Goal: Task Accomplishment & Management: Manage account settings

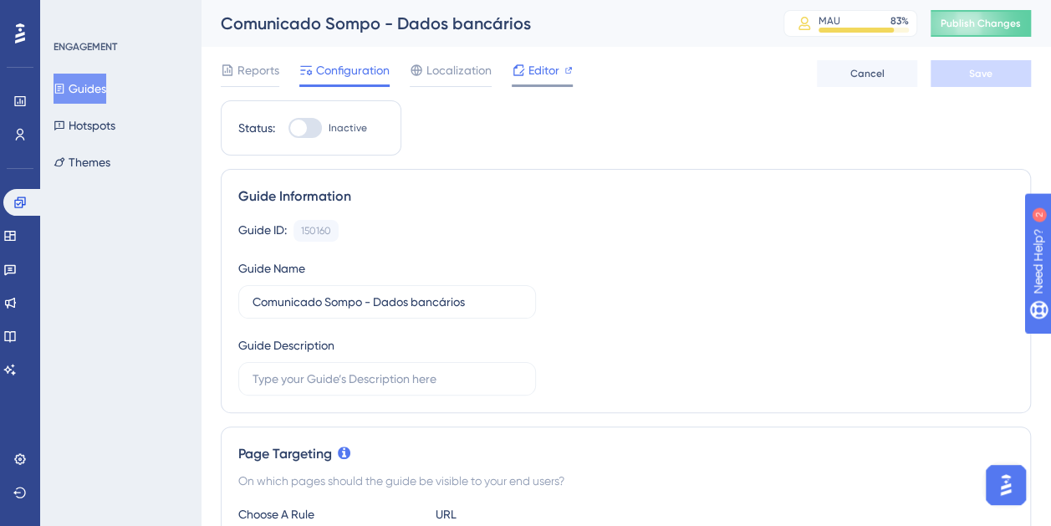
click at [530, 74] on span "Editor" at bounding box center [544, 70] width 31 height 20
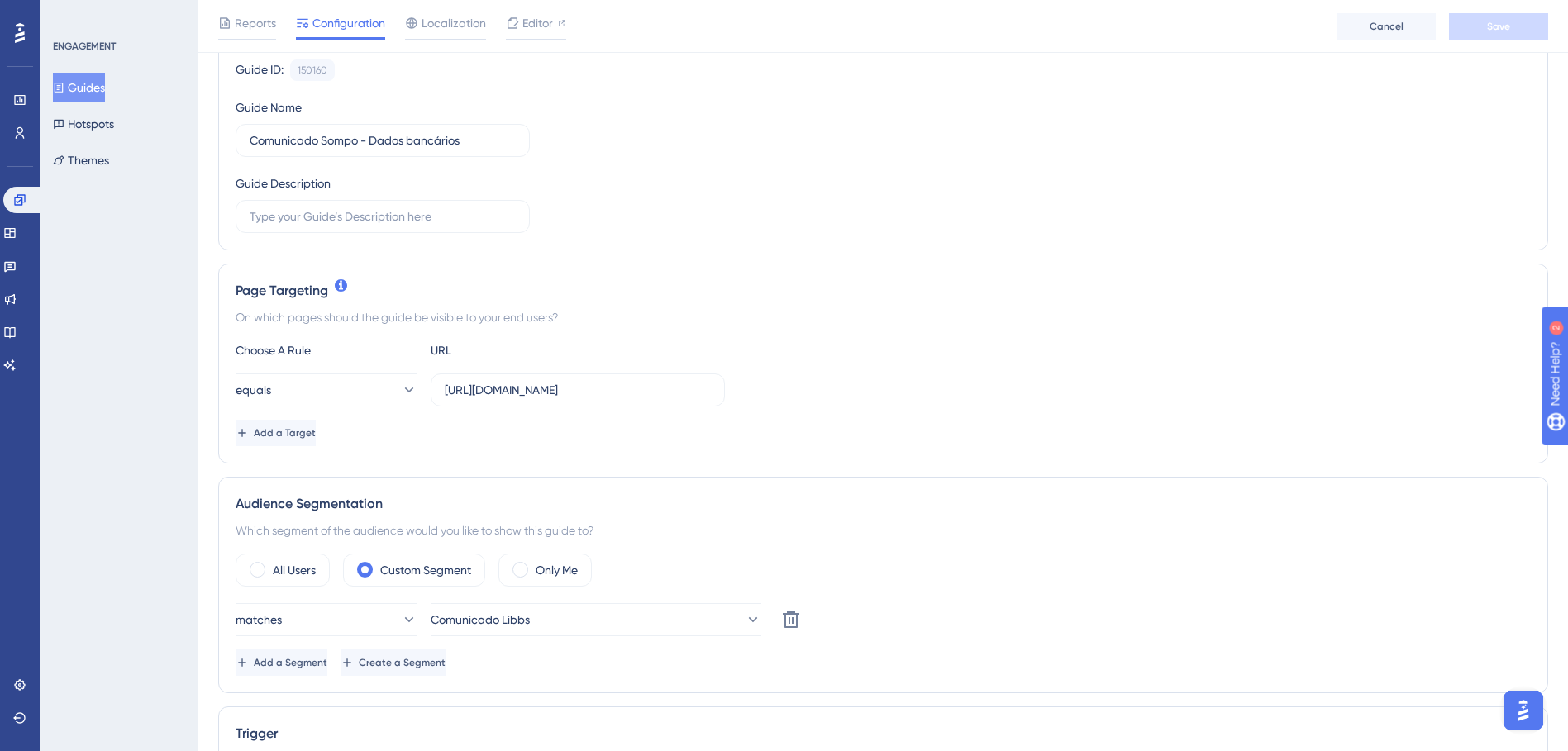
scroll to position [165, 0]
click at [654, 395] on input "[URL][DOMAIN_NAME]" at bounding box center [577, 389] width 266 height 18
click at [681, 316] on div "On which pages should the guide be visible to your end users?" at bounding box center [882, 316] width 1295 height 20
click at [320, 402] on button "equals" at bounding box center [326, 388] width 182 height 33
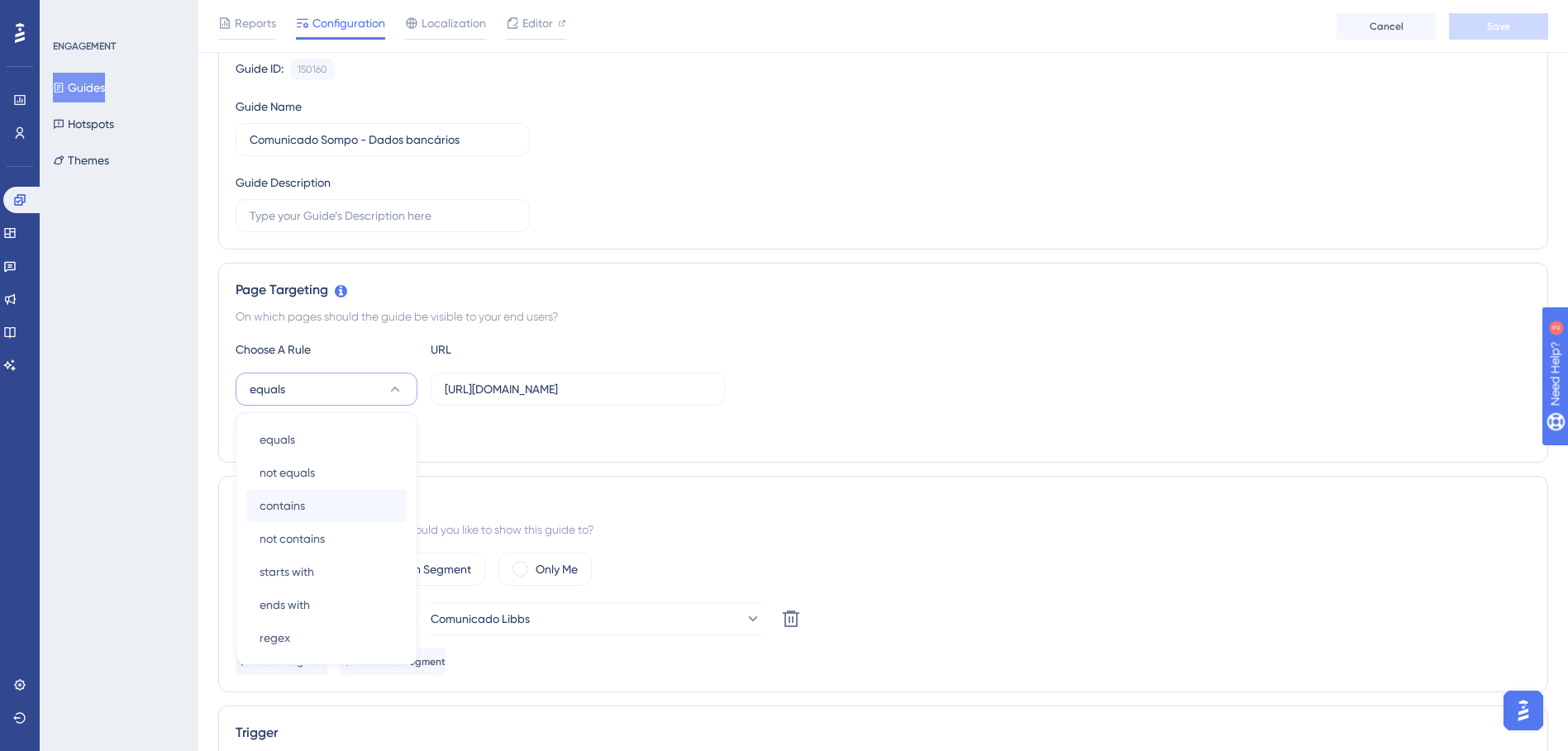
scroll to position [328, 0]
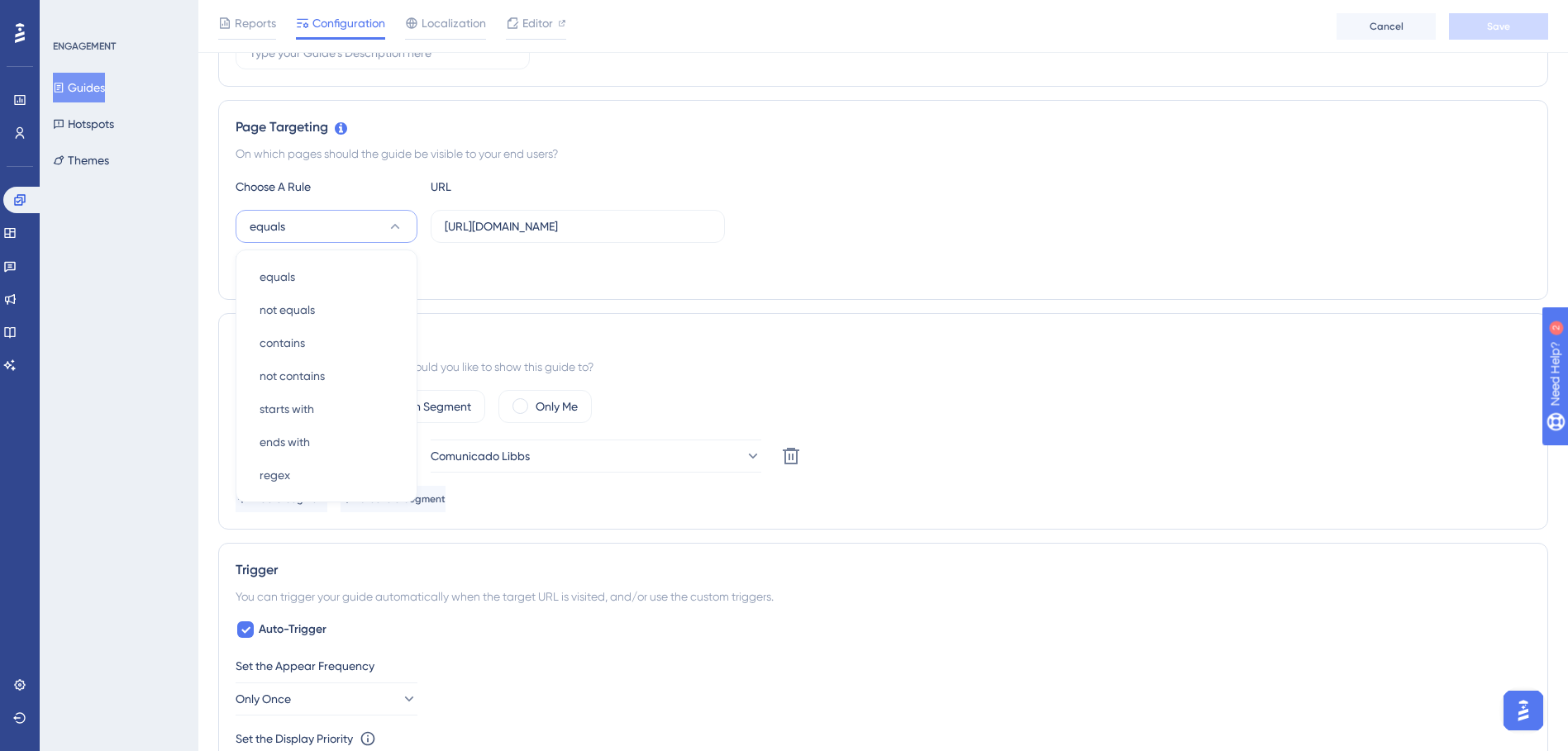
click at [534, 183] on div "URL" at bounding box center [522, 187] width 182 height 20
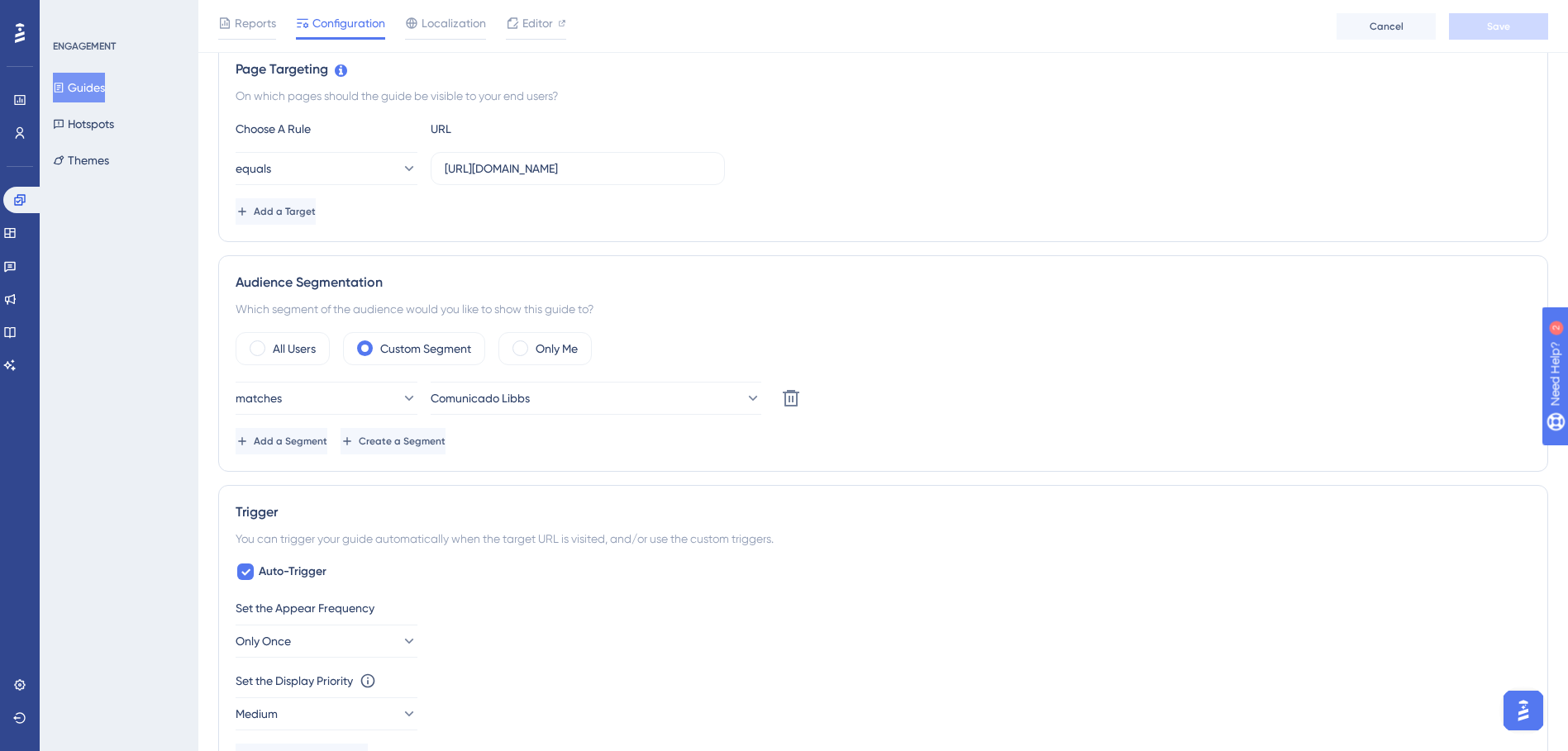
scroll to position [576, 0]
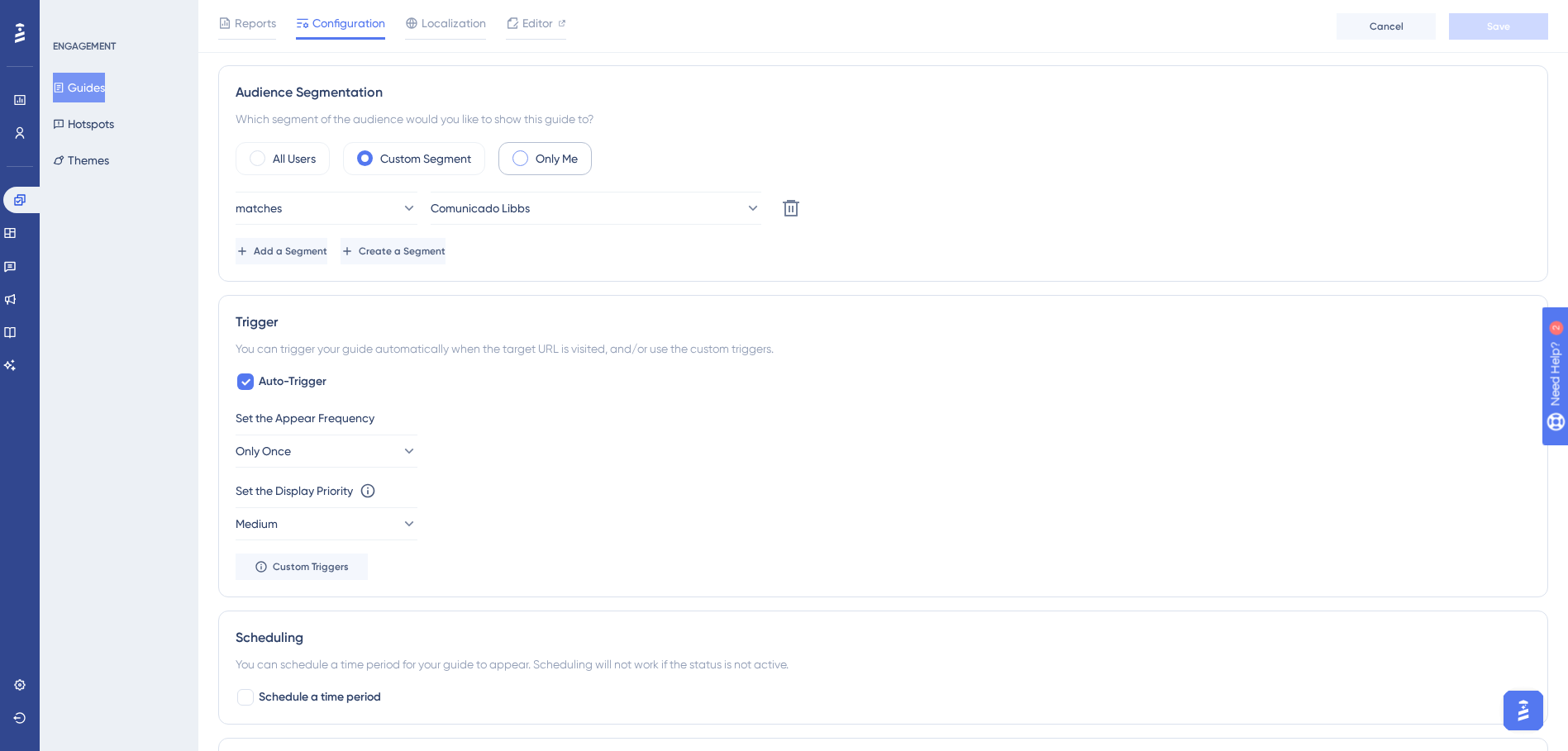
click at [554, 155] on label "Only Me" at bounding box center [556, 159] width 42 height 20
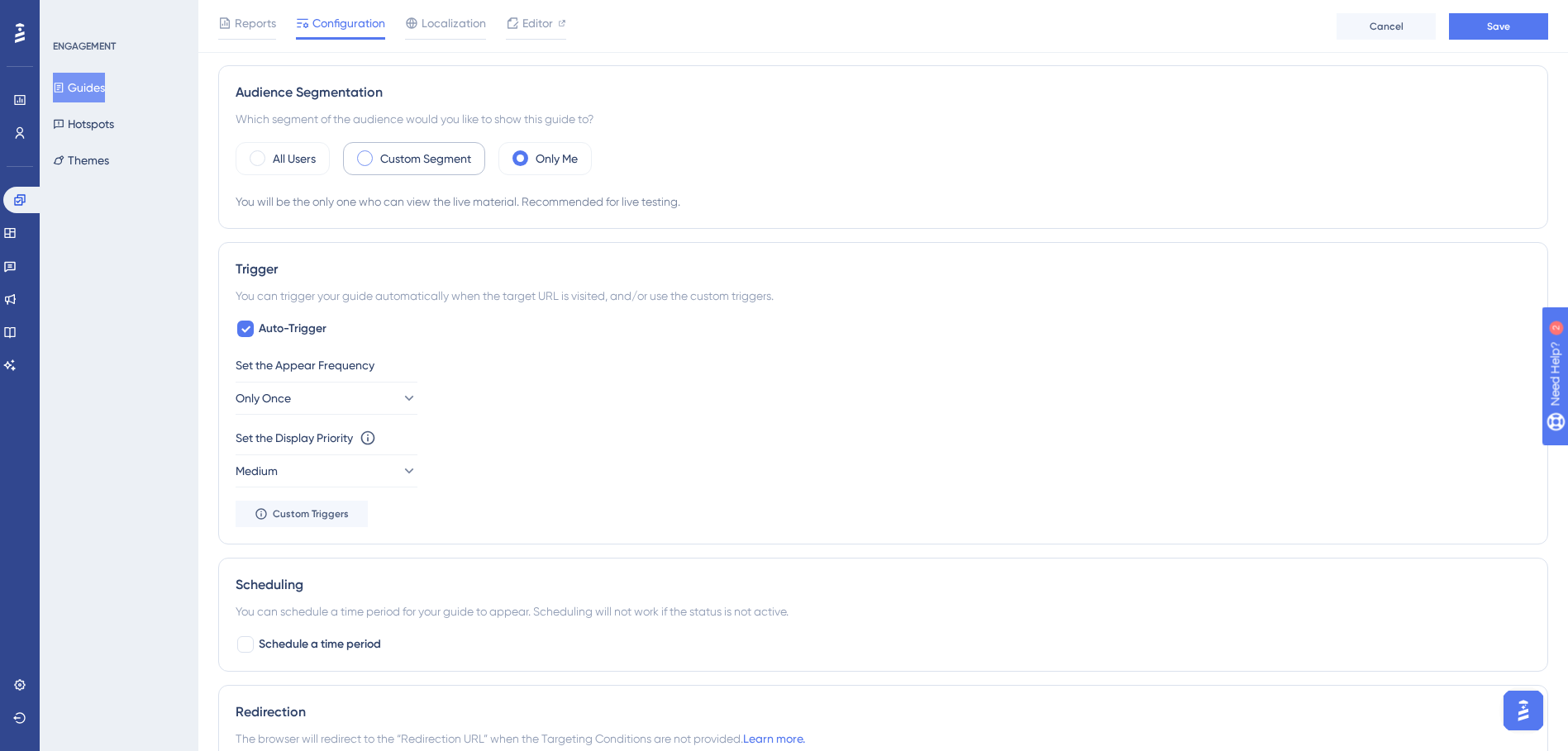
click at [428, 154] on label "Custom Segment" at bounding box center [426, 159] width 91 height 20
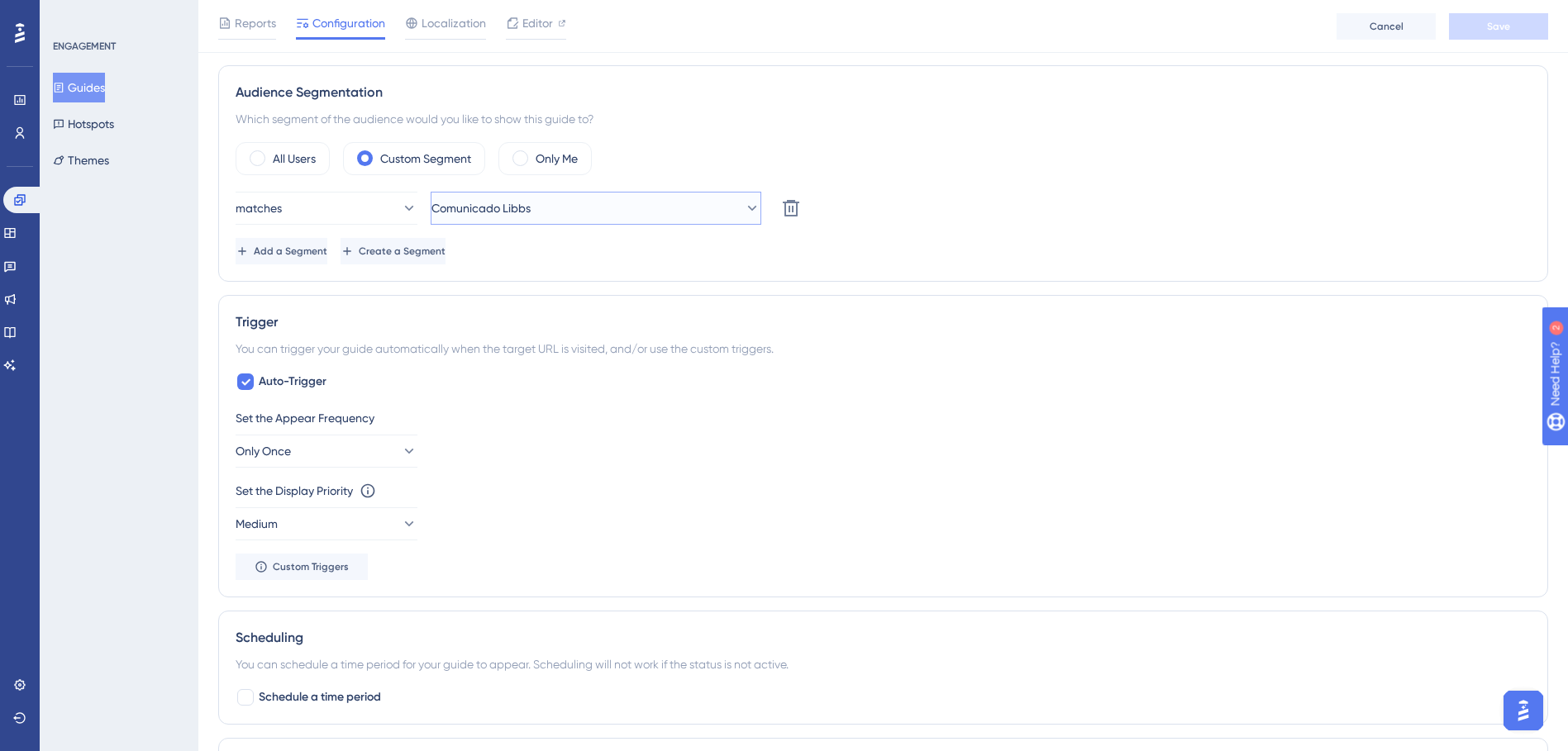
click at [624, 206] on button "Comunicado Libbs" at bounding box center [596, 208] width 331 height 33
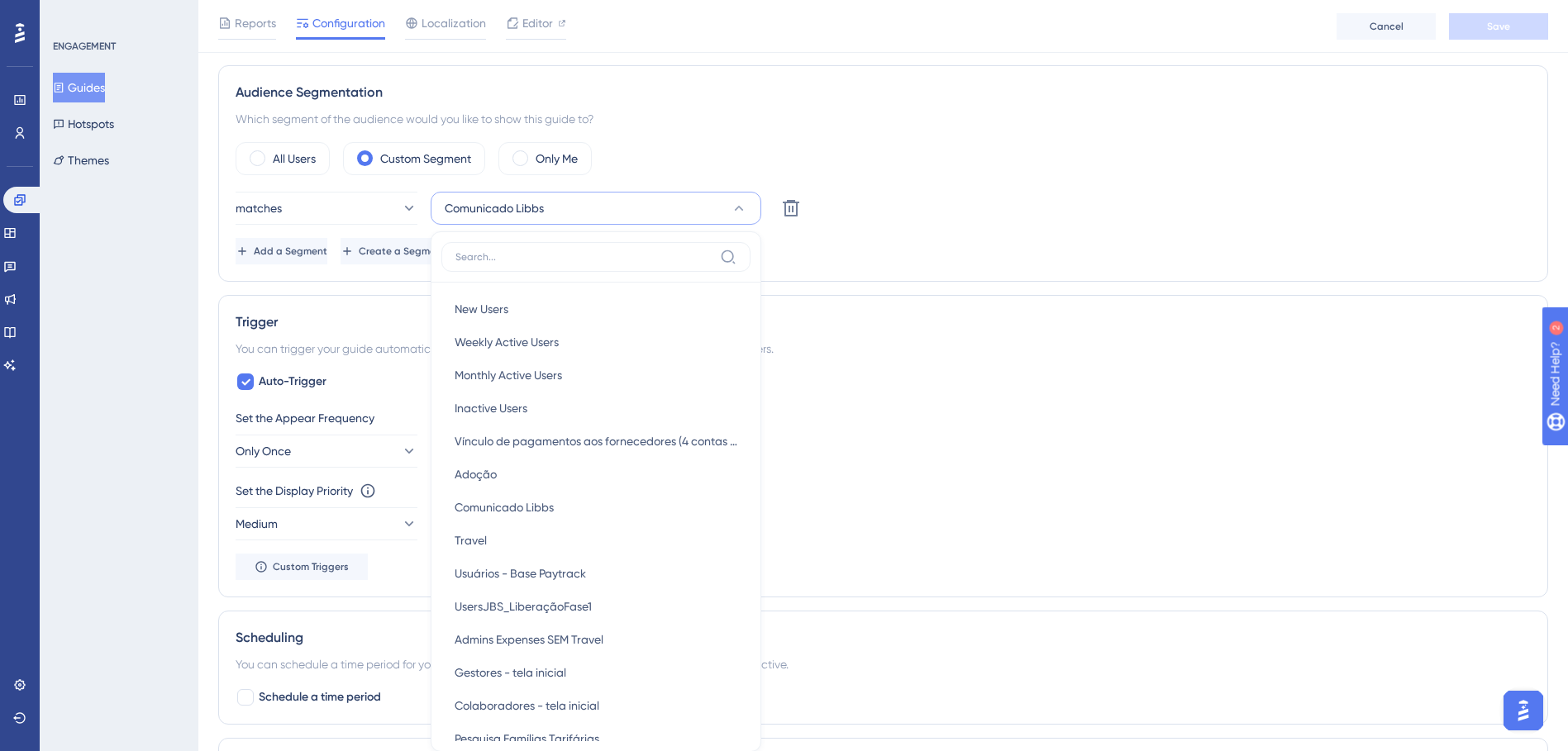
scroll to position [586, 0]
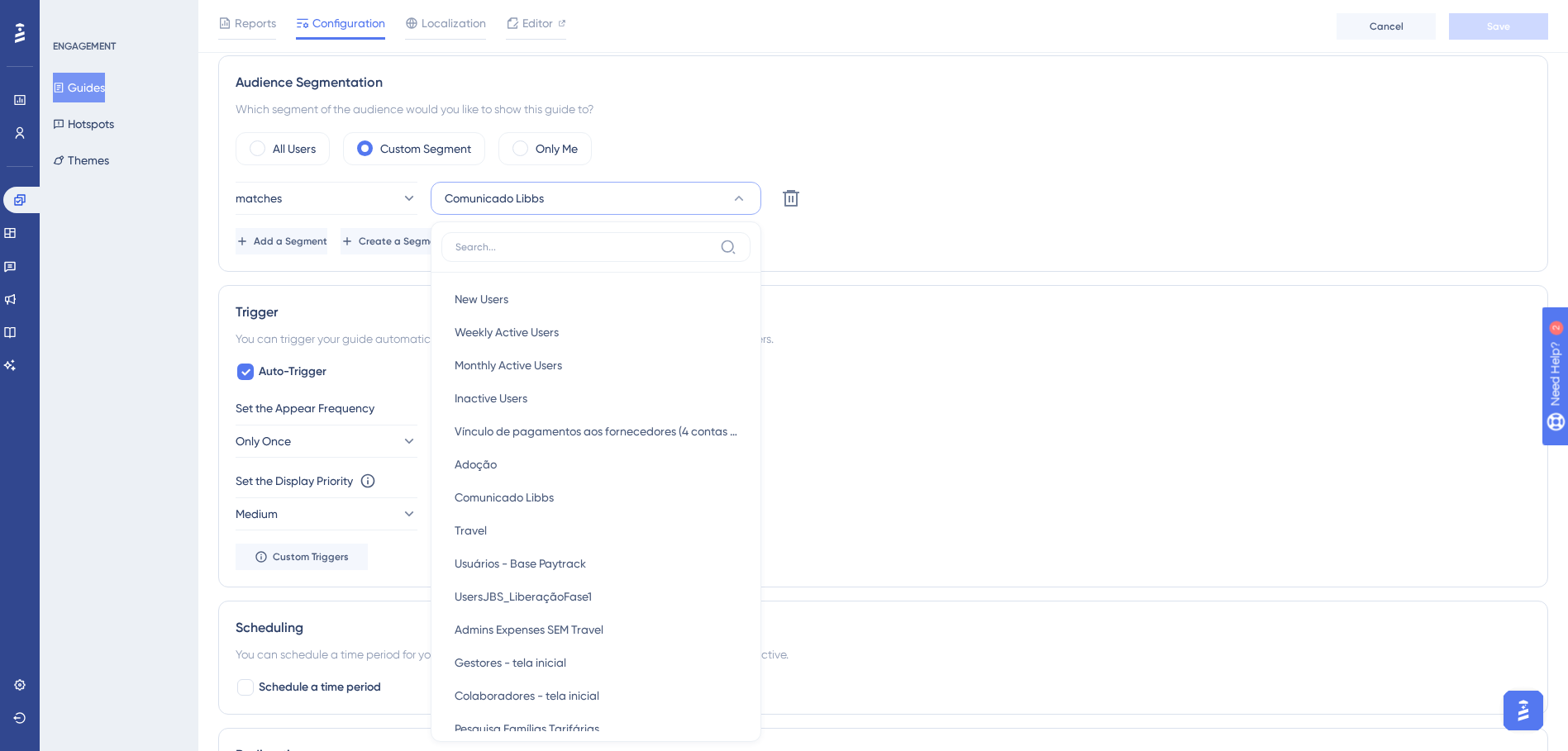
click at [665, 155] on div "All Users Custom Segment Only Me" at bounding box center [882, 148] width 1295 height 33
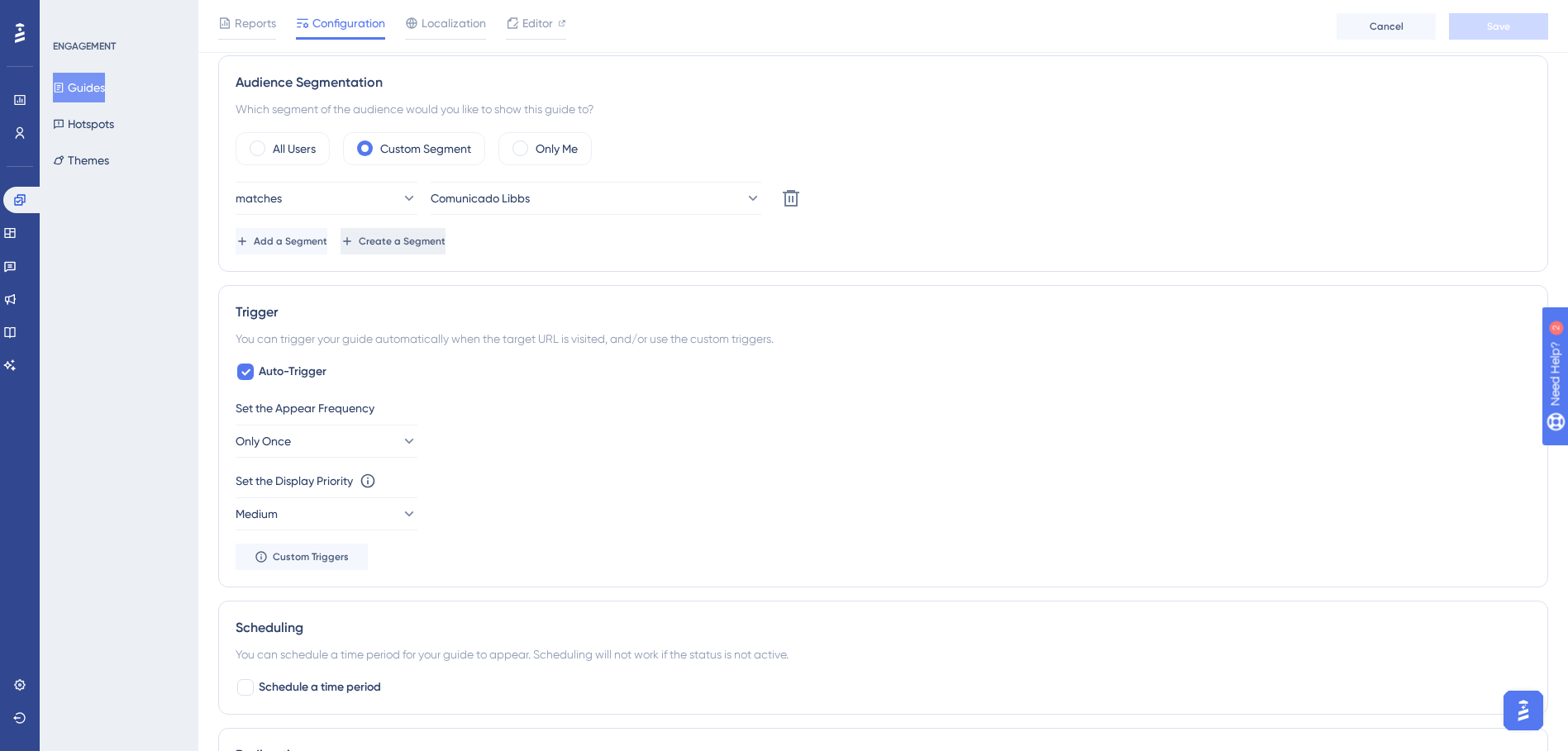
click at [446, 243] on span "Create a Segment" at bounding box center [402, 241] width 87 height 13
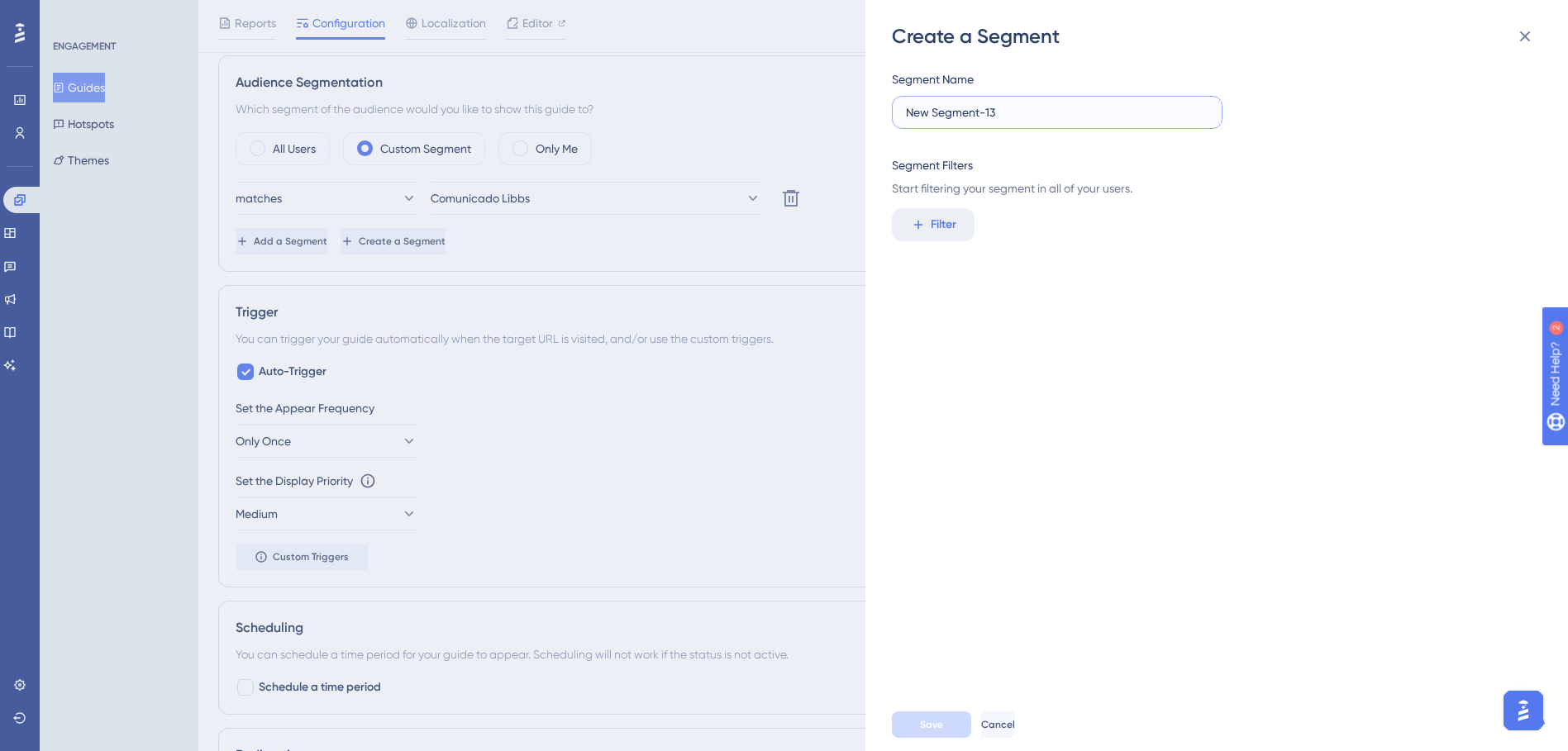
click at [1038, 112] on input "New Segment-13" at bounding box center [1057, 113] width 302 height 18
click at [999, 112] on input "New Segment-13" at bounding box center [1057, 113] width 302 height 18
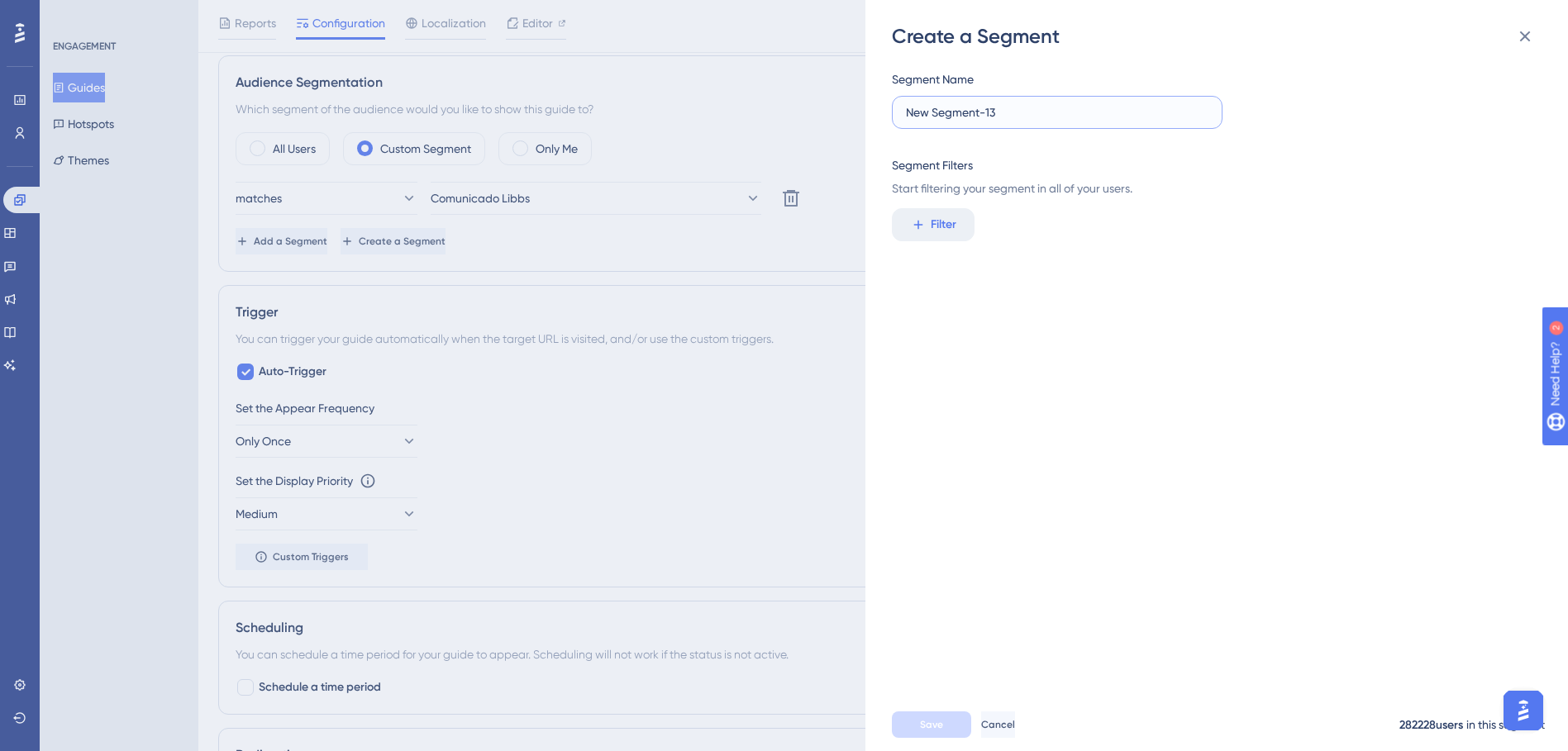
click at [999, 112] on input "New Segment-13" at bounding box center [1057, 113] width 302 height 18
type input "Teste Mateus"
click at [943, 220] on span "Filter" at bounding box center [944, 224] width 26 height 20
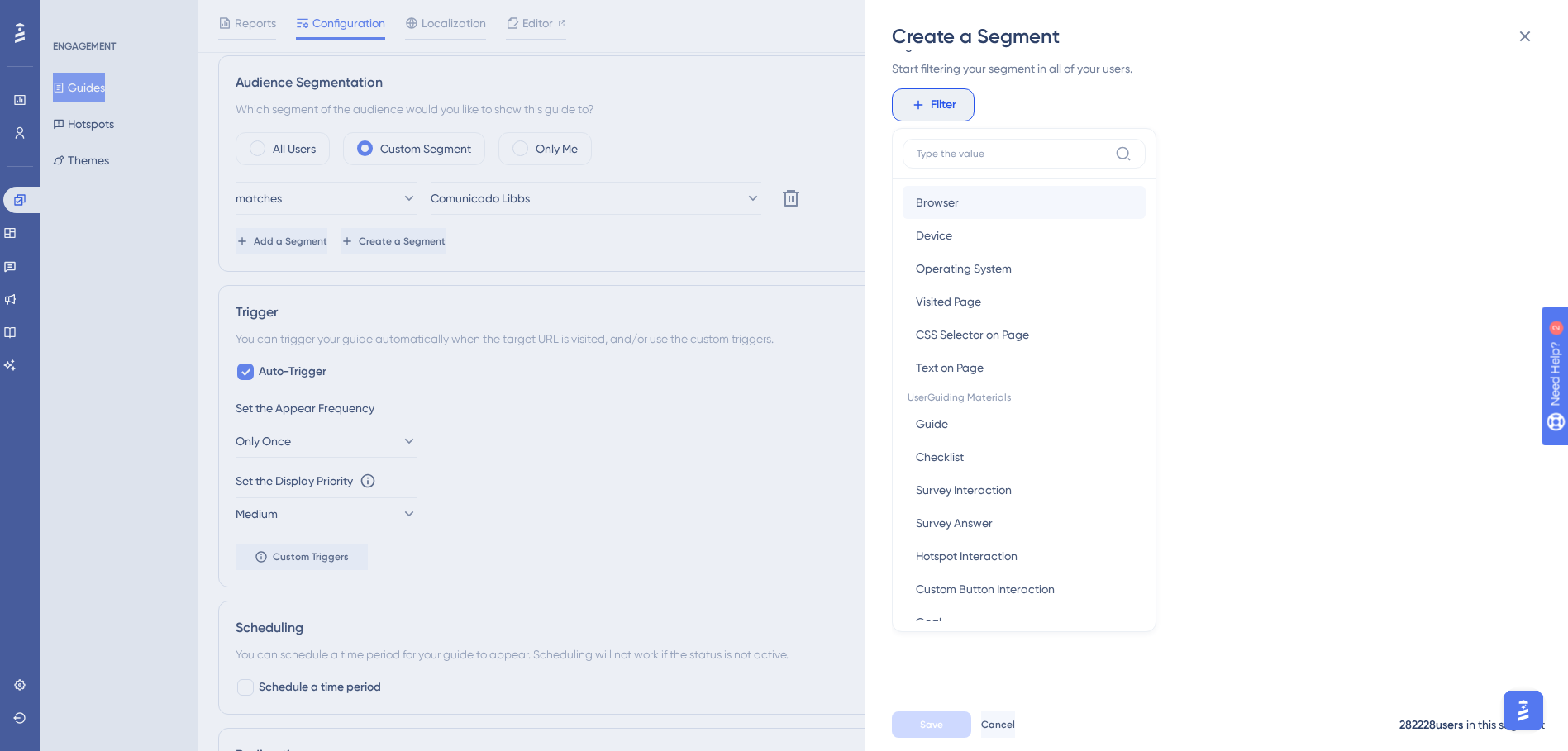
scroll to position [83, 0]
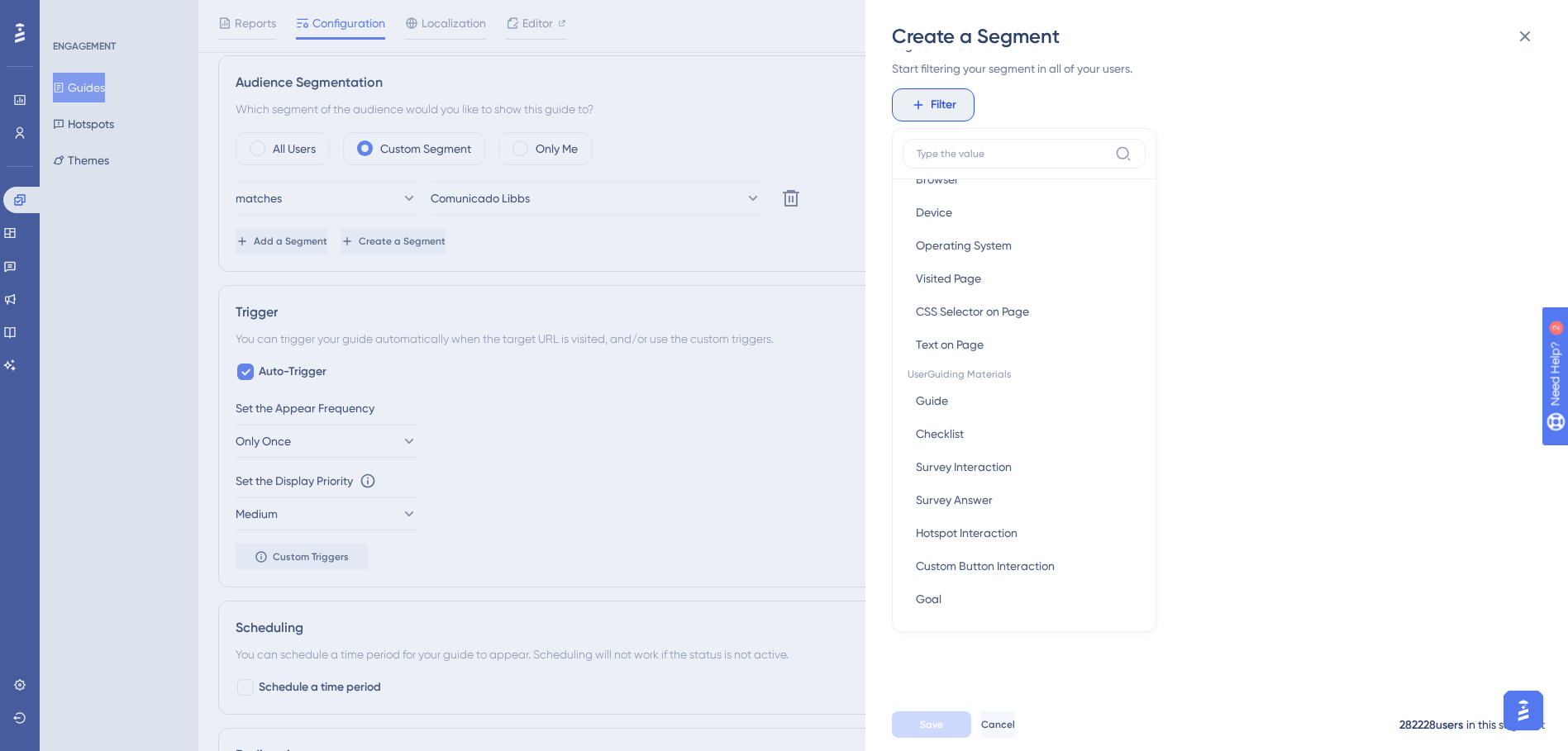
click at [1005, 164] on label at bounding box center [1024, 154] width 243 height 30
click at [1005, 160] on input at bounding box center [1013, 153] width 192 height 13
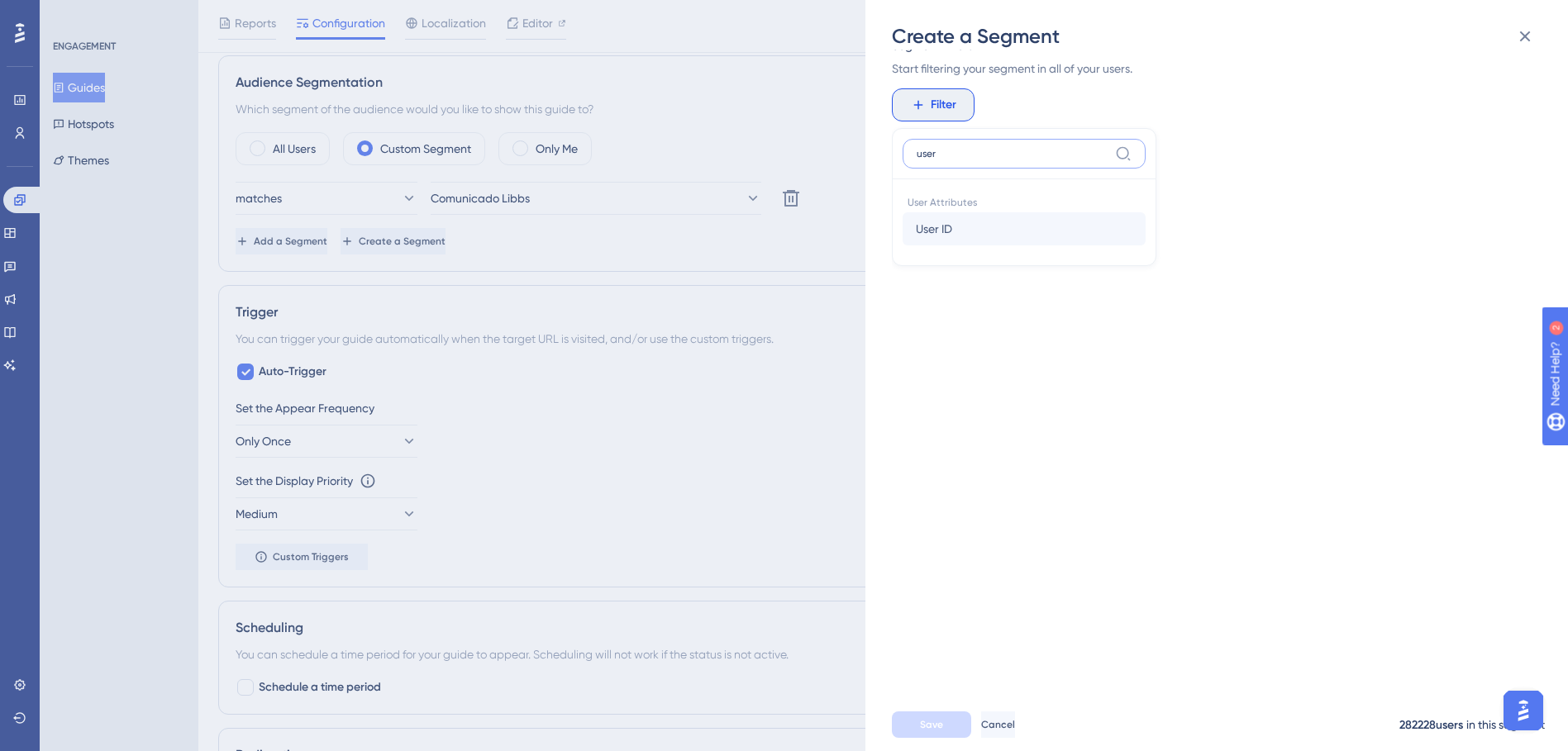
type input "user"
click at [1015, 239] on button "User ID User ID" at bounding box center [1024, 228] width 243 height 33
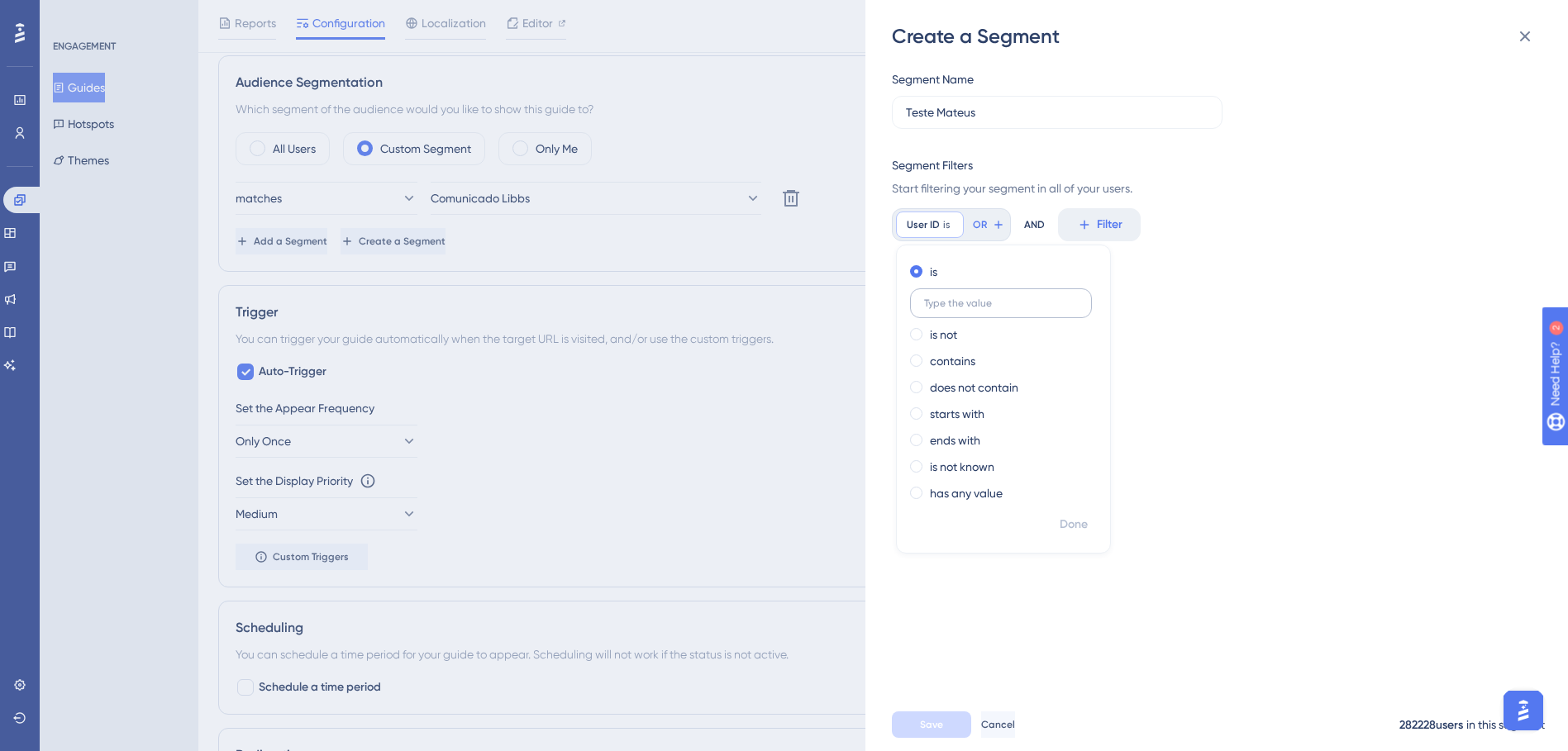
click at [983, 307] on input "text" at bounding box center [1001, 303] width 154 height 12
type input "m"
type input "interno_mateus_brito@paytrack.com.br"
click at [1038, 519] on span "Done" at bounding box center [1073, 525] width 28 height 20
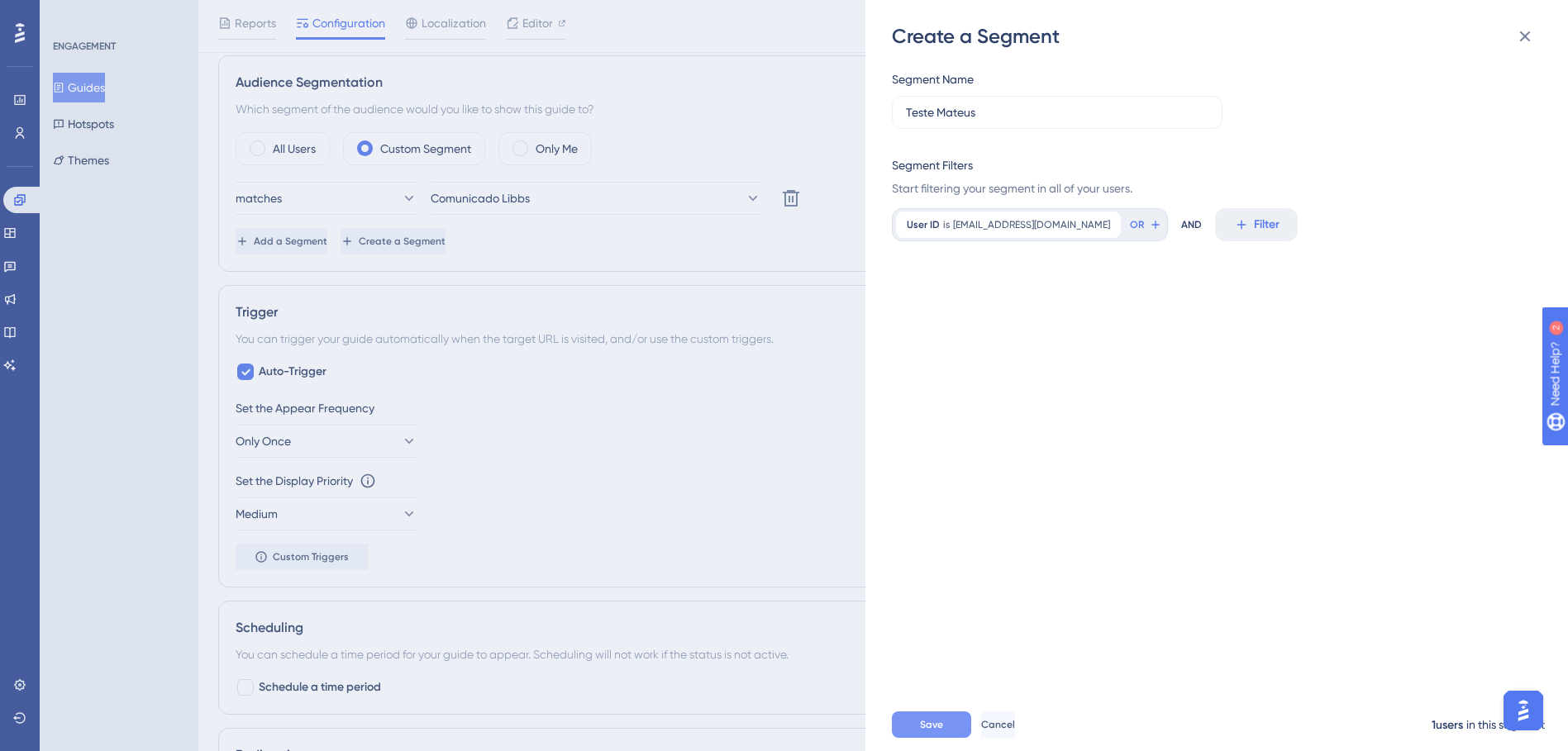
click at [949, 519] on button "Save" at bounding box center [932, 724] width 79 height 27
click at [614, 111] on div "Create a Segment Segment Name Teste Mateus Segment Filters Start filtering your…" at bounding box center [784, 376] width 1568 height 751
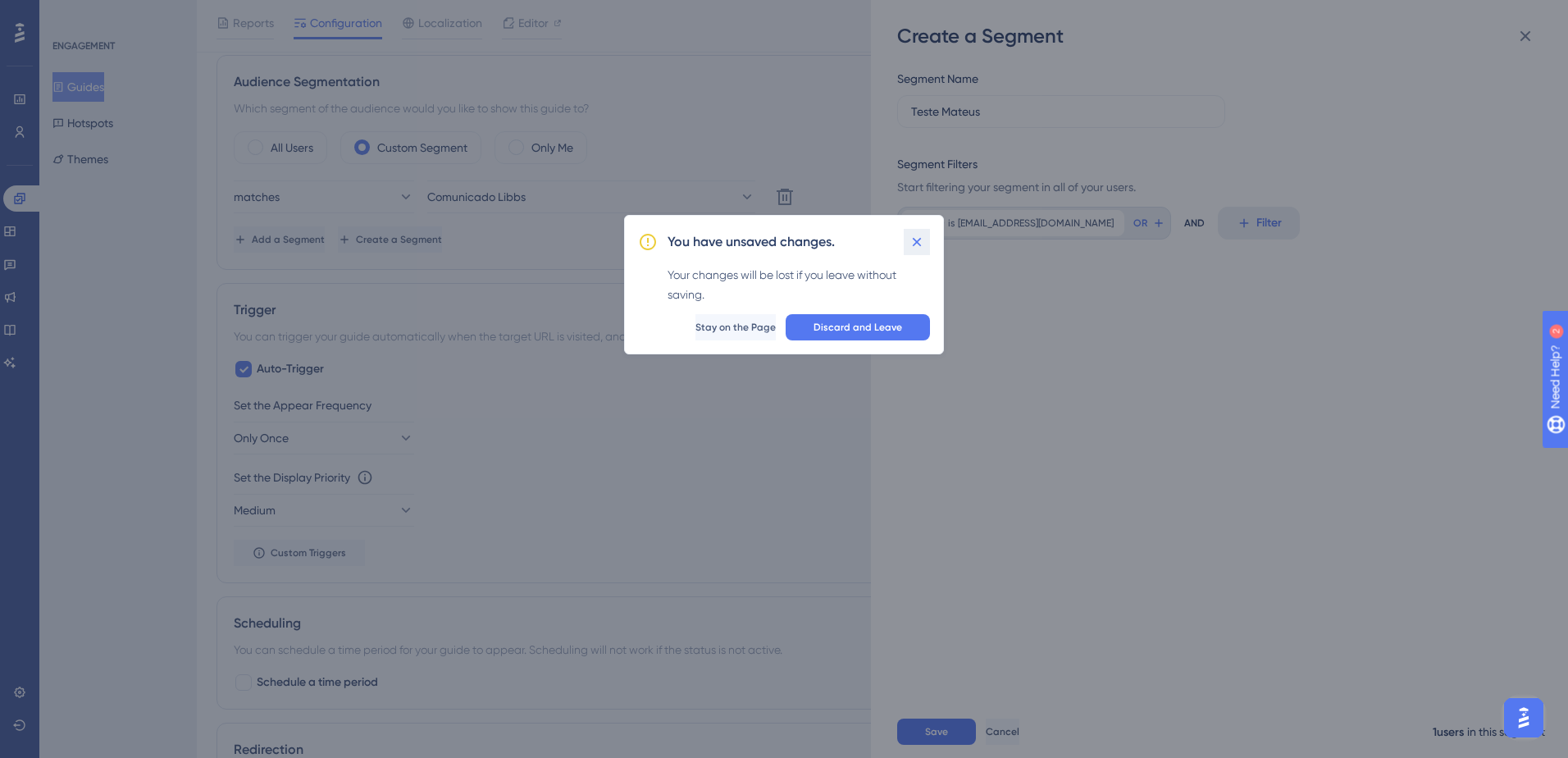
click at [909, 236] on icon at bounding box center [917, 241] width 17 height 17
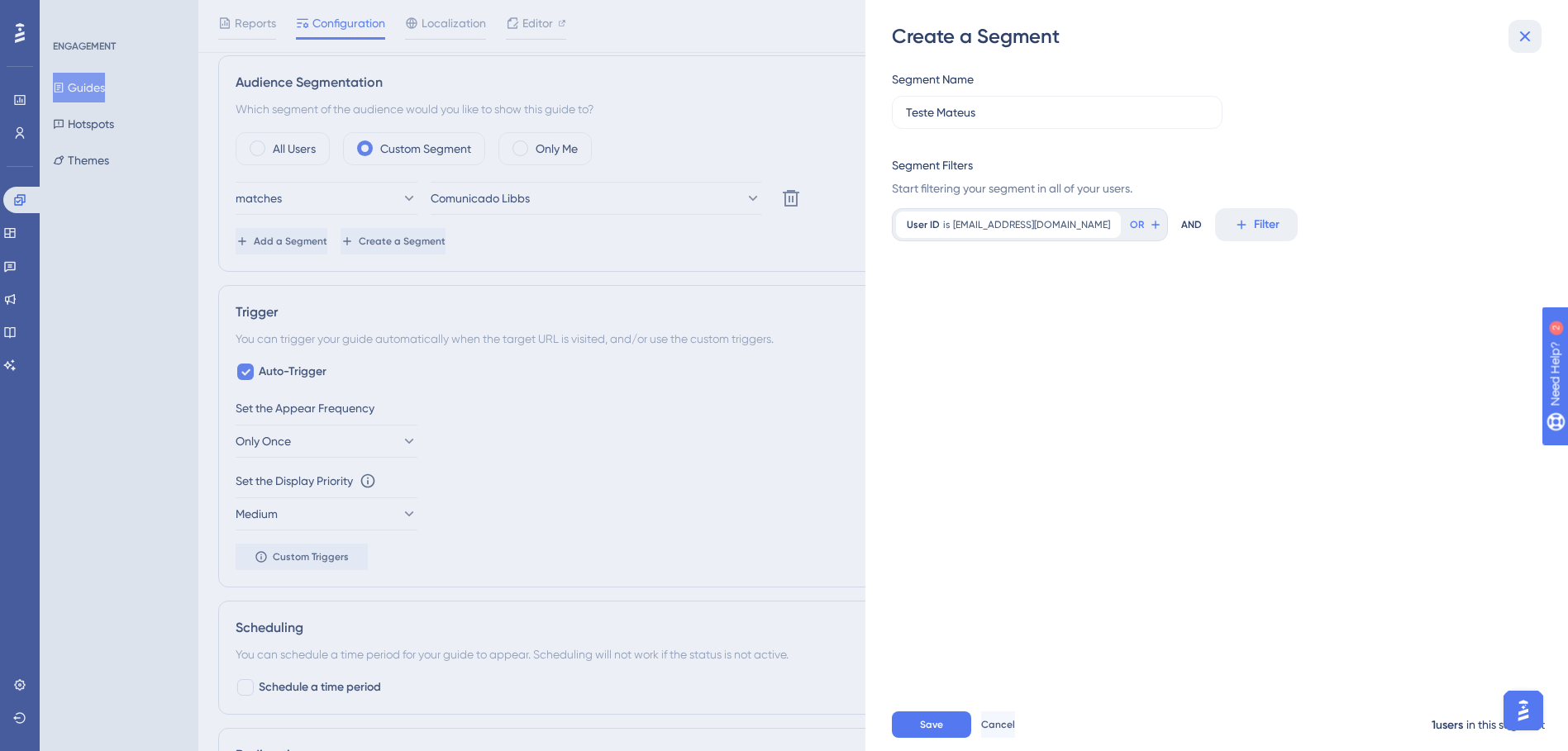
click at [1038, 42] on button at bounding box center [1525, 36] width 33 height 33
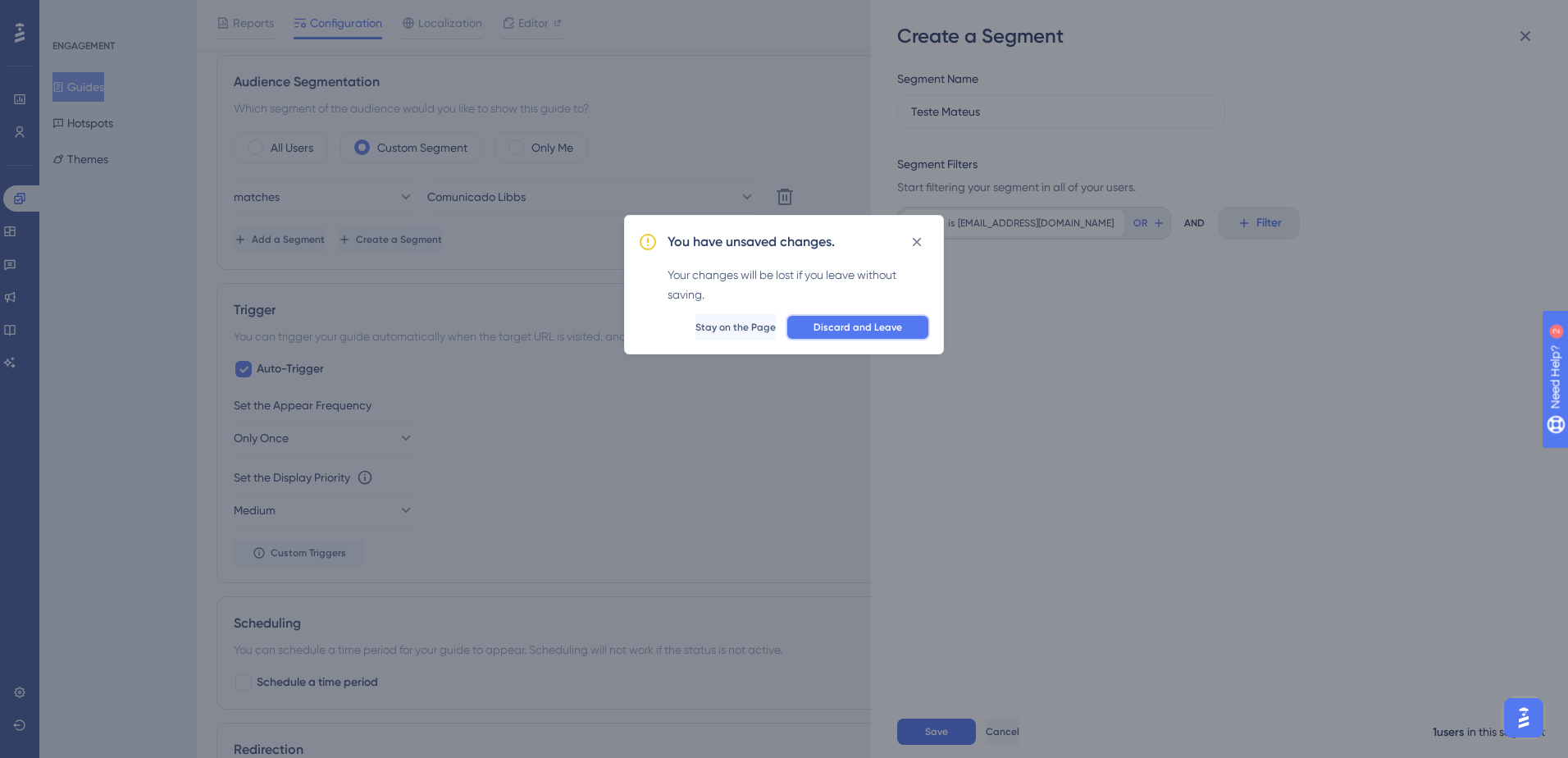
click at [836, 330] on span "Discard and Leave" at bounding box center [858, 327] width 88 height 13
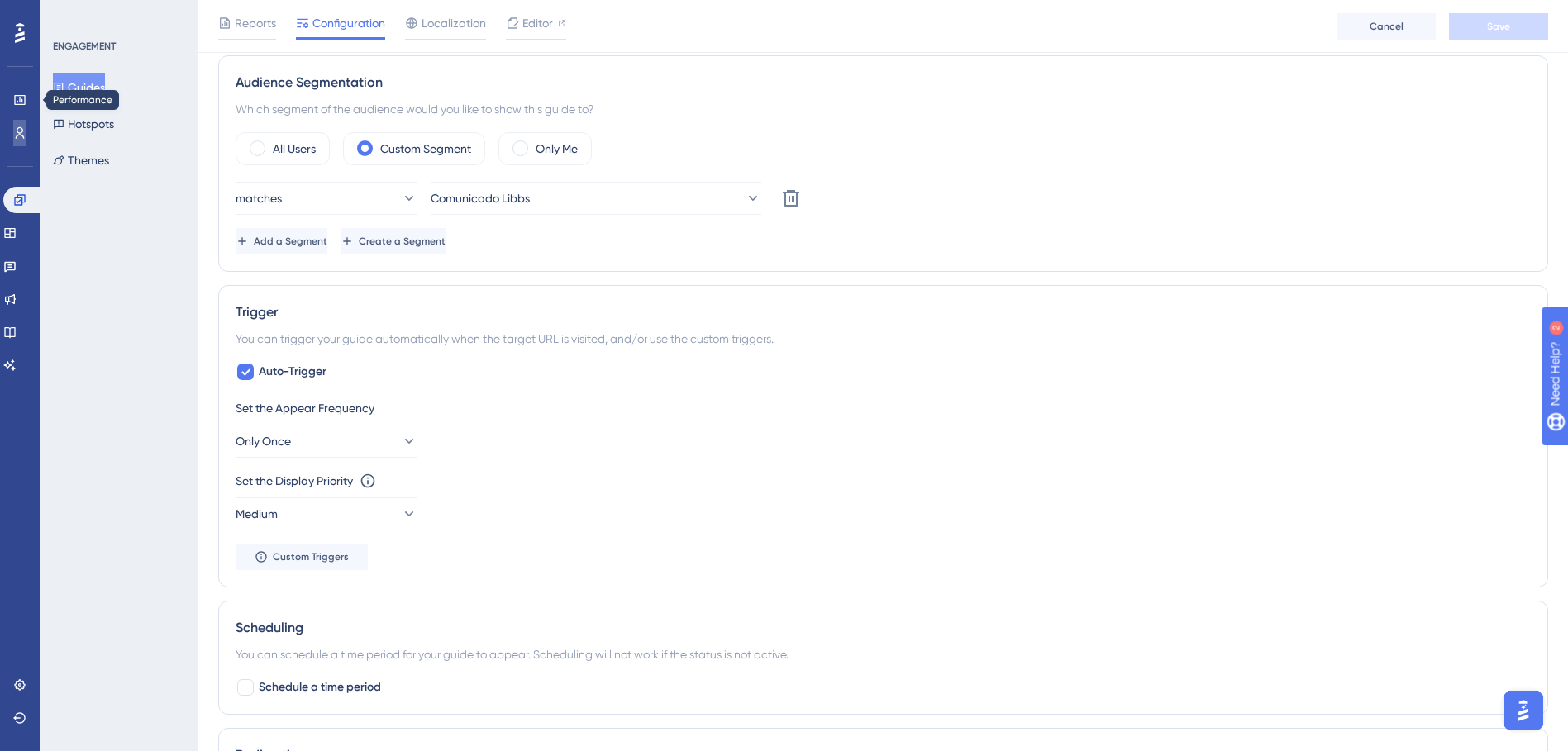
drag, startPoint x: 23, startPoint y: 105, endPoint x: 12, endPoint y: 140, distance: 36.7
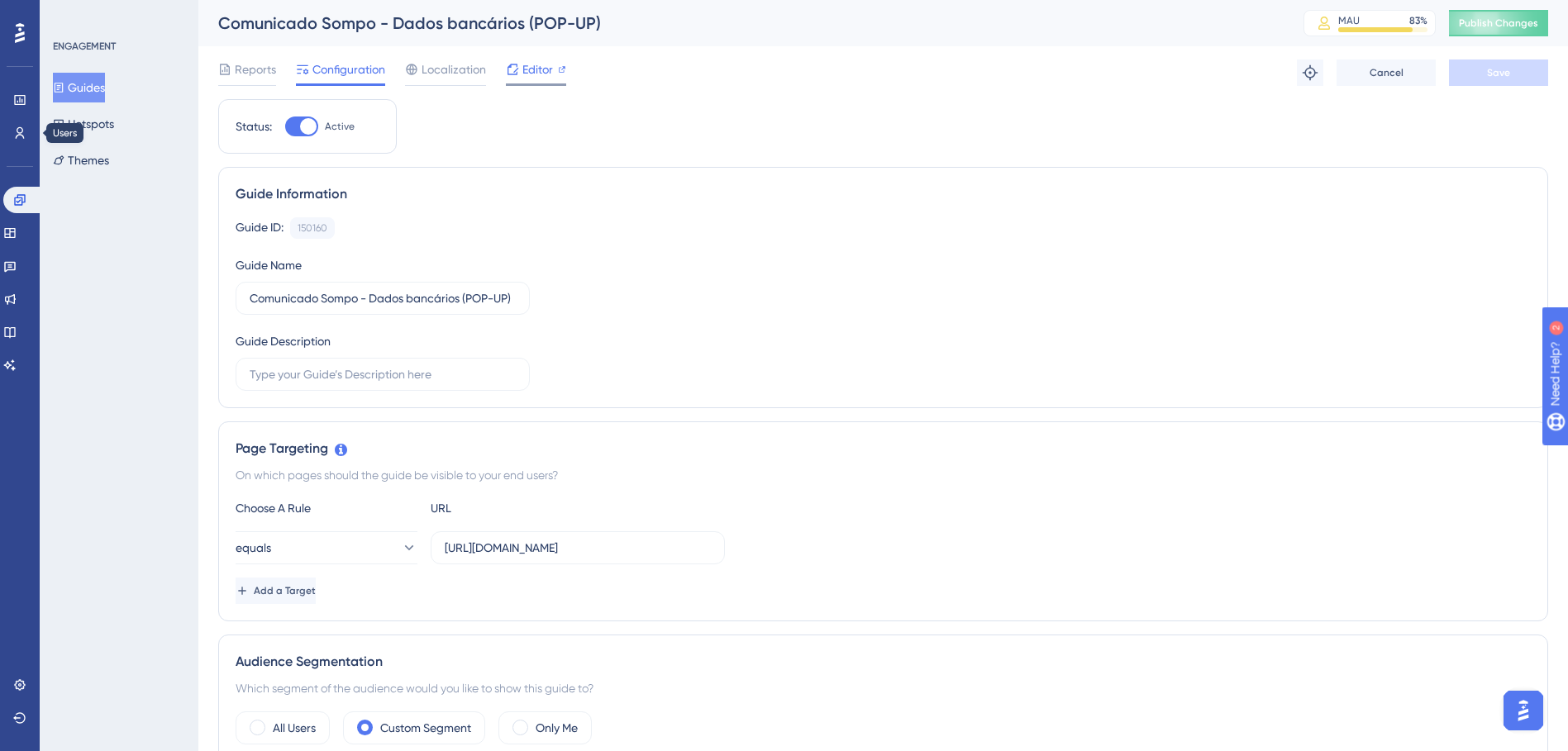
click at [533, 76] on span "Editor" at bounding box center [537, 69] width 31 height 20
click at [1038, 20] on span "Publish Changes" at bounding box center [1498, 23] width 79 height 13
click at [1038, 26] on span "Publish Changes" at bounding box center [1498, 23] width 79 height 13
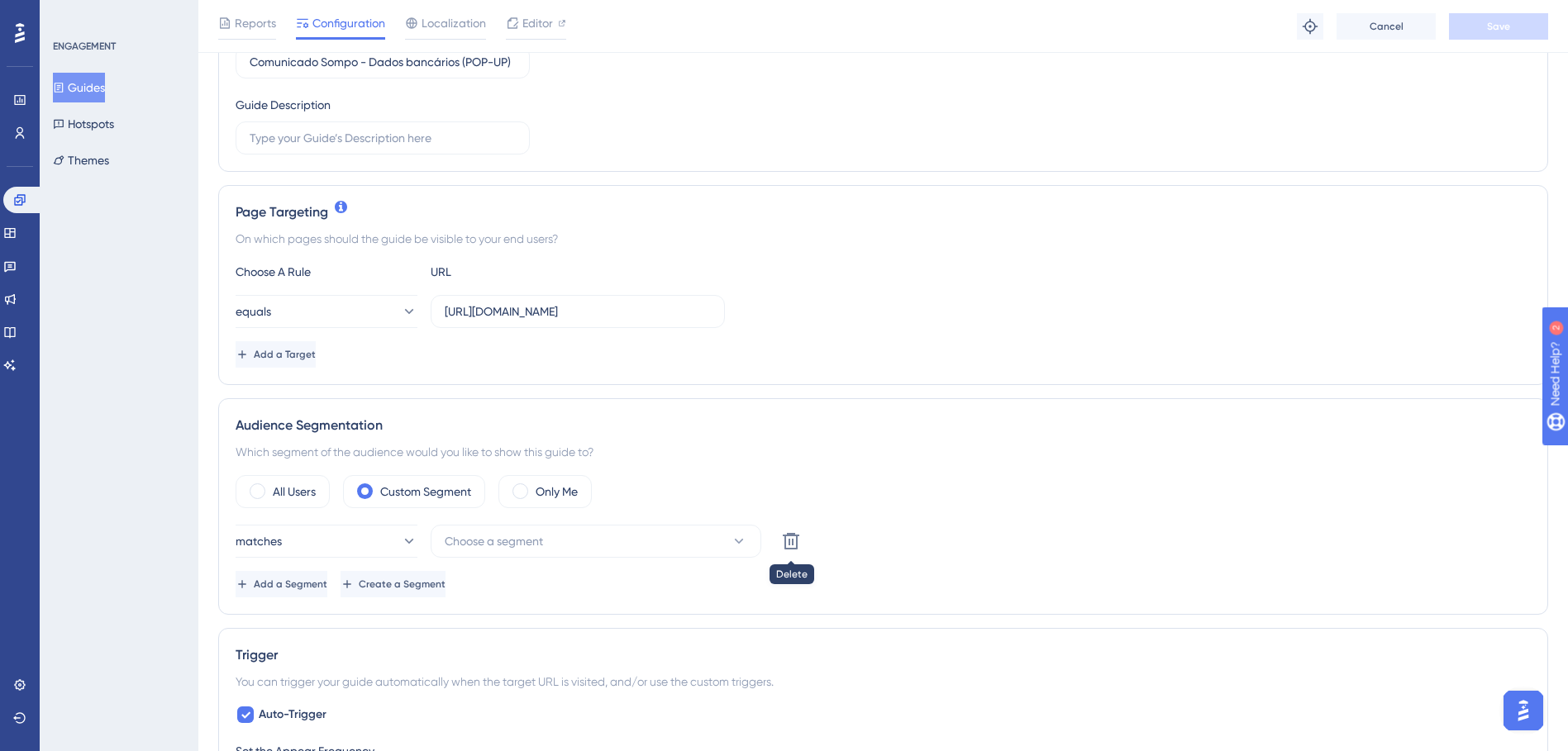
scroll to position [496, 0]
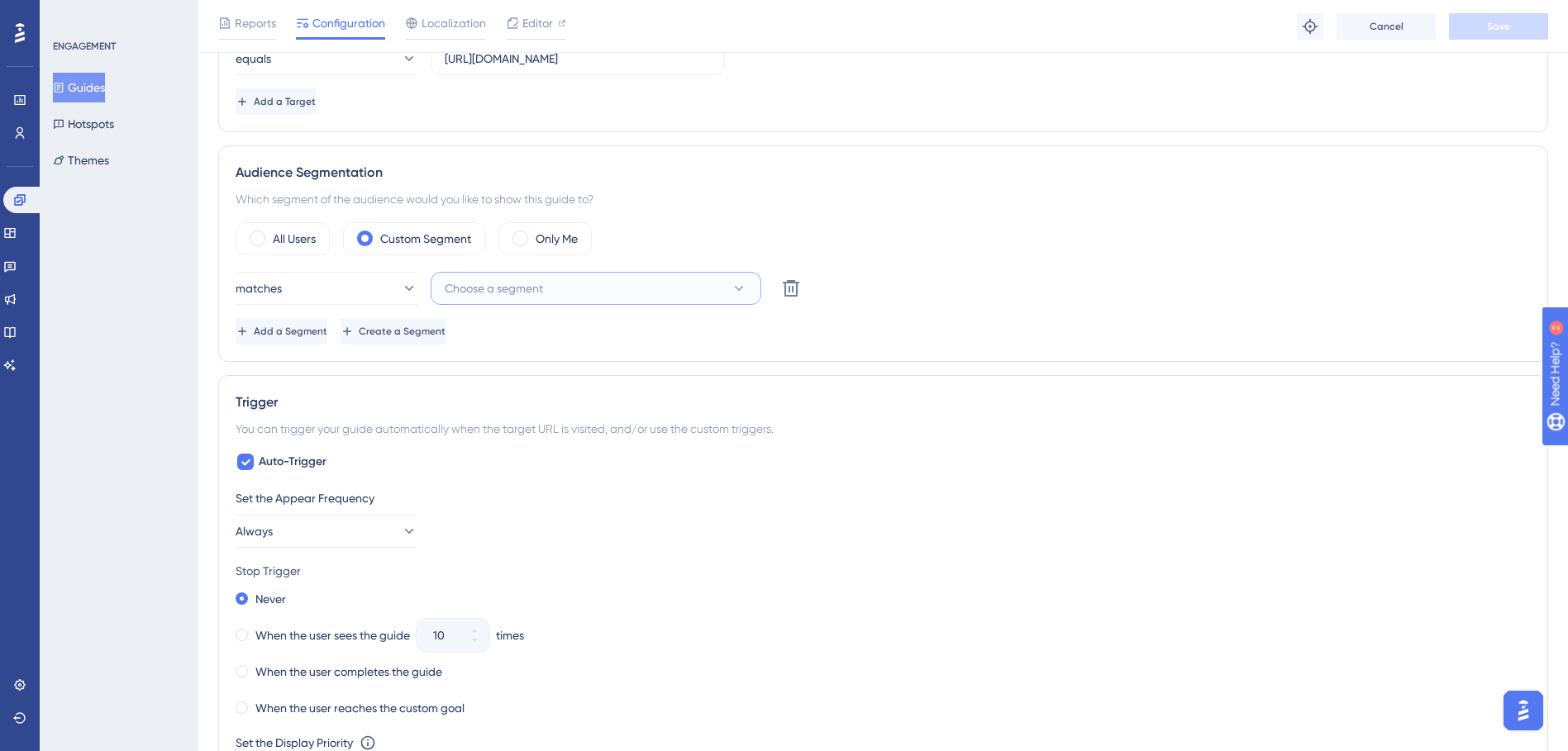
click at [607, 291] on button "Choose a segment" at bounding box center [596, 288] width 331 height 33
type input "teste"
click at [709, 154] on div "Audience Segmentation Which segment of the audience would you like to show this…" at bounding box center [883, 253] width 1330 height 216
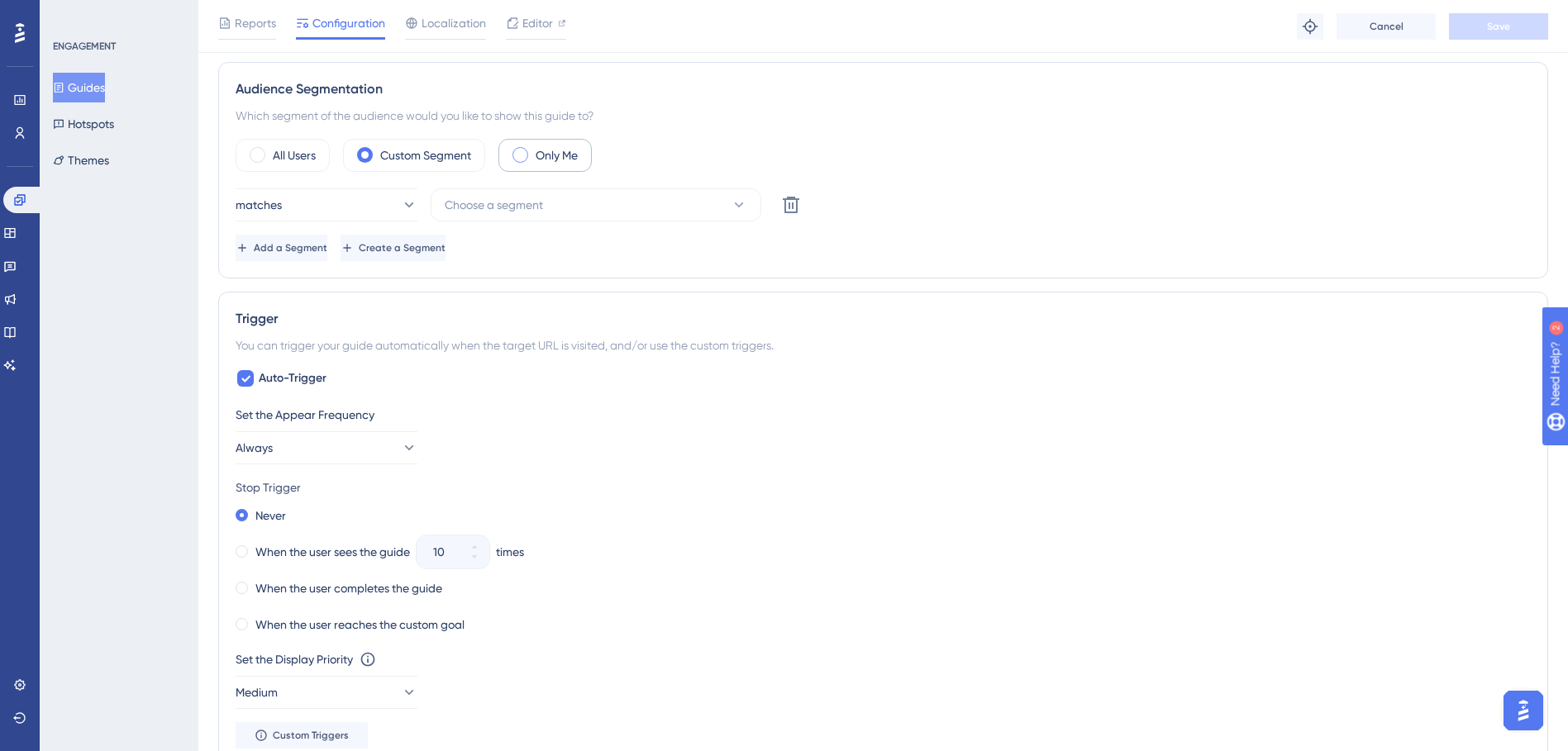
scroll to position [579, 0]
click at [590, 168] on div "Only Me" at bounding box center [544, 155] width 94 height 33
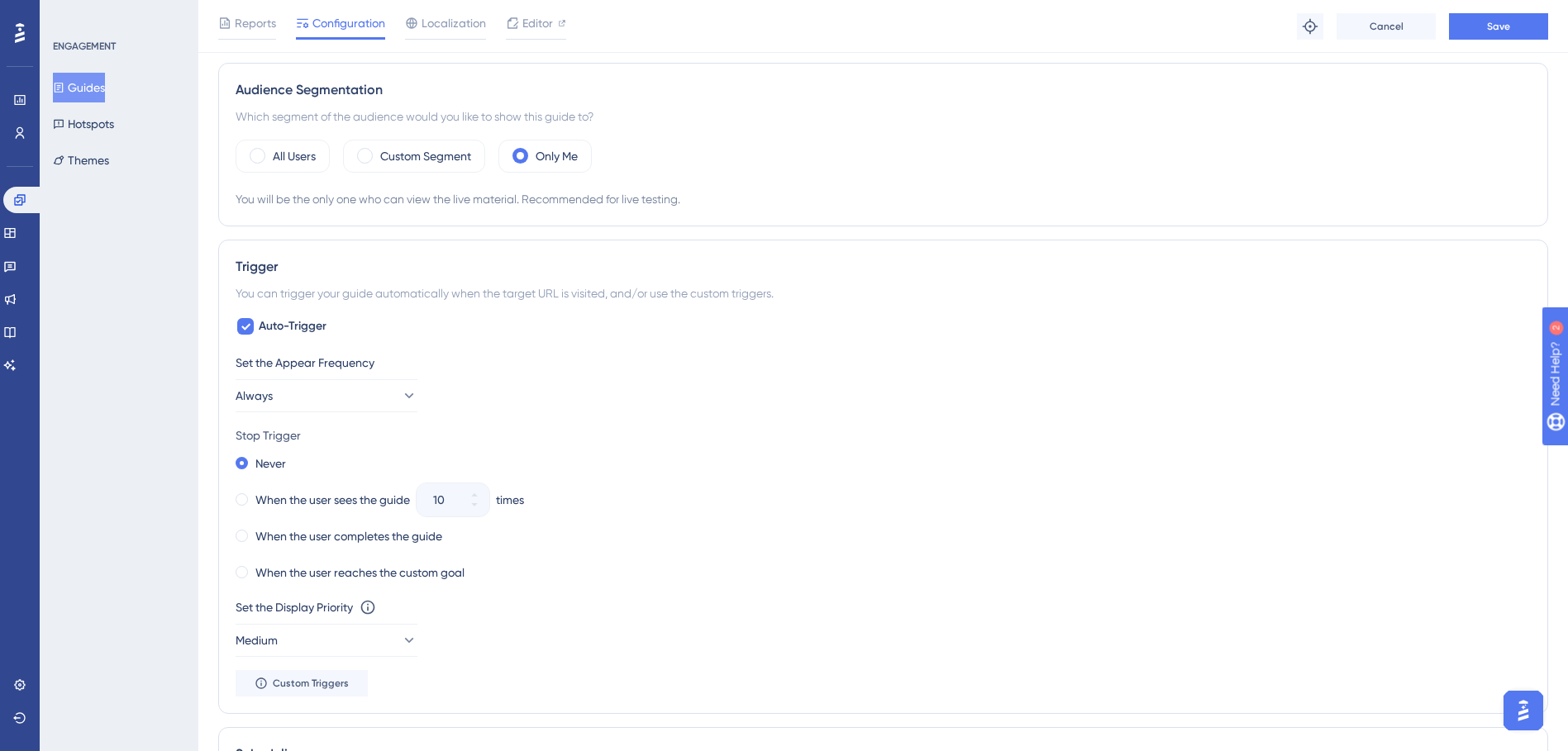
click at [595, 193] on div "You will be the only one who can view the live material. Recommended for live t…" at bounding box center [882, 200] width 1295 height 20
click at [416, 171] on div "Custom Segment" at bounding box center [414, 155] width 142 height 33
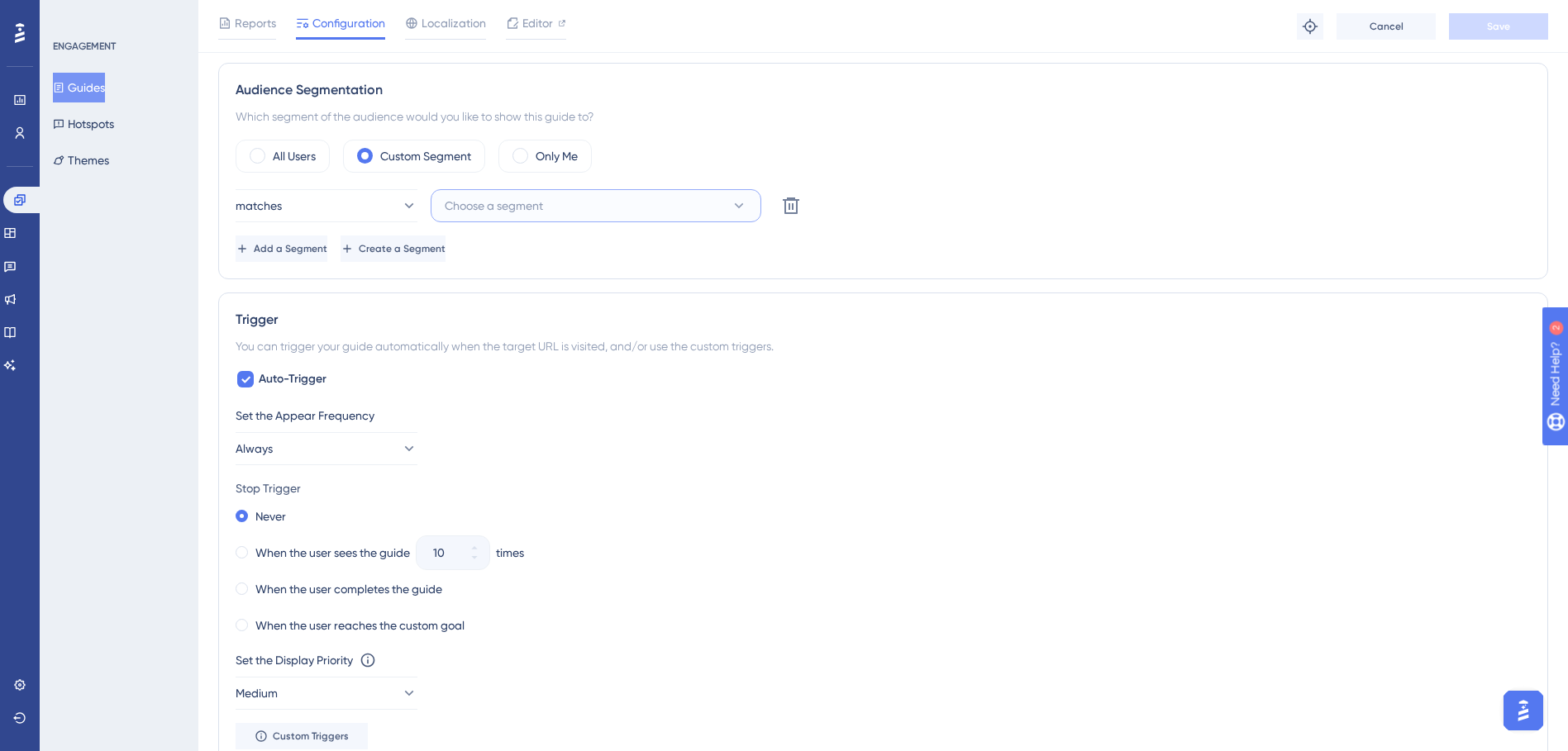
click at [590, 215] on button "Choose a segment" at bounding box center [596, 206] width 331 height 33
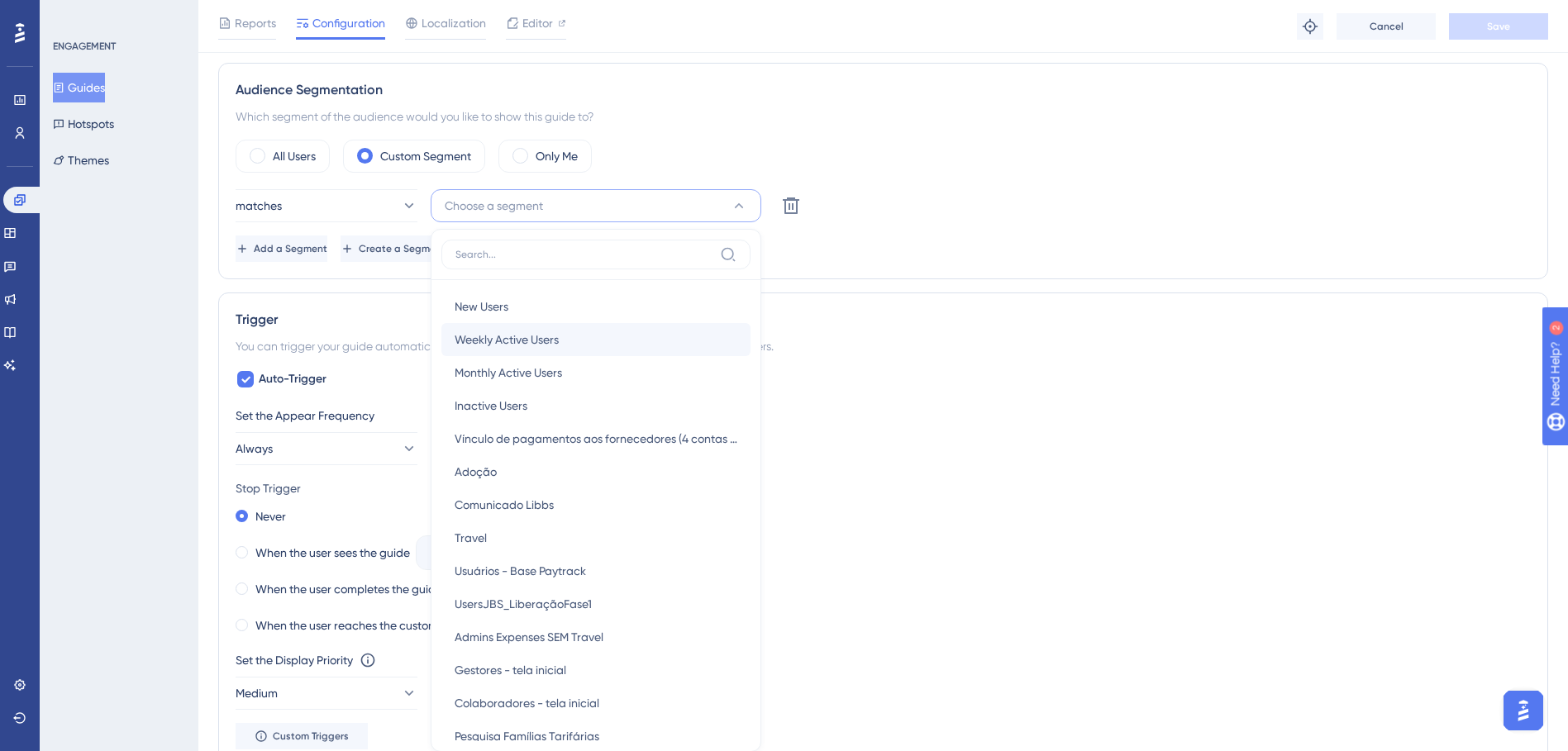
scroll to position [690, 0]
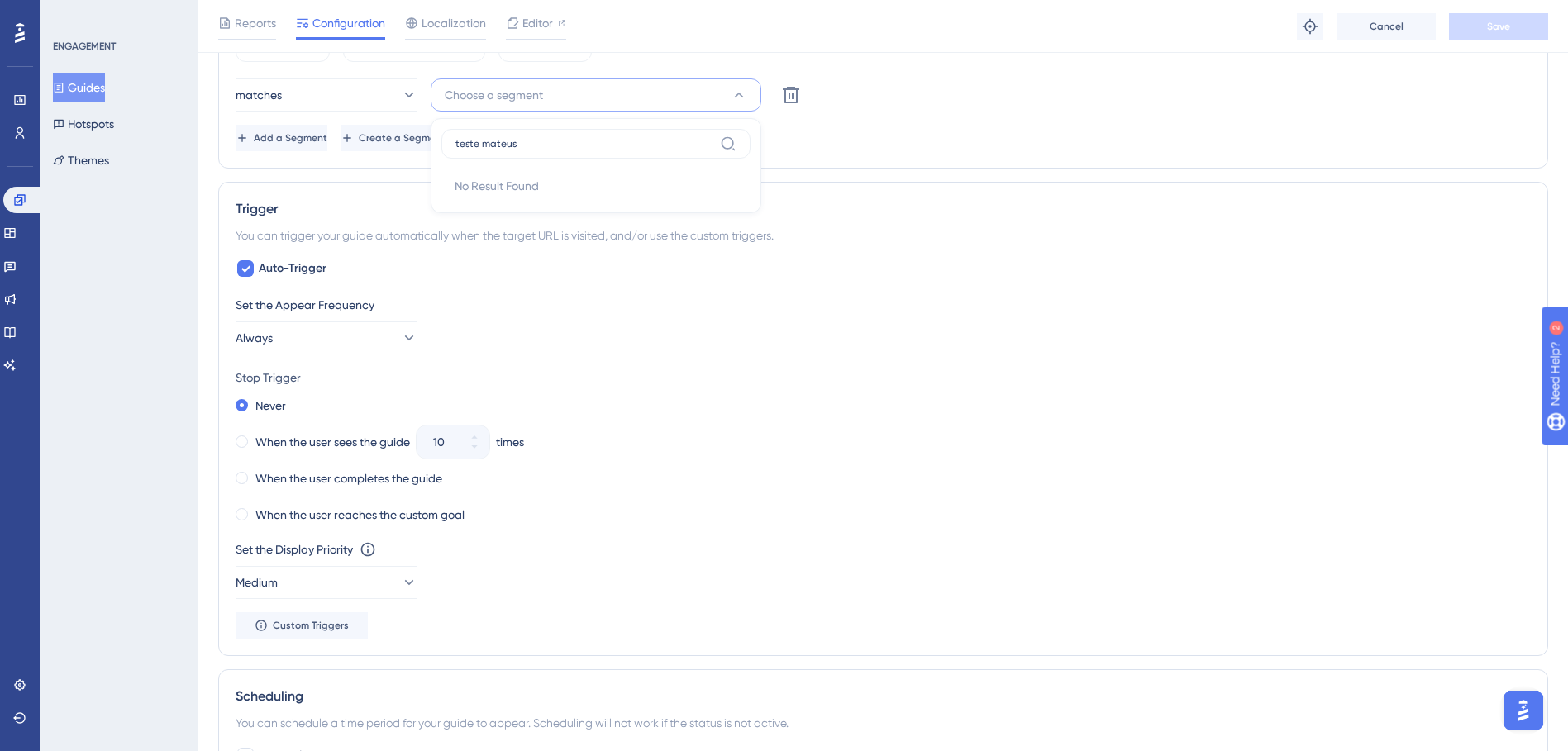
type input "teste mateus"
click at [867, 162] on div "Audience Segmentation Which segment of the audience would you like to show this…" at bounding box center [883, 59] width 1330 height 216
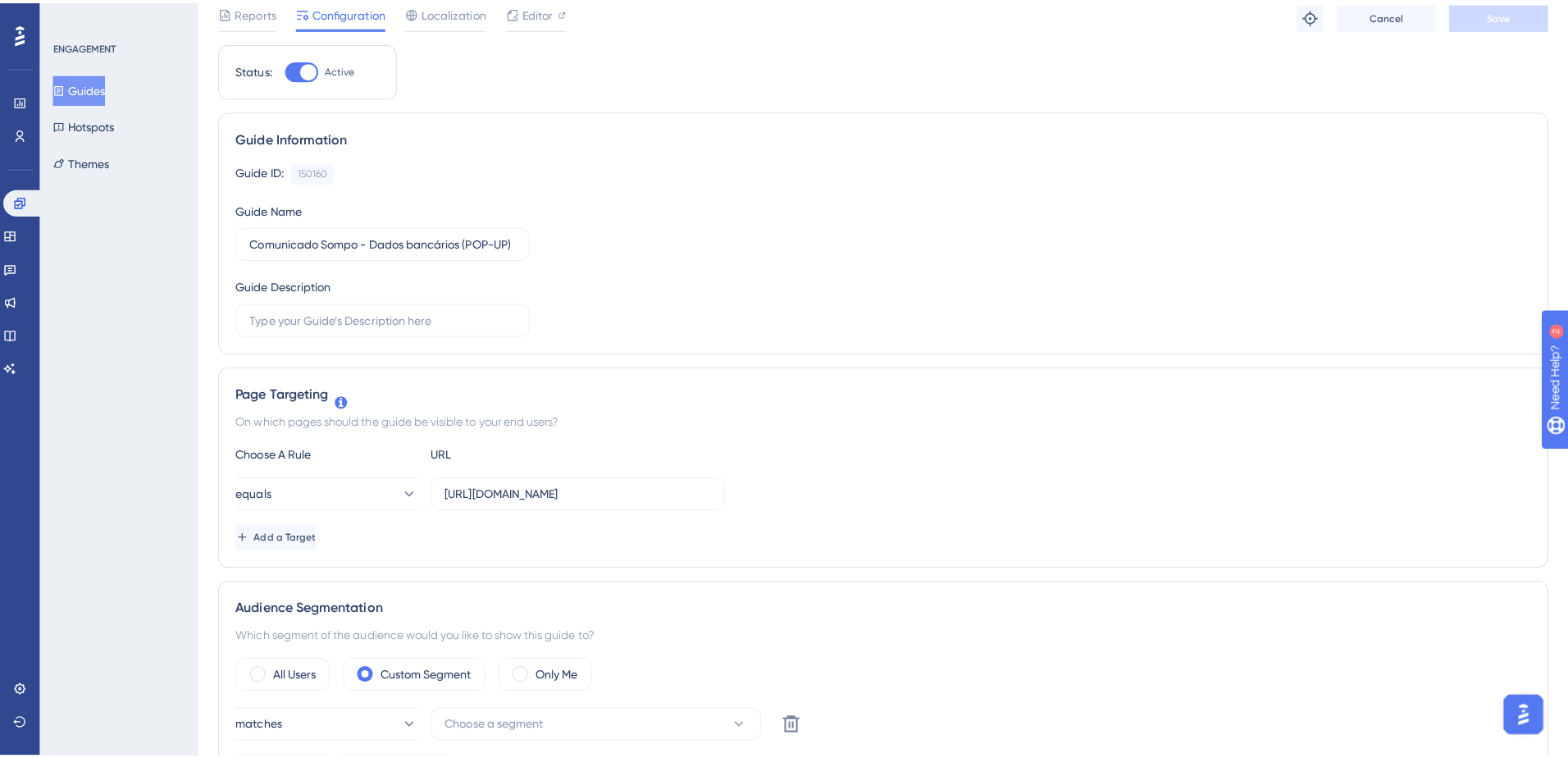
scroll to position [0, 0]
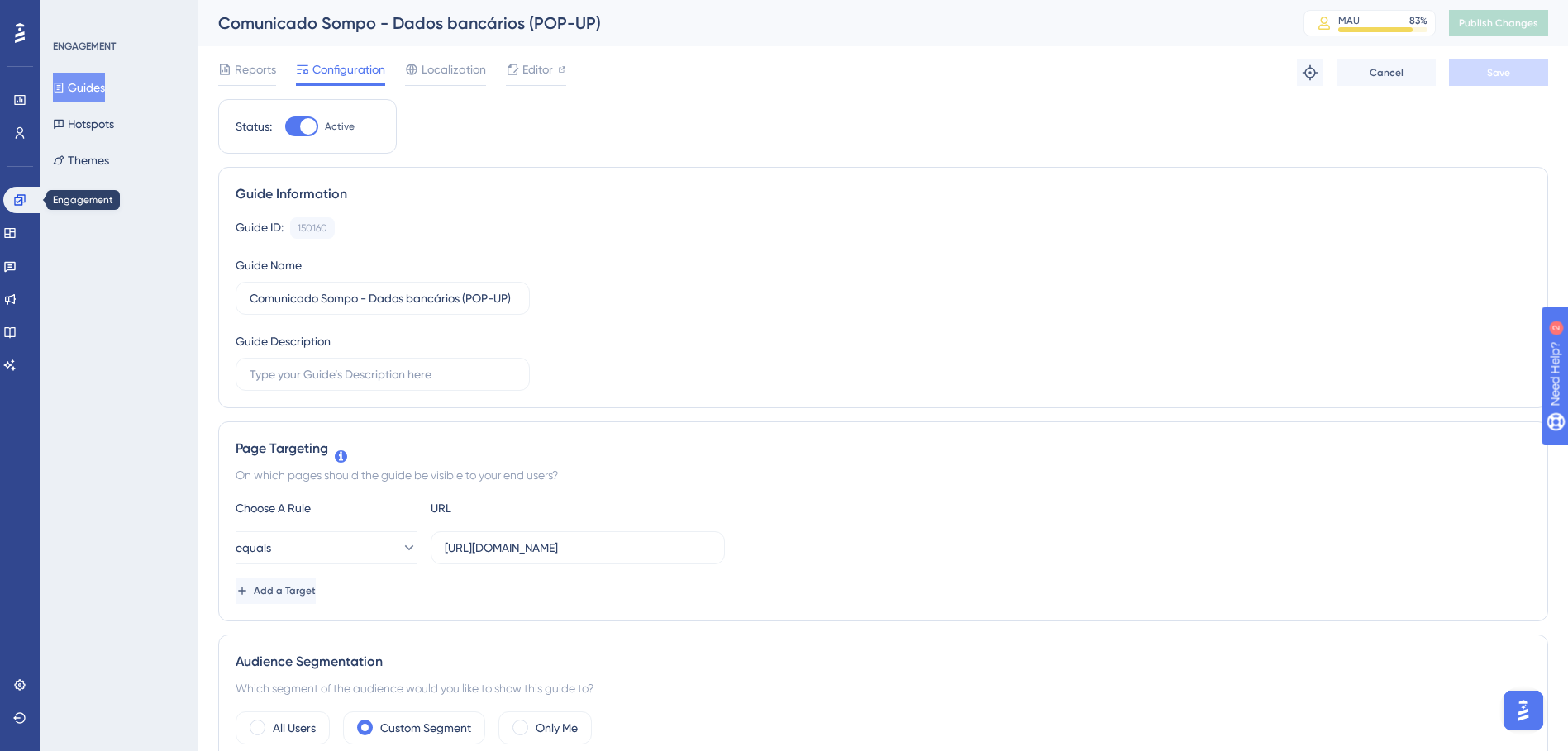
click at [27, 213] on div "Engagement Widgets Feedback Product Updates Knowledge Base AI Assistant" at bounding box center [19, 283] width 33 height 192
click at [33, 198] on link at bounding box center [23, 200] width 40 height 27
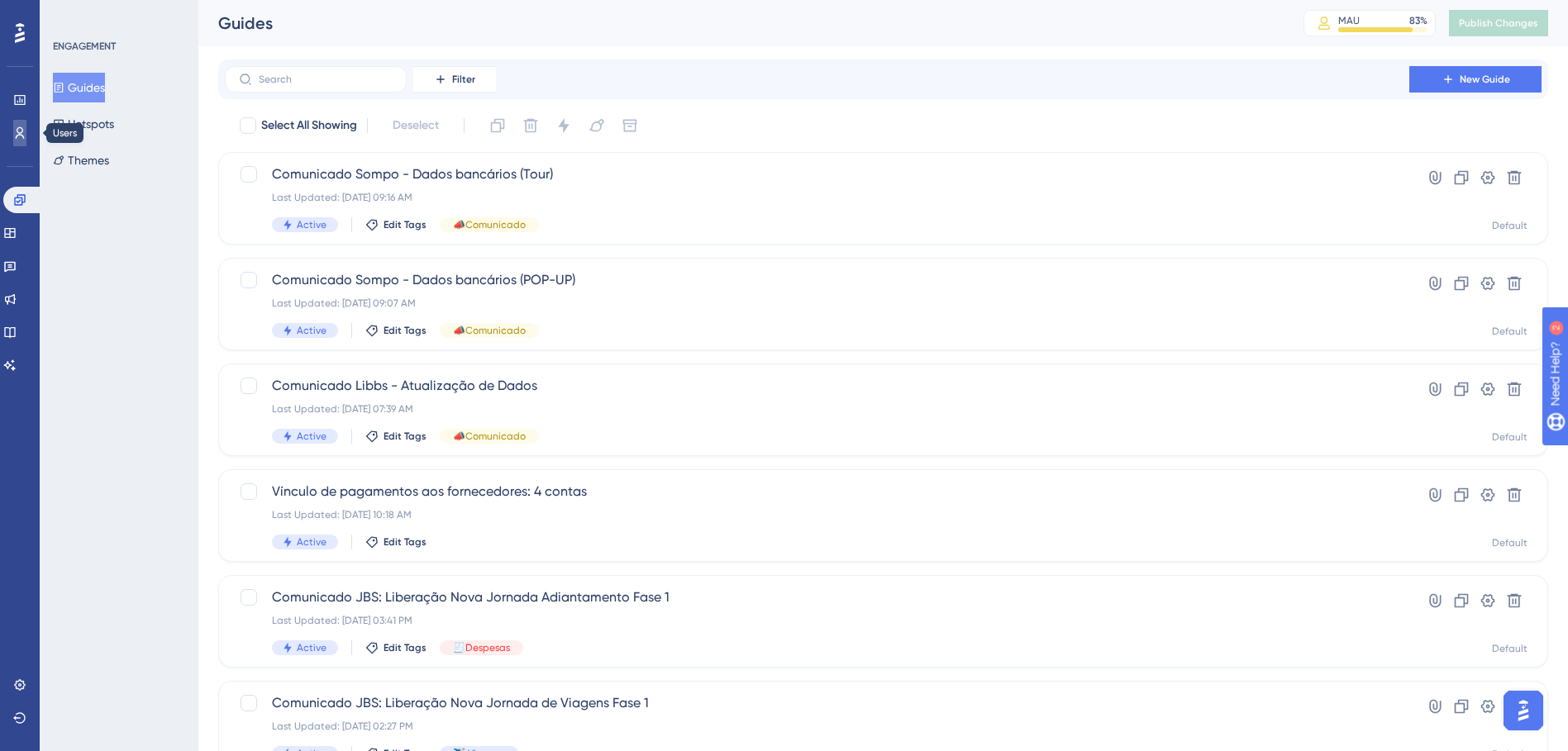
drag, startPoint x: 20, startPoint y: 129, endPoint x: 41, endPoint y: 150, distance: 29.7
click at [19, 130] on icon at bounding box center [19, 132] width 13 height 13
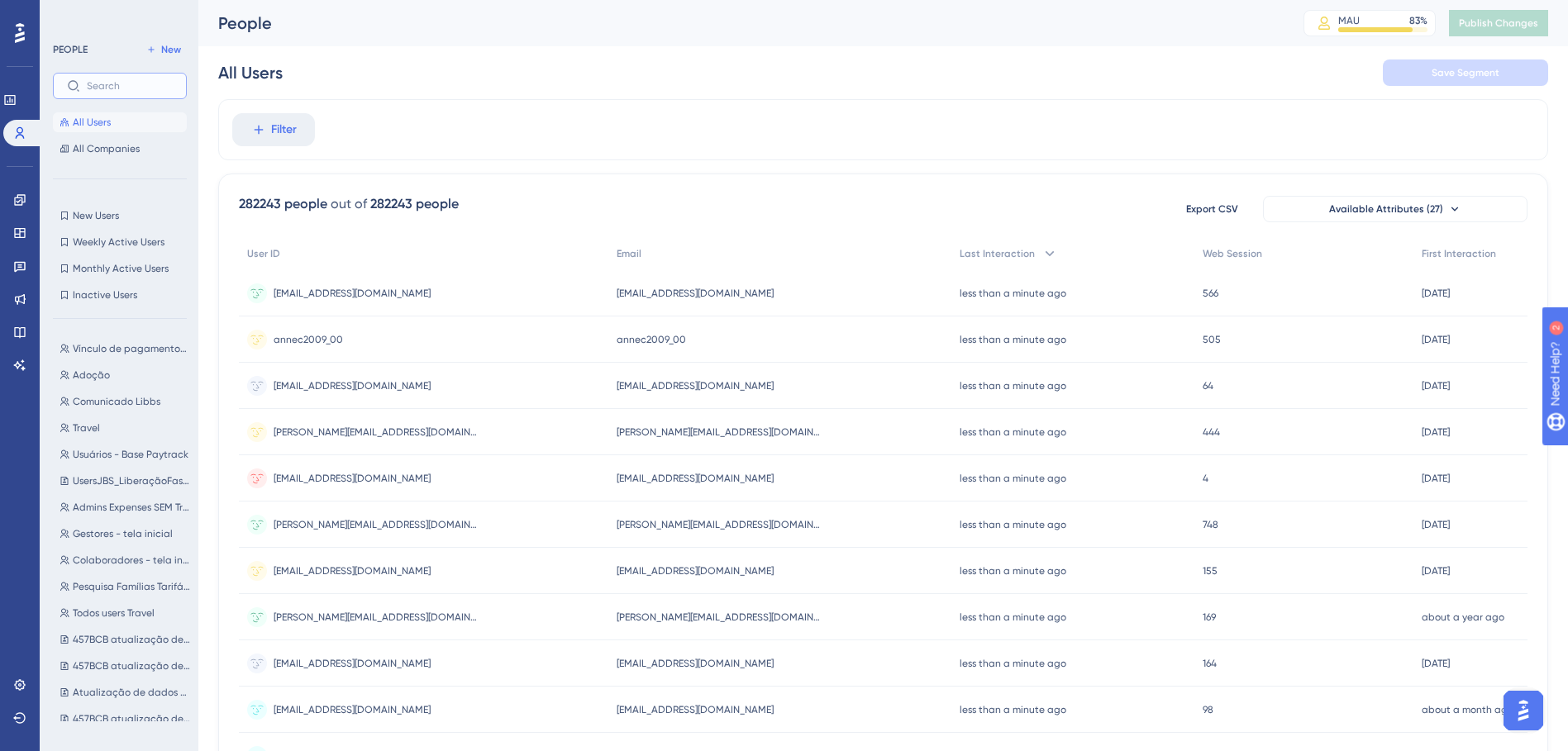
click at [129, 86] on input "text" at bounding box center [129, 86] width 86 height 12
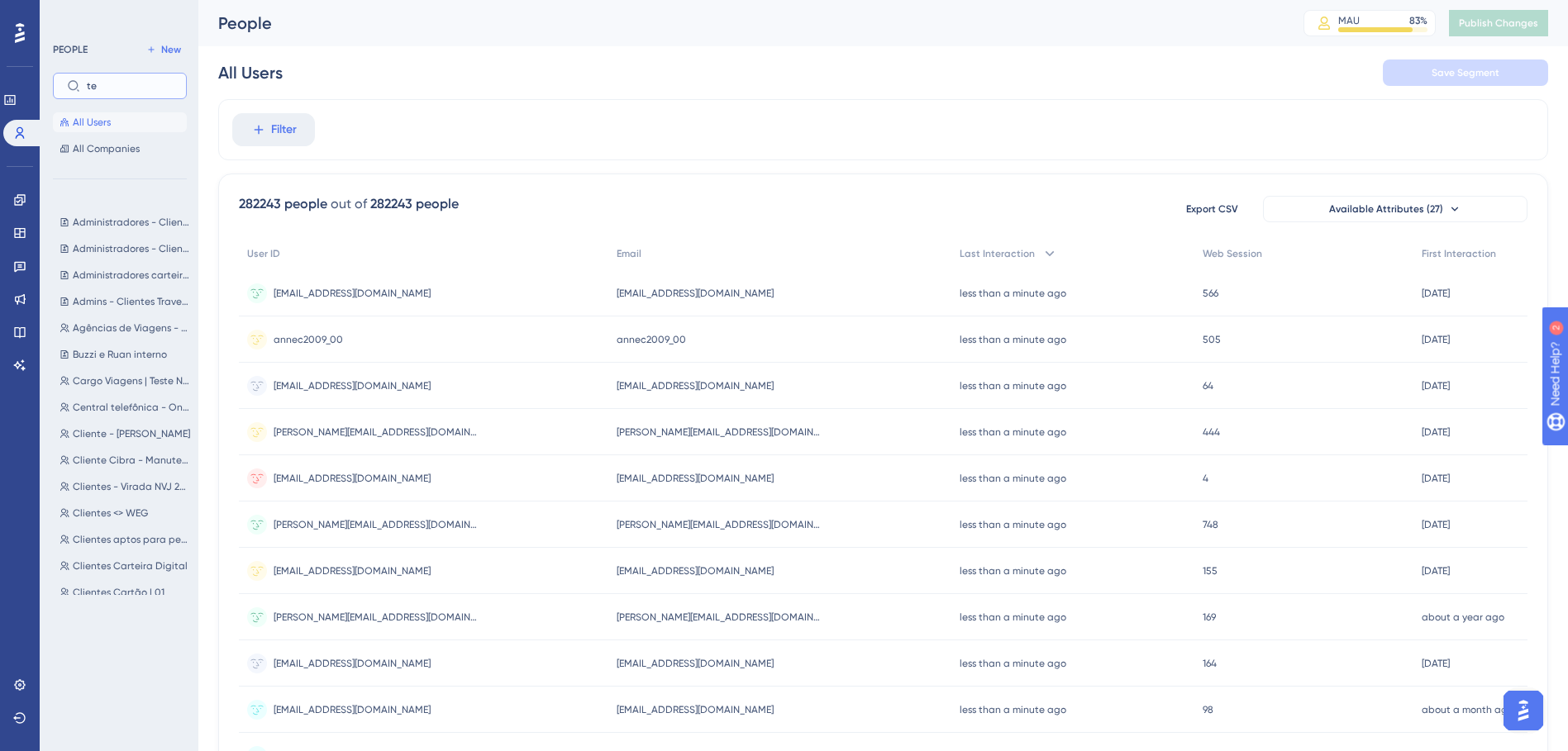
type input "t"
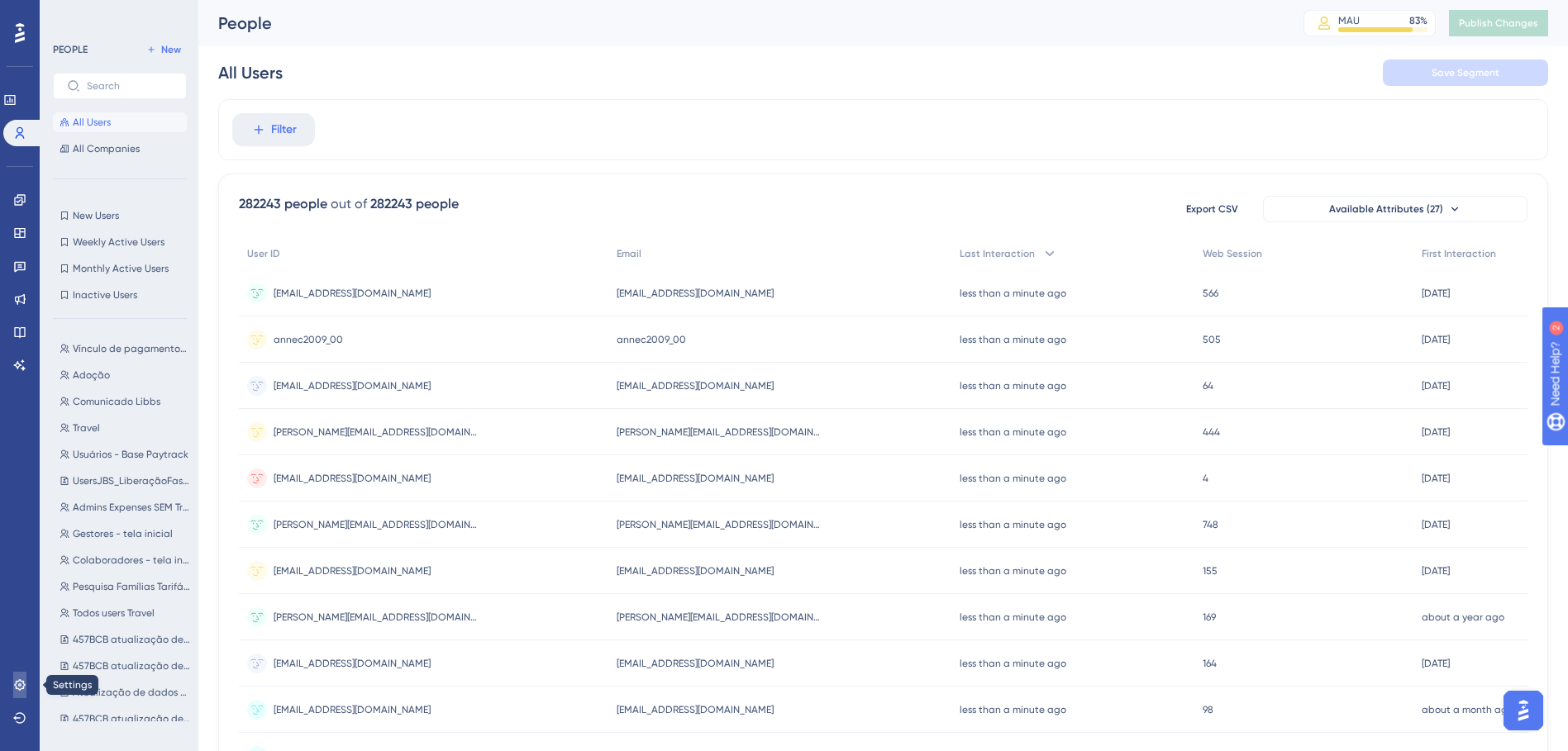
click at [20, 519] on link at bounding box center [19, 685] width 13 height 27
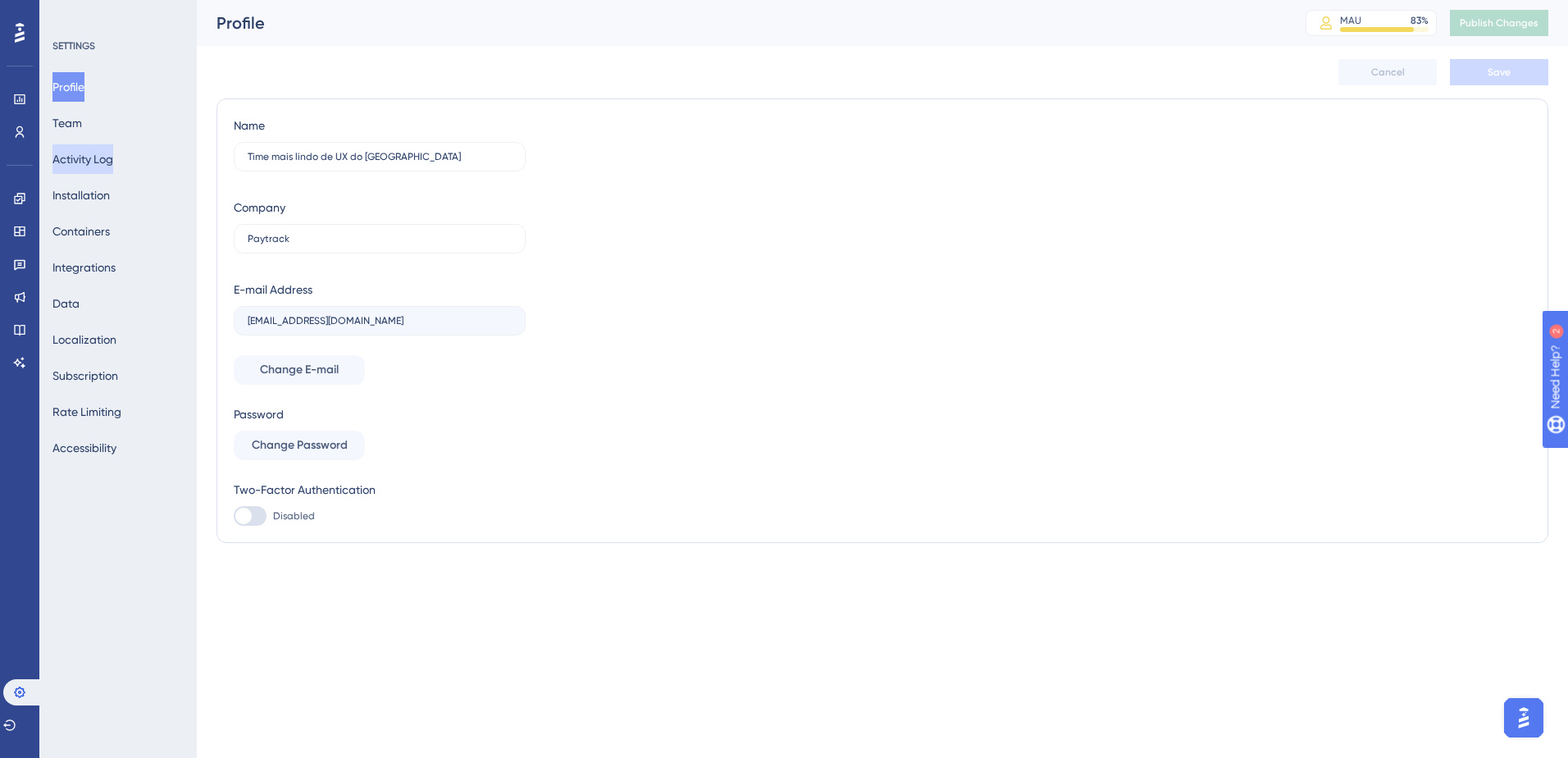
click at [113, 154] on button "Activity Log" at bounding box center [83, 159] width 61 height 29
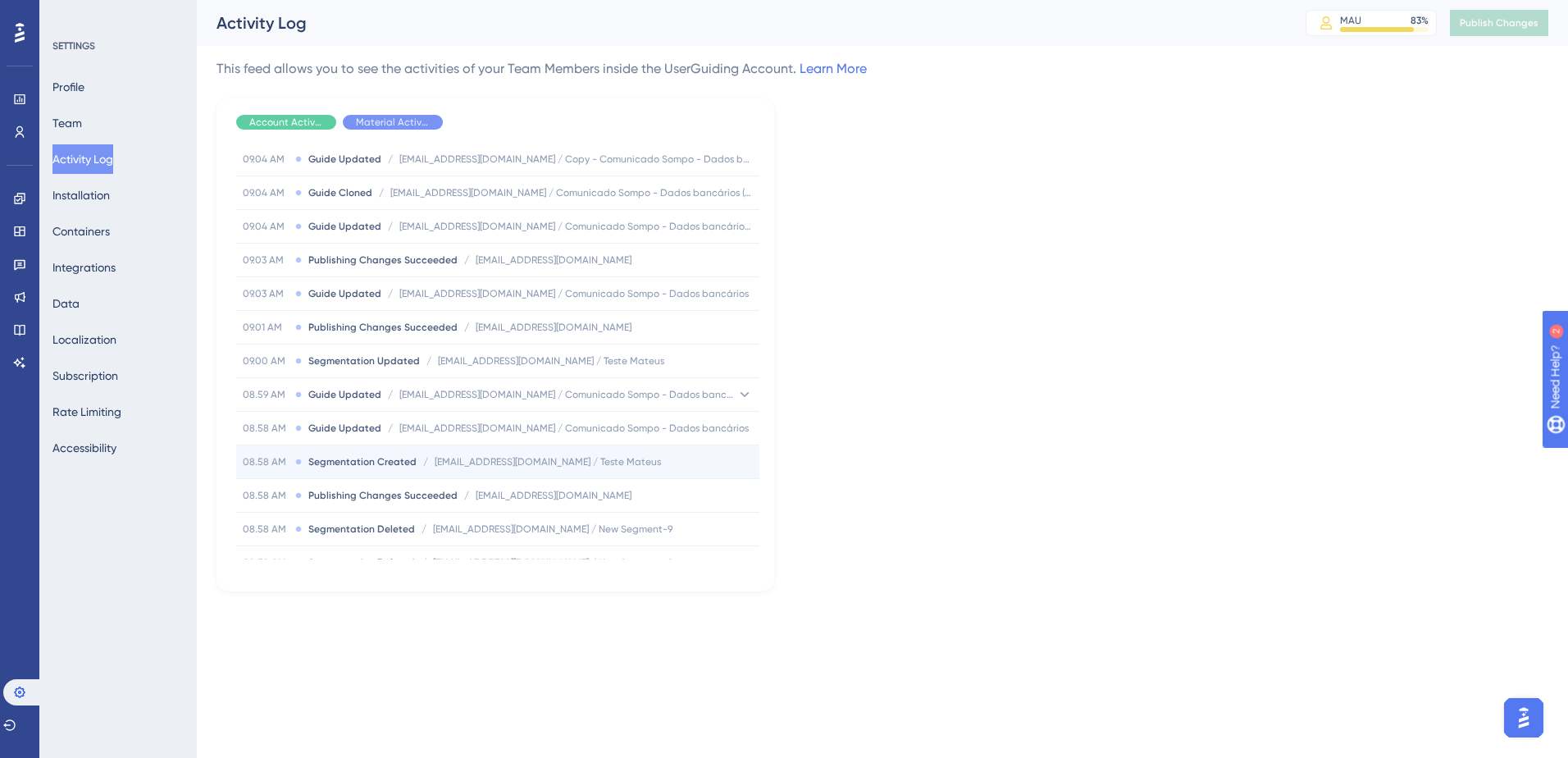
scroll to position [328, 0]
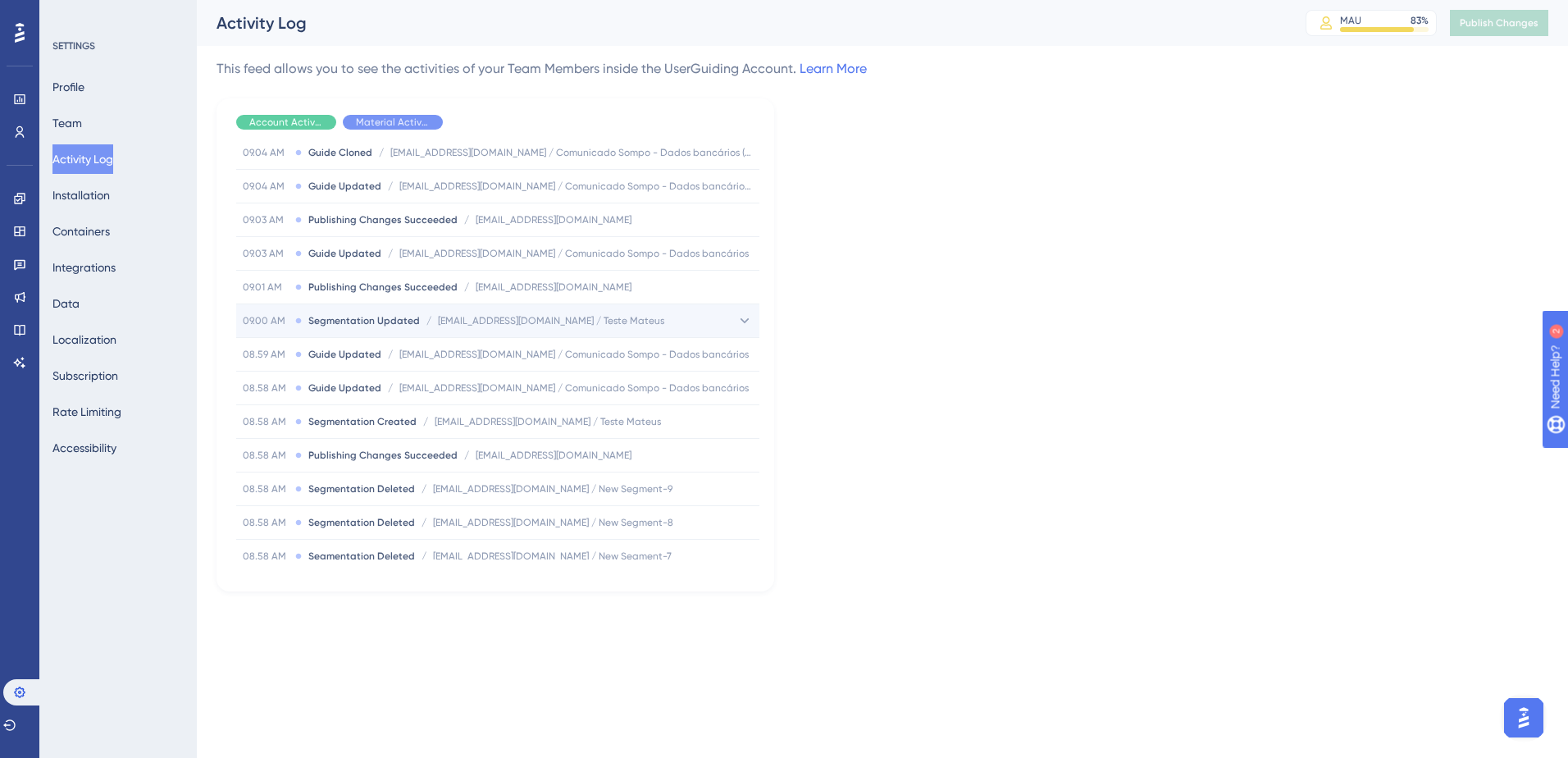
click at [655, 326] on div "09.00 AM Segmentation Updated / uxprd@paytrack.com.br / Teste Mateus uxprd@payt…" at bounding box center [498, 320] width 524 height 32
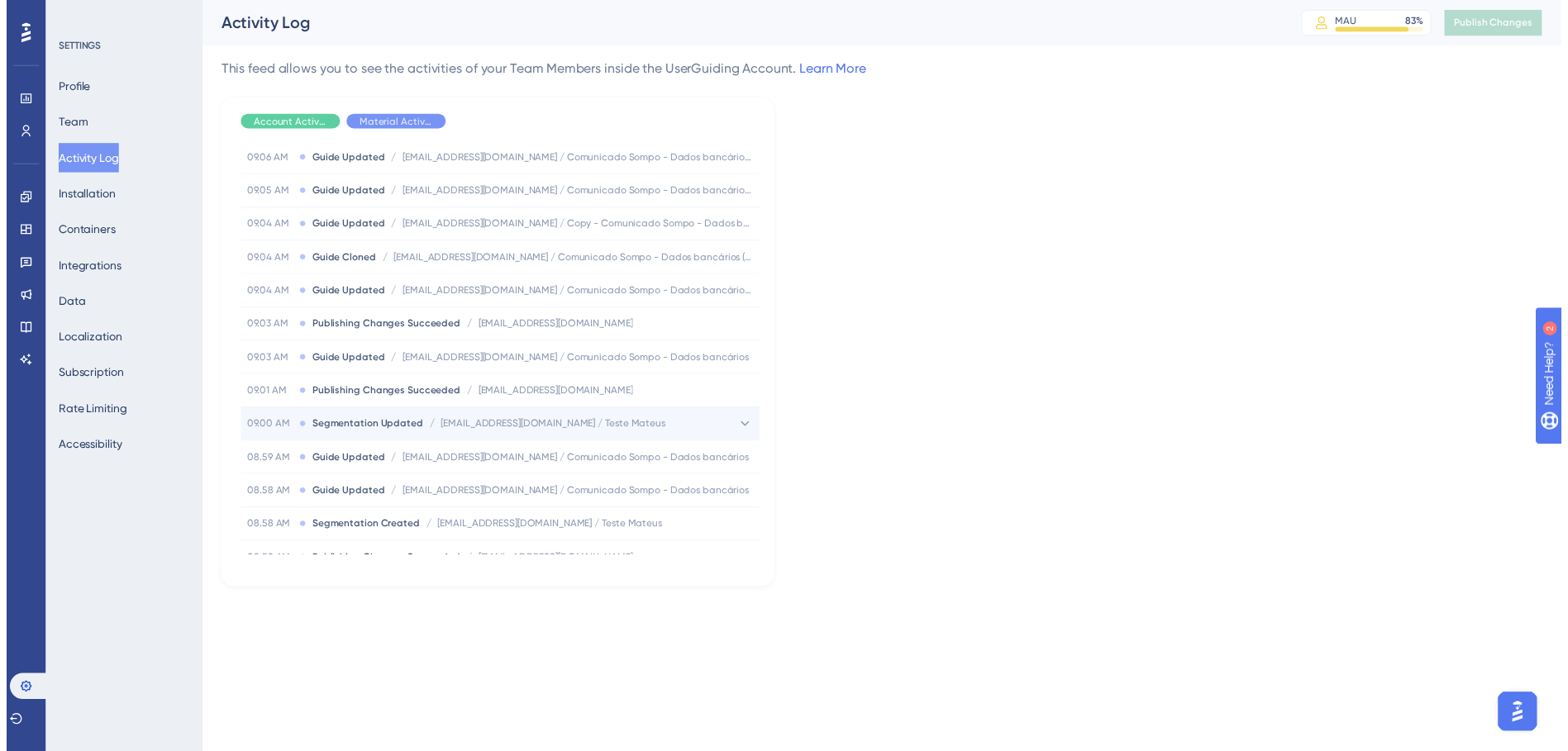
scroll to position [248, 0]
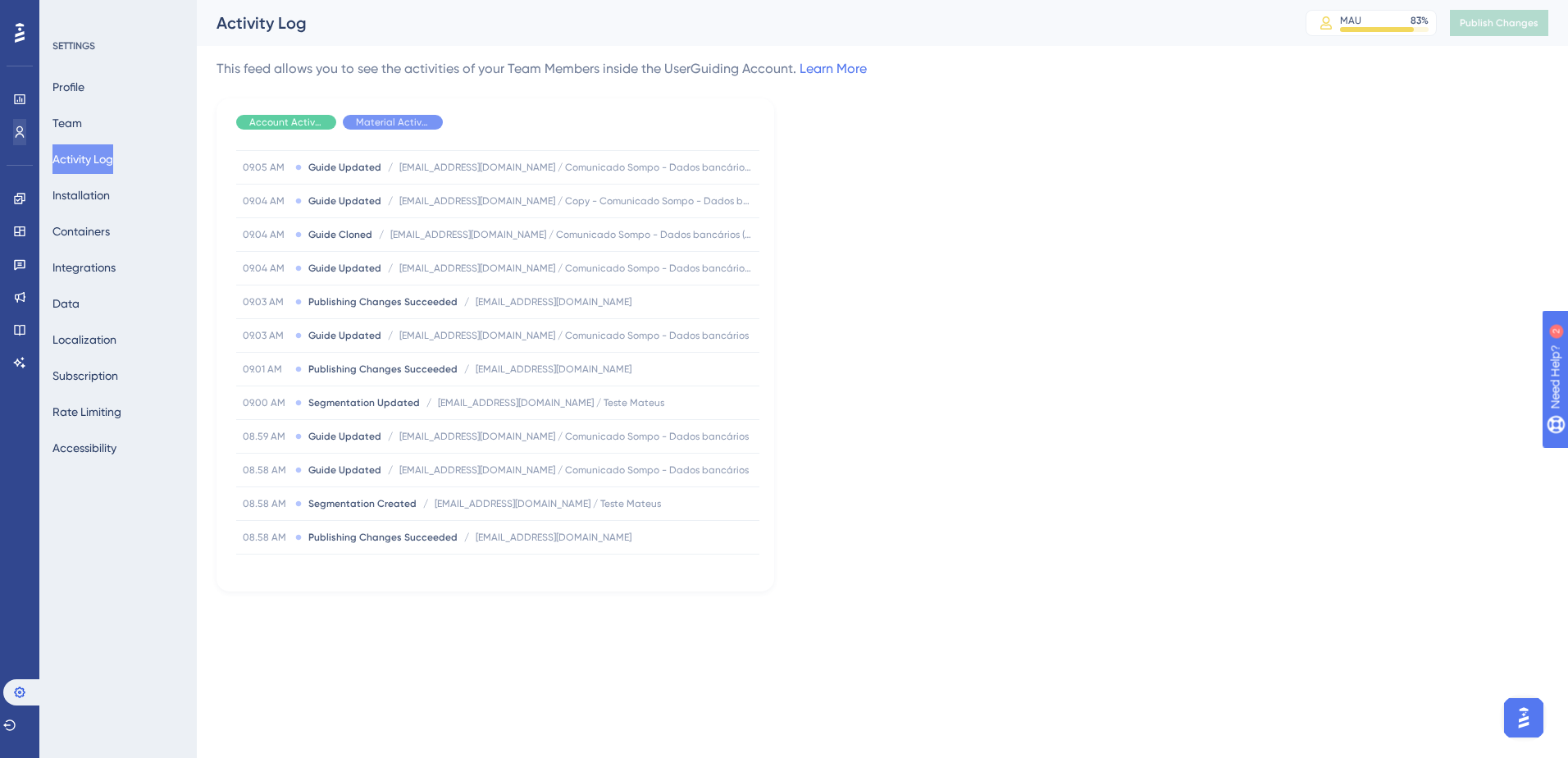
click at [13, 144] on div "Users" at bounding box center [19, 131] width 13 height 26
click at [13, 138] on link at bounding box center [19, 131] width 13 height 26
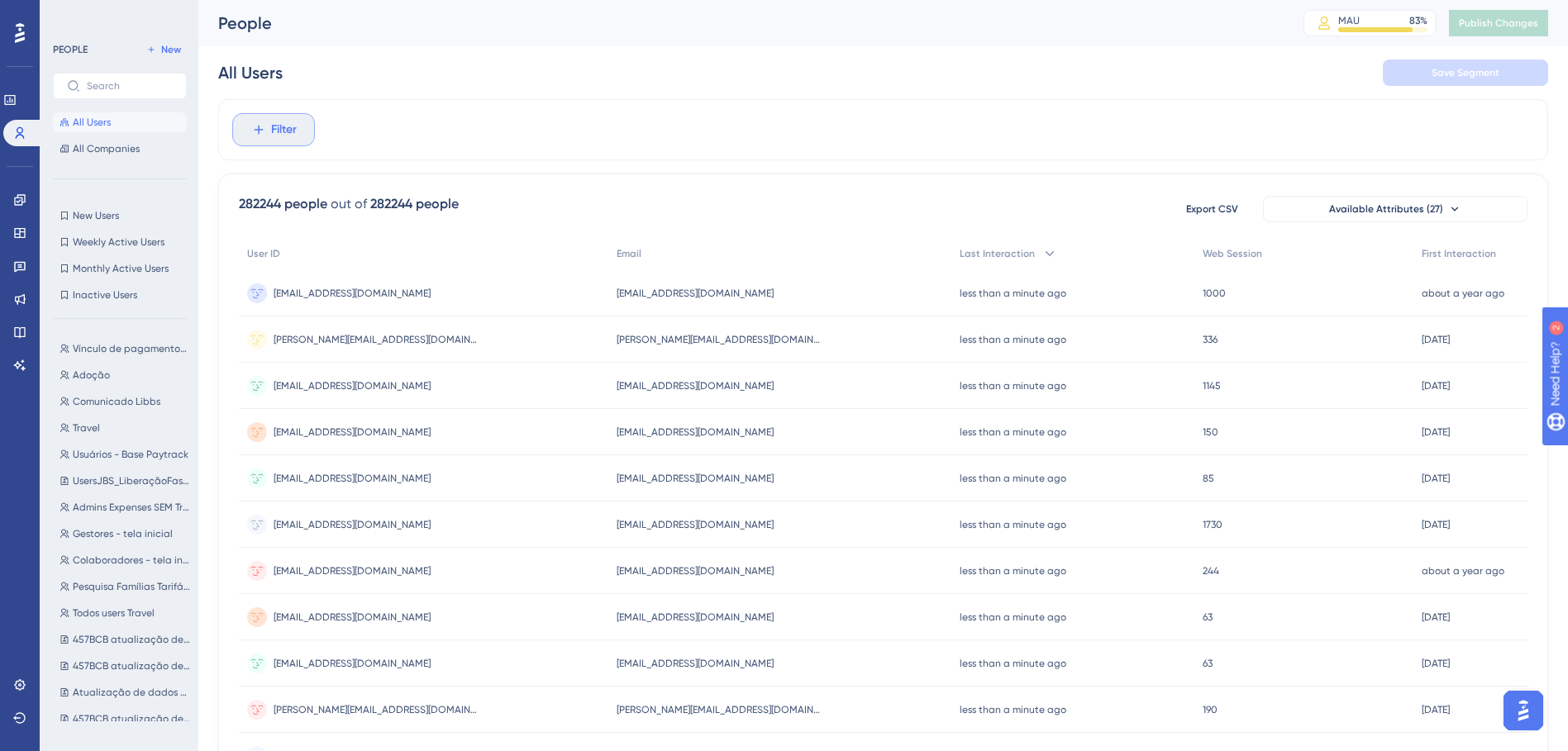
click at [288, 124] on span "Filter" at bounding box center [284, 129] width 26 height 20
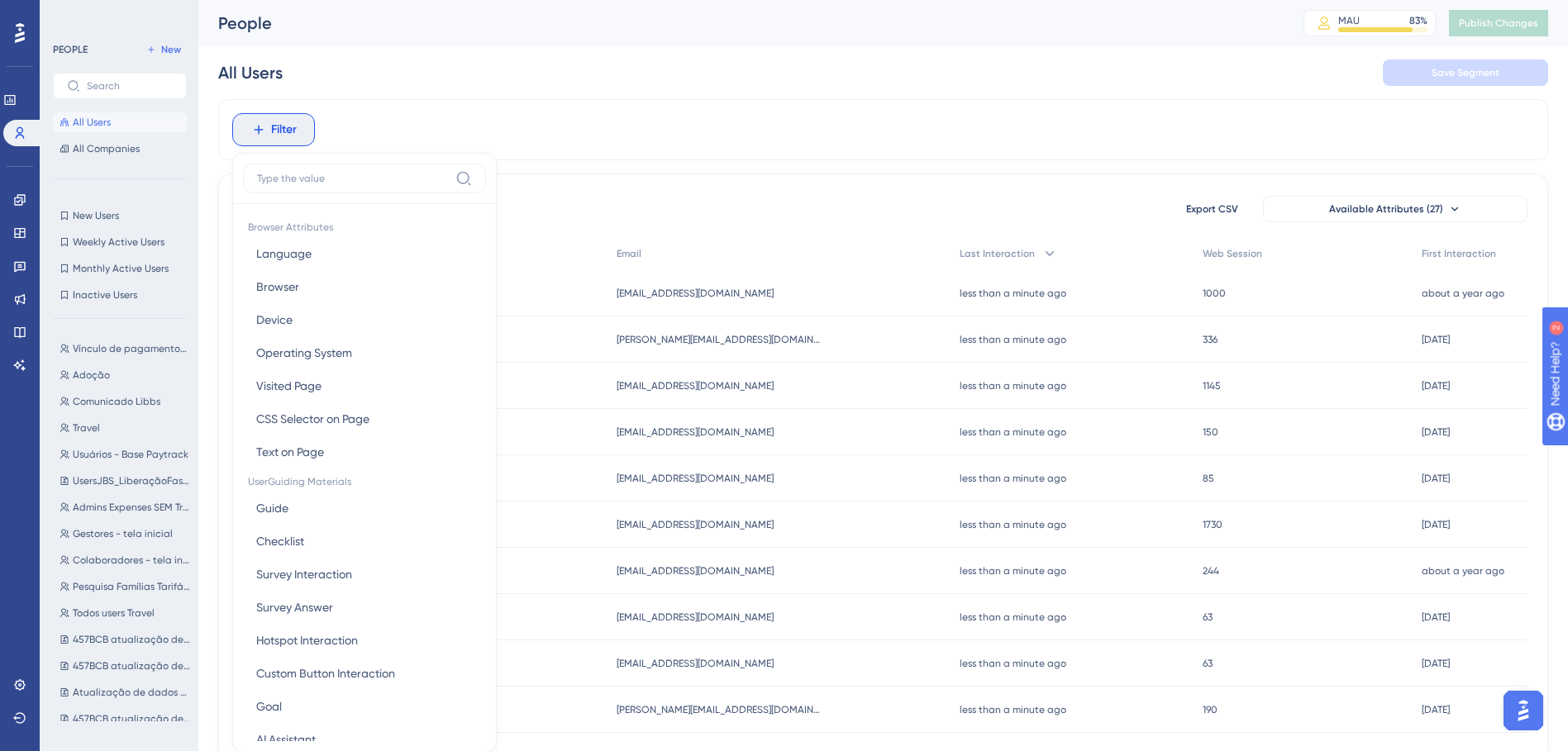
click at [707, 147] on div "Filter Browser Attributes Language Language Browser Browser Device Device Opera…" at bounding box center [883, 129] width 1330 height 61
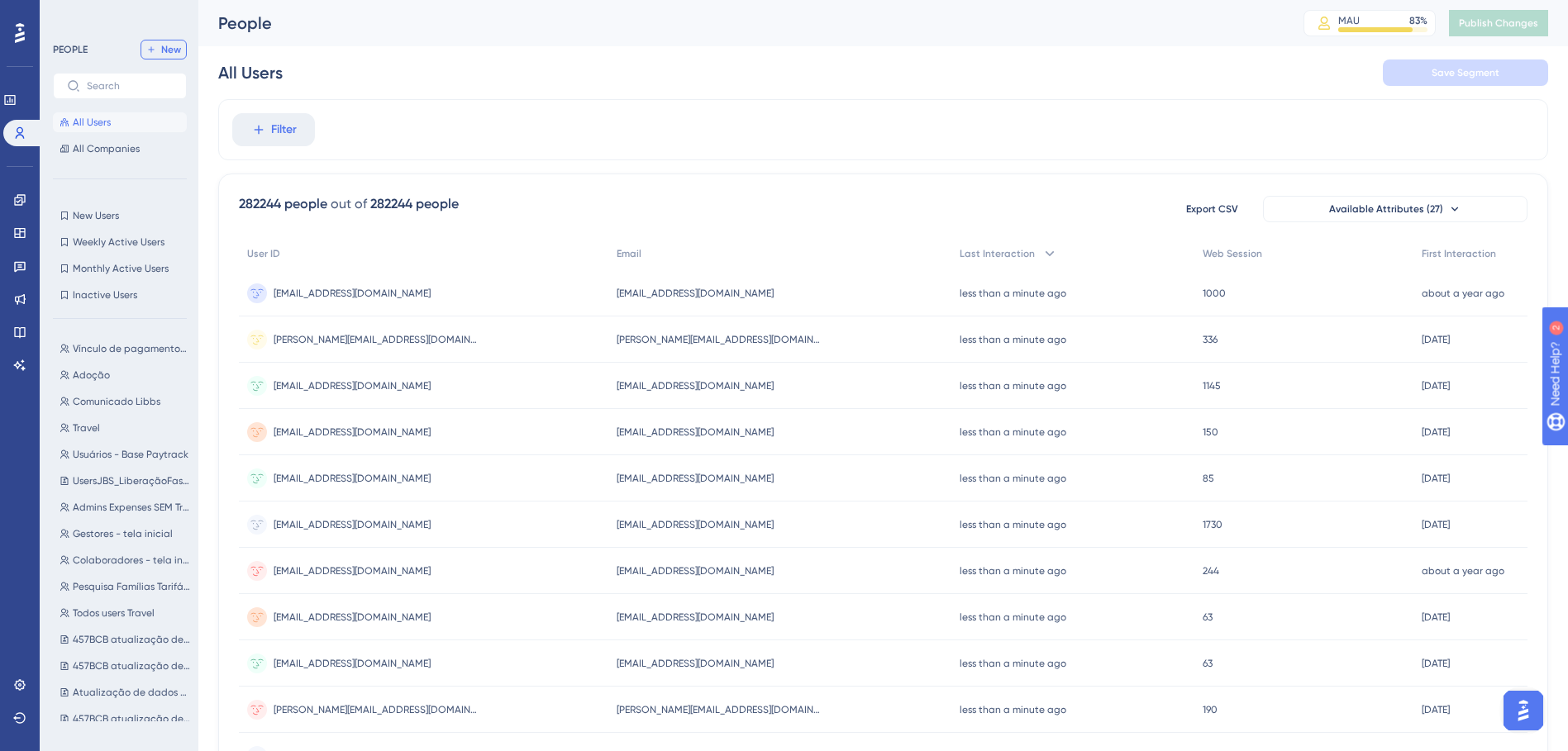
click at [161, 53] on span "New" at bounding box center [171, 48] width 20 height 13
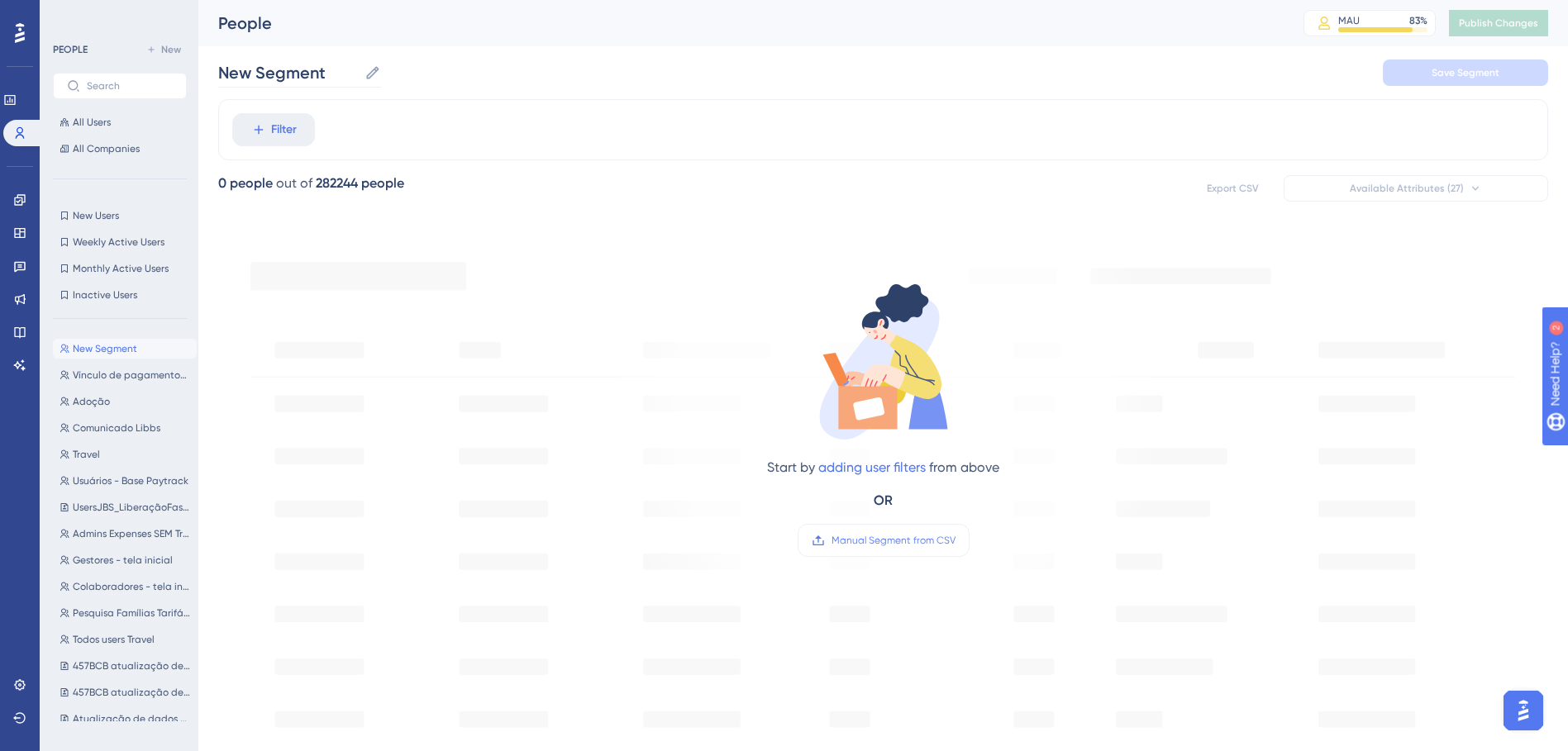
click at [365, 71] on icon at bounding box center [372, 72] width 17 height 17
click at [358, 71] on input "New Segment" at bounding box center [288, 72] width 139 height 23
click at [355, 71] on input "New Segment" at bounding box center [288, 72] width 139 height 23
type input "N"
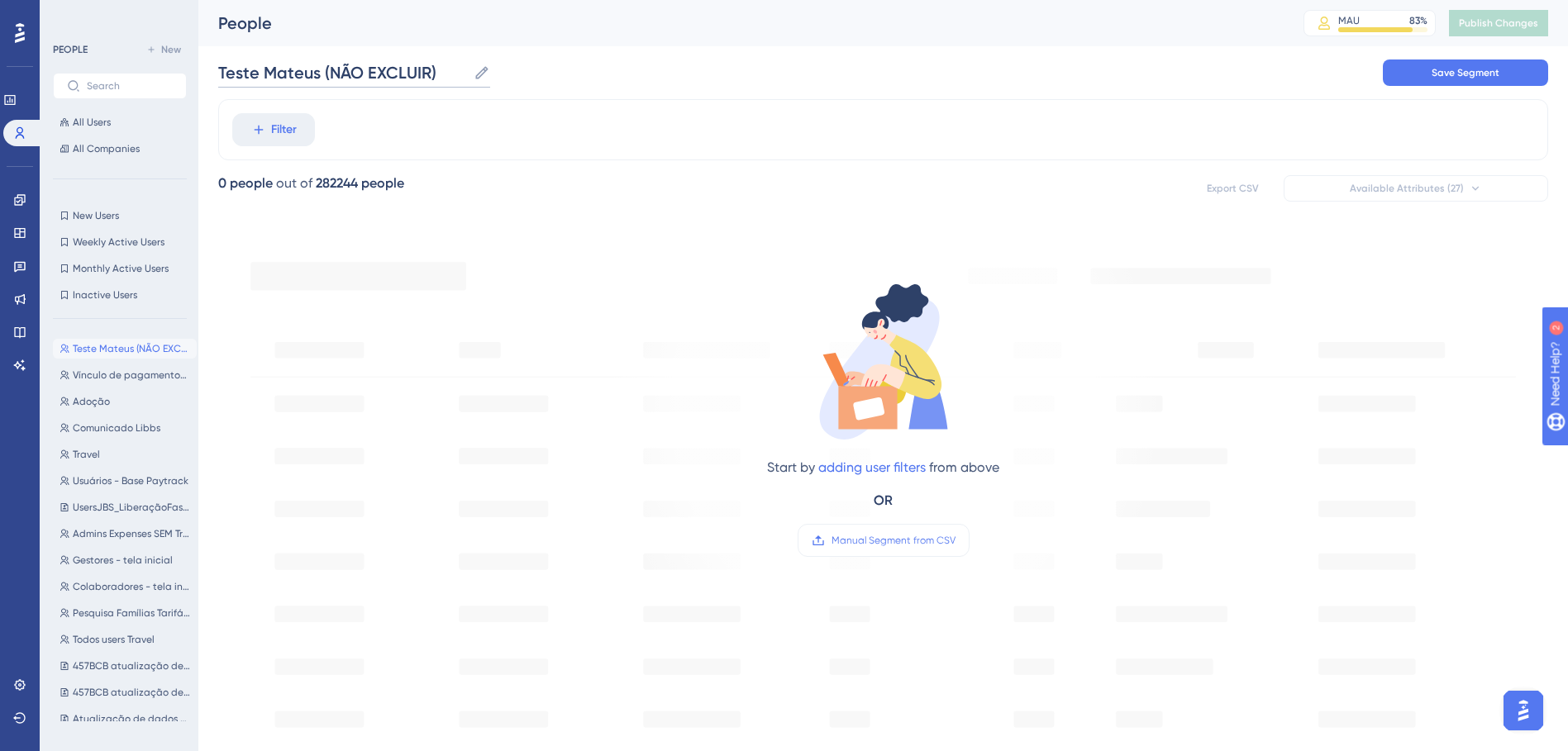
type input "Teste Mateus (NÃO EXCLUIR)"
click at [311, 94] on div "Teste Mateus (NÃO EXCLUIR) Teste Mateus (NÃO EXCLUIR) Save Segment" at bounding box center [883, 73] width 1330 height 53
click at [303, 121] on button "Filter" at bounding box center [274, 129] width 83 height 33
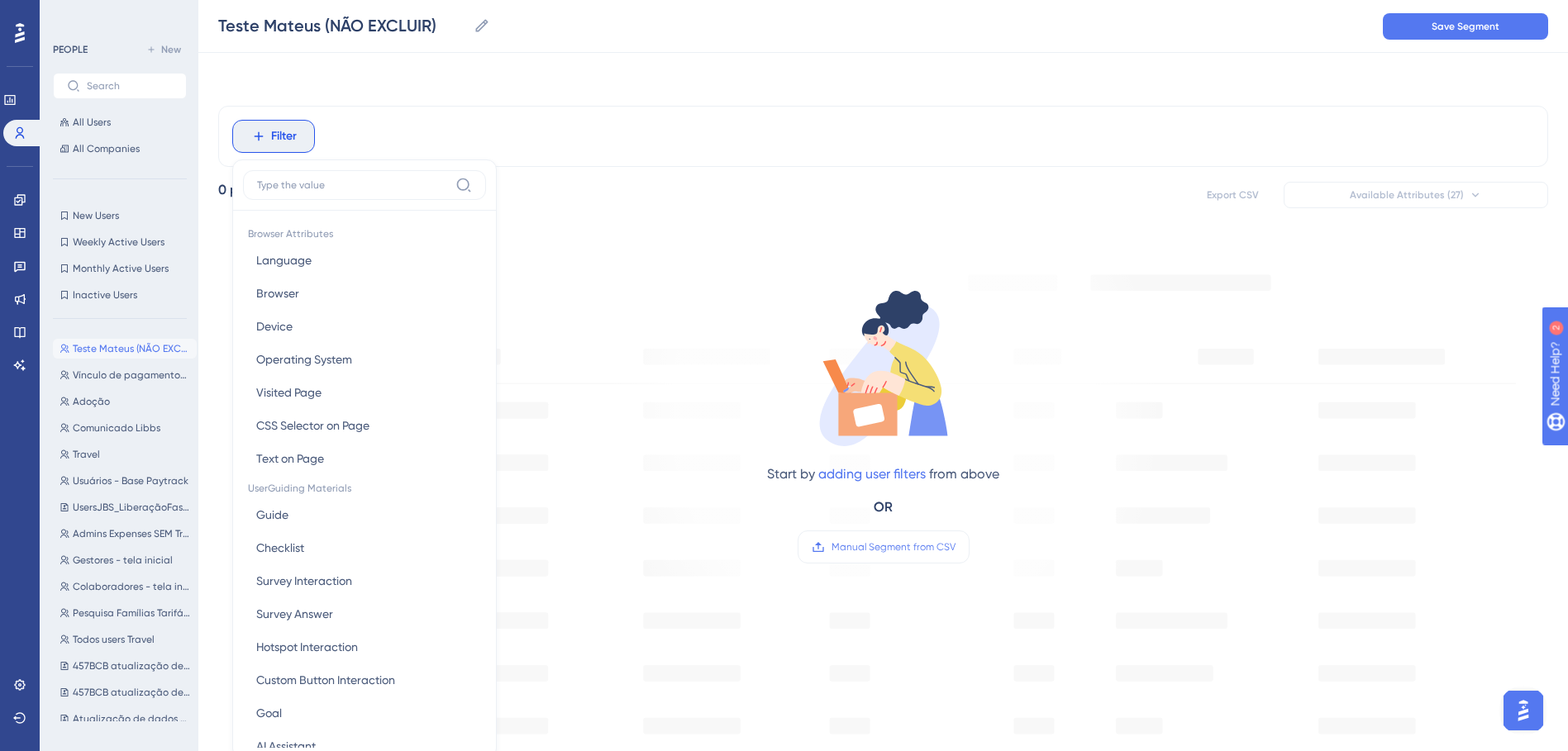
scroll to position [77, 0]
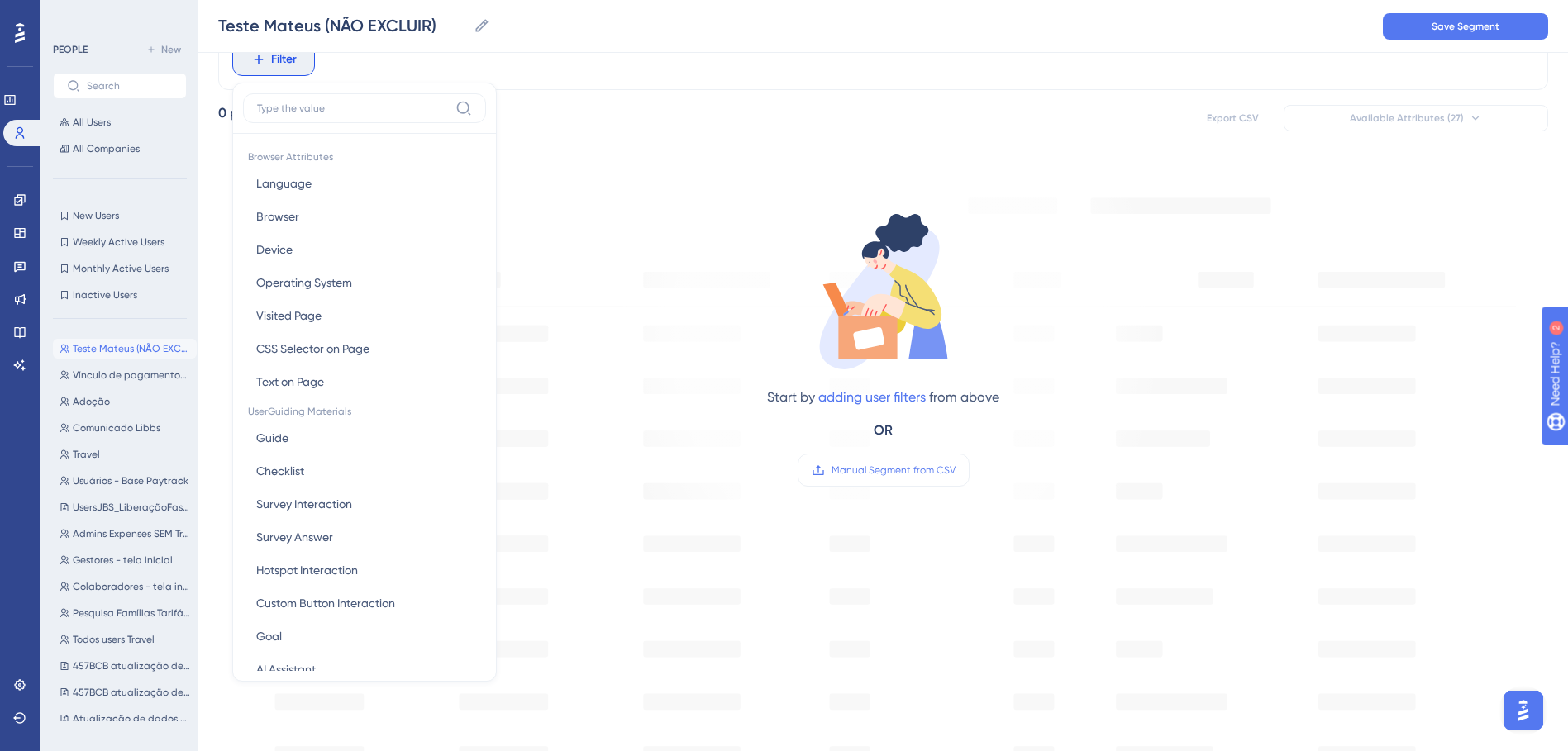
click at [352, 110] on input at bounding box center [353, 108] width 192 height 13
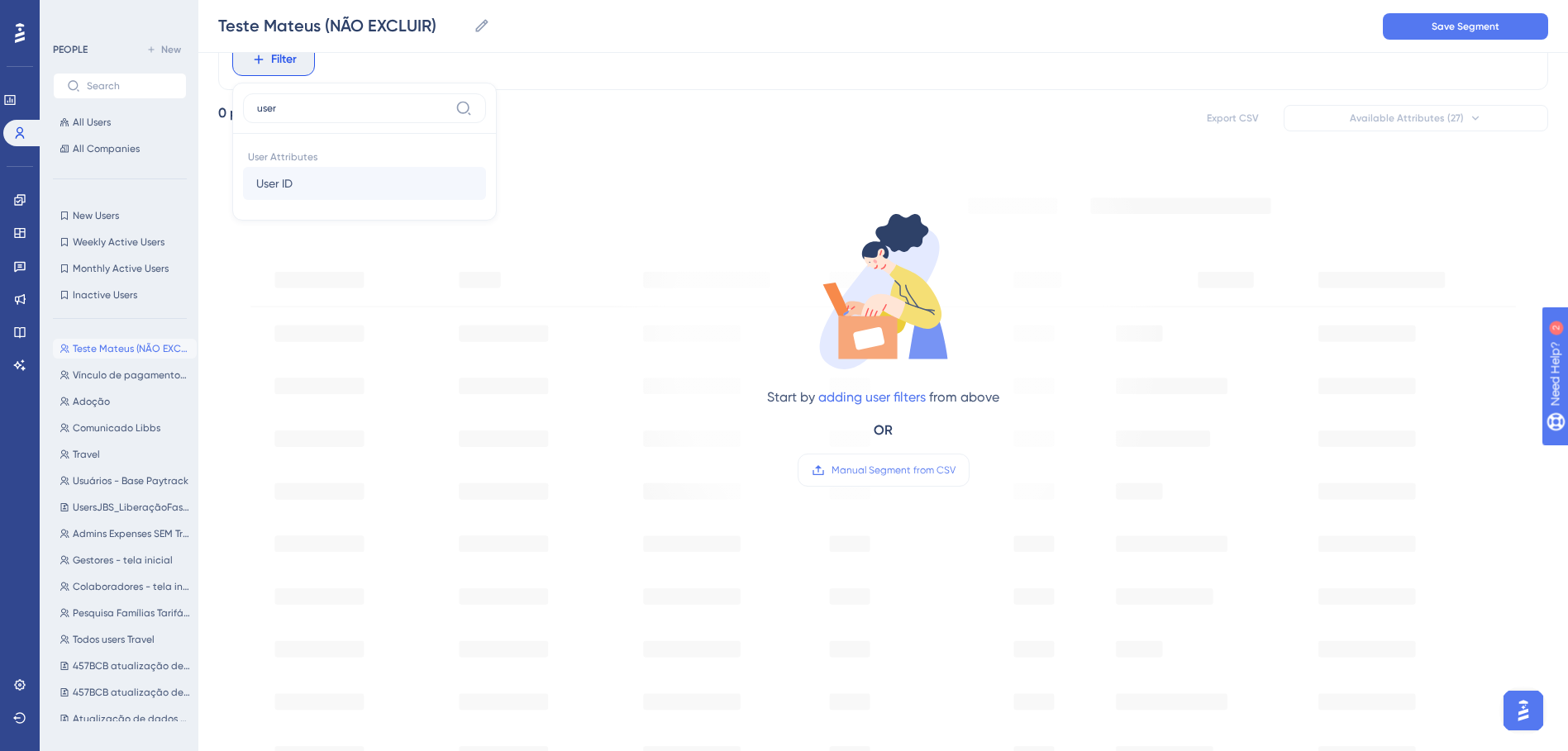
type input "user"
click at [308, 190] on button "User ID User ID" at bounding box center [365, 183] width 243 height 33
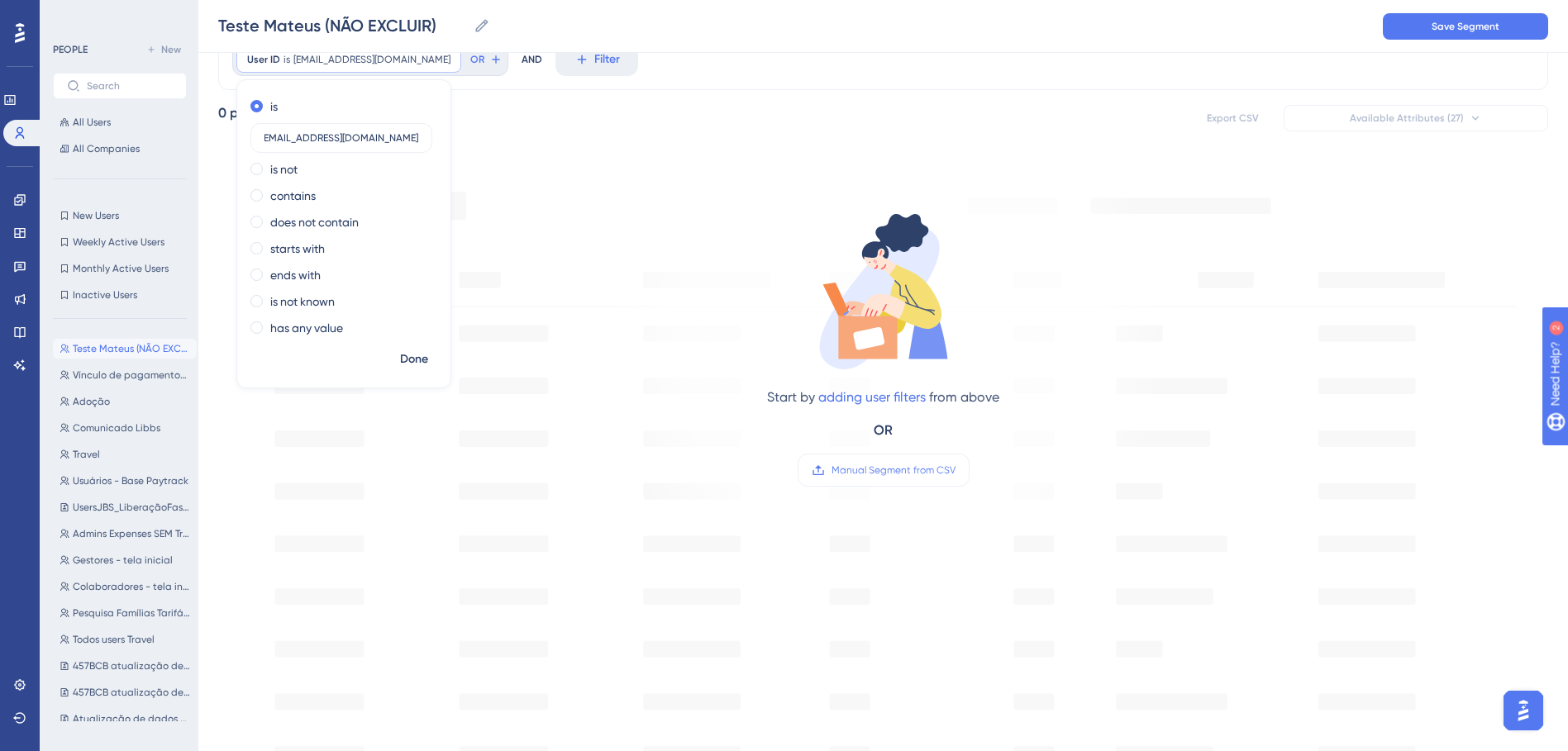
scroll to position [0, 25]
type input "interno_mateus_brito@paytrack.com.br"
click at [422, 356] on span "Done" at bounding box center [414, 360] width 28 height 20
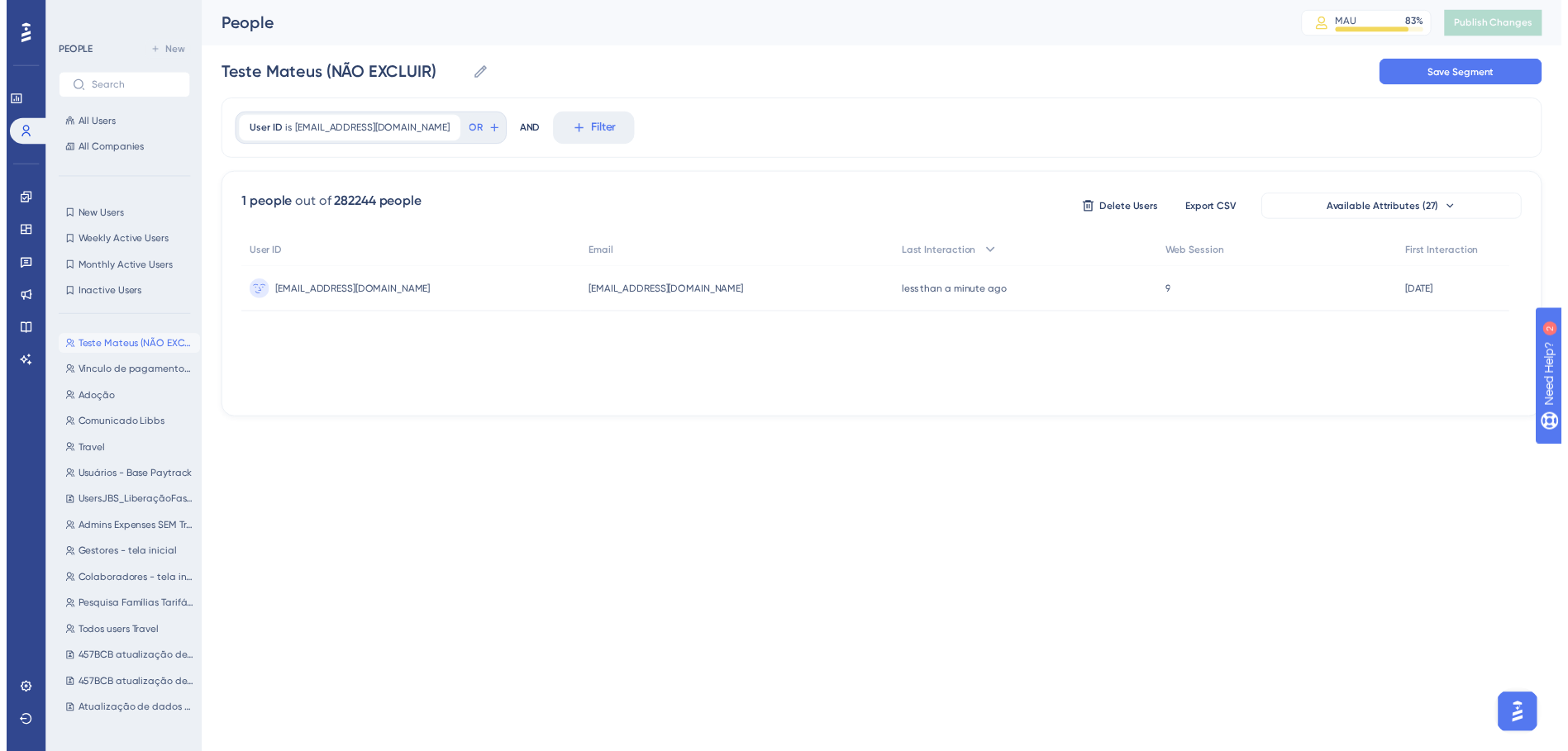
scroll to position [0, 0]
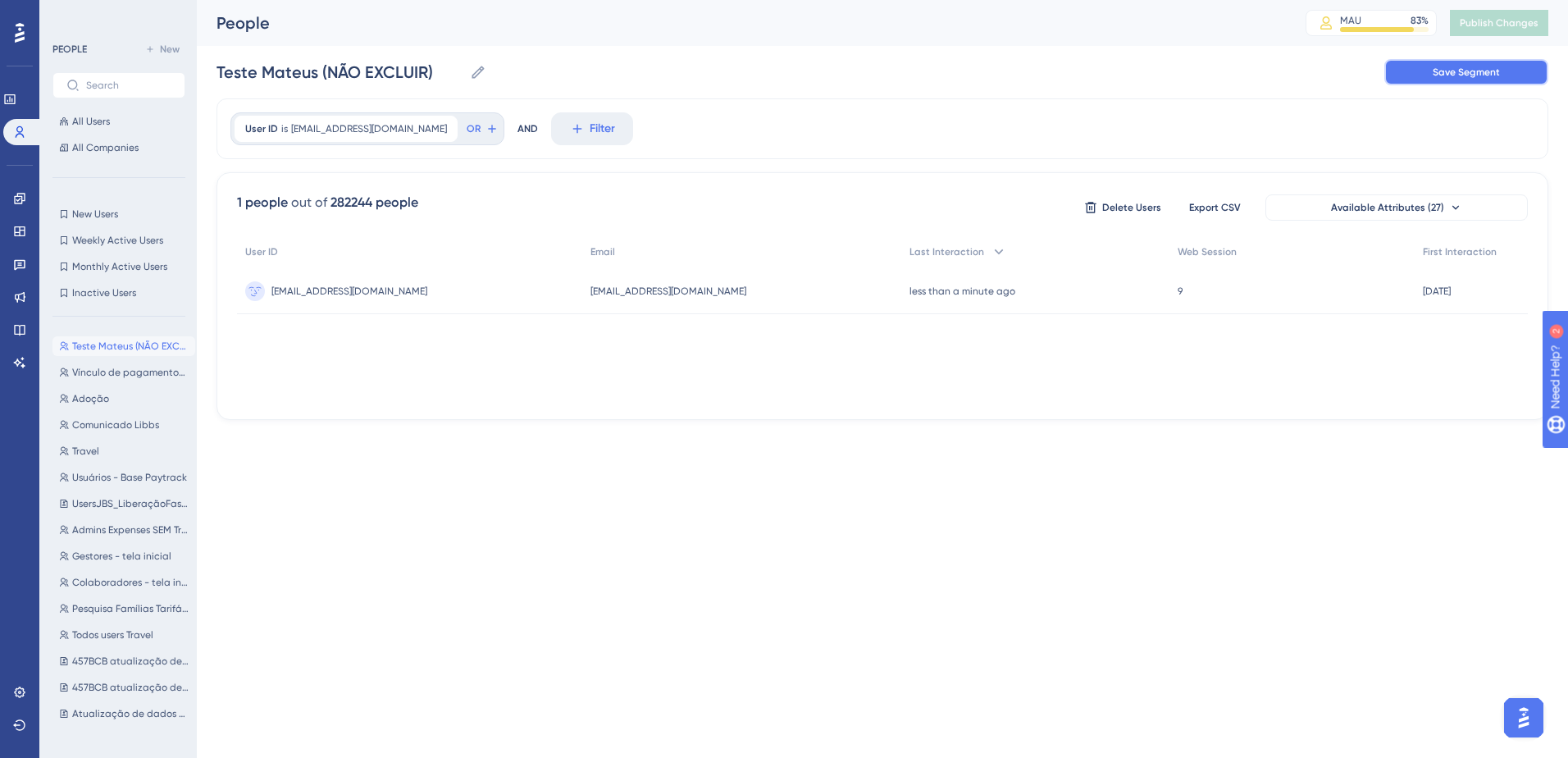
click at [1031, 72] on span "Save Segment" at bounding box center [1466, 72] width 68 height 13
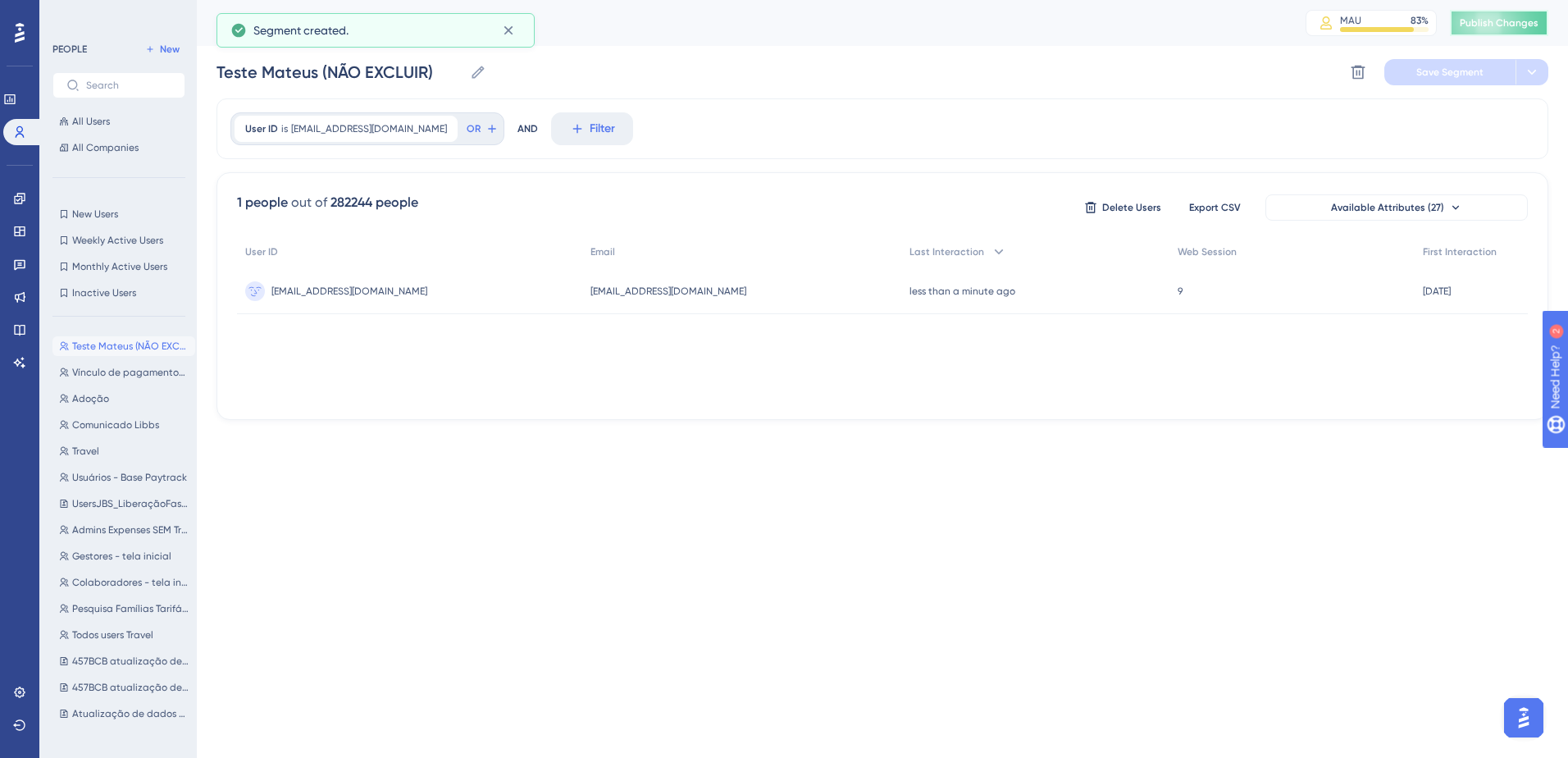
click at [1031, 25] on span "Publish Changes" at bounding box center [1499, 23] width 78 height 13
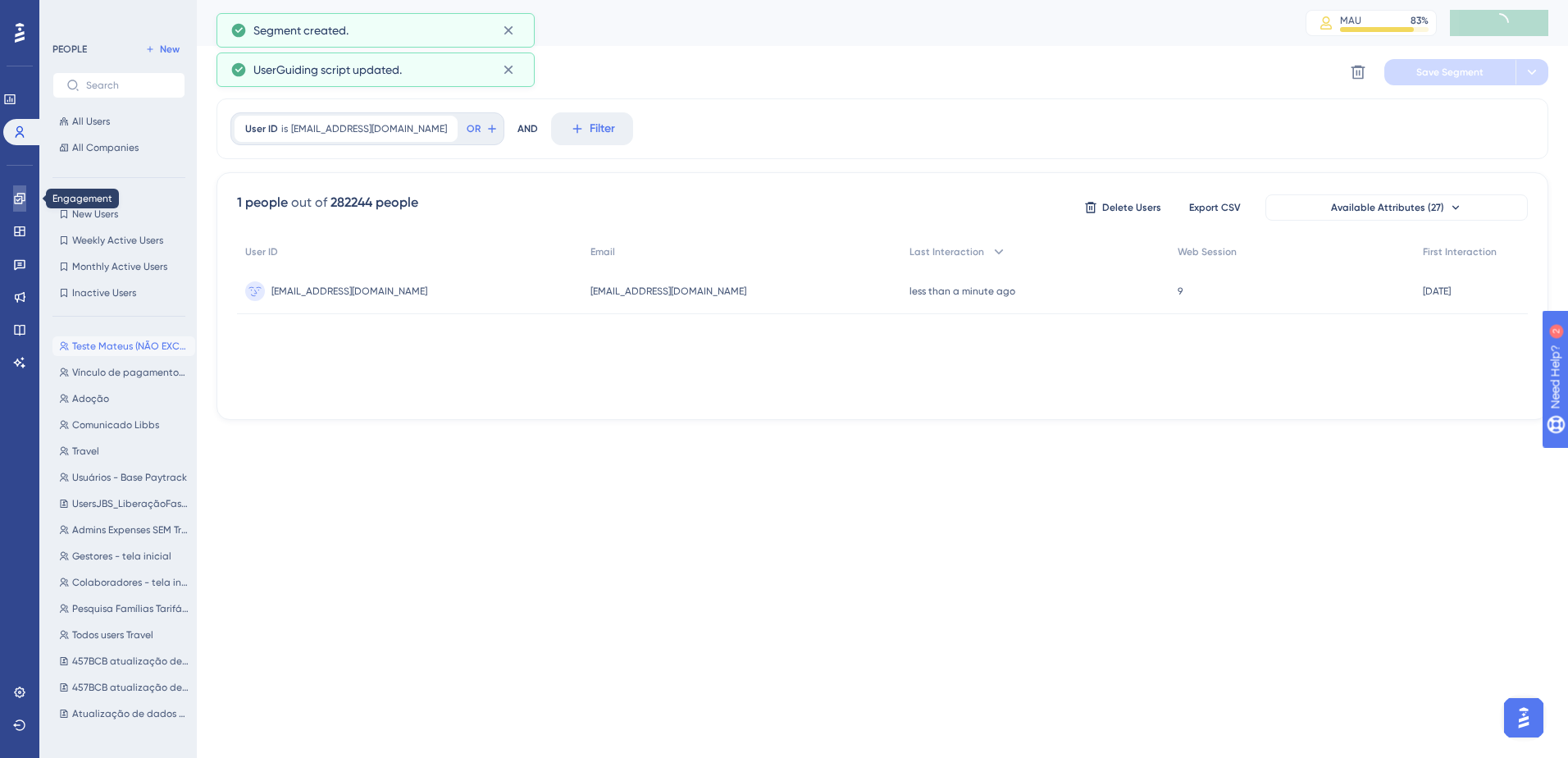
click at [19, 199] on icon at bounding box center [19, 198] width 11 height 11
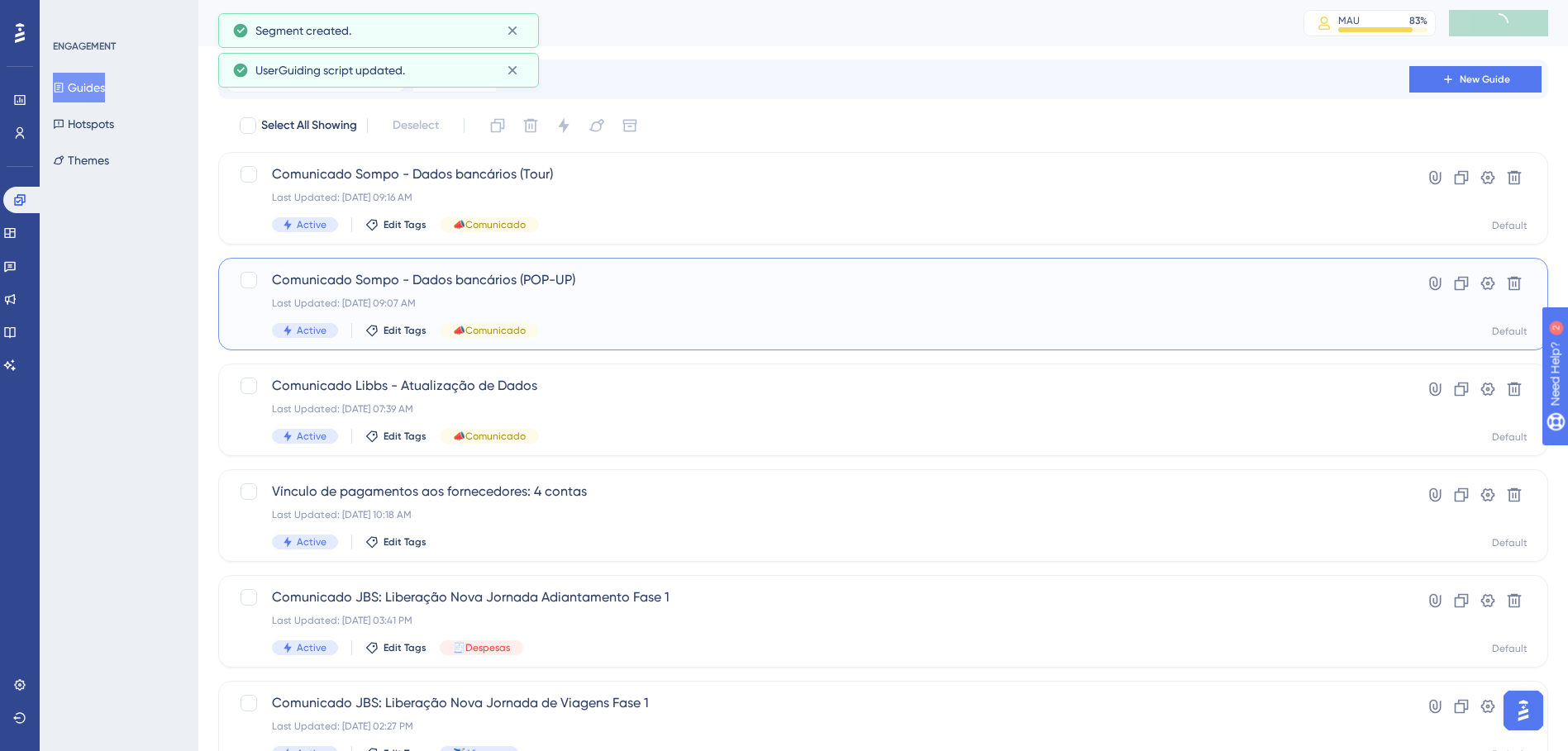
click at [617, 272] on span "Comunicado Sompo - Dados bancários (POP-UP)" at bounding box center [816, 281] width 1090 height 20
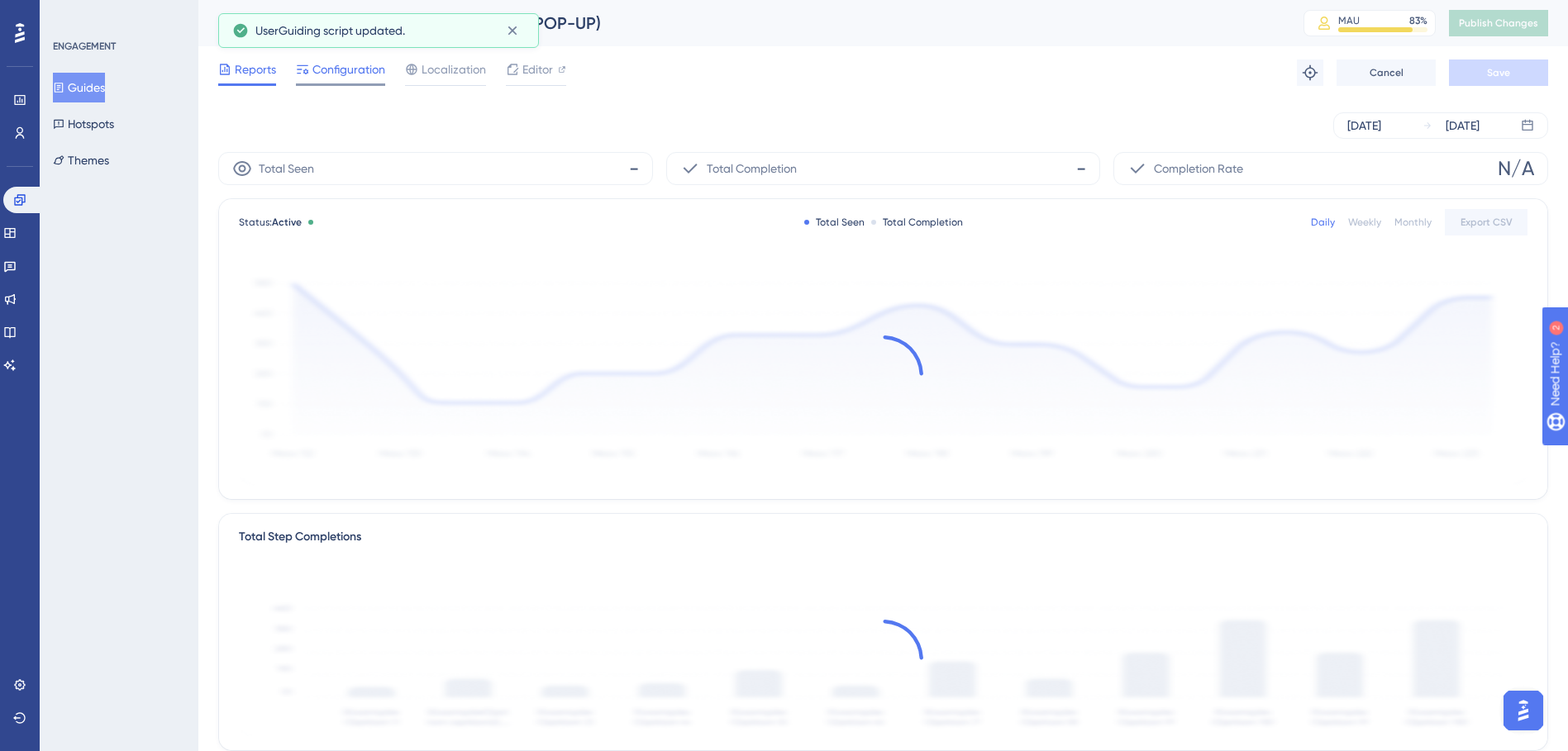
click at [371, 72] on span "Configuration" at bounding box center [349, 69] width 73 height 20
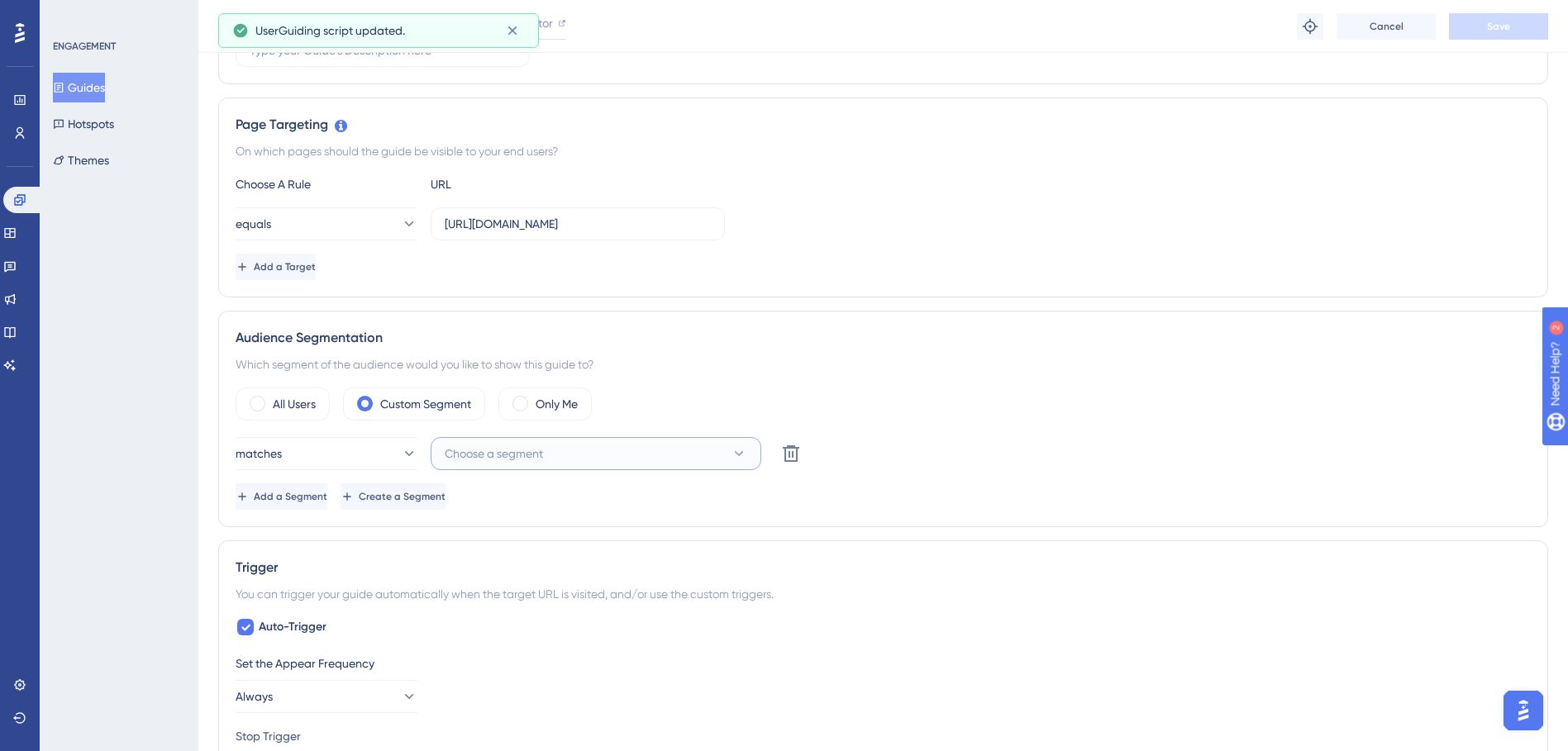
click at [653, 455] on button "Choose a segment" at bounding box center [596, 454] width 331 height 33
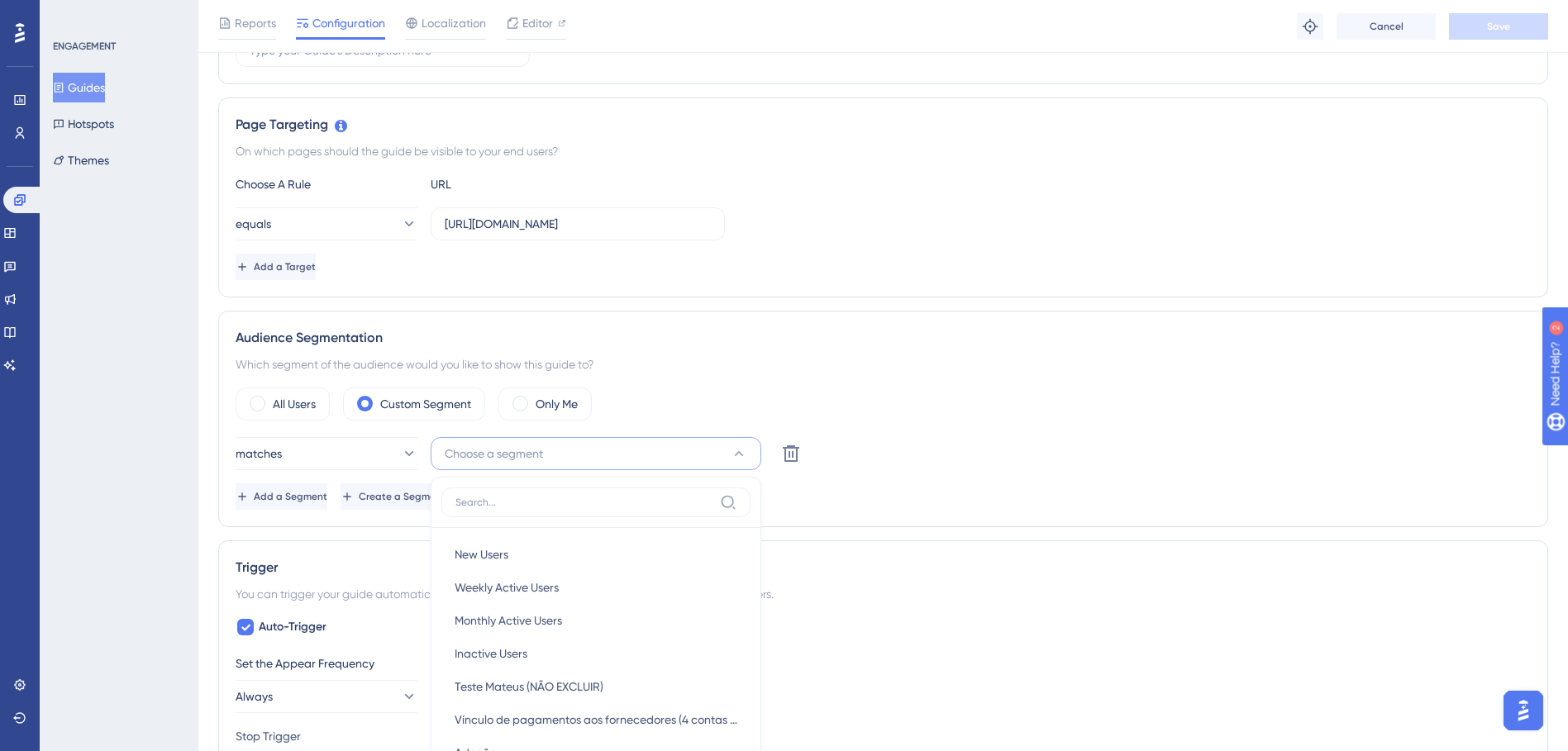
scroll to position [565, 0]
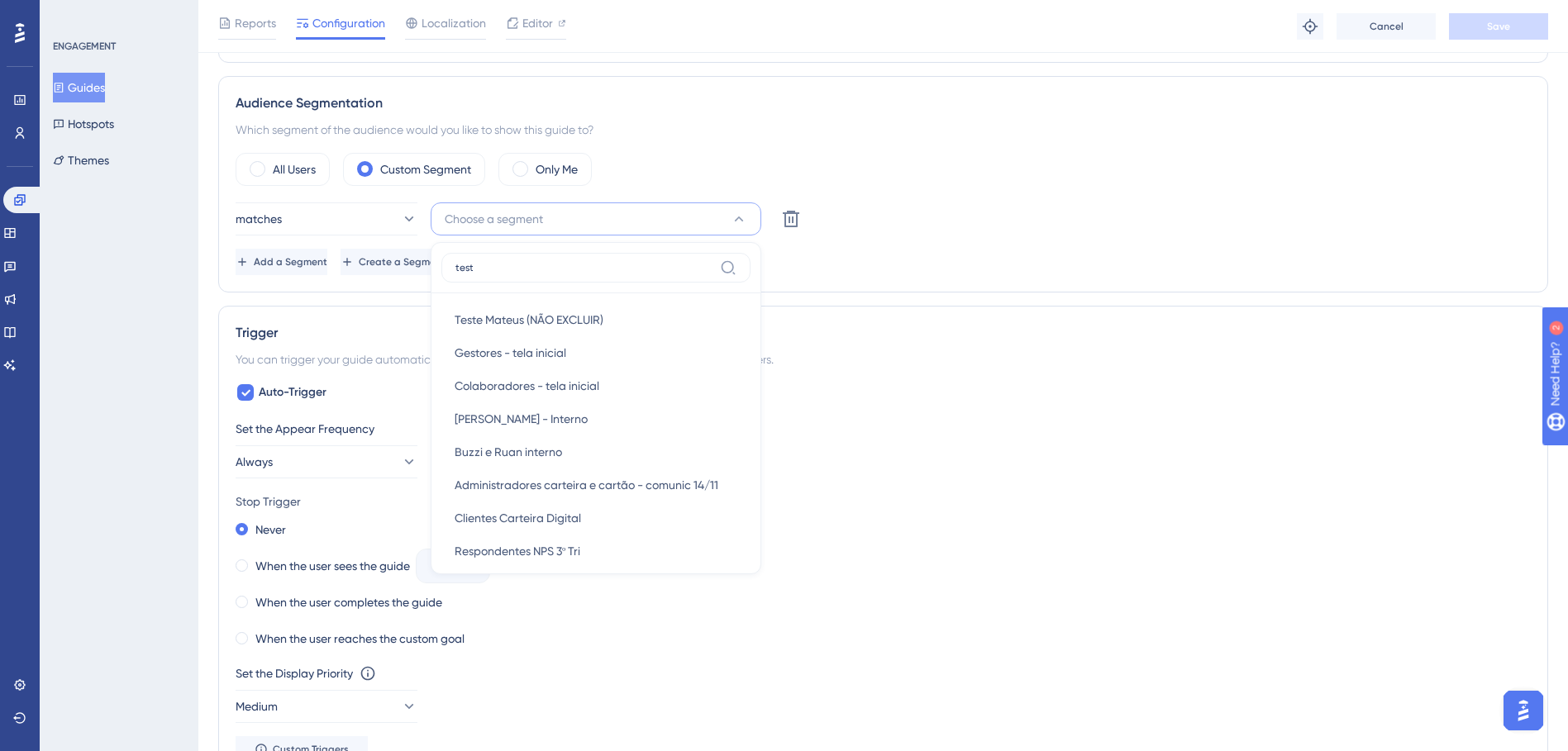
type input "teste"
click at [600, 314] on span "Teste Mateus (NÃO EXCLUIR)" at bounding box center [529, 320] width 149 height 20
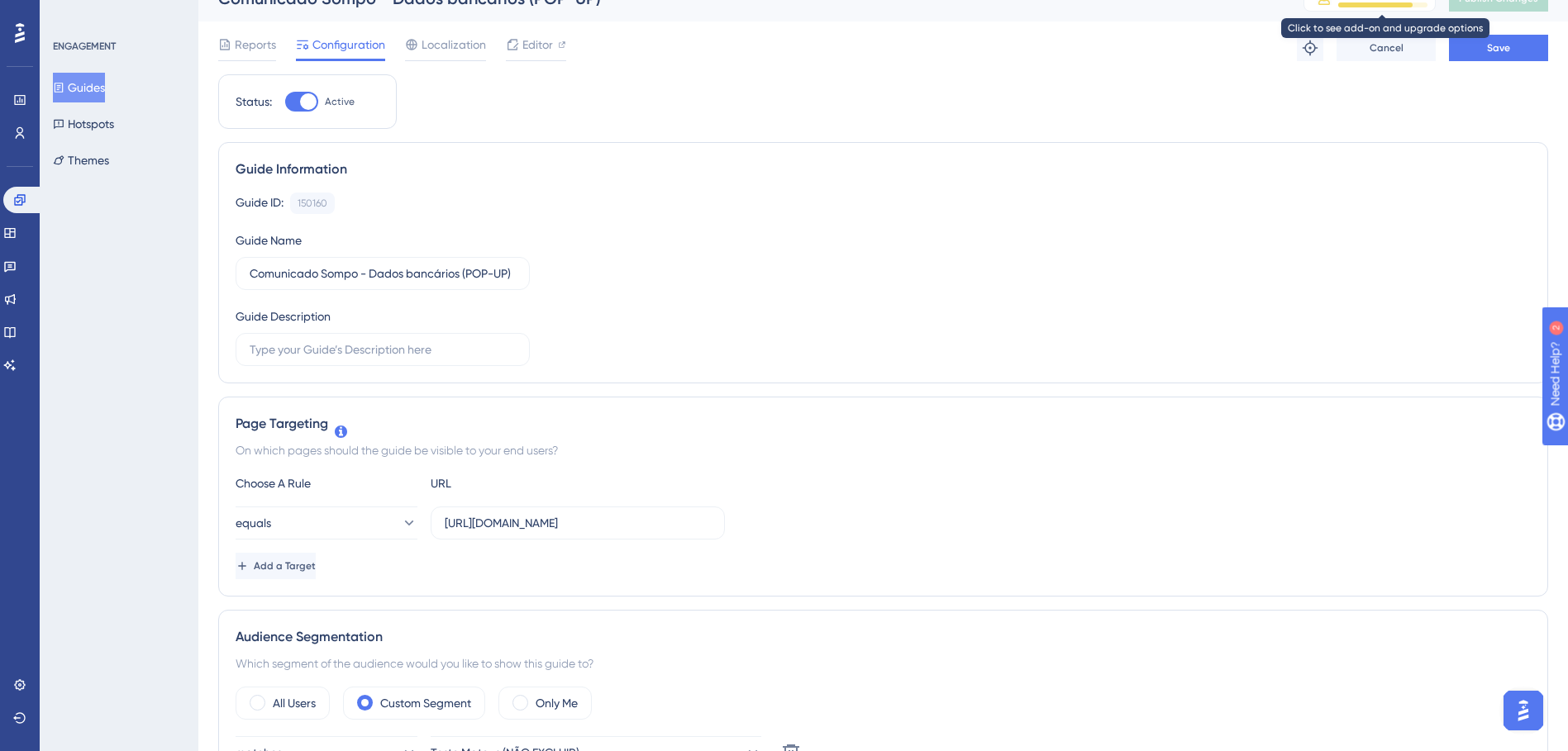
scroll to position [0, 0]
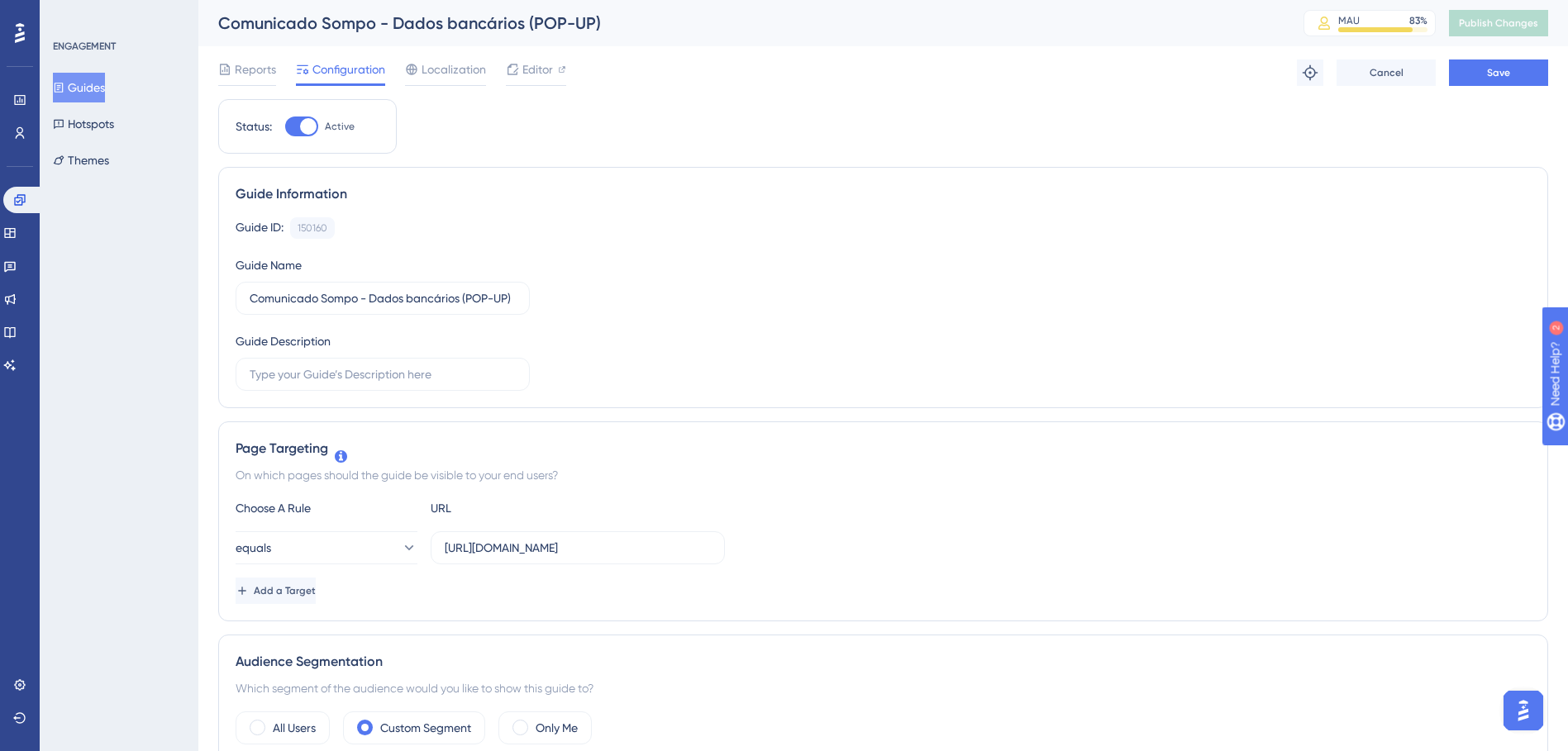
click at [1038, 49] on div "Reports Configuration Localization Editor Troubleshoot Cancel Save" at bounding box center [883, 73] width 1330 height 53
click at [1038, 64] on button "Save" at bounding box center [1498, 72] width 99 height 27
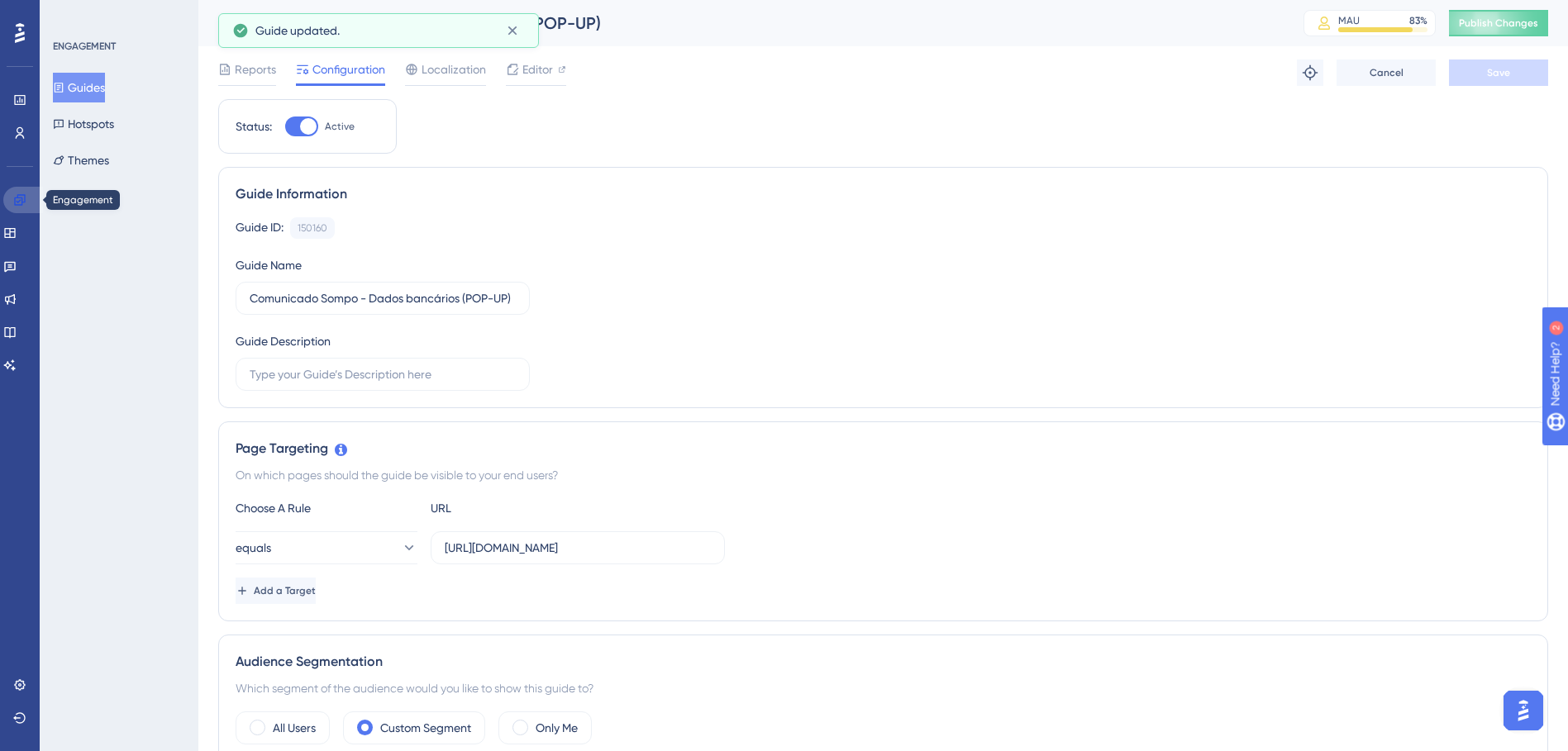
click at [25, 205] on icon at bounding box center [19, 200] width 13 height 13
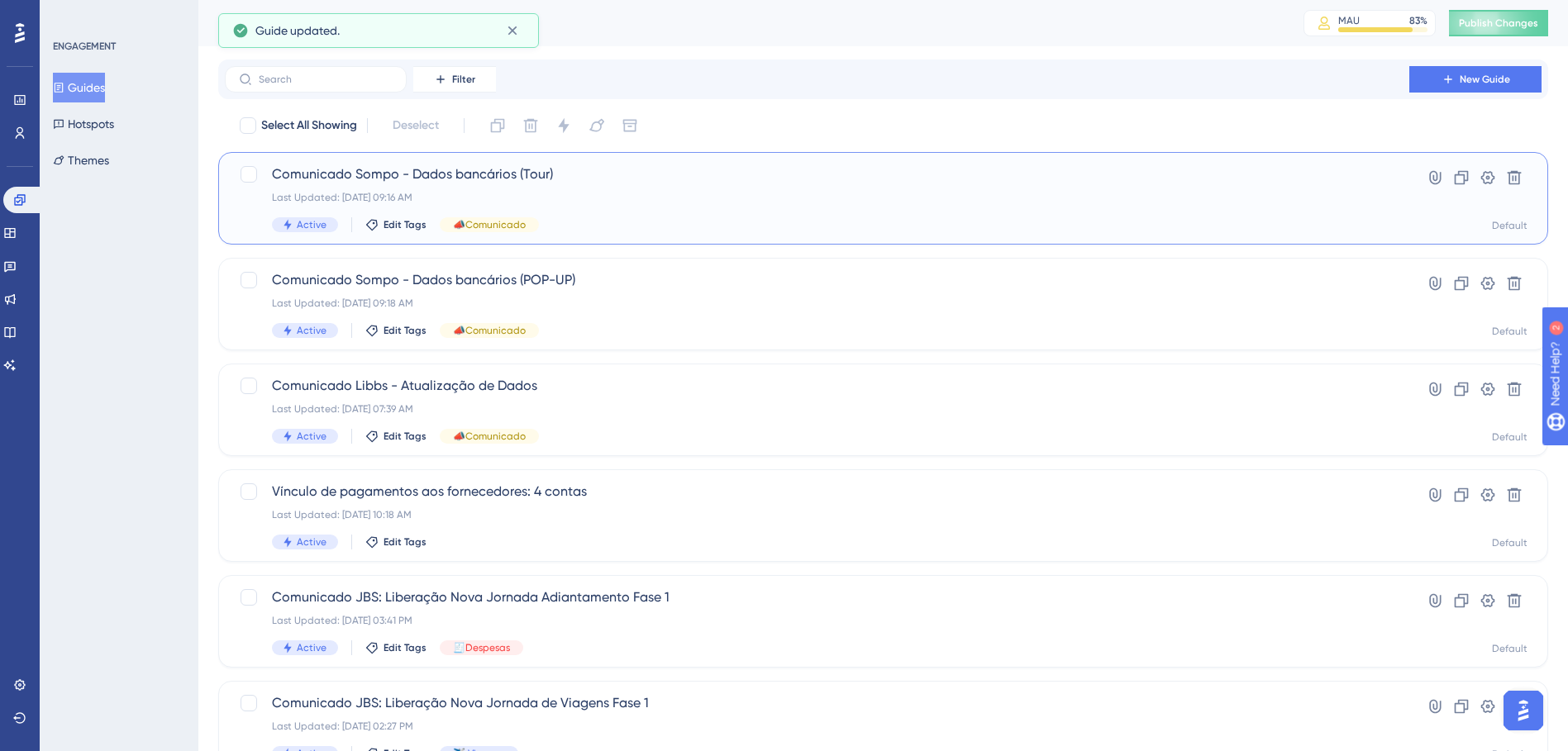
click at [790, 207] on div "Comunicado Sompo - Dados bancários (Tour) Last Updated: 18 de ago. de 2025 09:1…" at bounding box center [816, 198] width 1090 height 68
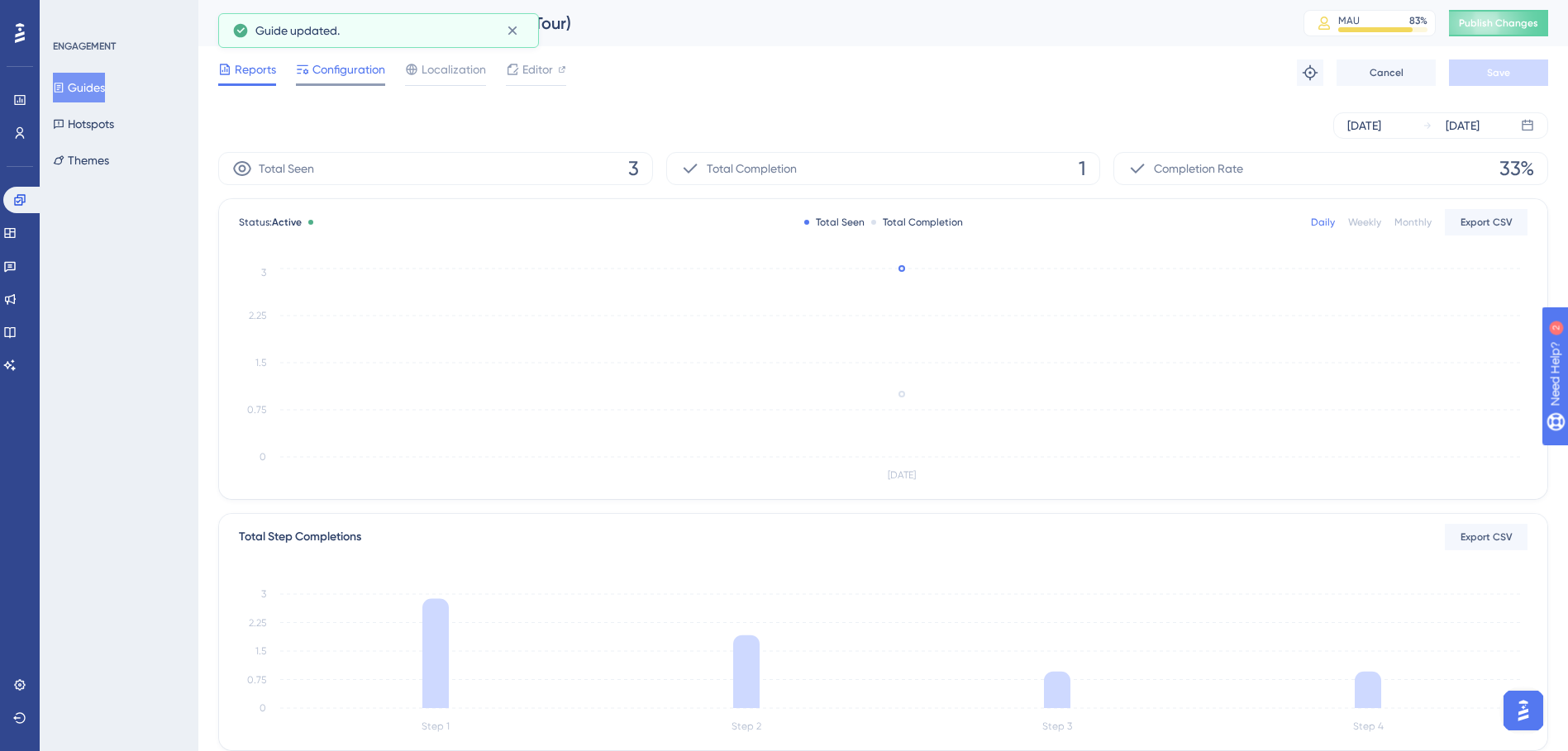
click at [351, 78] on span "Configuration" at bounding box center [349, 69] width 73 height 20
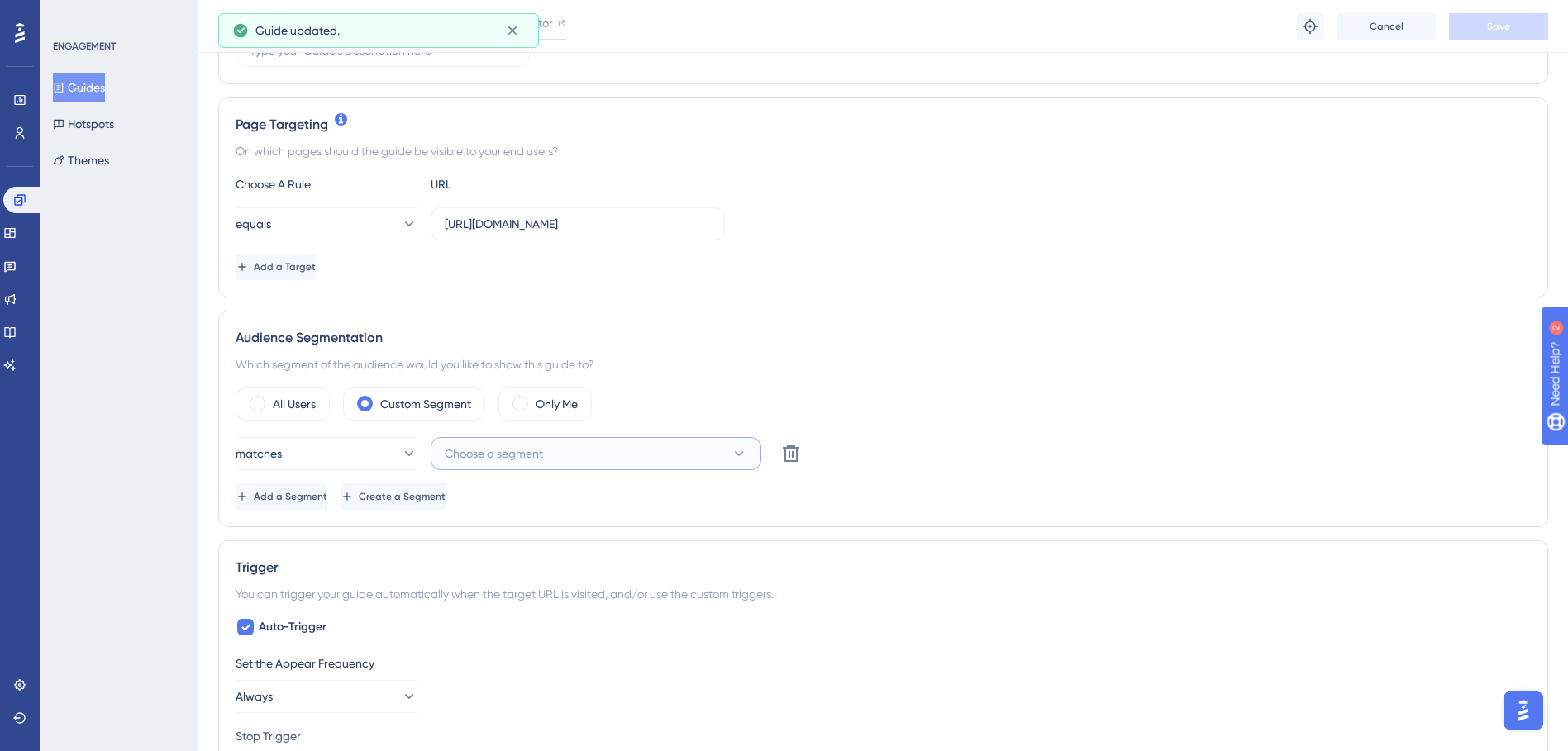
click at [564, 460] on button "Choose a segment" at bounding box center [596, 454] width 331 height 33
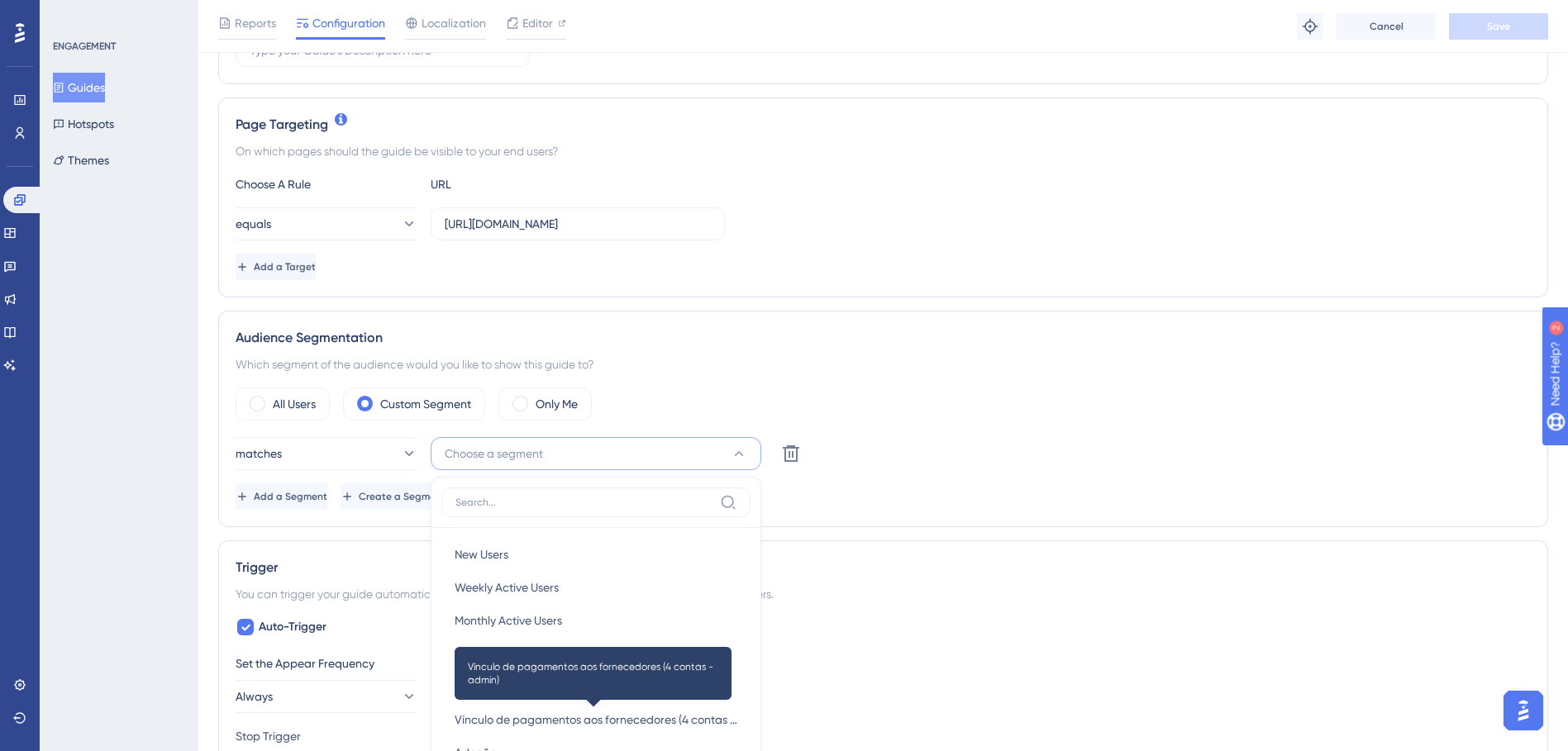
scroll to position [585, 0]
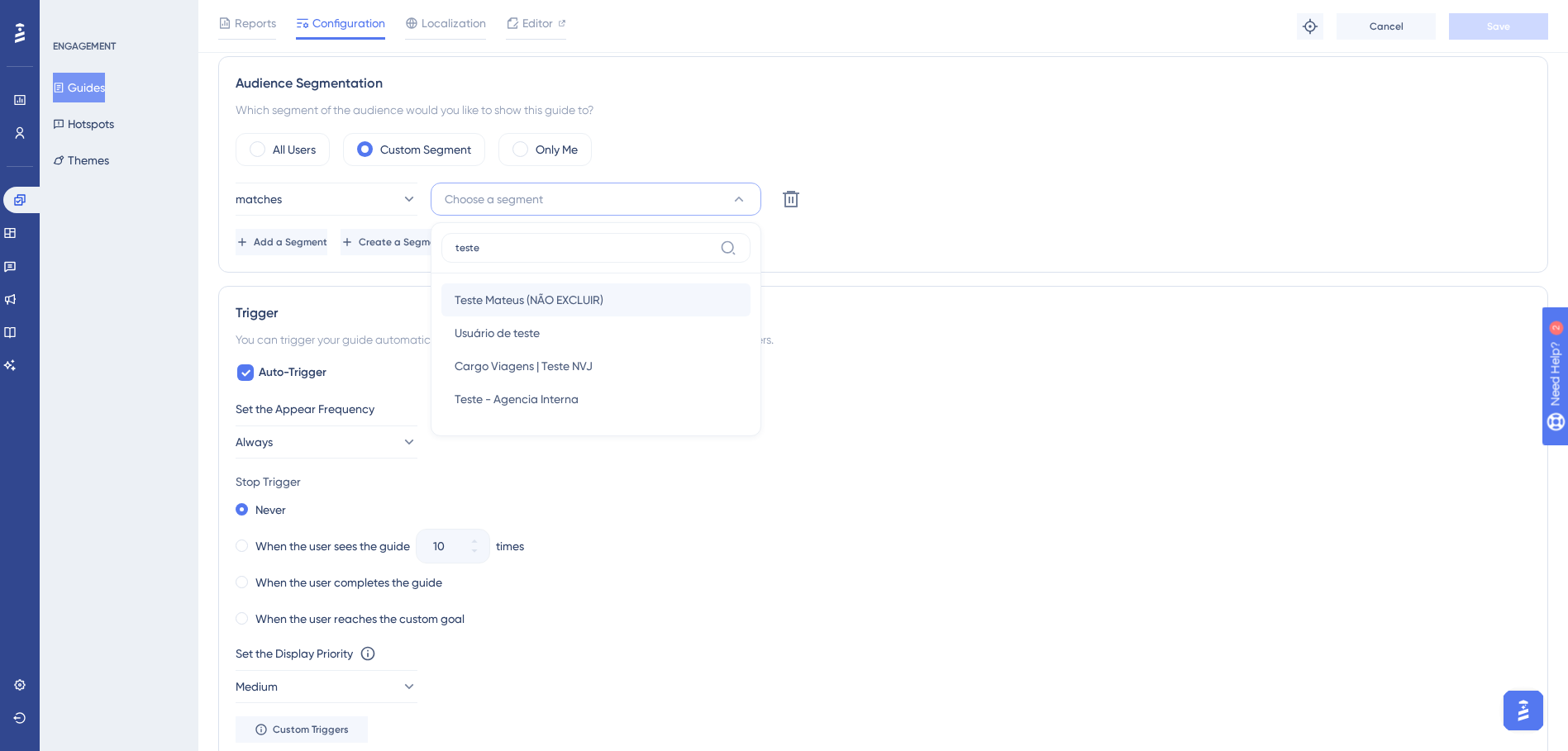
type input "teste"
click at [573, 300] on span "Teste Mateus (NÃO EXCLUIR)" at bounding box center [529, 300] width 149 height 20
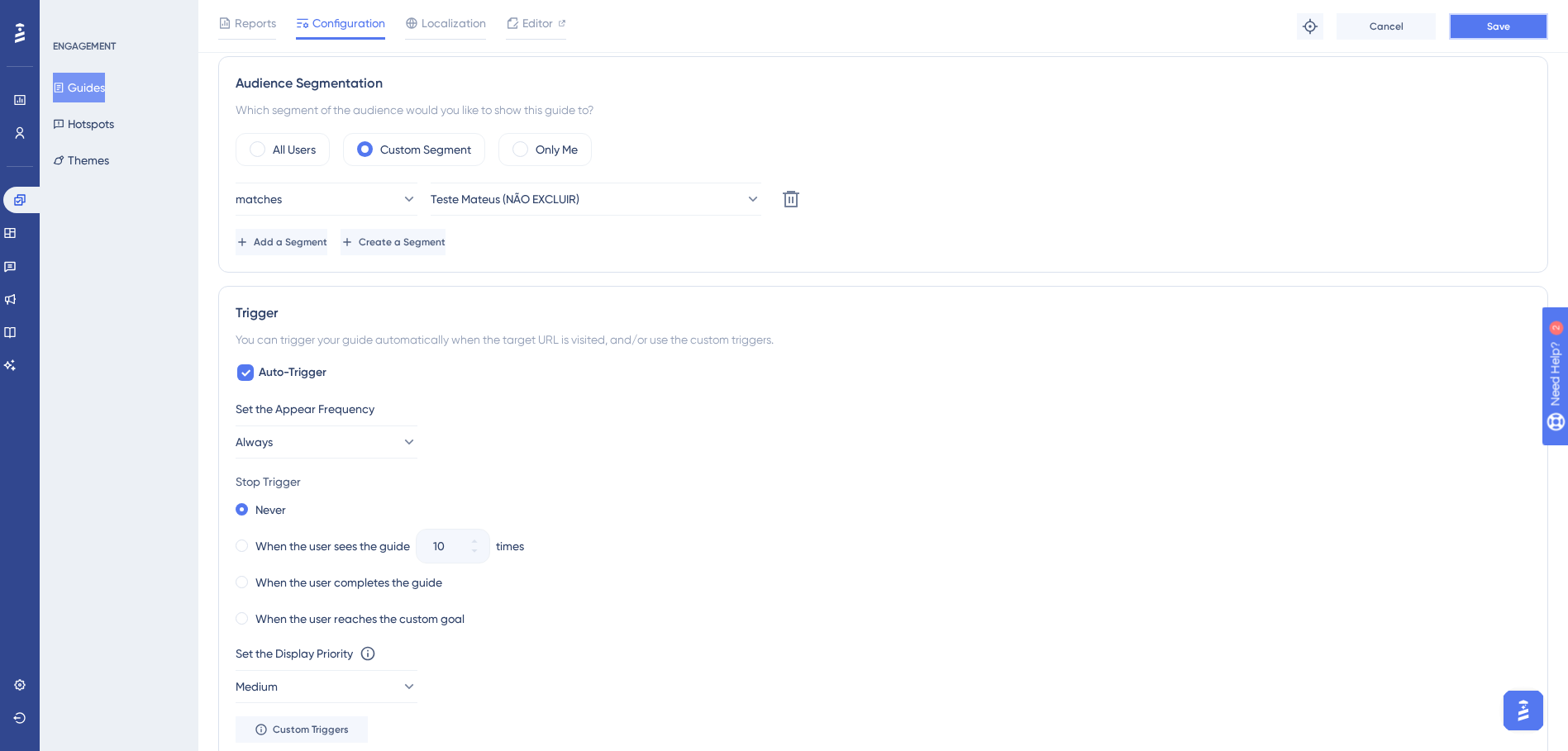
click at [1038, 35] on button "Save" at bounding box center [1498, 26] width 99 height 27
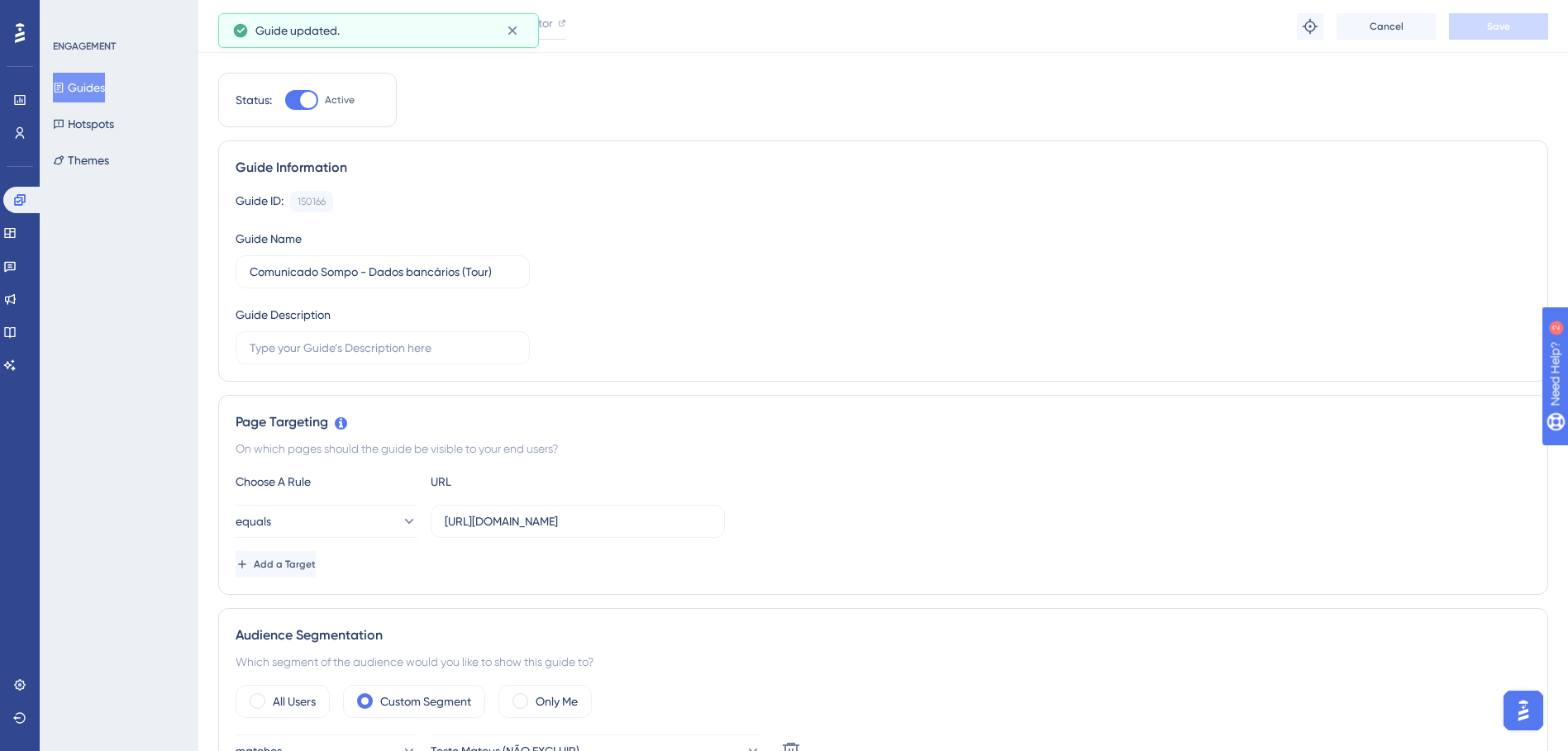
scroll to position [0, 0]
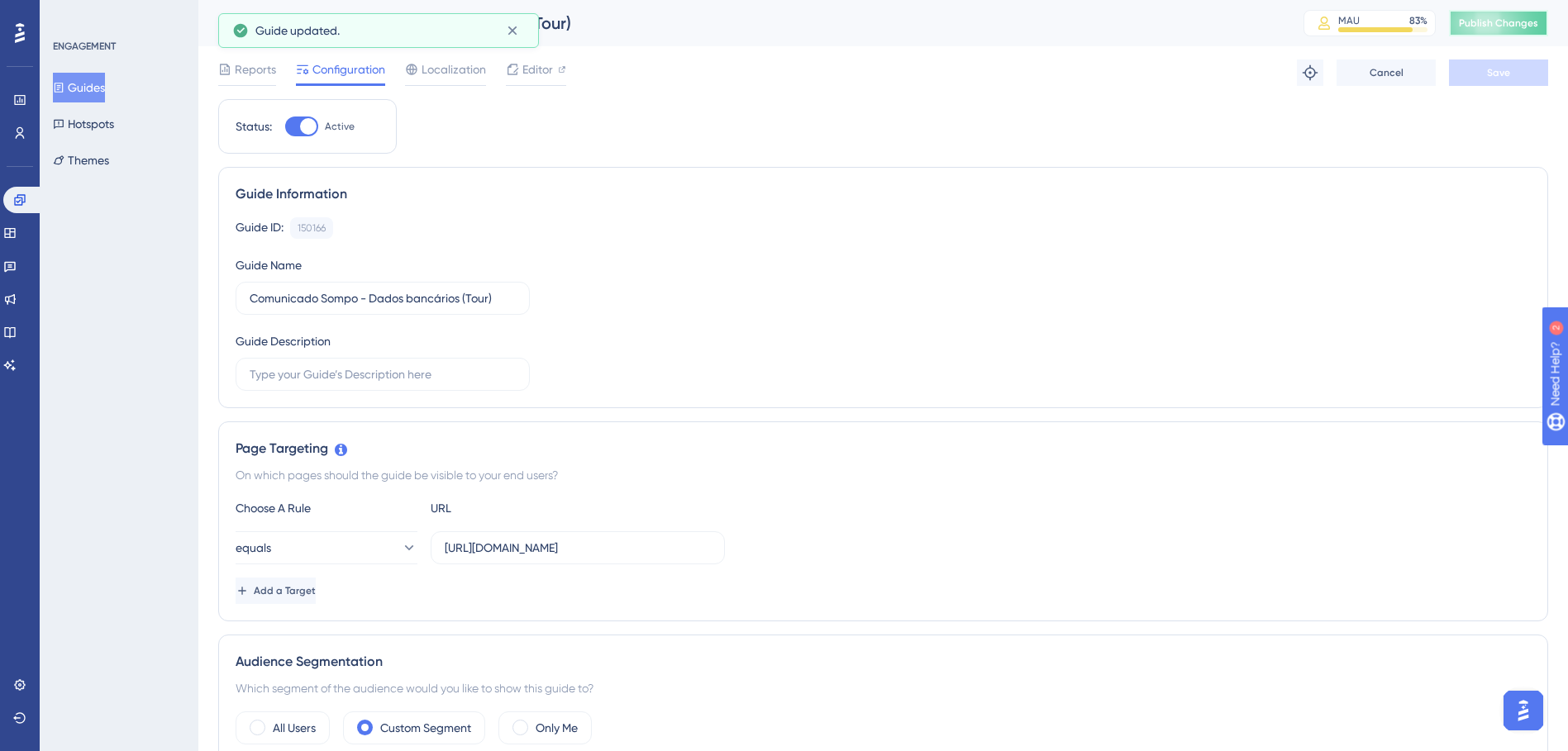
click at [1038, 27] on span "Publish Changes" at bounding box center [1498, 23] width 79 height 13
click at [536, 79] on div "Editor" at bounding box center [536, 72] width 60 height 27
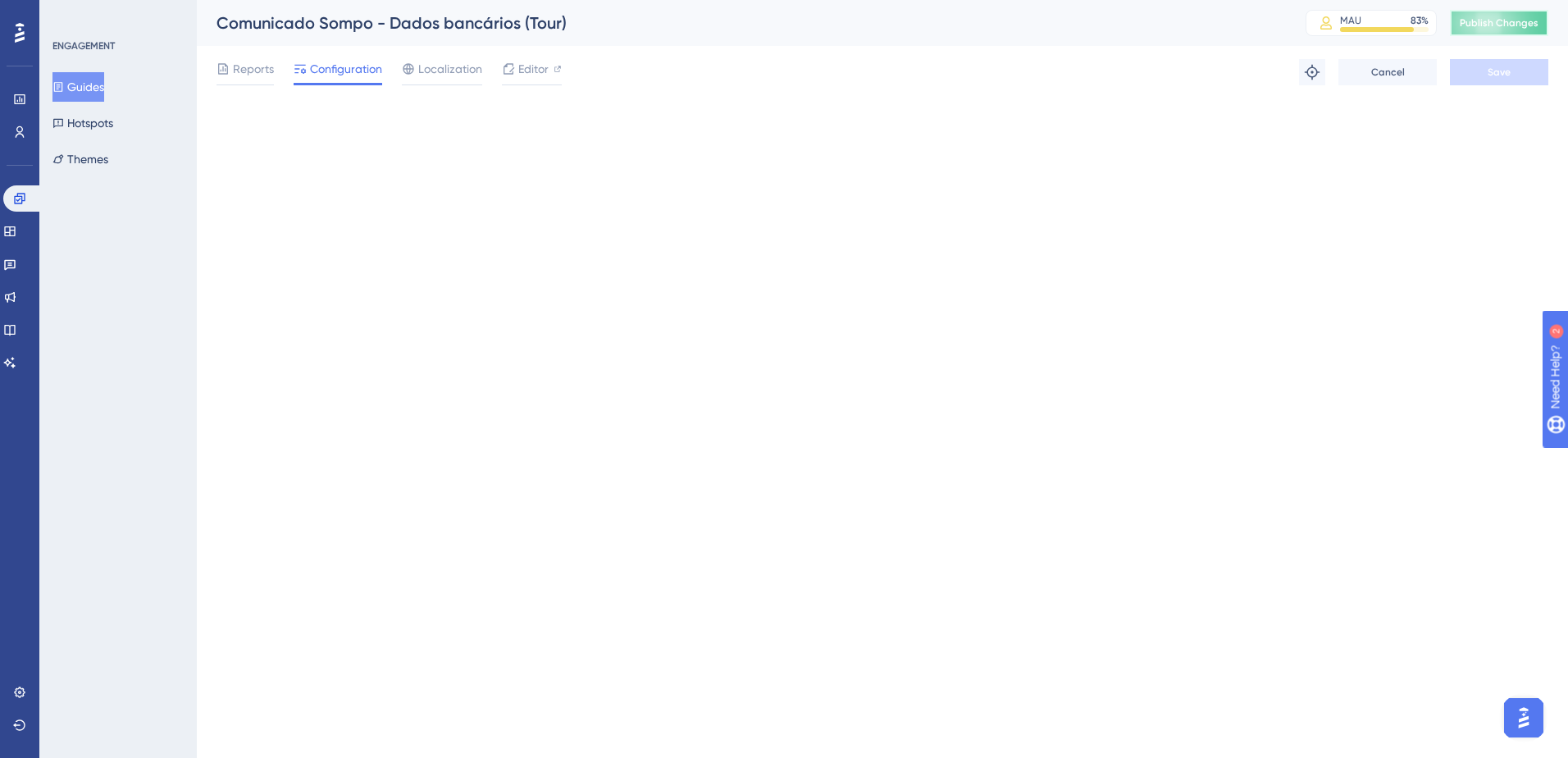
click at [1031, 25] on span "Publish Changes" at bounding box center [1499, 23] width 78 height 13
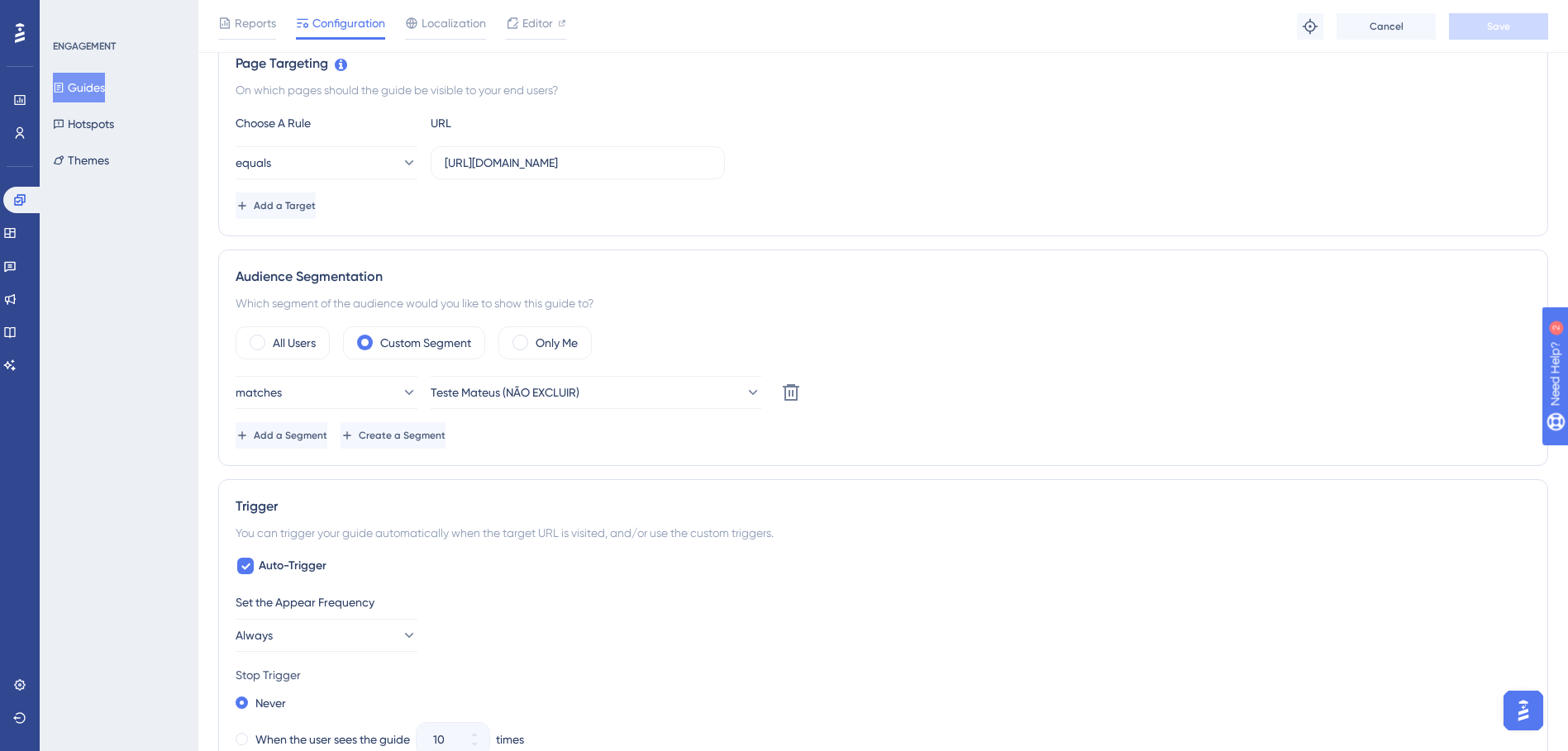
scroll to position [496, 0]
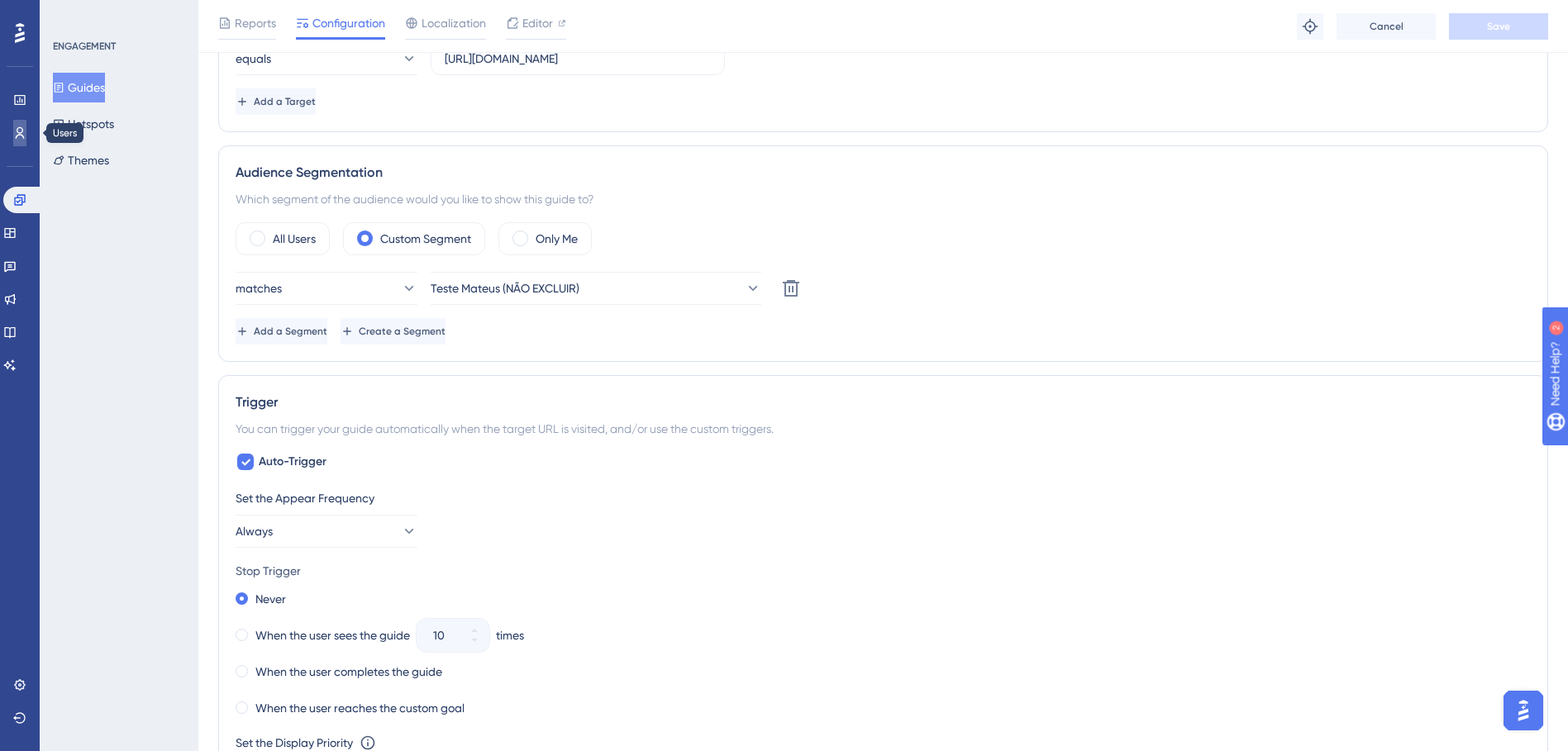
click at [27, 129] on link at bounding box center [19, 132] width 13 height 27
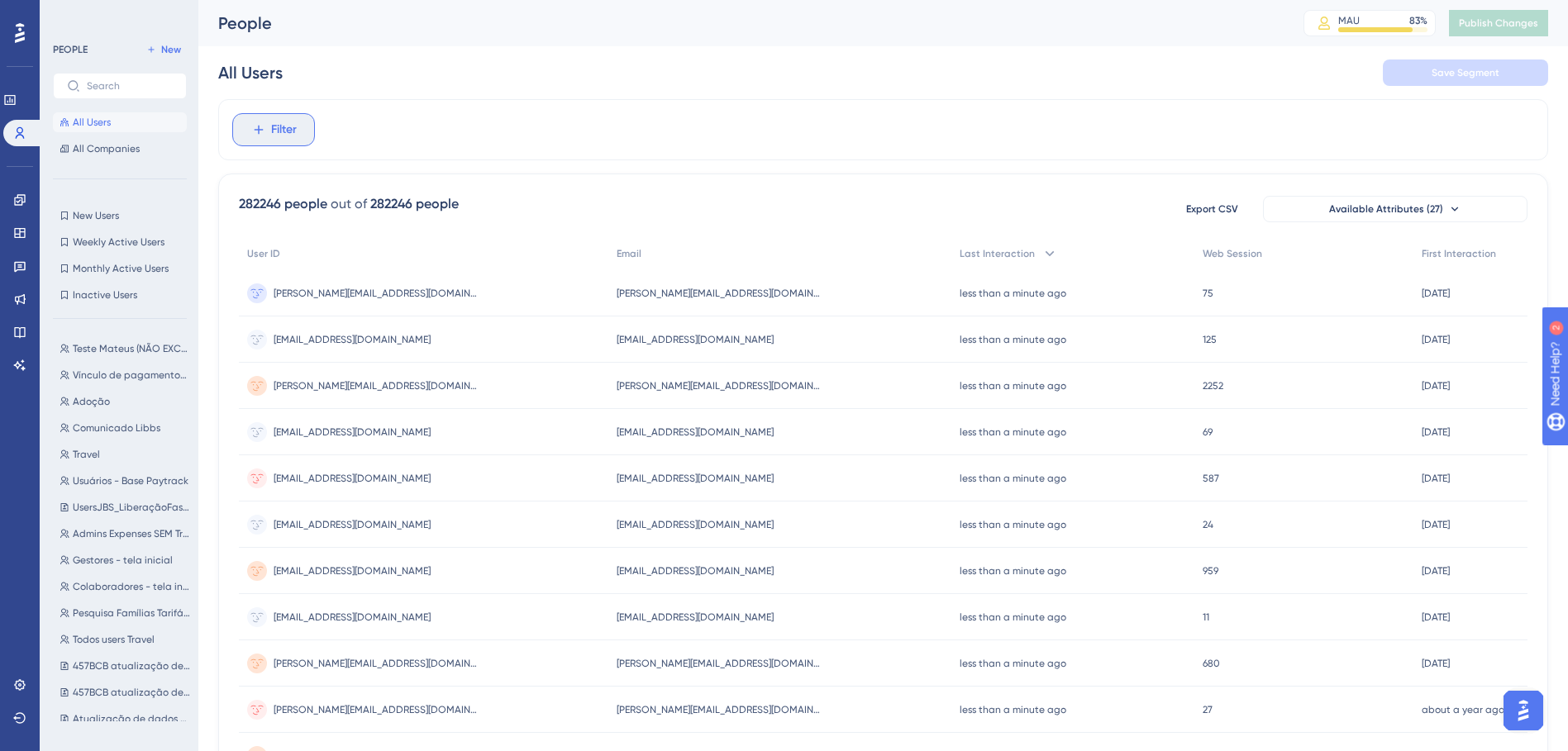
click at [289, 132] on span "Filter" at bounding box center [284, 129] width 26 height 20
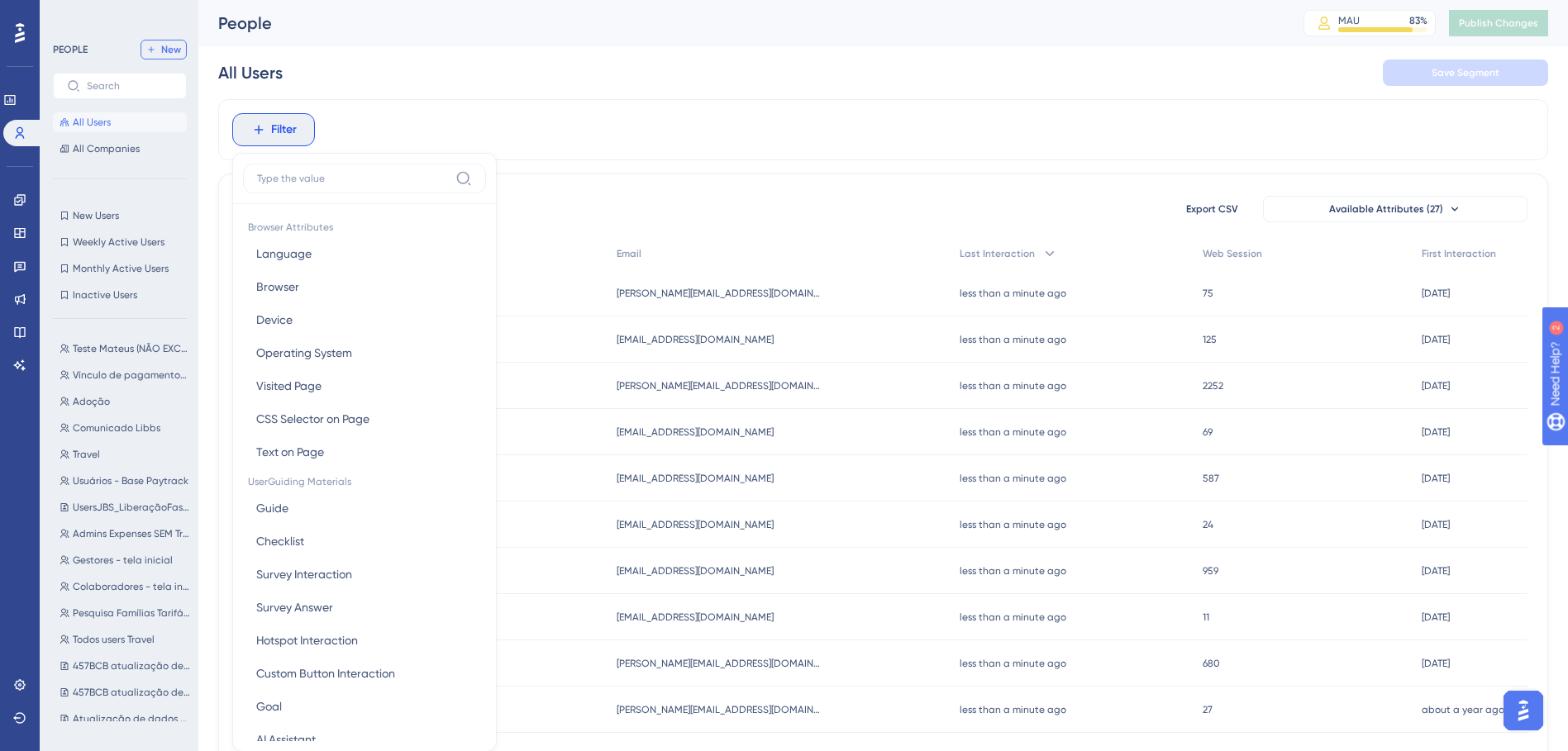
click at [157, 58] on button "New" at bounding box center [163, 49] width 46 height 20
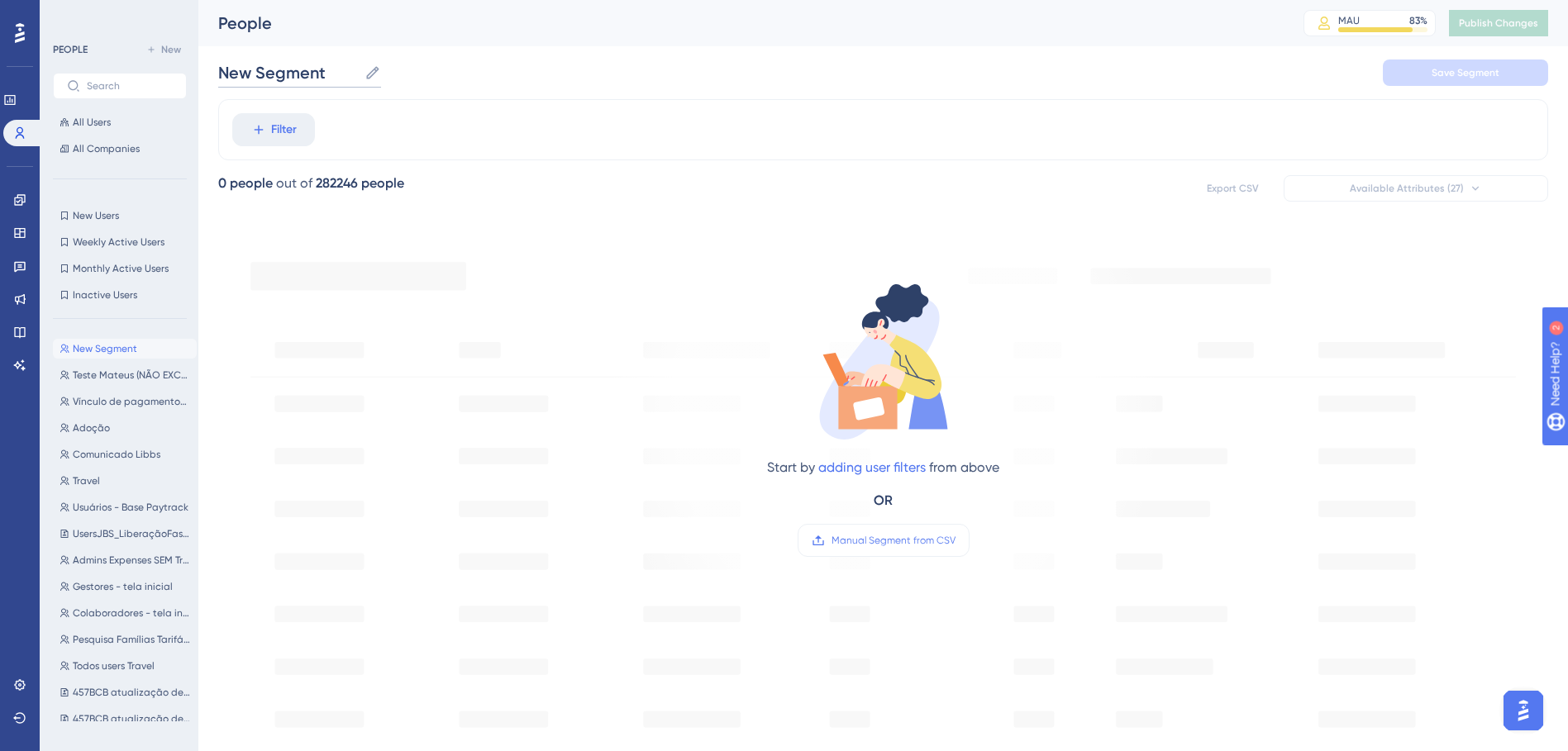
click at [317, 72] on input "New Segment" at bounding box center [288, 72] width 139 height 23
type input "S"
type input "Usuários Sompo"
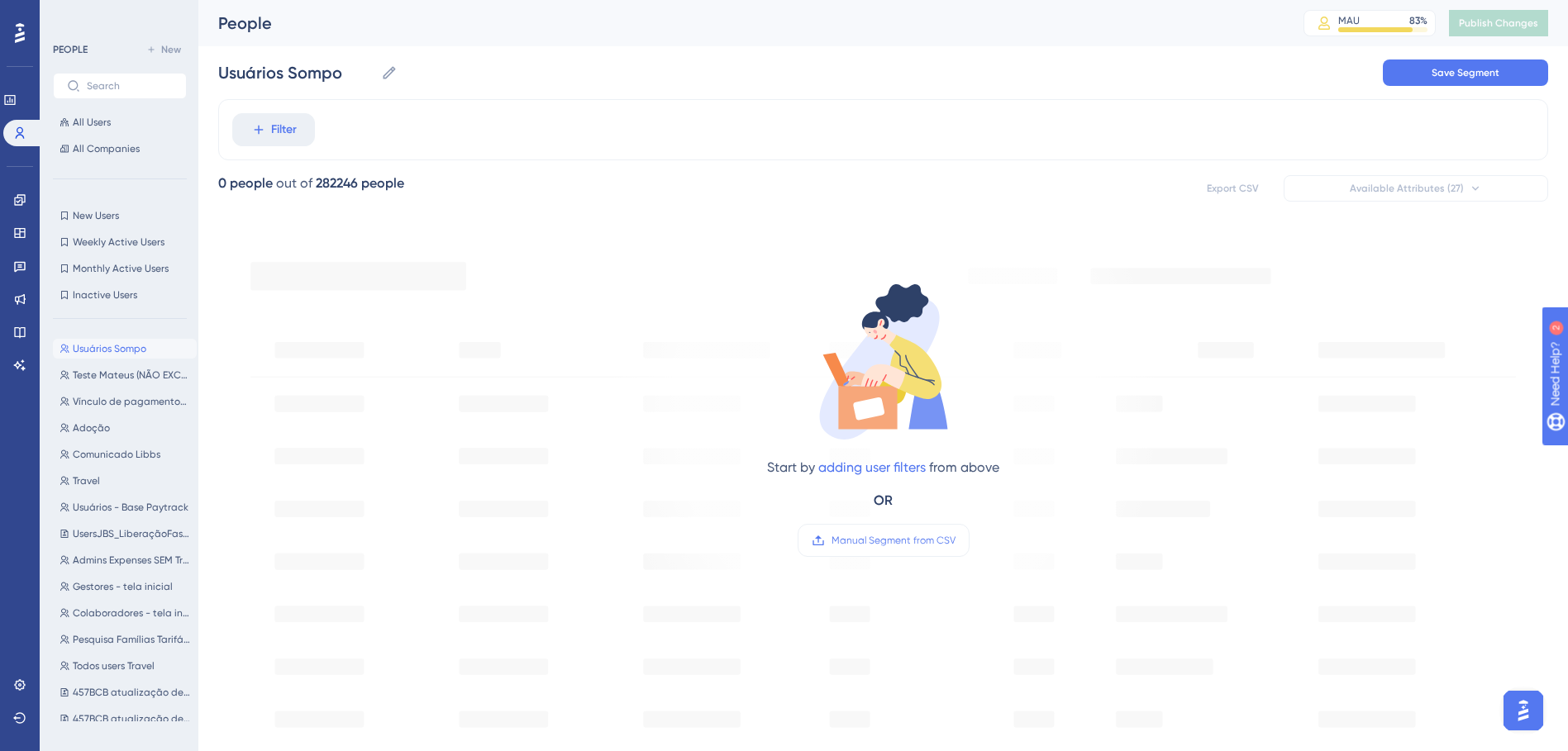
click at [583, 35] on div "People MAU 83 % Click to see add-on and upgrade options Publish Changes" at bounding box center [883, 23] width 1369 height 46
click at [288, 130] on span "Filter" at bounding box center [284, 129] width 26 height 20
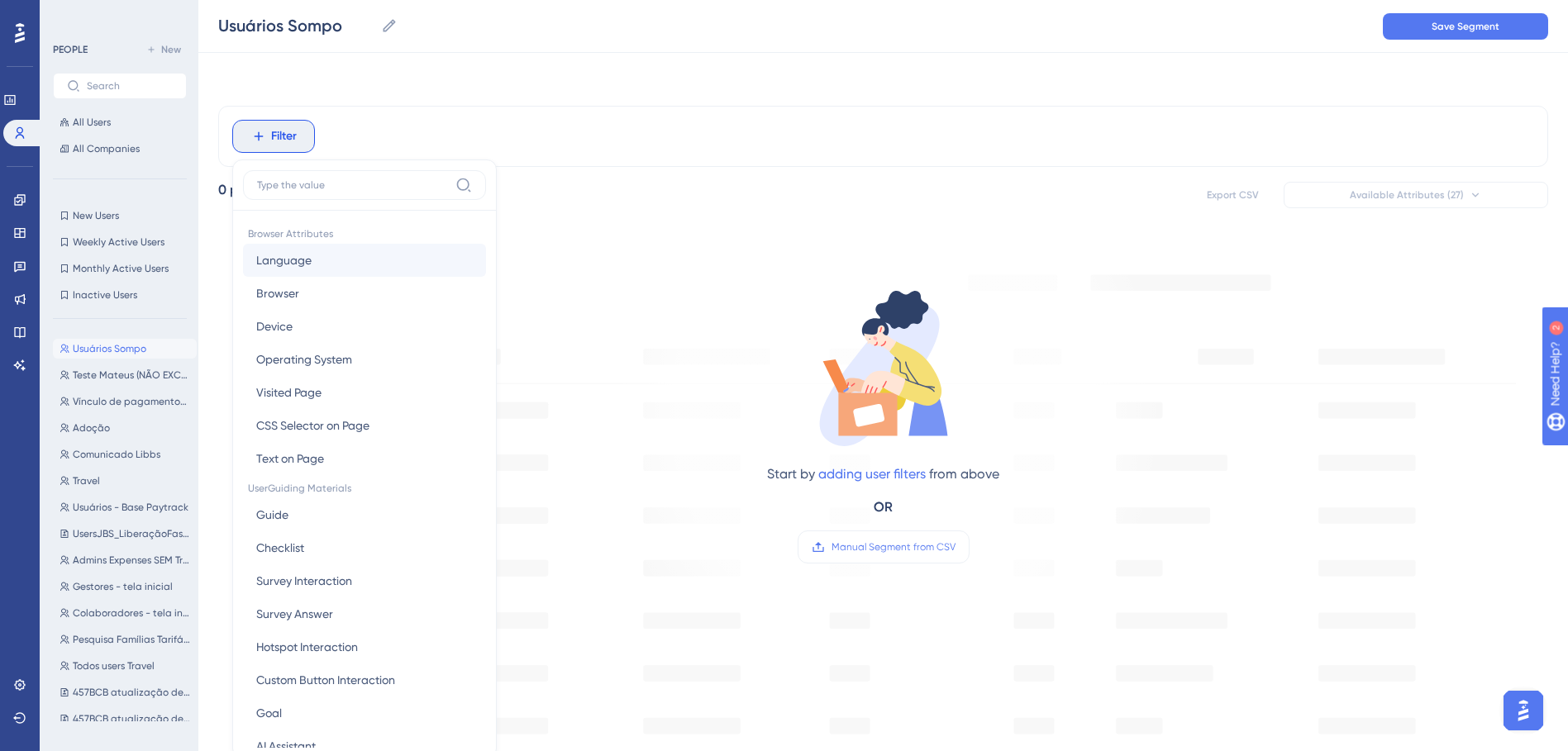
scroll to position [77, 0]
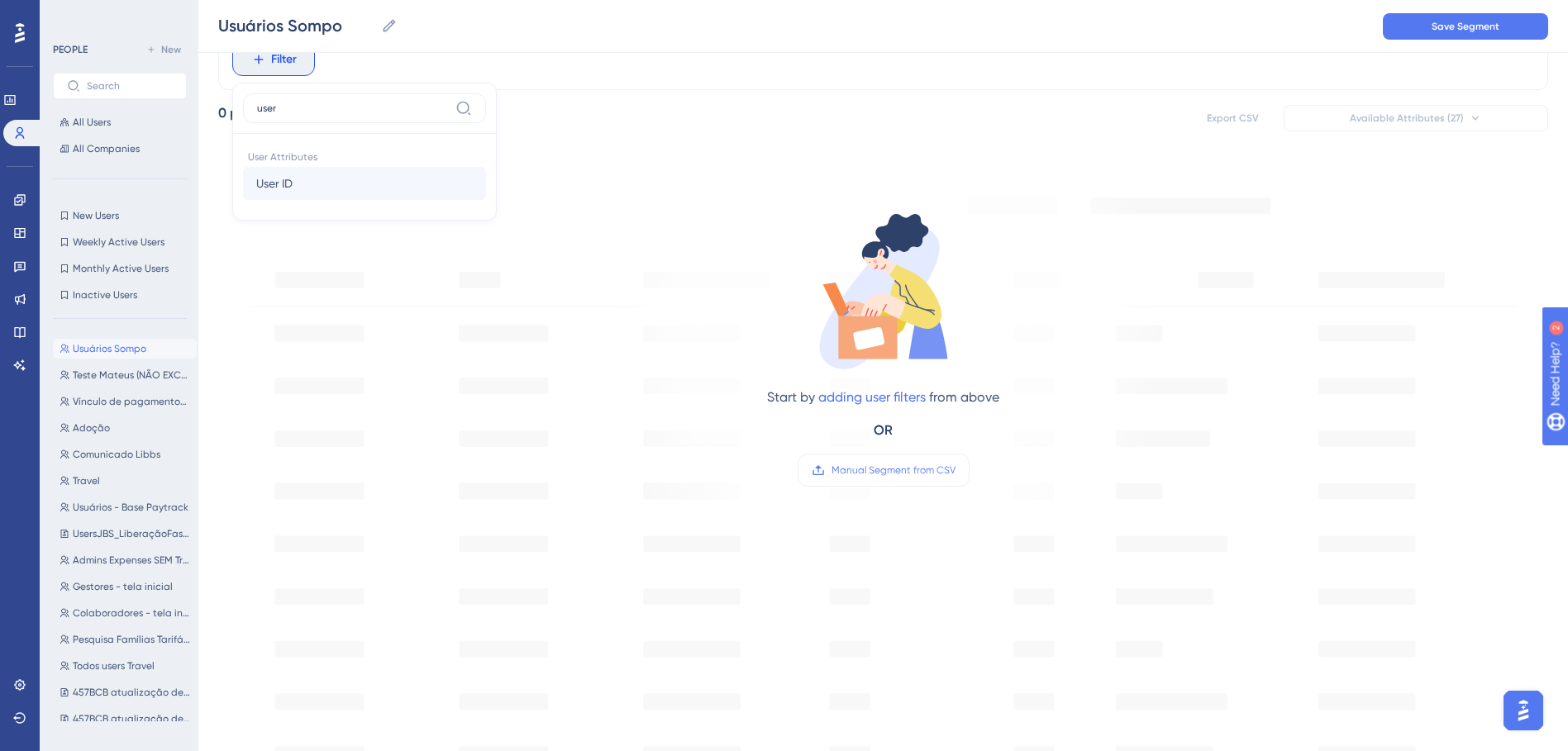
type input "user"
click at [392, 169] on button "User ID User ID" at bounding box center [365, 183] width 243 height 33
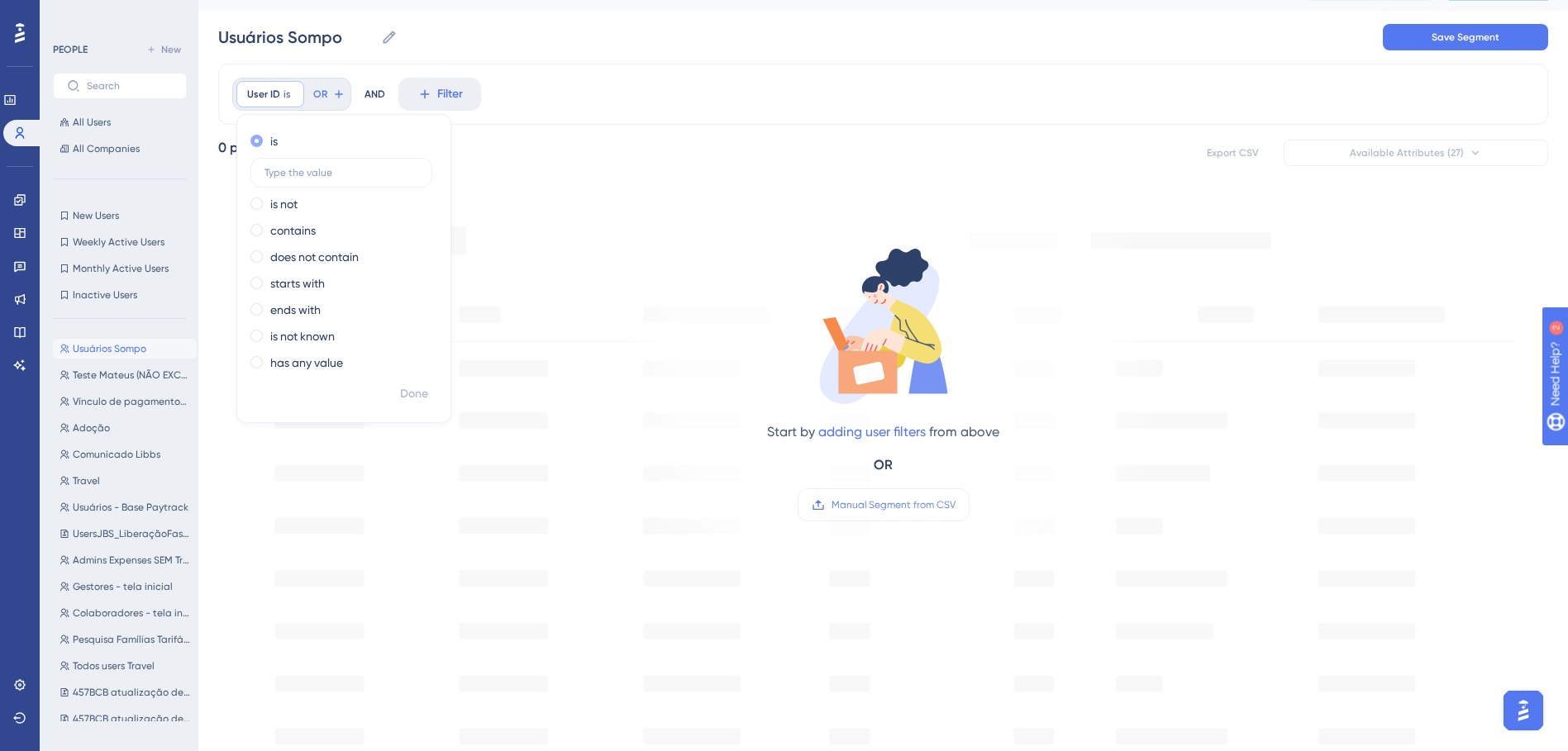
scroll to position [0, 0]
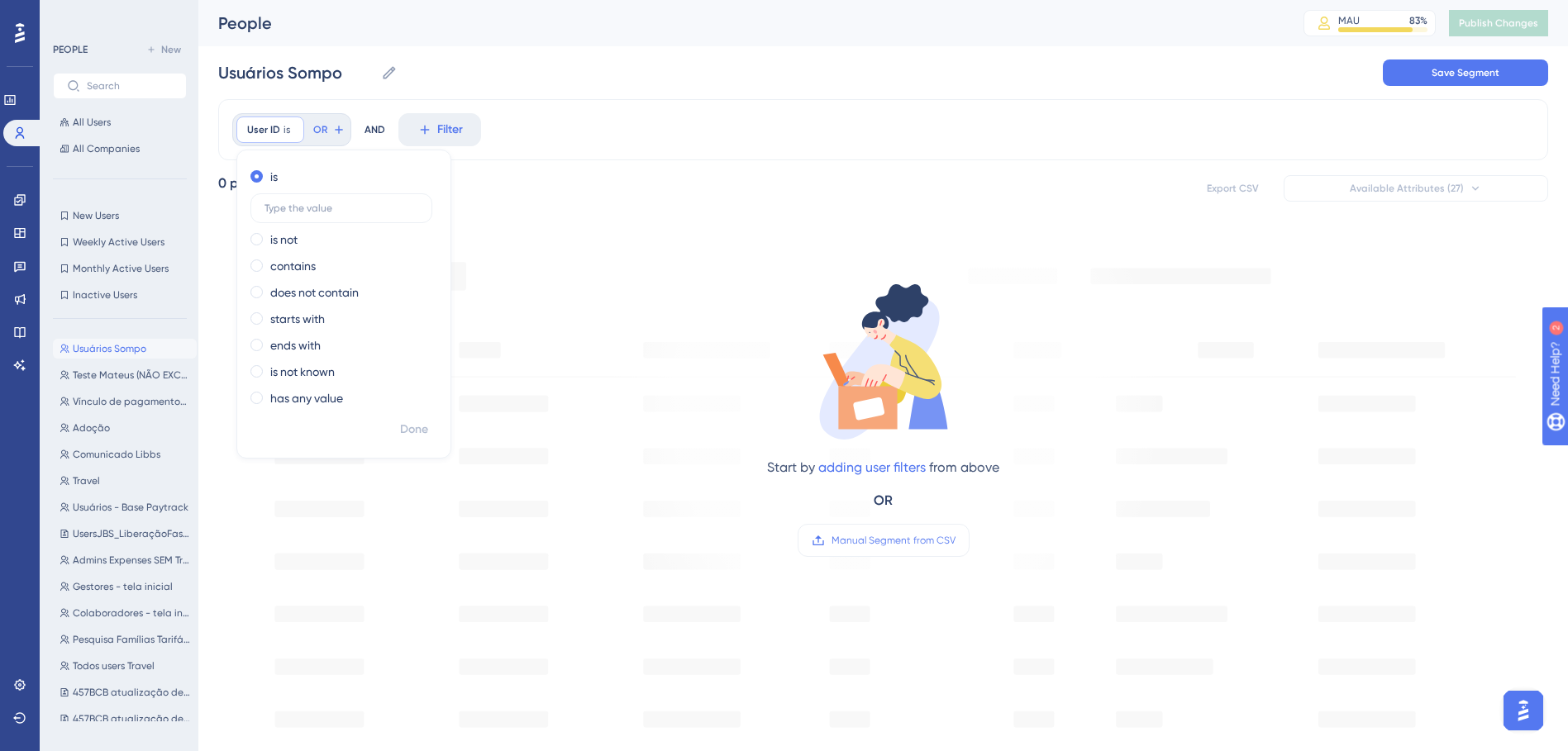
click at [401, 225] on div "is is not contains does not contain starts with ends with is not known has any …" at bounding box center [344, 290] width 213 height 251
click at [374, 202] on label at bounding box center [341, 209] width 182 height 30
click at [374, 203] on input "text" at bounding box center [342, 209] width 154 height 12
drag, startPoint x: 333, startPoint y: 180, endPoint x: 333, endPoint y: 205, distance: 25.0
click at [332, 180] on div "is" at bounding box center [340, 177] width 180 height 20
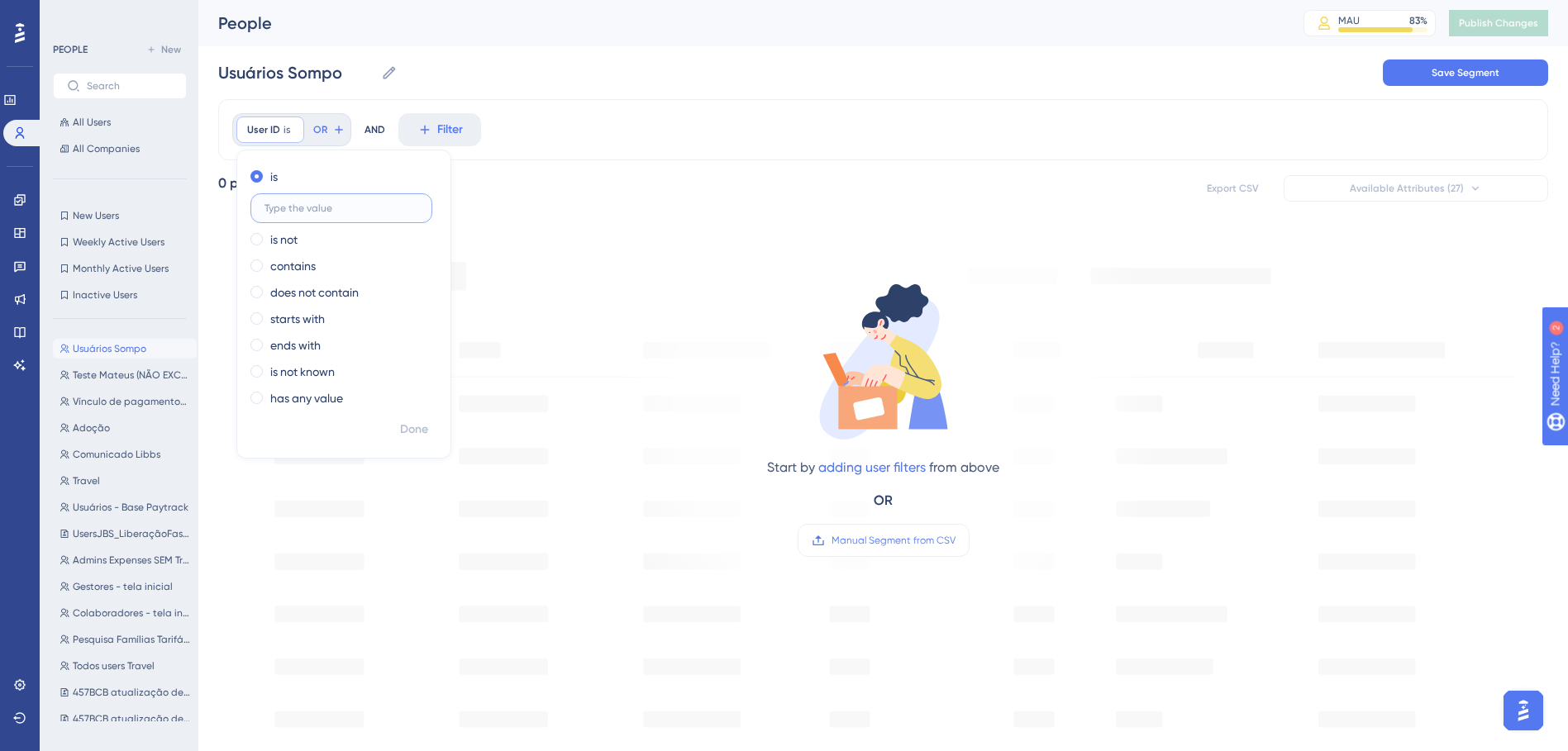
click at [333, 204] on input "text" at bounding box center [342, 209] width 154 height 12
paste input "maaferreira@sompo.com.br"
type input "maaferreira@sompo.com.br"
click at [428, 432] on span "Done" at bounding box center [414, 430] width 28 height 20
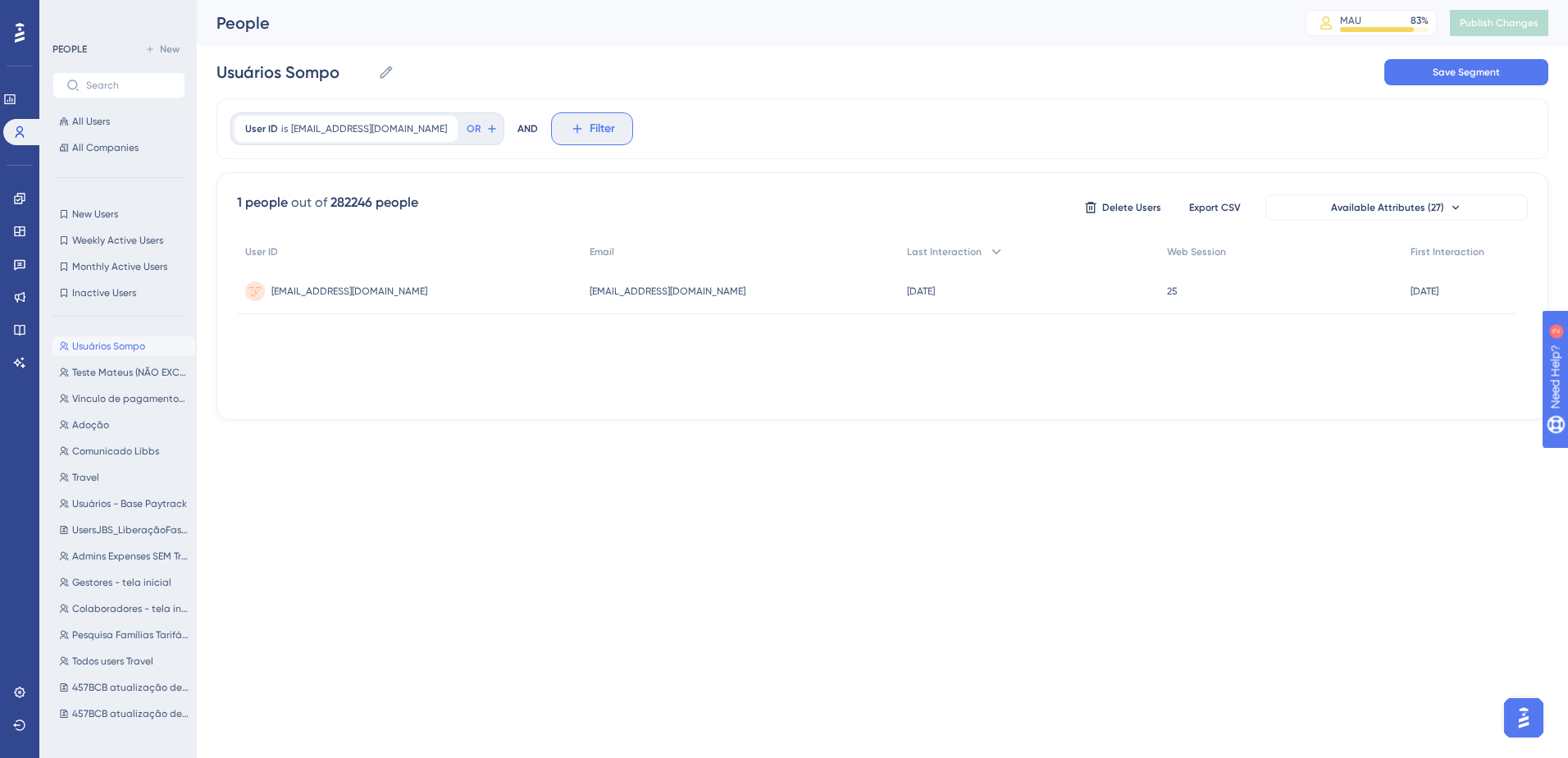
click at [589, 122] on span "Filter" at bounding box center [602, 128] width 25 height 20
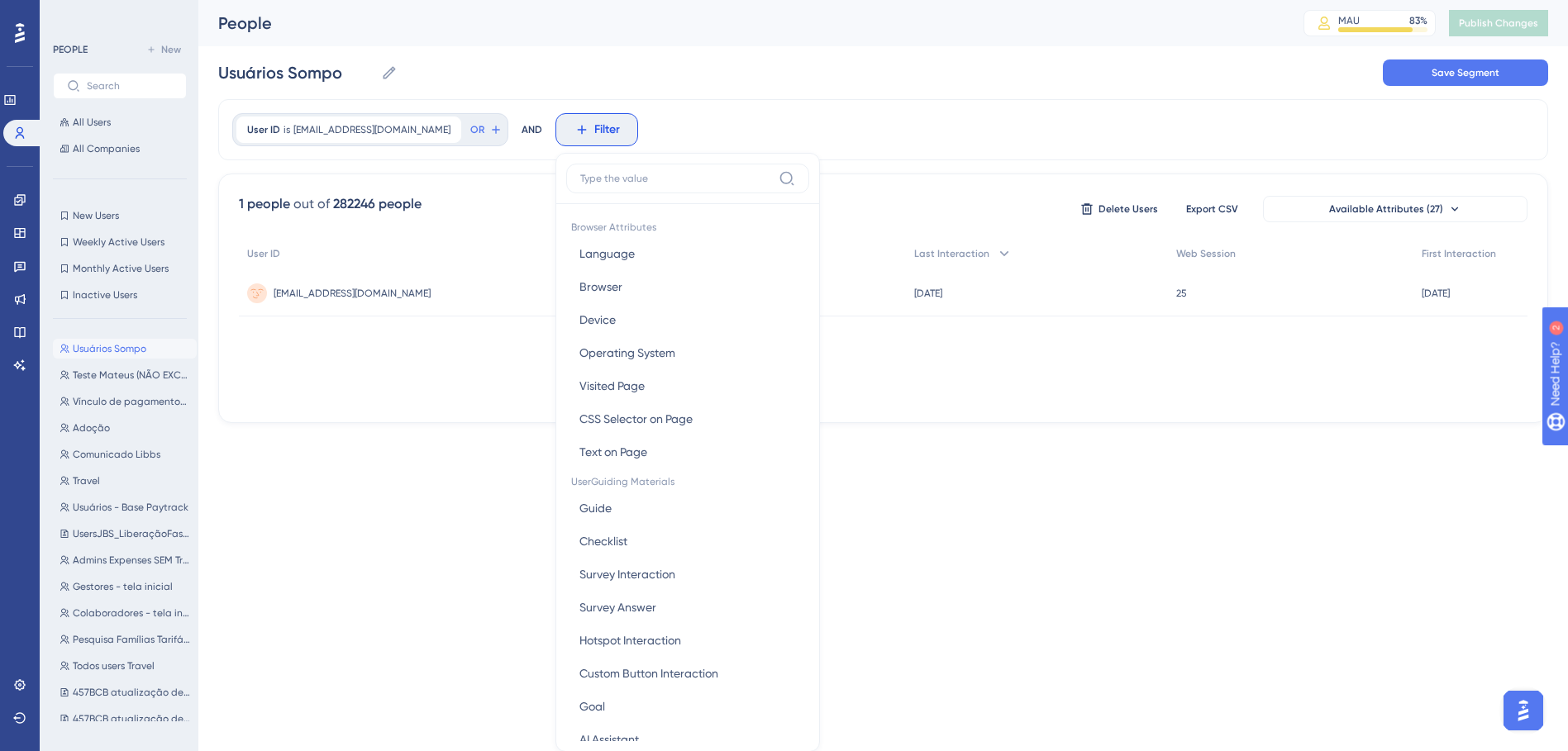
scroll to position [77, 0]
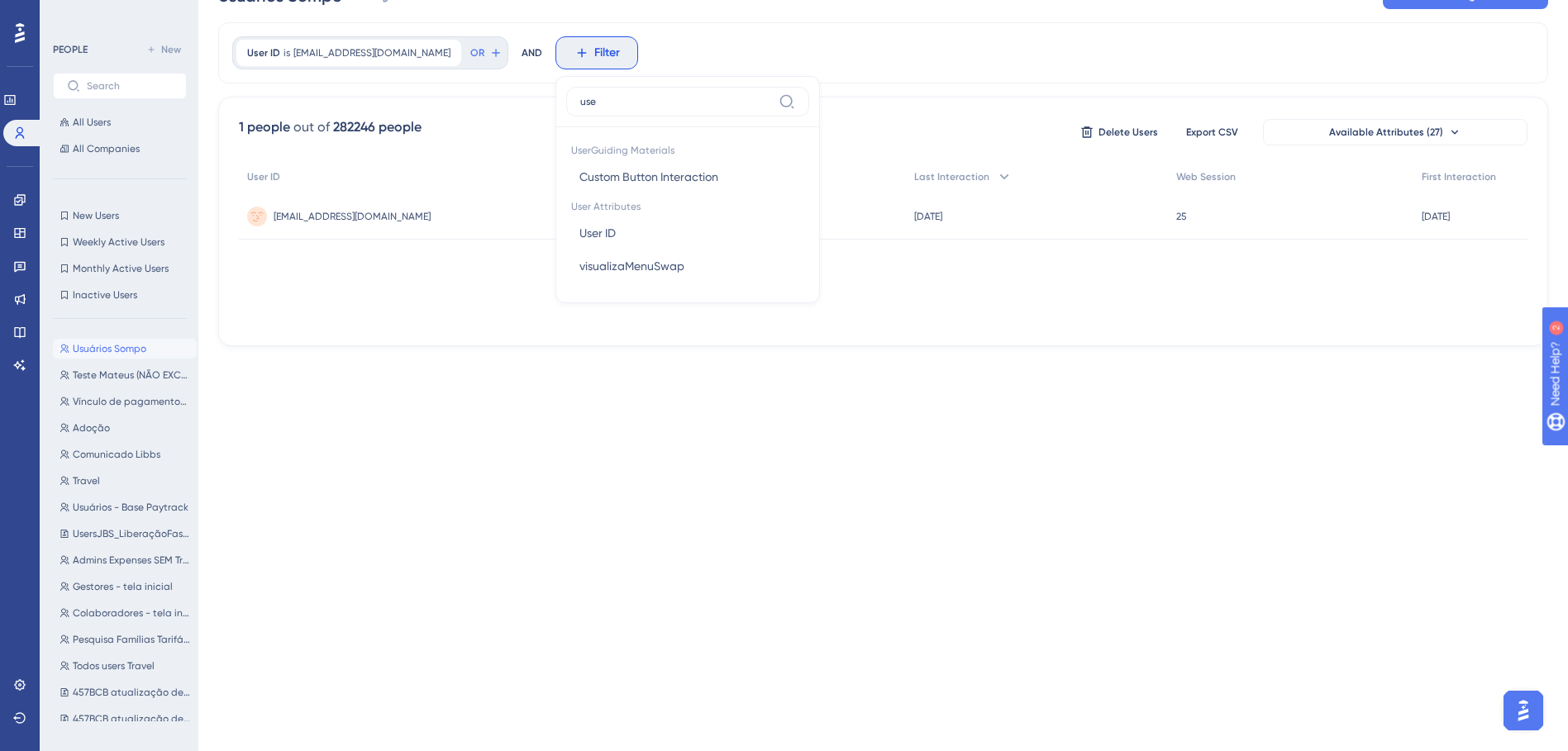
type input "user"
click at [595, 181] on button "User ID User ID" at bounding box center [688, 176] width 243 height 33
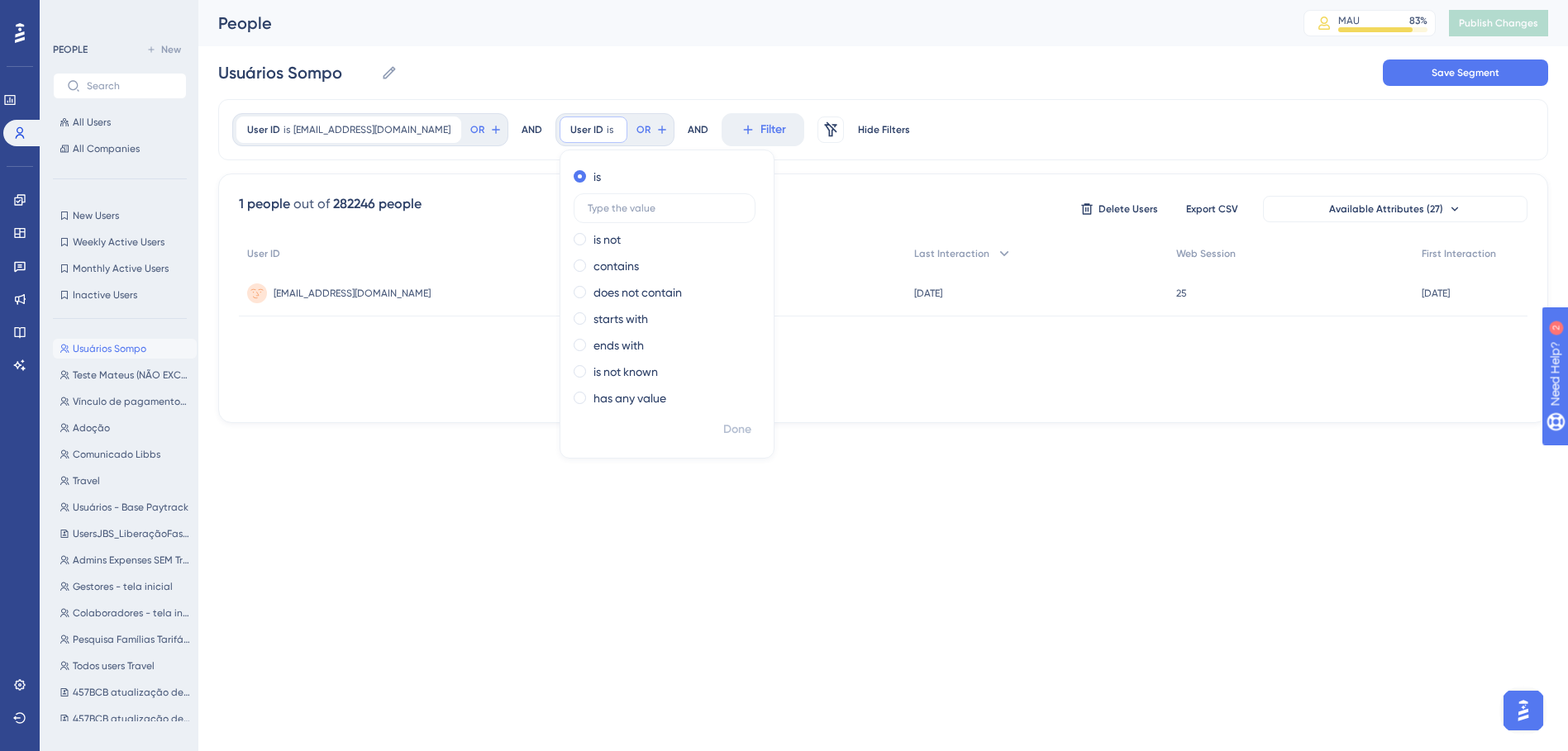
scroll to position [0, 0]
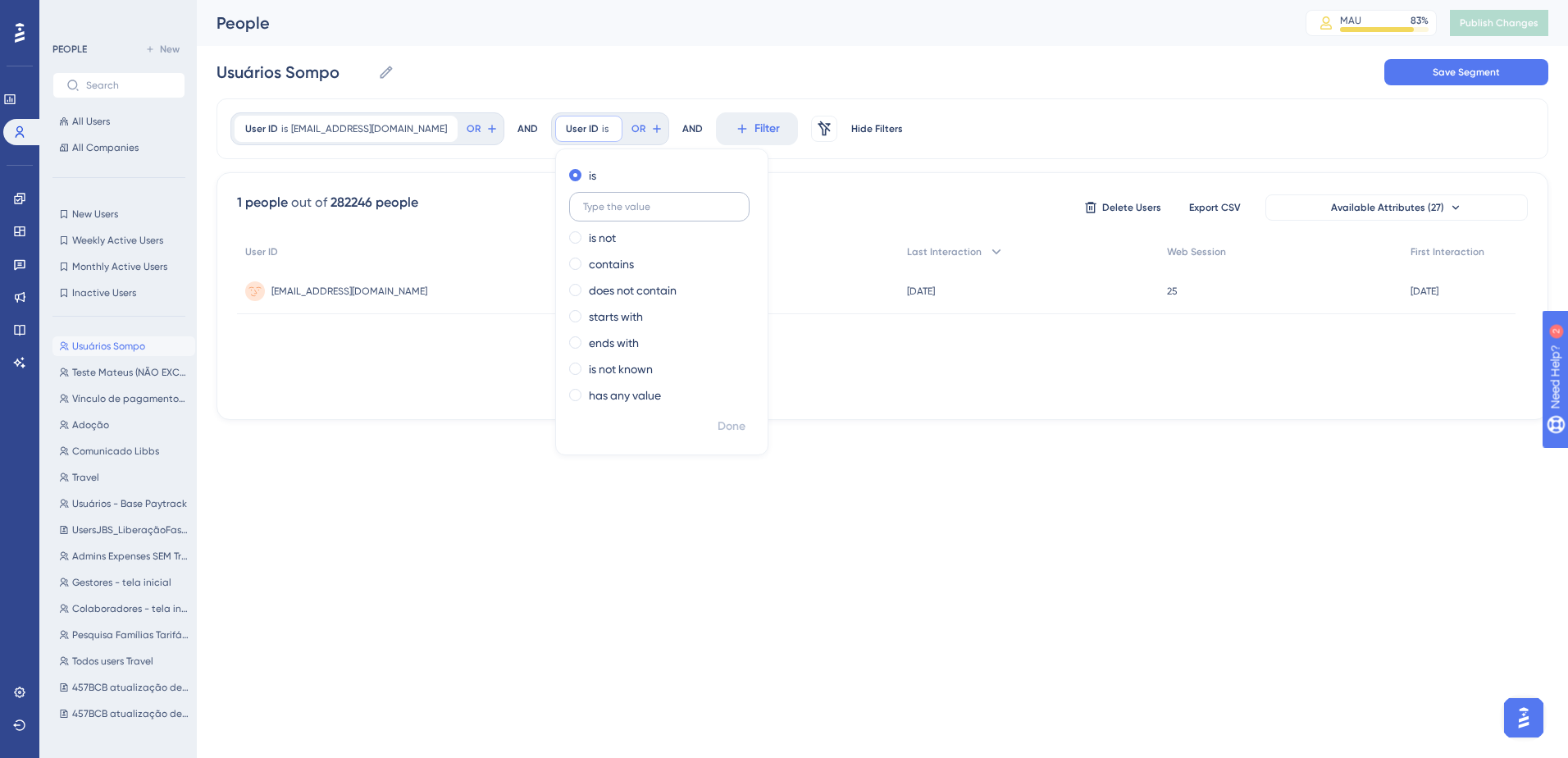
click at [639, 200] on label at bounding box center [660, 207] width 180 height 29
click at [639, 201] on input "text" at bounding box center [660, 207] width 153 height 12
paste input "andressaa@sompo.com.br"
type input "andressaa@sompo.com.br"
click at [715, 425] on button "Done" at bounding box center [732, 427] width 46 height 29
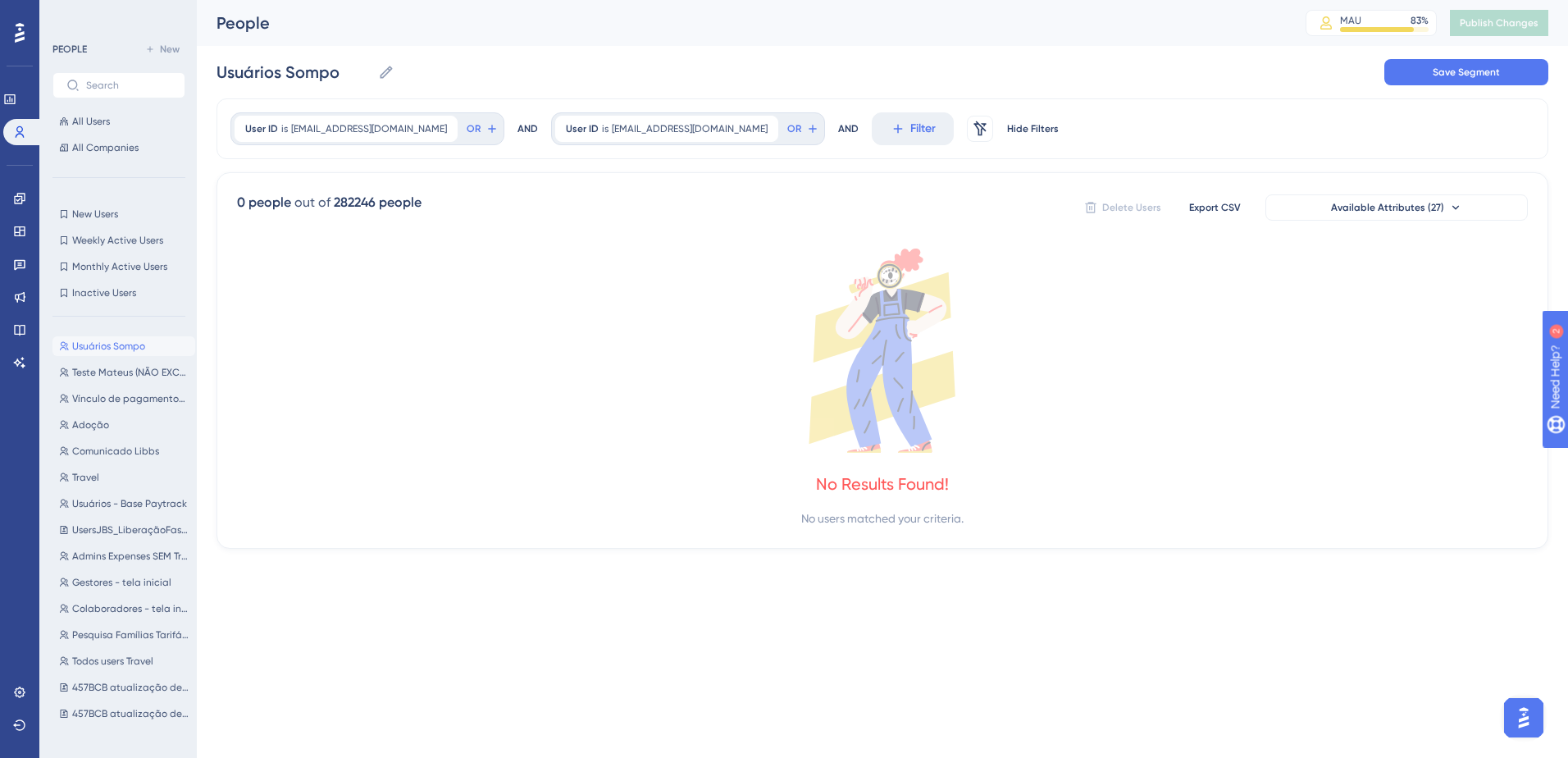
click at [518, 126] on div "AND" at bounding box center [528, 128] width 21 height 32
click at [761, 126] on icon at bounding box center [766, 128] width 10 height 10
click at [485, 129] on icon at bounding box center [491, 128] width 13 height 13
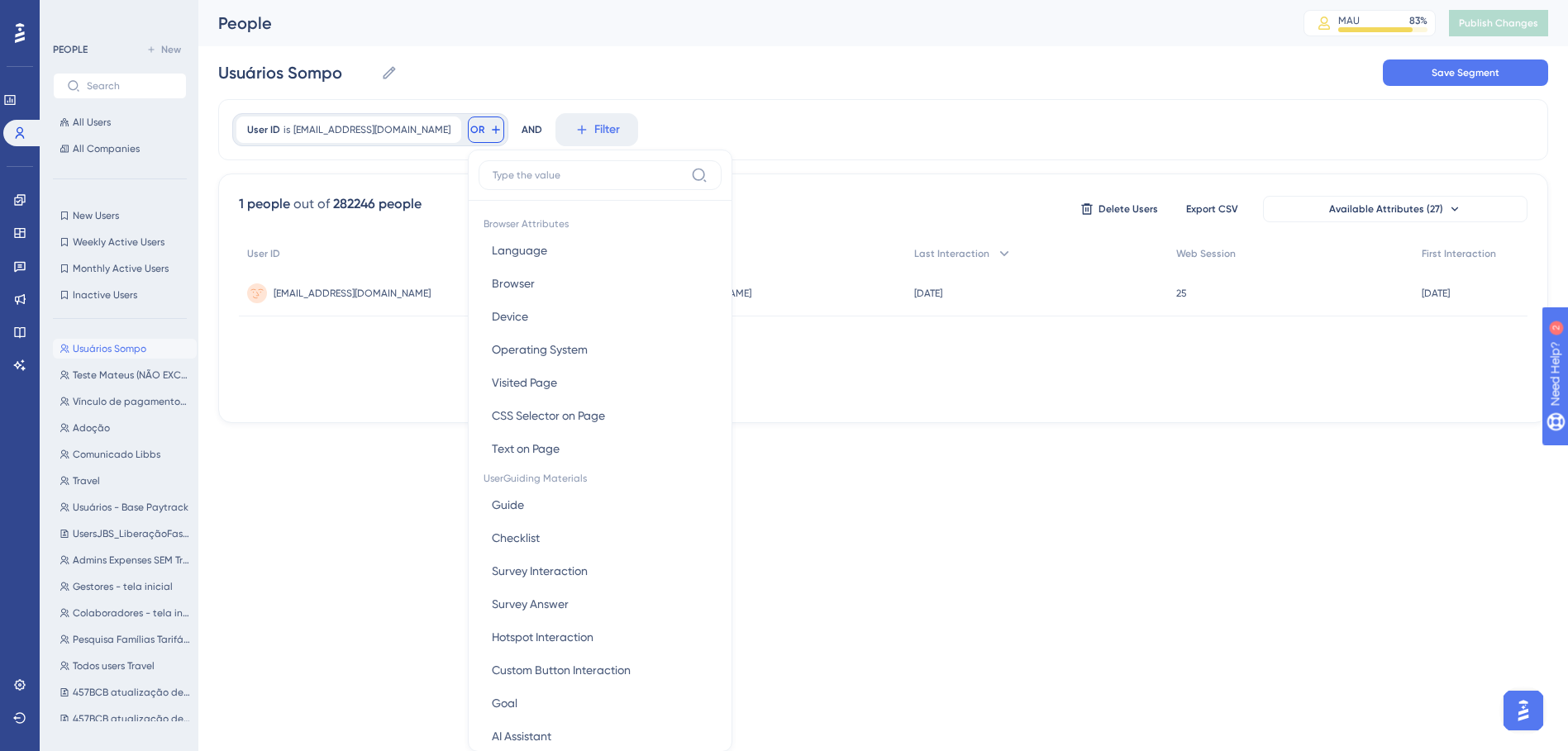
scroll to position [75, 0]
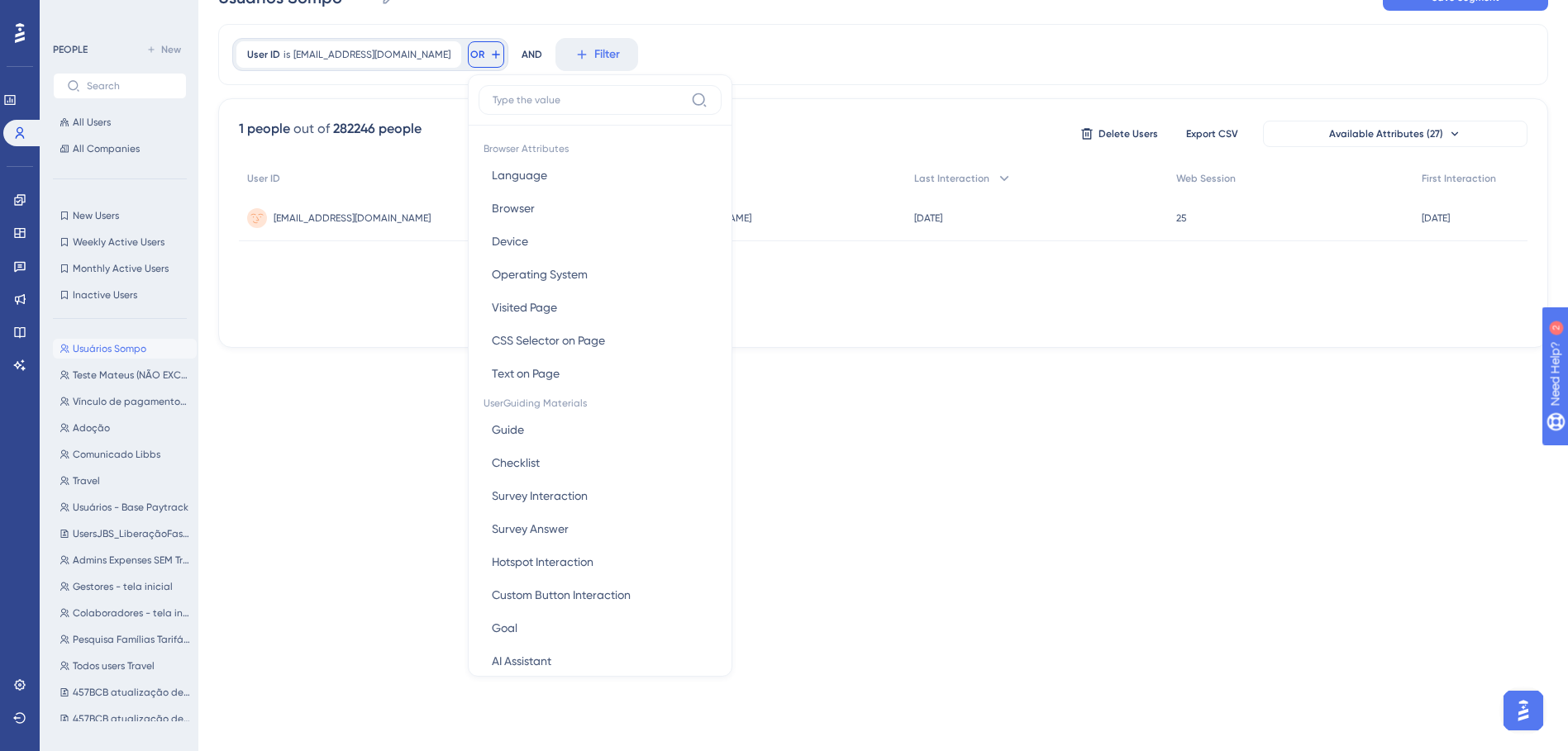
click at [503, 104] on input at bounding box center [589, 100] width 192 height 13
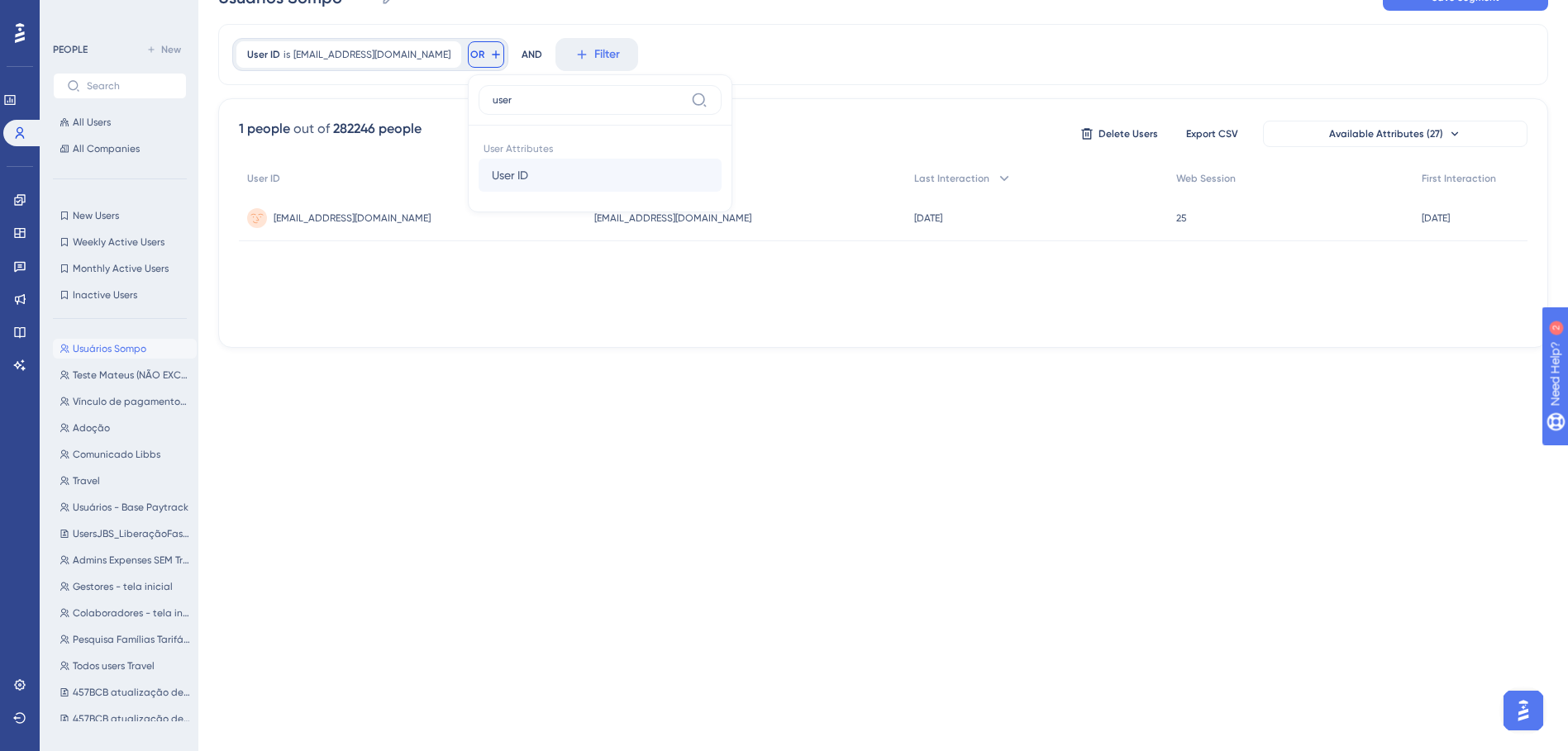
type input "user"
click at [537, 166] on button "User ID User ID" at bounding box center [600, 175] width 243 height 33
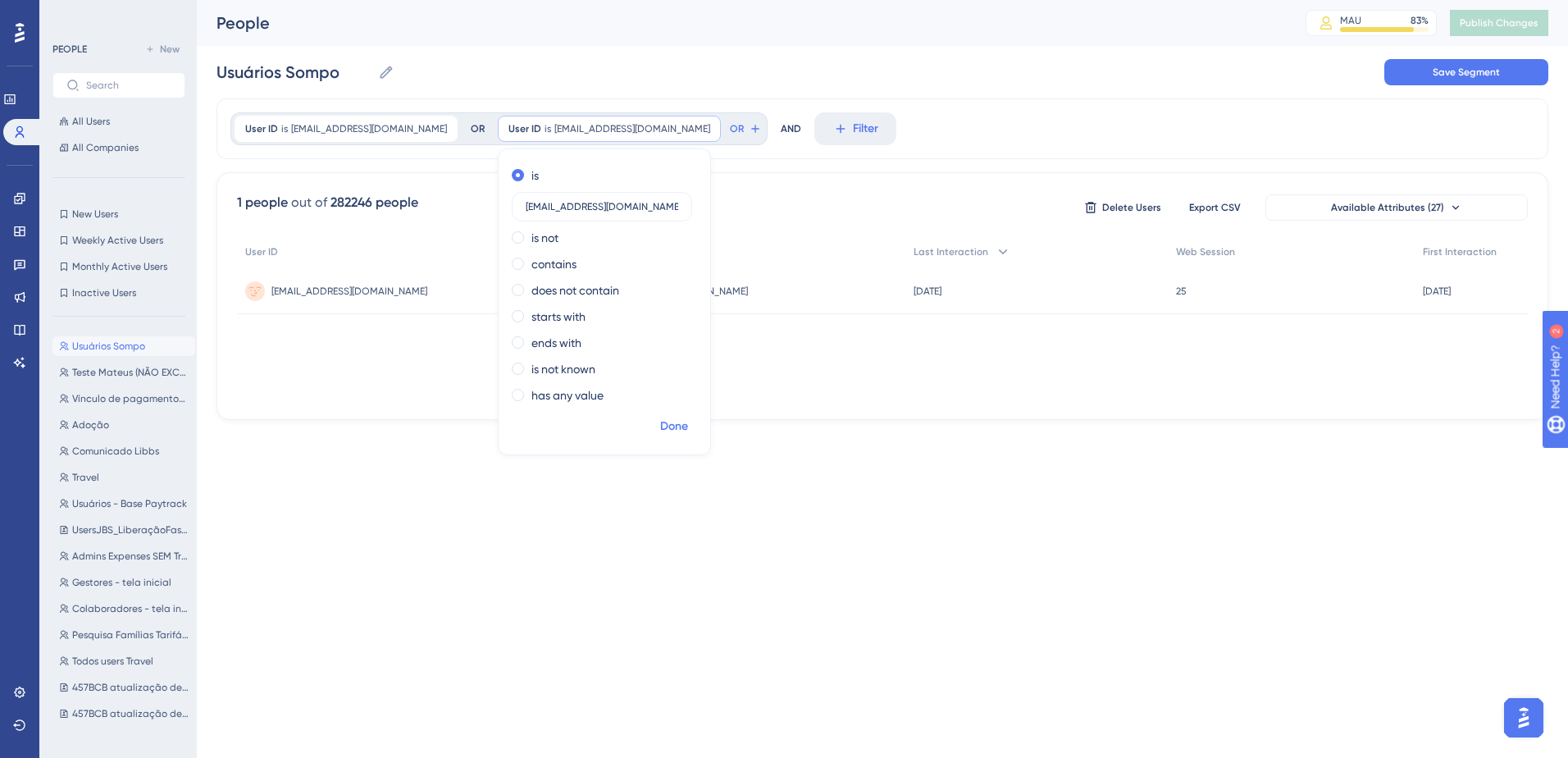
type input "andressaa@sompo.com.br"
click at [660, 424] on span "Done" at bounding box center [674, 427] width 27 height 20
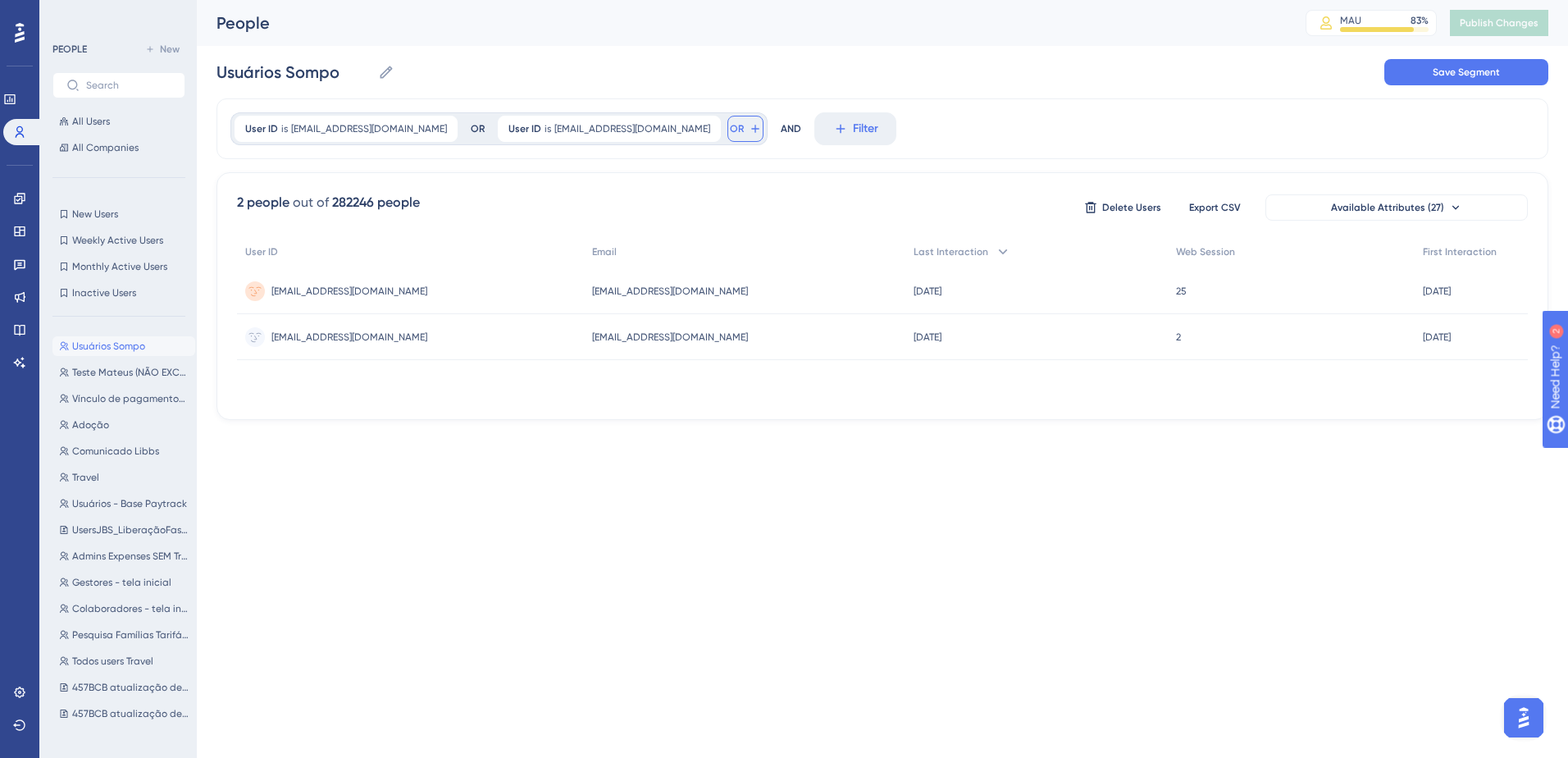
click at [749, 131] on icon at bounding box center [755, 128] width 13 height 13
type input "user"
click at [761, 233] on button "User ID User ID" at bounding box center [859, 248] width 241 height 32
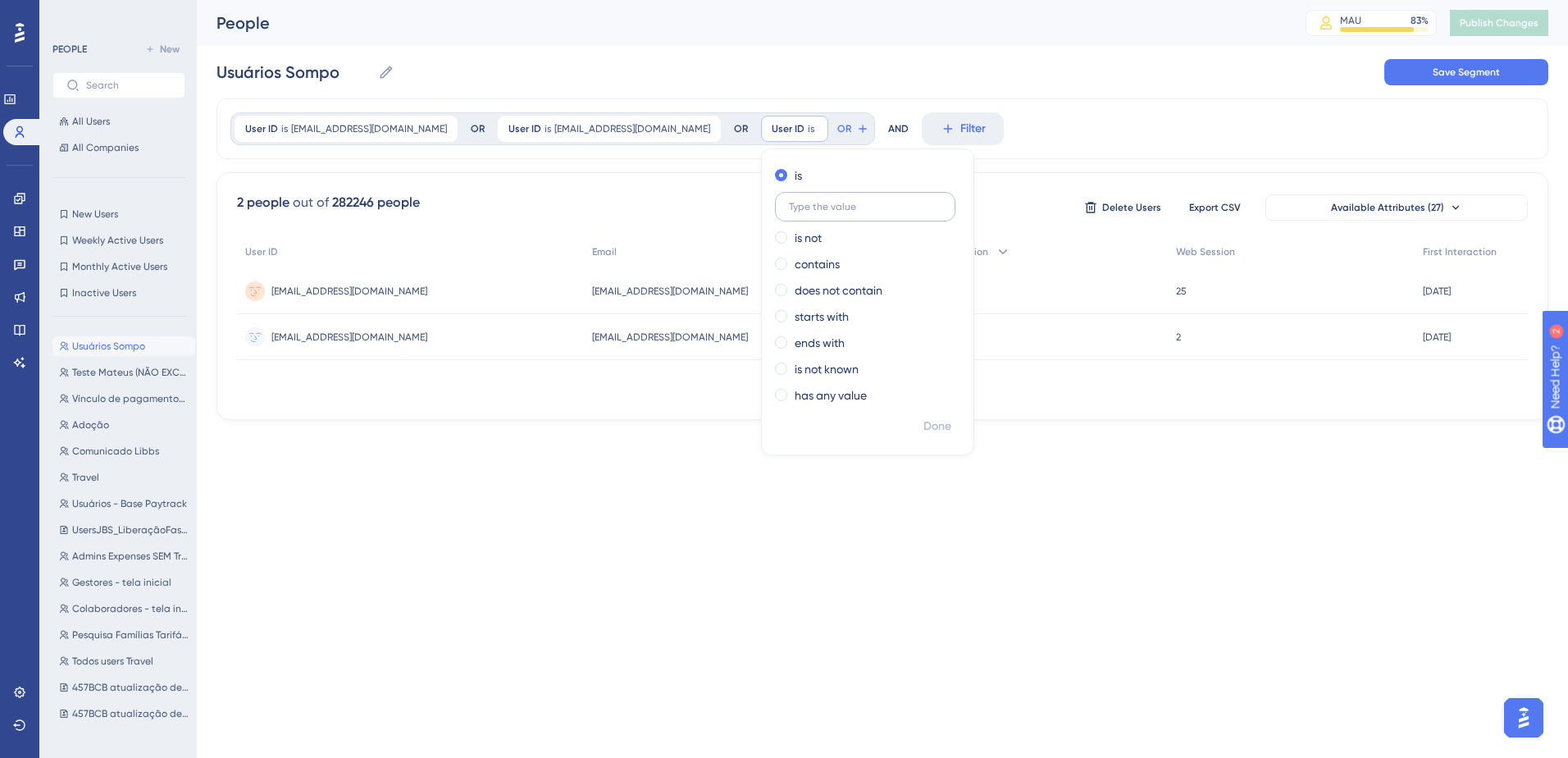
type input "ebaptistella@sompo.com.br"
click at [924, 423] on span "Done" at bounding box center [937, 427] width 27 height 20
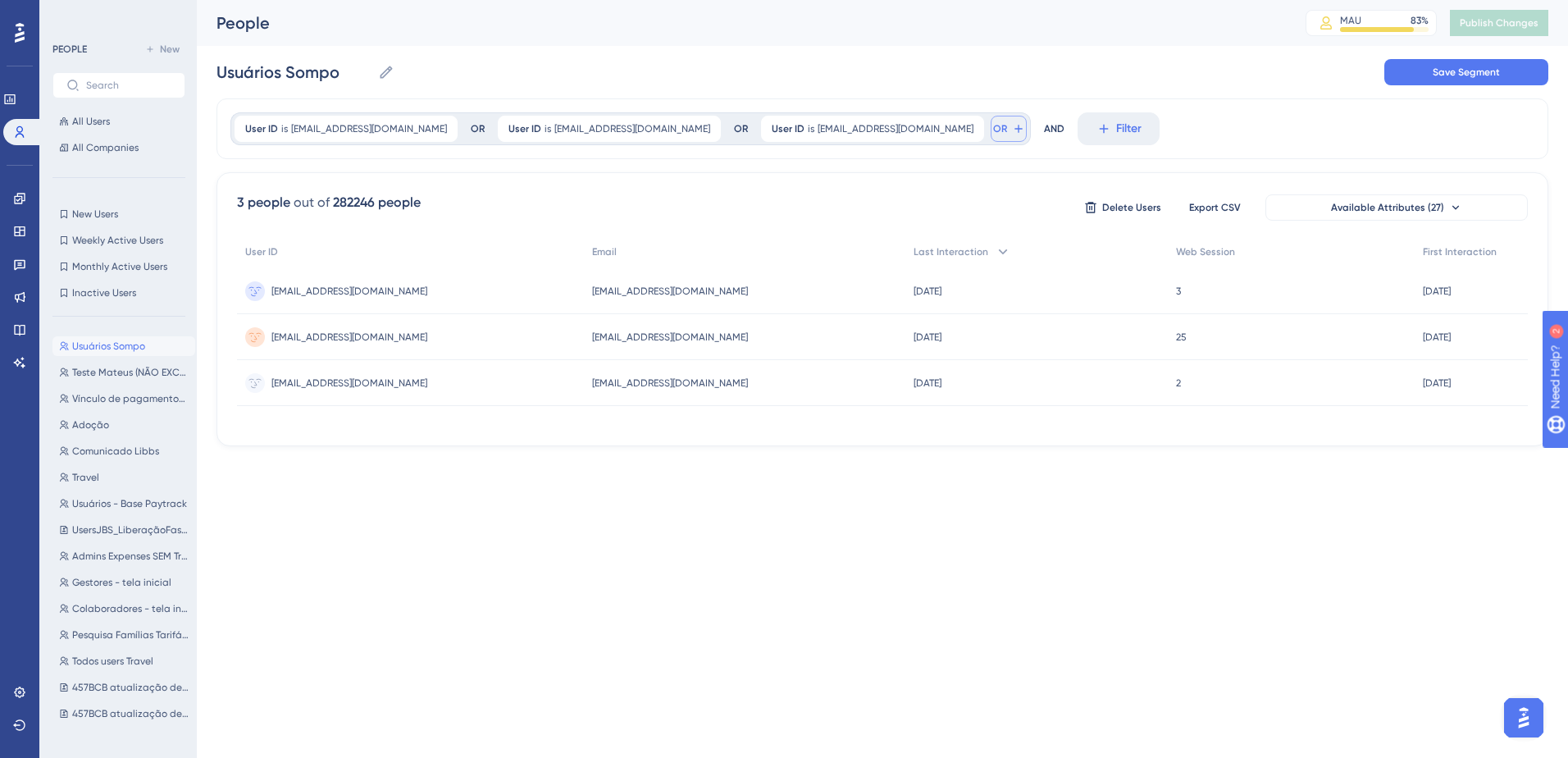
click at [993, 124] on span "OR" at bounding box center [1000, 128] width 14 height 13
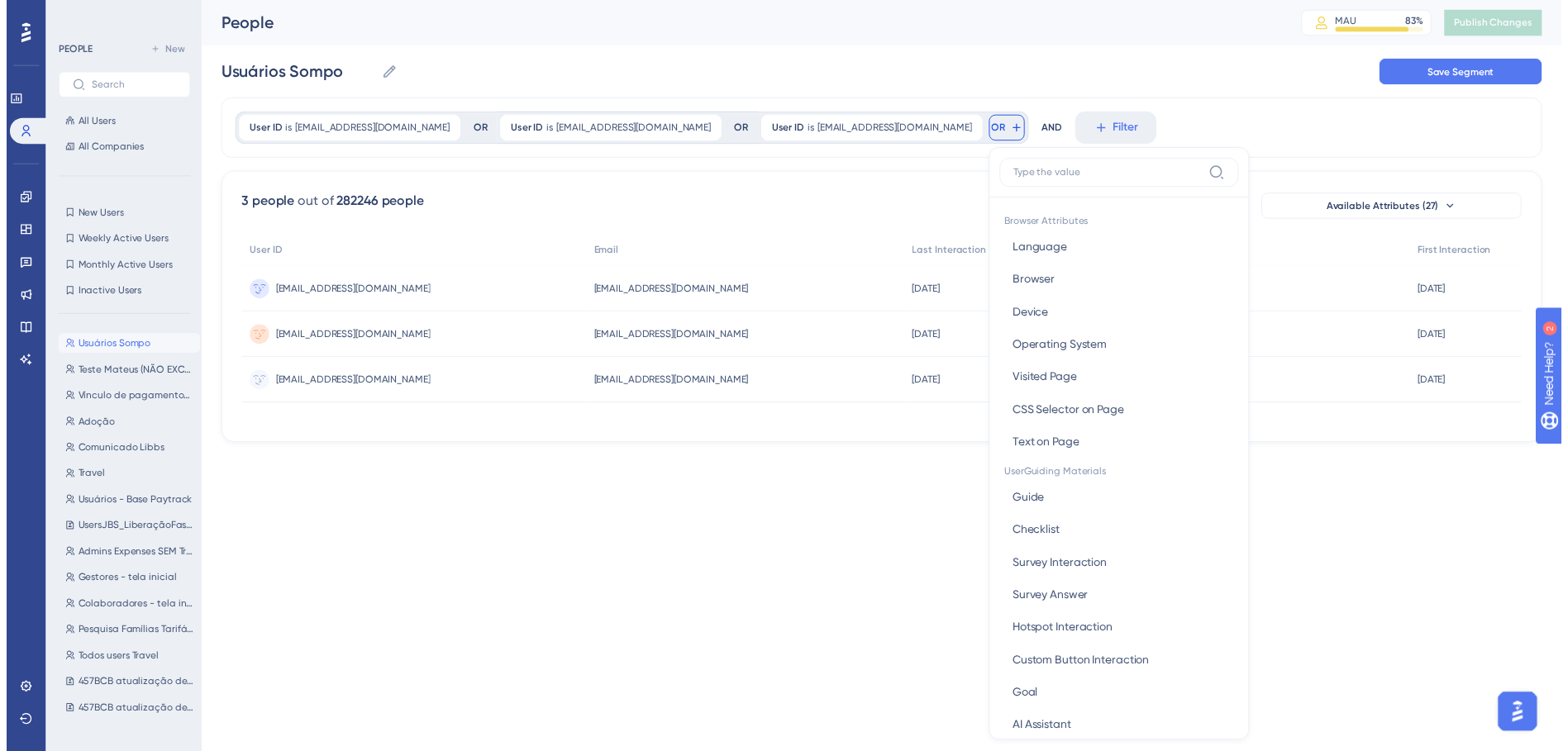
scroll to position [75, 0]
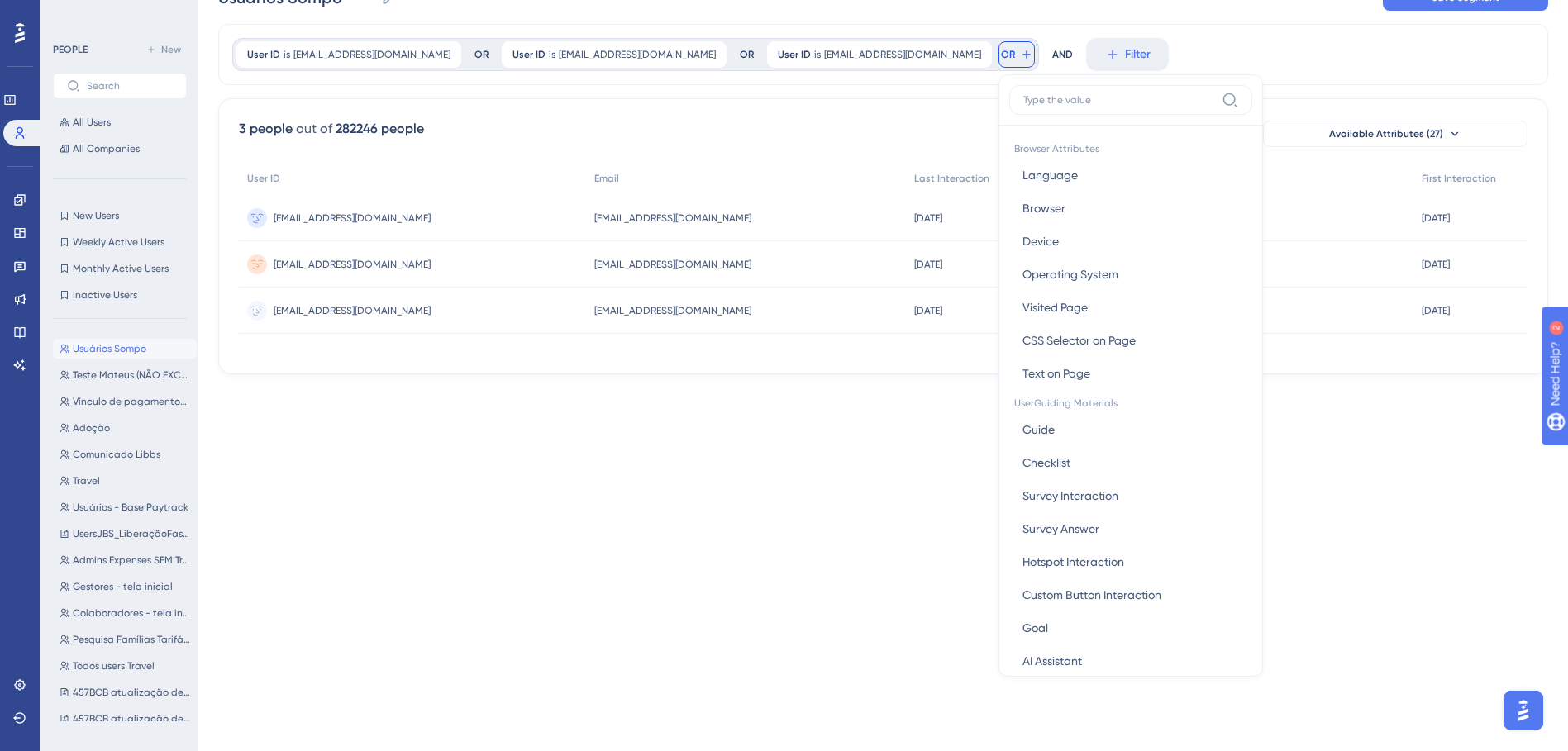
type input "joycea@sompo.com.br"
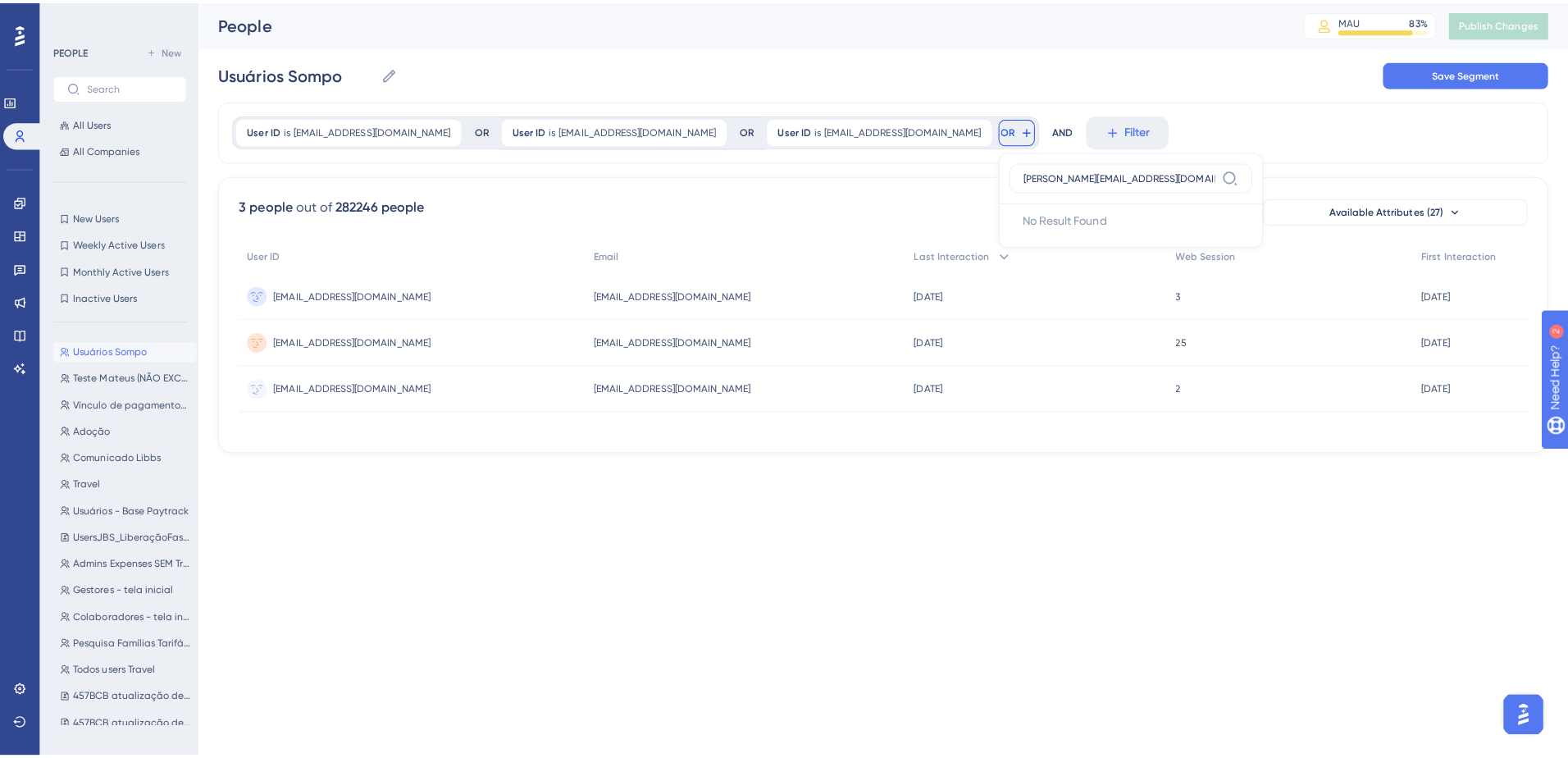
scroll to position [0, 0]
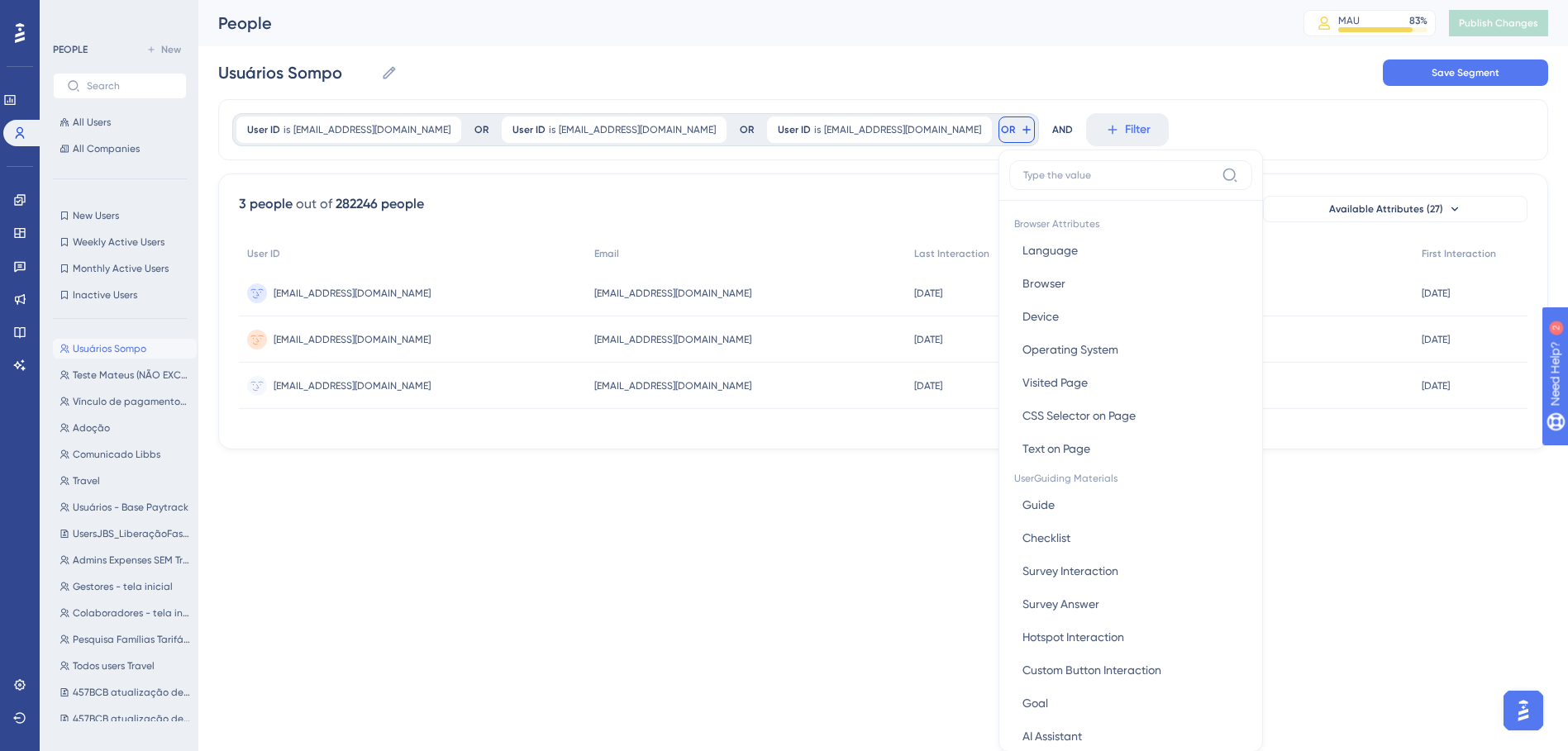
type input "y"
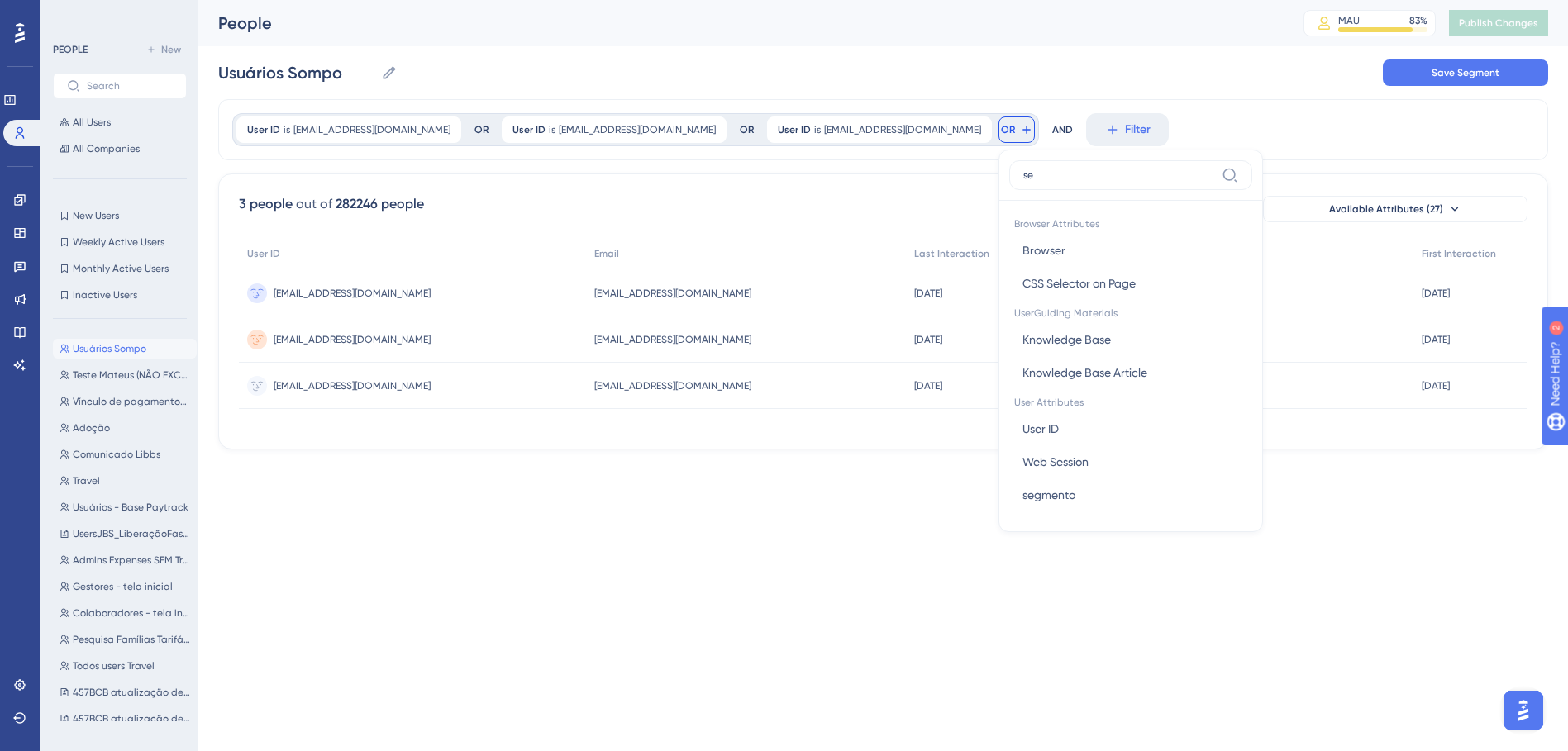
type input "s"
type input "user"
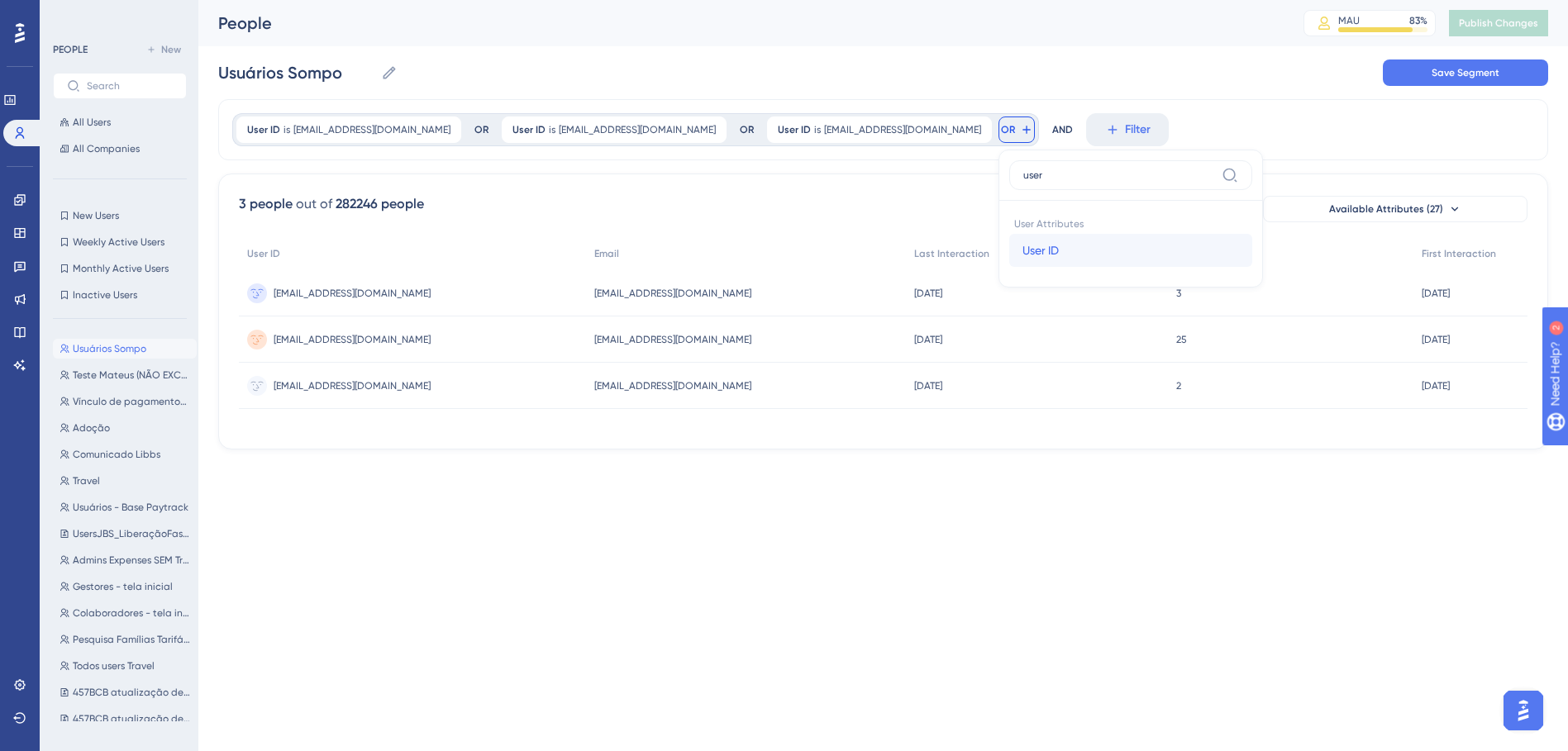
click at [1023, 257] on span "User ID" at bounding box center [1040, 250] width 37 height 20
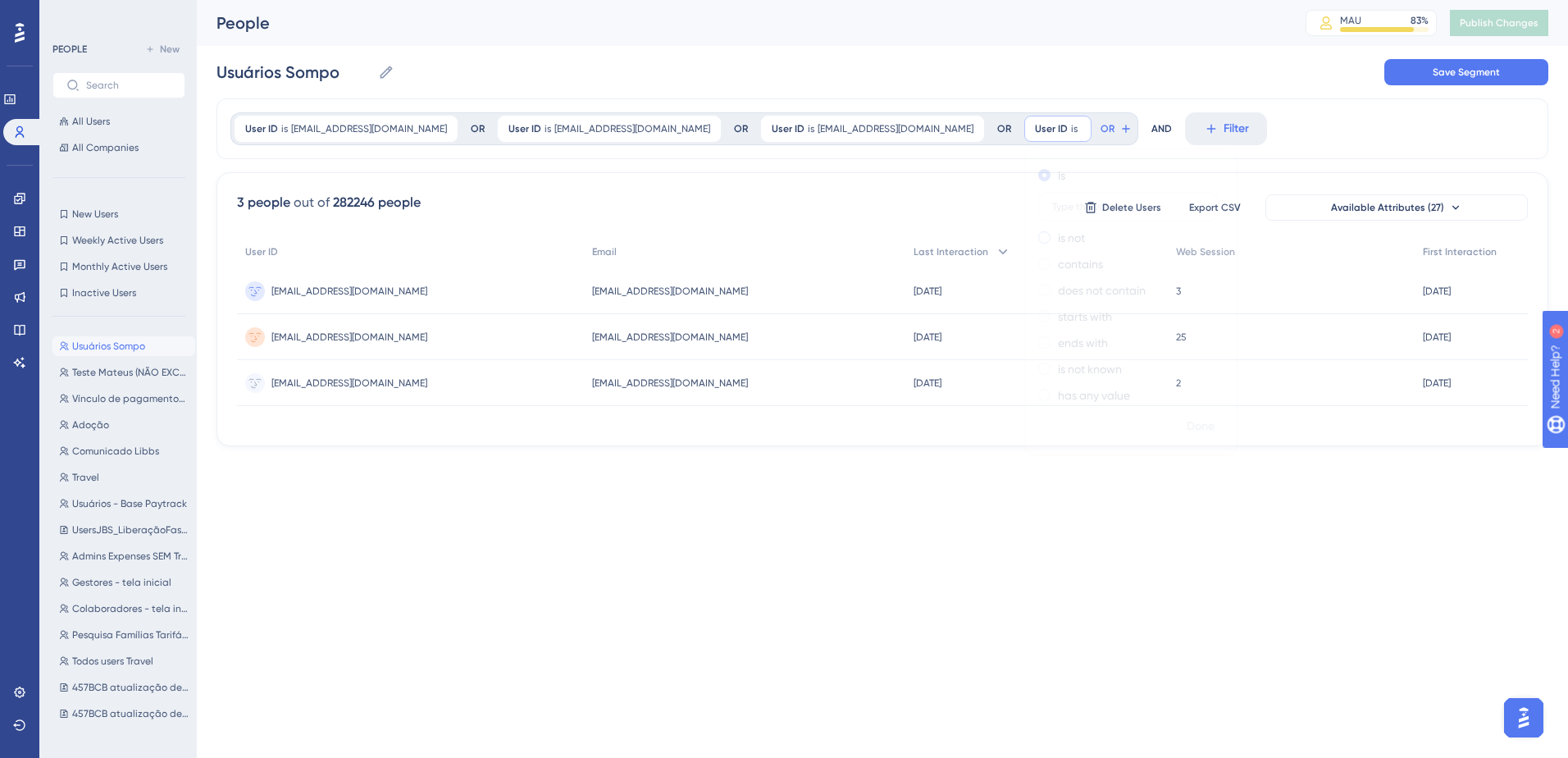
type input "joycea@sompo.com.br"
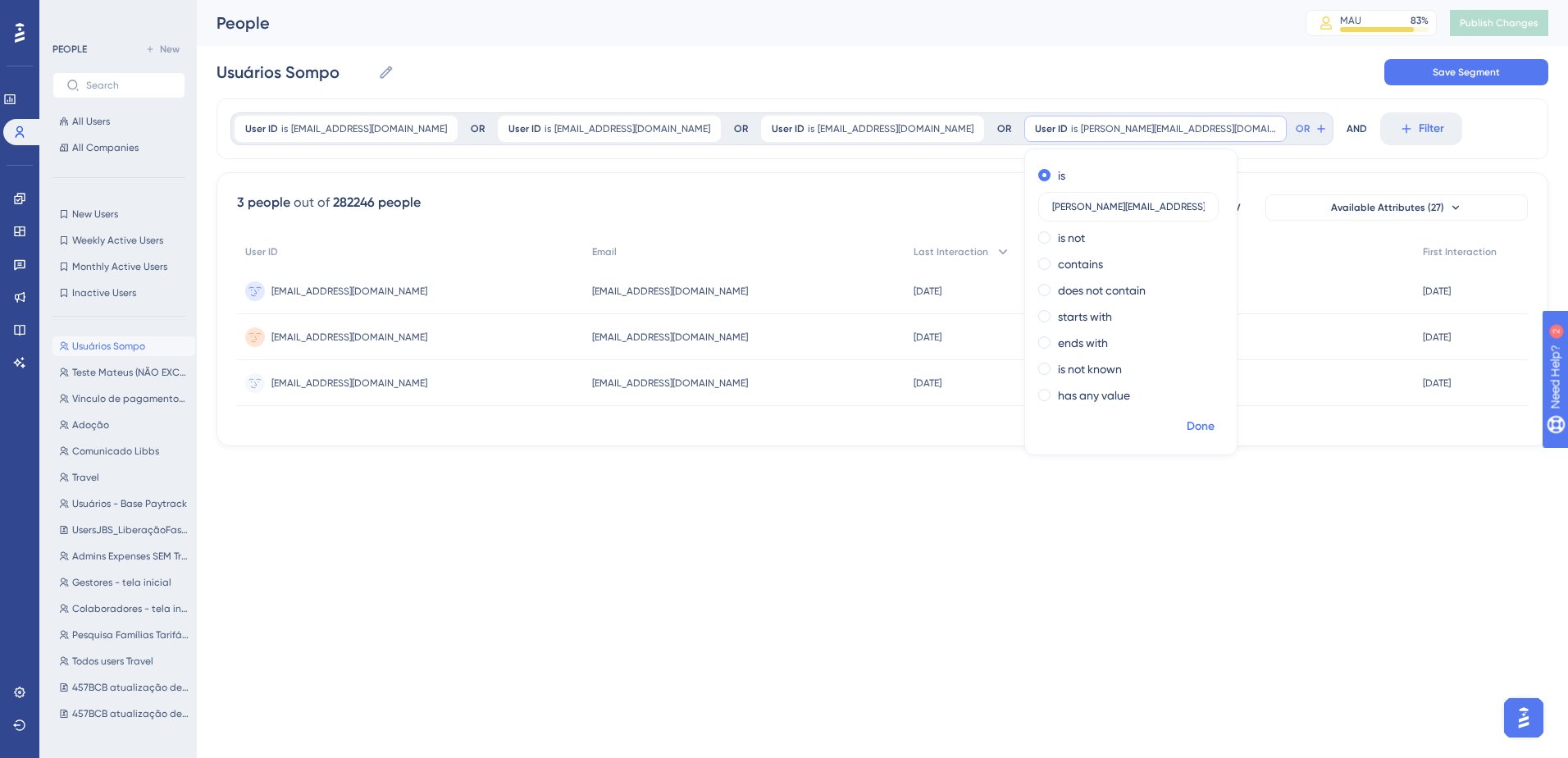
click at [1031, 436] on button "Done" at bounding box center [1200, 427] width 46 height 29
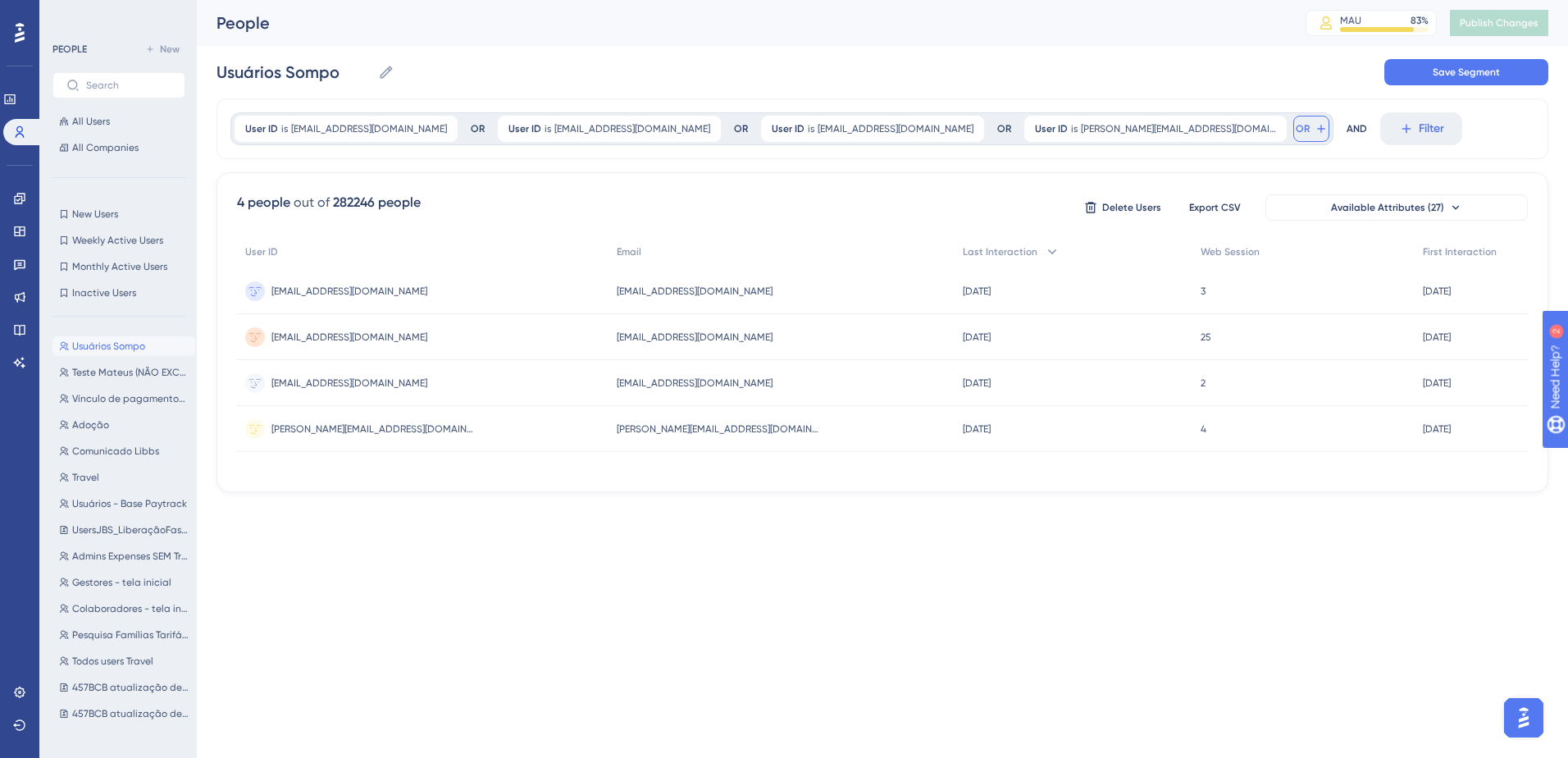
click at [1031, 131] on button "OR" at bounding box center [1311, 128] width 36 height 26
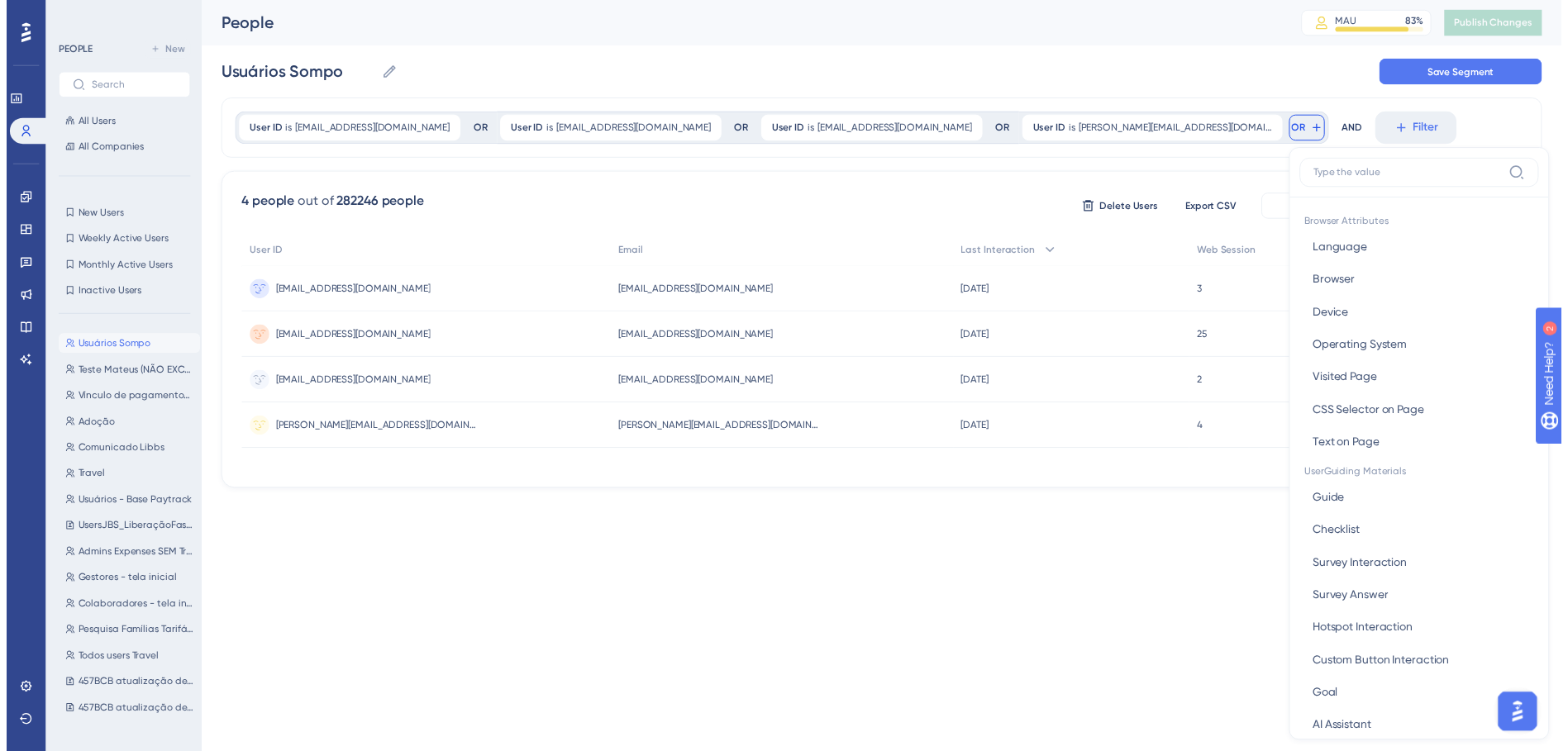
scroll to position [75, 0]
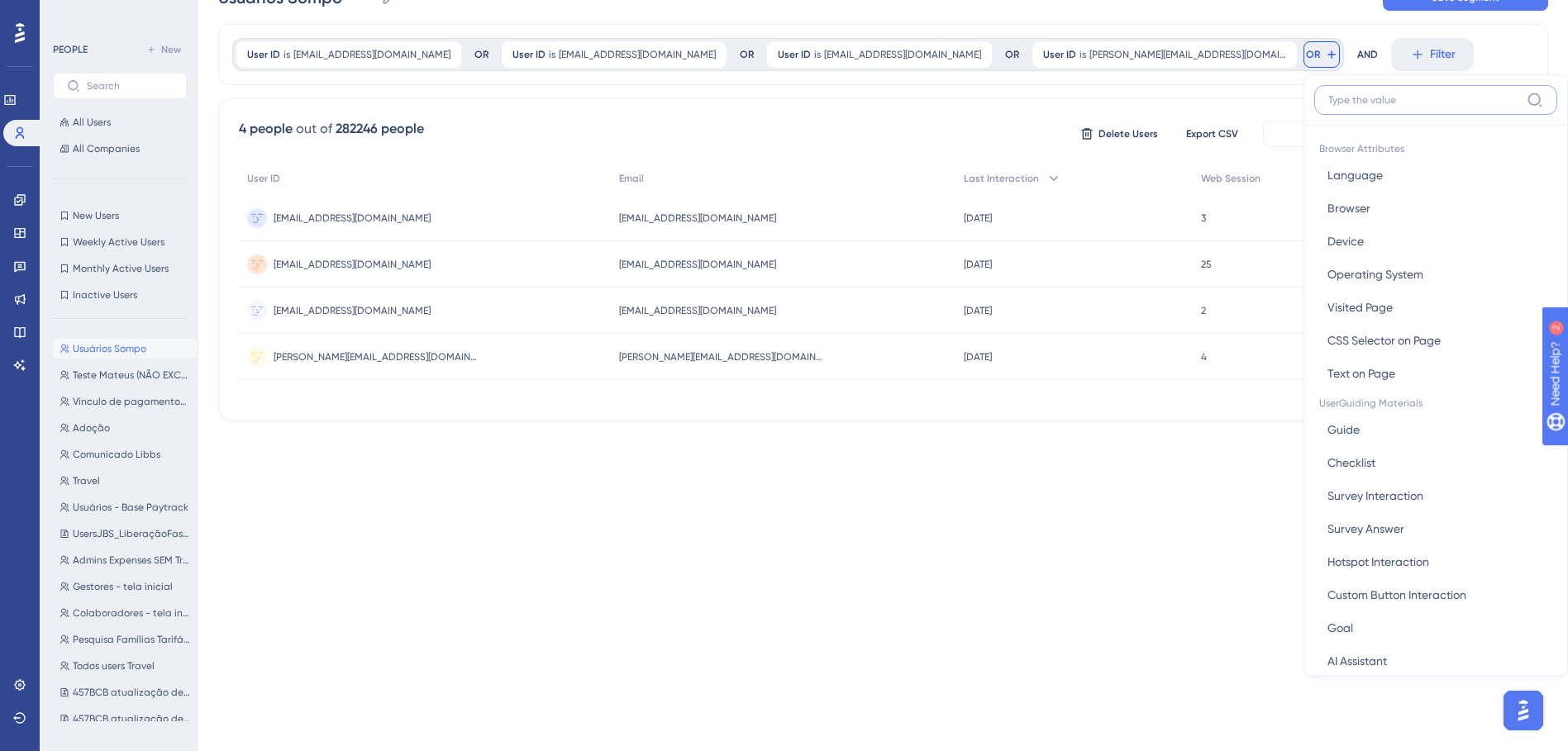
click at [1038, 96] on input at bounding box center [1424, 100] width 192 height 13
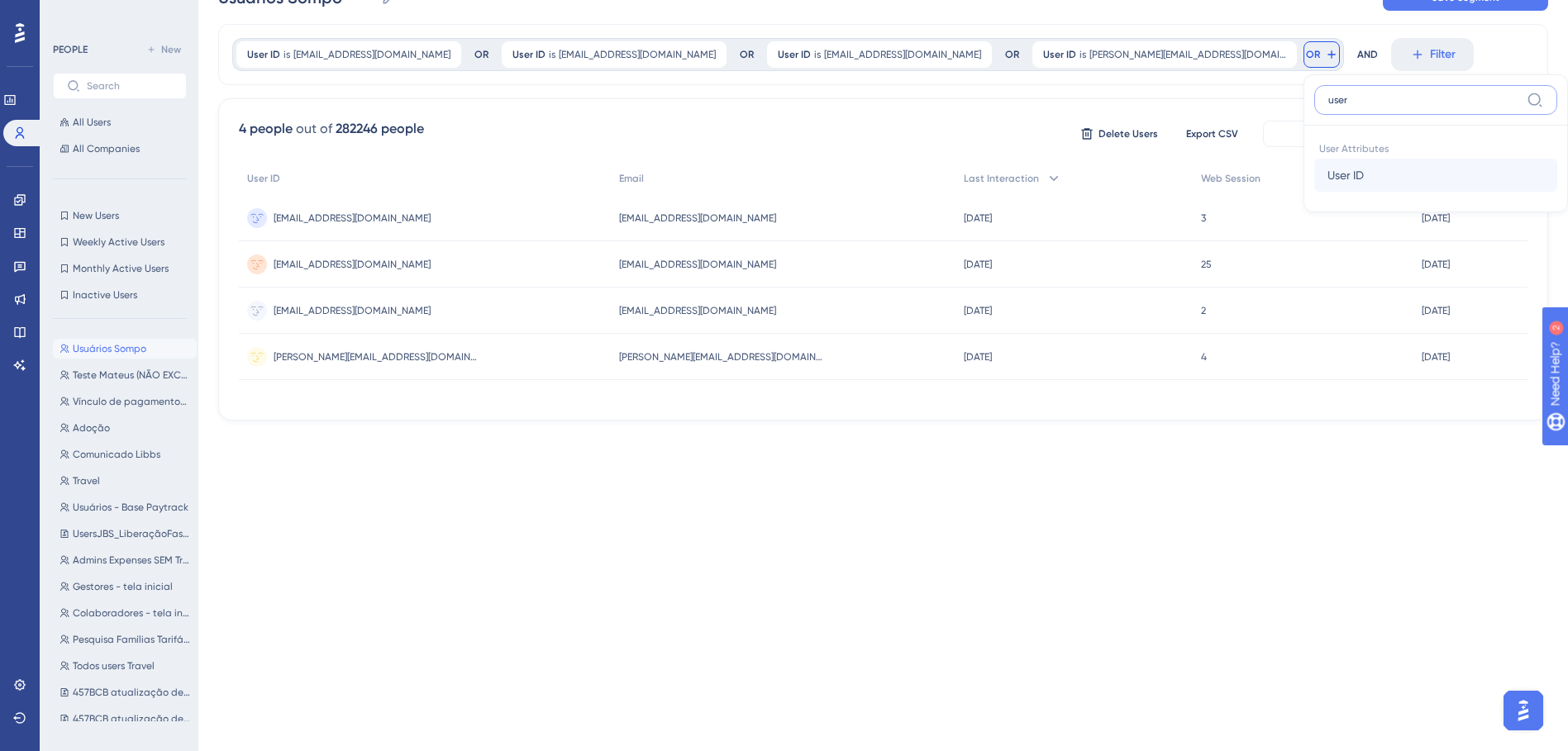
type input "user"
click at [1038, 174] on button "User ID User ID" at bounding box center [1436, 175] width 243 height 33
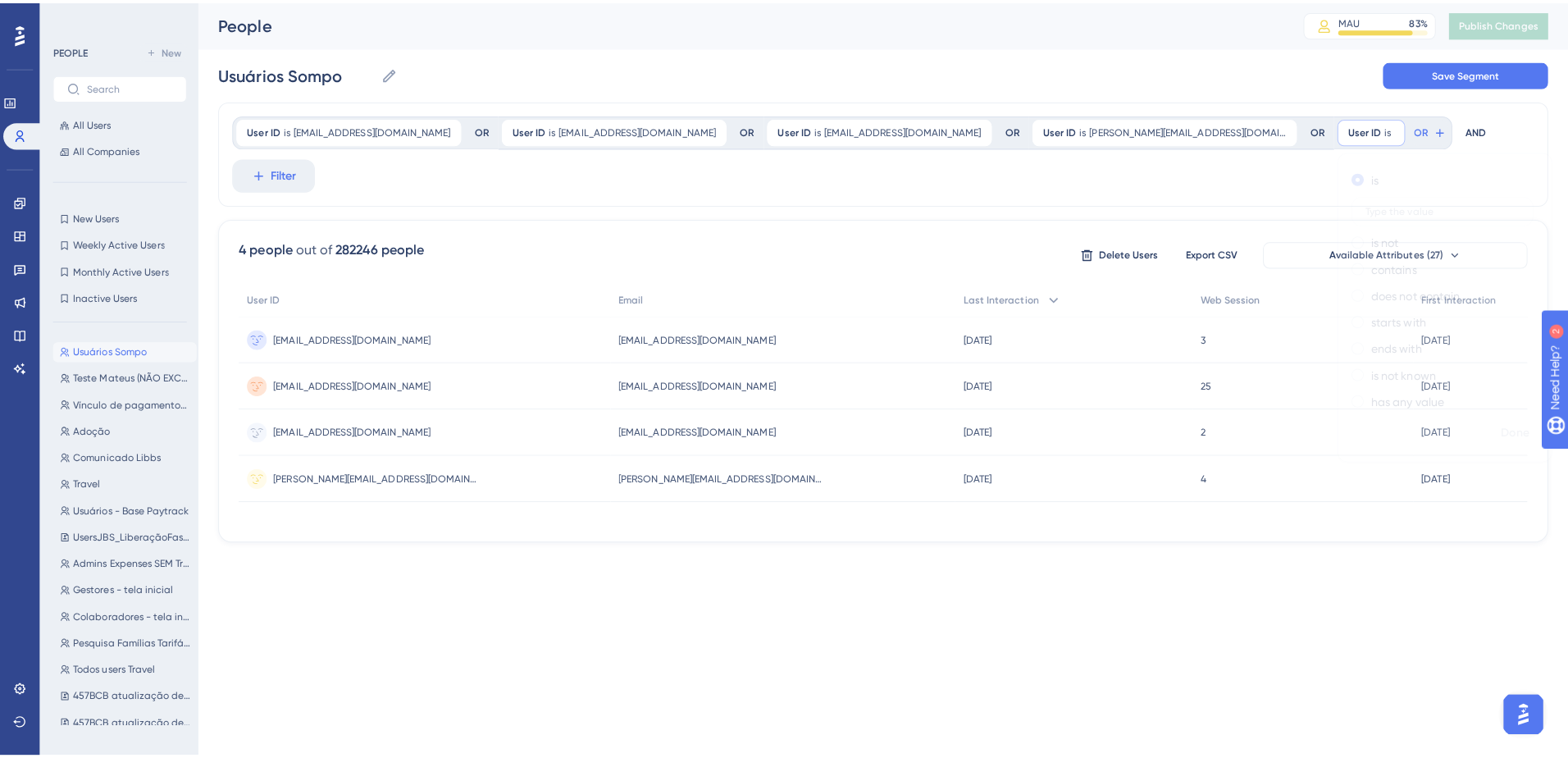
scroll to position [0, 0]
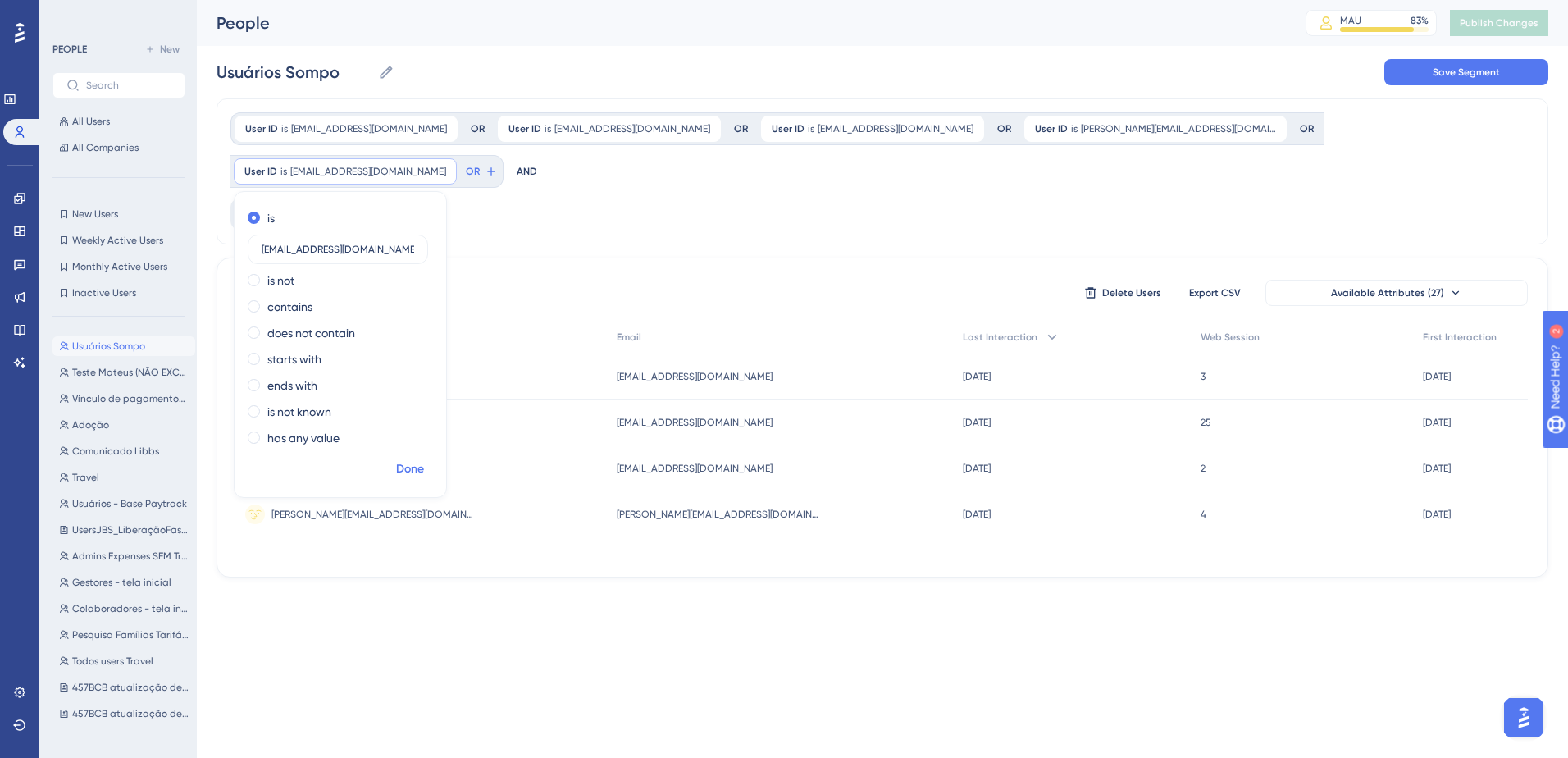
type input "palomad@sompo.com.br"
click at [424, 459] on span "Done" at bounding box center [410, 469] width 27 height 20
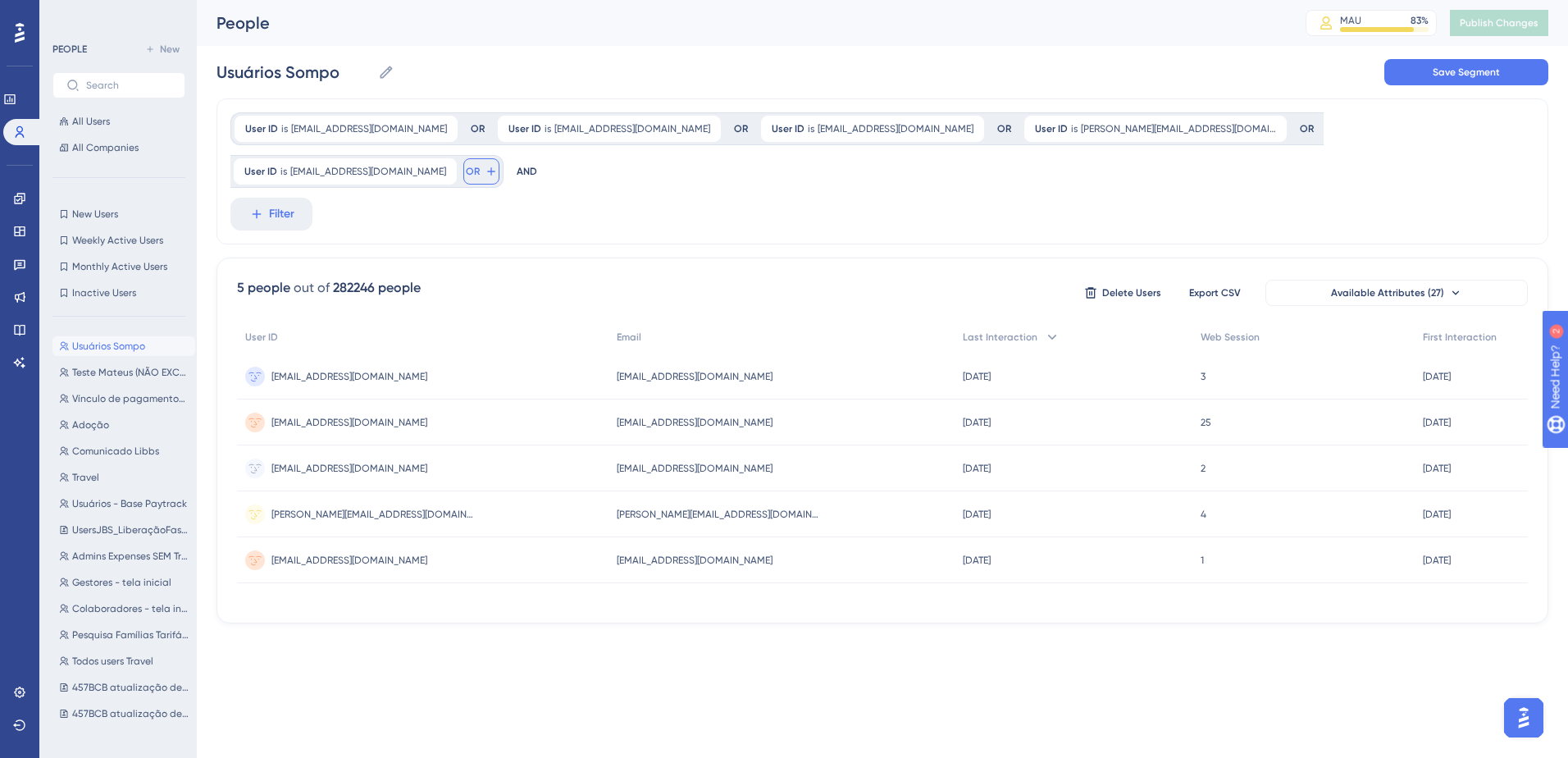
click at [498, 165] on icon at bounding box center [490, 171] width 13 height 13
type input "user"
click at [489, 275] on button "User ID User ID" at bounding box center [369, 290] width 241 height 32
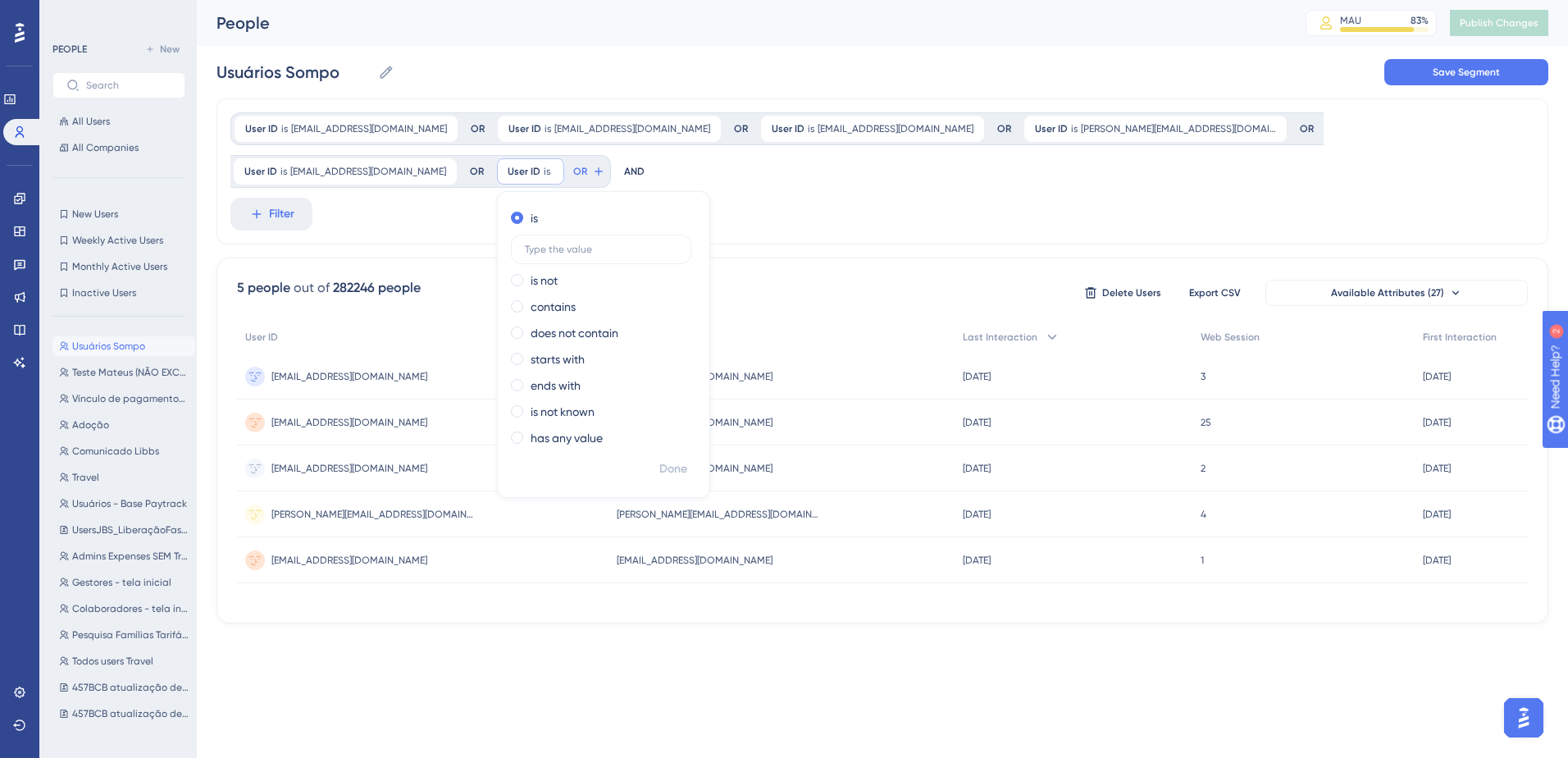
type input "jnlima@sompo.com.br"
click at [660, 465] on span "Done" at bounding box center [674, 469] width 27 height 20
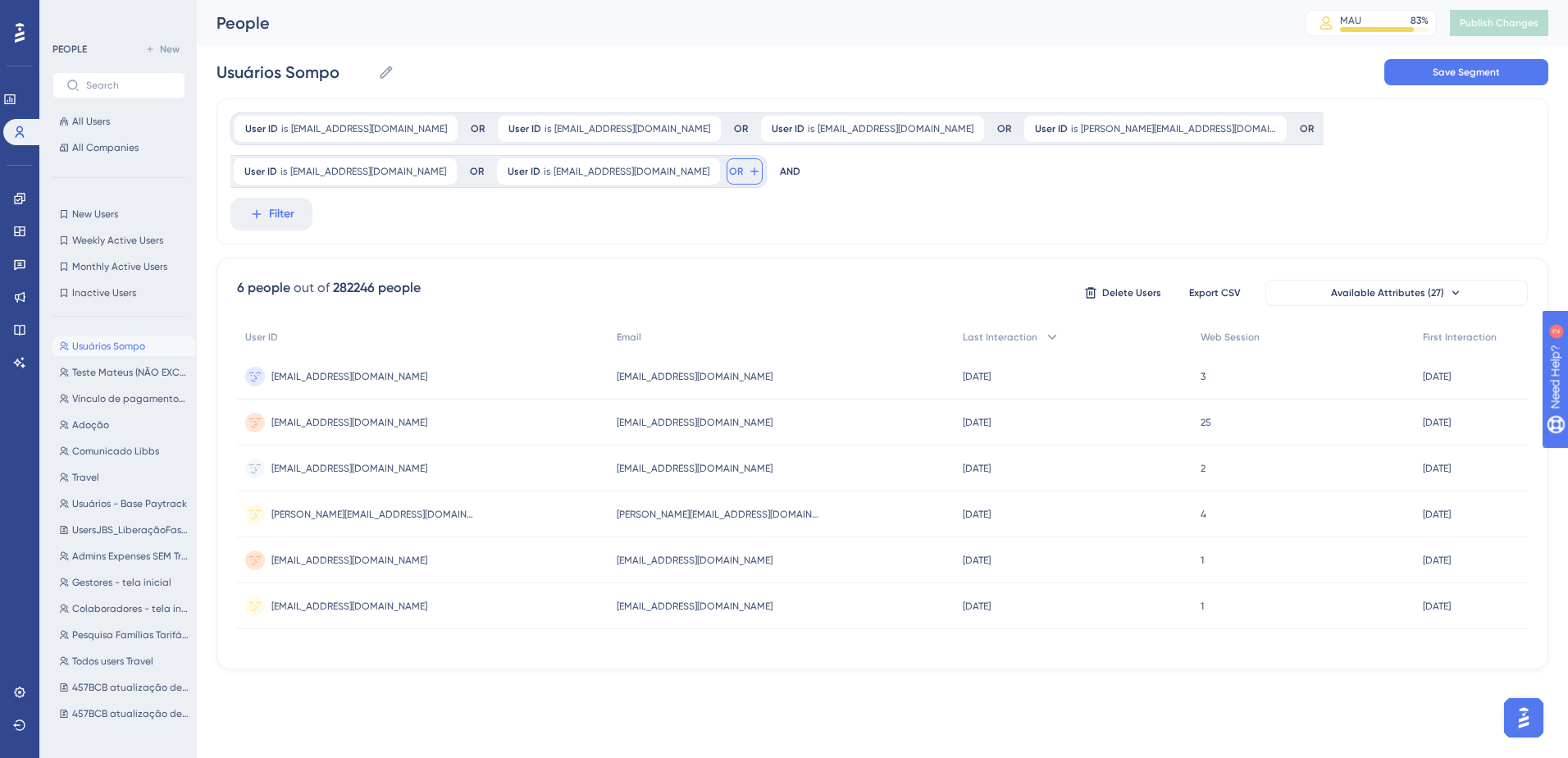
click at [727, 177] on button "OR" at bounding box center [744, 171] width 36 height 26
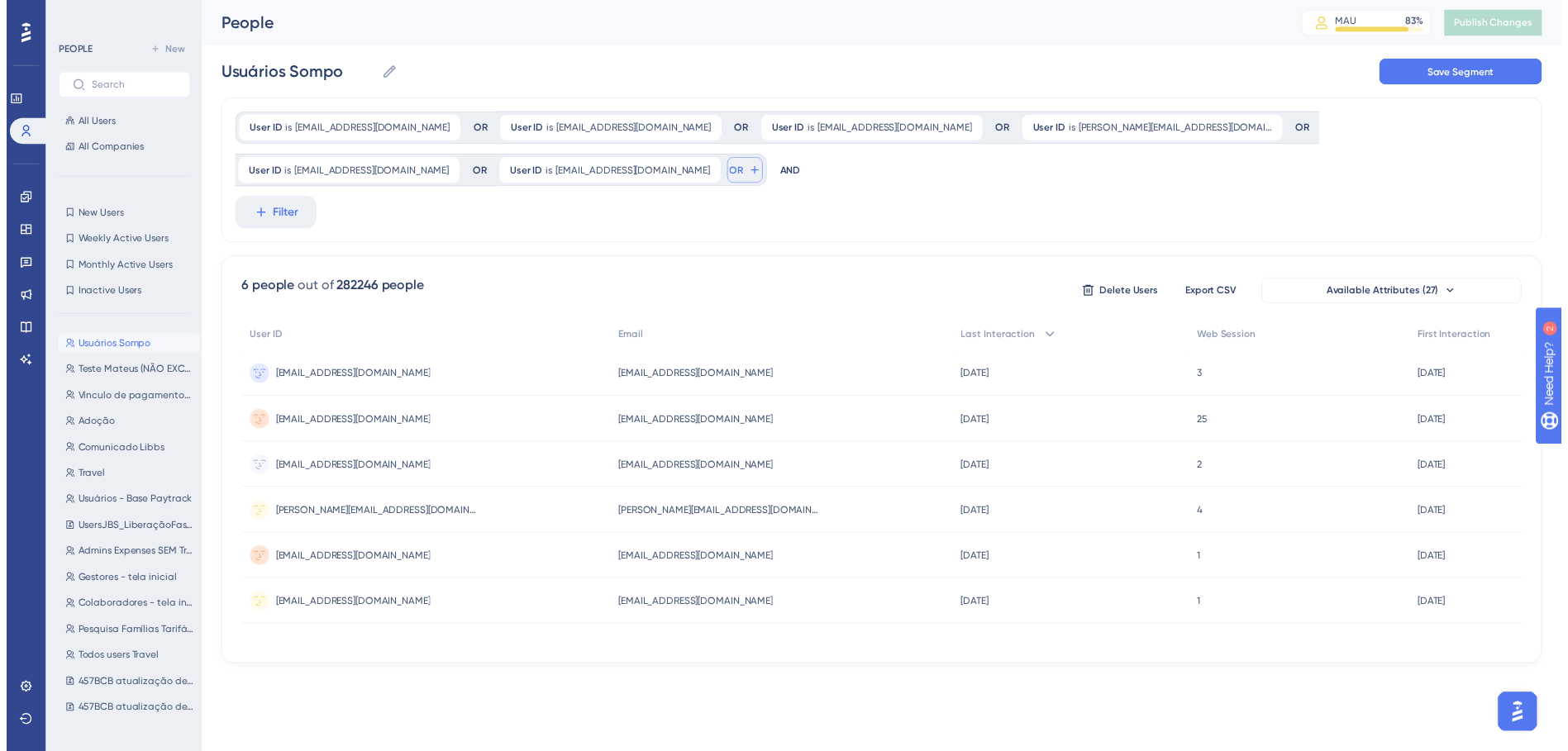
scroll to position [97, 0]
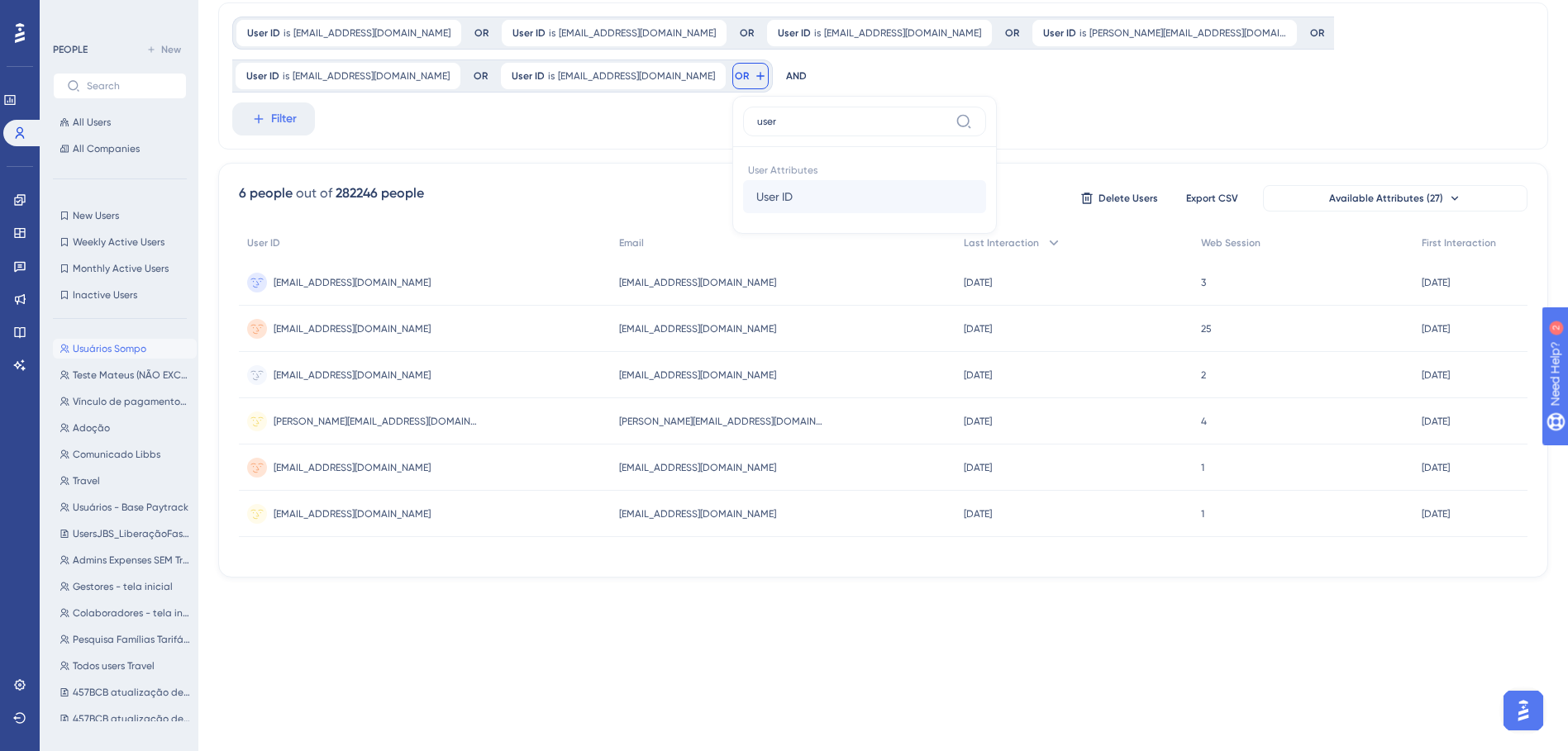
type input "user"
click at [743, 195] on button "User ID User ID" at bounding box center [865, 196] width 243 height 33
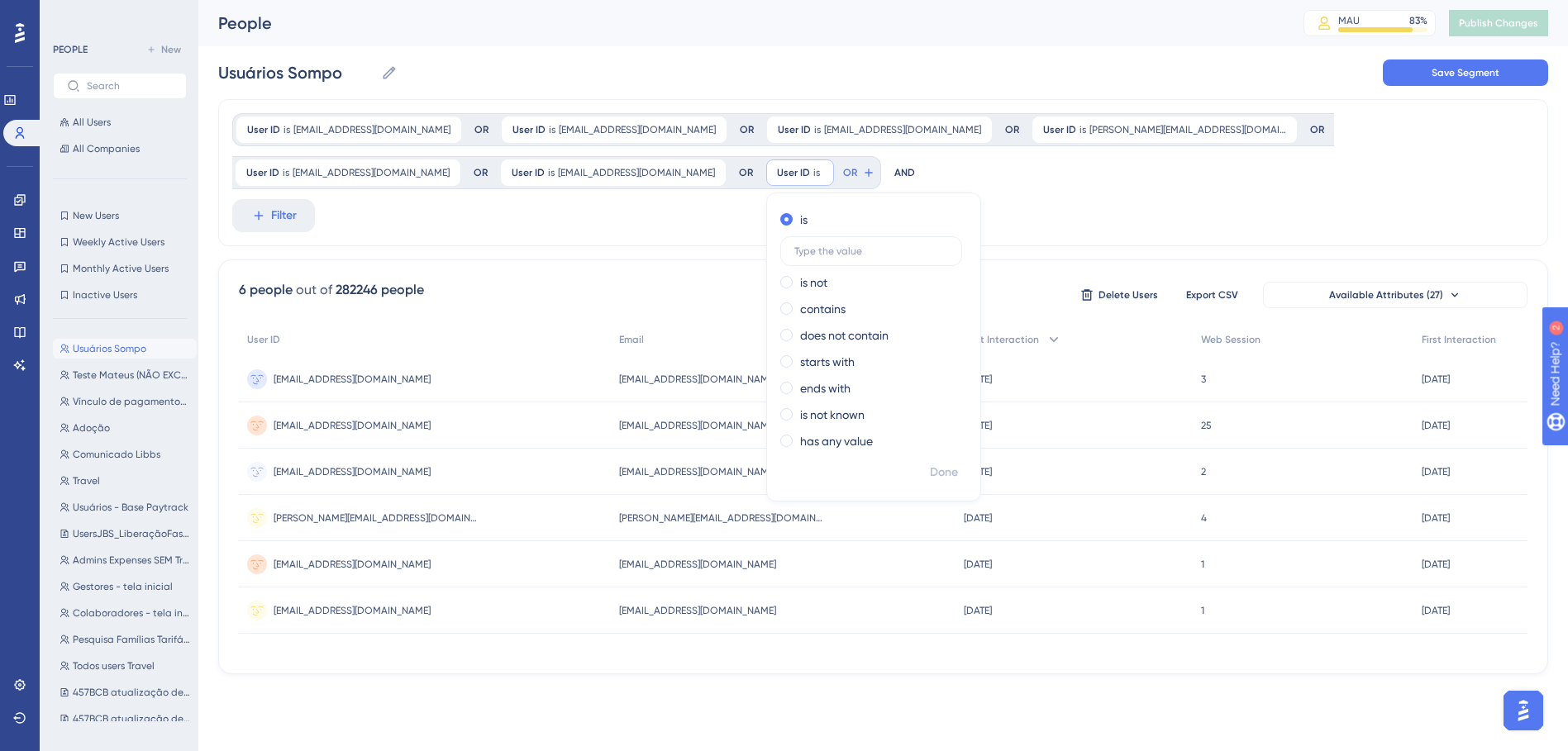
scroll to position [0, 0]
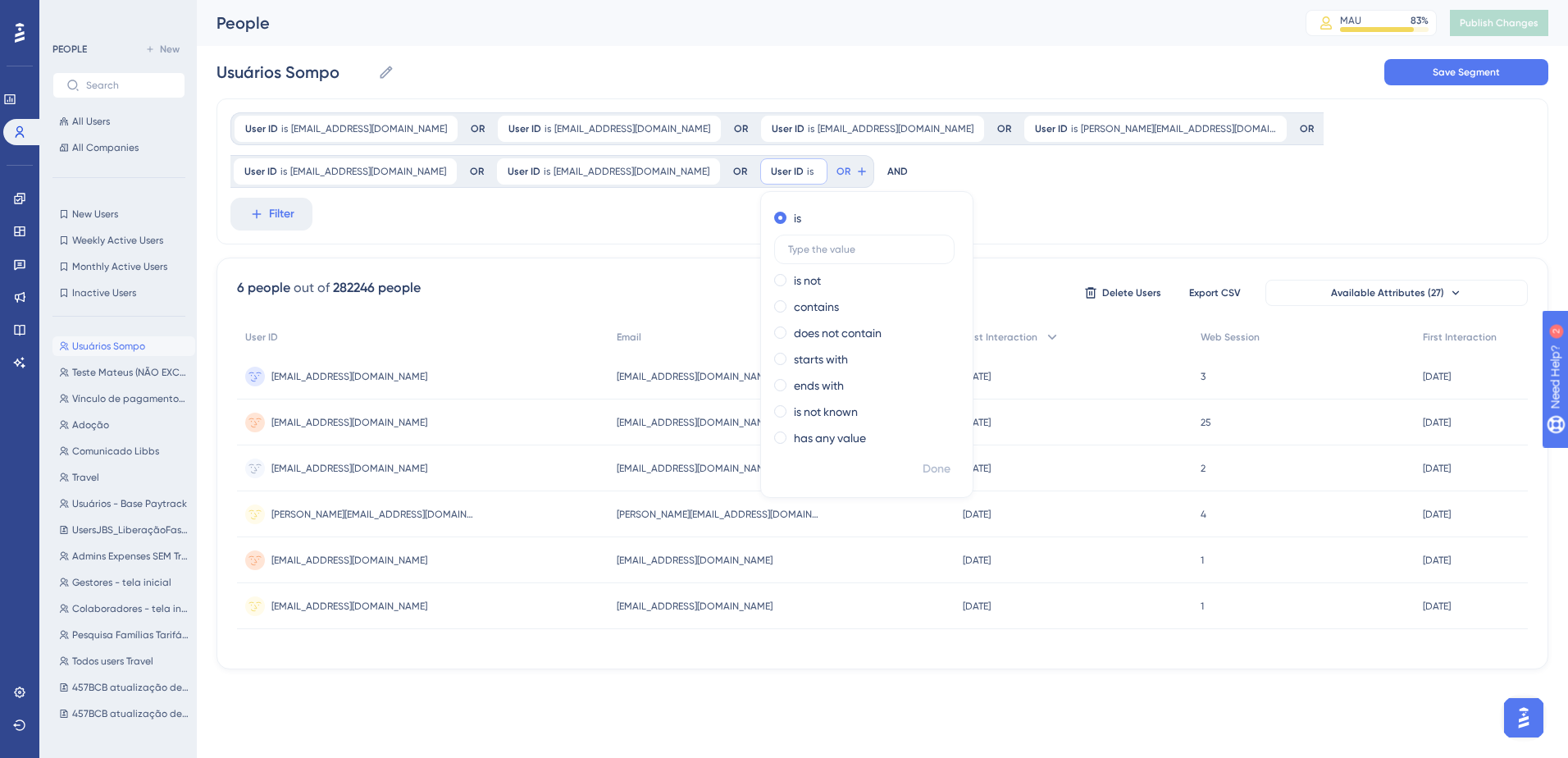
type input "pmpsalles@sompo.com.br"
click at [923, 464] on span "Done" at bounding box center [936, 469] width 27 height 20
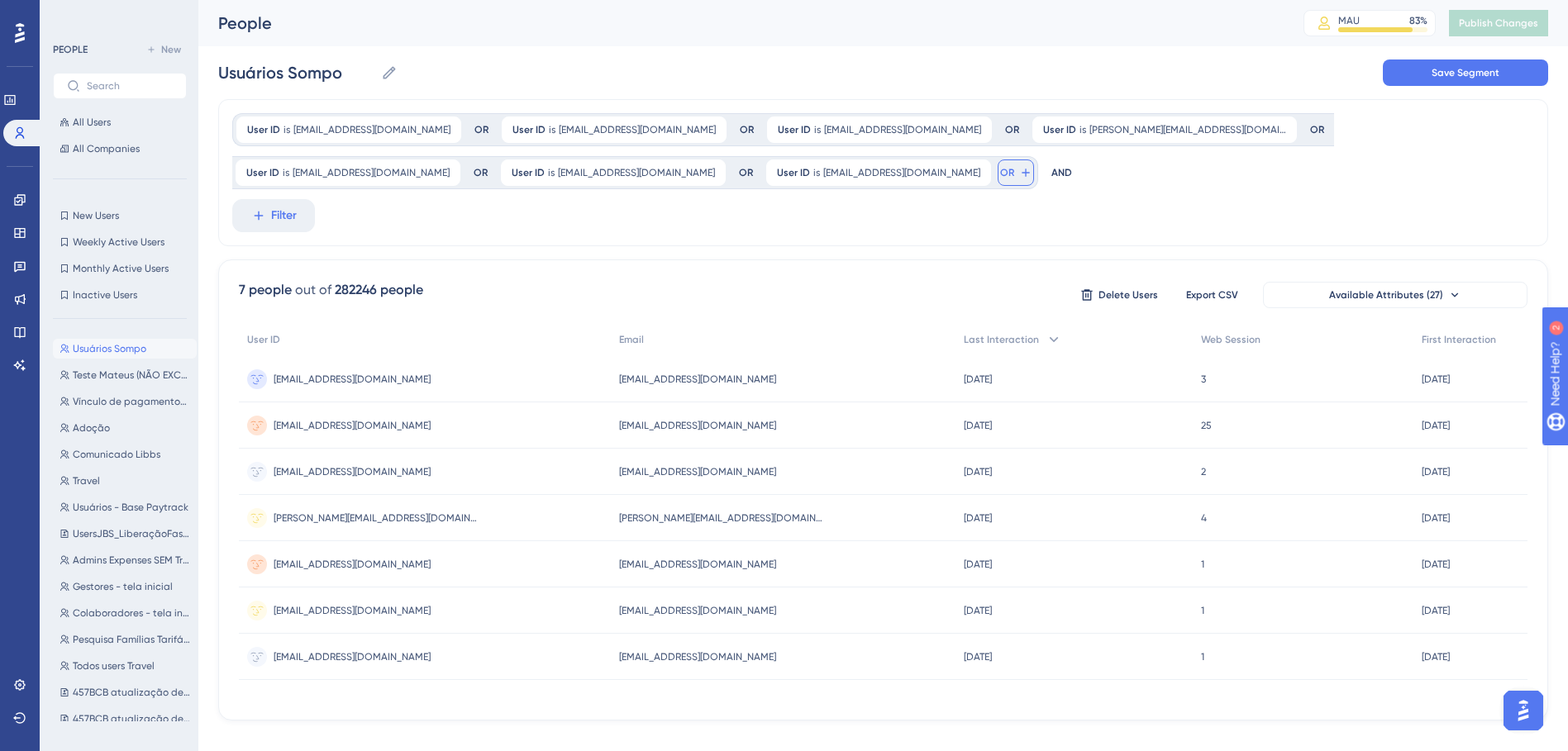
click at [1019, 177] on icon at bounding box center [1025, 172] width 13 height 13
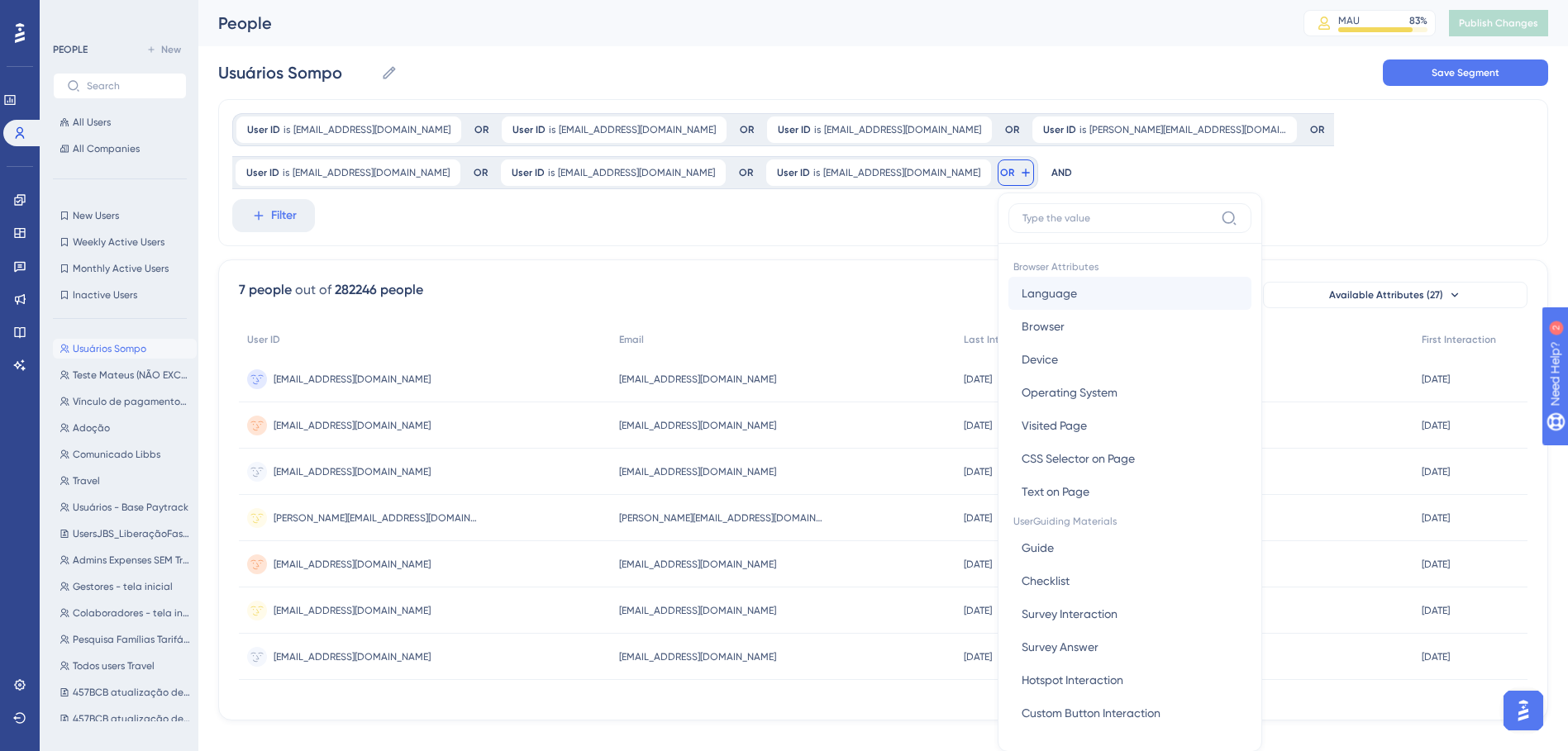
scroll to position [97, 0]
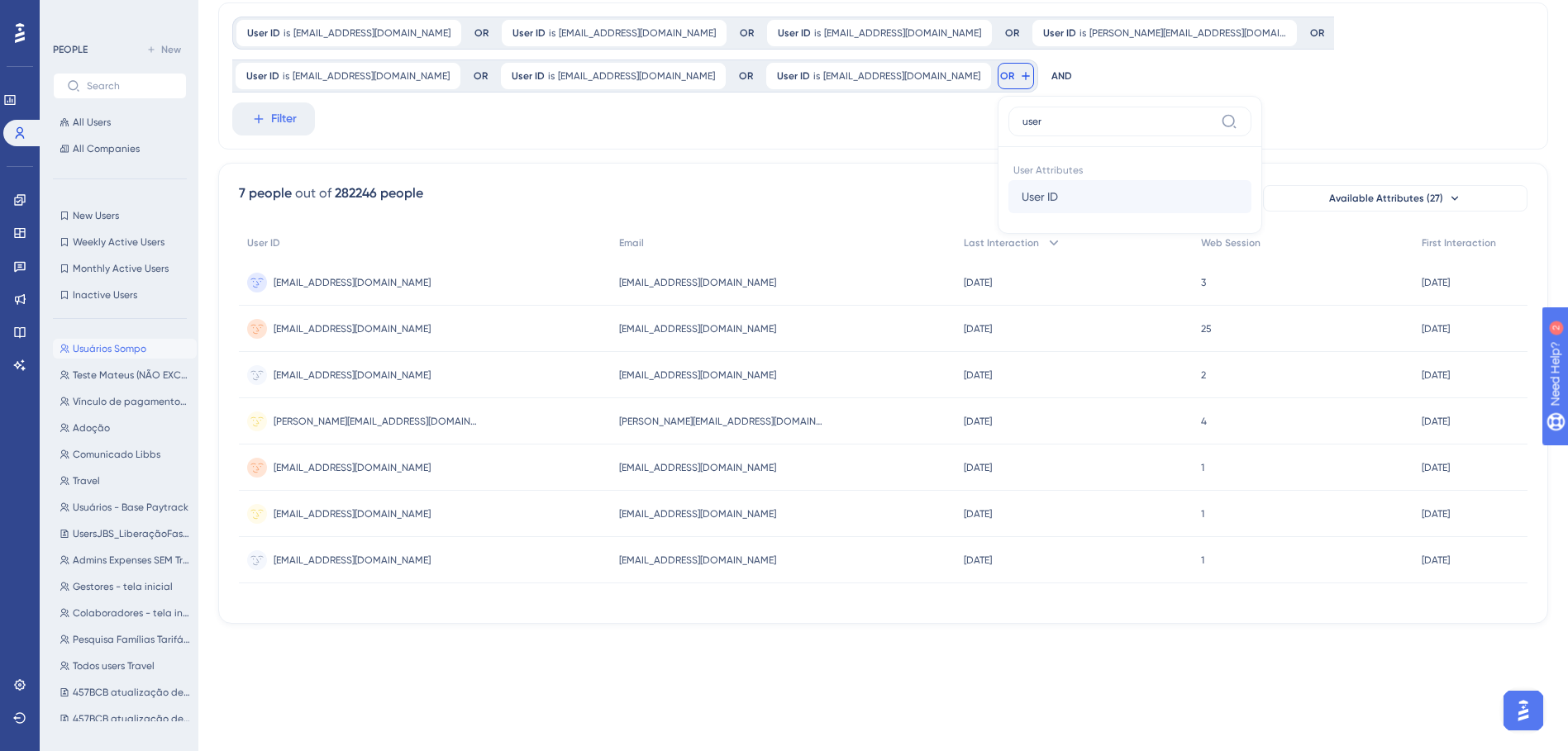
type input "user"
click at [1009, 191] on button "User ID User ID" at bounding box center [1130, 196] width 243 height 33
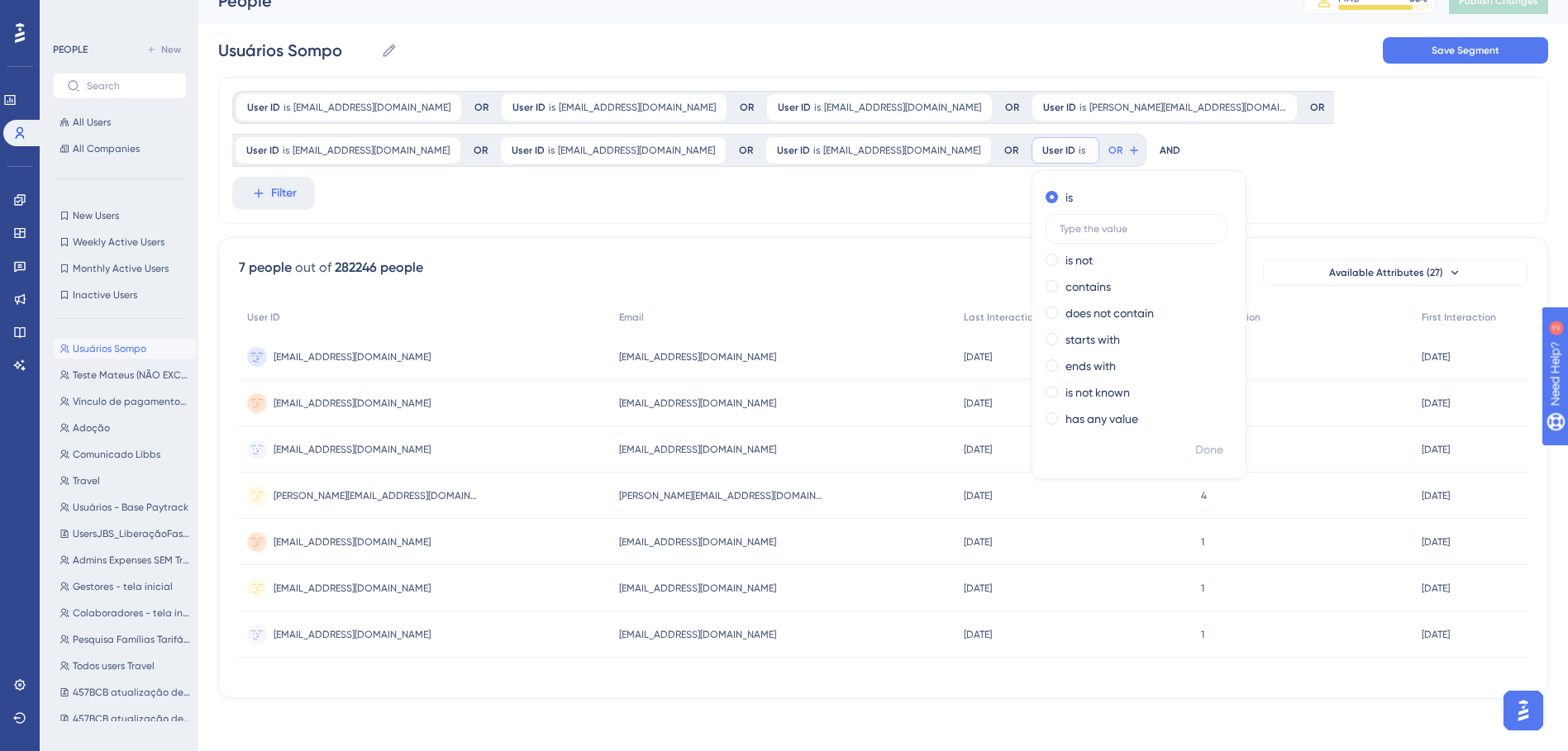
type input "maurol@sompo.com.br"
click at [1038, 449] on span "Done" at bounding box center [1209, 451] width 28 height 20
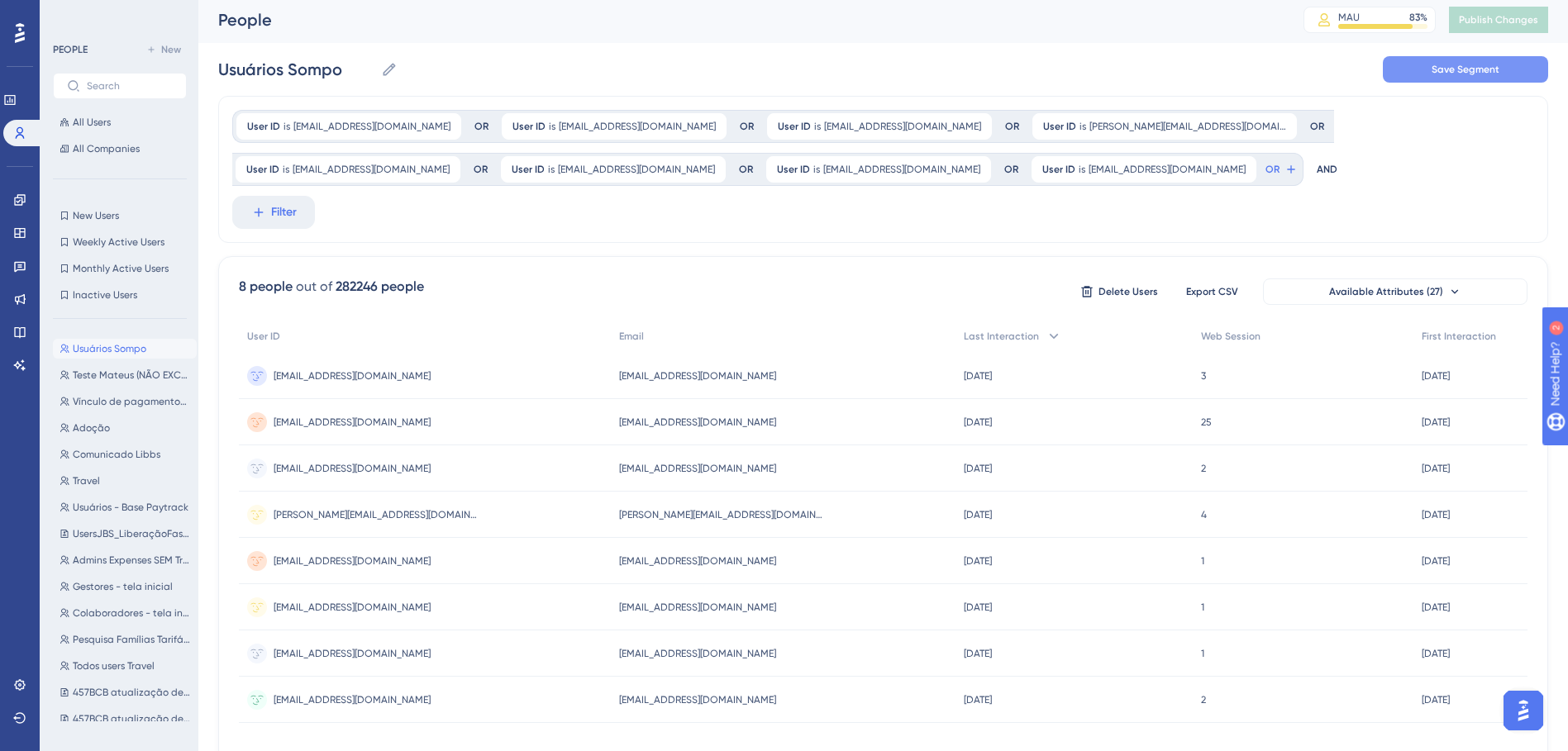
scroll to position [0, 0]
click at [1038, 63] on button "Save Segment" at bounding box center [1464, 72] width 165 height 27
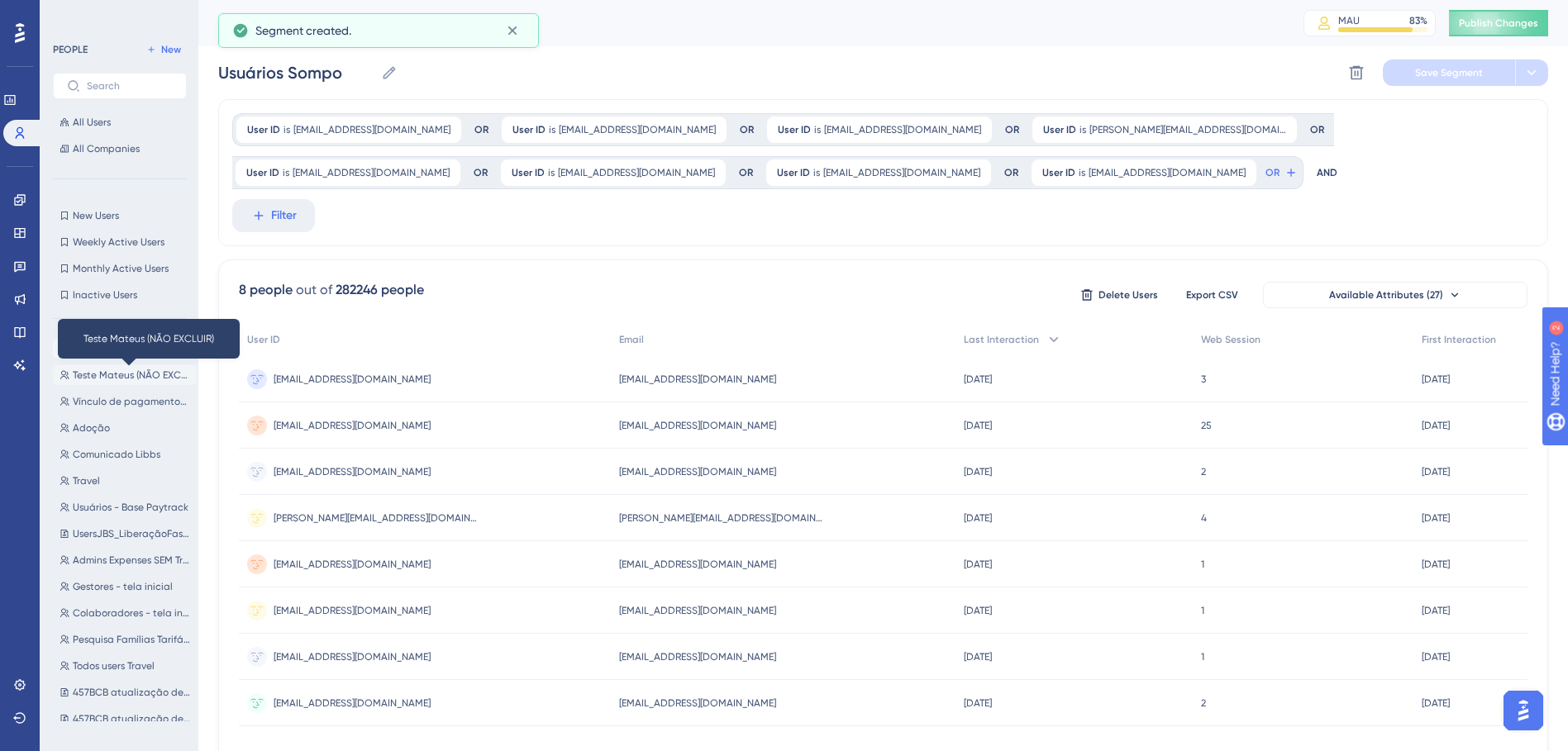
click at [119, 369] on span "Teste Mateus (NÃO EXCLUIR)" at bounding box center [131, 375] width 118 height 13
type input "Teste Mateus (NÃO EXCLUIR)"
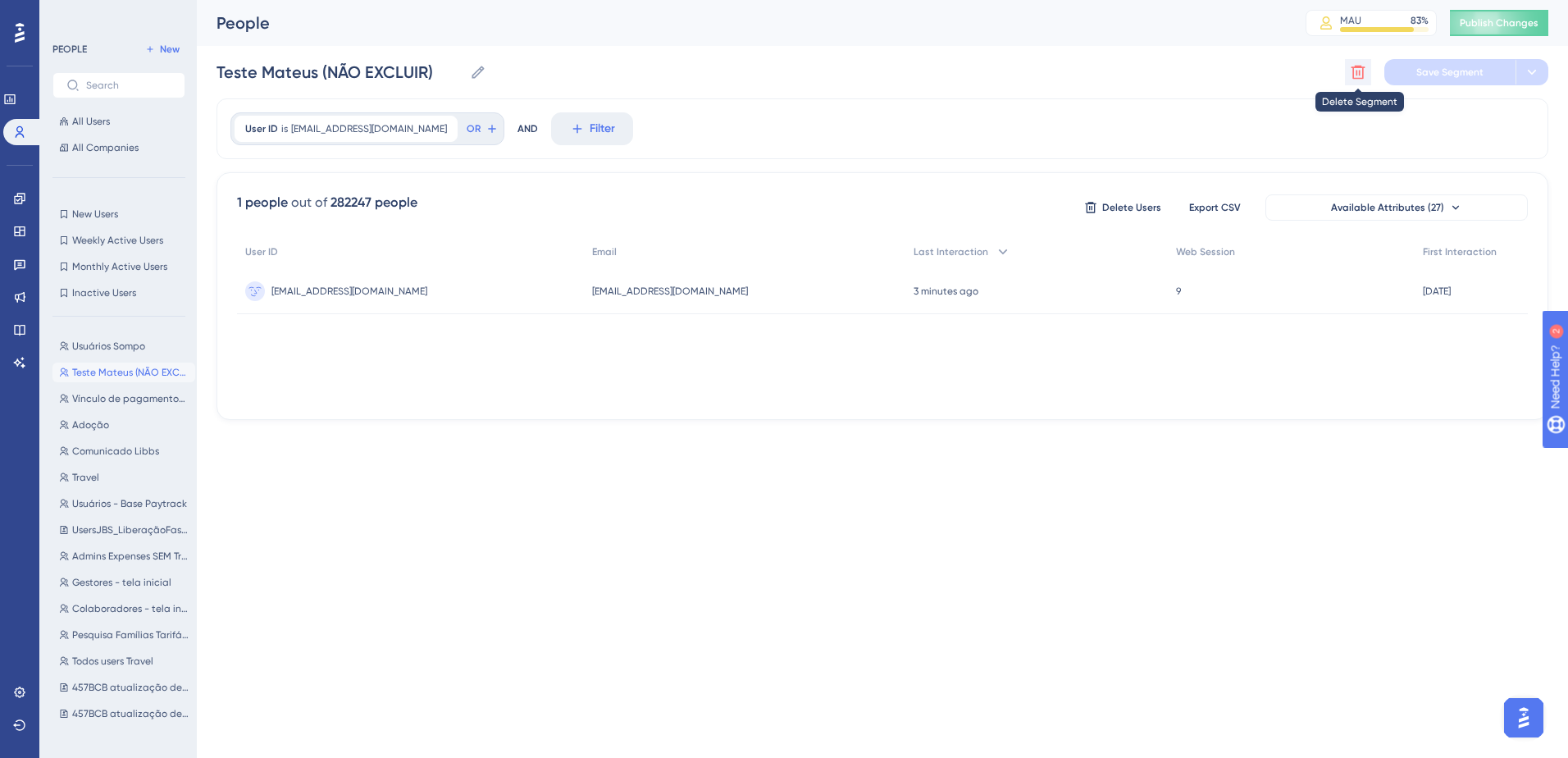
click at [1031, 75] on icon at bounding box center [1358, 72] width 17 height 17
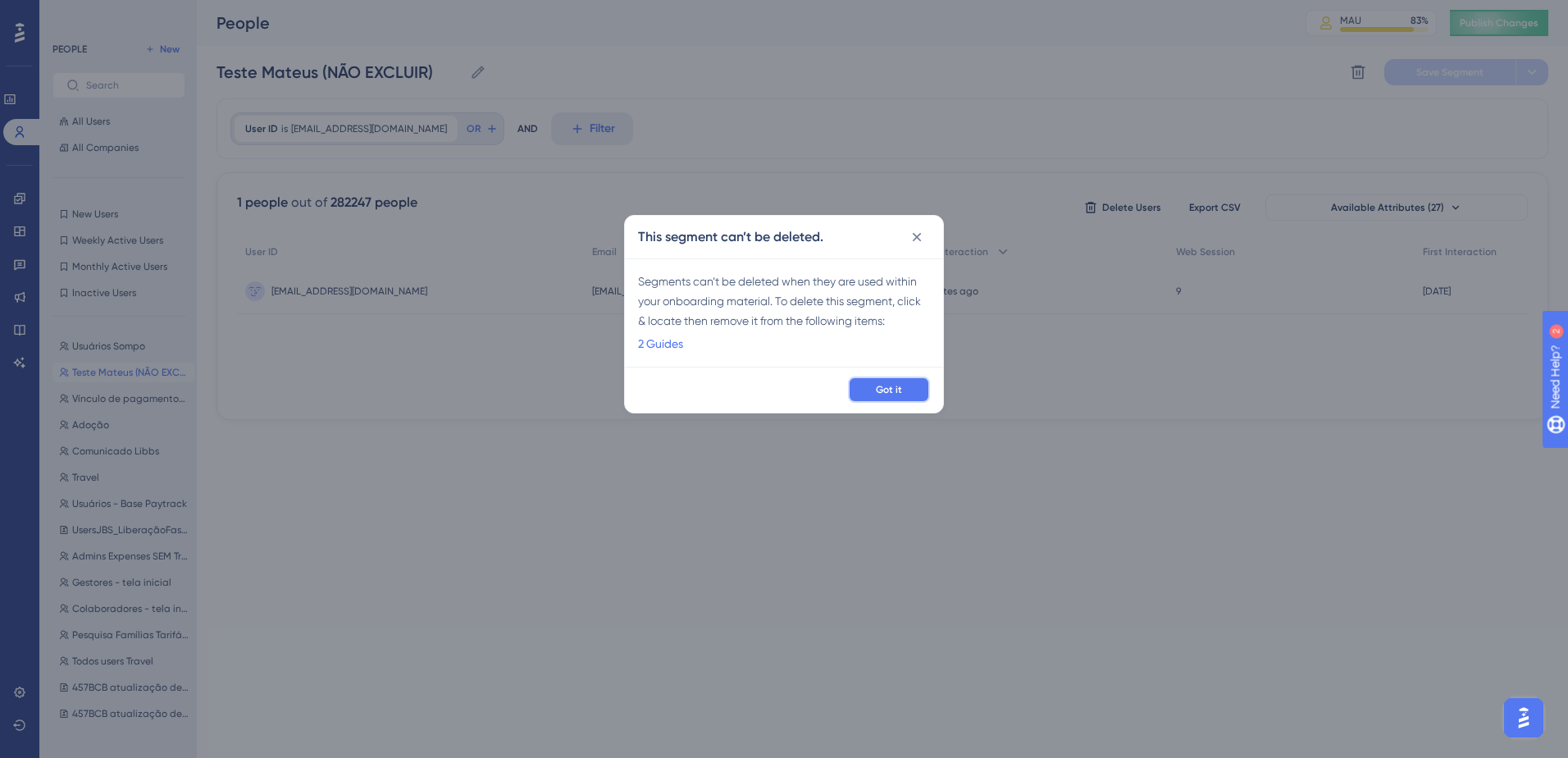
click at [884, 383] on span "Got it" at bounding box center [888, 389] width 26 height 13
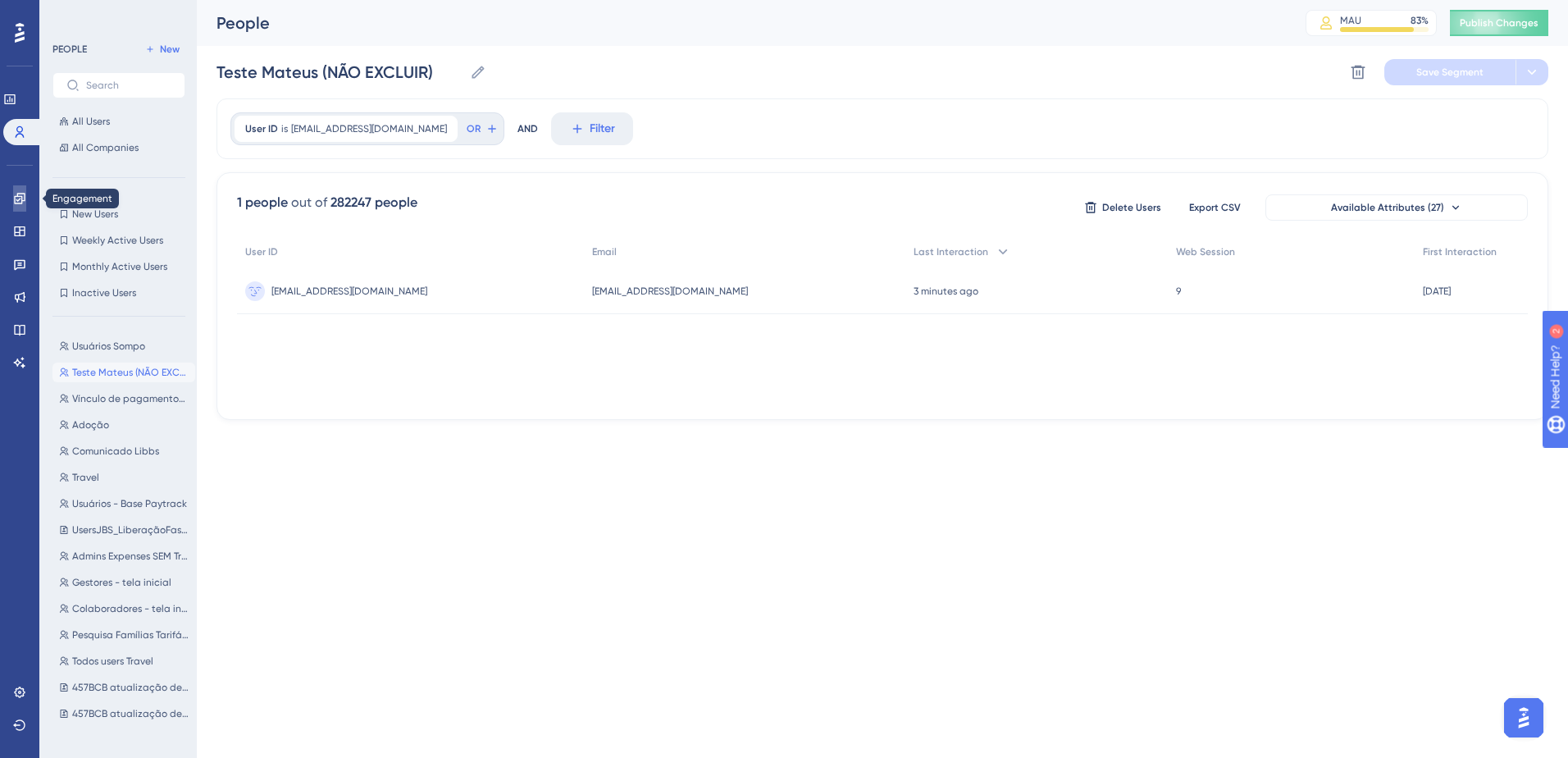
click at [23, 209] on link at bounding box center [19, 198] width 13 height 26
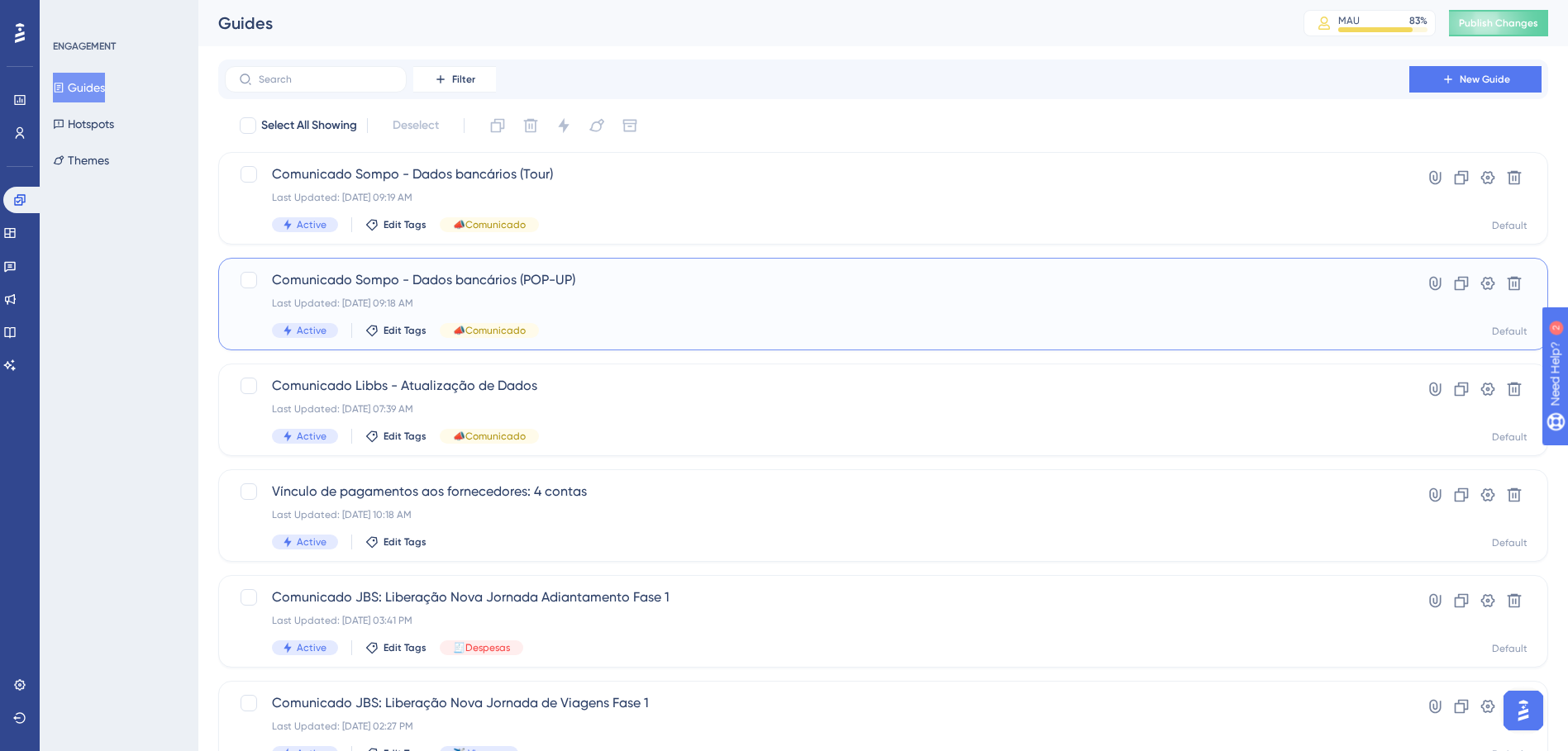
click at [724, 290] on span "Comunicado Sompo - Dados bancários (POP-UP)" at bounding box center [816, 281] width 1090 height 20
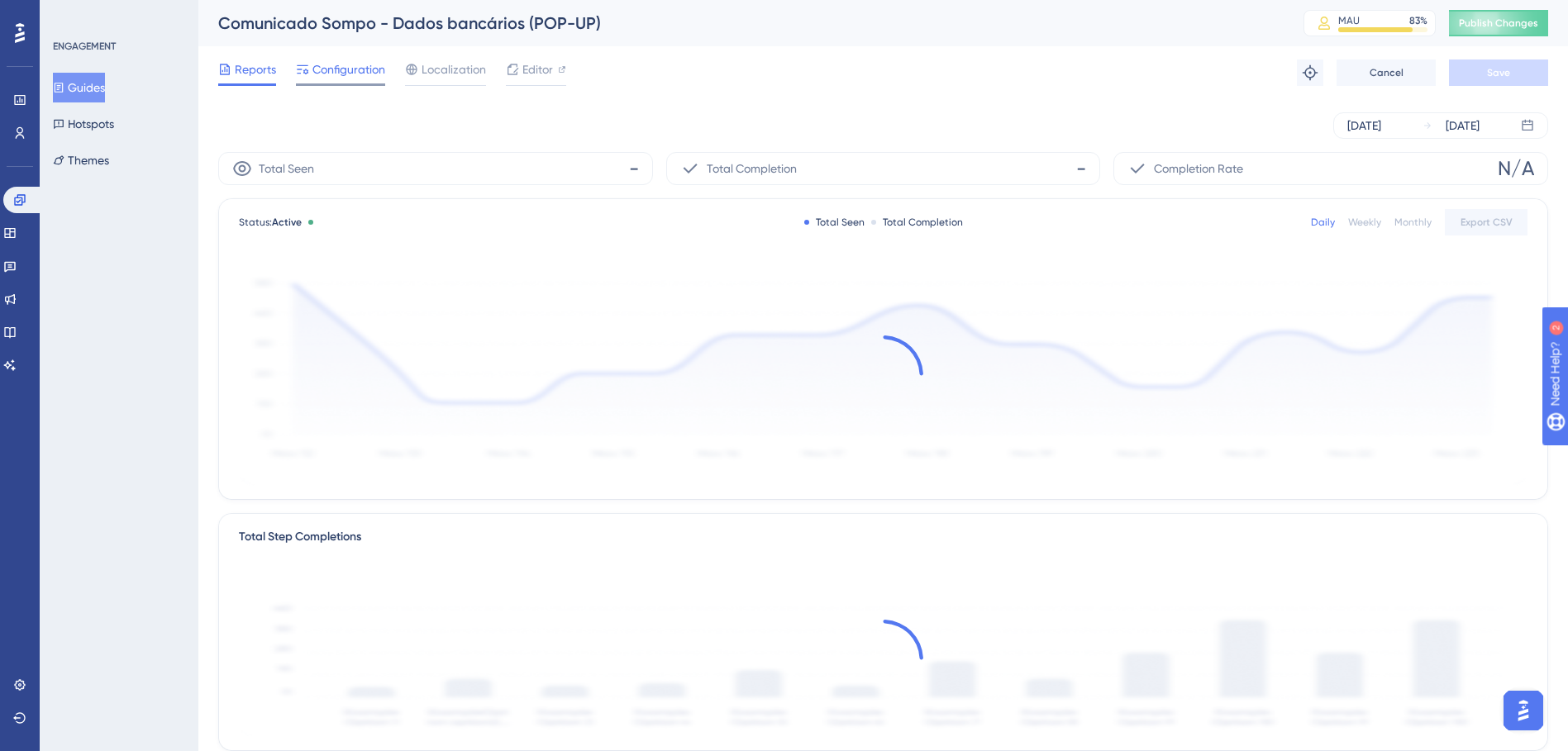
click at [355, 69] on span "Configuration" at bounding box center [349, 69] width 73 height 20
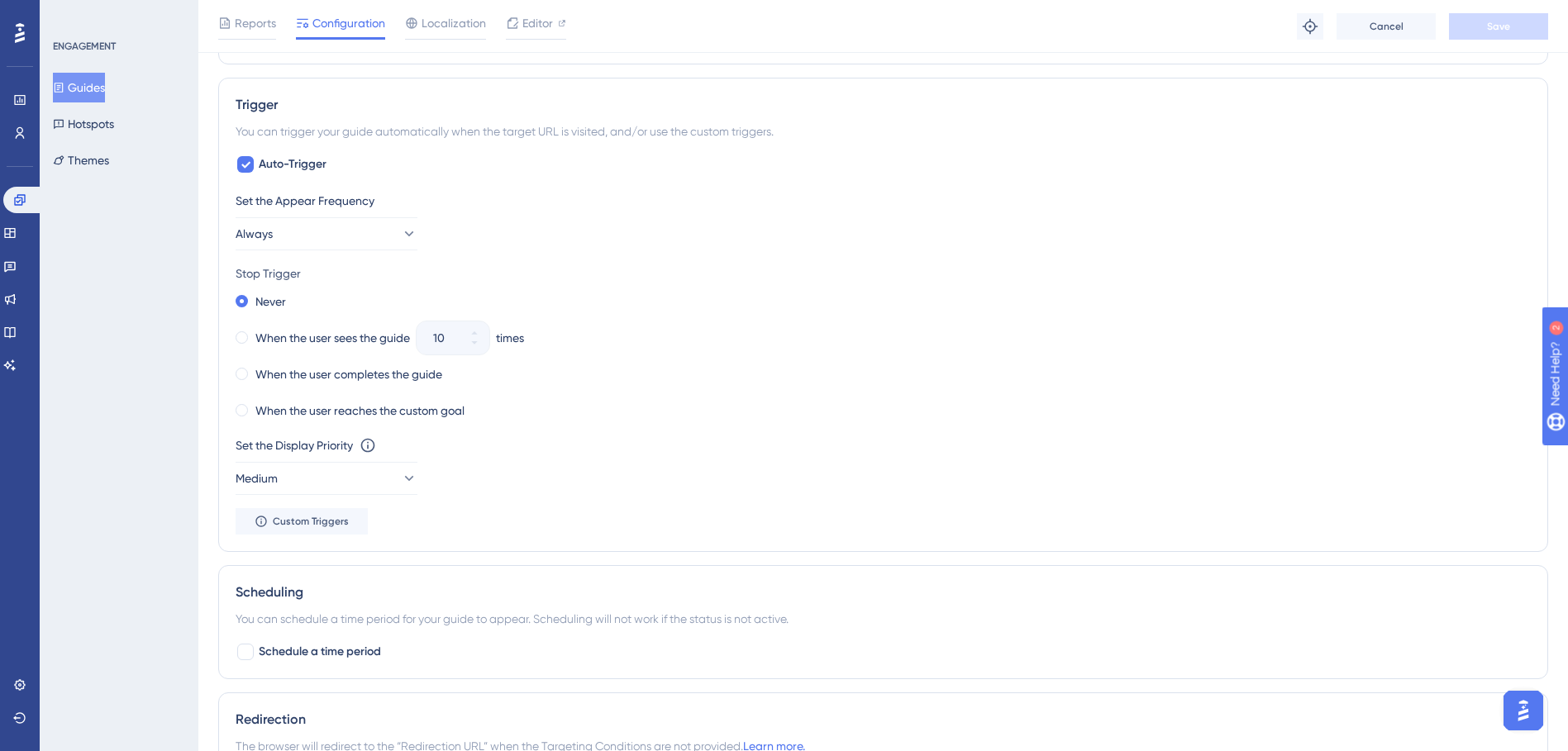
scroll to position [826, 0]
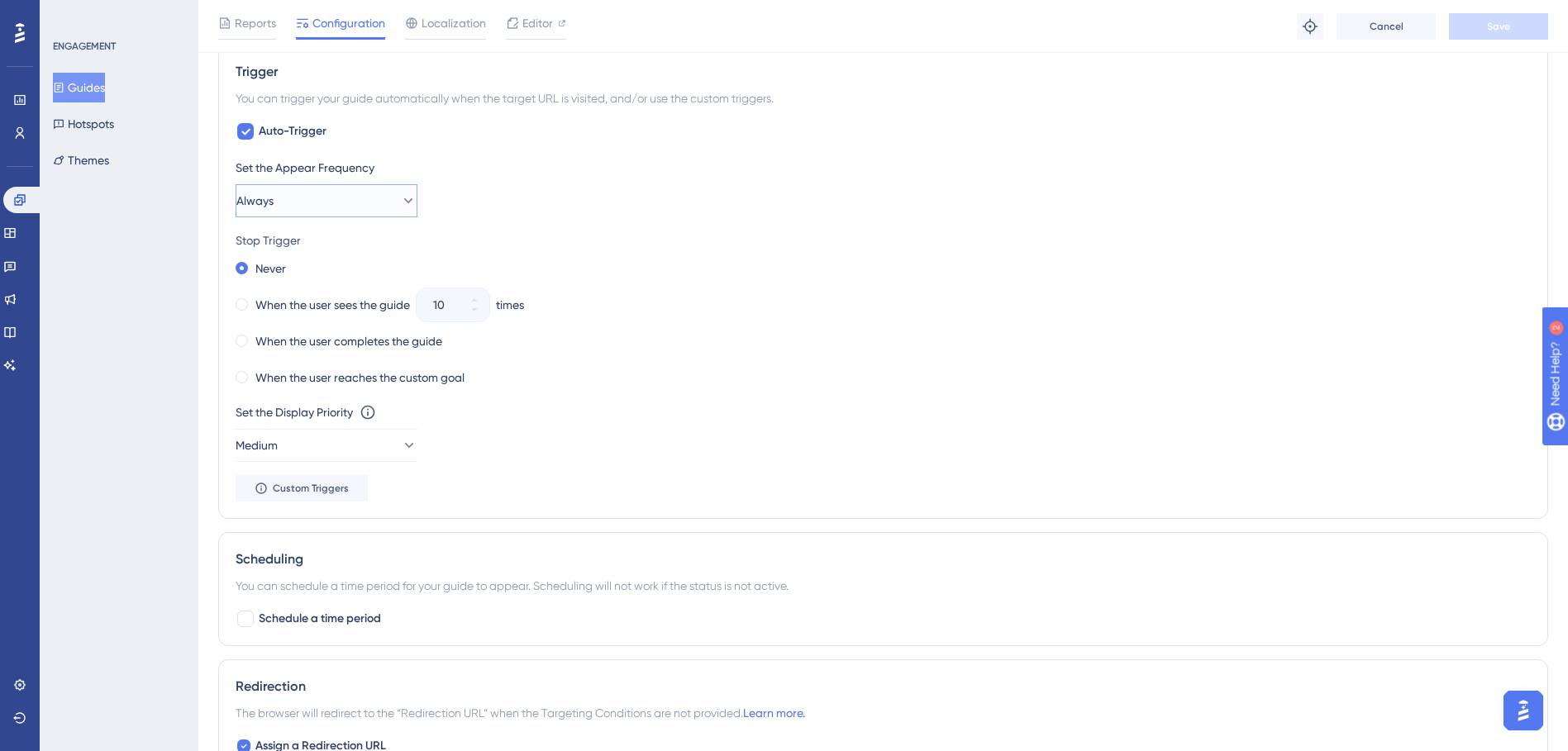
click at [292, 191] on button "Always" at bounding box center [326, 201] width 182 height 33
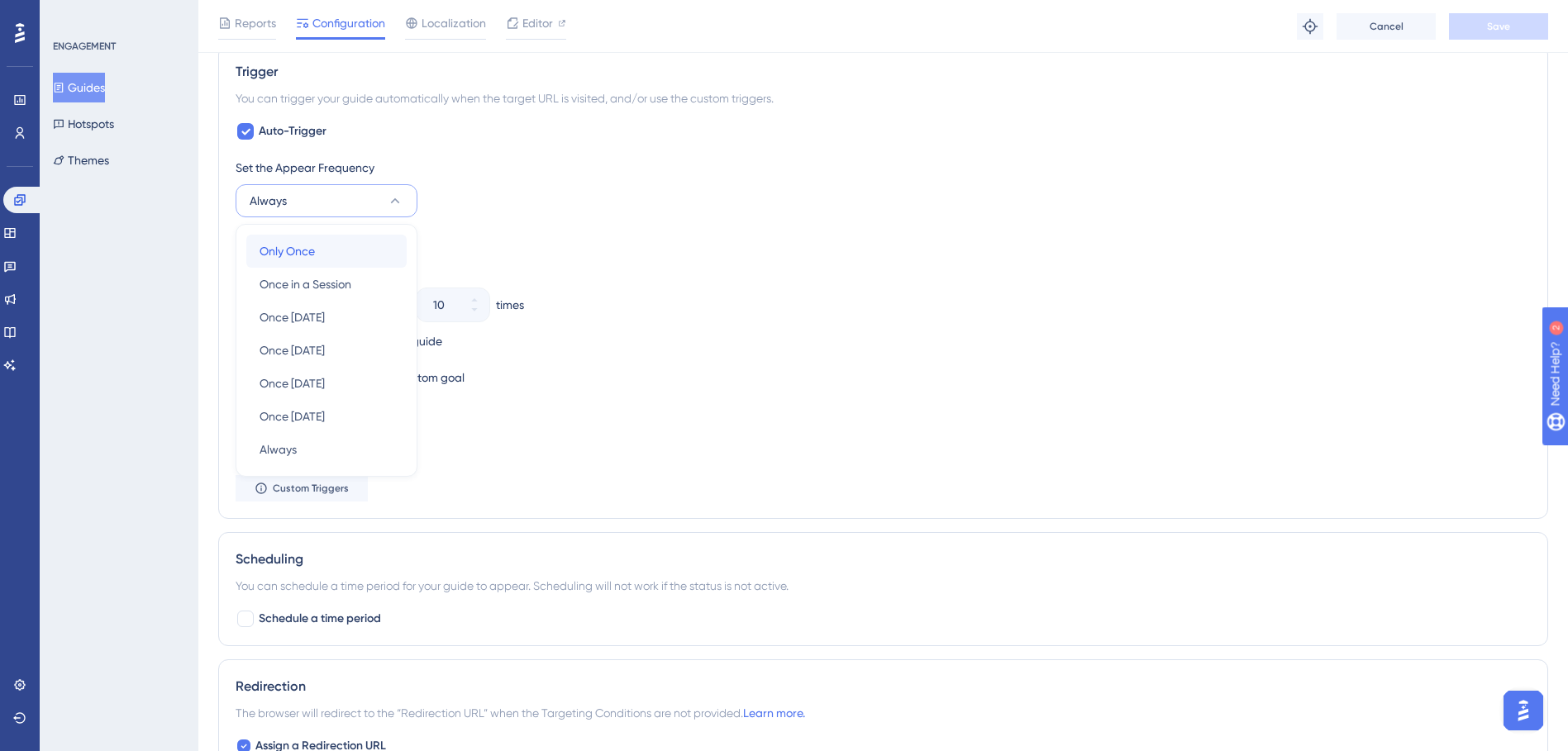
click at [324, 247] on div "Only Once Only Once" at bounding box center [327, 251] width 134 height 33
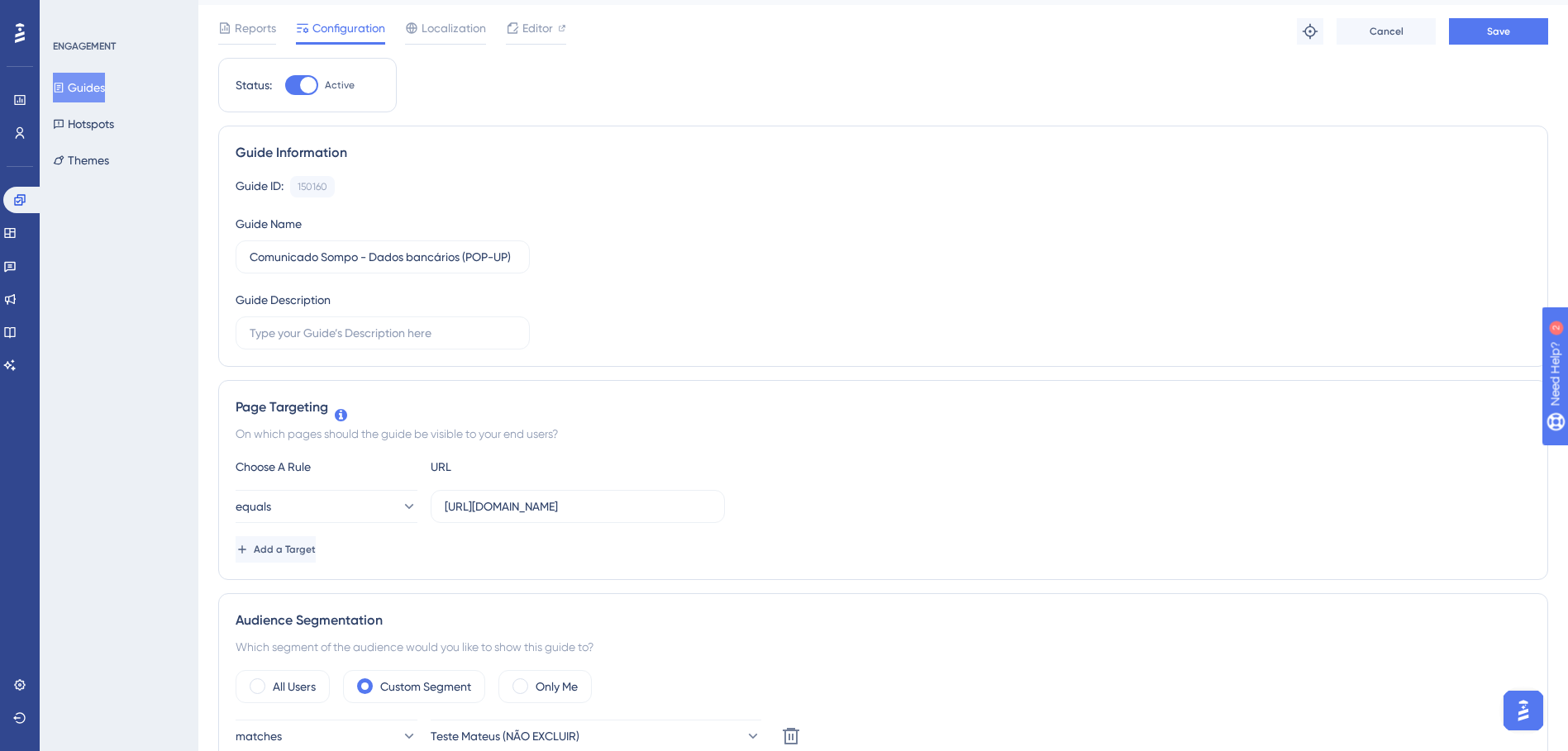
scroll to position [0, 0]
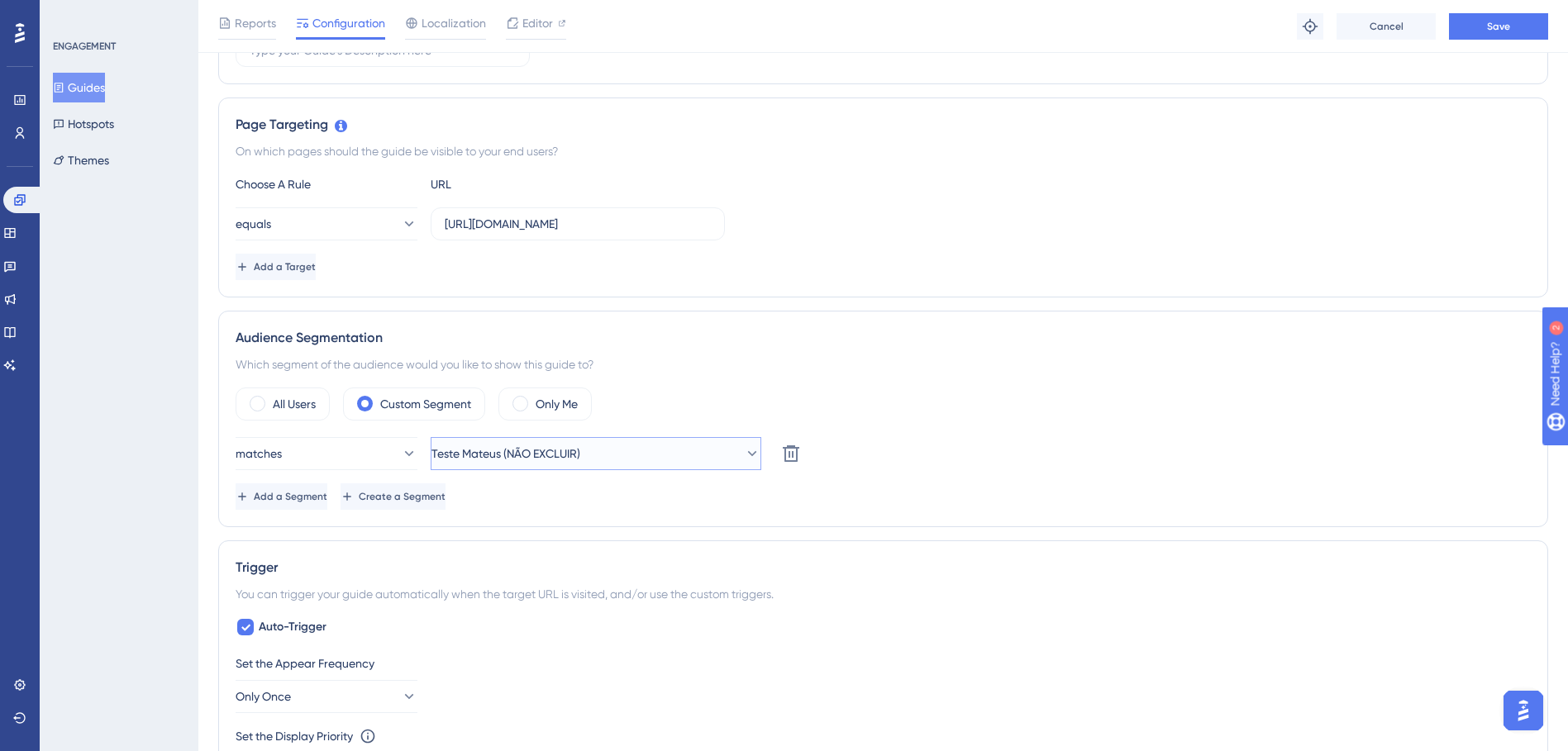
click at [649, 459] on button "Teste Mateus (NÃO EXCLUIR)" at bounding box center [596, 454] width 331 height 33
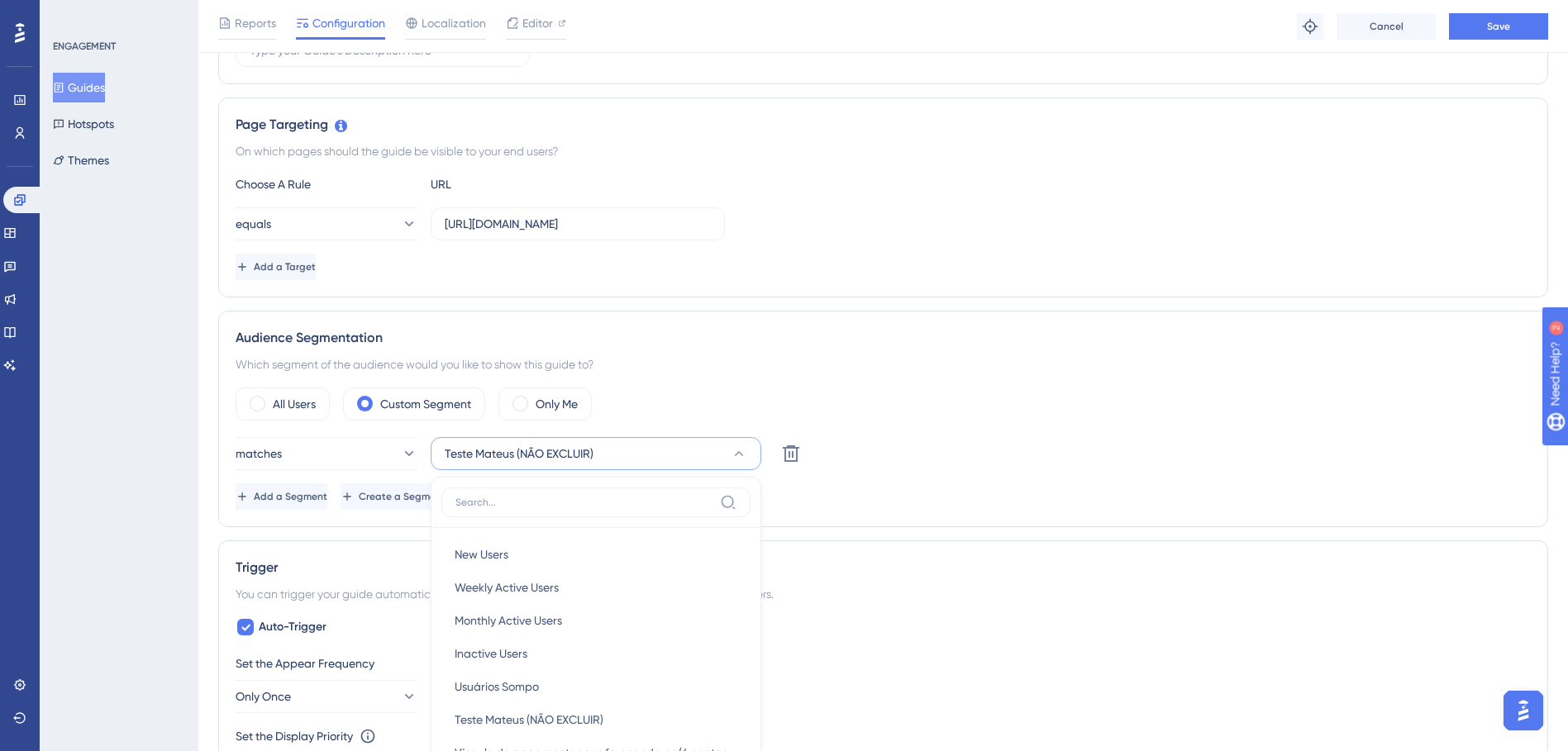
scroll to position [565, 0]
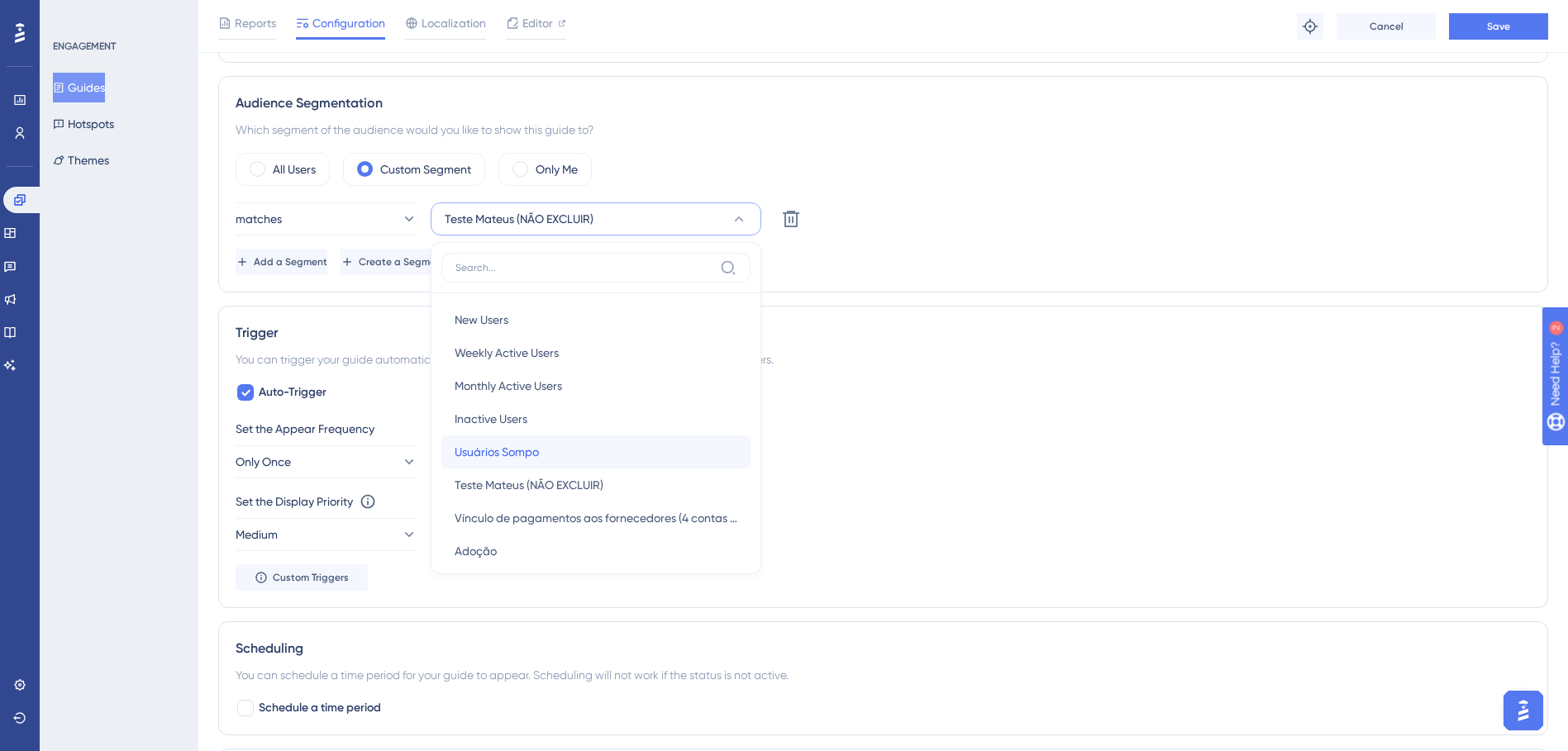
click at [653, 459] on div "Usuários Sompo Usuários Sompo" at bounding box center [596, 452] width 283 height 33
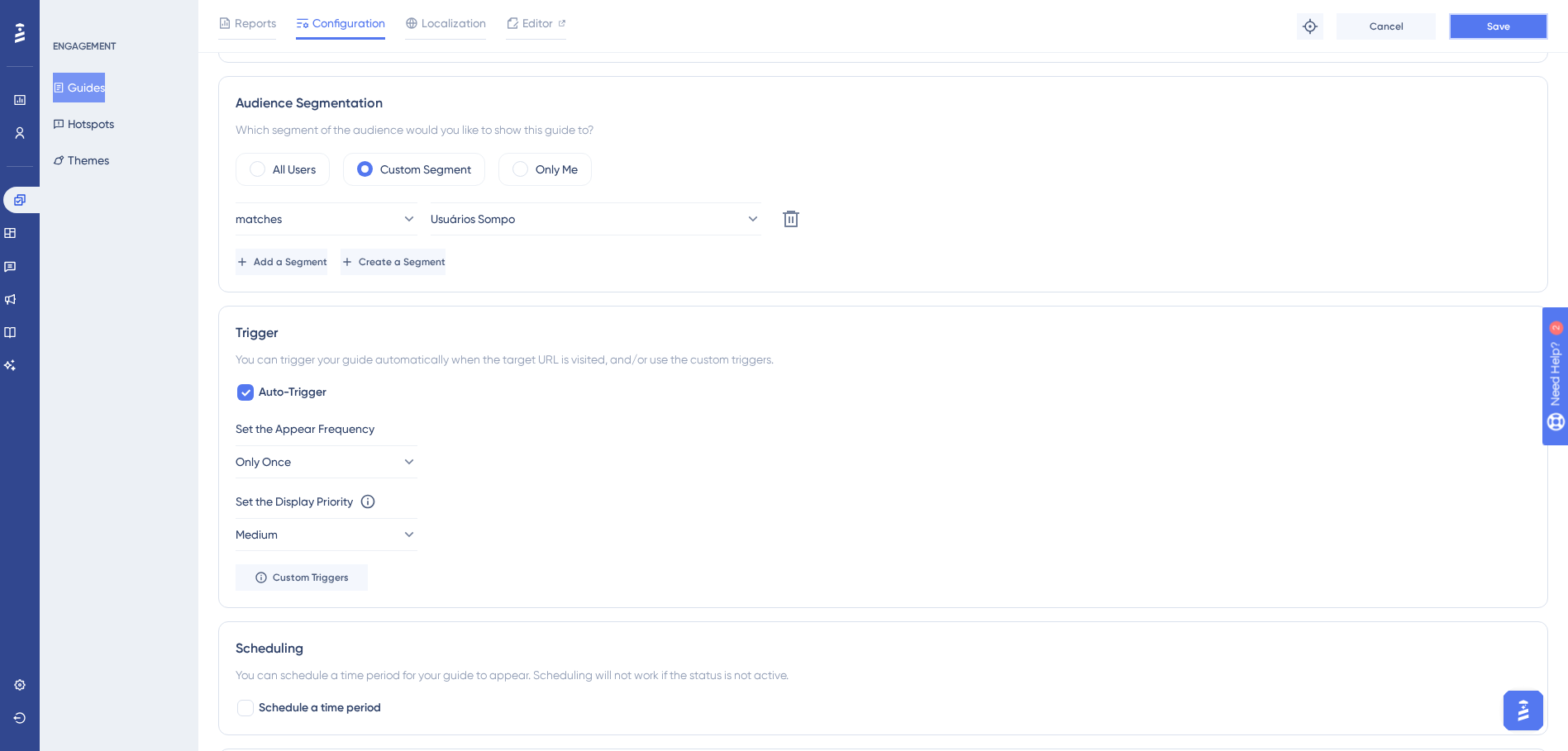
click at [1038, 37] on button "Save" at bounding box center [1498, 26] width 99 height 27
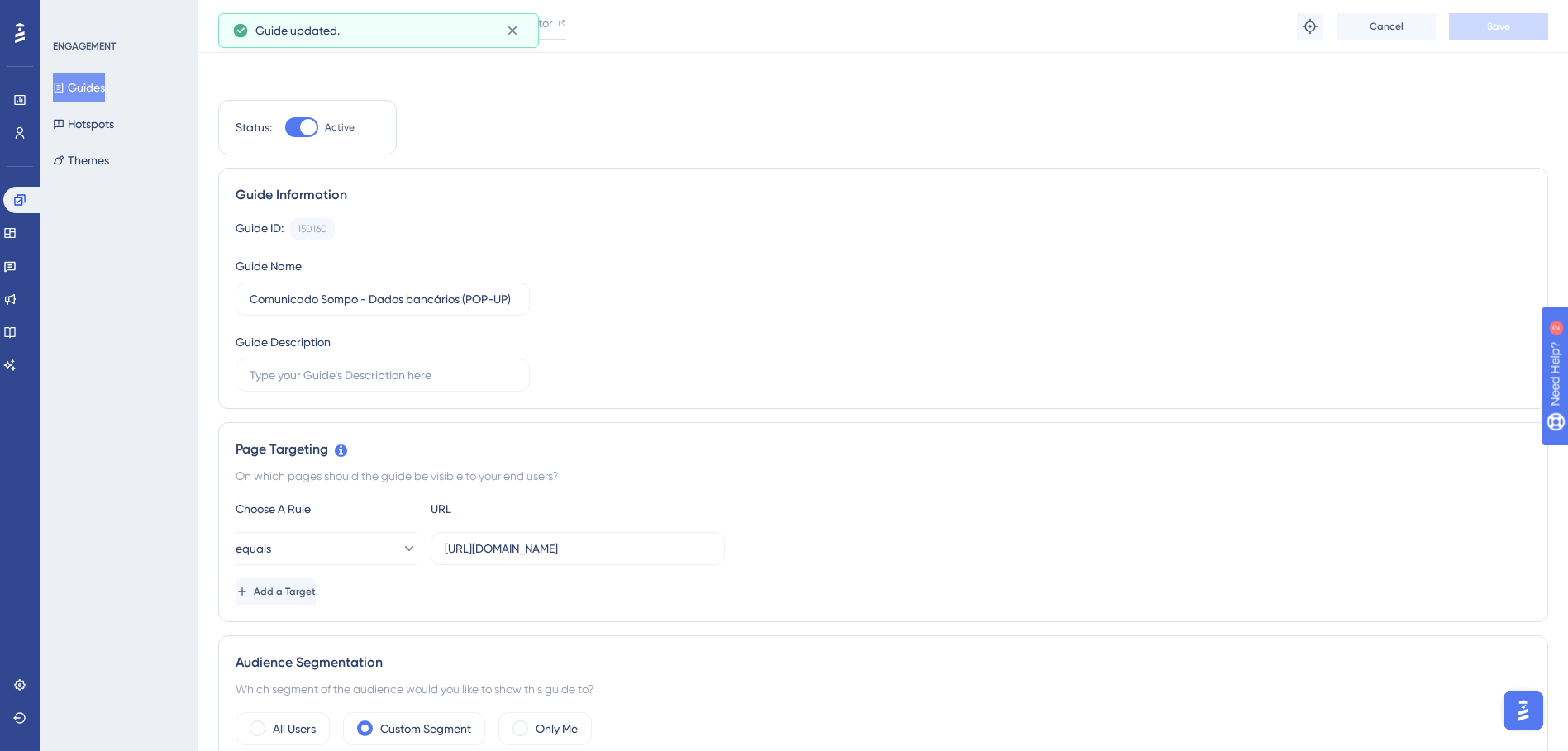
scroll to position [0, 0]
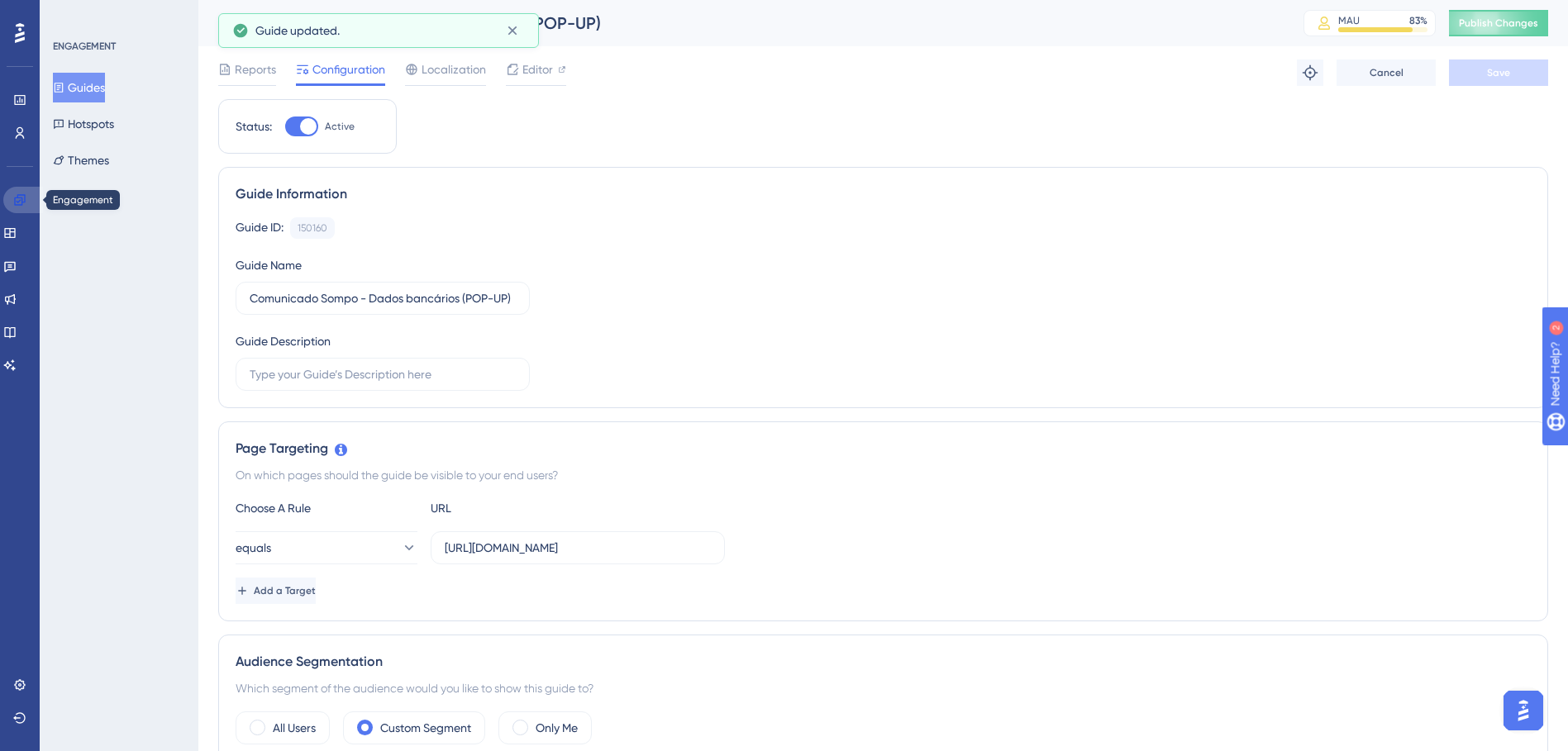
click at [13, 204] on link at bounding box center [23, 200] width 40 height 27
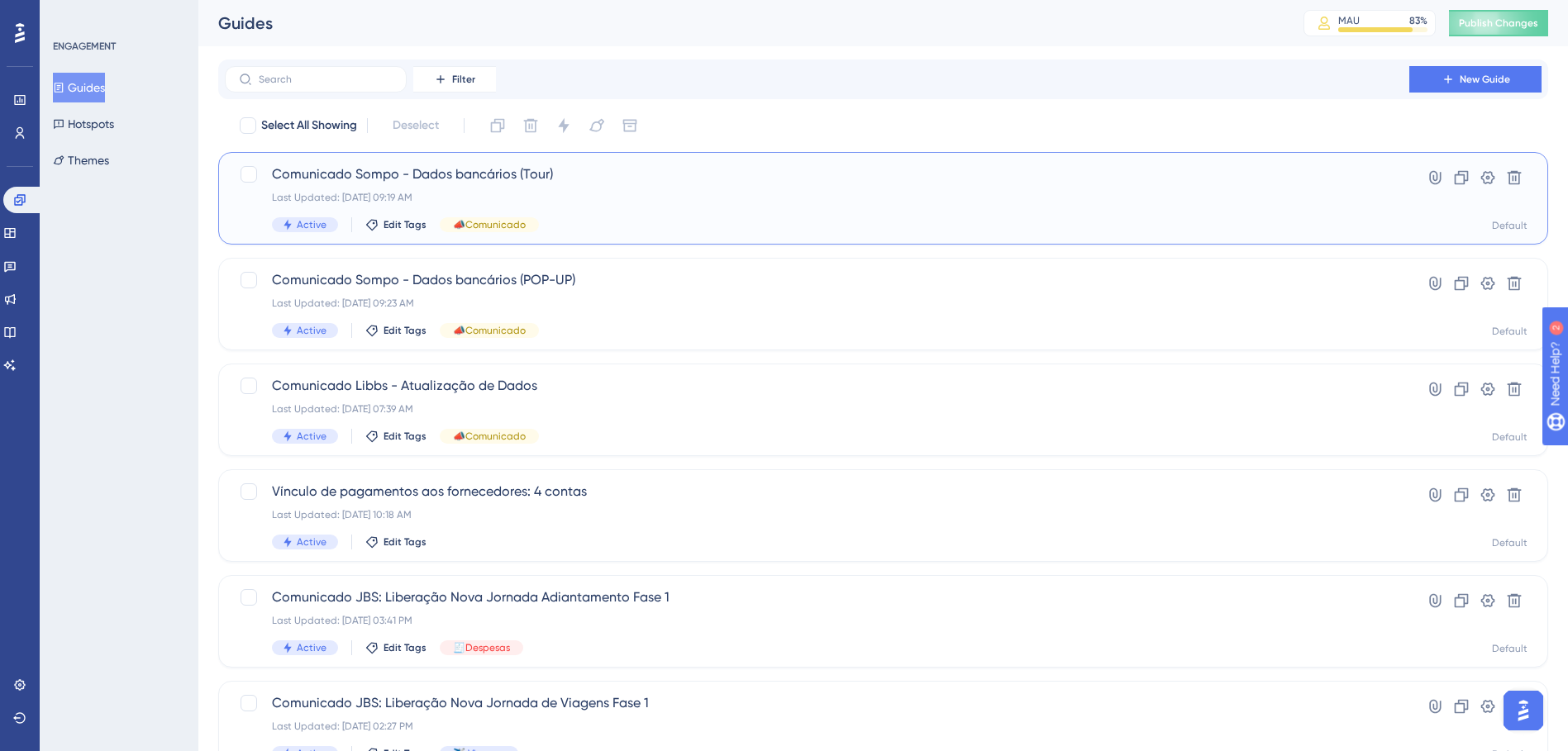
click at [625, 194] on div "Last Updated: 18 de ago. de 2025 09:19 AM" at bounding box center [816, 197] width 1090 height 13
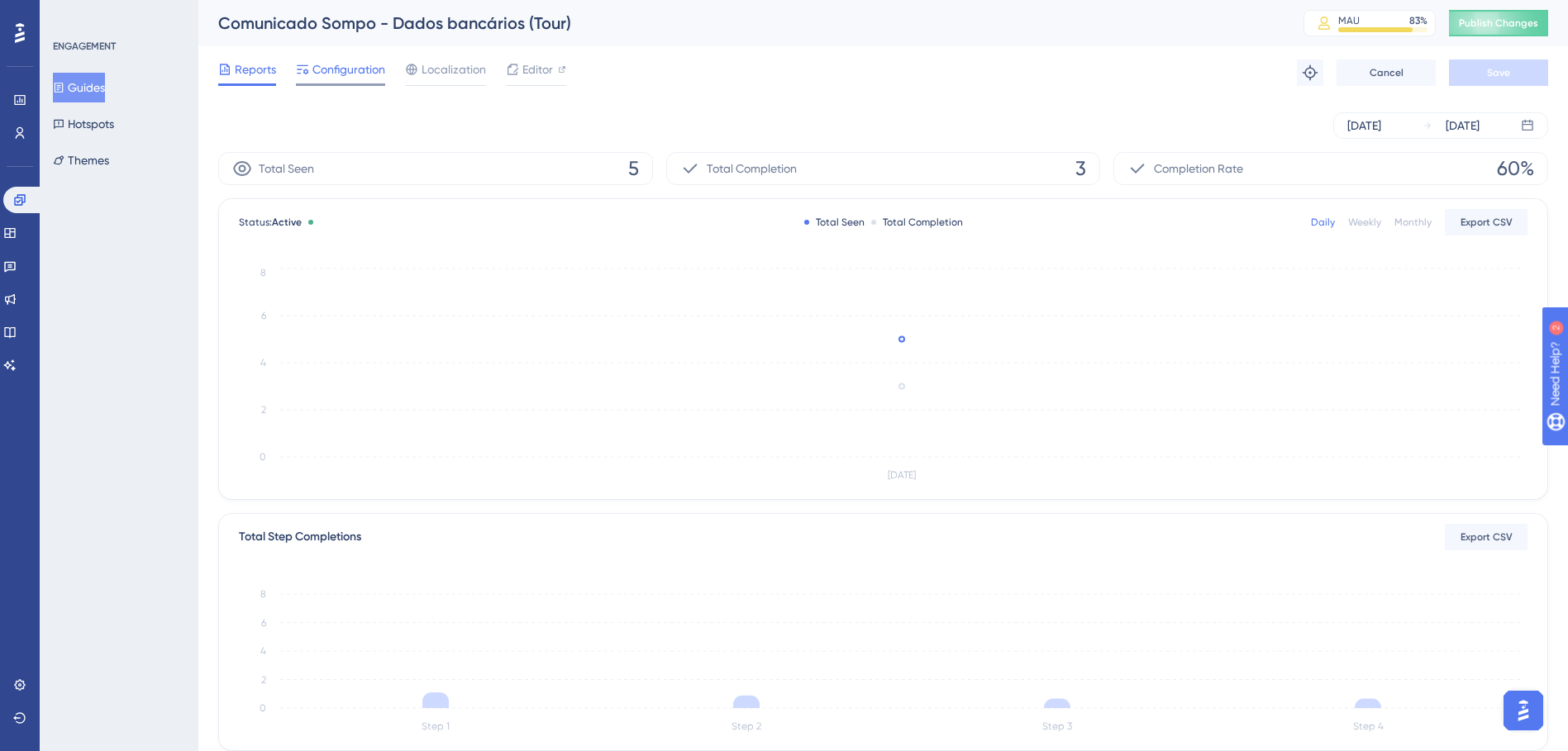
click at [367, 68] on span "Configuration" at bounding box center [349, 69] width 73 height 20
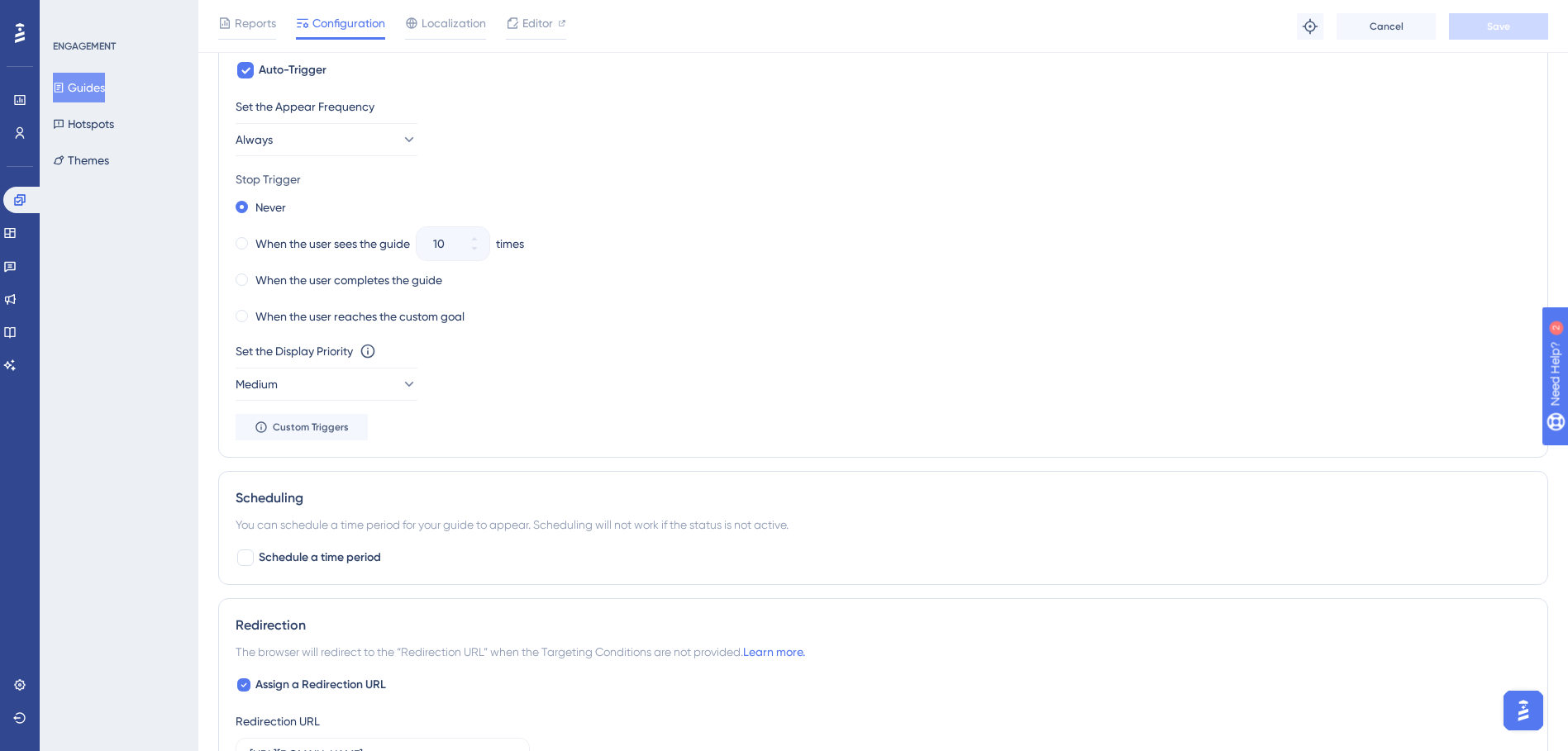
scroll to position [826, 0]
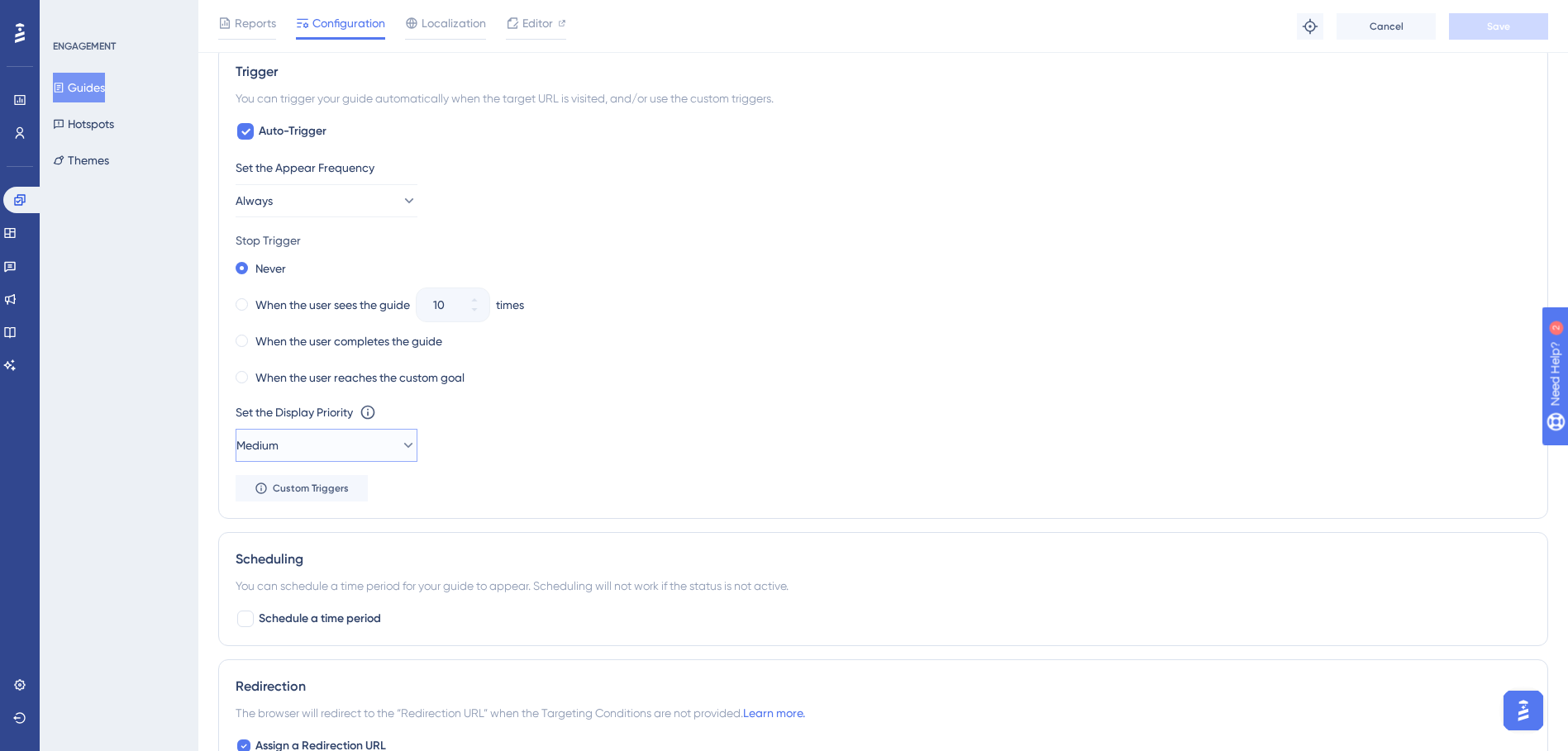
click at [332, 440] on button "Medium" at bounding box center [326, 445] width 182 height 33
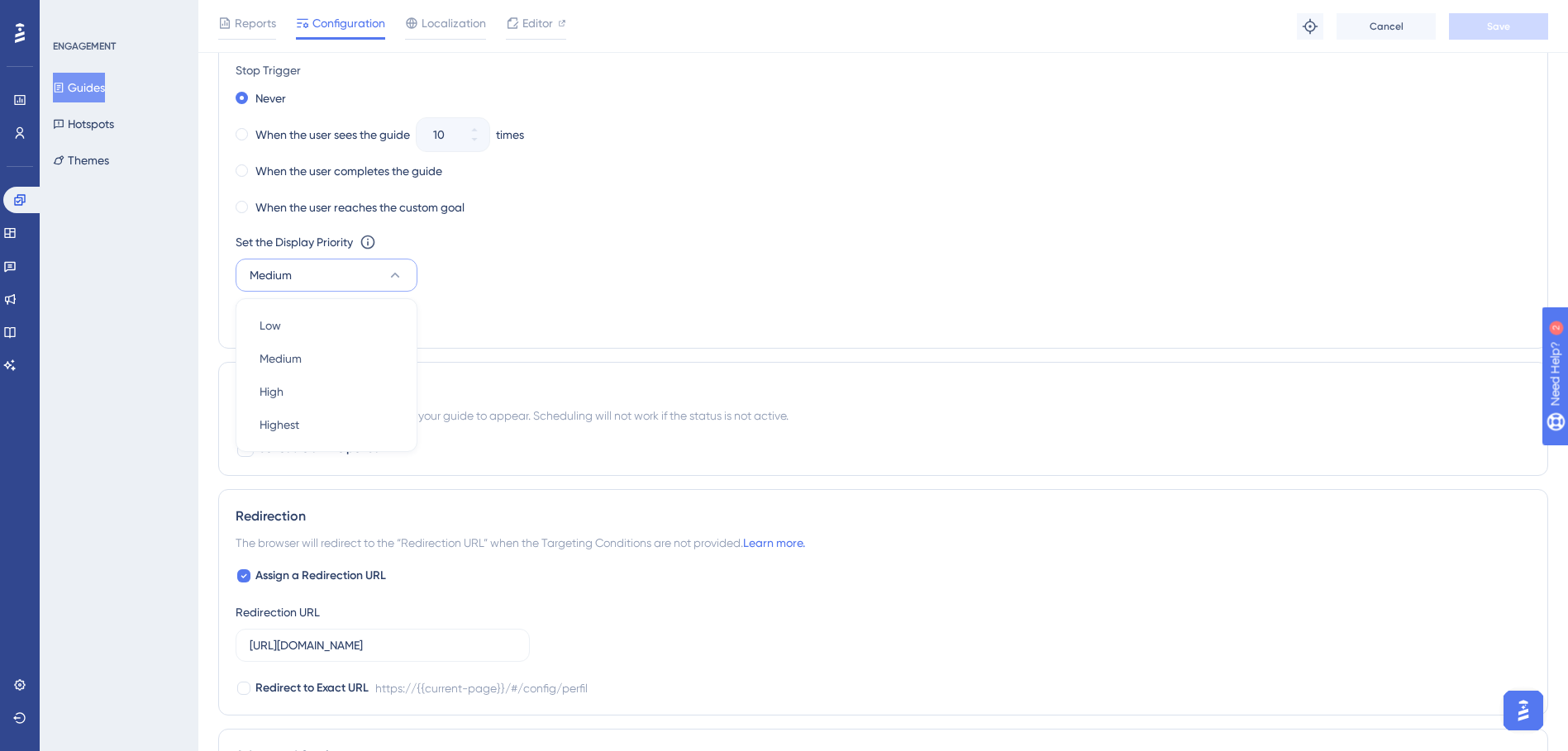
click at [807, 244] on div "Set the Display Priority This option will set the display priority between auto…" at bounding box center [882, 242] width 1295 height 20
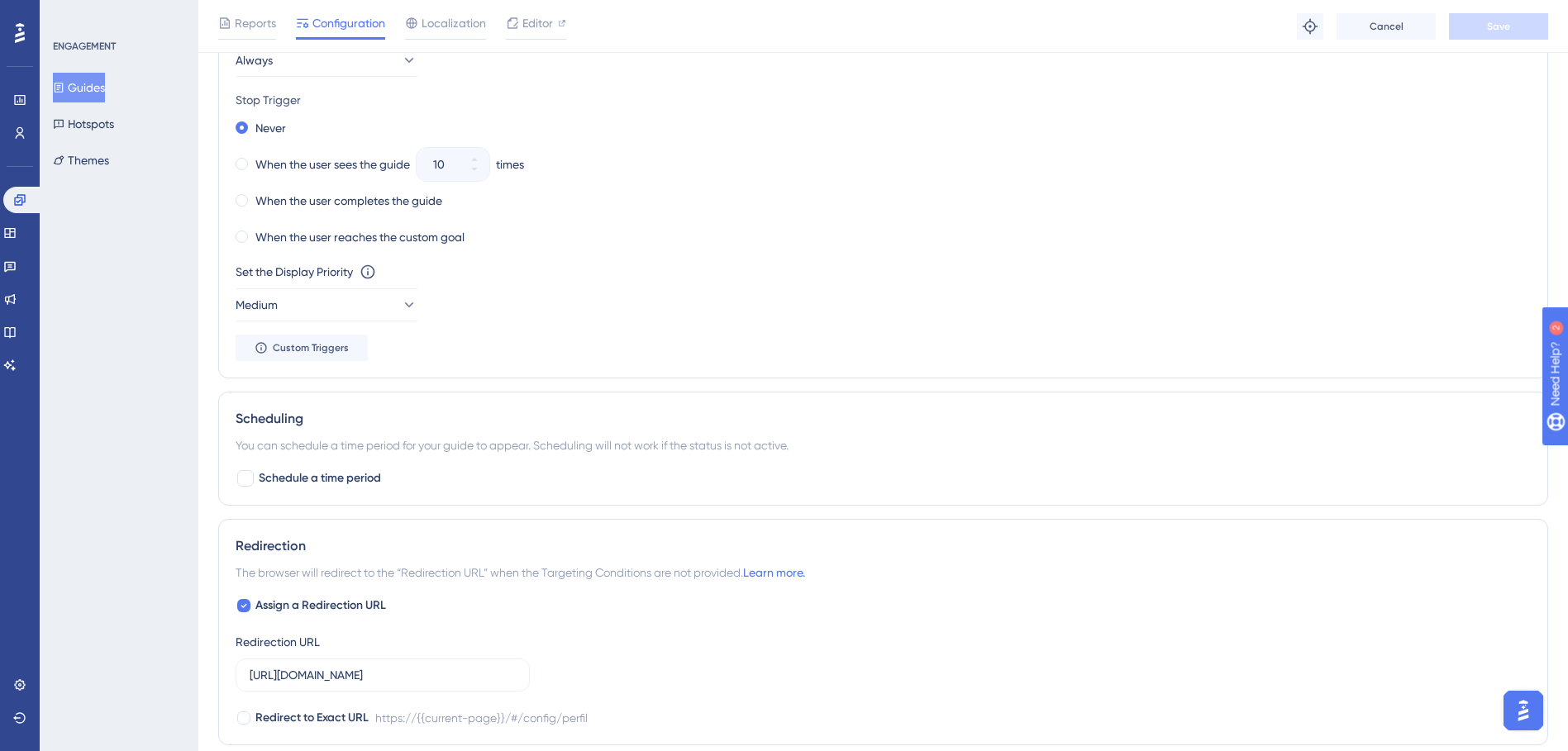
scroll to position [914, 0]
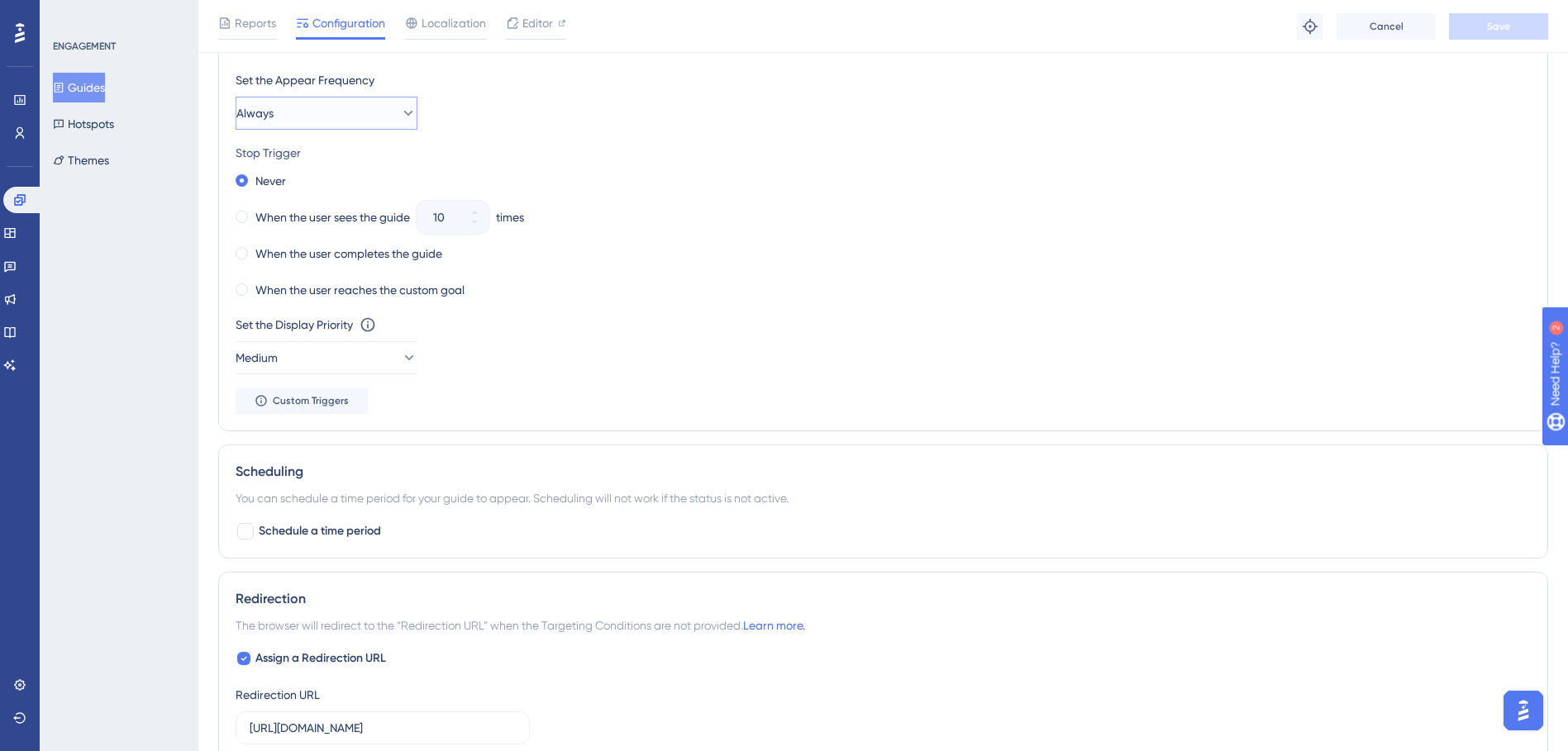
click at [381, 125] on button "Always" at bounding box center [326, 113] width 182 height 33
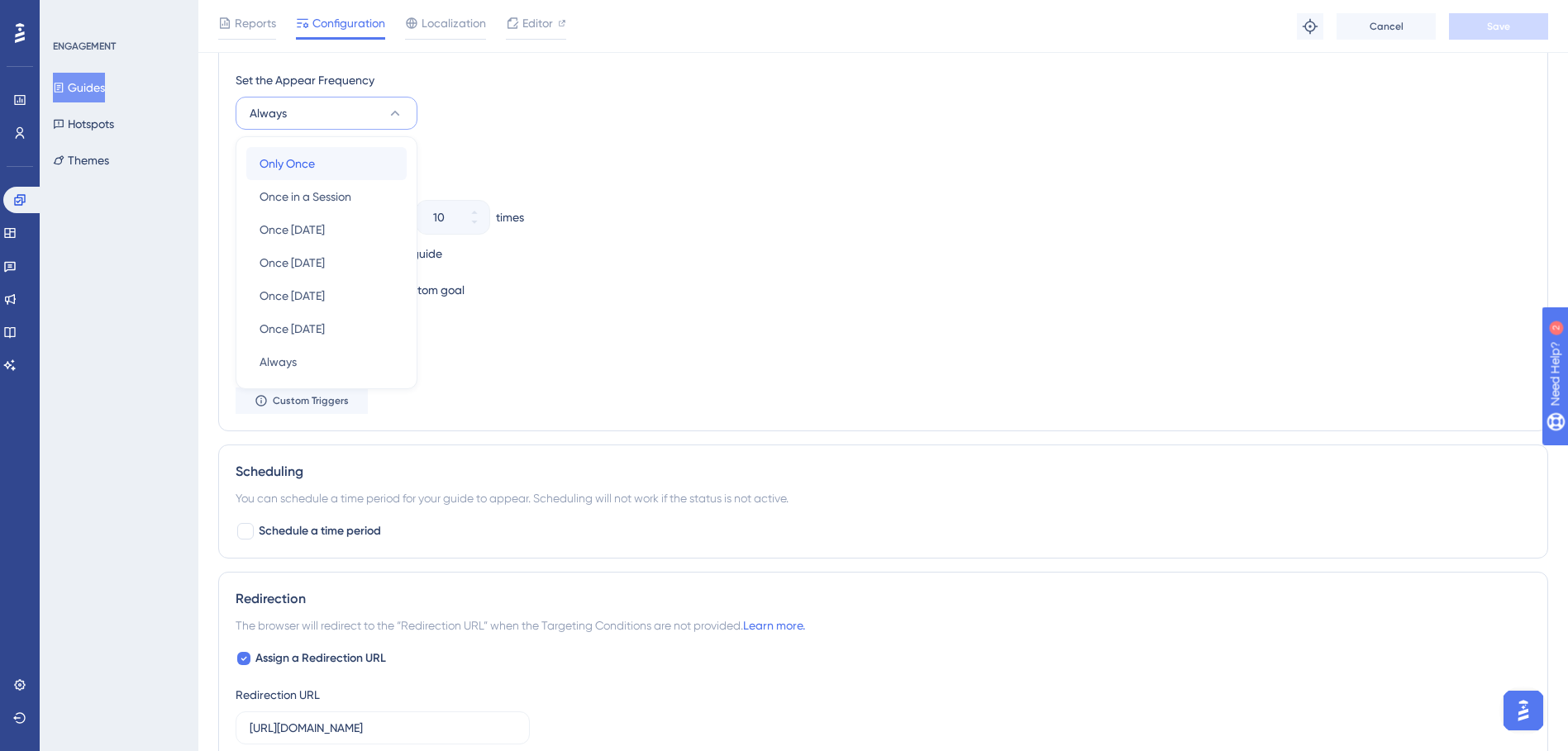
click at [379, 155] on div "Only Once Only Once" at bounding box center [327, 163] width 134 height 33
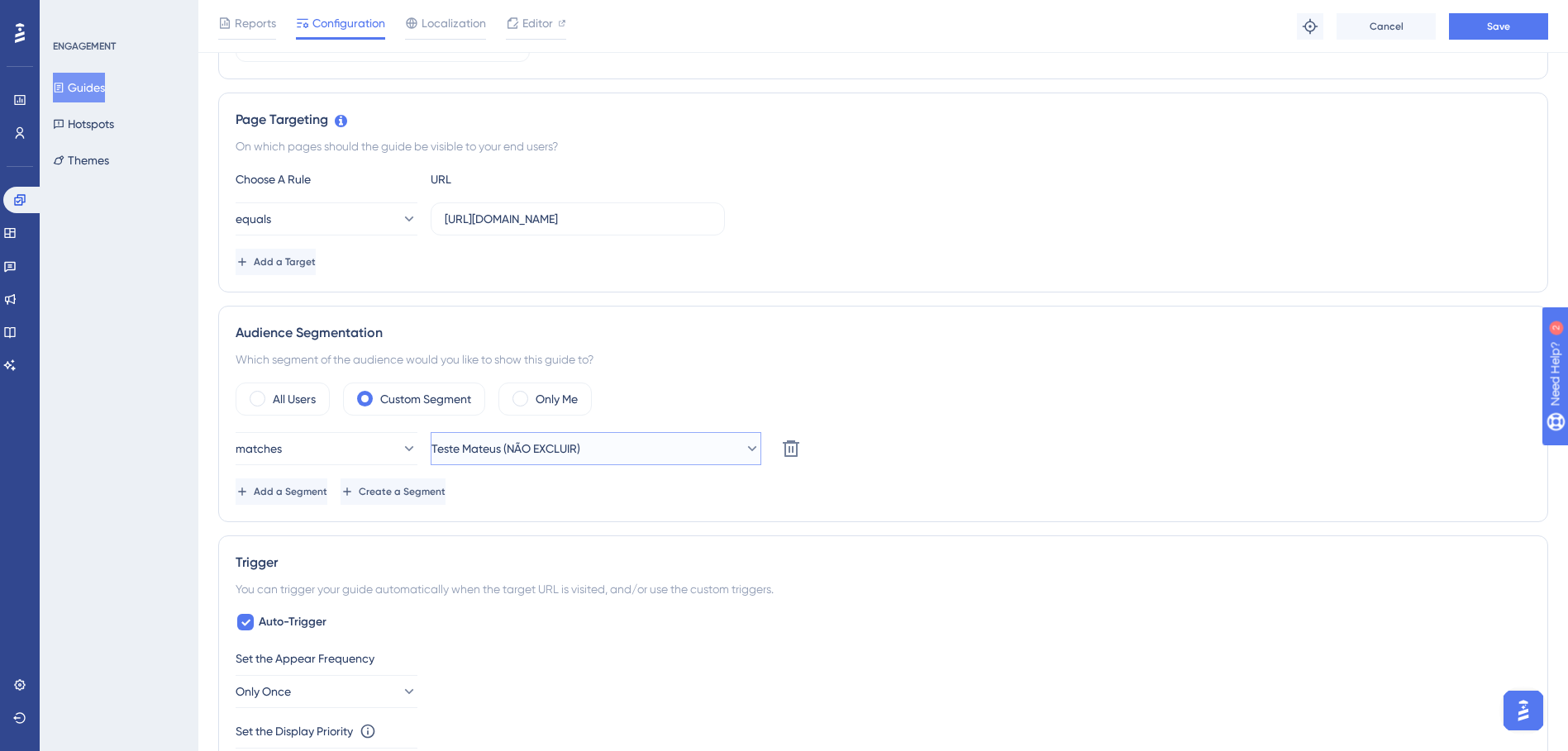
click at [640, 438] on button "Teste Mateus (NÃO EXCLUIR)" at bounding box center [596, 448] width 331 height 33
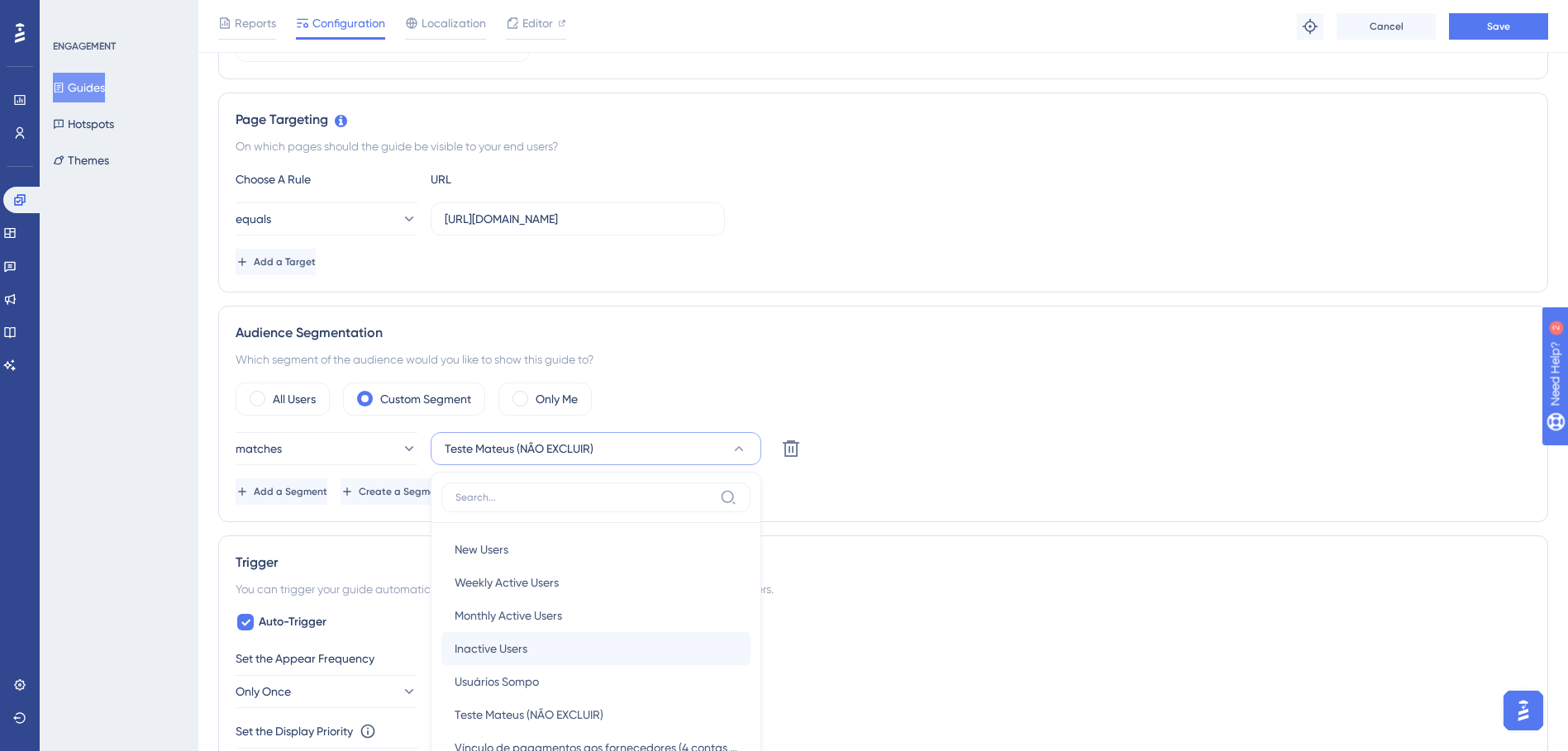
scroll to position [528, 0]
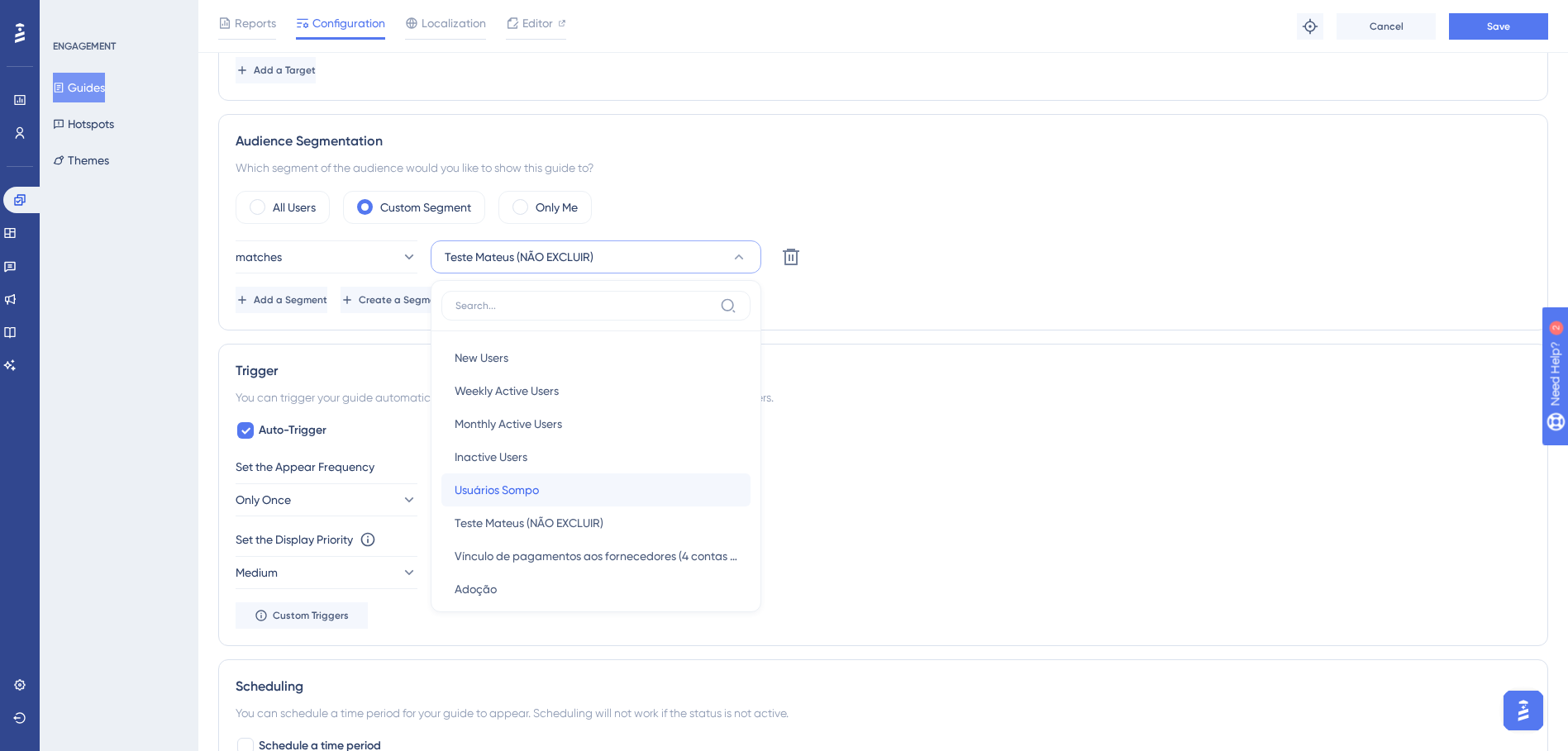
click at [593, 486] on div "Usuários Sompo Usuários Sompo" at bounding box center [596, 489] width 283 height 33
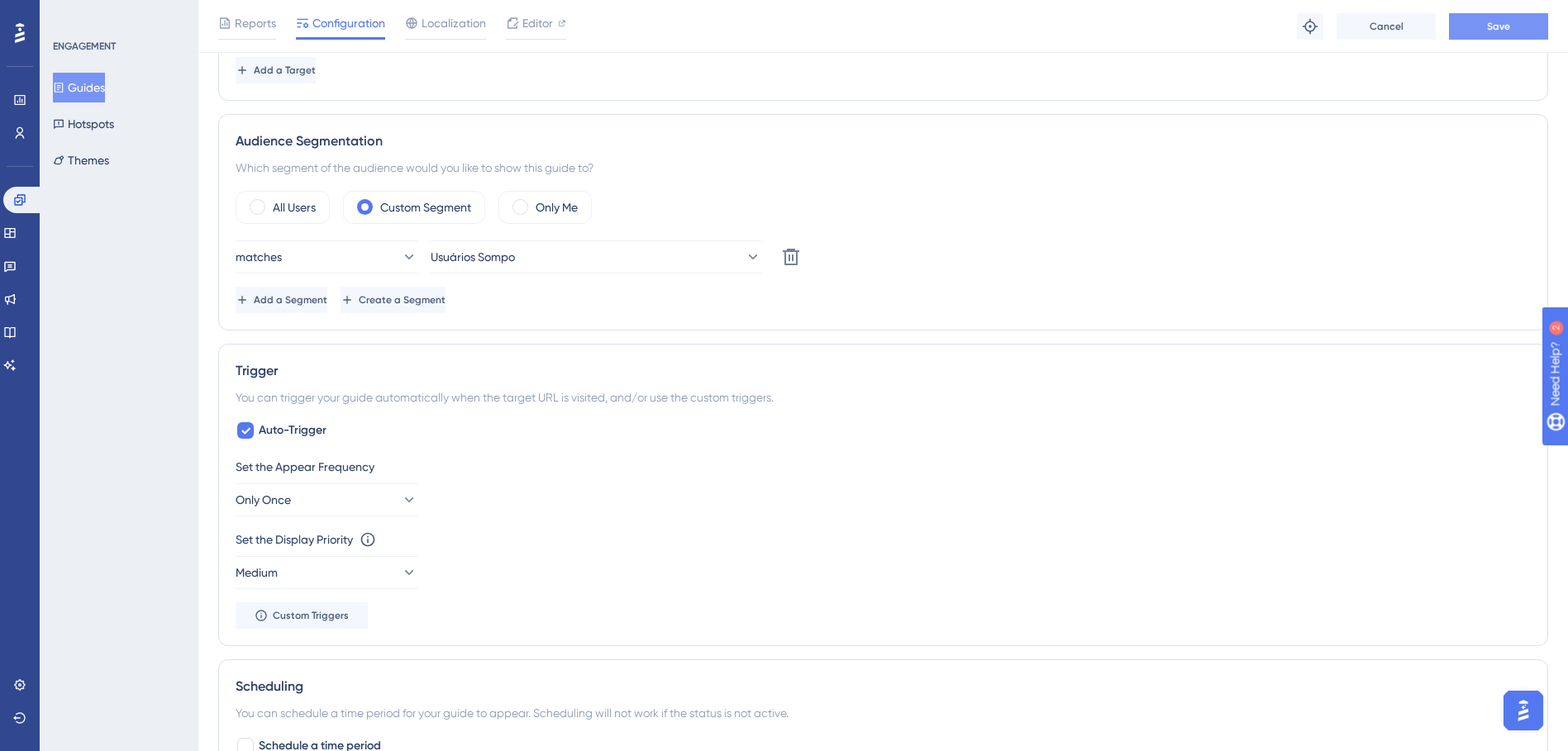
click at [1038, 32] on span "Save" at bounding box center [1498, 26] width 23 height 13
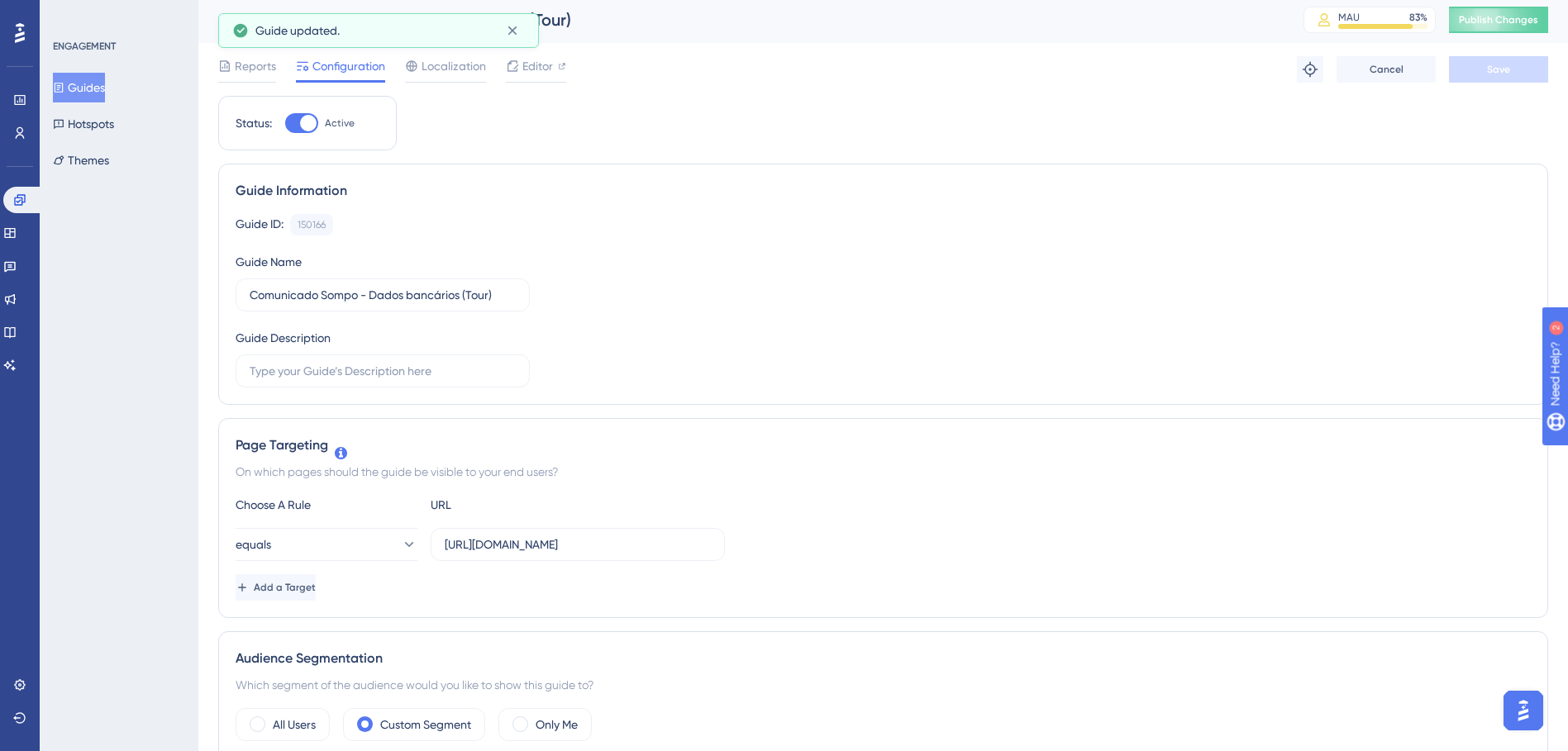
scroll to position [0, 0]
click at [1038, 17] on button "Publish Changes" at bounding box center [1498, 23] width 99 height 27
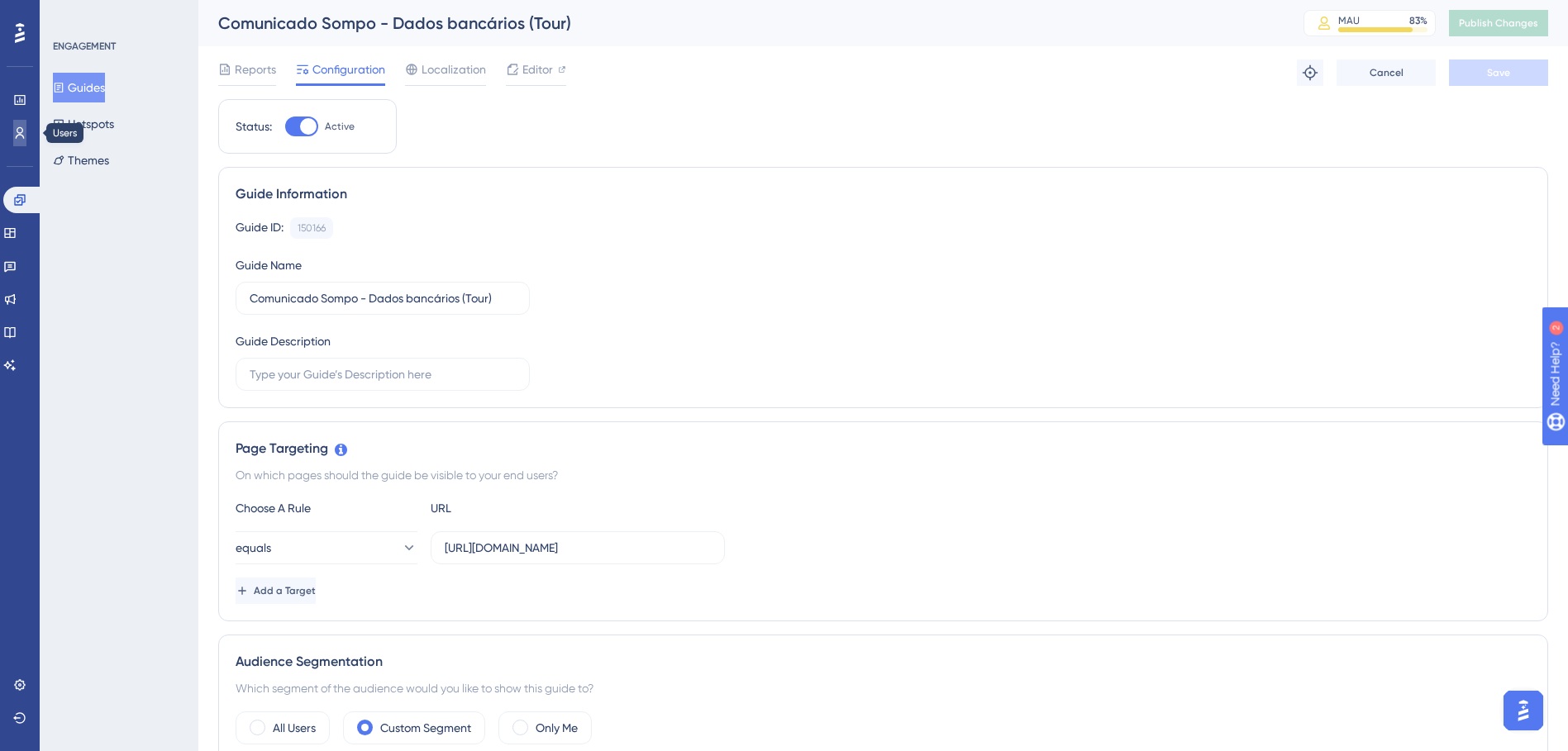
drag, startPoint x: 15, startPoint y: 134, endPoint x: 30, endPoint y: 159, distance: 29.2
click at [15, 134] on icon at bounding box center [19, 132] width 13 height 13
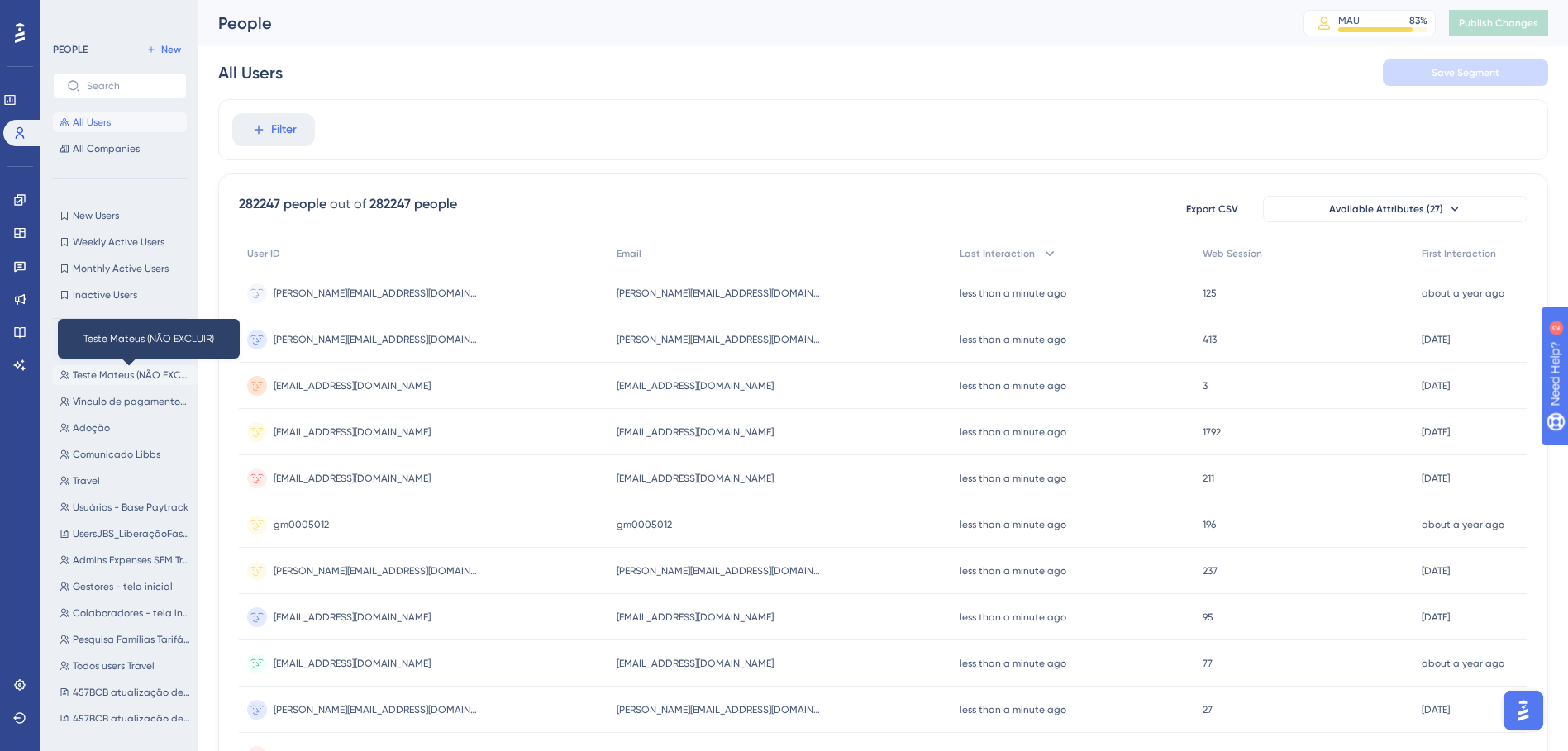
click at [119, 374] on span "Teste Mateus (NÃO EXCLUIR)" at bounding box center [131, 375] width 118 height 13
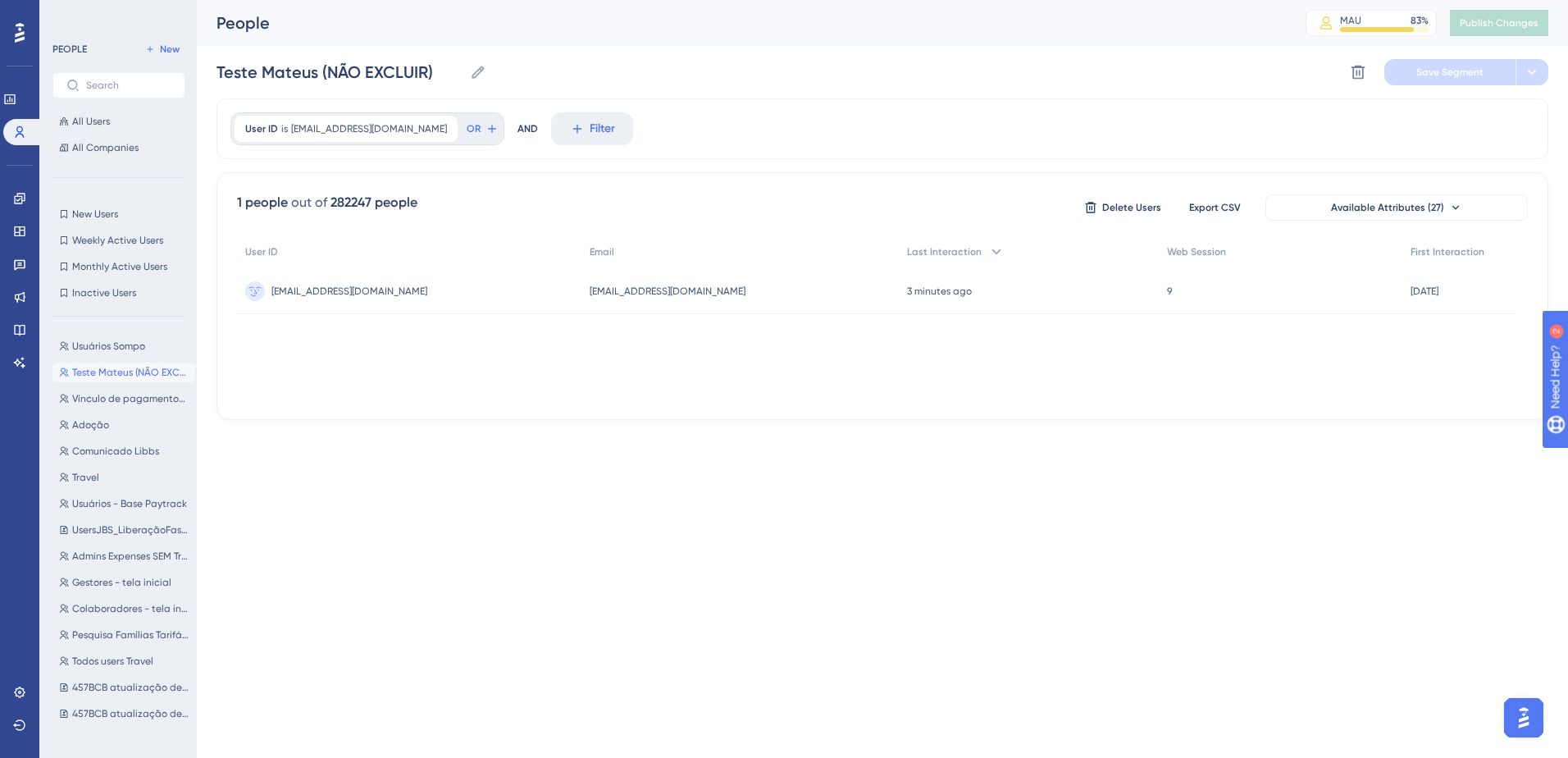
click at [1031, 88] on div "Teste Mateus (NÃO EXCLUIR) Teste Mateus (NÃO EXCLUIR) Delete Segment Save Segme…" at bounding box center [883, 73] width 1332 height 53
click at [1031, 81] on button at bounding box center [1358, 72] width 26 height 26
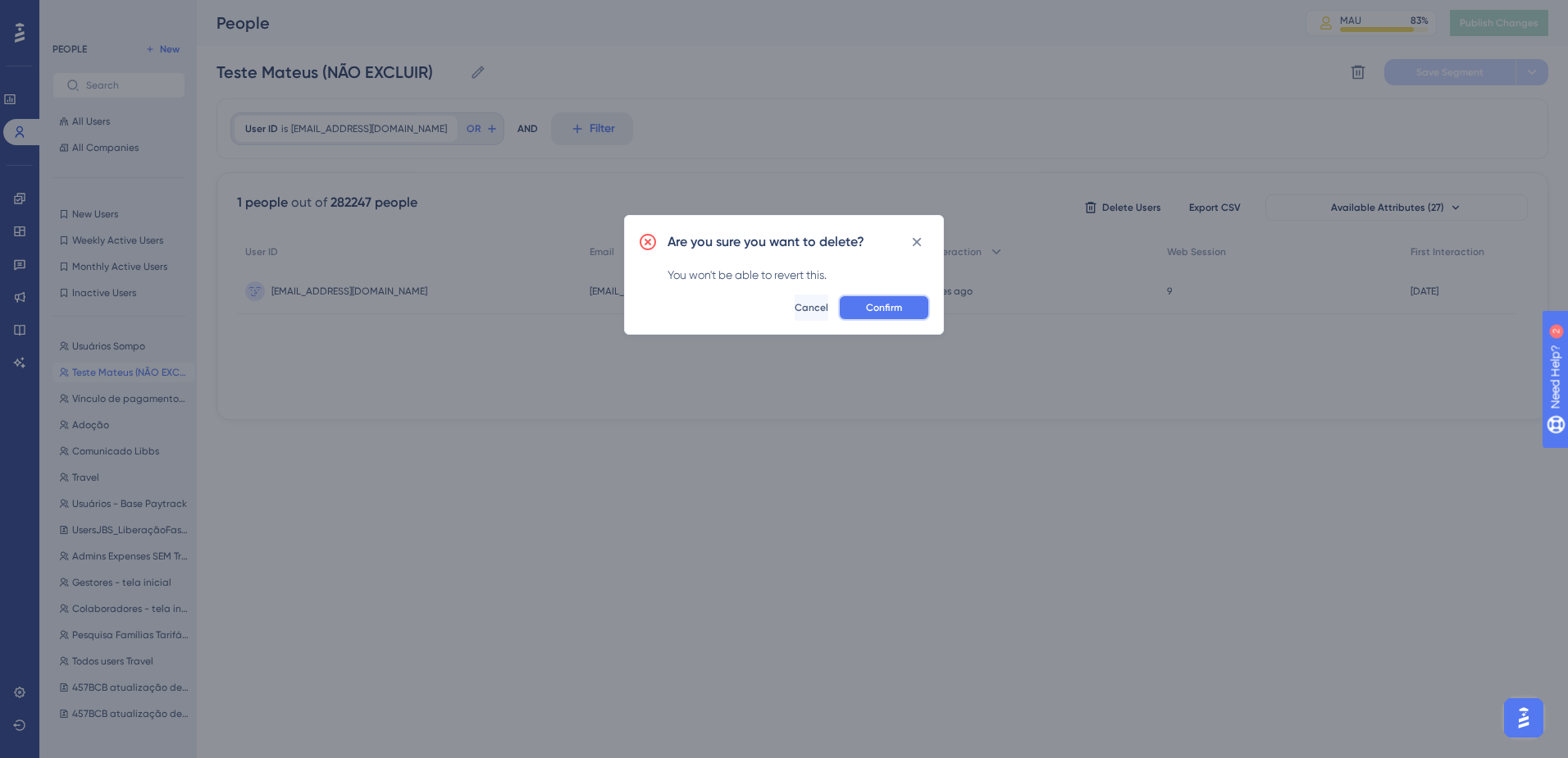
click at [902, 302] on button "Confirm" at bounding box center [885, 307] width 92 height 26
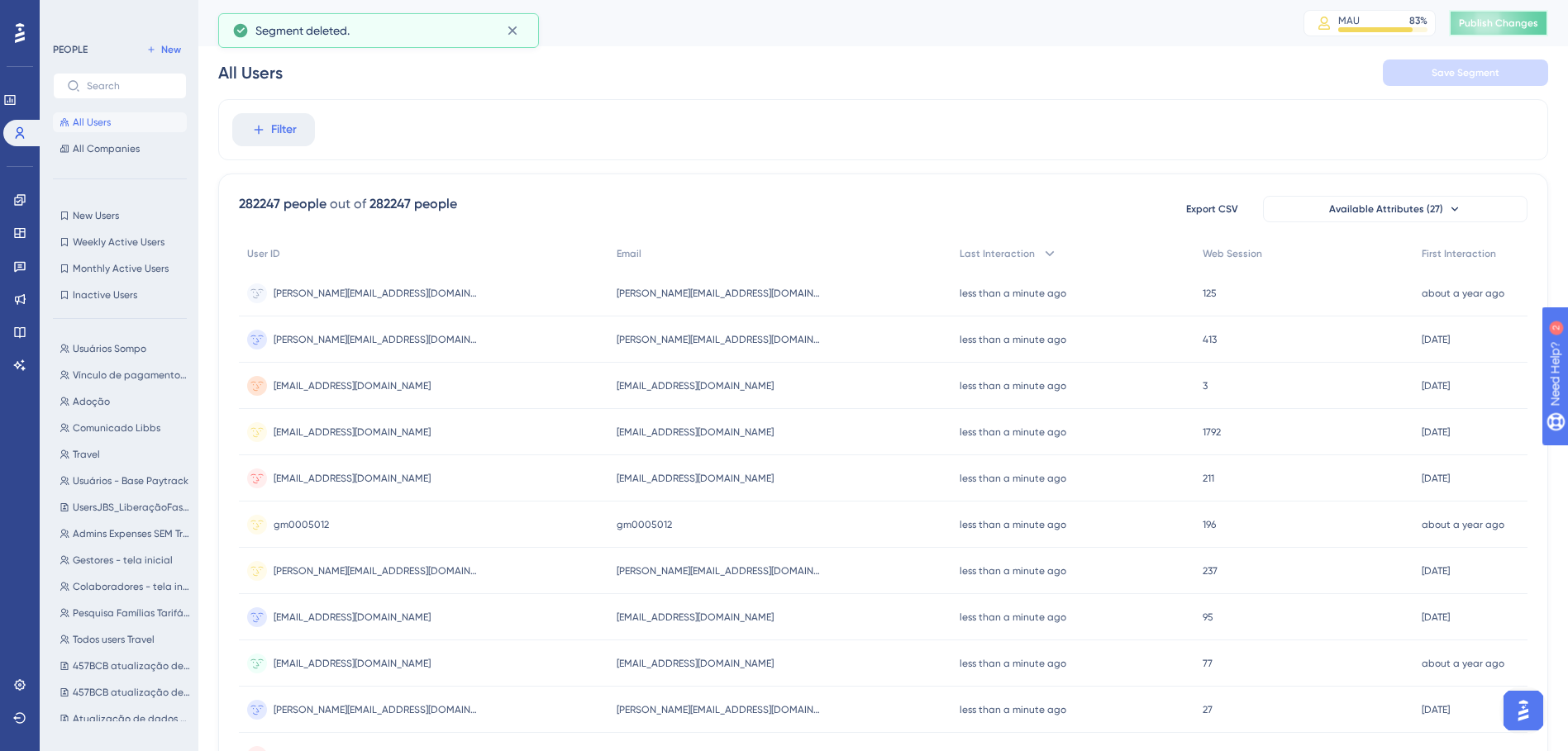
click at [1038, 20] on span "Publish Changes" at bounding box center [1498, 23] width 79 height 13
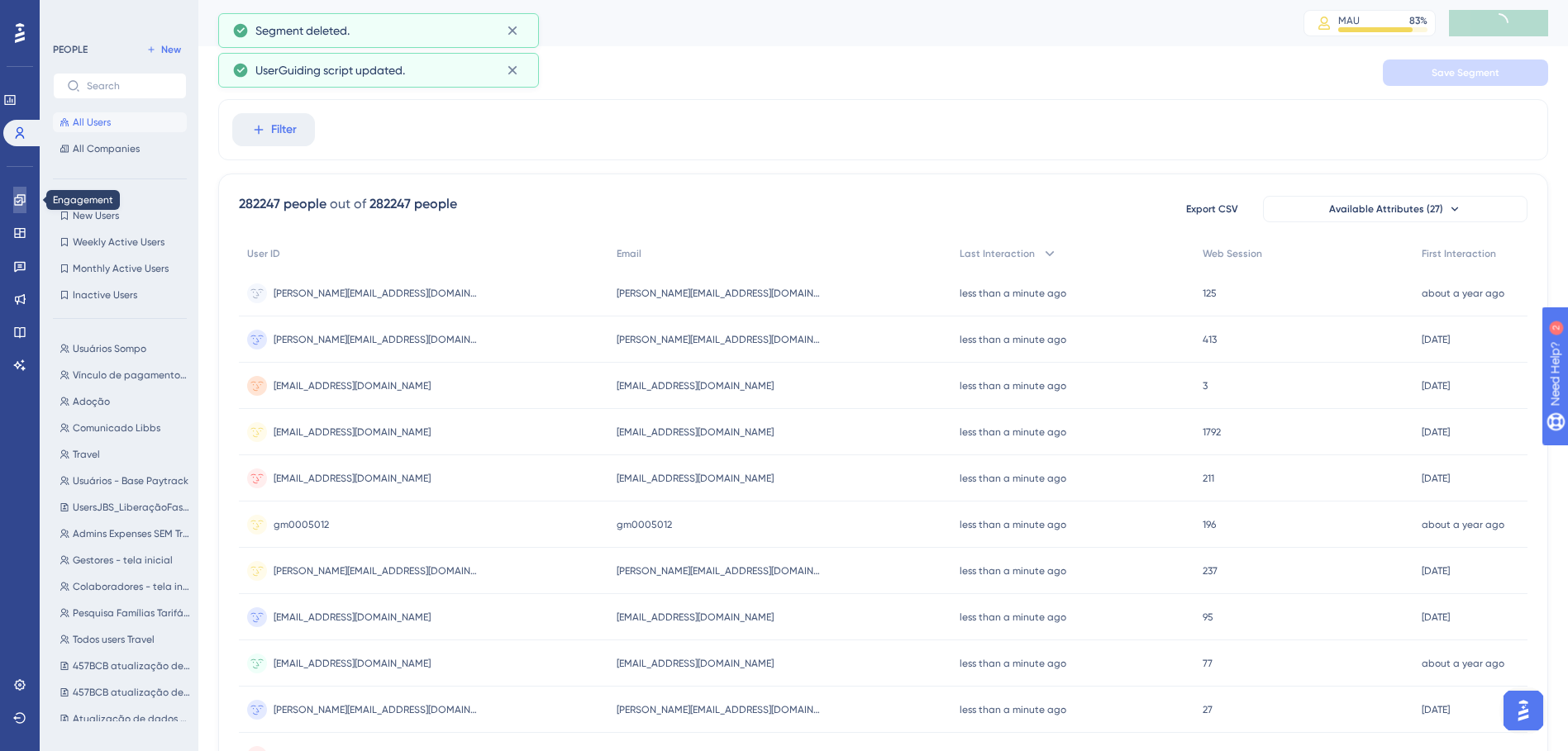
click at [14, 198] on icon at bounding box center [19, 200] width 13 height 13
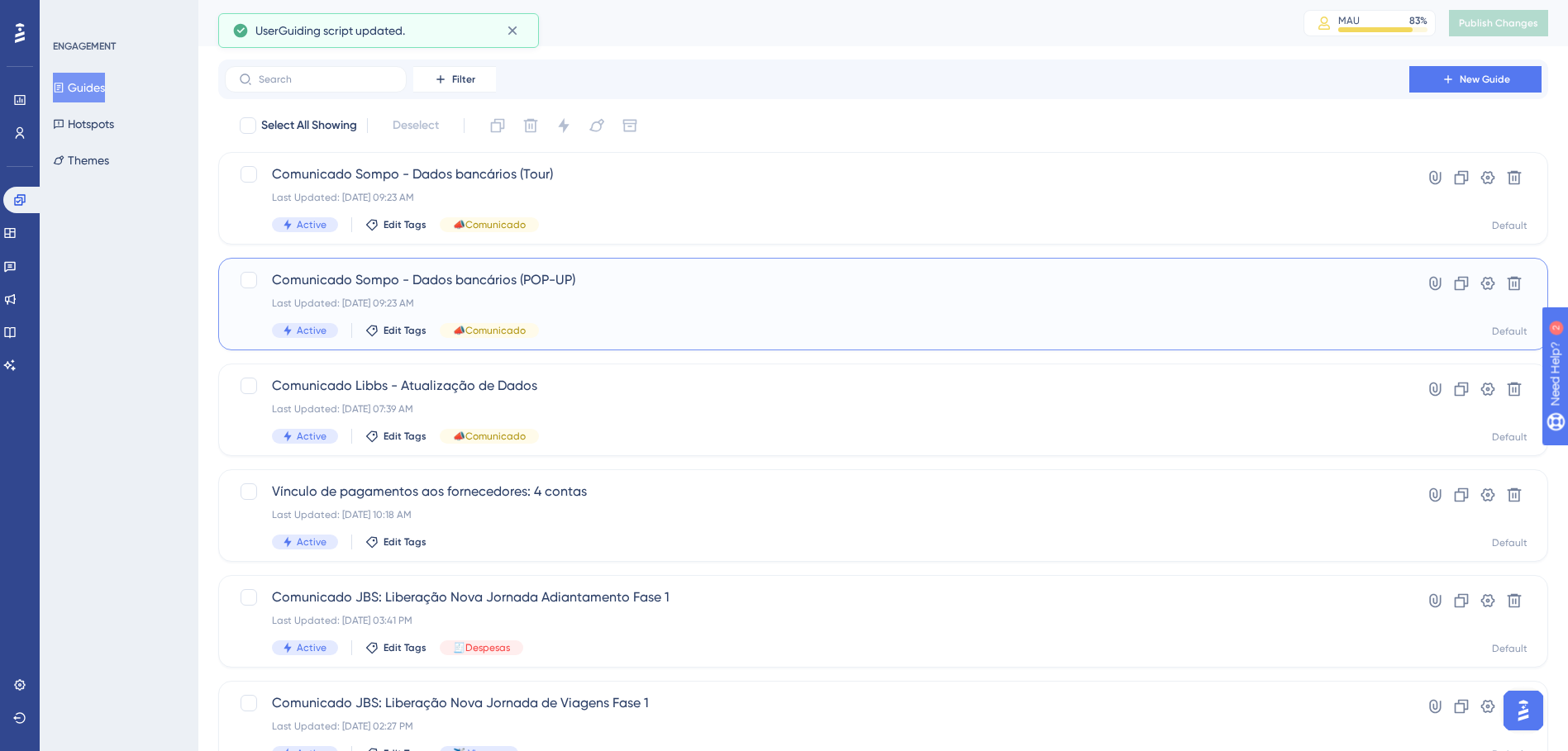
click at [705, 296] on div "Last Updated: [DATE] 09:23 AM" at bounding box center [816, 302] width 1090 height 13
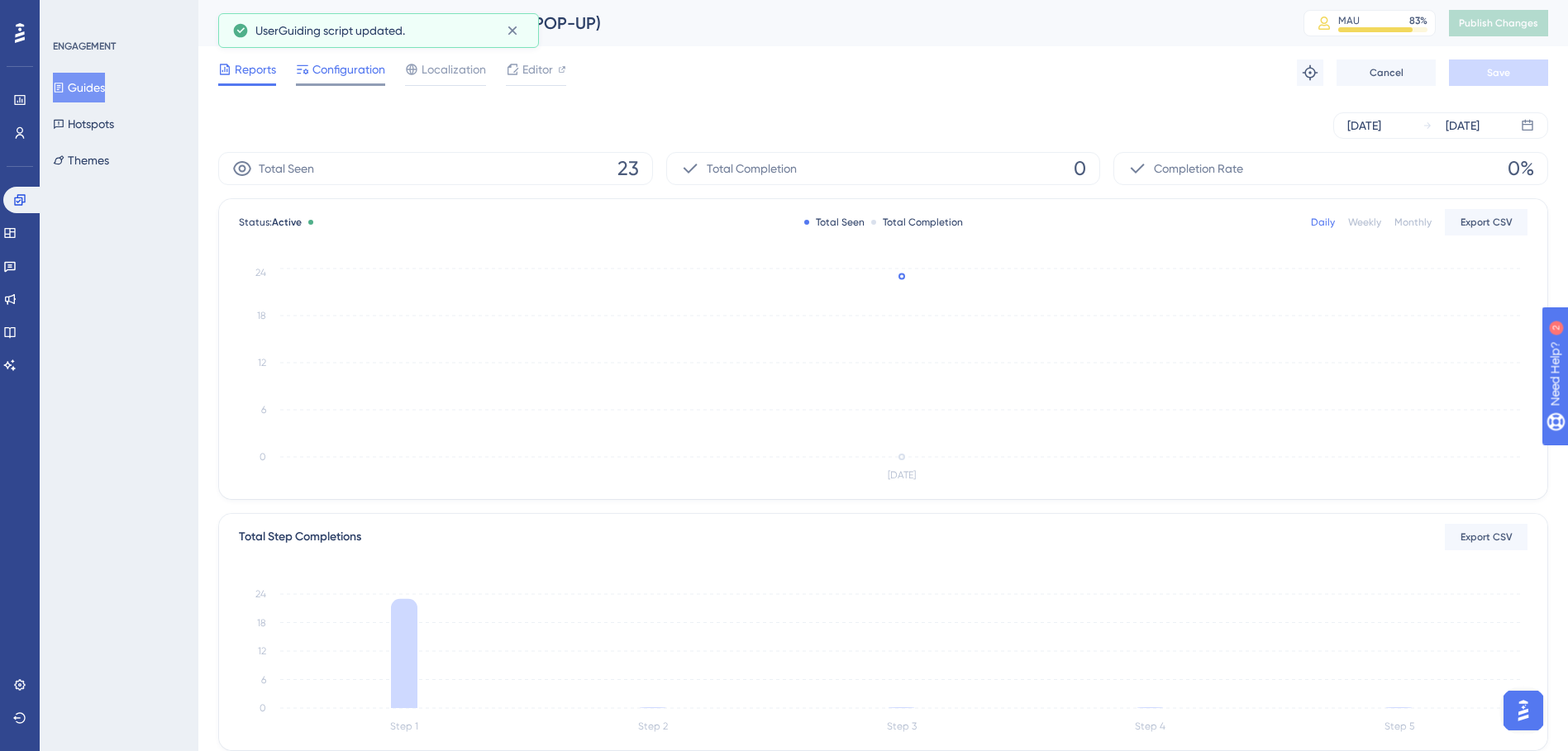
click at [353, 73] on span "Configuration" at bounding box center [349, 69] width 73 height 20
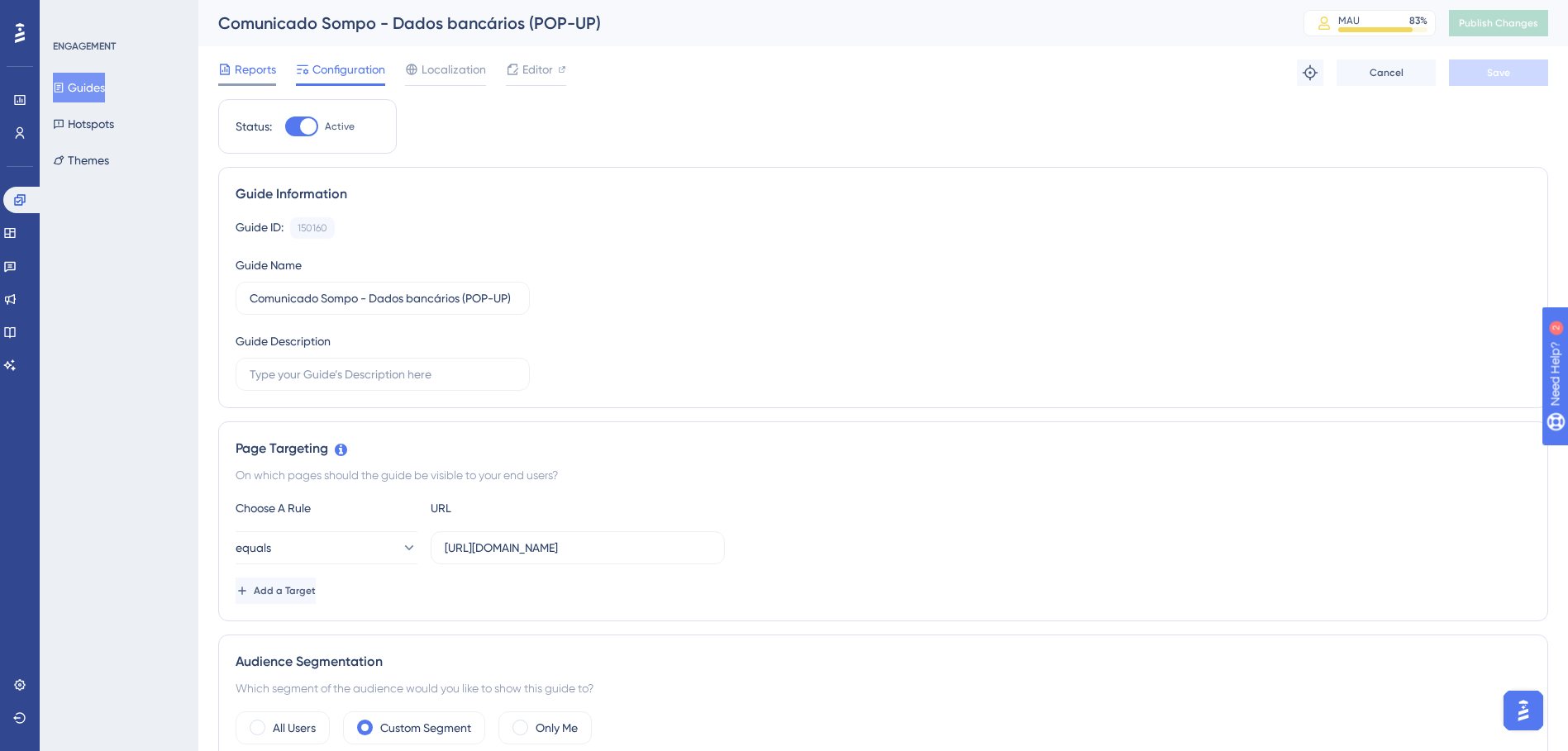
click at [259, 76] on span "Reports" at bounding box center [256, 69] width 41 height 20
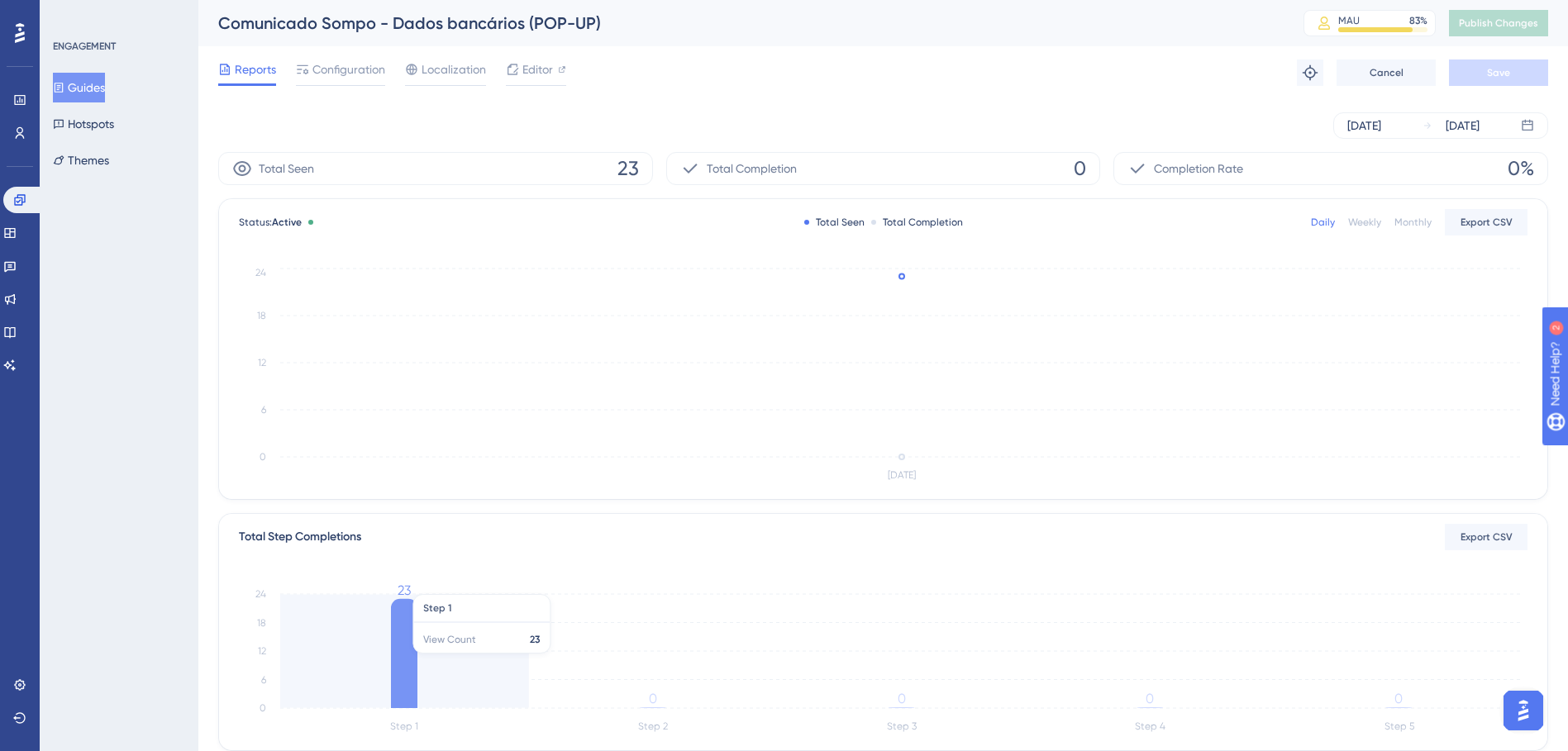
click at [416, 519] on icon at bounding box center [404, 653] width 27 height 109
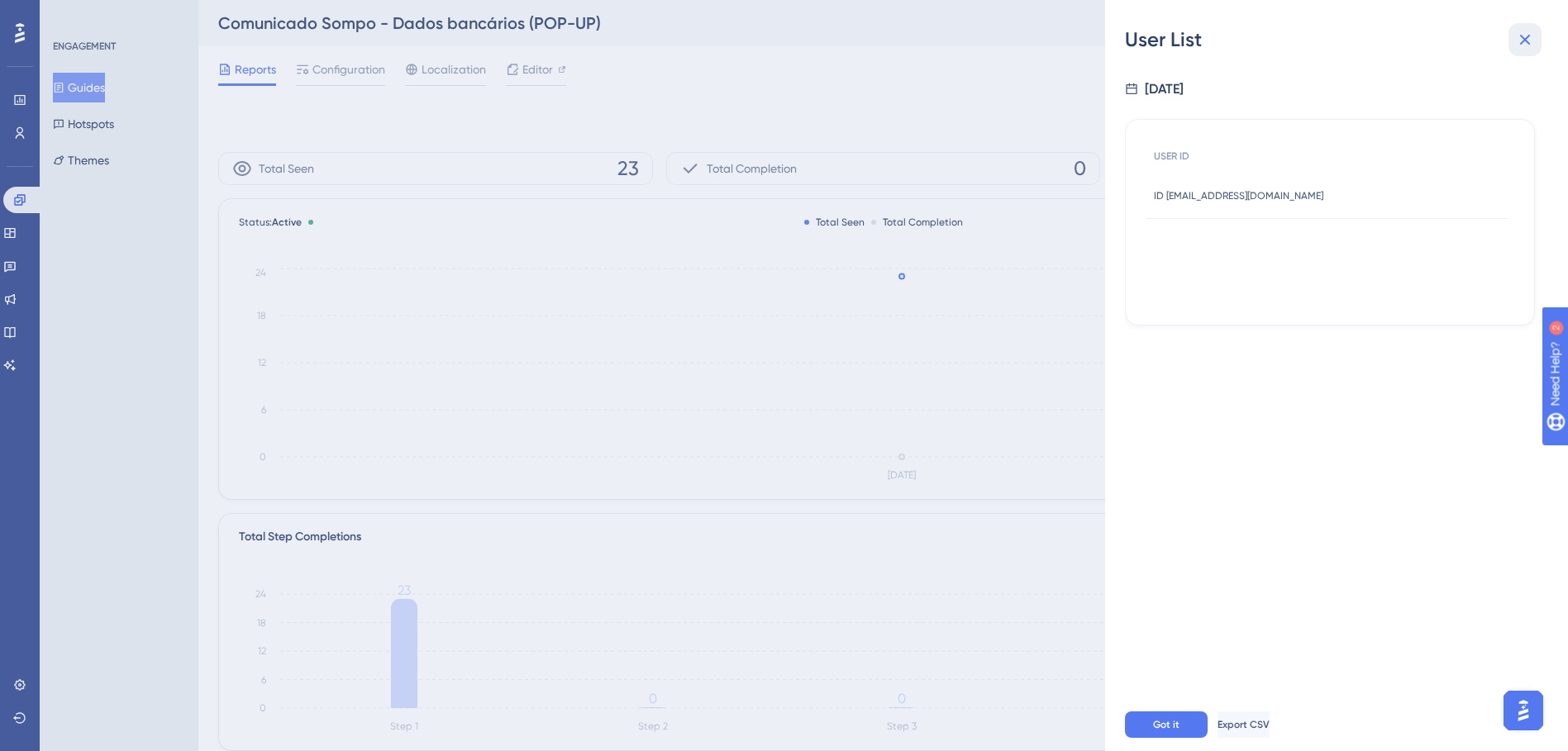
click at [1038, 38] on icon at bounding box center [1525, 40] width 11 height 11
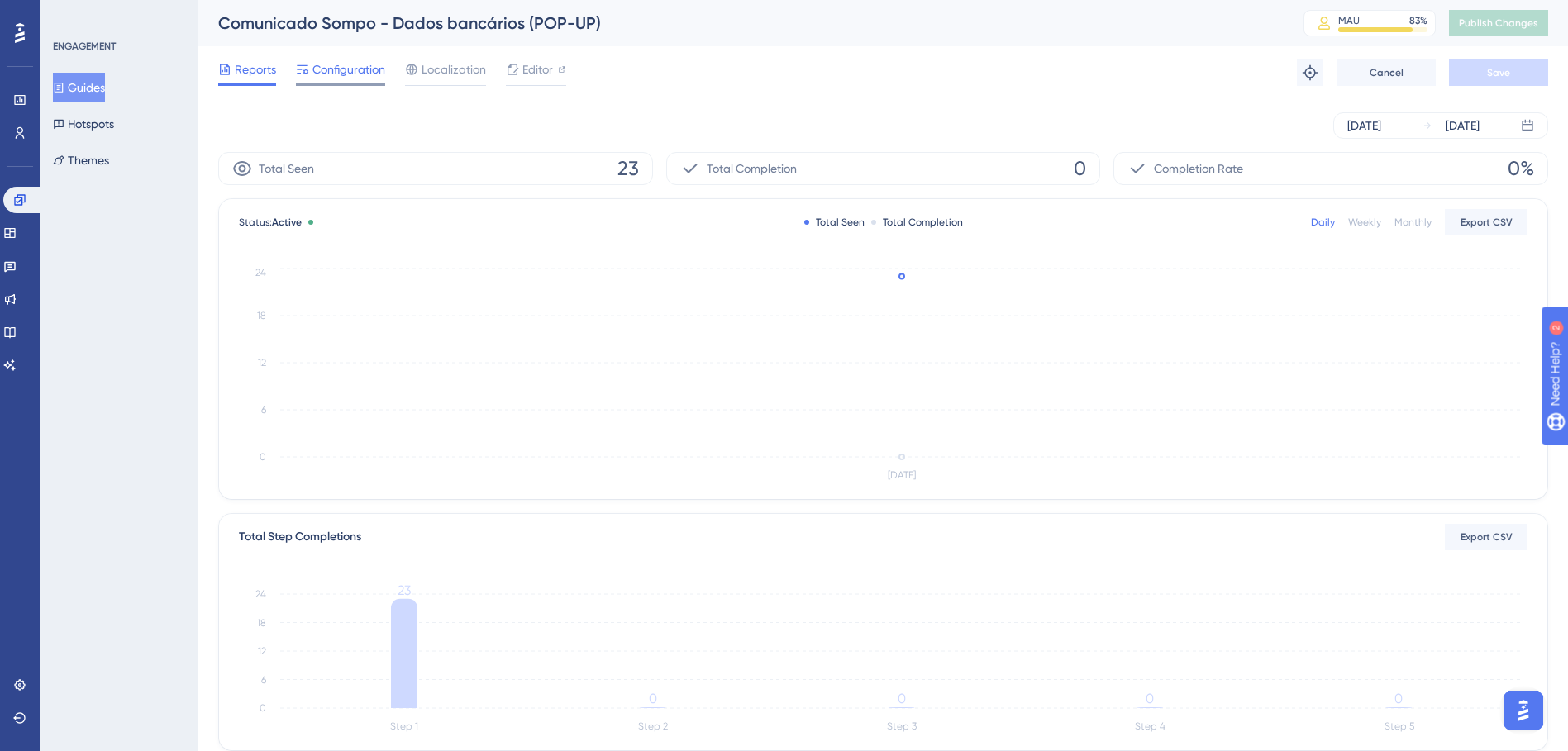
click at [351, 75] on span "Configuration" at bounding box center [349, 69] width 73 height 20
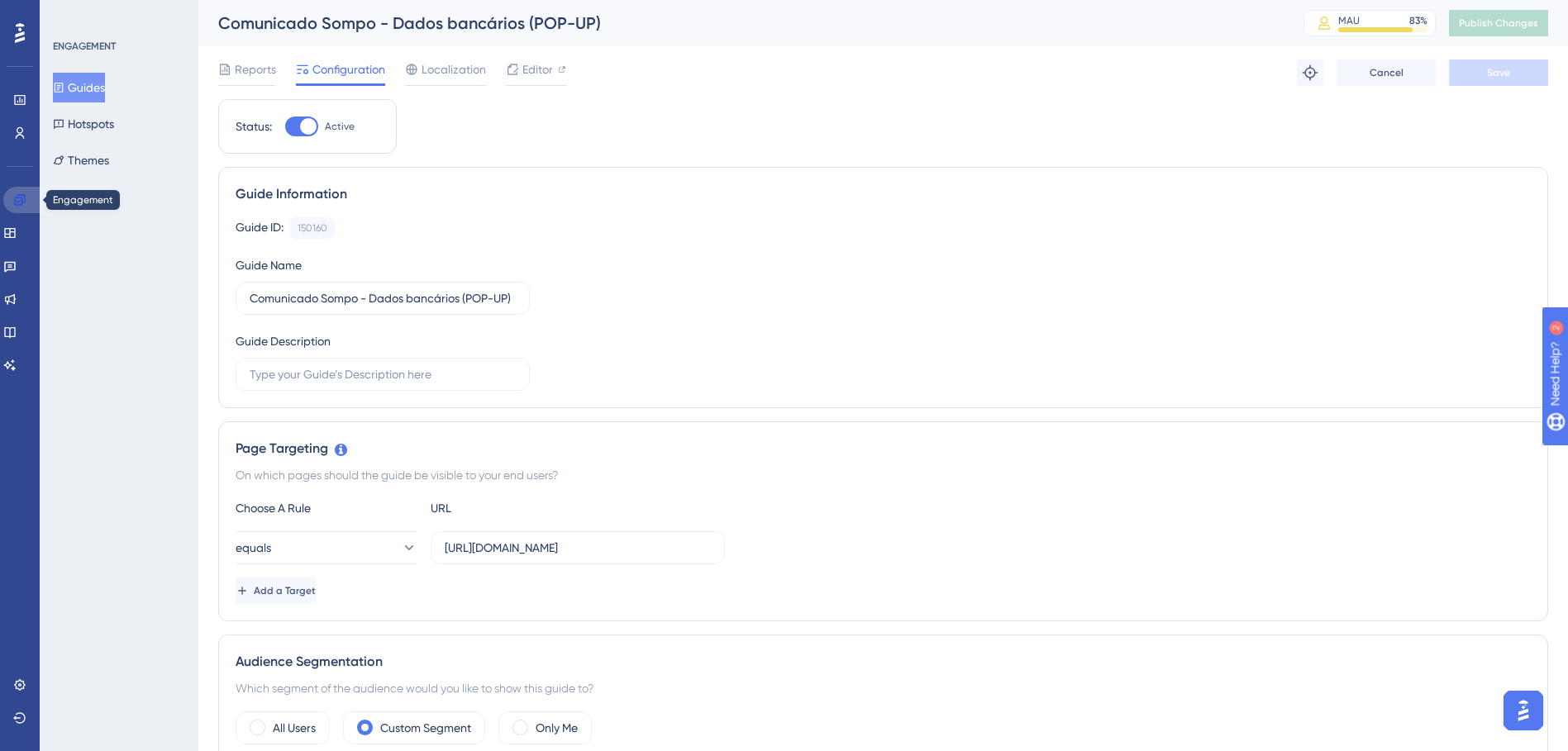
click at [24, 197] on icon at bounding box center [19, 200] width 13 height 13
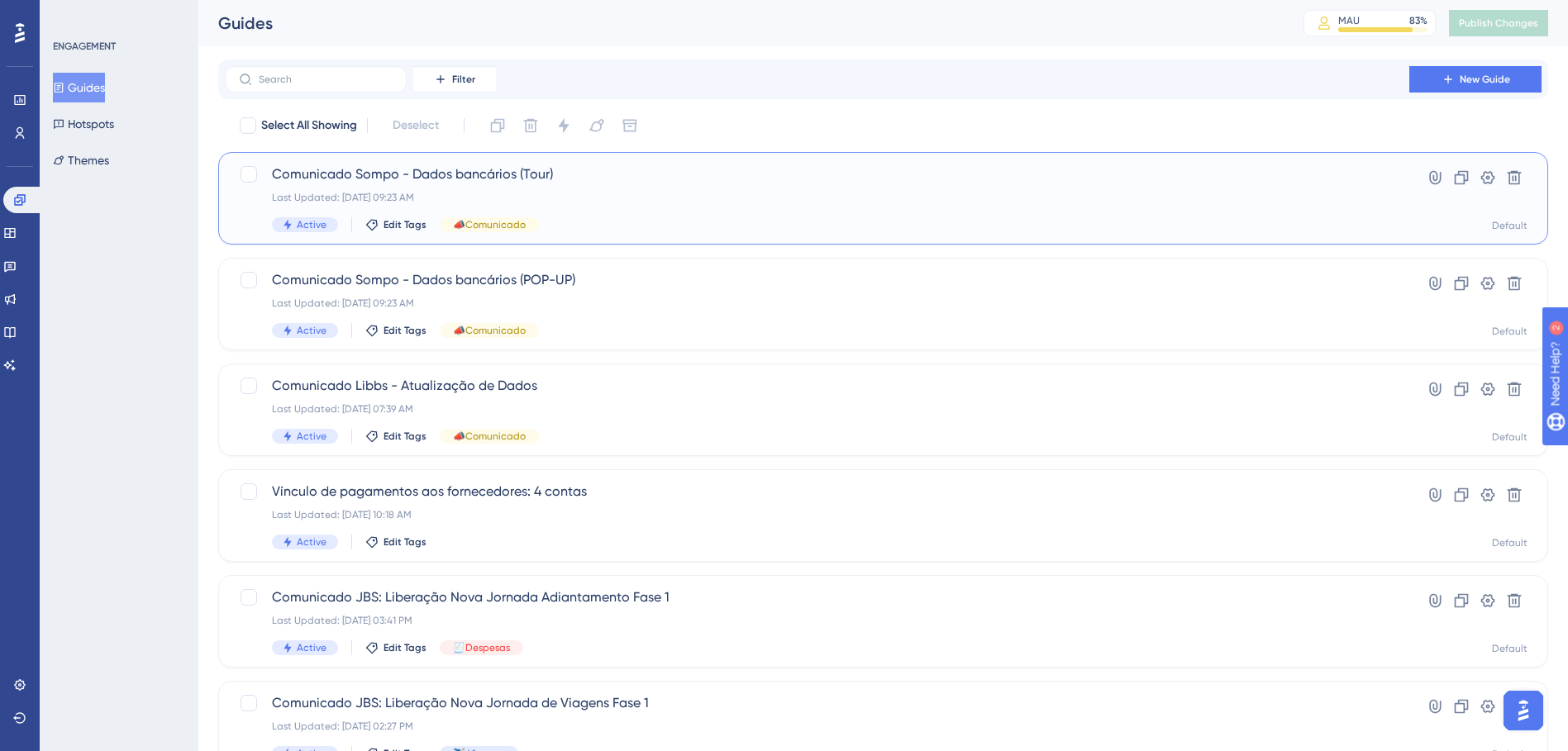
click at [655, 209] on div "Comunicado Sompo - Dados bancários (Tour) Last Updated: [DATE] 09:23 AM Active …" at bounding box center [816, 198] width 1090 height 68
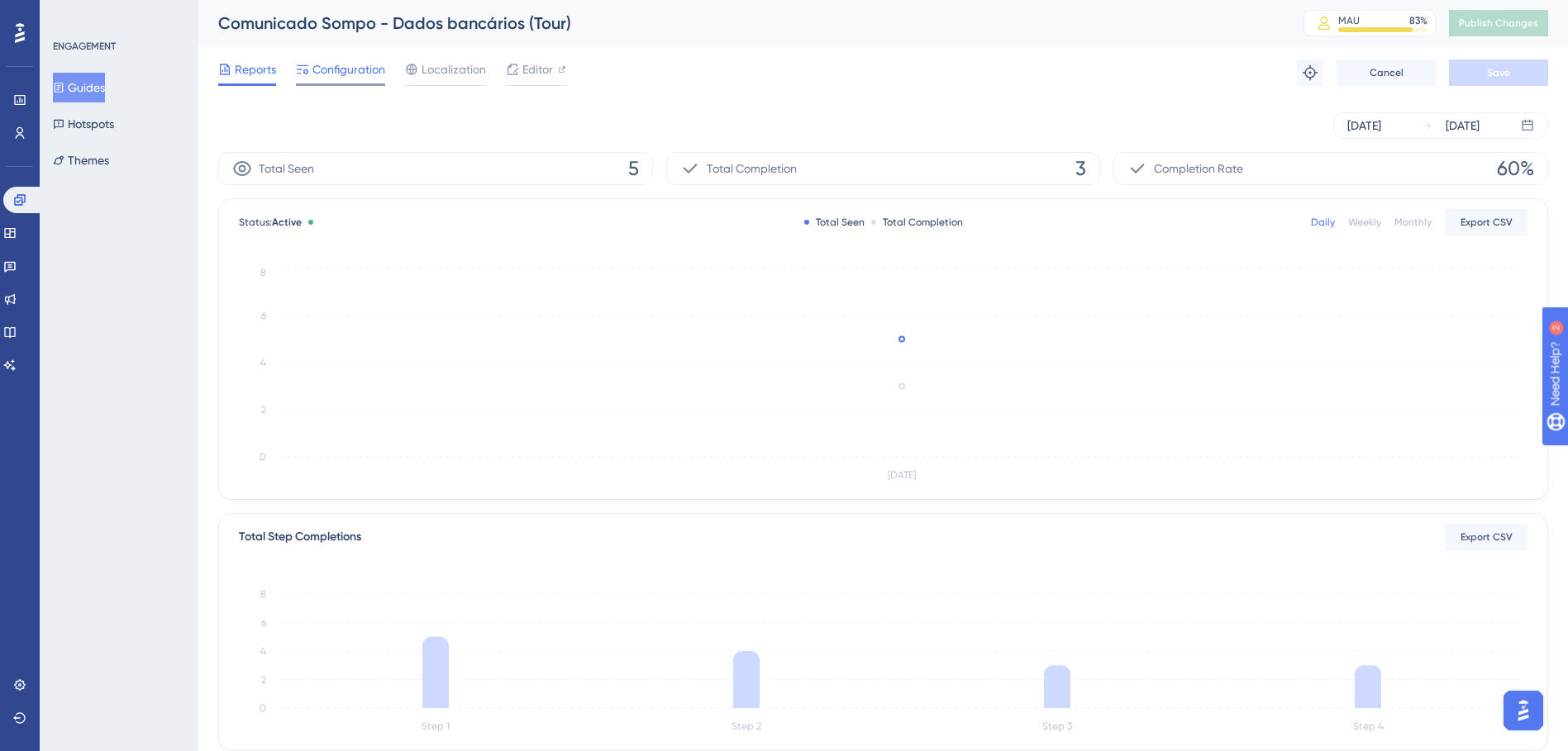
click at [312, 78] on span "Configuration" at bounding box center [349, 69] width 73 height 20
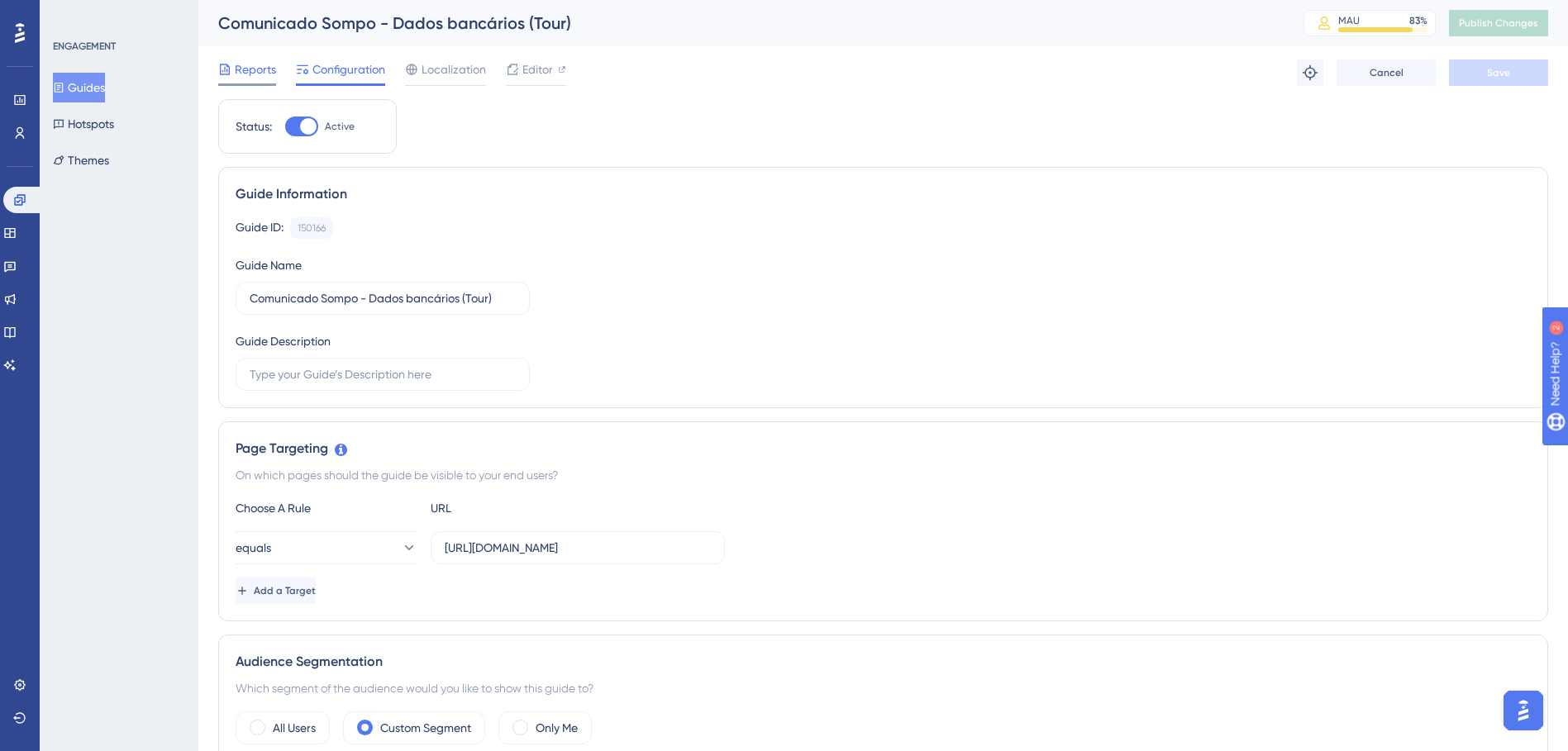
click at [275, 68] on span "Reports" at bounding box center [256, 69] width 41 height 20
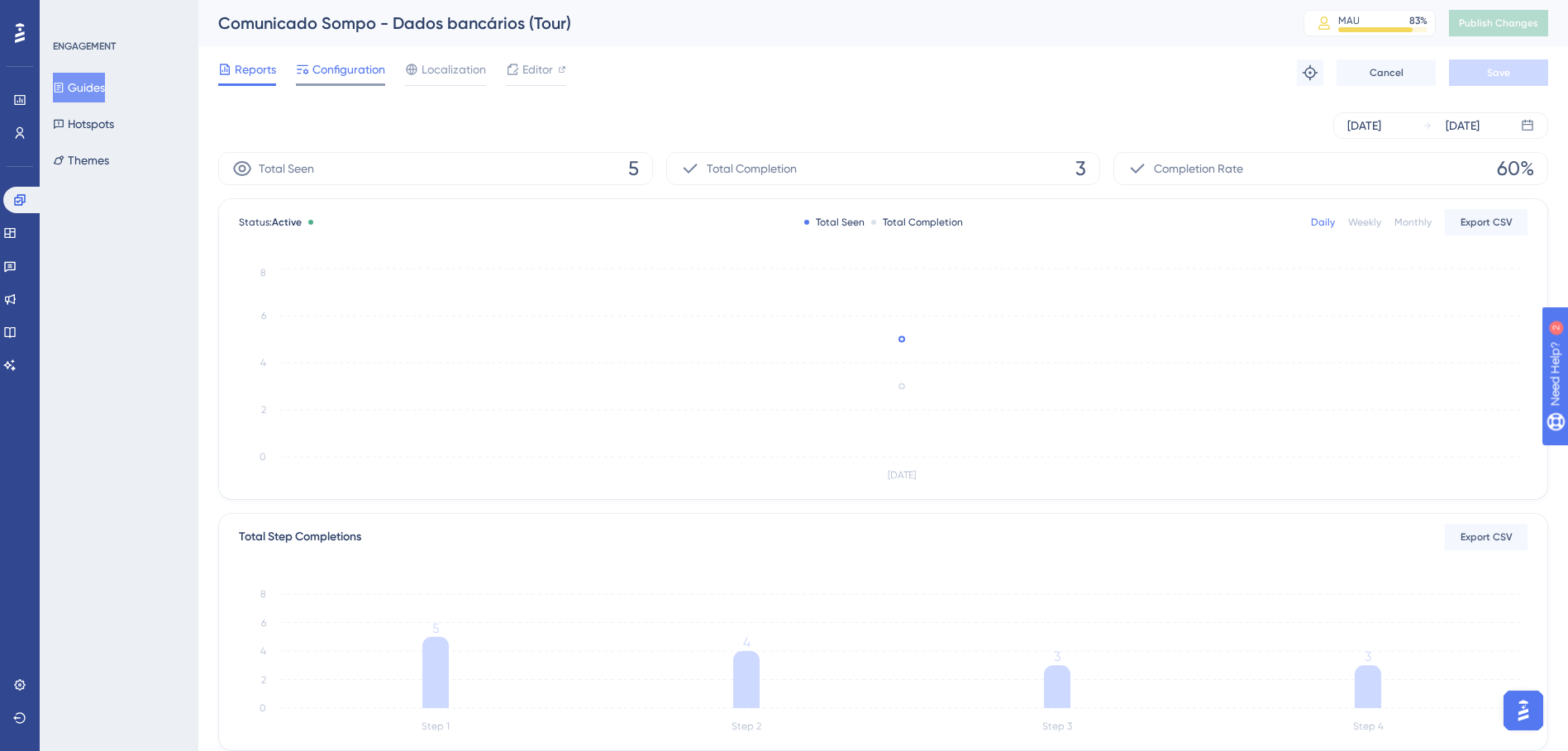
click at [333, 62] on span "Configuration" at bounding box center [349, 69] width 73 height 20
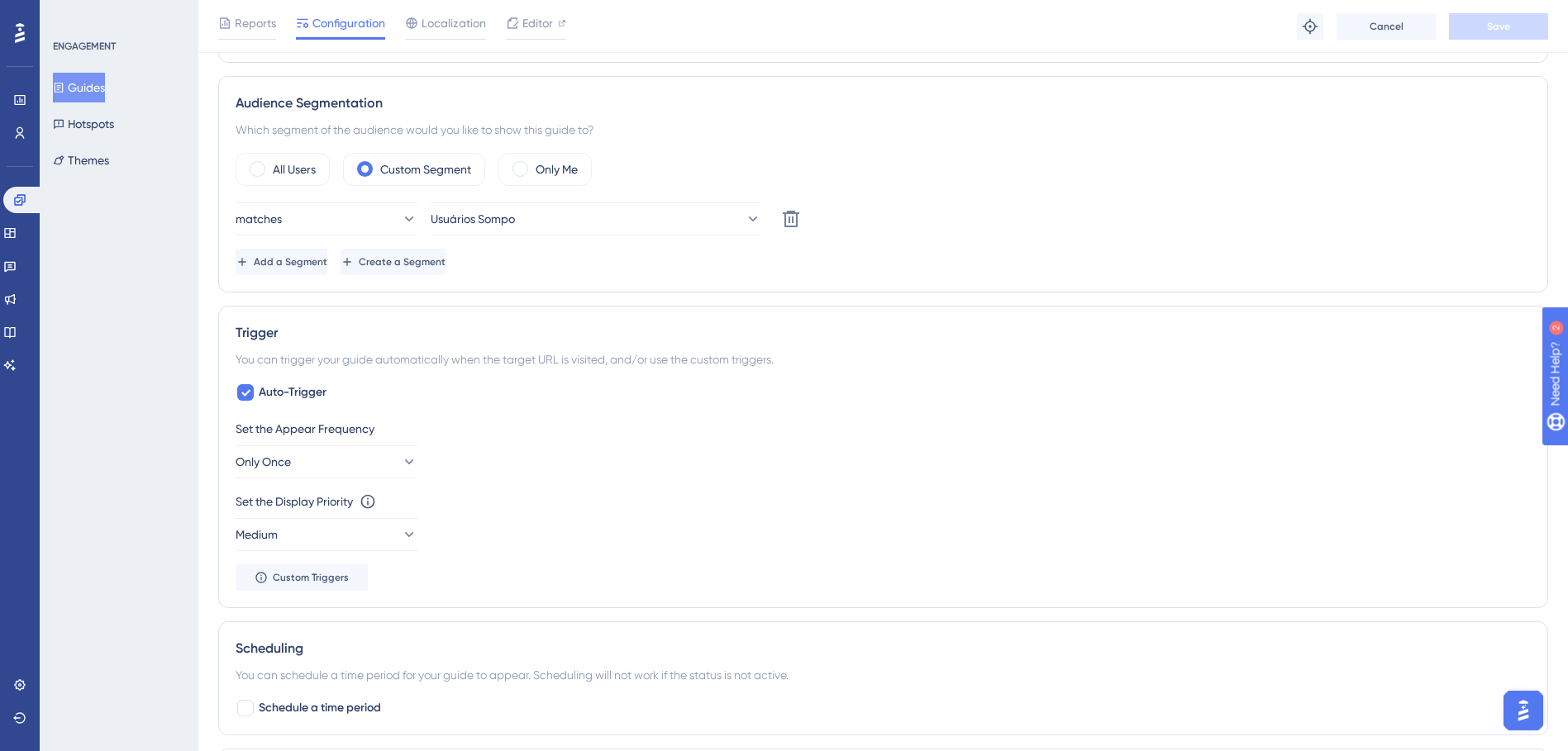
scroll to position [579, 0]
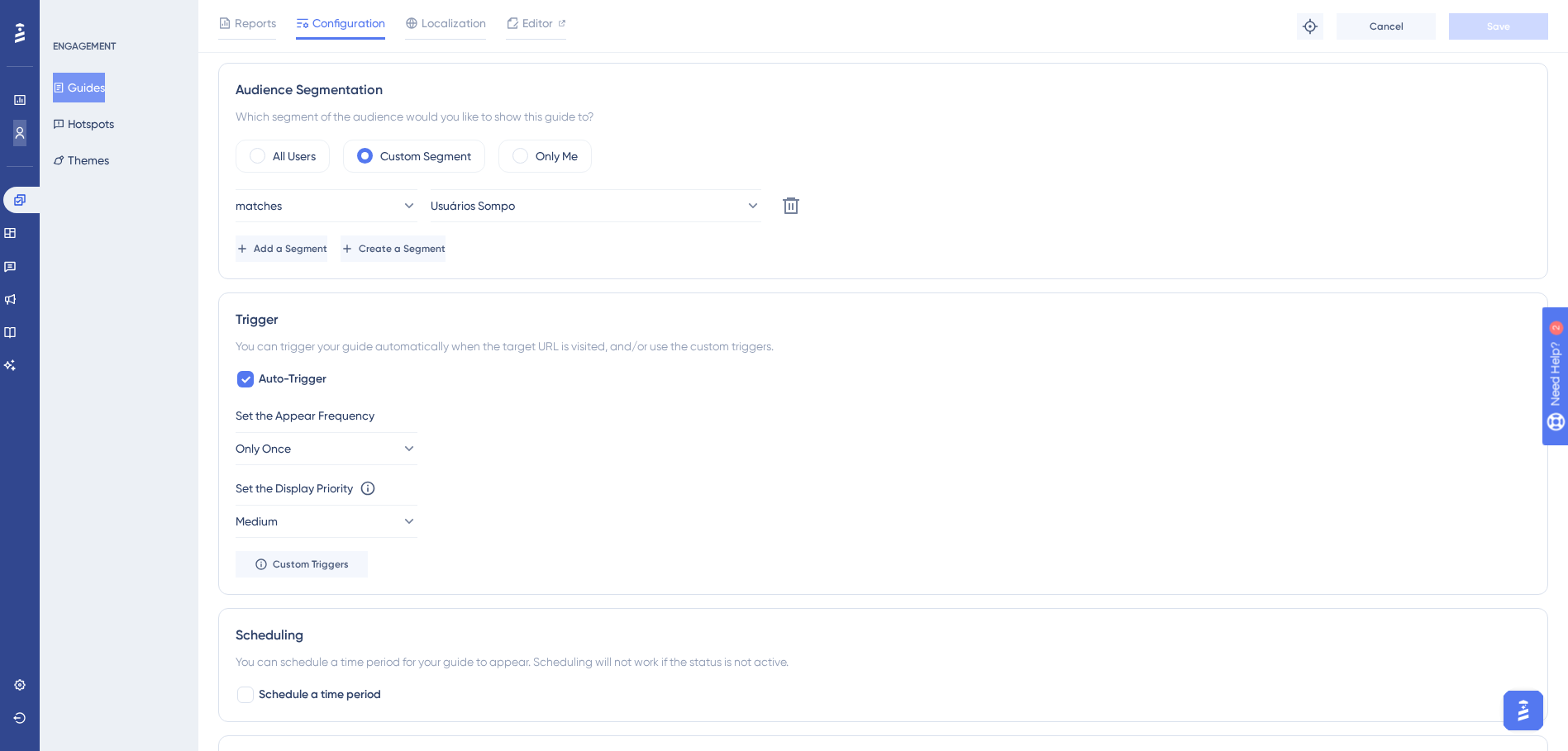
click at [22, 144] on link at bounding box center [19, 132] width 13 height 27
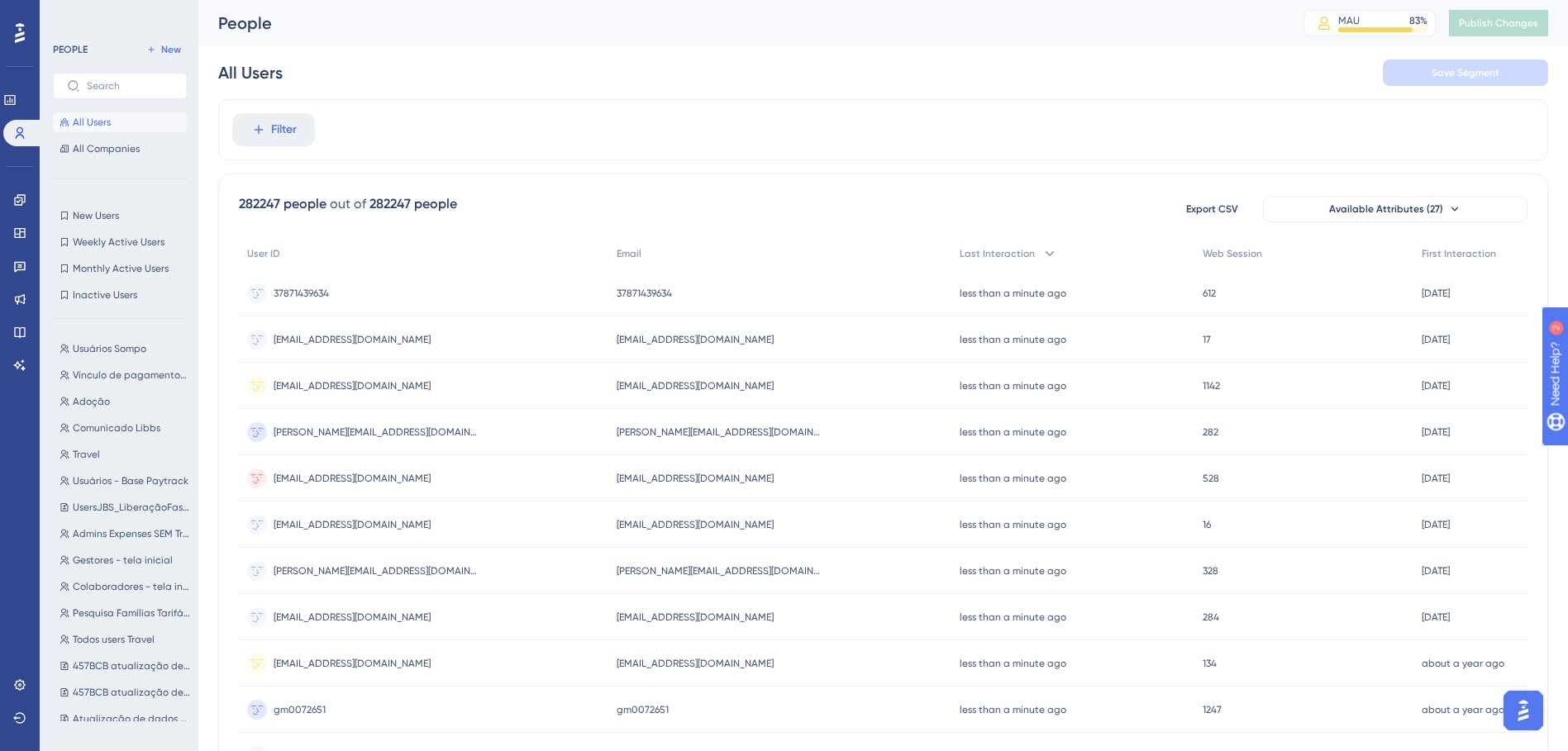
click at [87, 360] on div "Usuários Sompo Usuários Sompo Vínculo de pagamentos aos fornecedores (4 contas …" at bounding box center [125, 527] width 144 height 389
click at [83, 352] on span "Usuários Sompo" at bounding box center [110, 348] width 73 height 13
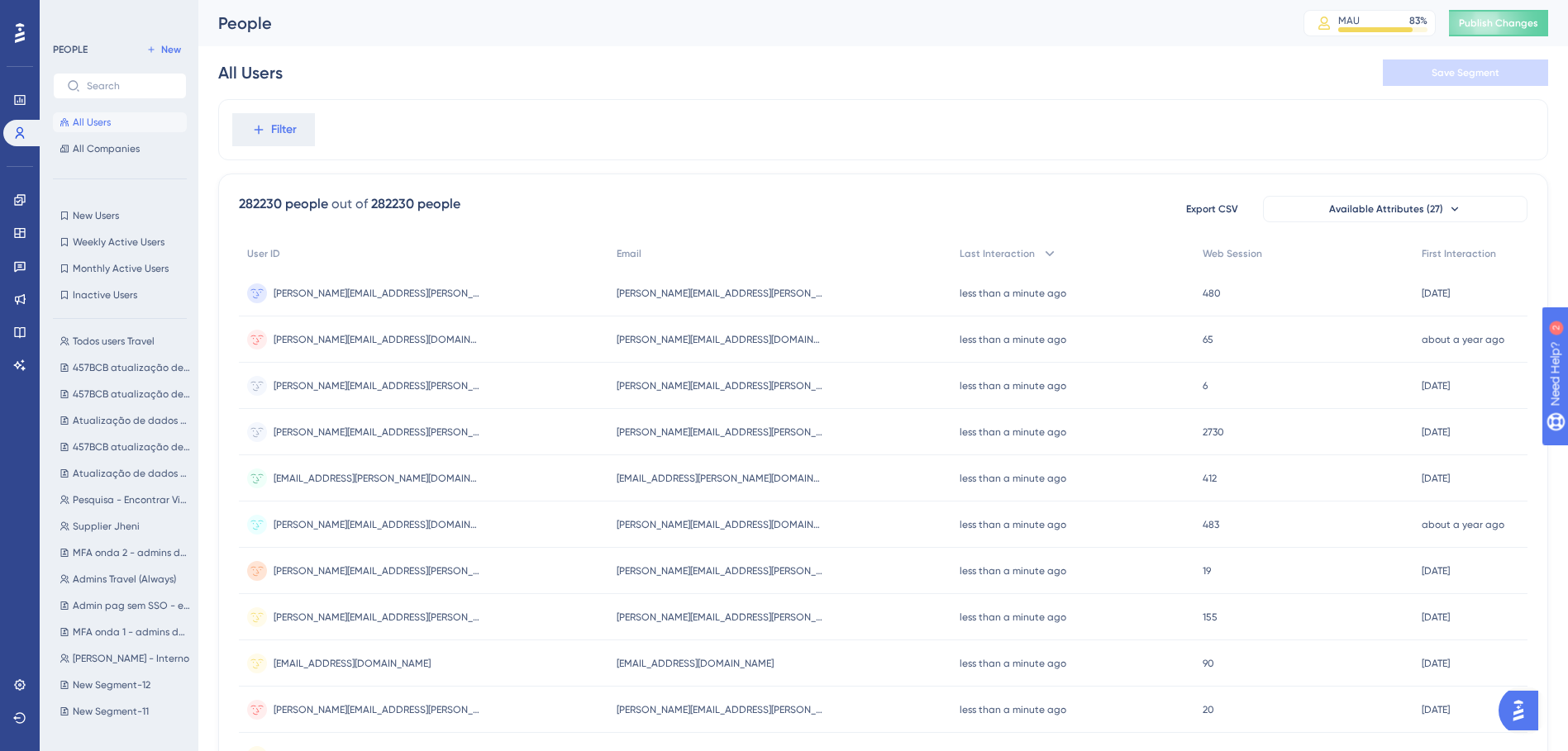
scroll to position [327, 0]
click at [164, 628] on button "New Segment-12 New Segment-12" at bounding box center [125, 629] width 144 height 20
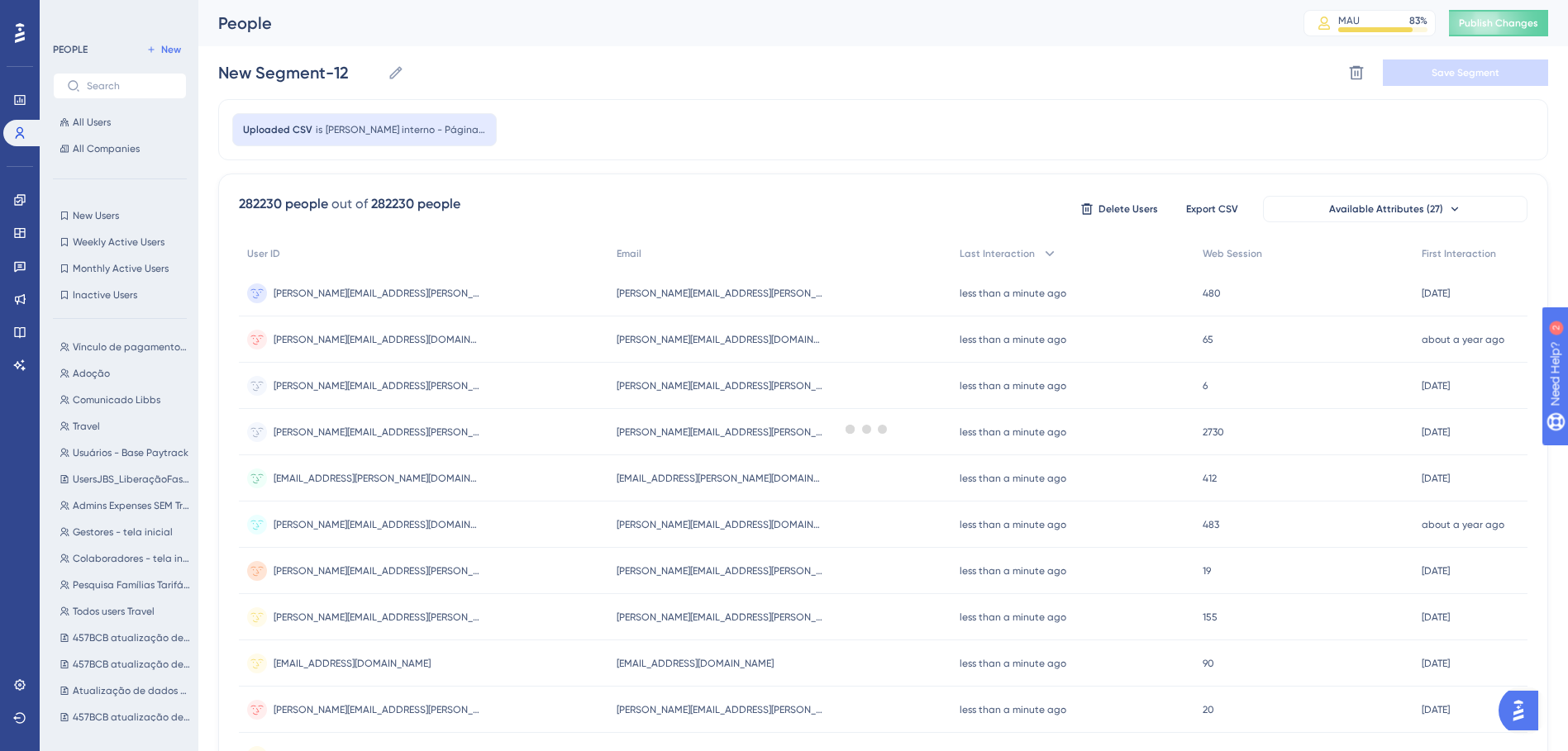
scroll to position [0, 0]
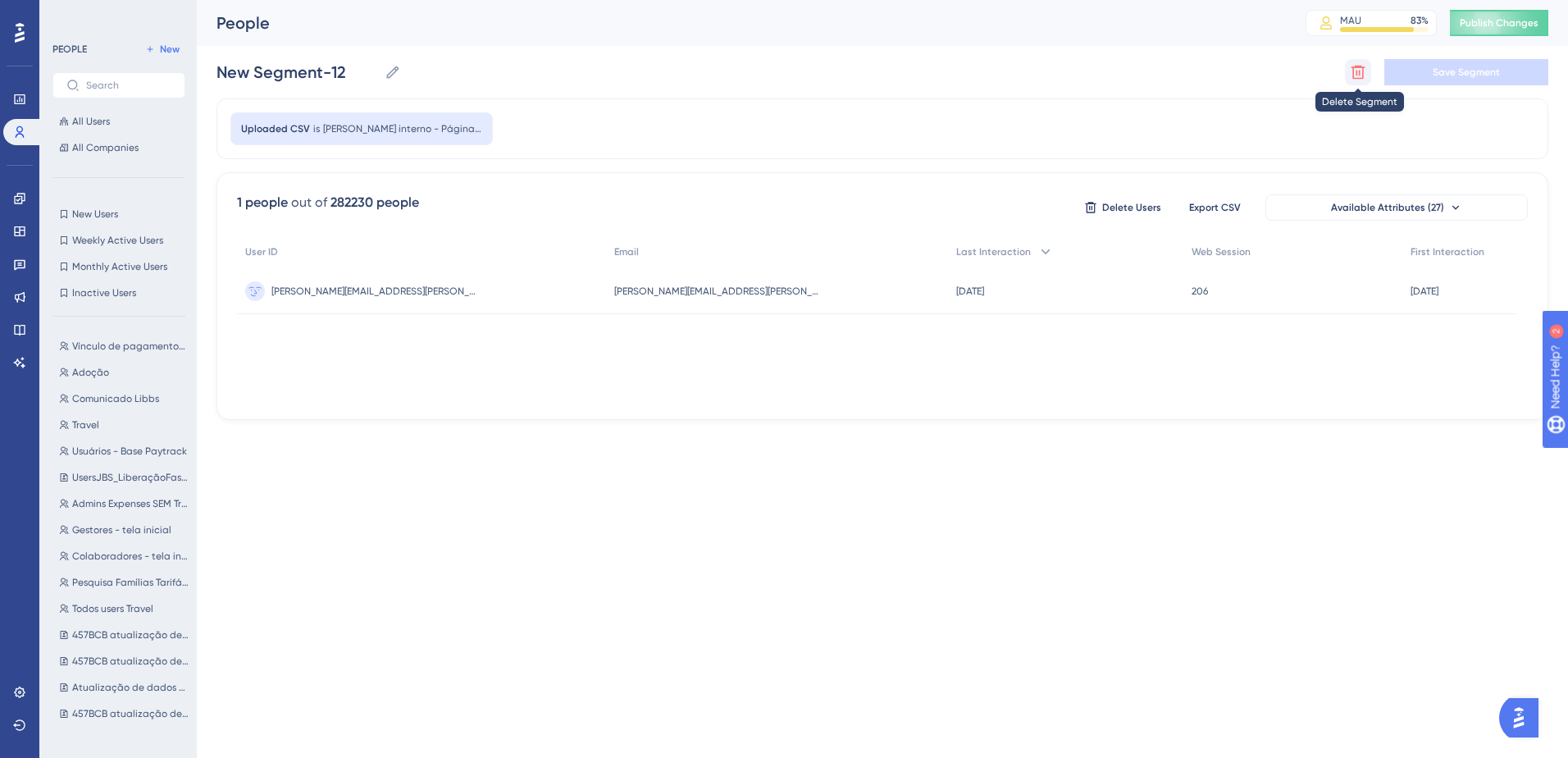
click at [1363, 69] on icon at bounding box center [1359, 73] width 14 height 14
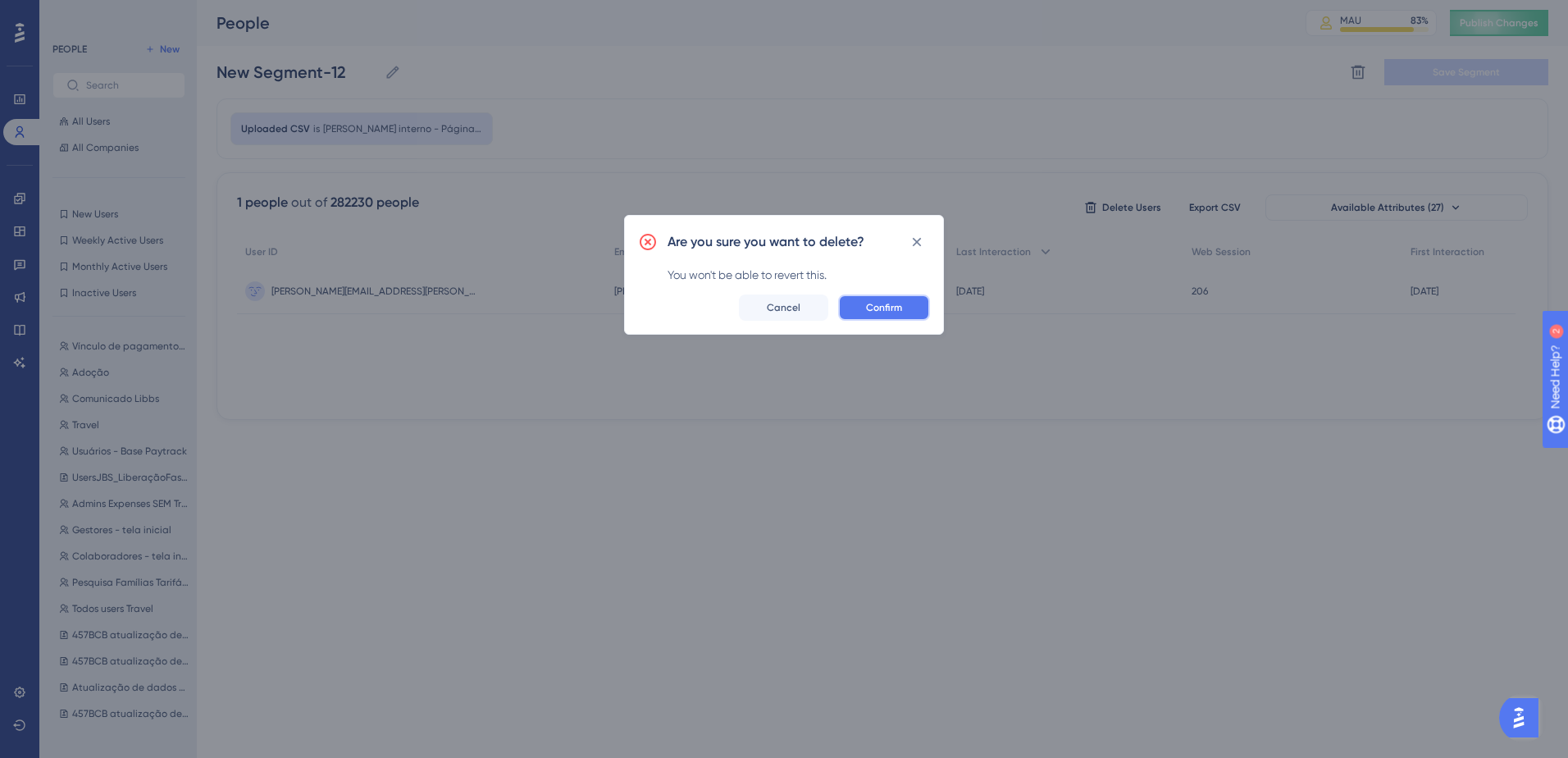
click at [885, 307] on span "Confirm" at bounding box center [884, 307] width 36 height 13
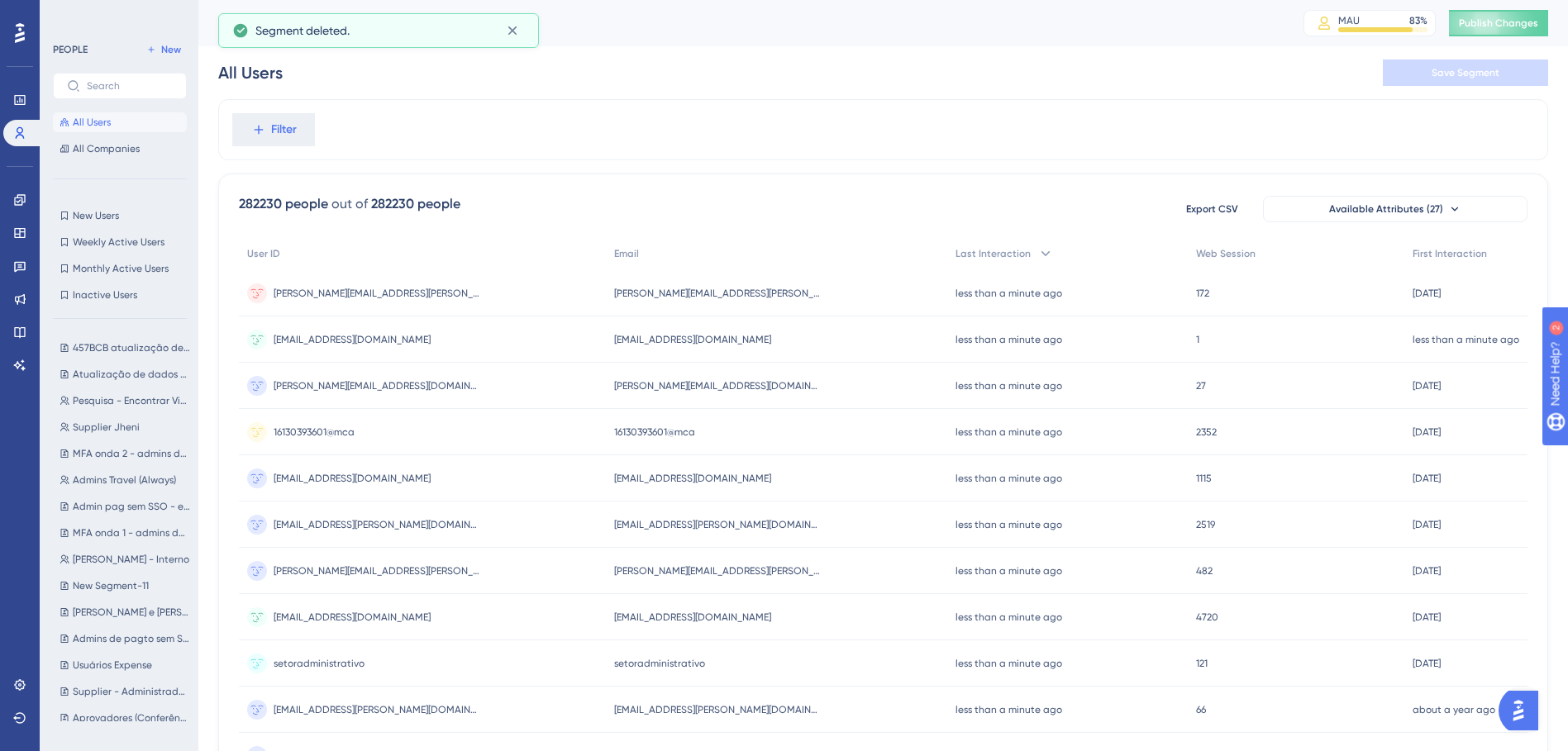
scroll to position [413, 0]
click at [117, 513] on span "Ruan Scherer - Interno" at bounding box center [131, 517] width 117 height 13
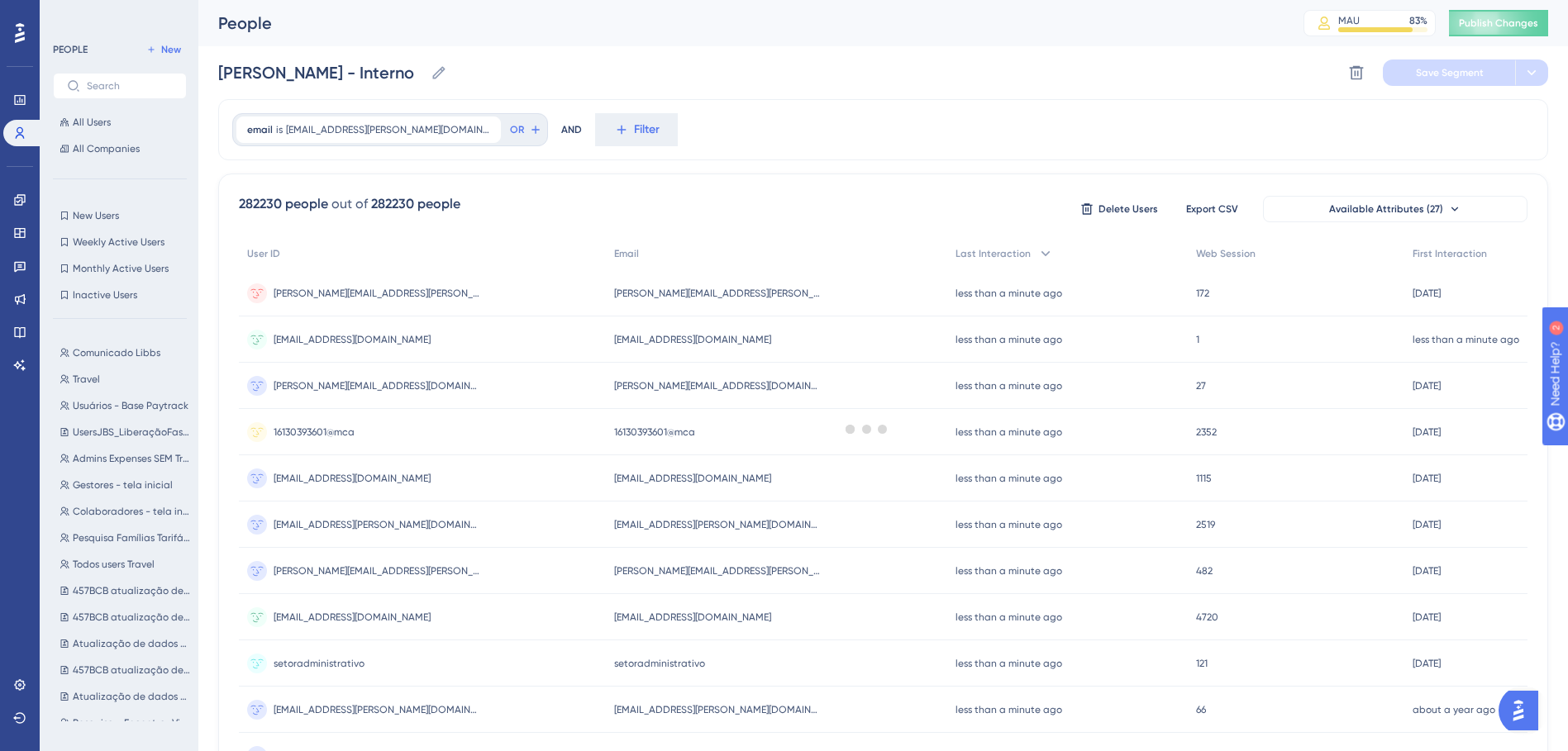
scroll to position [0, 0]
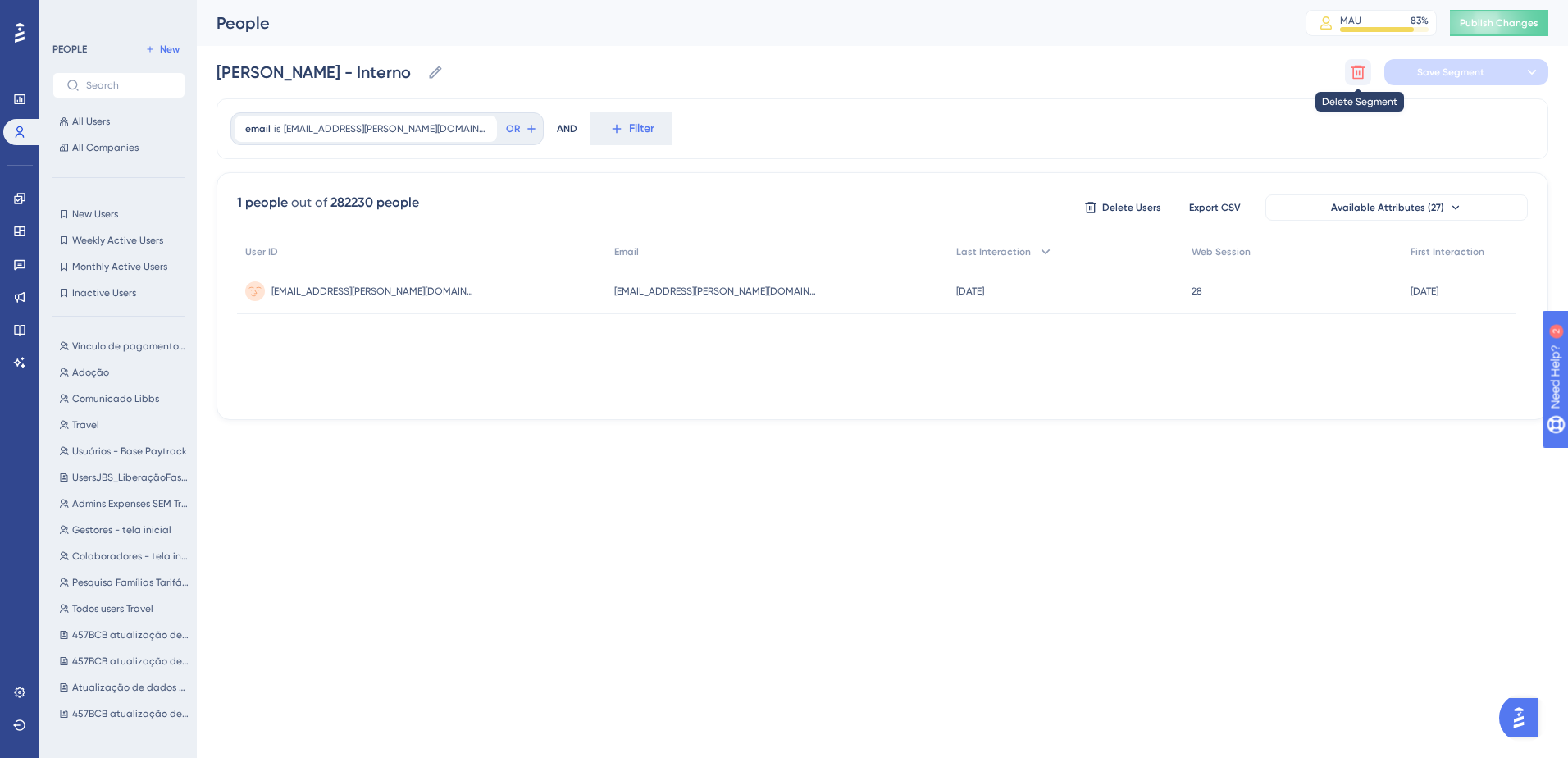
click at [1353, 77] on icon at bounding box center [1359, 73] width 14 height 14
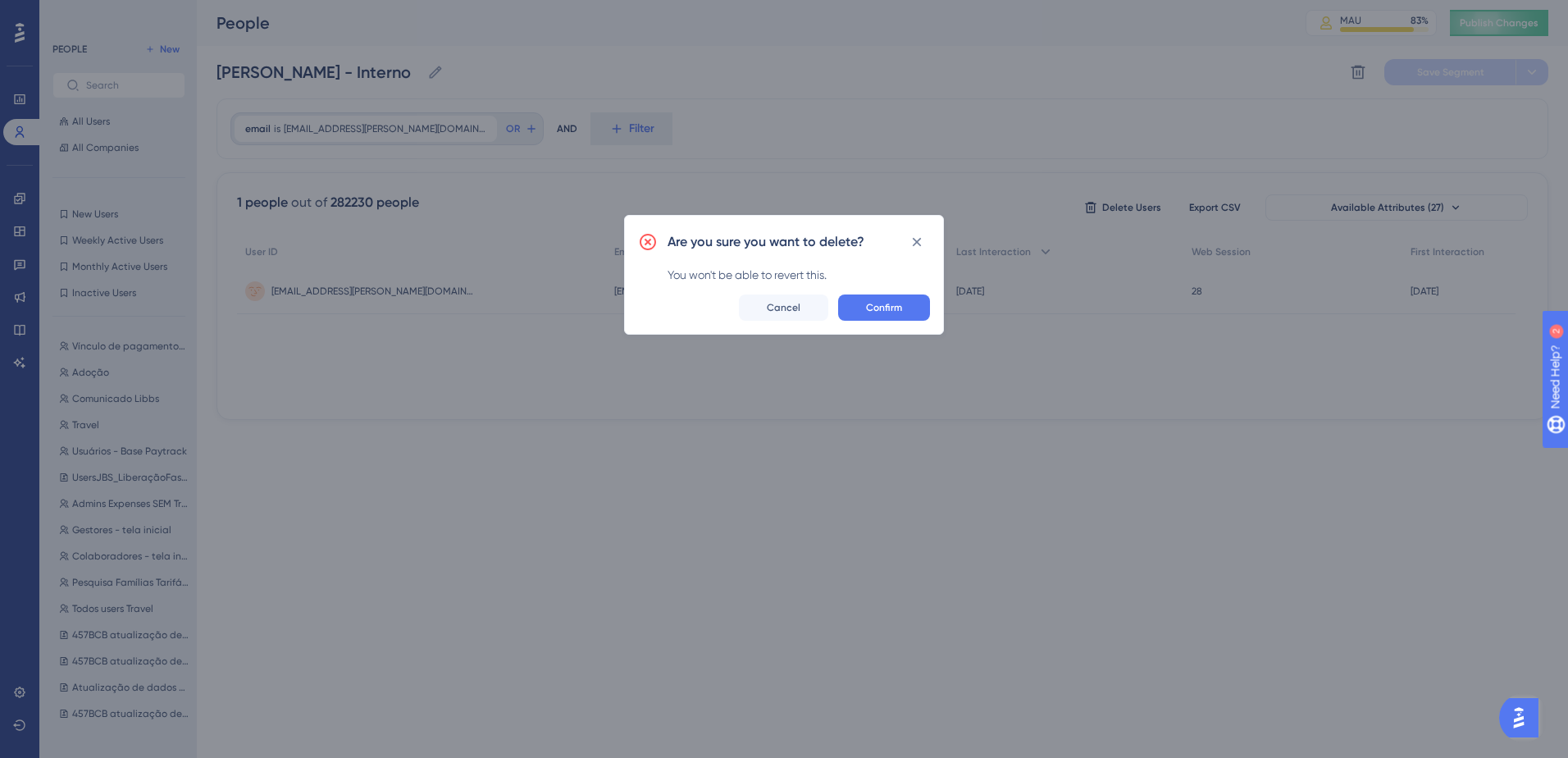
click at [874, 322] on div "Are you sure you want to delete? You won't be able to revert this. Confirm Canc…" at bounding box center [784, 275] width 320 height 120
click at [874, 310] on span "Confirm" at bounding box center [884, 307] width 36 height 13
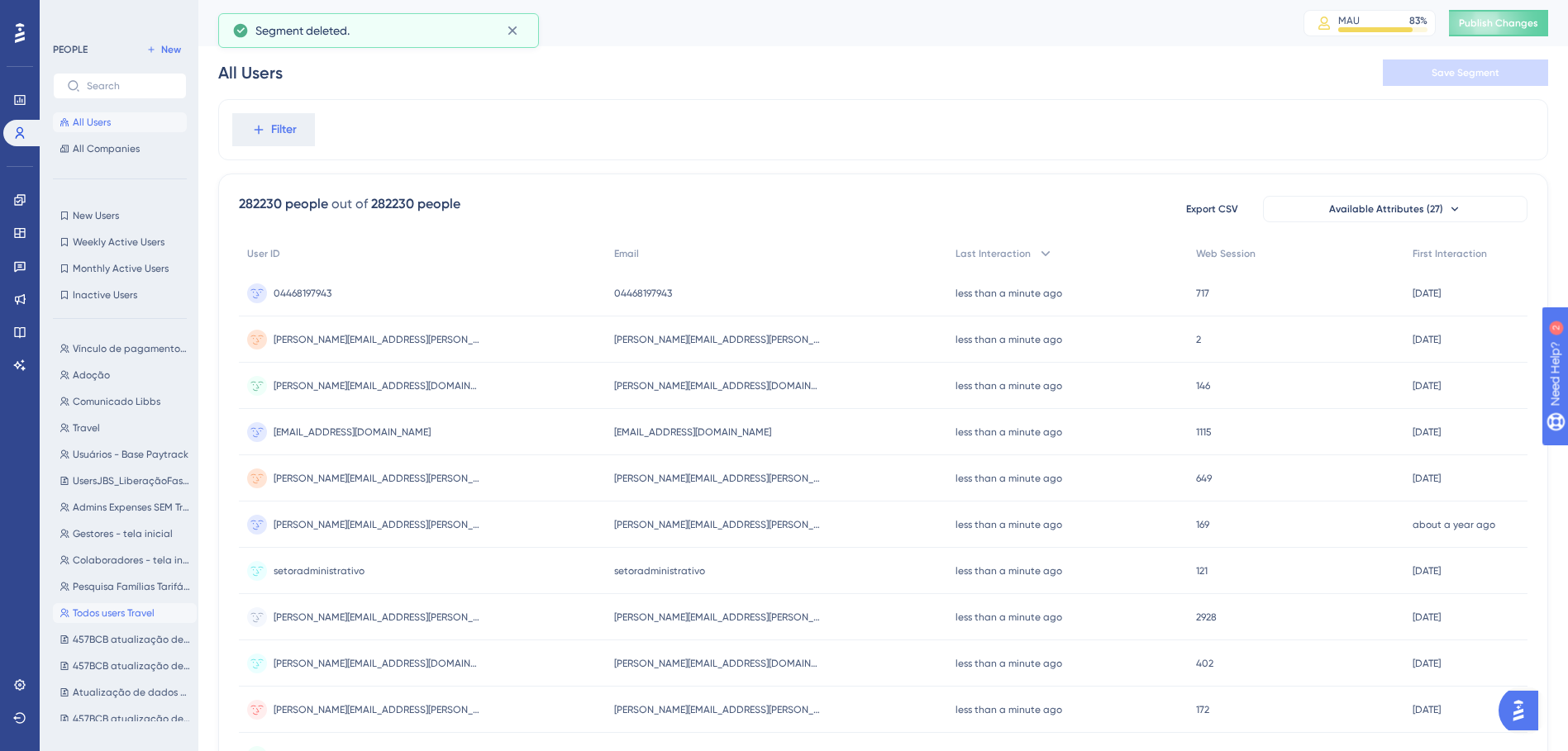
click at [116, 609] on span "Todos users Travel" at bounding box center [114, 613] width 82 height 13
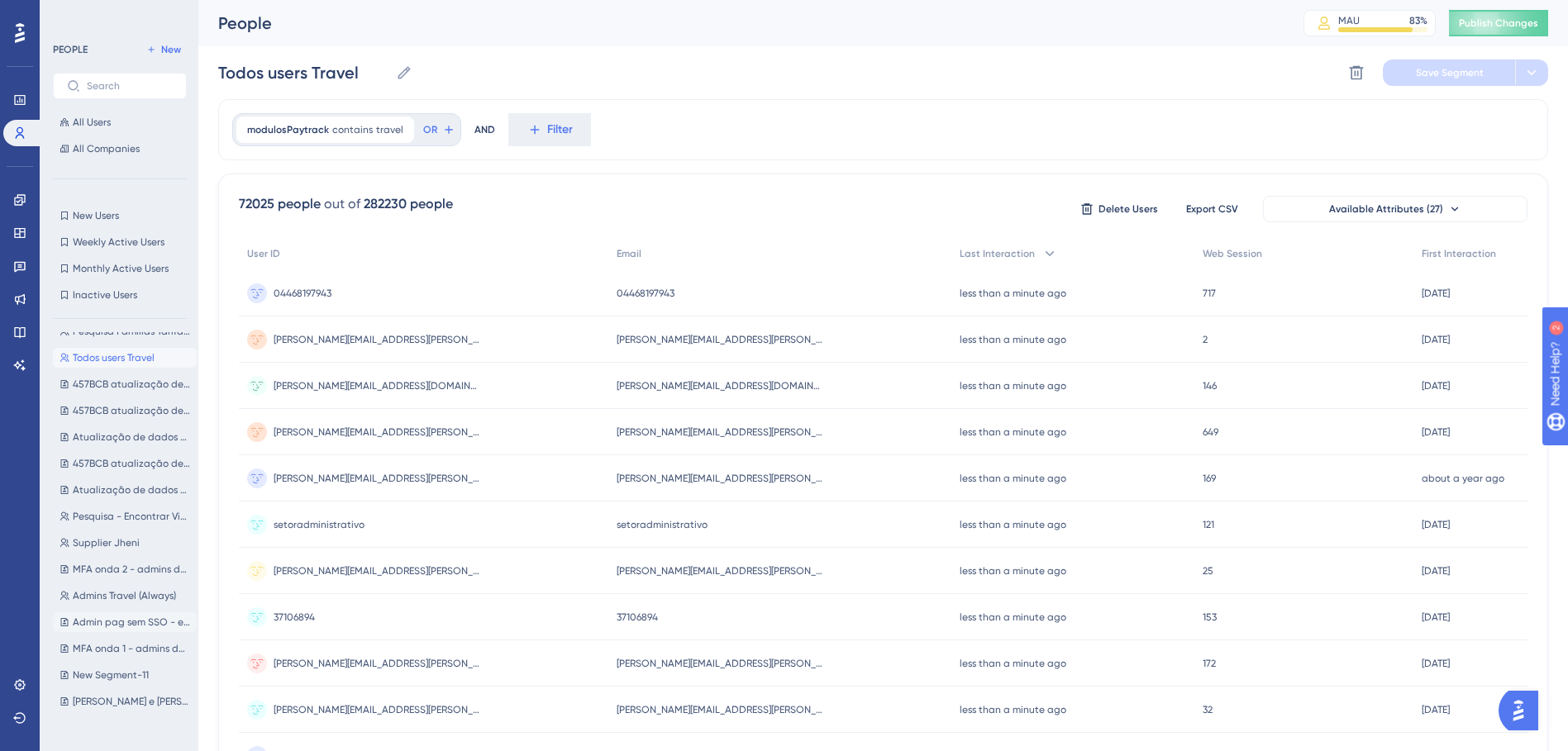
scroll to position [331, 0]
click at [130, 601] on span "New Segment-11" at bounding box center [111, 600] width 76 height 13
type input "New Segment-11"
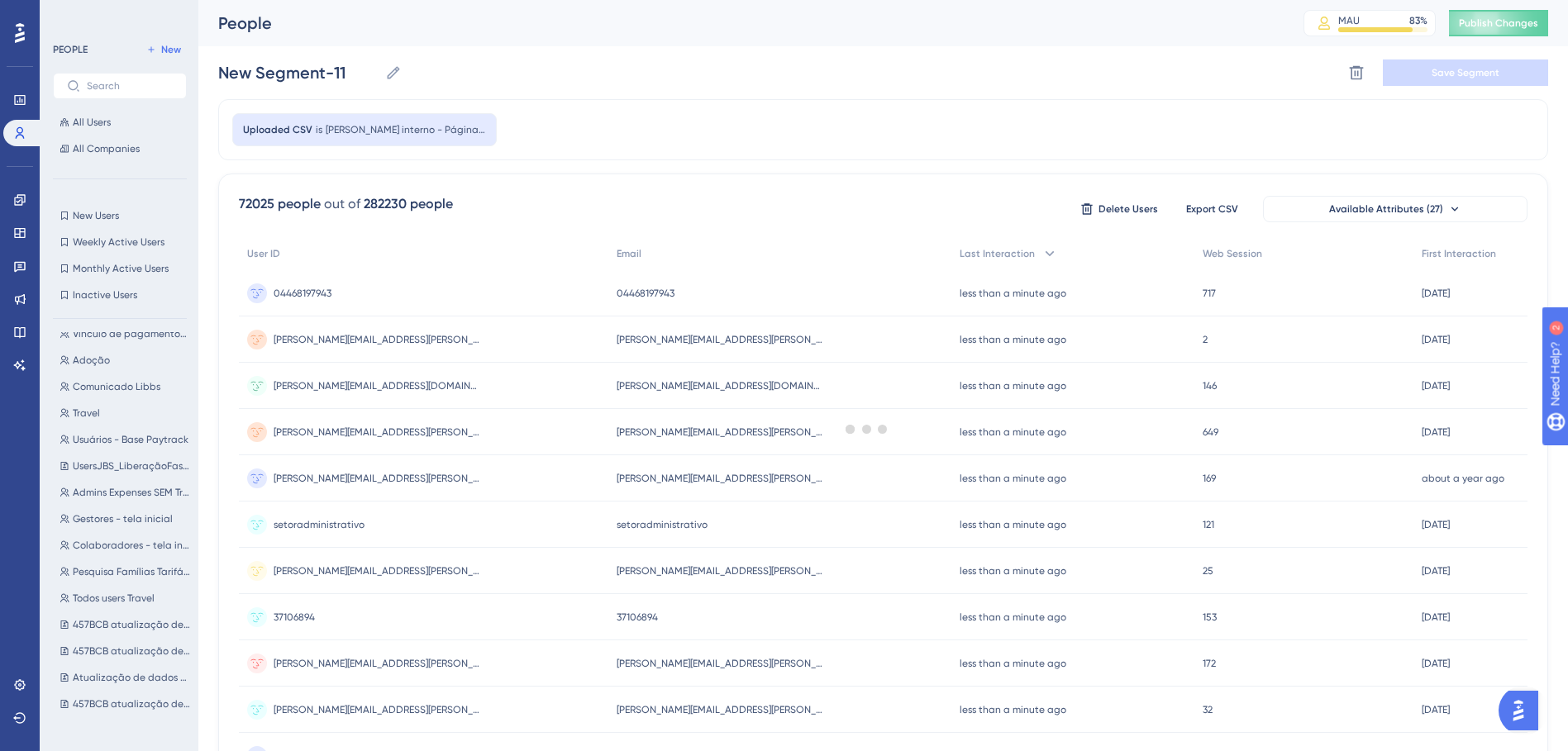
scroll to position [0, 0]
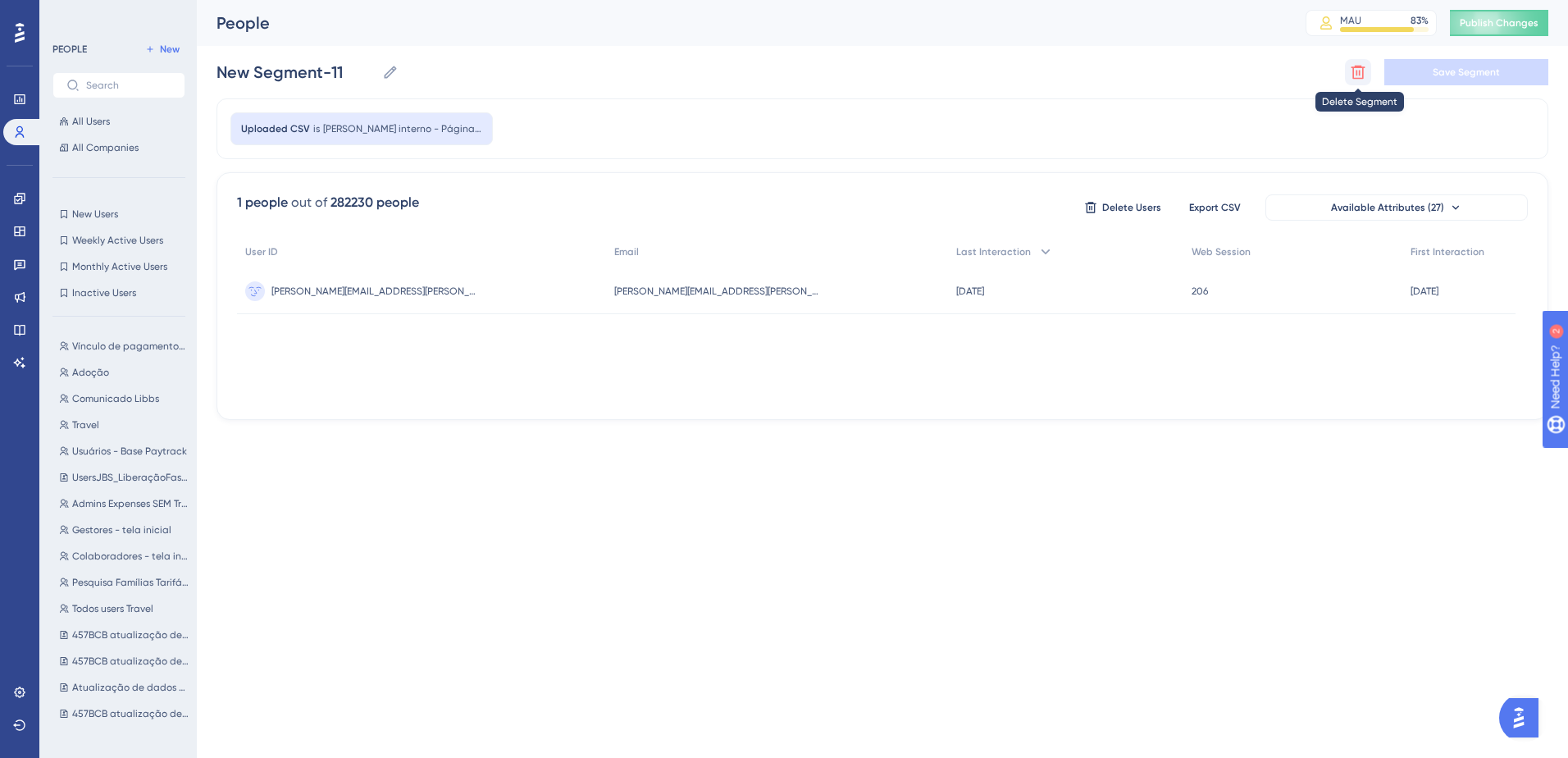
click at [1358, 76] on icon at bounding box center [1358, 72] width 17 height 17
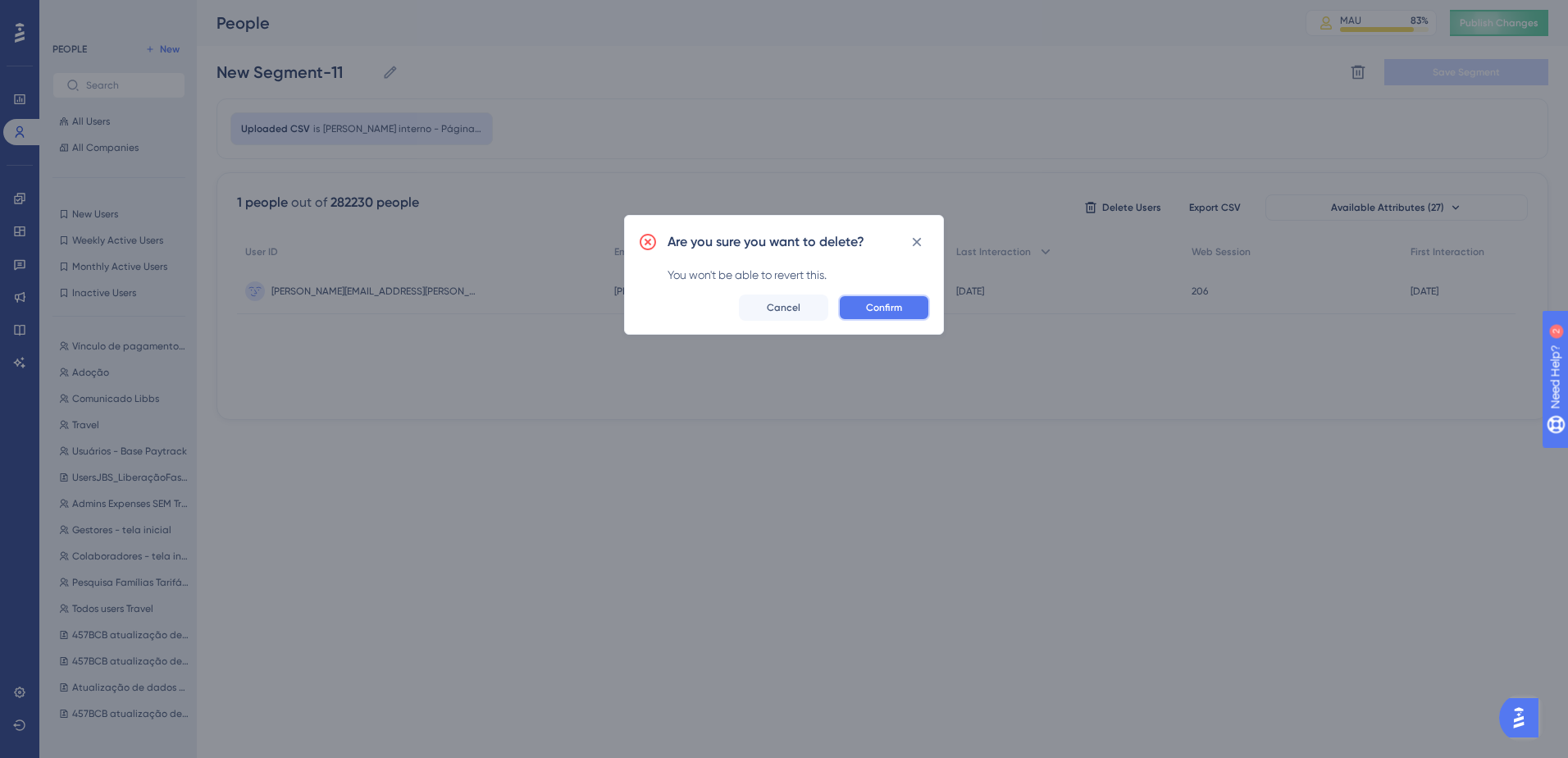
click at [888, 307] on span "Confirm" at bounding box center [884, 307] width 36 height 13
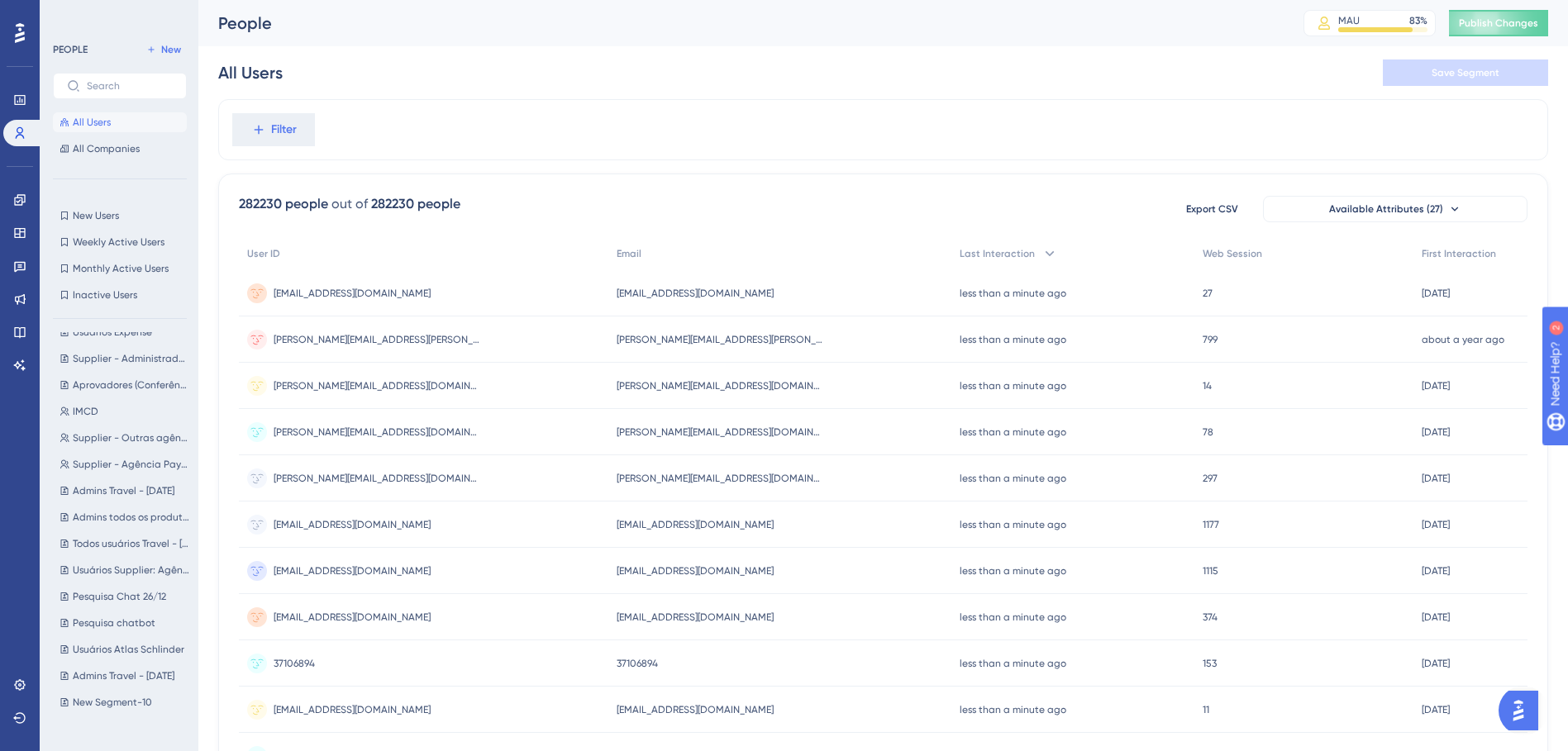
scroll to position [661, 0]
click at [111, 90] on input "text" at bounding box center [129, 86] width 86 height 12
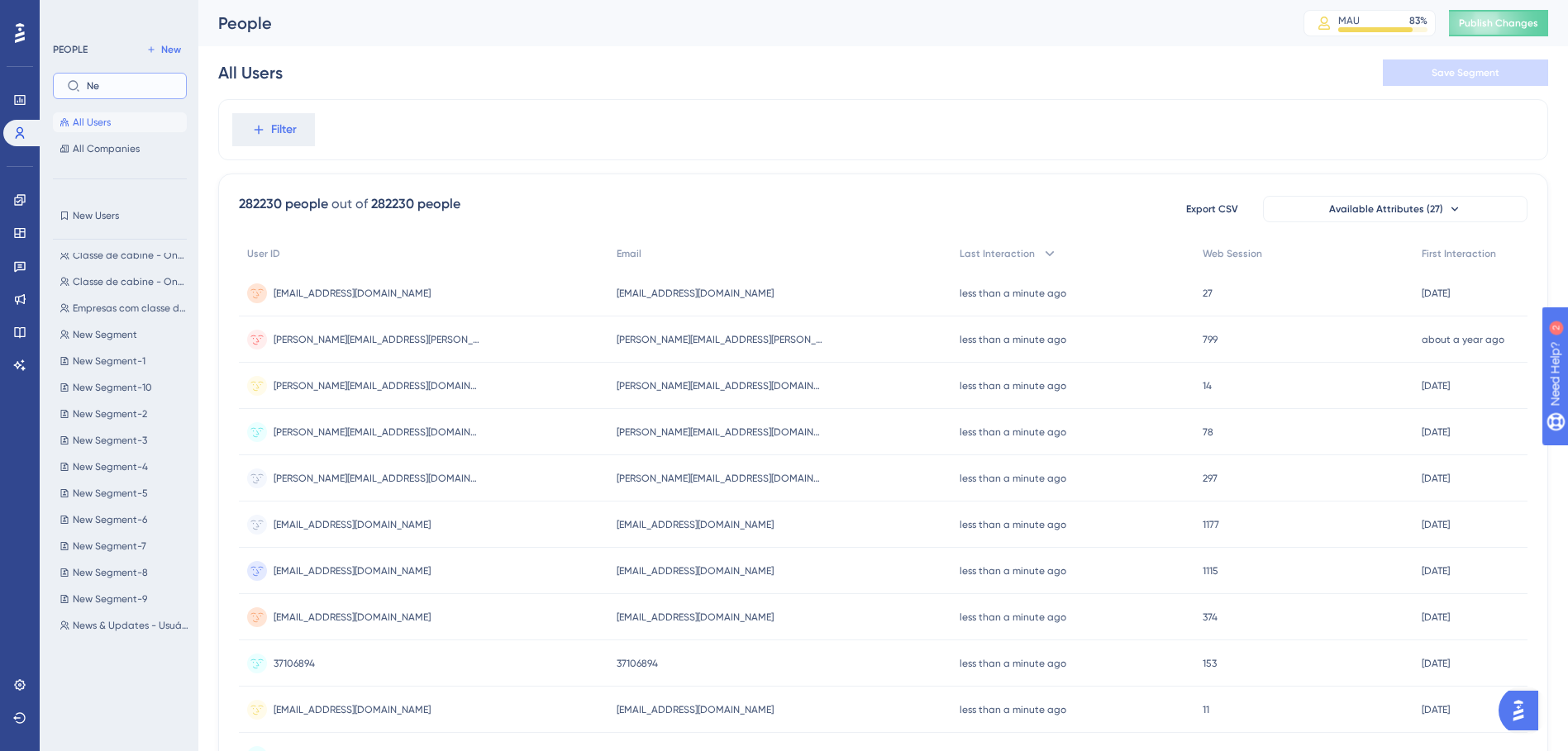
scroll to position [0, 0]
type input "New"
click at [91, 269] on span "New Segment" at bounding box center [105, 269] width 64 height 13
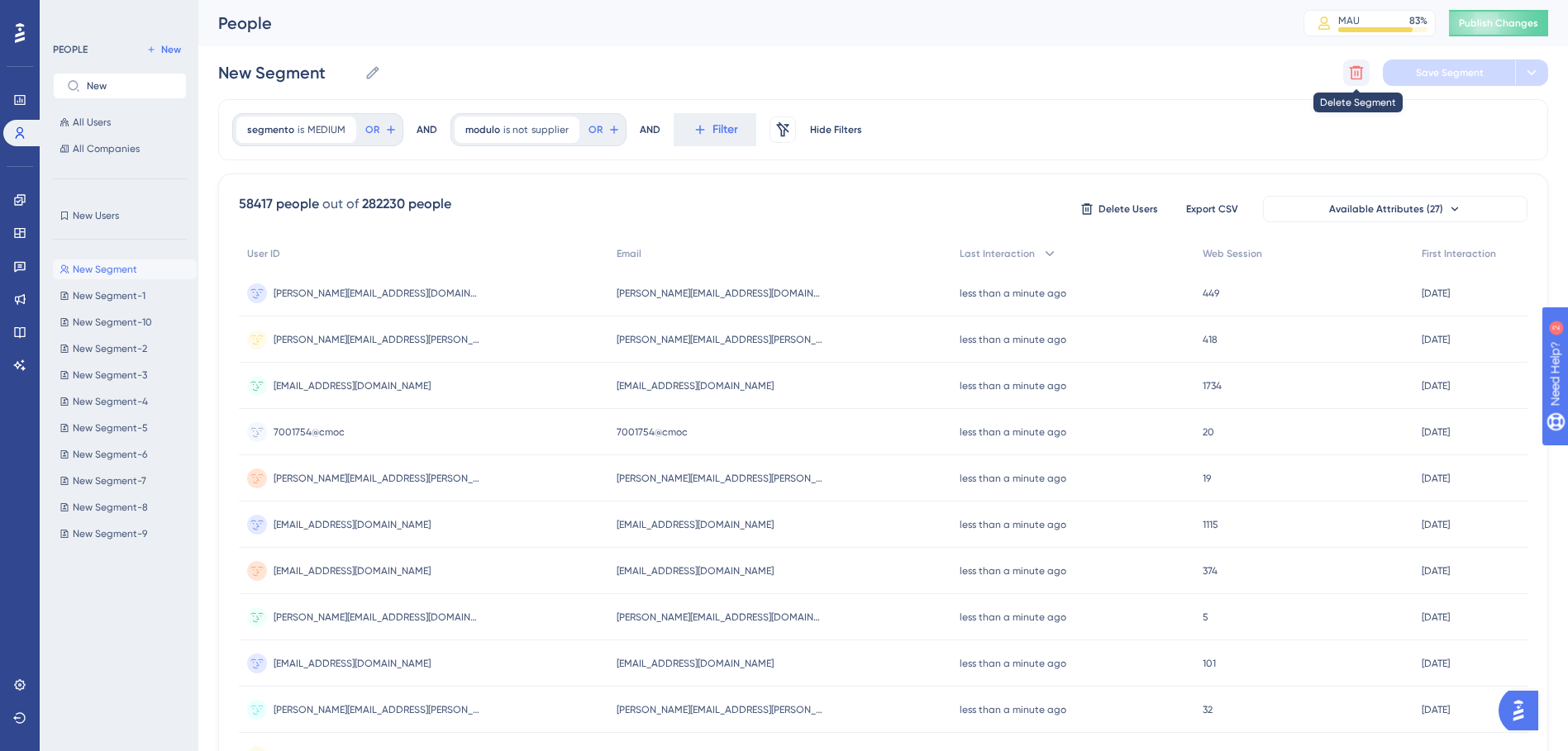
click at [1368, 68] on button at bounding box center [1356, 72] width 27 height 27
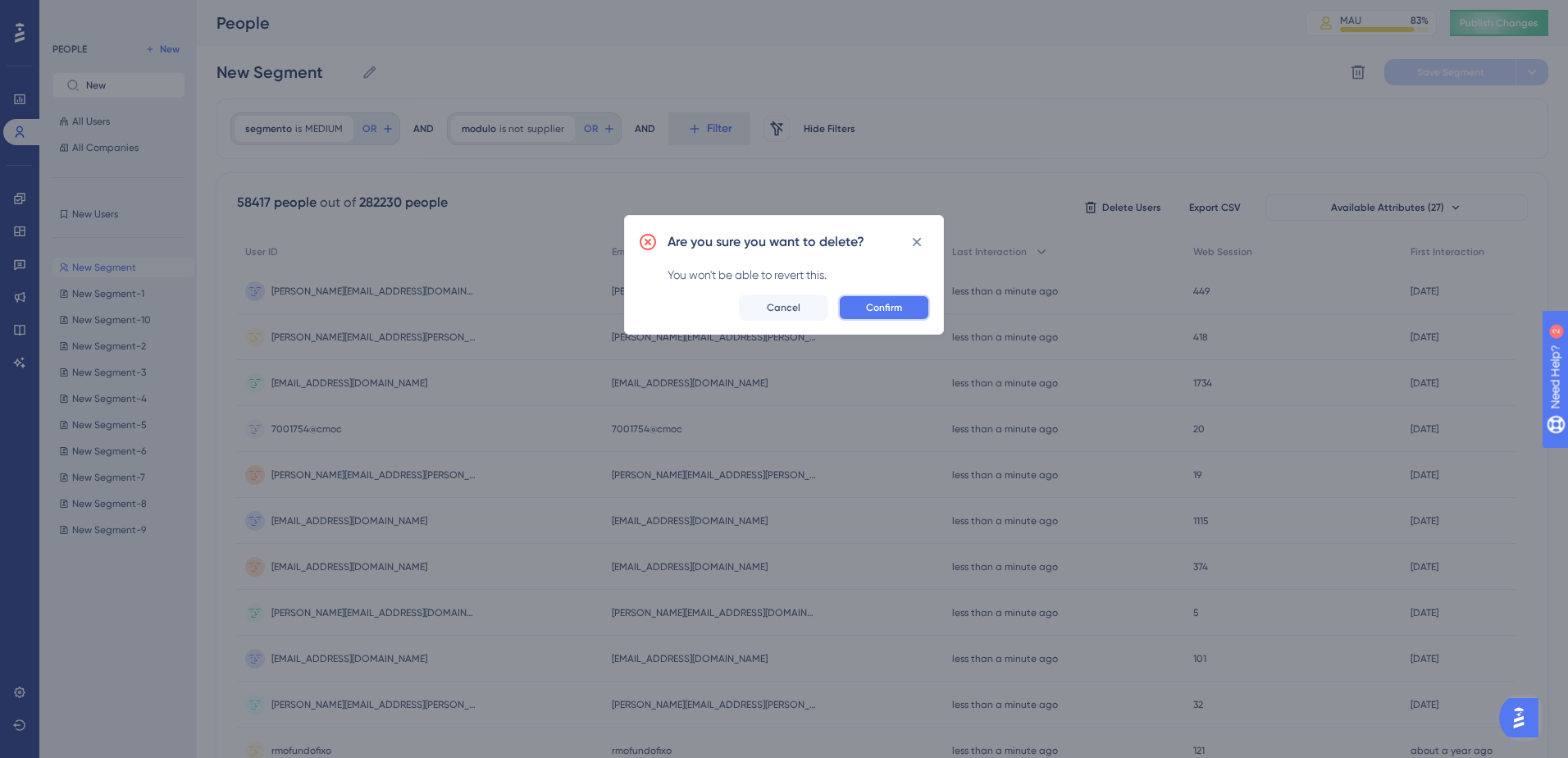
click at [921, 301] on button "Confirm" at bounding box center [885, 307] width 92 height 26
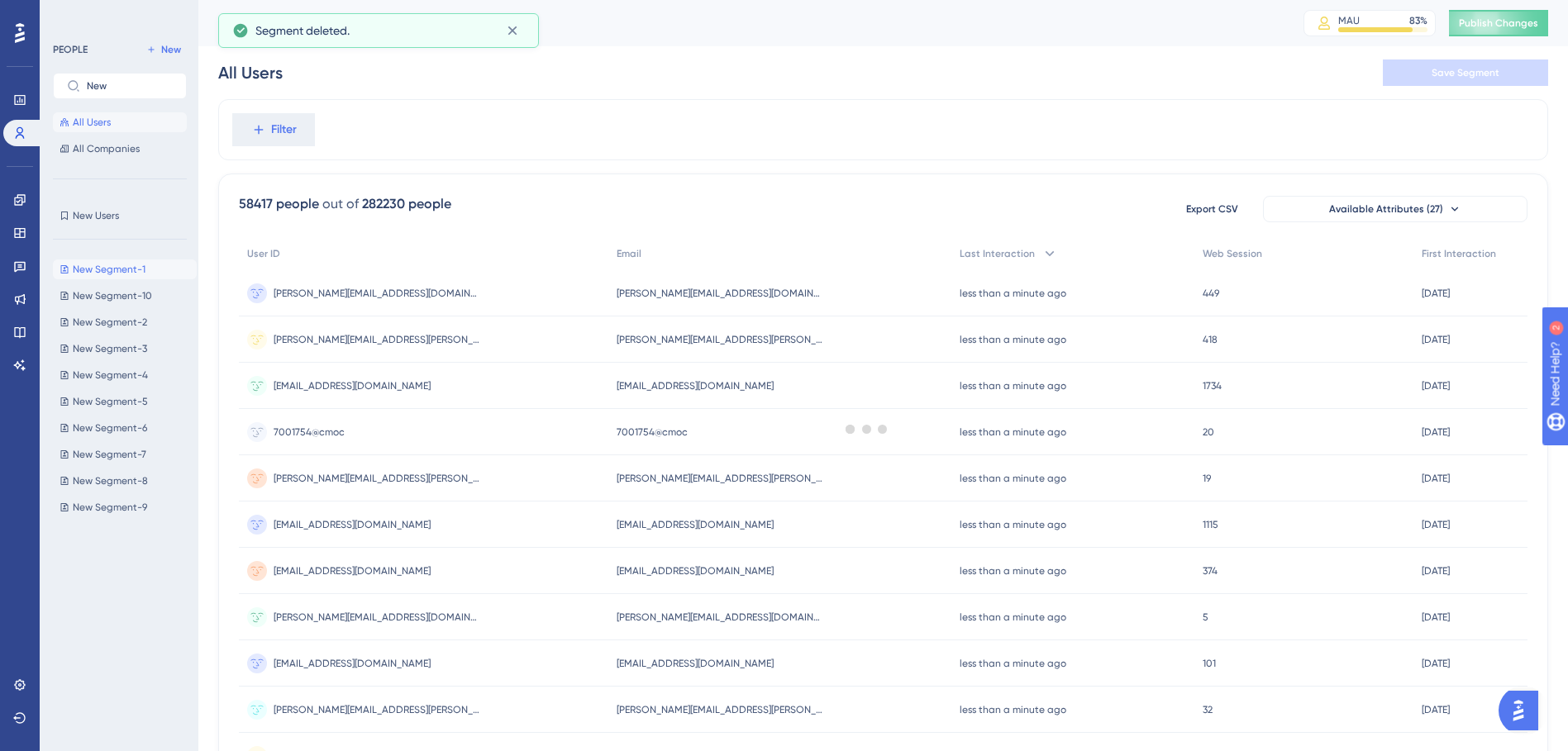
click at [115, 271] on span "New Segment-1" at bounding box center [110, 269] width 73 height 13
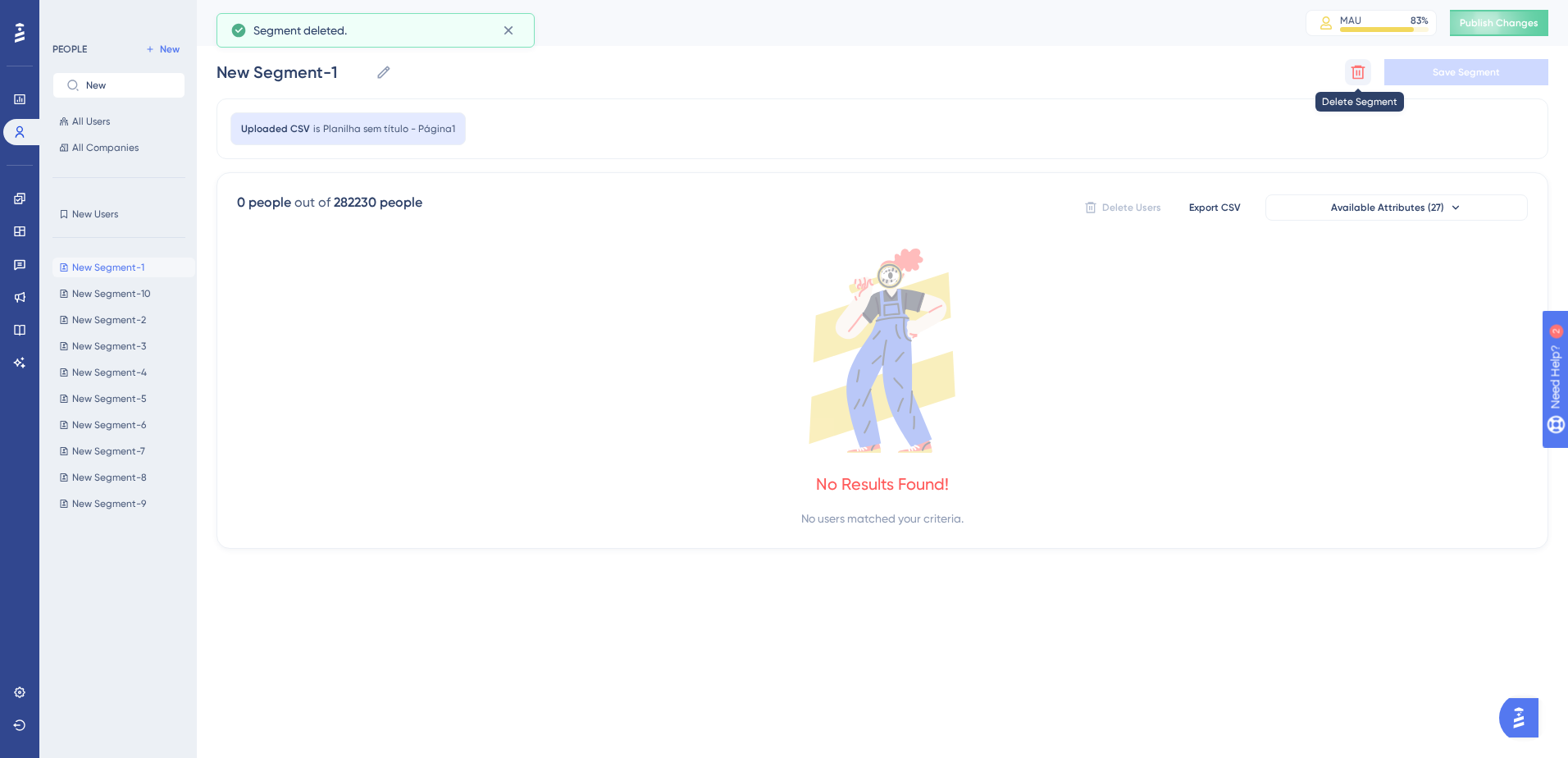
click at [1362, 77] on icon at bounding box center [1358, 72] width 17 height 17
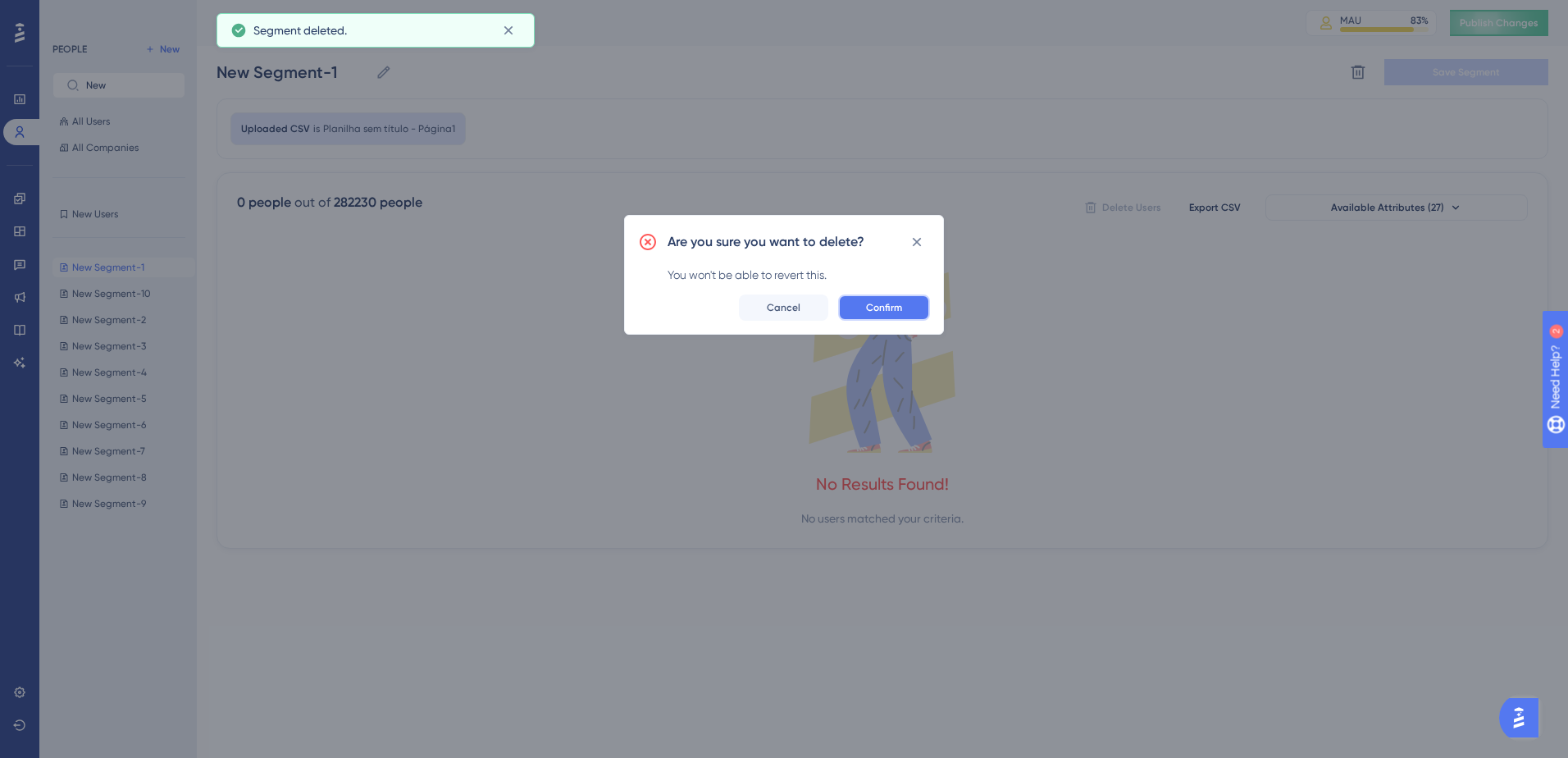
click at [864, 313] on button "Confirm" at bounding box center [885, 307] width 92 height 26
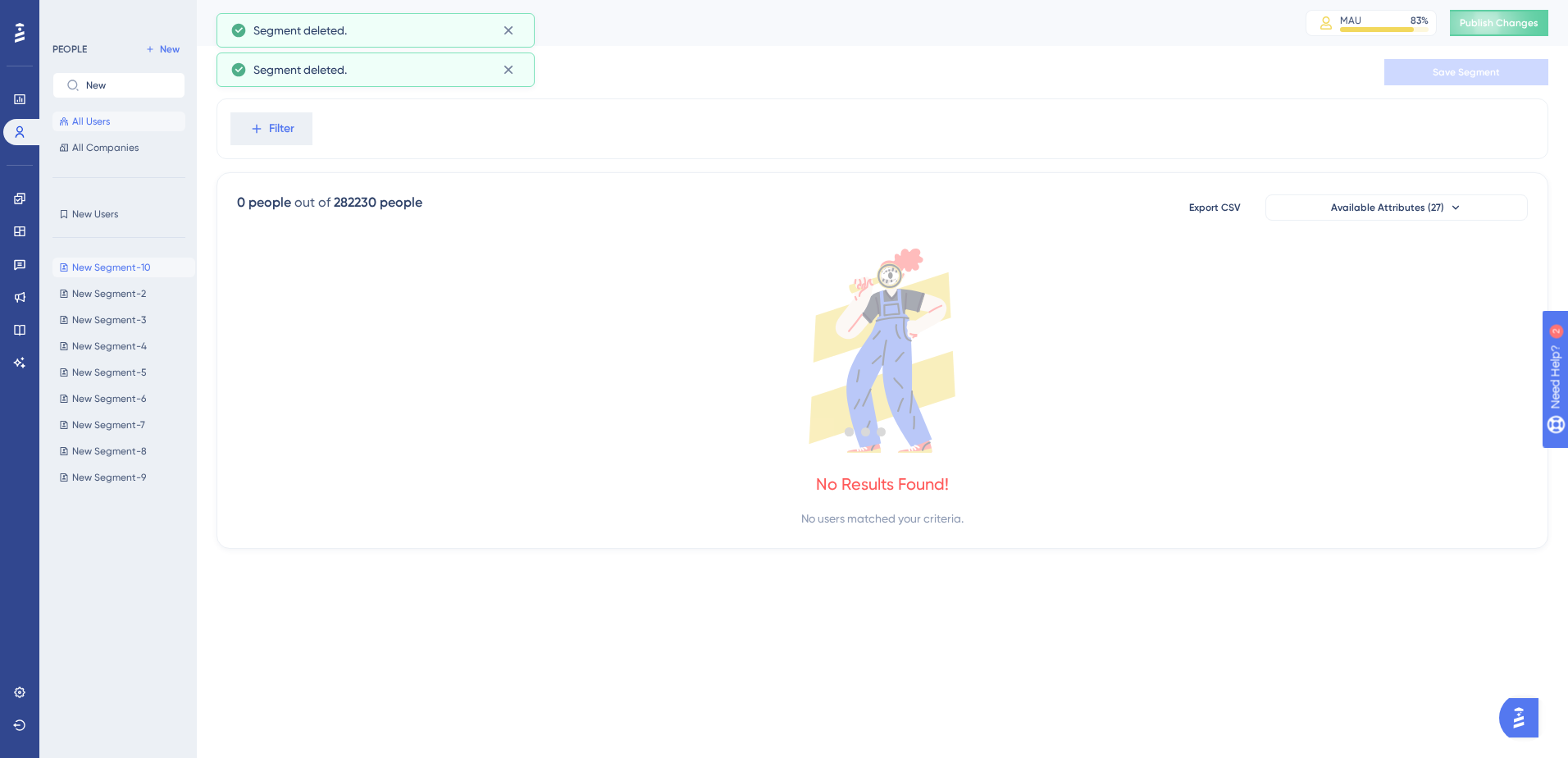
click at [90, 275] on button "New Segment-10 New Segment-10" at bounding box center [125, 268] width 143 height 20
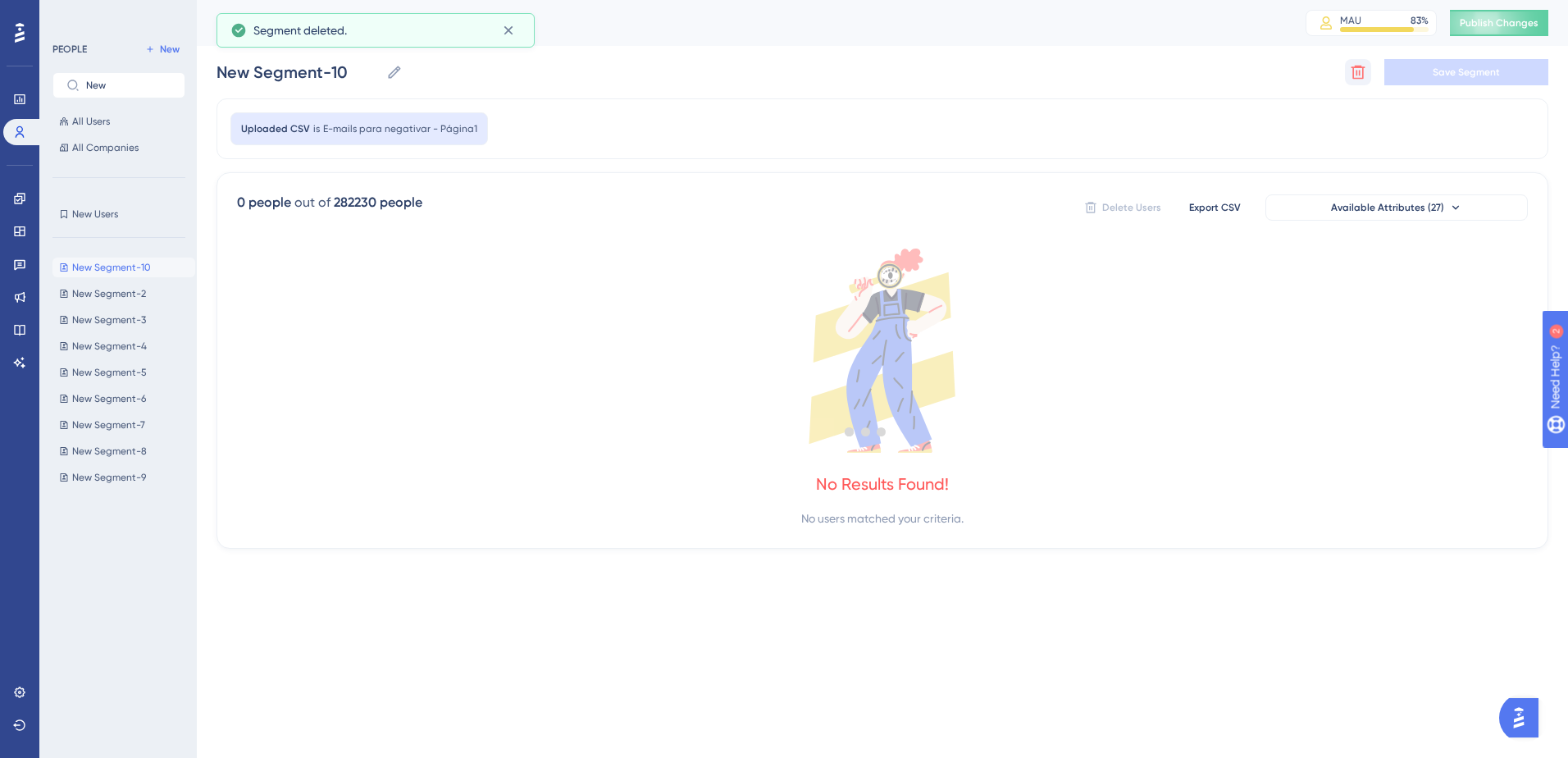
click at [1350, 69] on icon at bounding box center [1358, 72] width 17 height 17
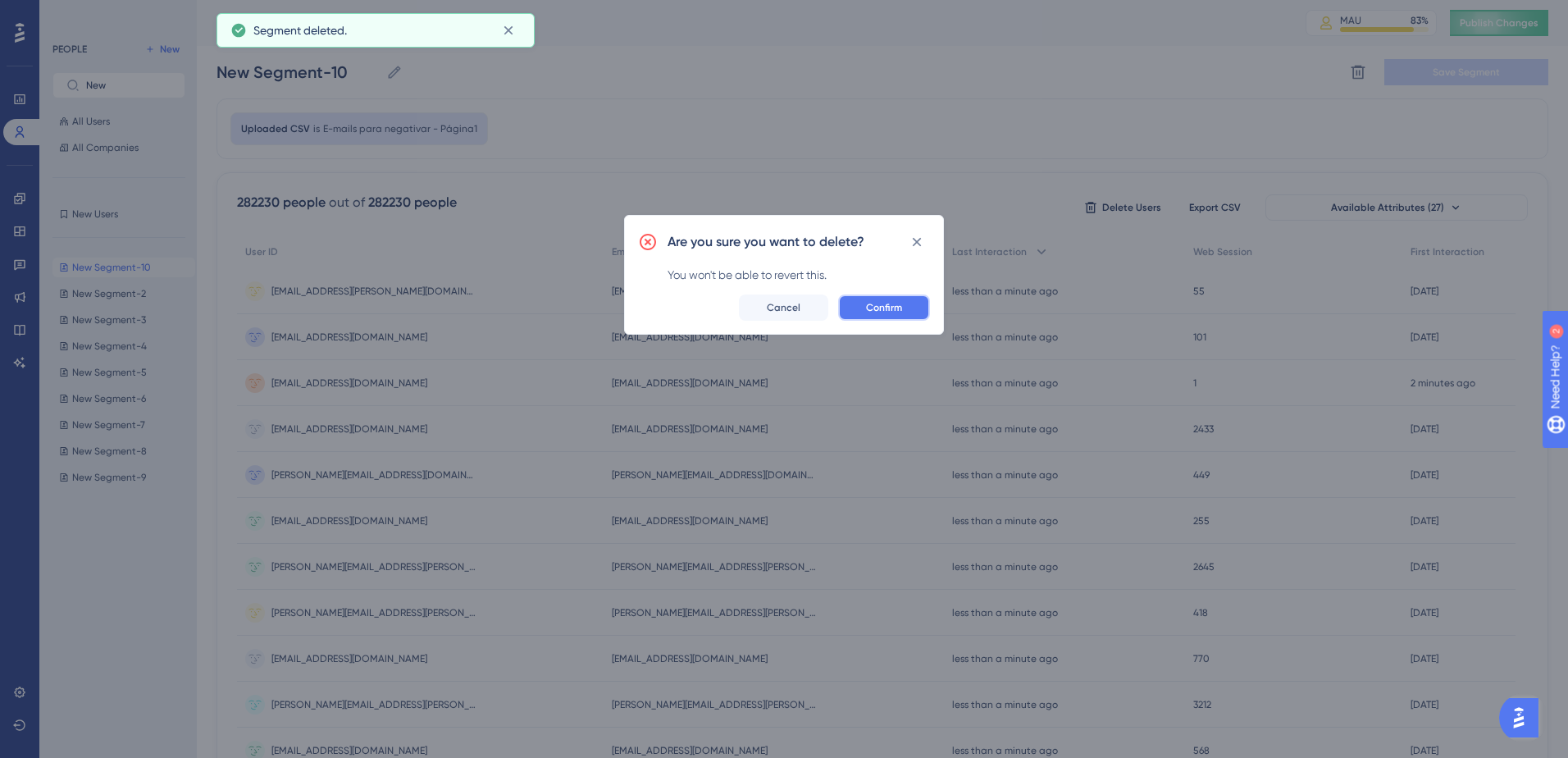
click at [905, 309] on button "Confirm" at bounding box center [885, 307] width 92 height 26
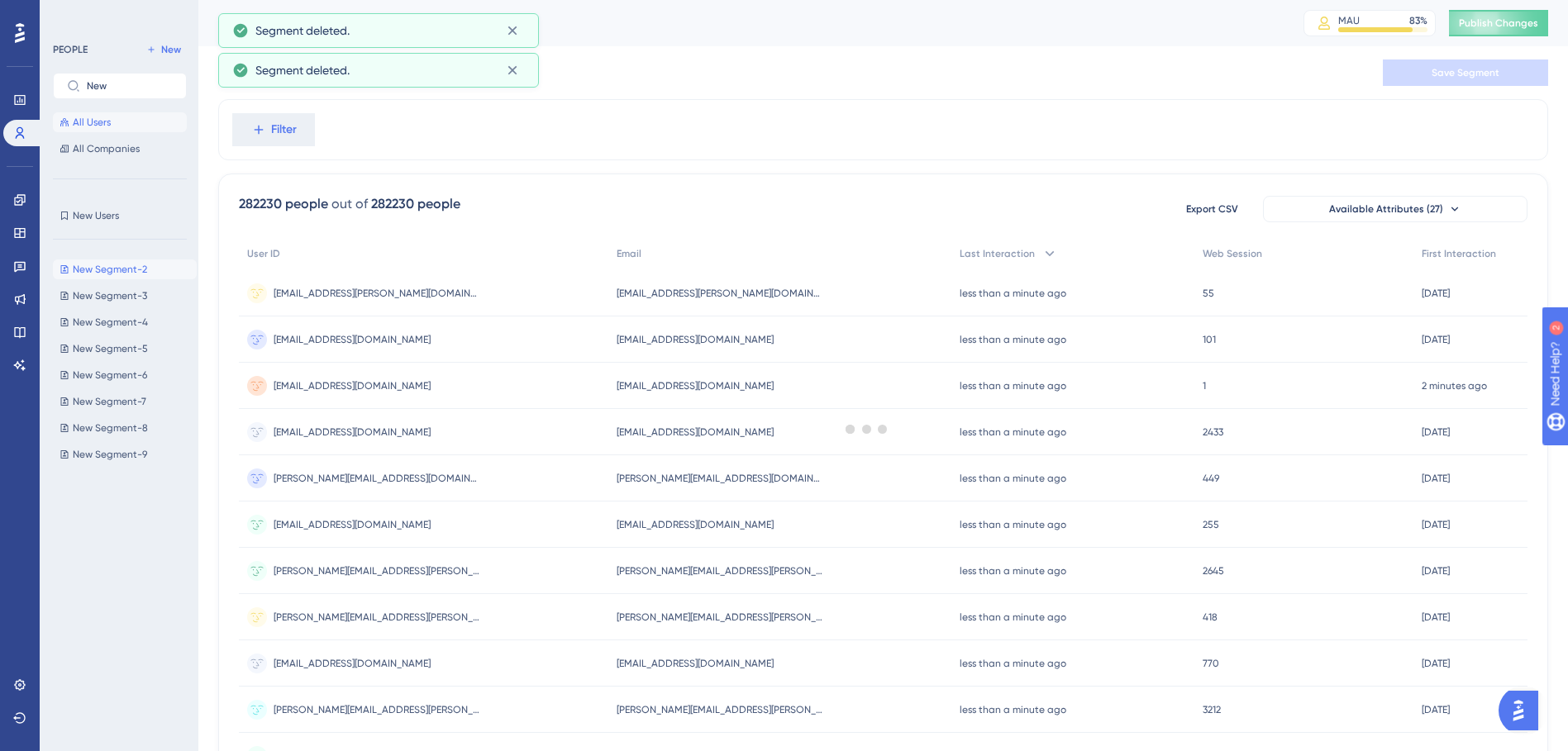
click at [92, 267] on span "New Segment-2" at bounding box center [110, 269] width 74 height 13
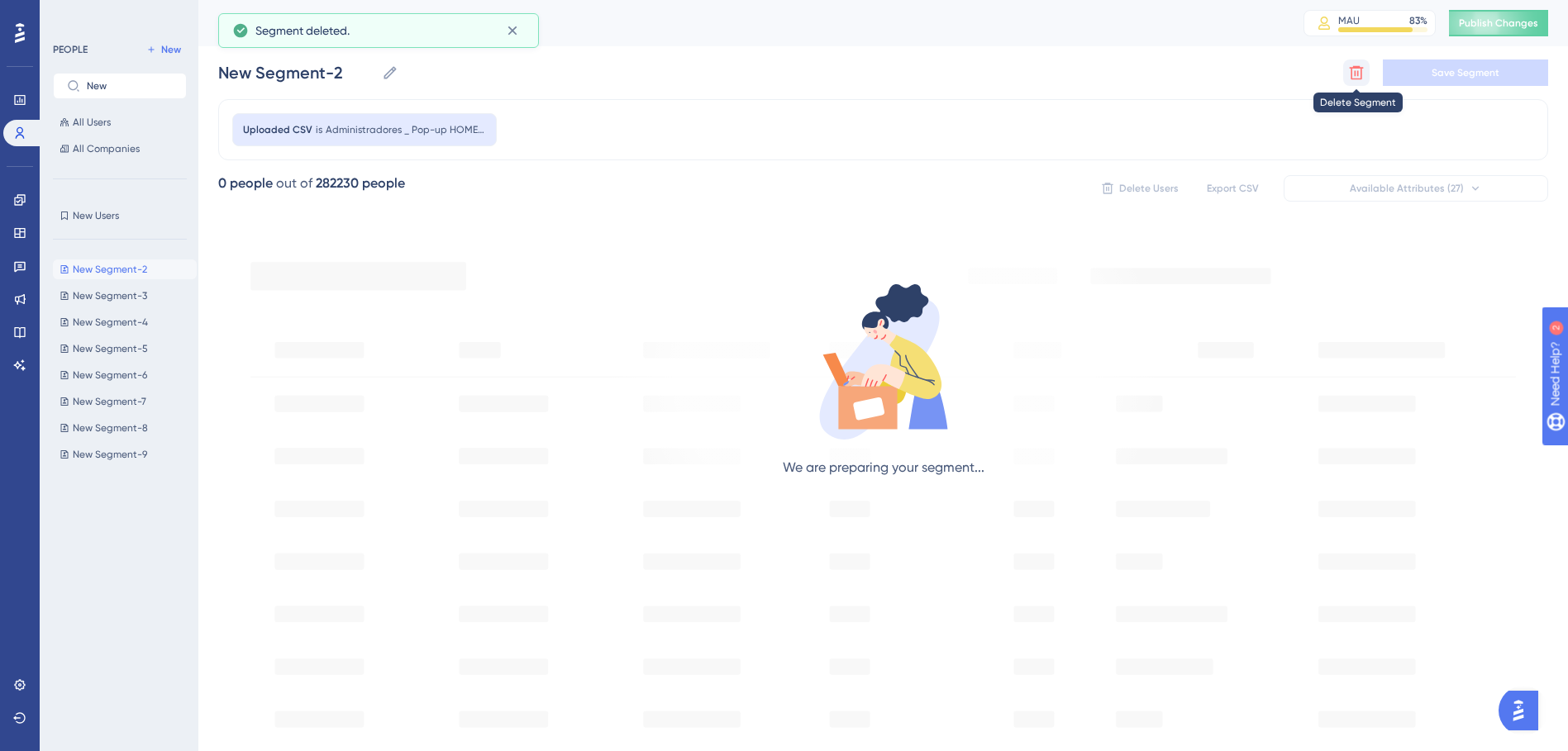
click at [1349, 66] on icon at bounding box center [1356, 72] width 17 height 17
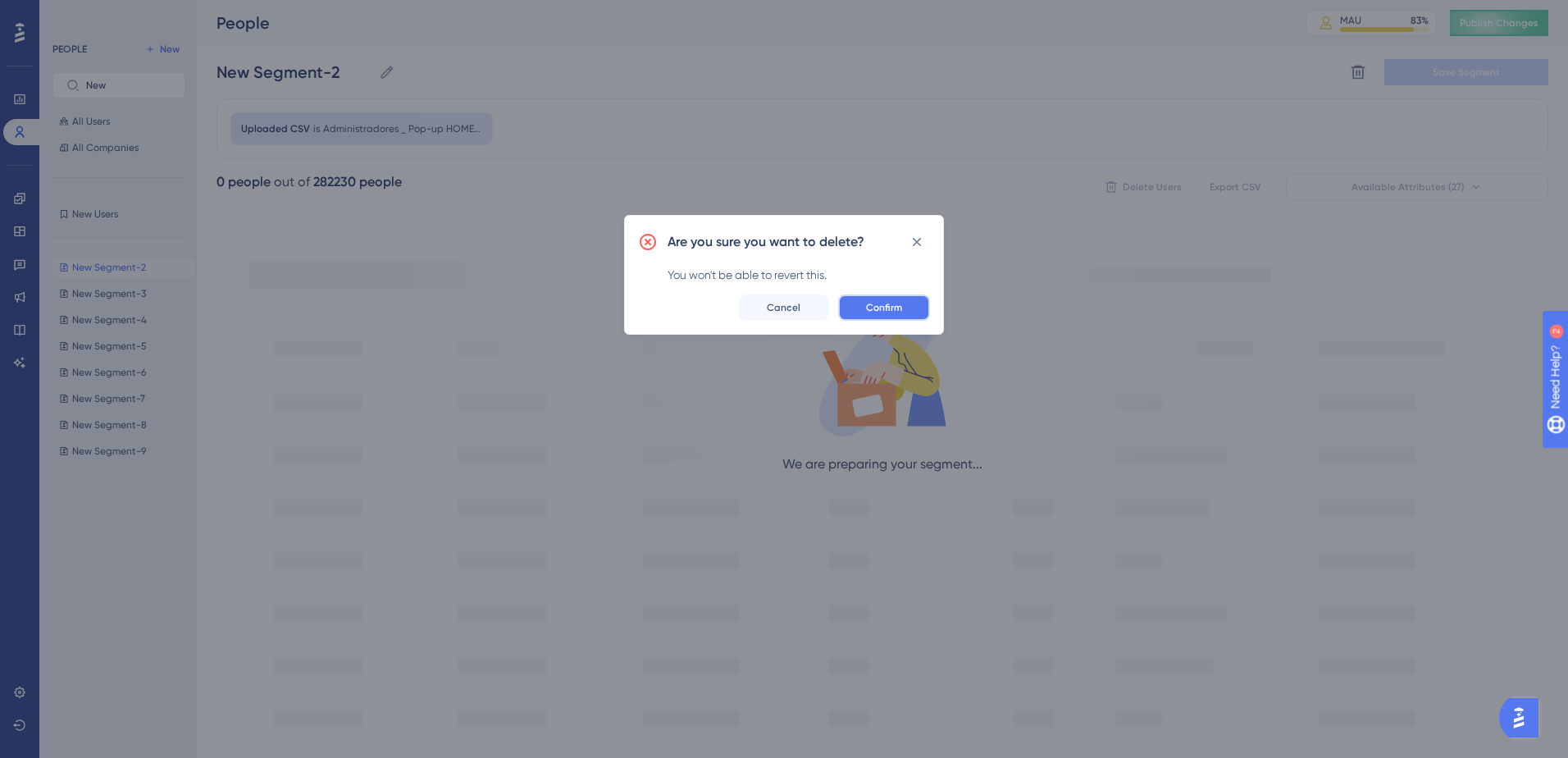
click at [880, 304] on span "Confirm" at bounding box center [884, 307] width 36 height 13
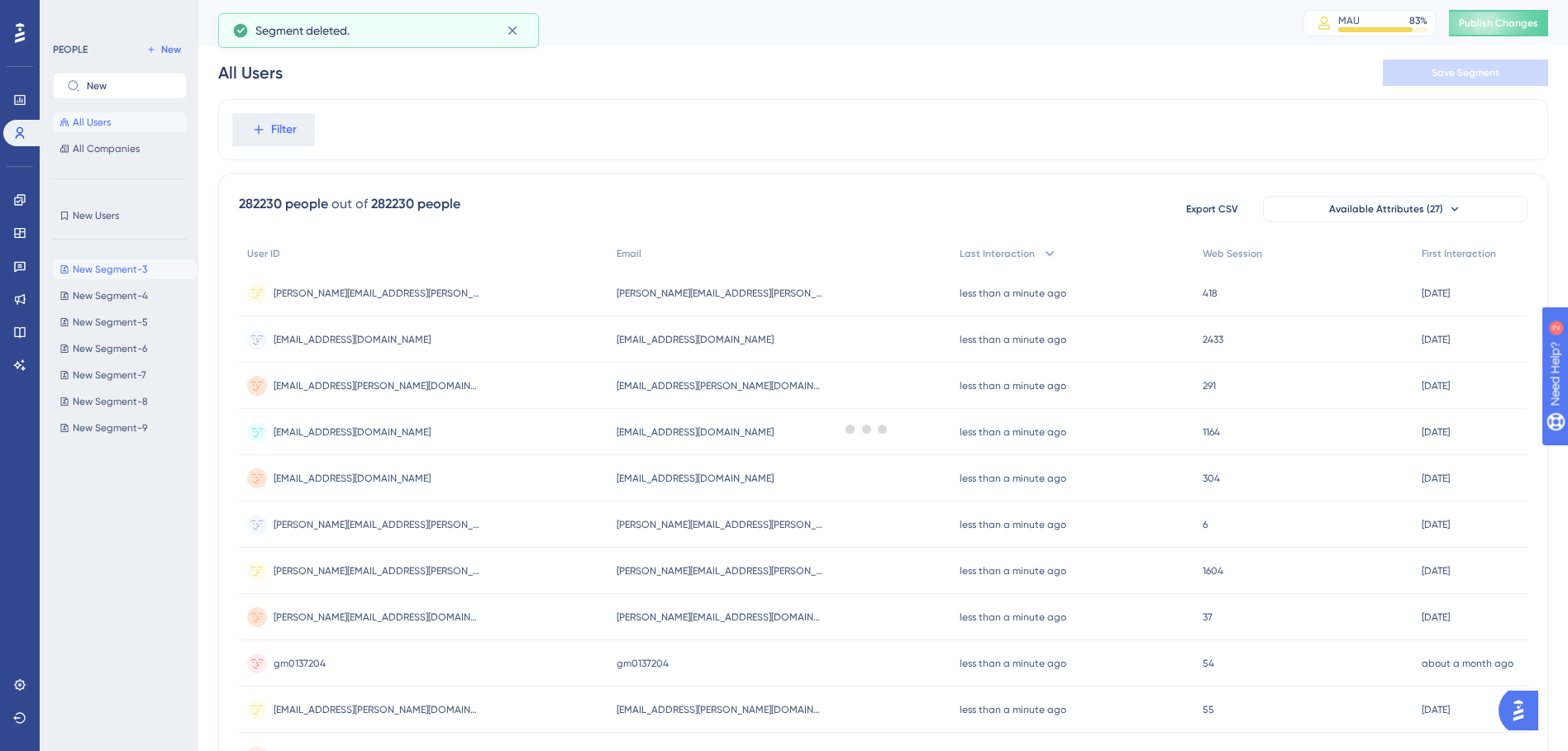
click at [111, 276] on span "New Segment-3" at bounding box center [110, 269] width 74 height 13
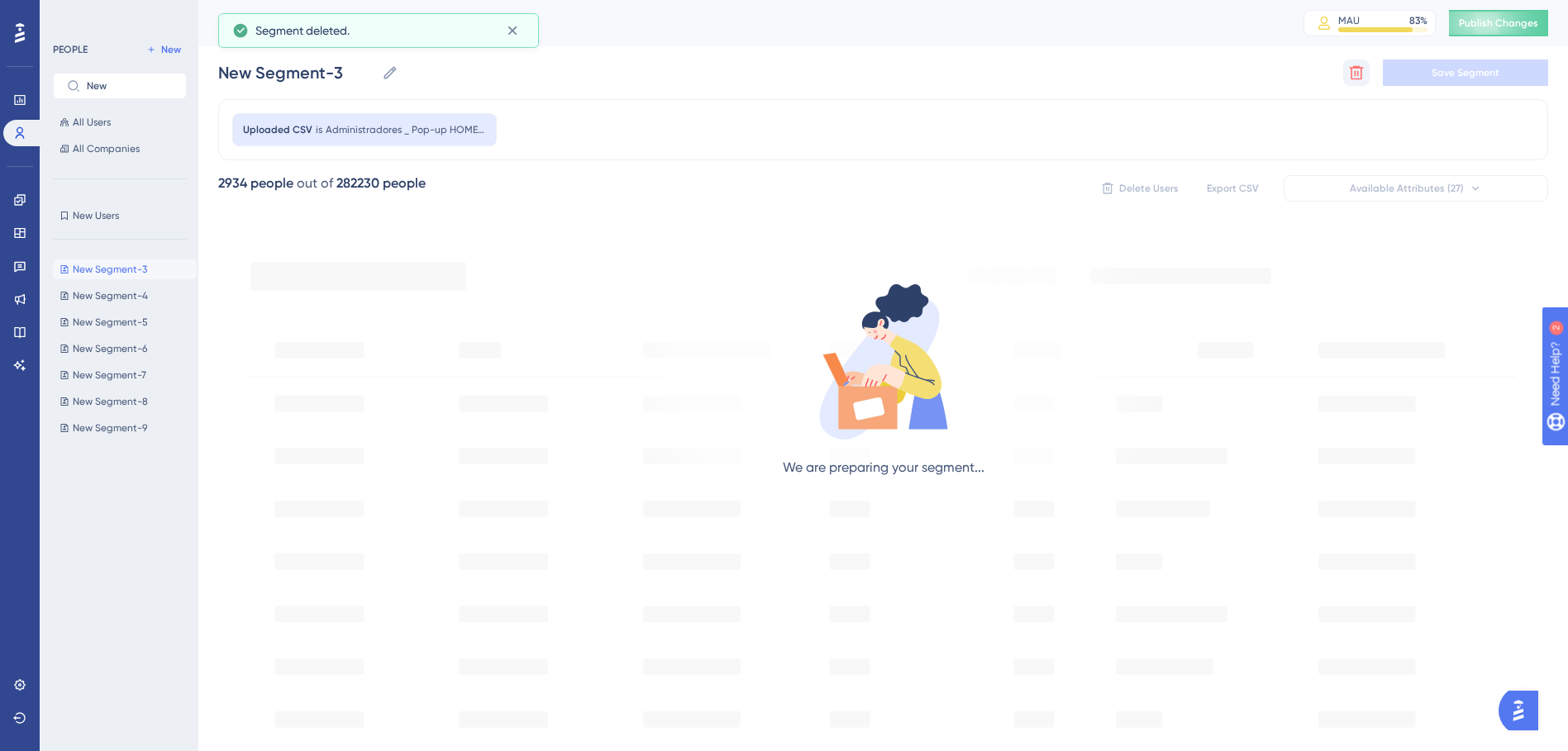
click at [1342, 71] on div "New Segment-3 New Segment-3 Delete Segment Save Segment" at bounding box center [883, 73] width 1330 height 53
click at [1350, 73] on icon at bounding box center [1356, 72] width 17 height 17
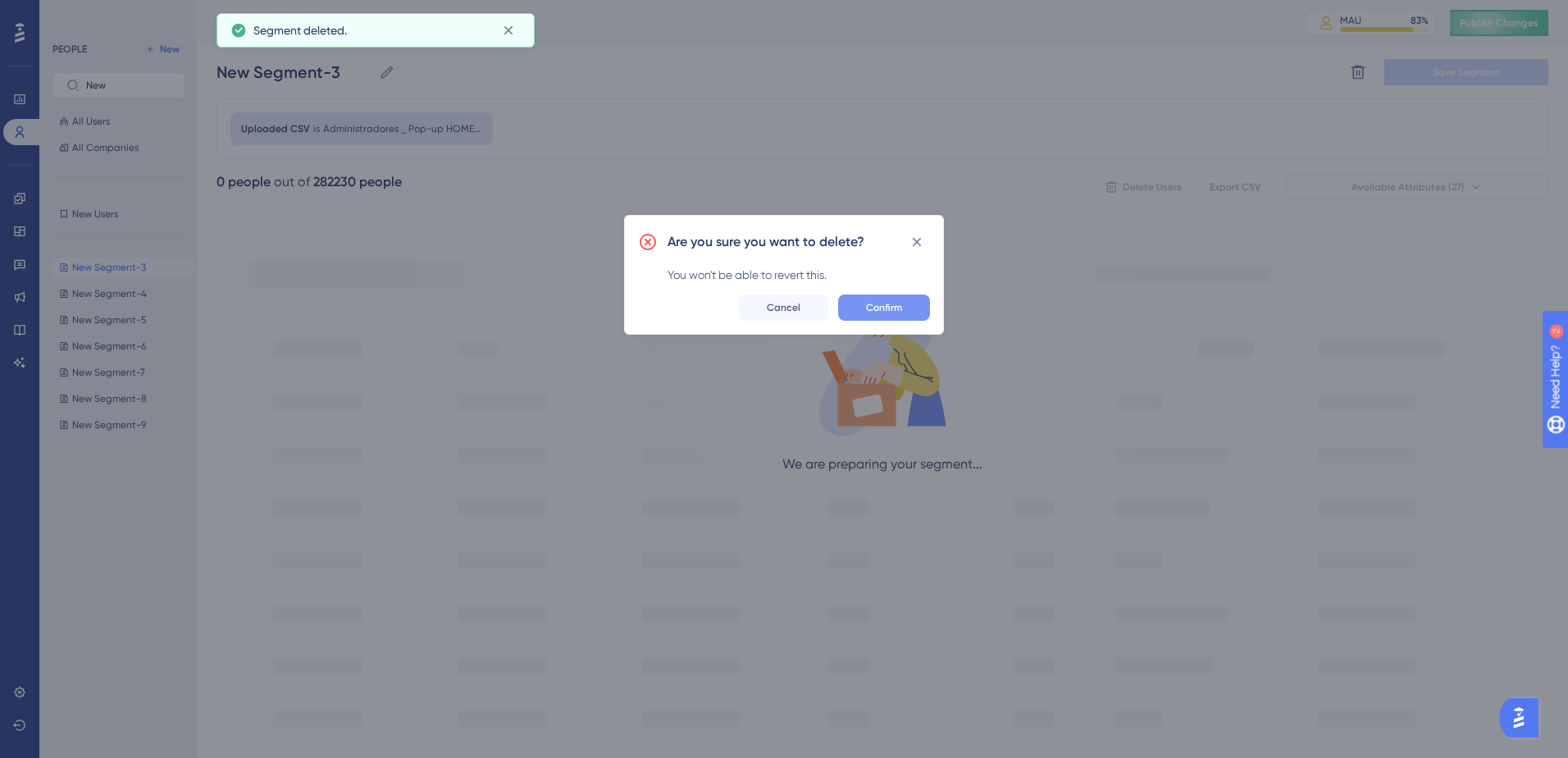
click at [924, 292] on div "Are you sure you want to delete? You won't be able to revert this. Confirm Canc…" at bounding box center [784, 275] width 320 height 120
click at [888, 310] on span "Confirm" at bounding box center [884, 307] width 36 height 13
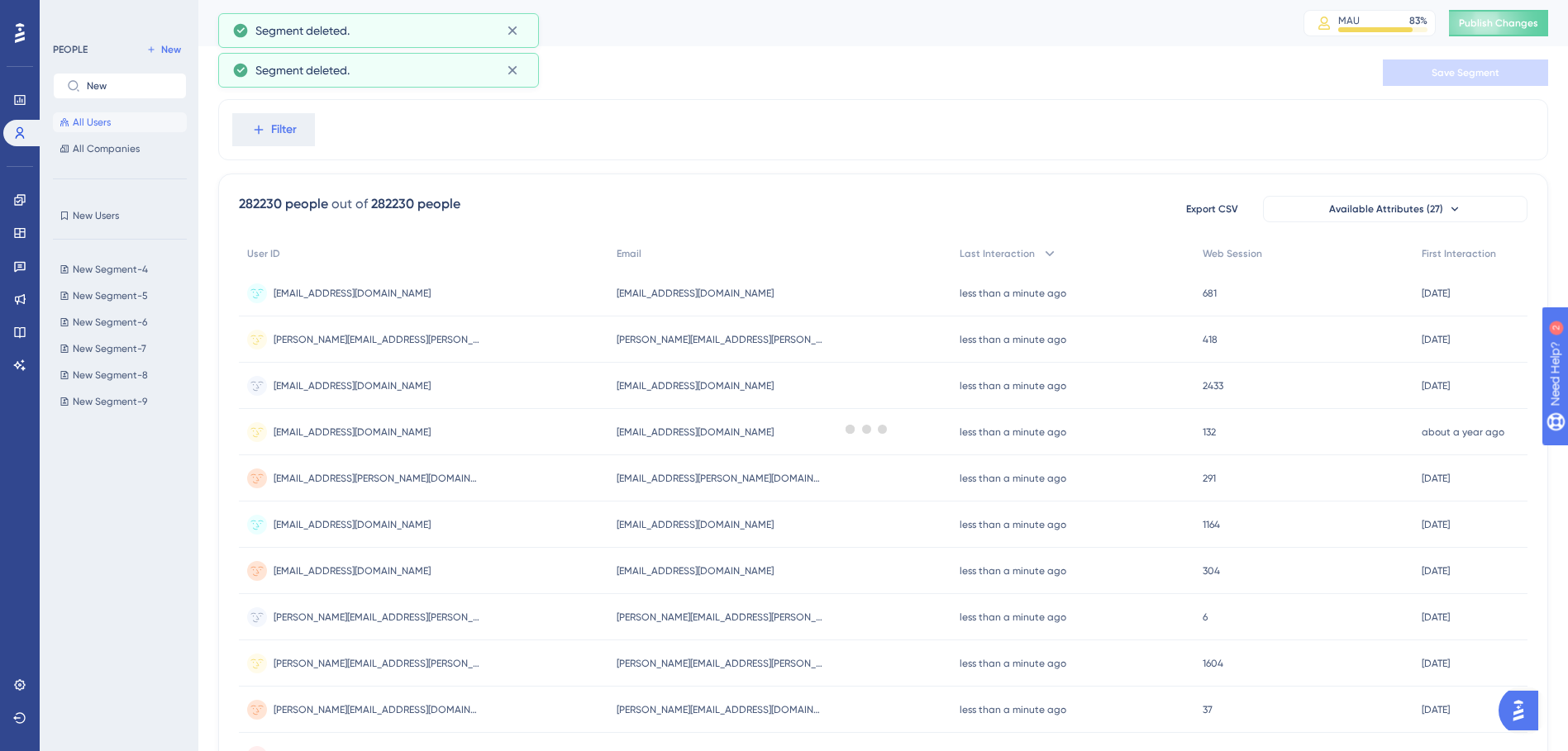
click at [114, 280] on div "New Segment-4 New Segment-4 New Segment-5 New Segment-5 New Segment-6 New Segme…" at bounding box center [125, 448] width 144 height 389
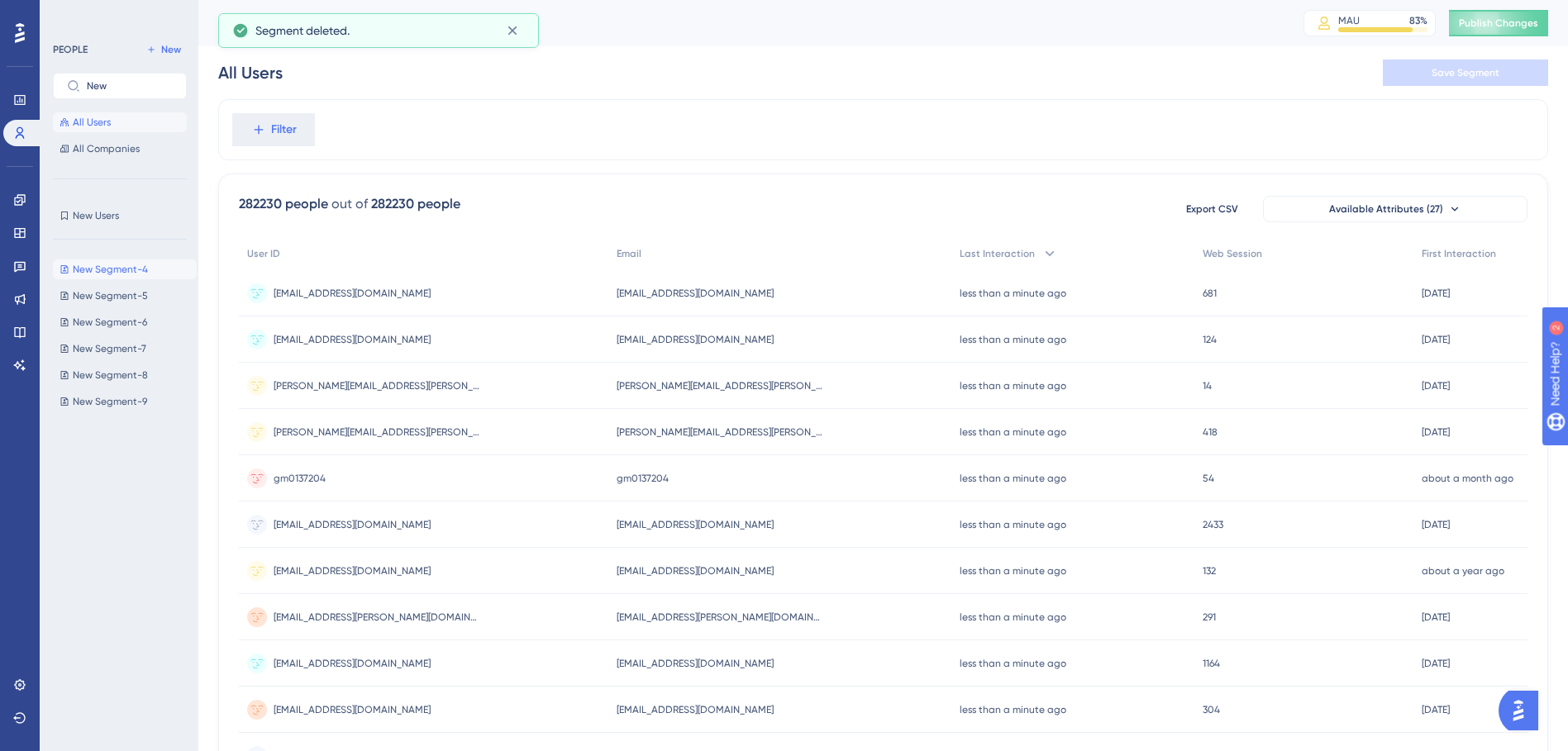
click at [83, 277] on button "New Segment-4 New Segment-4" at bounding box center [125, 270] width 144 height 20
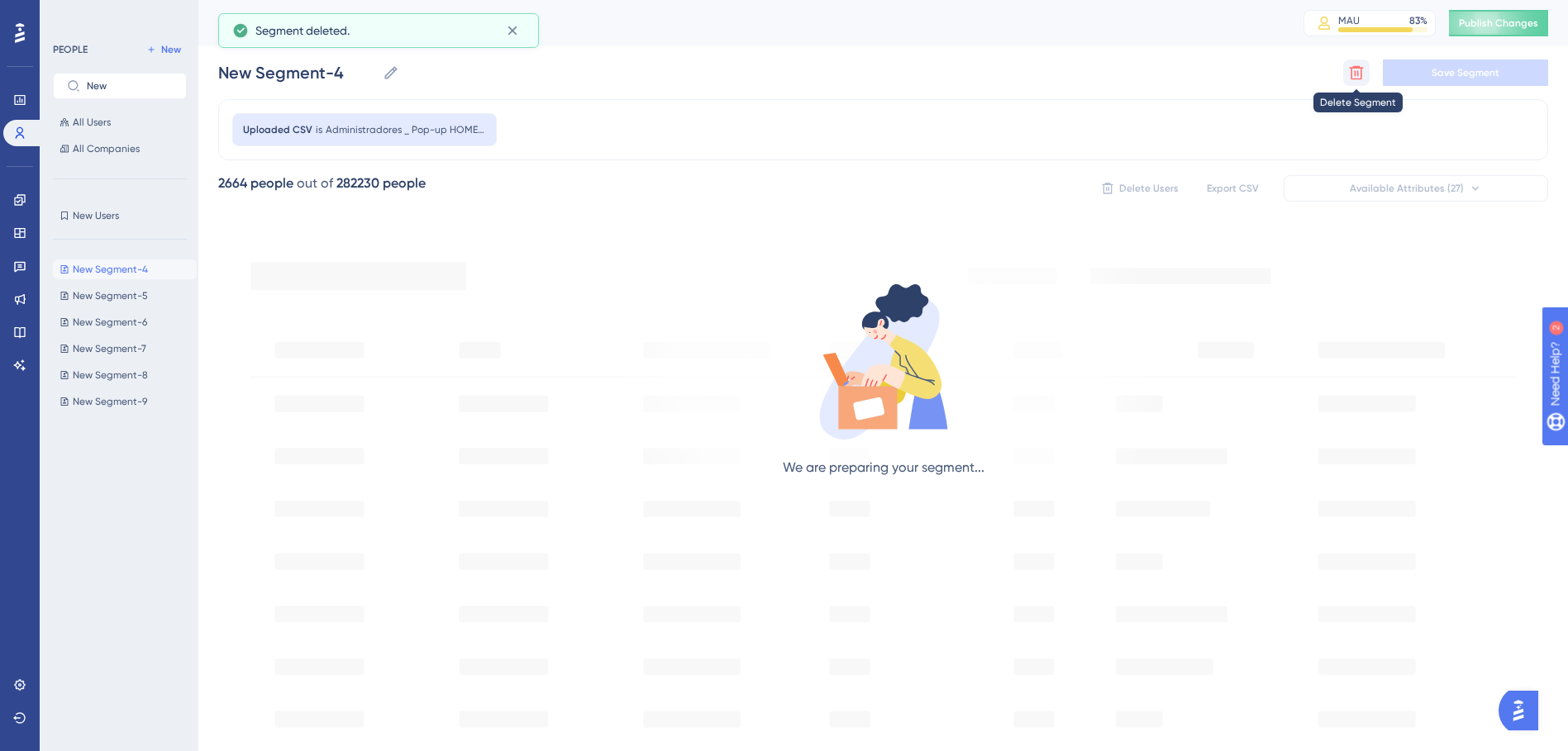
click at [1352, 73] on icon at bounding box center [1357, 73] width 14 height 14
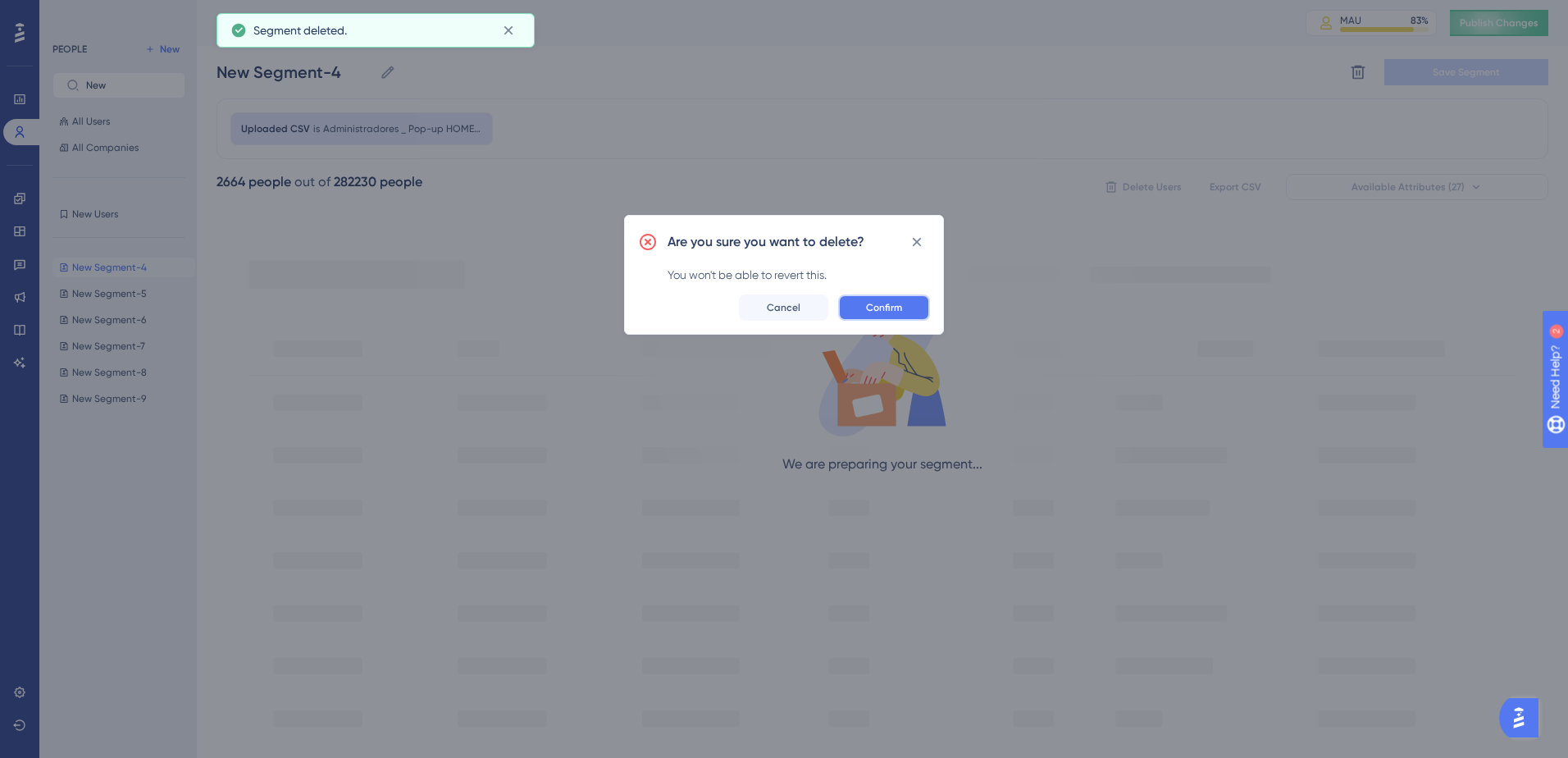
click at [912, 310] on button "Confirm" at bounding box center [885, 307] width 92 height 26
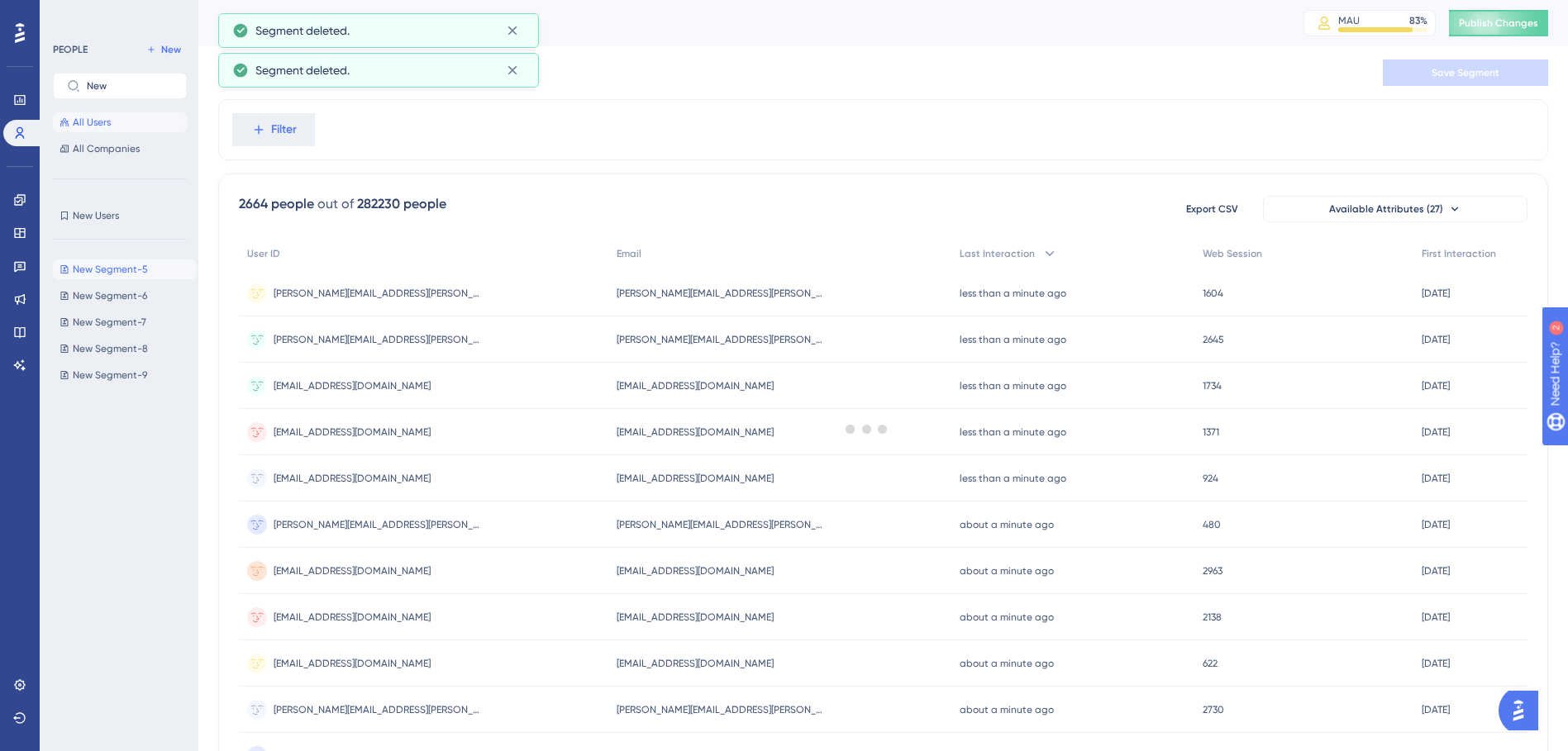
click at [99, 266] on span "New Segment-5" at bounding box center [111, 269] width 75 height 13
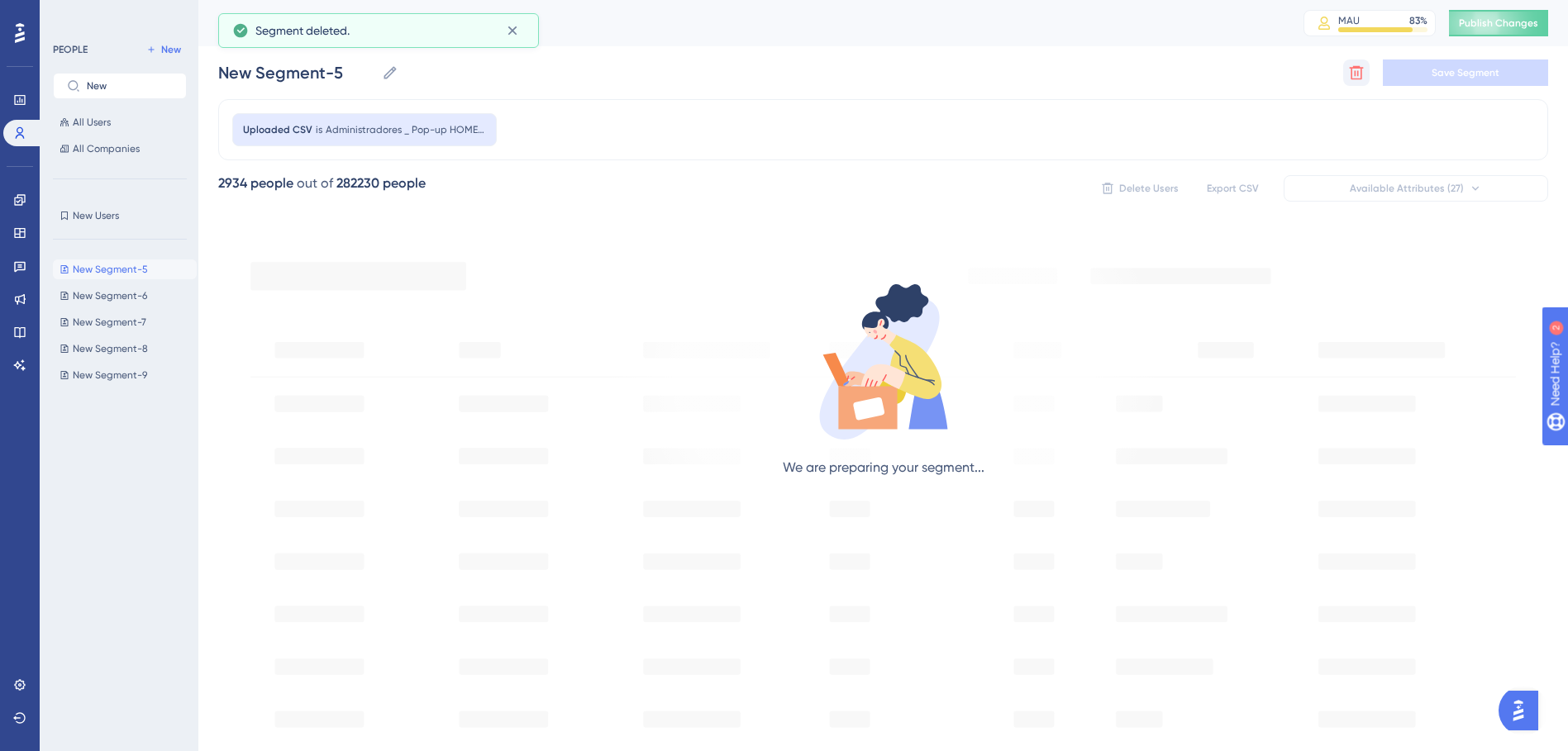
click at [1371, 68] on div "Delete Segment Save Segment" at bounding box center [1444, 72] width 205 height 27
click at [1365, 68] on button at bounding box center [1356, 72] width 27 height 27
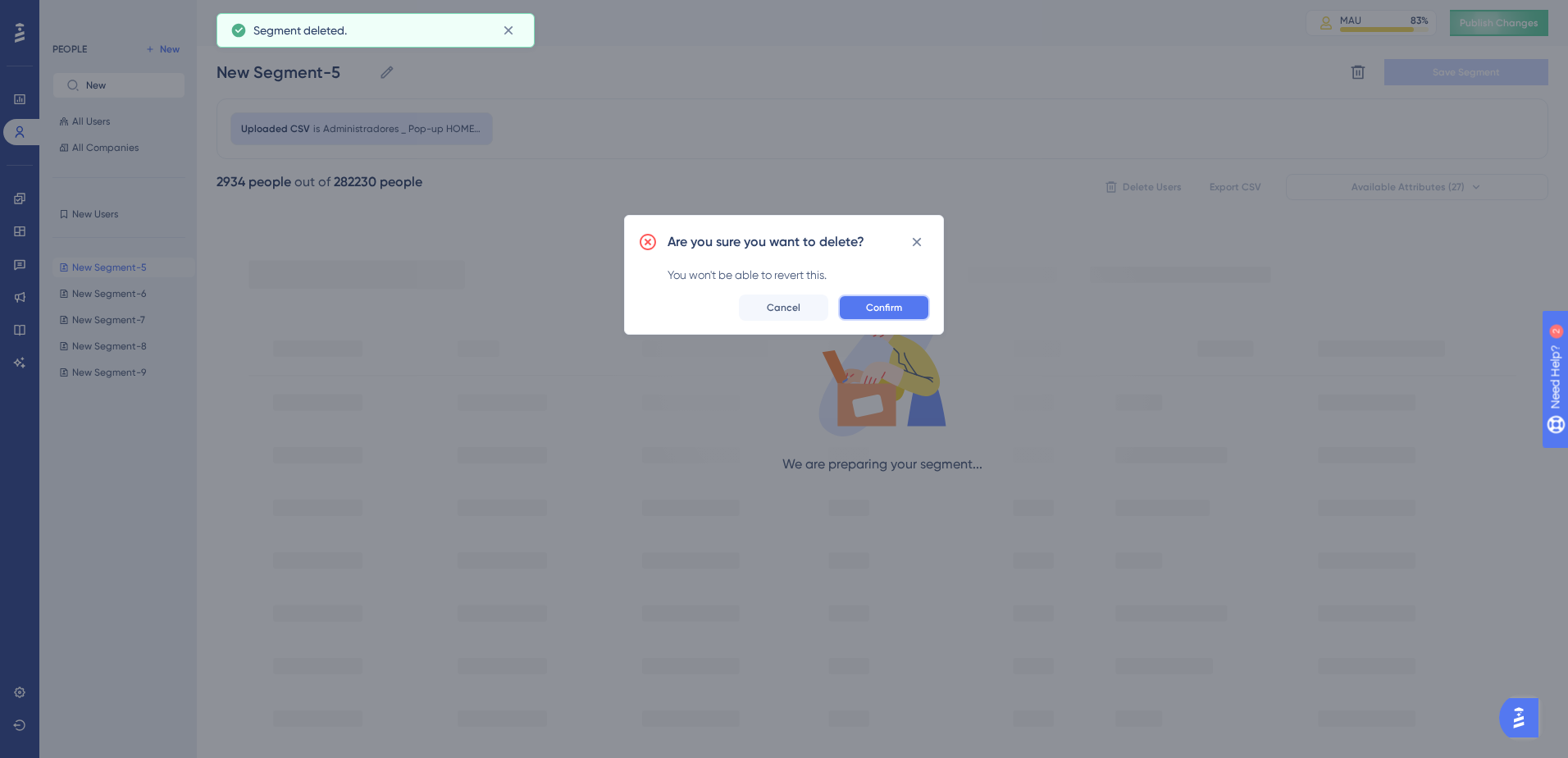
click at [856, 319] on button "Confirm" at bounding box center [885, 307] width 92 height 26
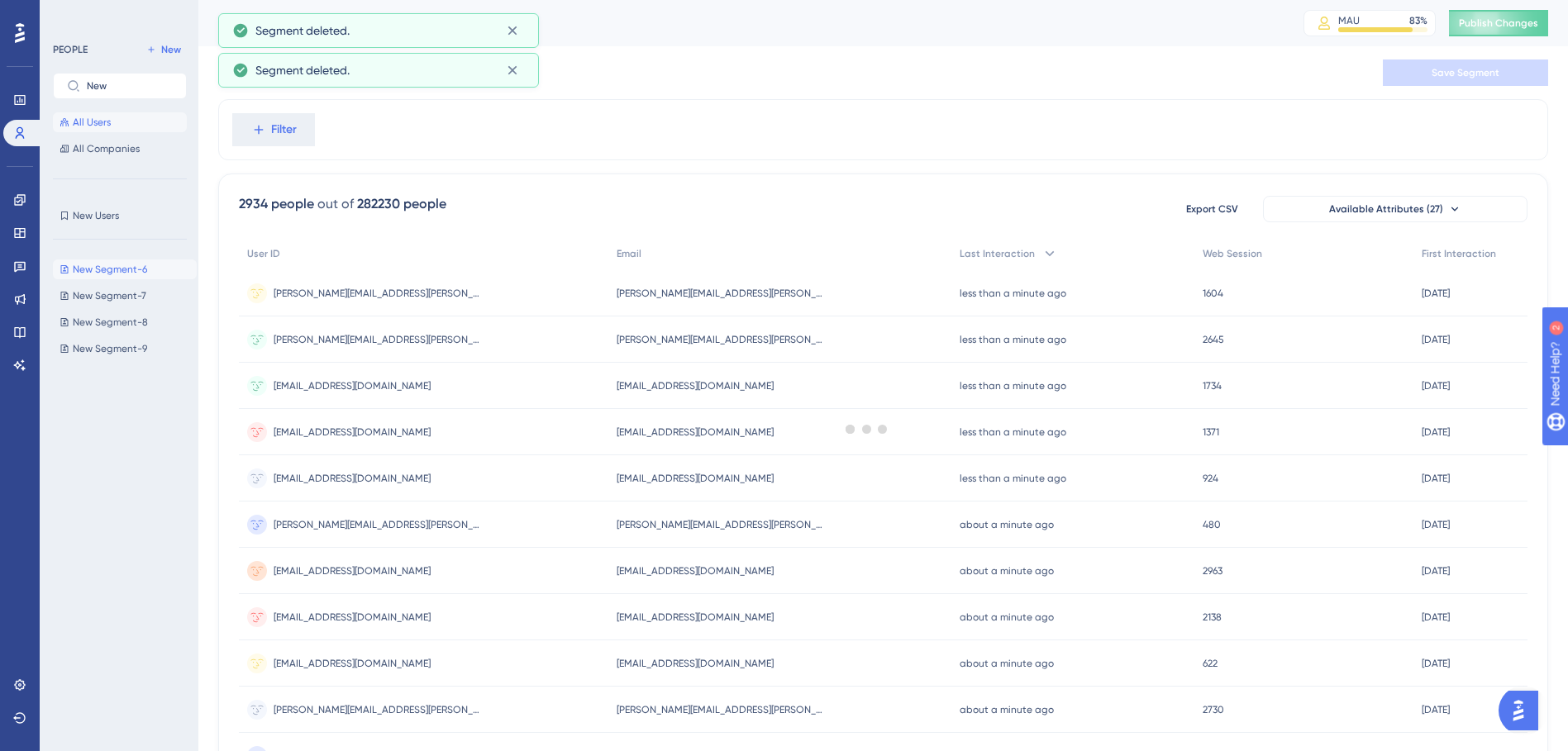
click at [96, 270] on span "New Segment-6" at bounding box center [110, 269] width 74 height 13
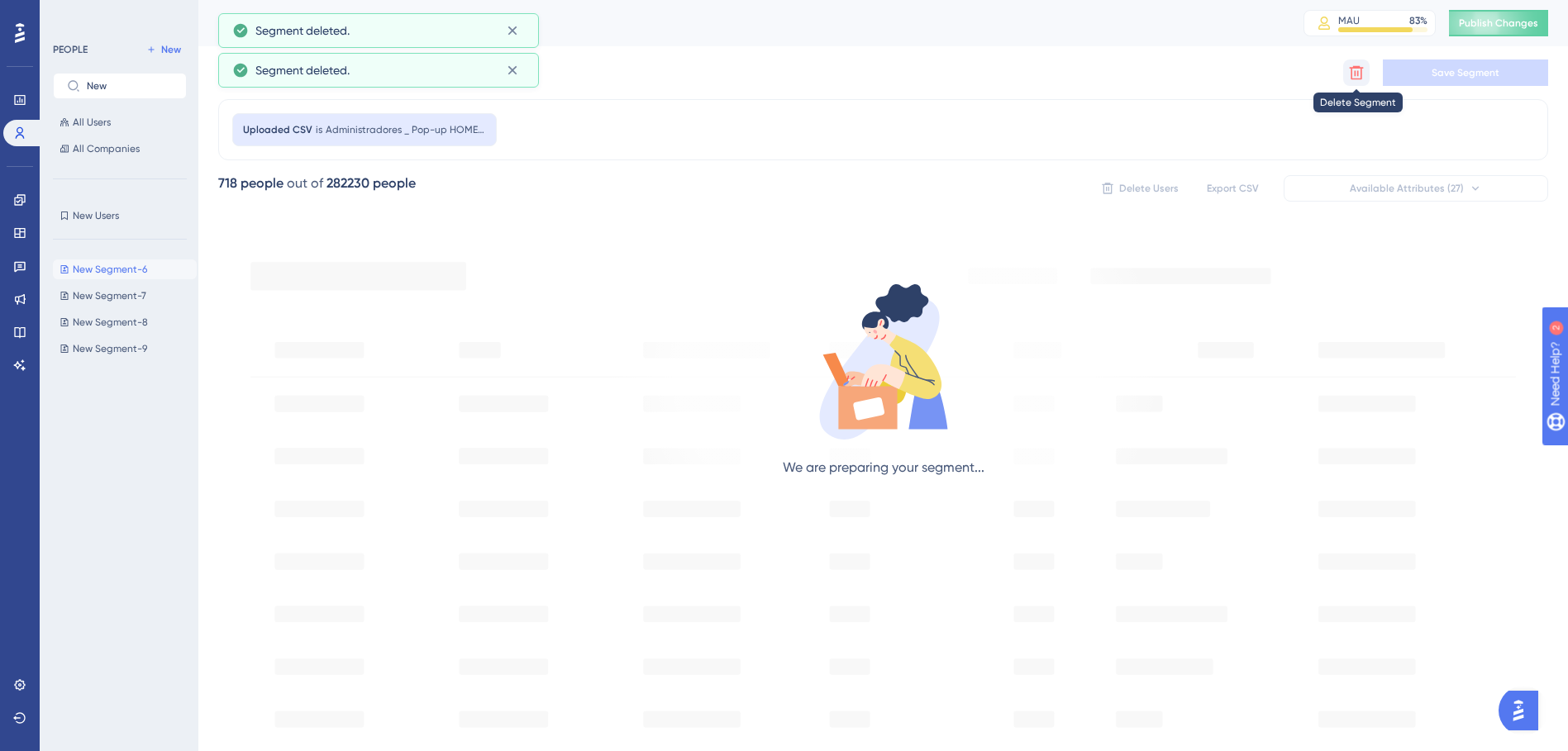
click at [1350, 64] on icon at bounding box center [1356, 72] width 17 height 17
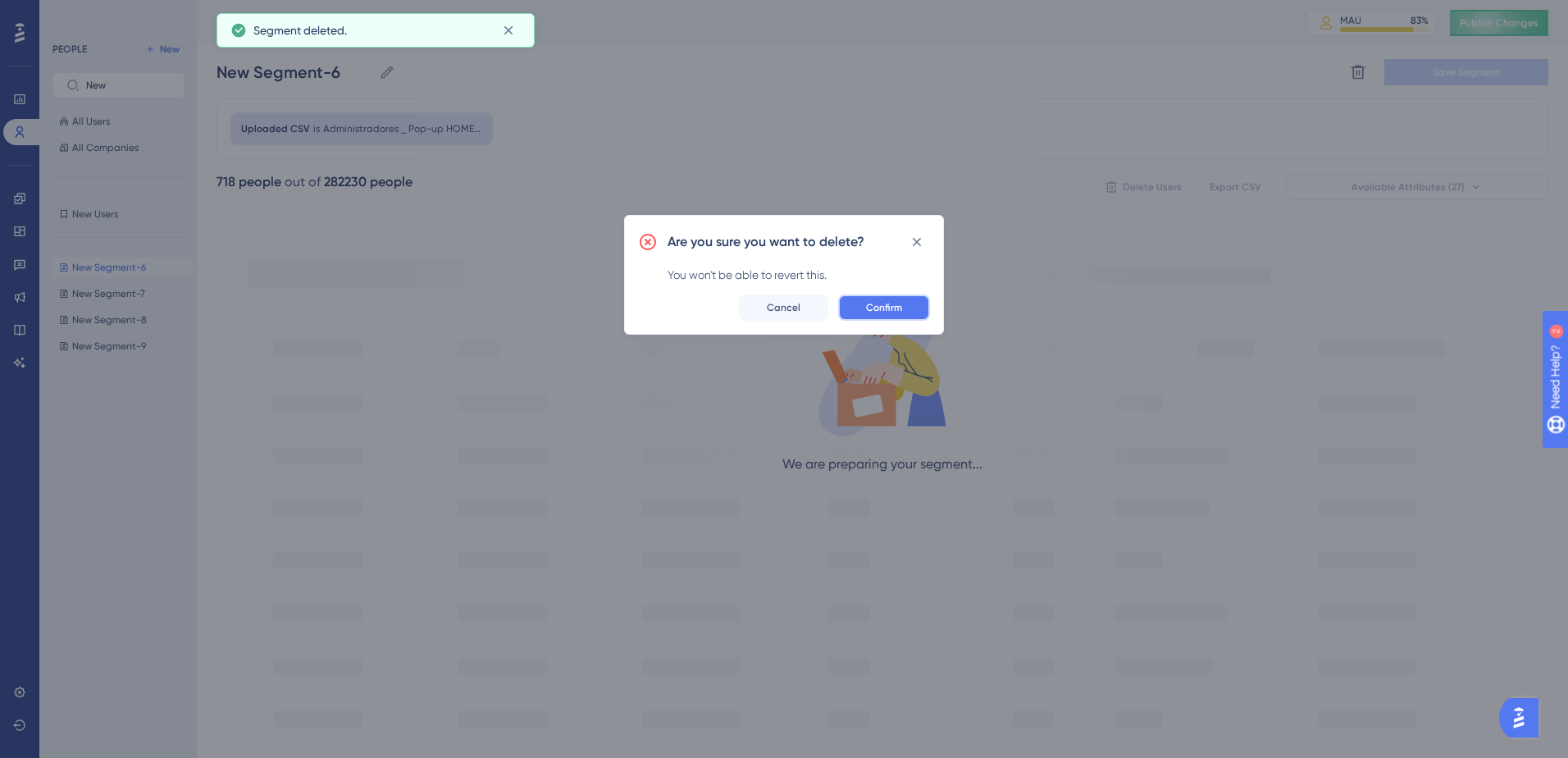
click at [890, 306] on span "Confirm" at bounding box center [884, 307] width 36 height 13
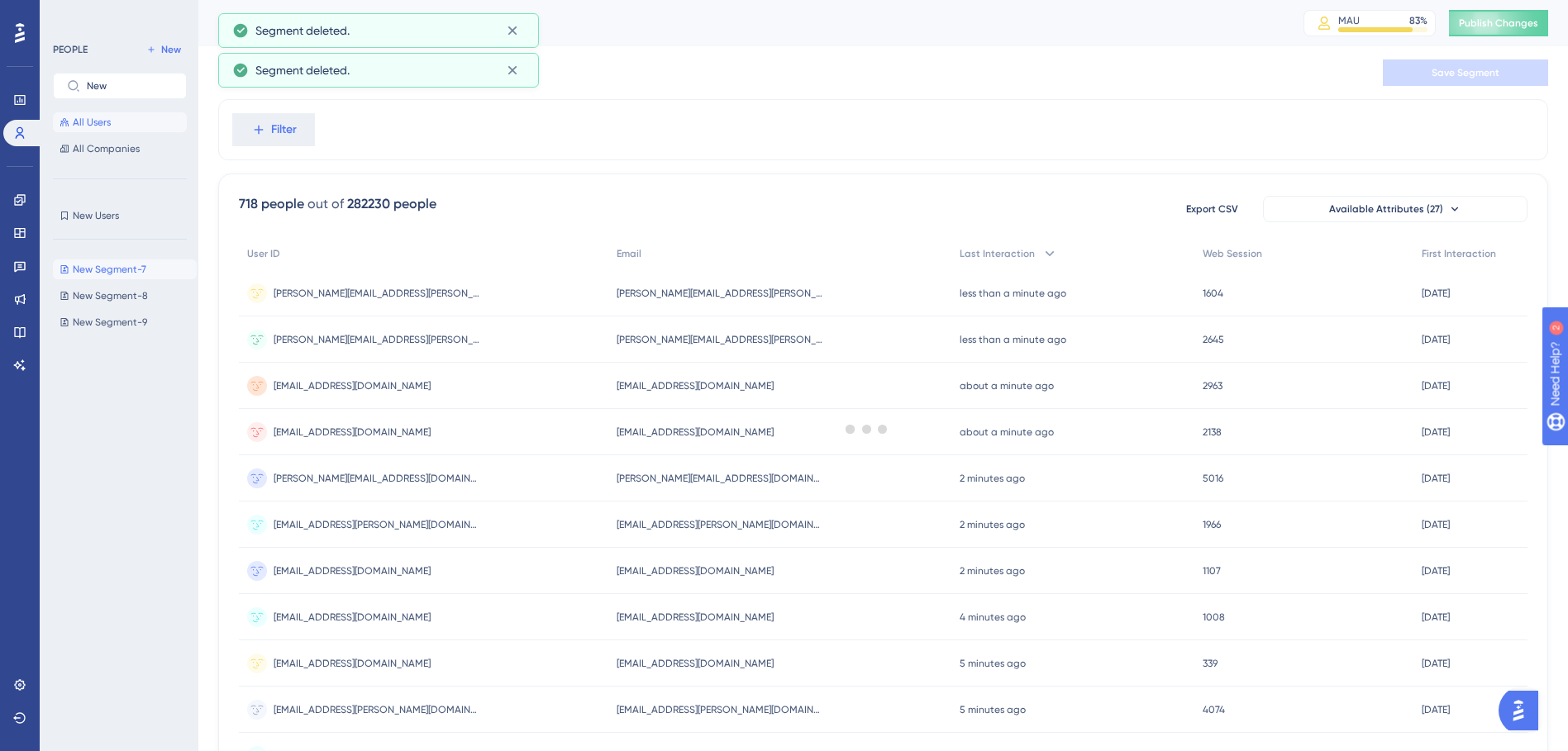
click at [83, 262] on button "New Segment-7 New Segment-7" at bounding box center [125, 270] width 144 height 20
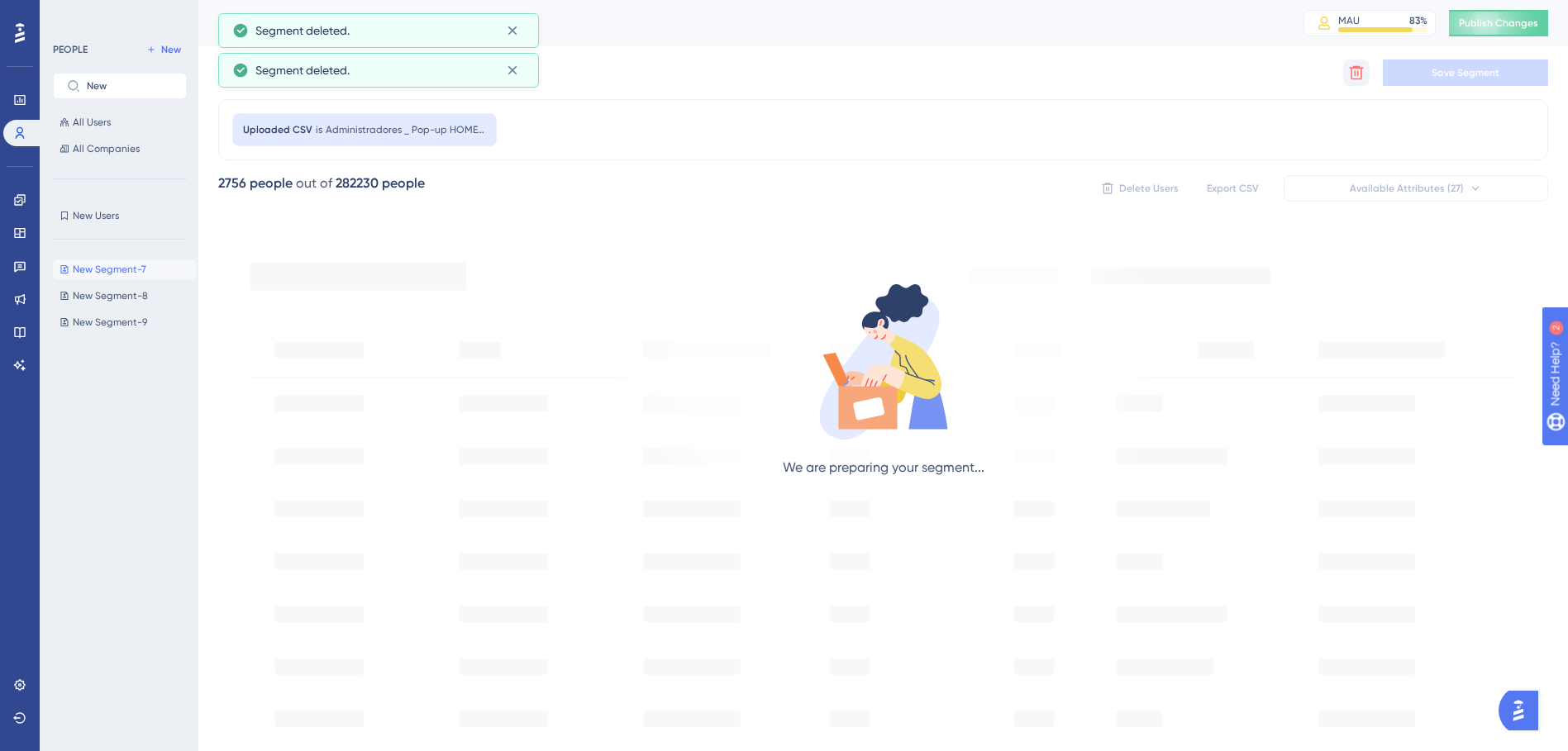
click at [1361, 62] on button at bounding box center [1356, 72] width 27 height 27
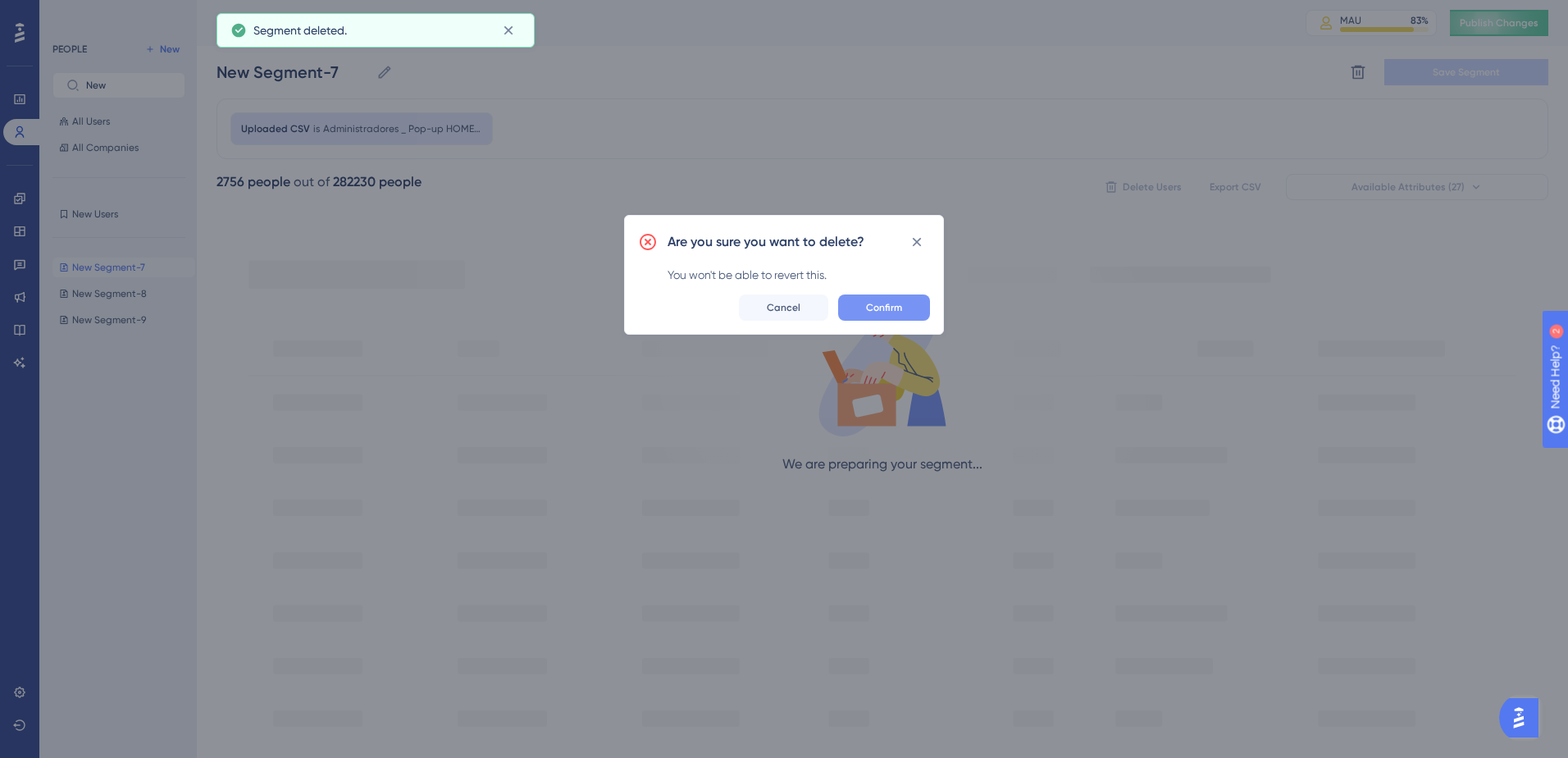
click at [890, 301] on span "Confirm" at bounding box center [884, 307] width 36 height 13
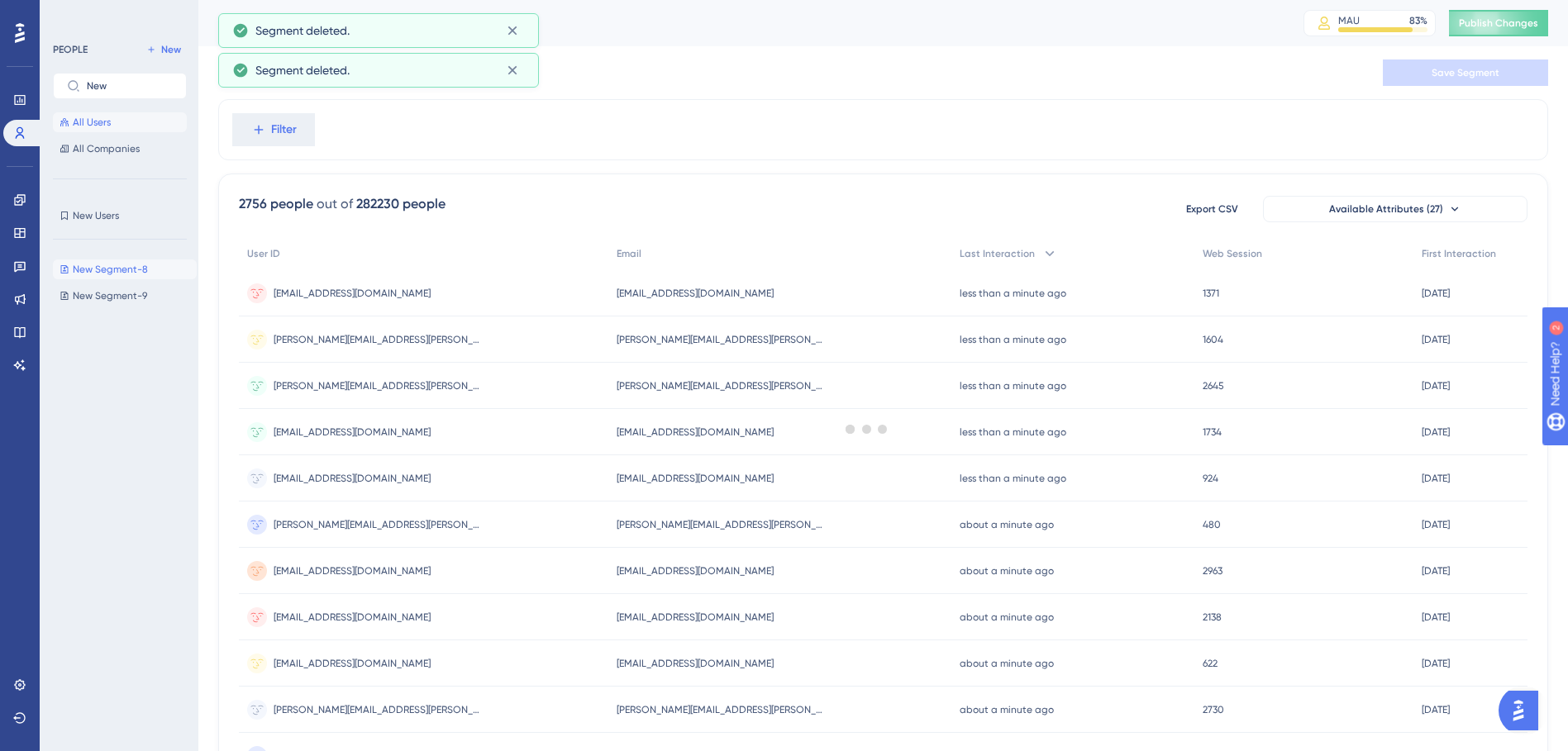
click at [101, 271] on span "New Segment-8" at bounding box center [111, 269] width 75 height 13
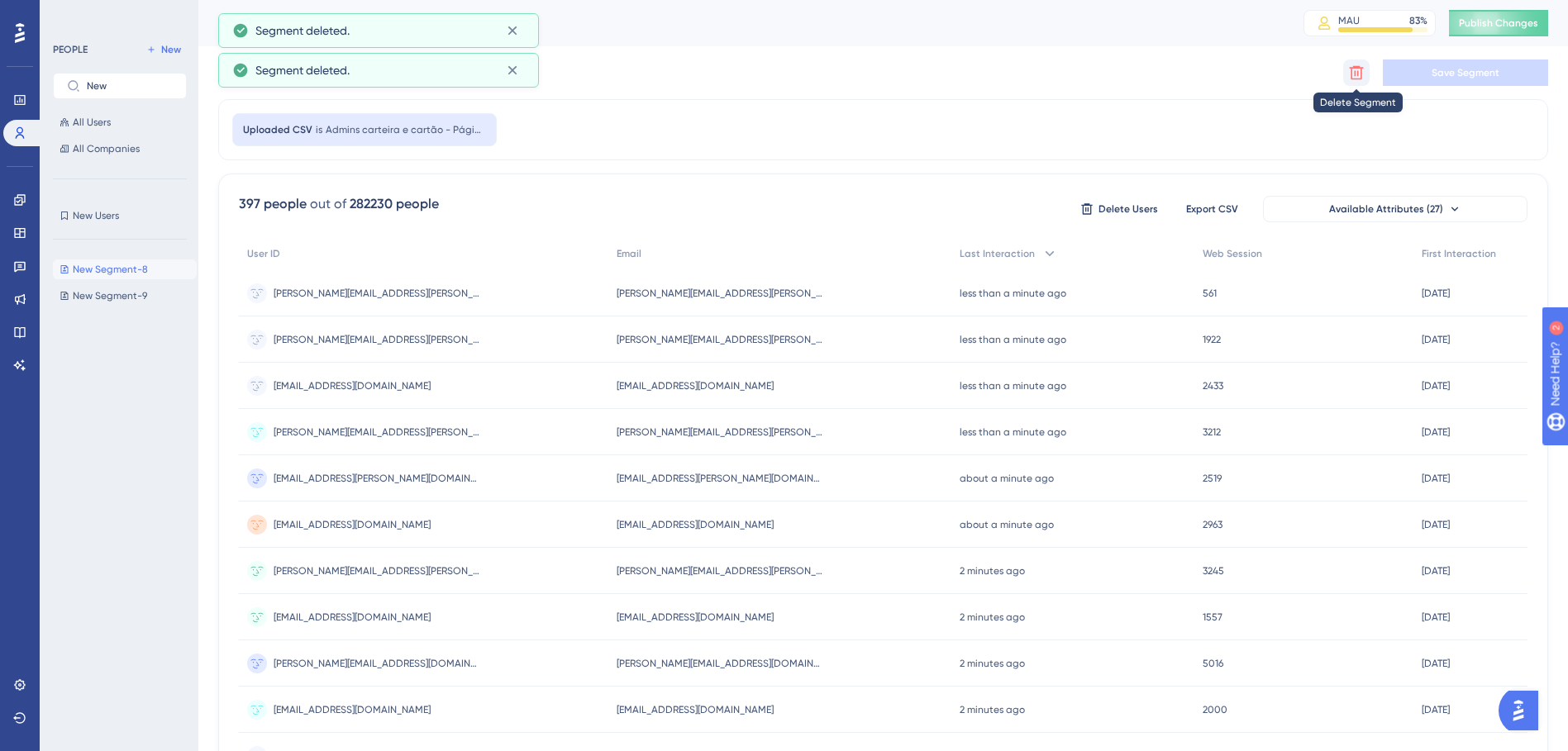
click at [1350, 73] on icon at bounding box center [1356, 72] width 17 height 17
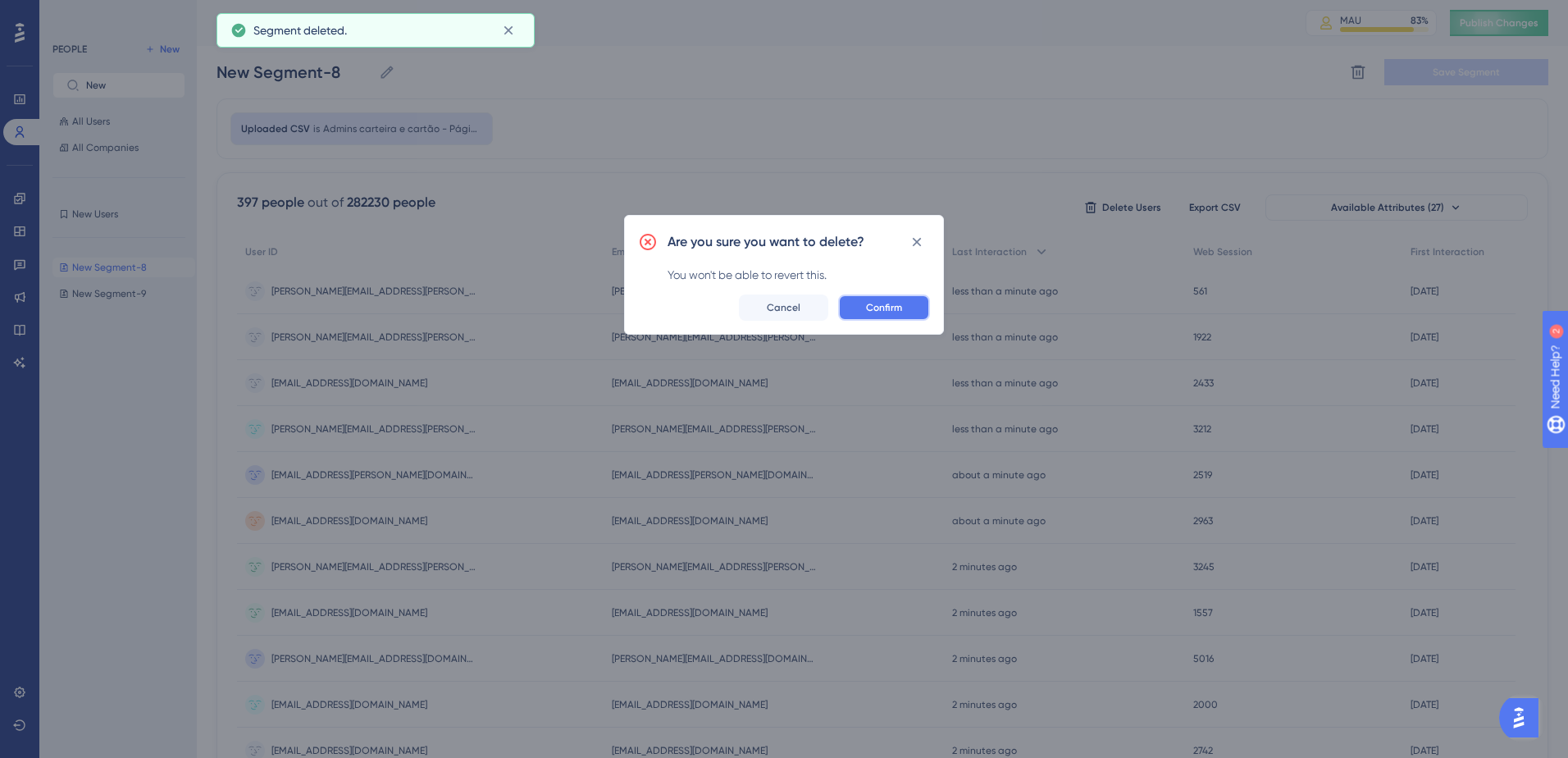
click at [885, 311] on span "Confirm" at bounding box center [884, 307] width 36 height 13
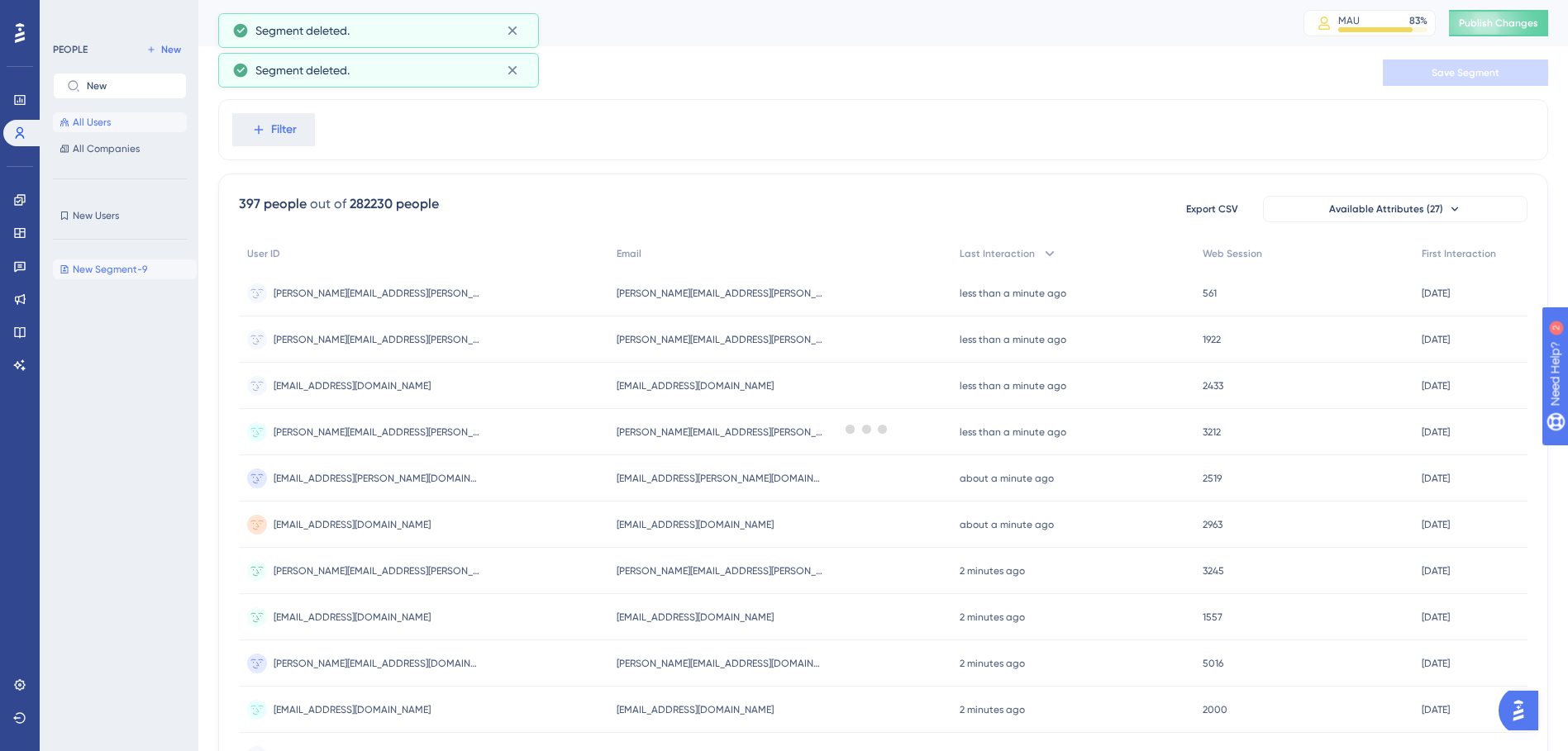
click at [140, 267] on span "New Segment-9" at bounding box center [110, 269] width 74 height 13
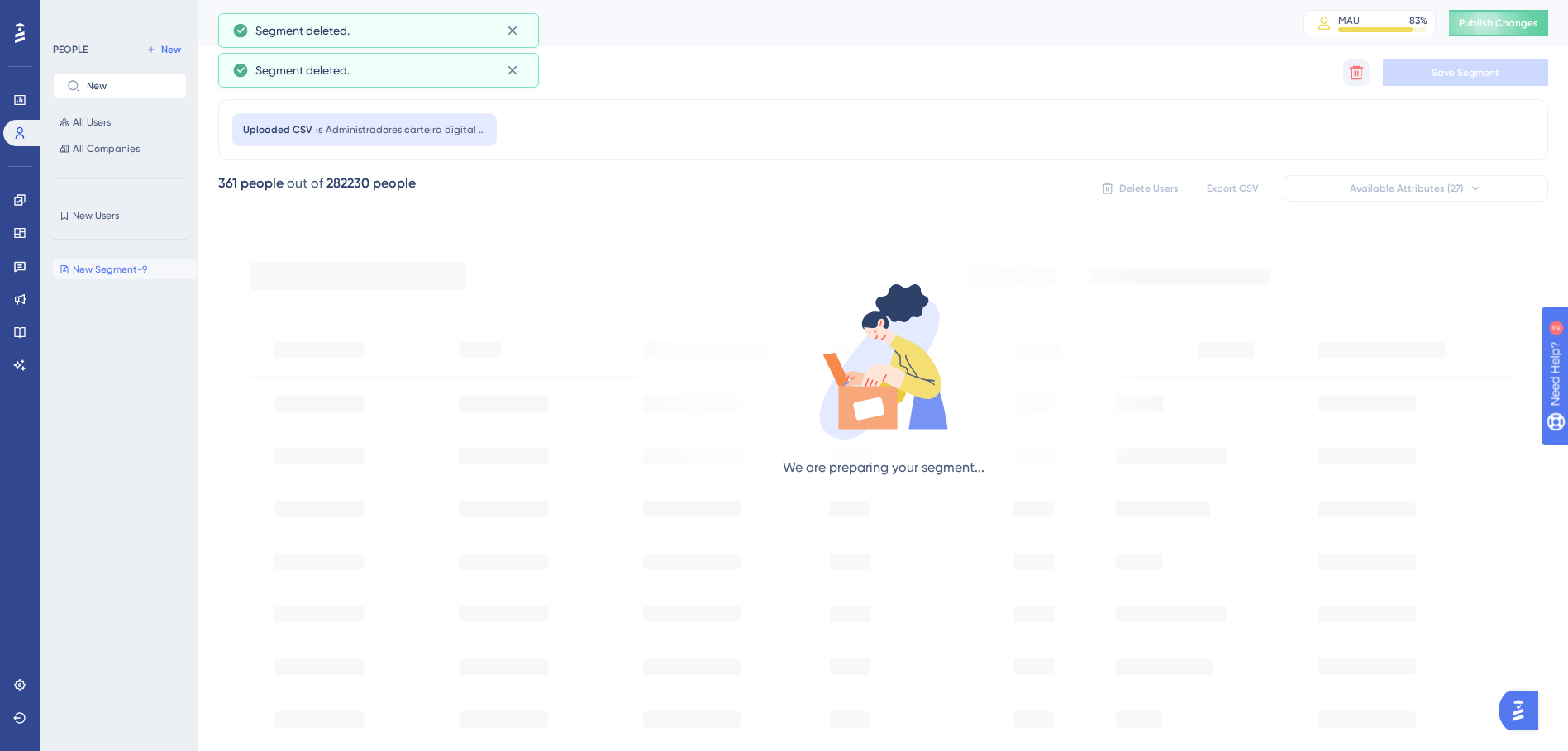
click at [1364, 76] on button at bounding box center [1356, 72] width 27 height 27
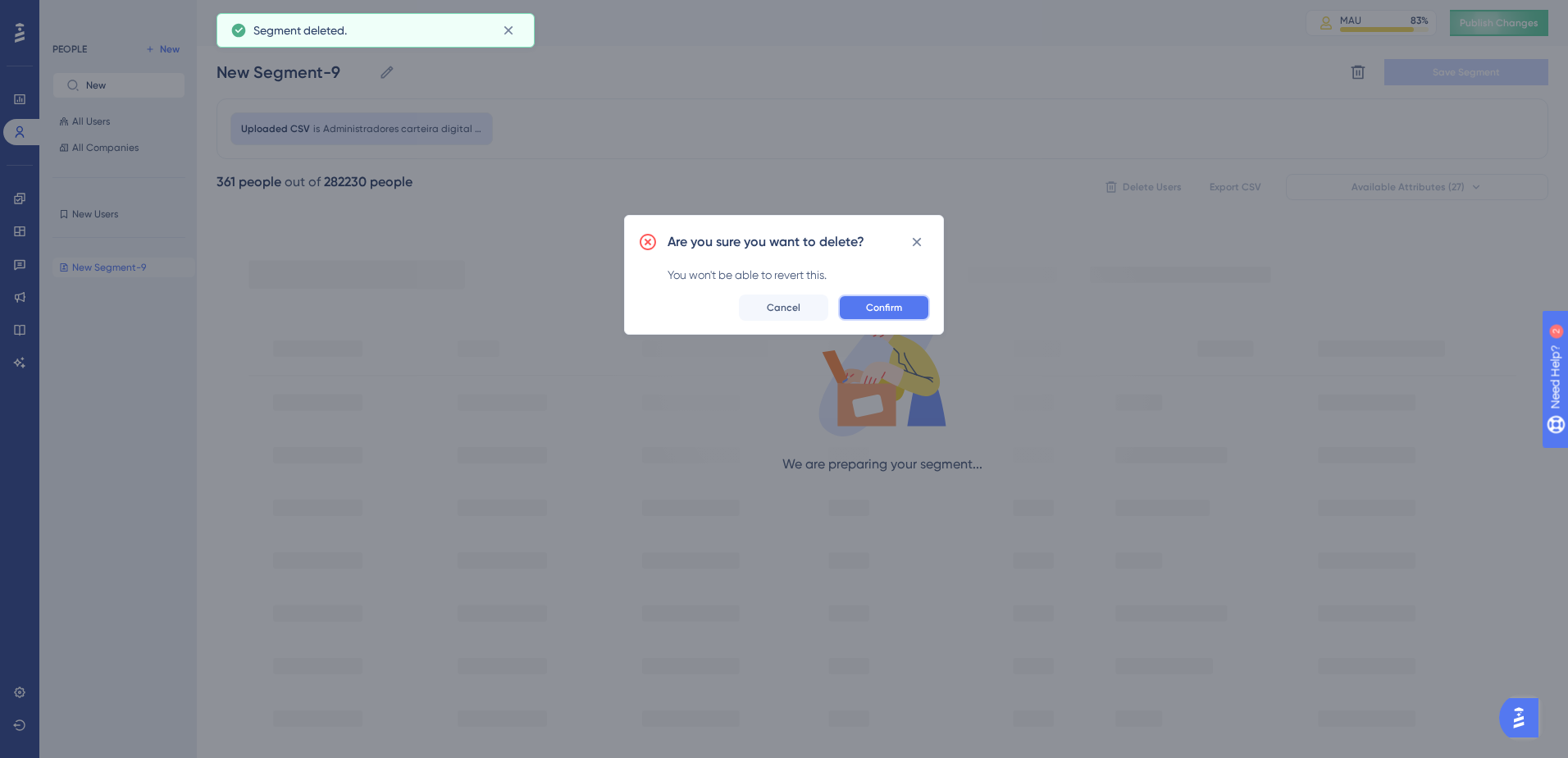
click at [879, 309] on span "Confirm" at bounding box center [884, 307] width 36 height 13
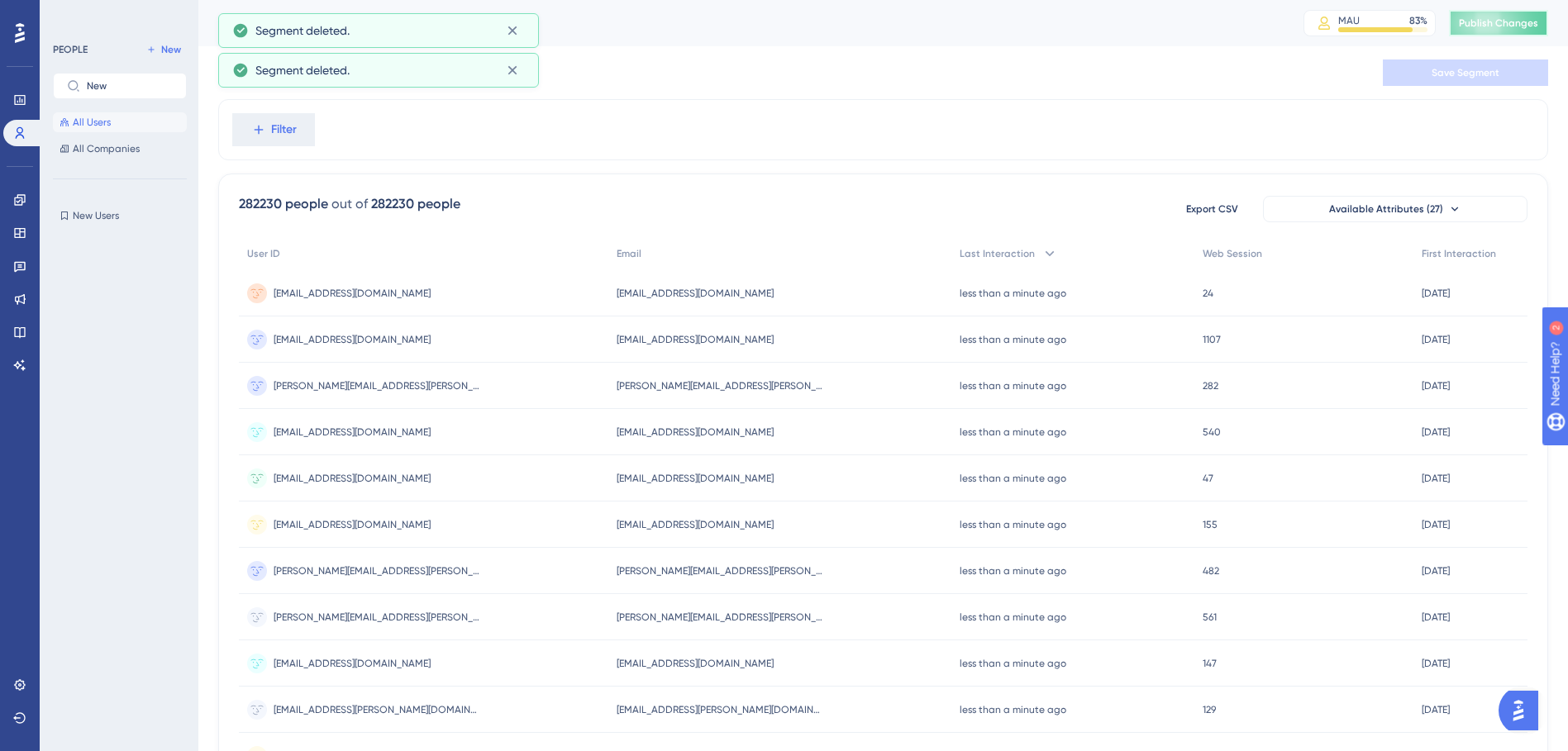
click at [1515, 19] on span "Publish Changes" at bounding box center [1498, 23] width 79 height 13
click at [18, 199] on icon at bounding box center [19, 200] width 11 height 11
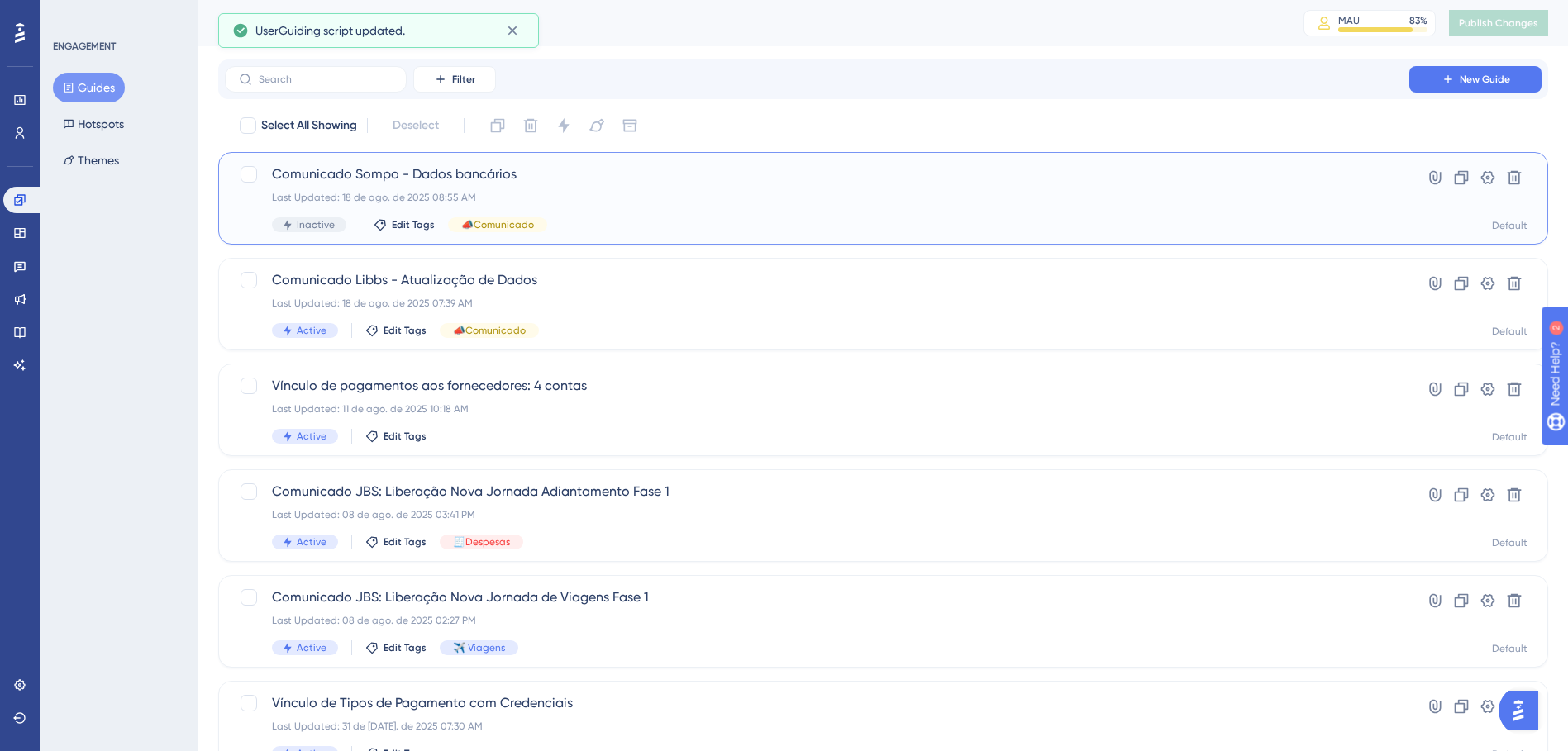
click at [662, 196] on div "Last Updated: 18 de ago. de 2025 08:55 AM" at bounding box center [816, 197] width 1090 height 13
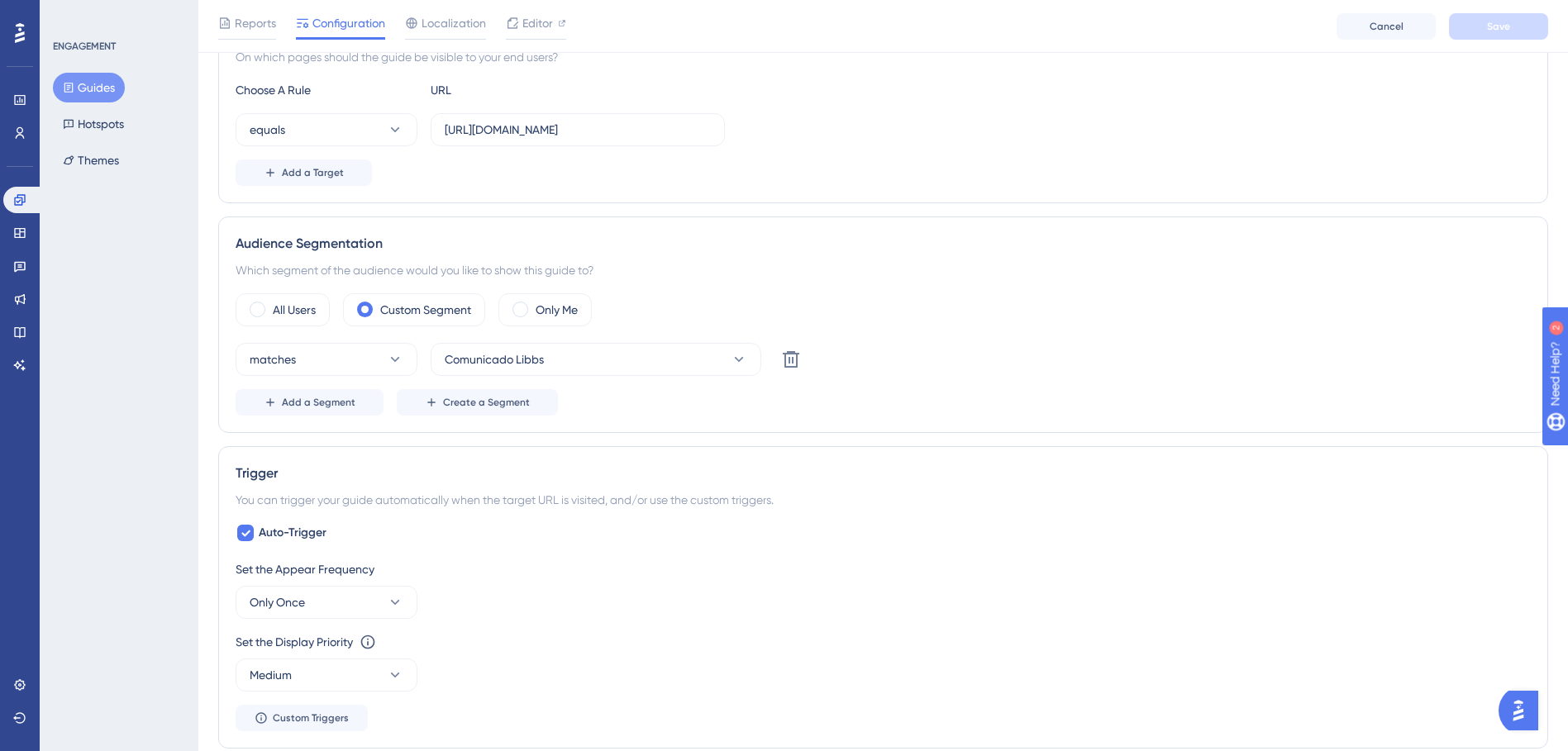
scroll to position [496, 0]
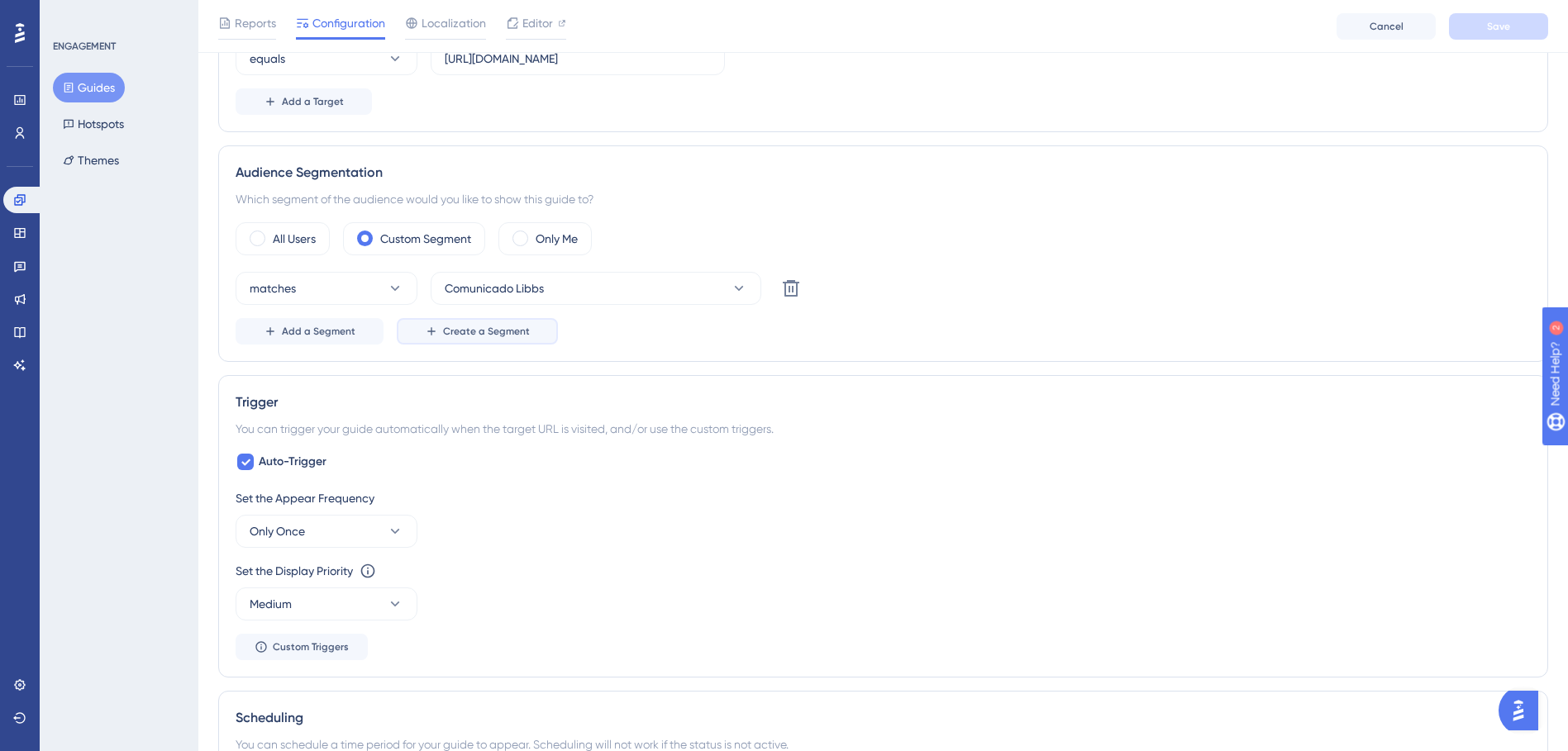
click at [436, 334] on icon at bounding box center [431, 331] width 13 height 13
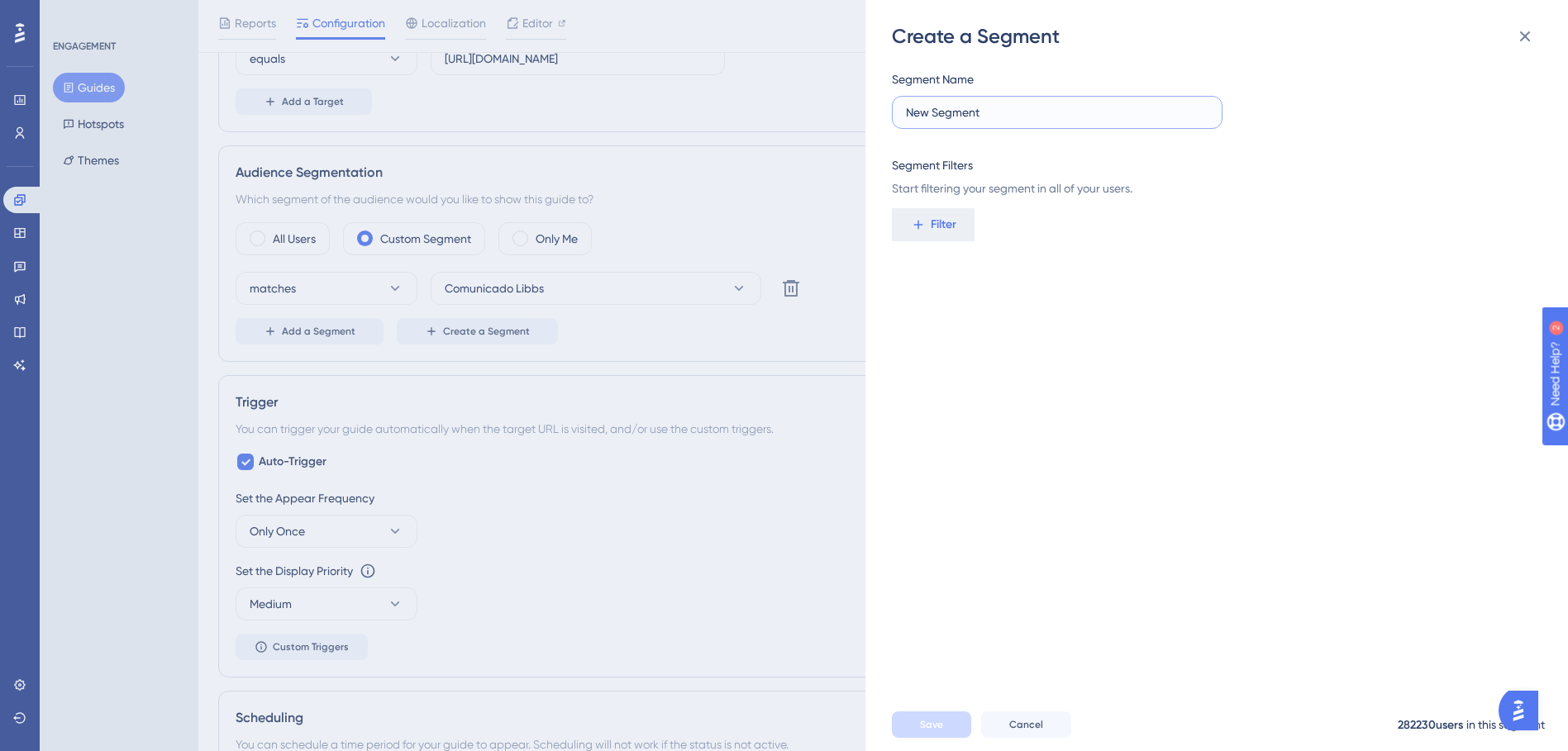
click at [1147, 107] on input "New Segment" at bounding box center [1057, 113] width 302 height 18
type input "Teste Mateus"
click at [935, 220] on span "Filter" at bounding box center [944, 224] width 26 height 20
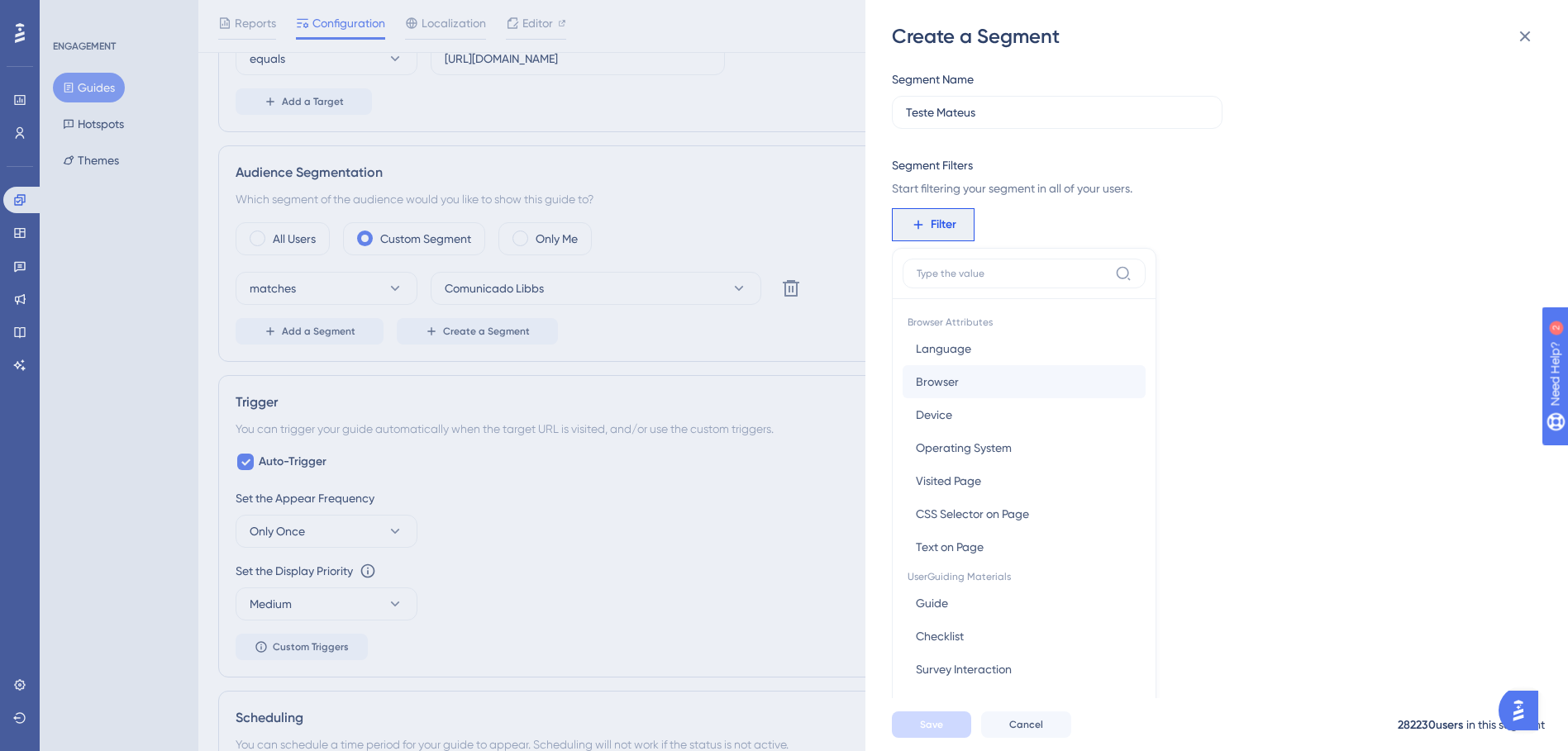
scroll to position [120, 0]
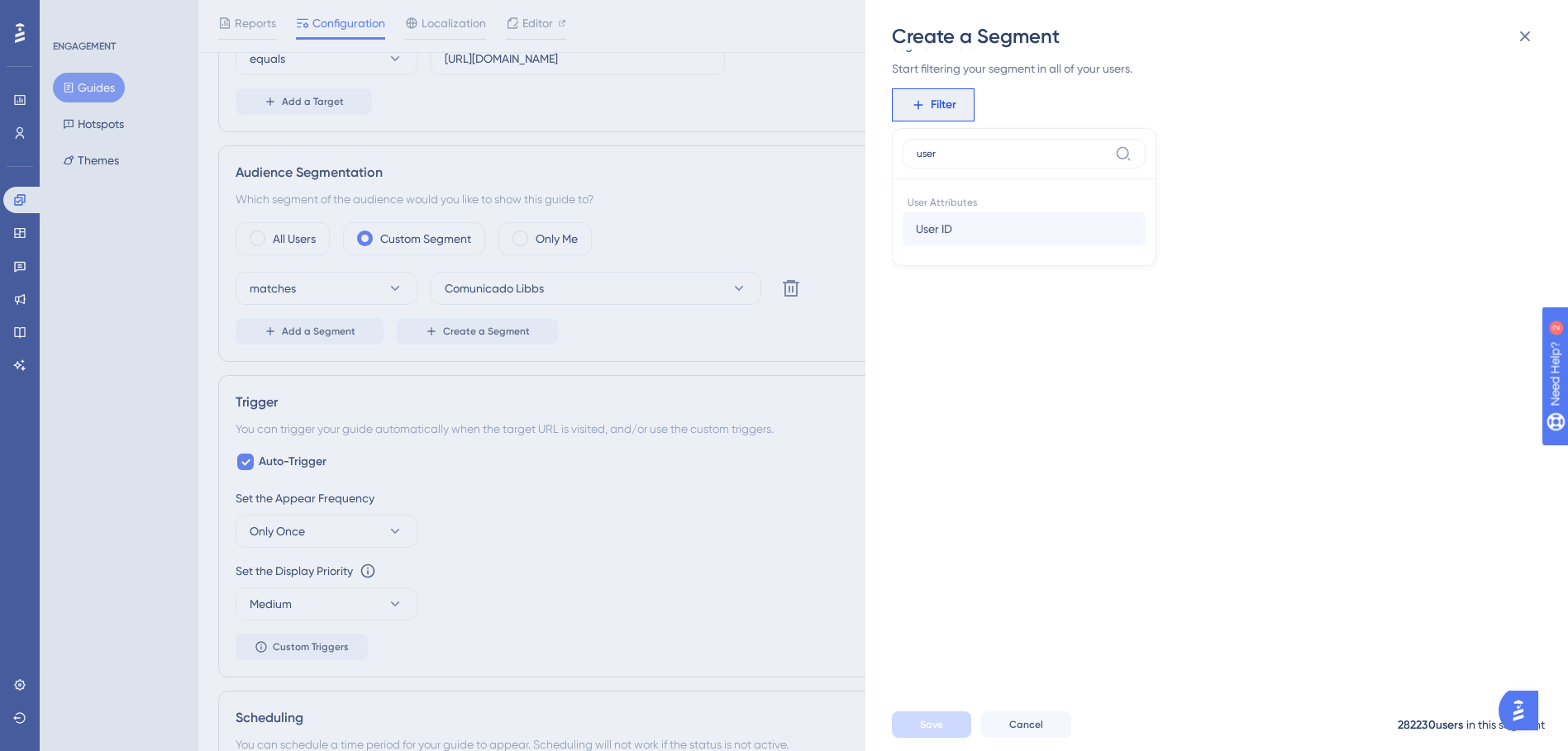
type input "user"
click at [949, 235] on span "User ID" at bounding box center [934, 229] width 37 height 20
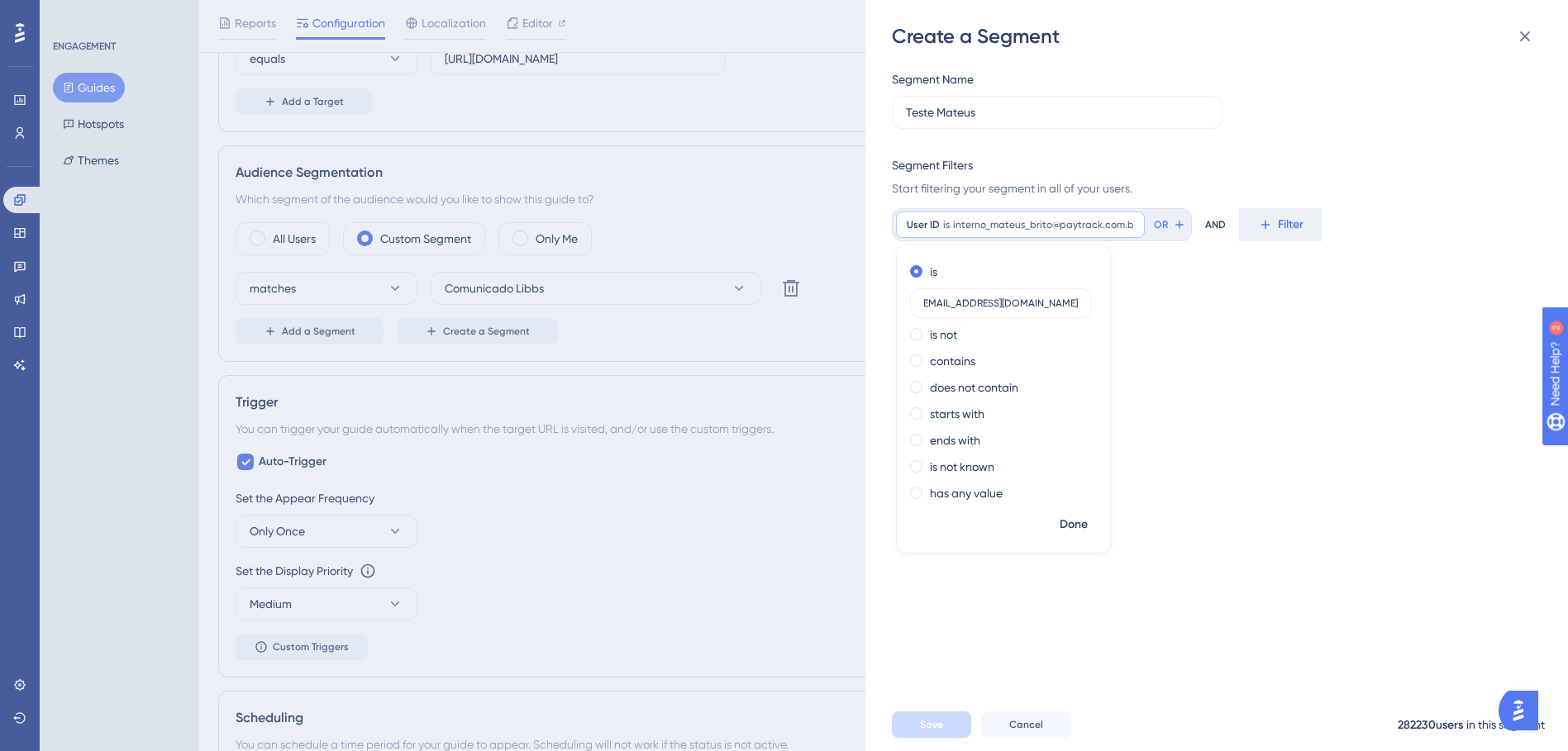
scroll to position [0, 25]
type input "interno_mateus_brito@paytrack.com.br"
click at [1090, 514] on button "Done" at bounding box center [1073, 525] width 46 height 30
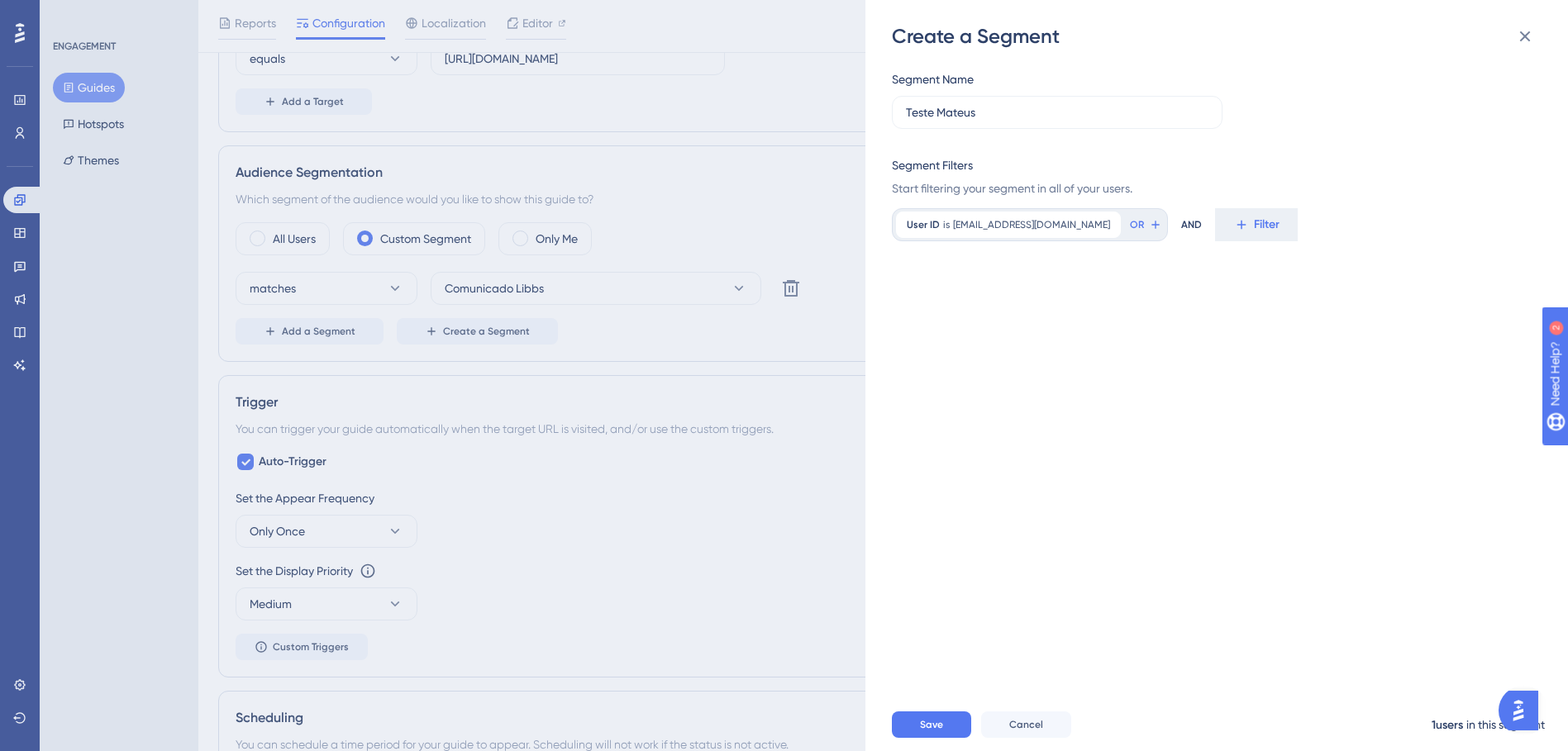
click at [921, 723] on div "Save Cancel 1 users in this segment" at bounding box center [1243, 725] width 702 height 53
click at [924, 729] on button "Save" at bounding box center [932, 724] width 79 height 27
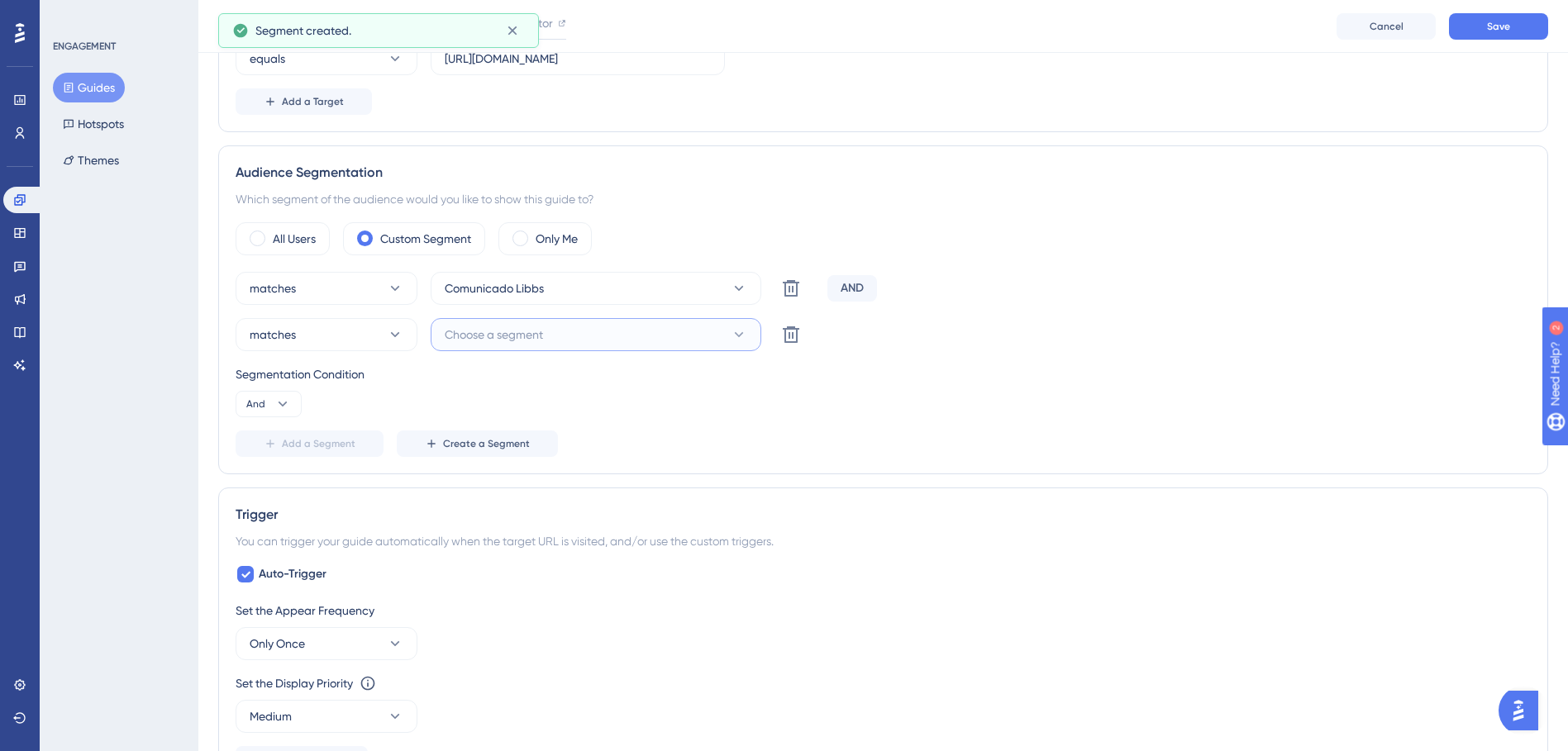
click at [712, 326] on button "Choose a segment" at bounding box center [596, 334] width 331 height 33
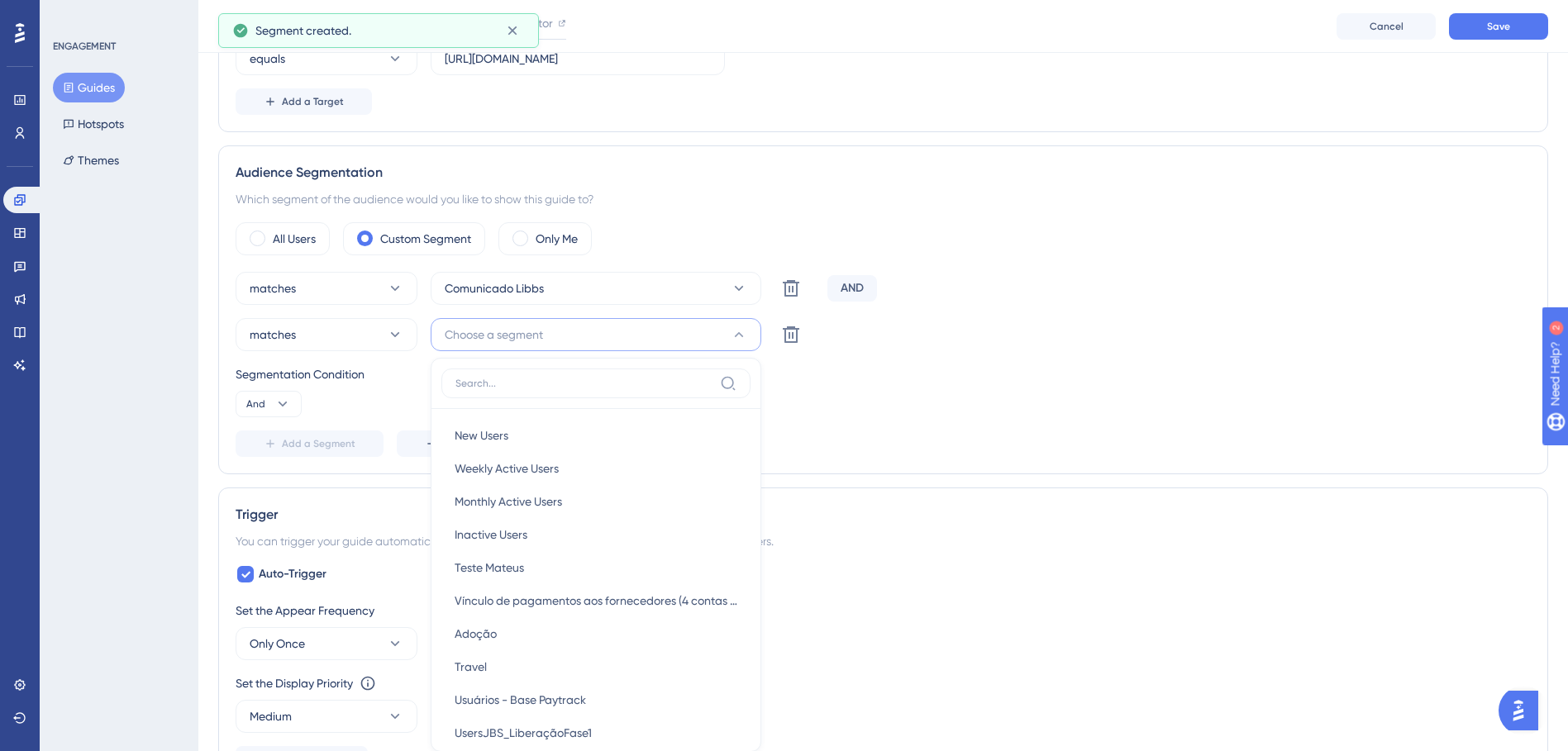
scroll to position [592, 0]
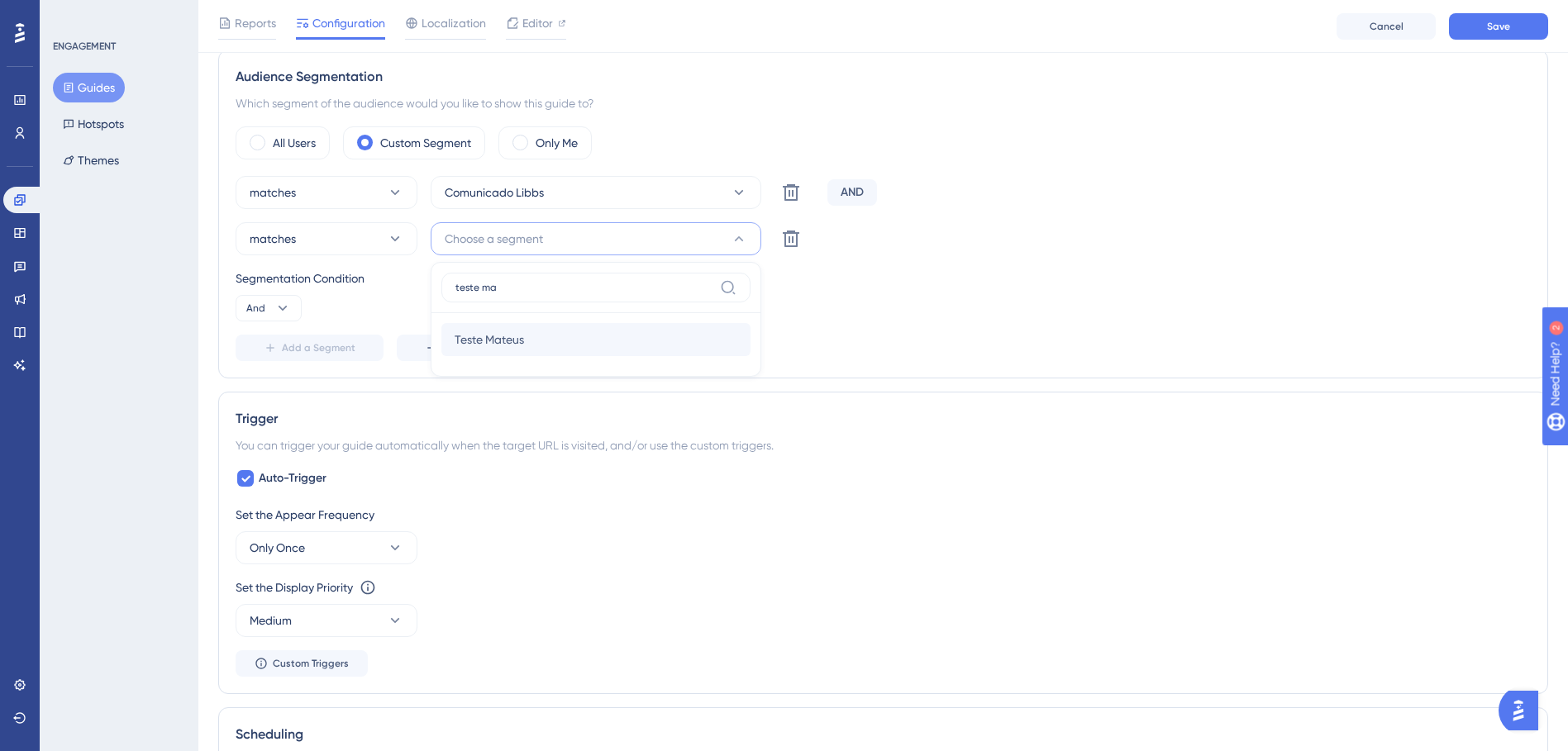
type input "teste ma"
click at [679, 349] on div "Teste Mateus Teste Mateus" at bounding box center [596, 339] width 283 height 33
click at [624, 156] on div "All Users Custom Segment Only Me" at bounding box center [882, 142] width 1295 height 33
click at [793, 195] on icon at bounding box center [790, 193] width 17 height 17
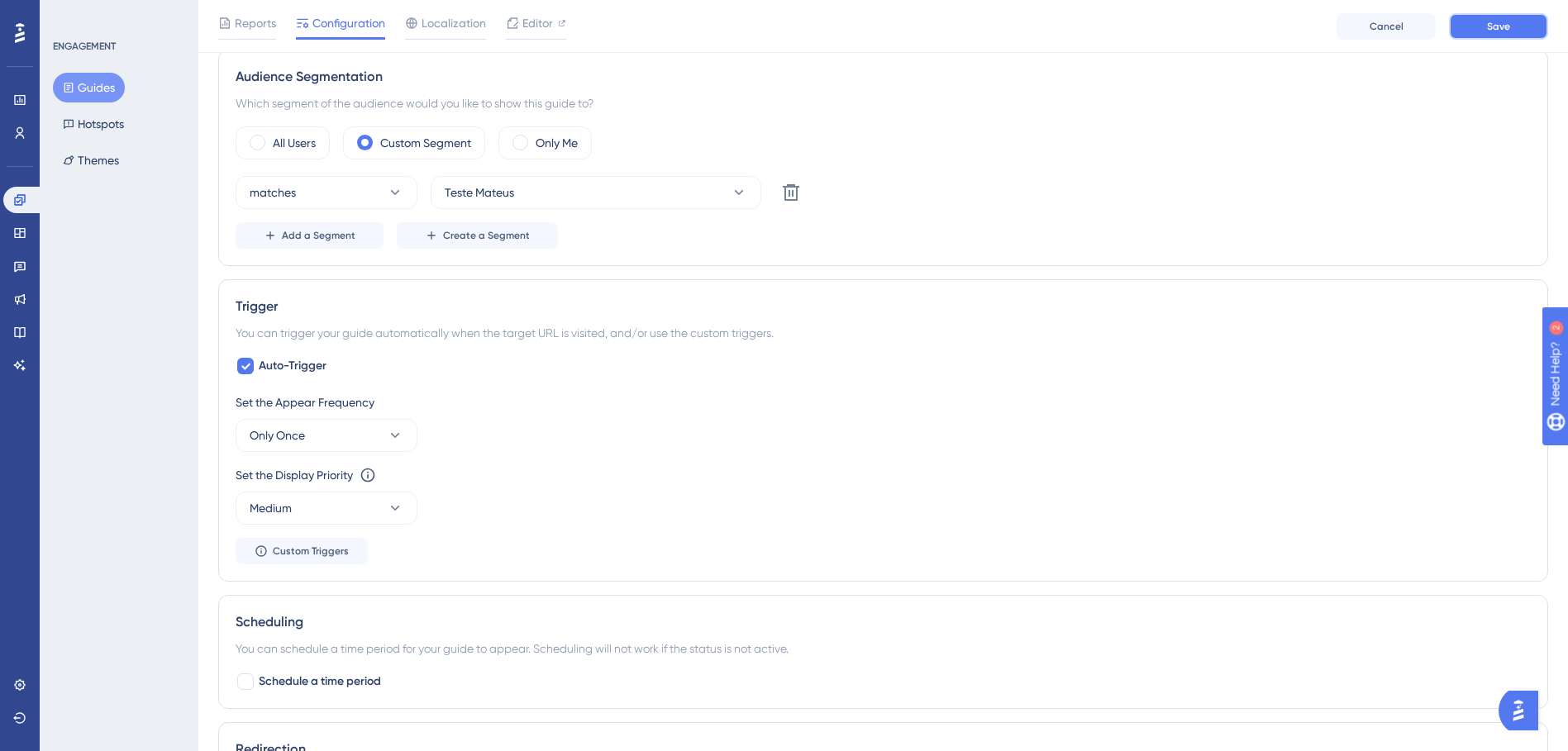
click at [1488, 33] on span "Save" at bounding box center [1498, 26] width 23 height 13
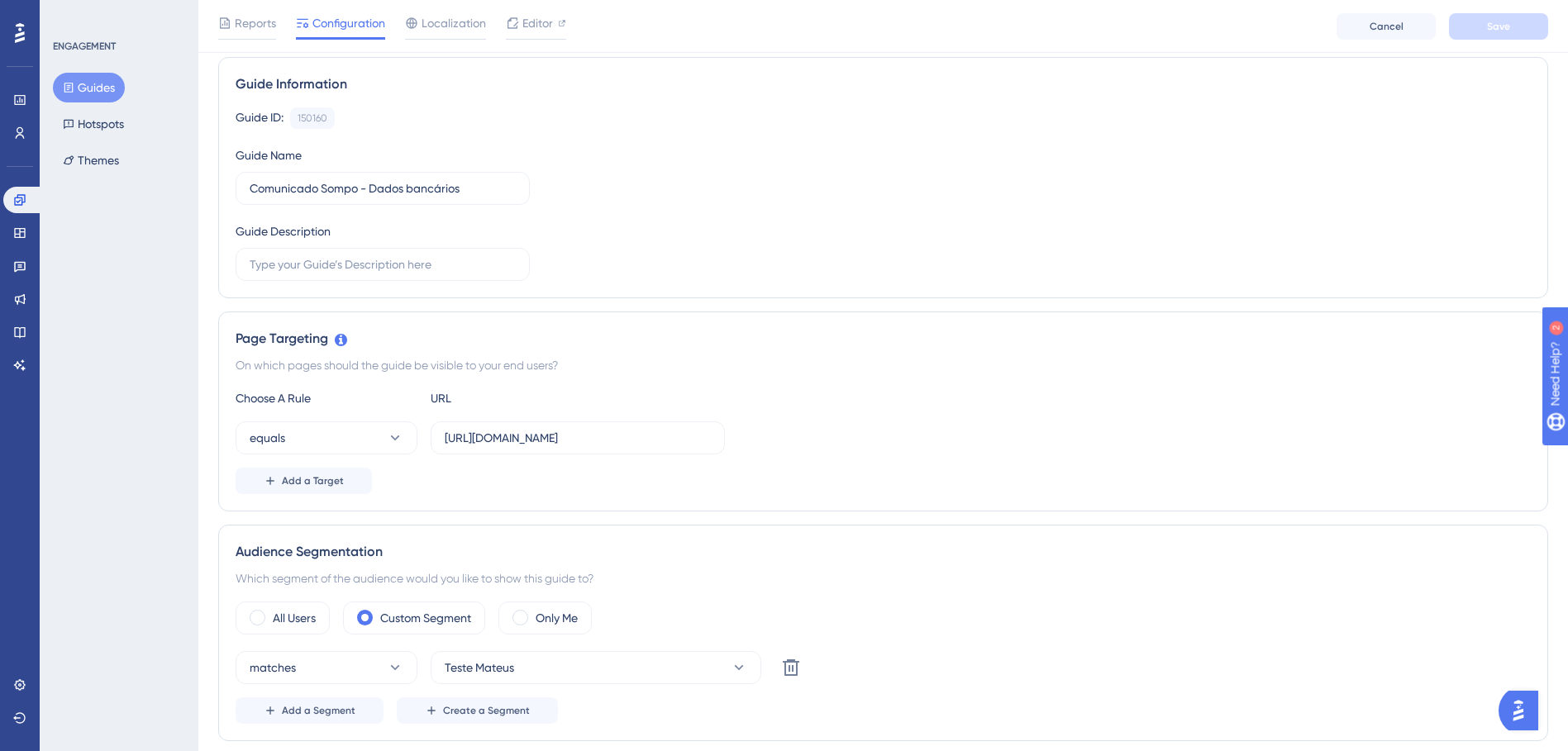
scroll to position [0, 0]
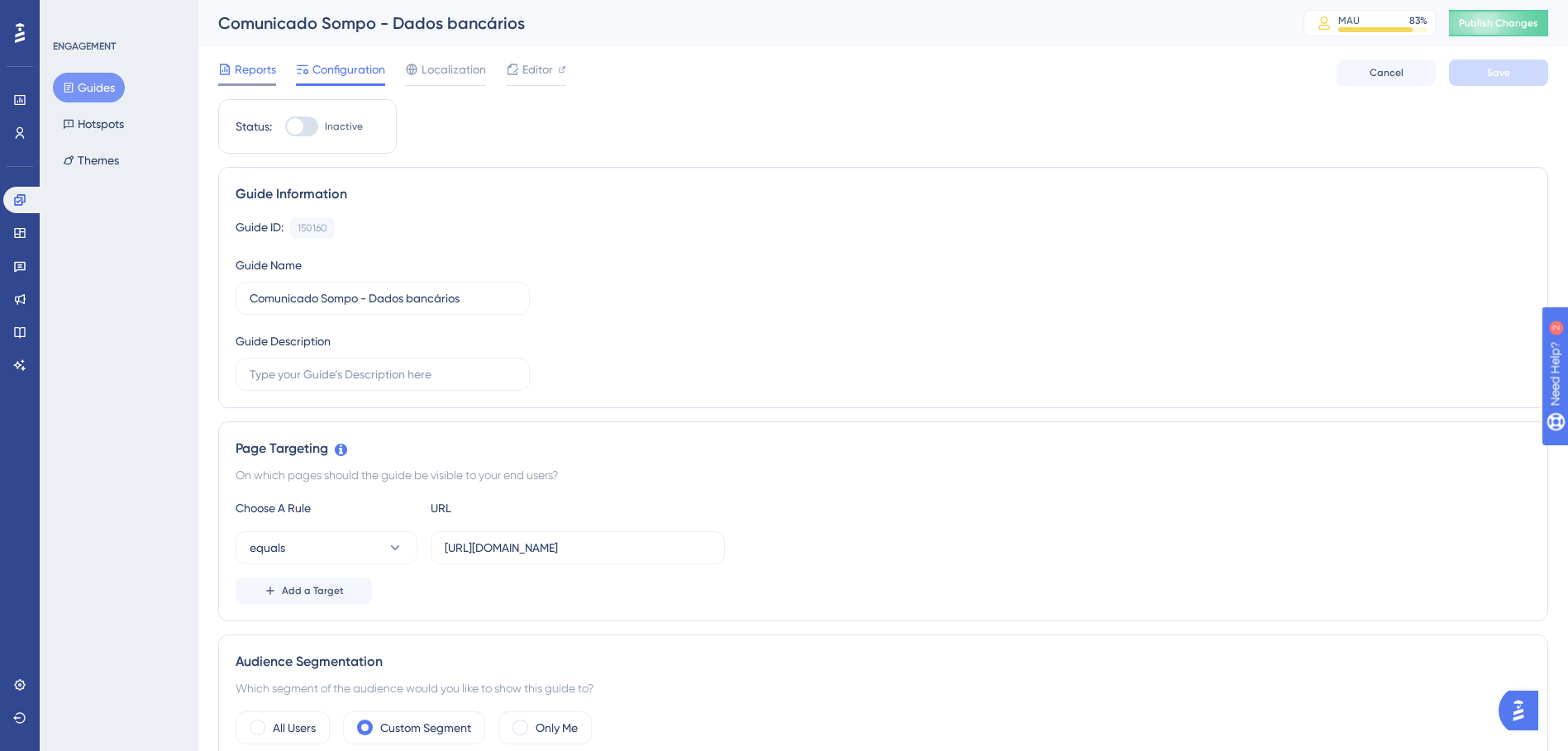
click at [262, 70] on span "Reports" at bounding box center [256, 69] width 41 height 20
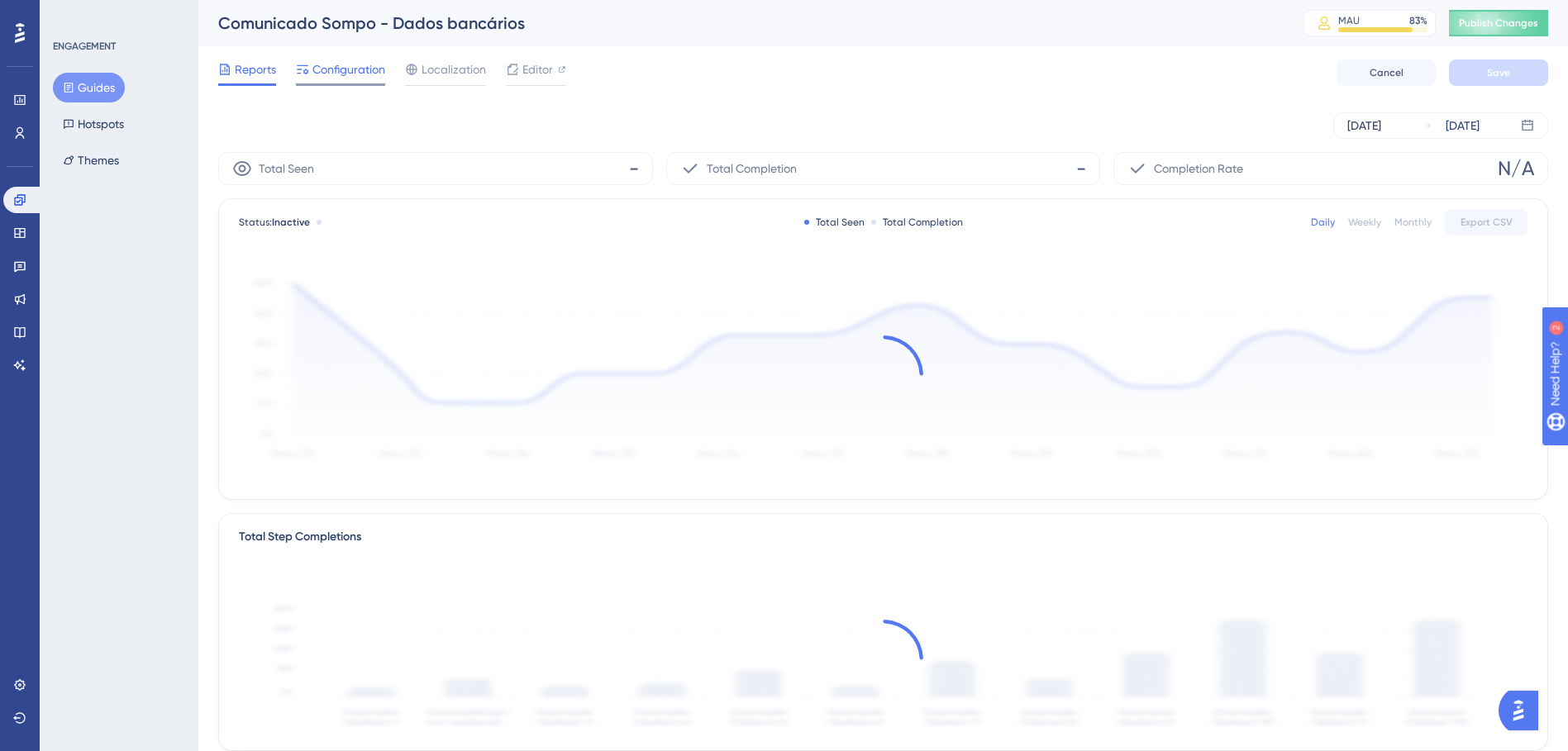
click at [343, 65] on span "Configuration" at bounding box center [349, 69] width 73 height 20
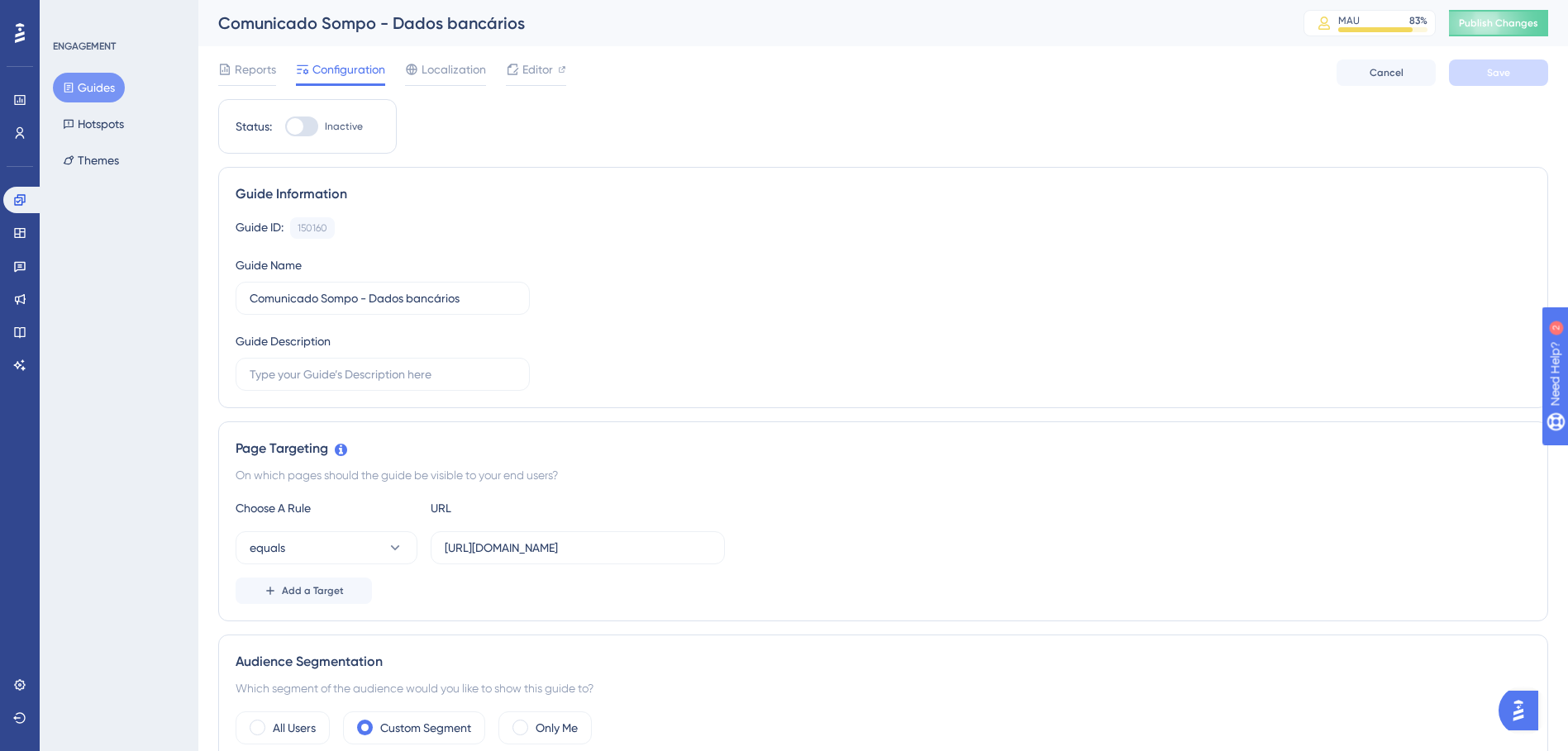
click at [354, 68] on span "Configuration" at bounding box center [349, 69] width 73 height 20
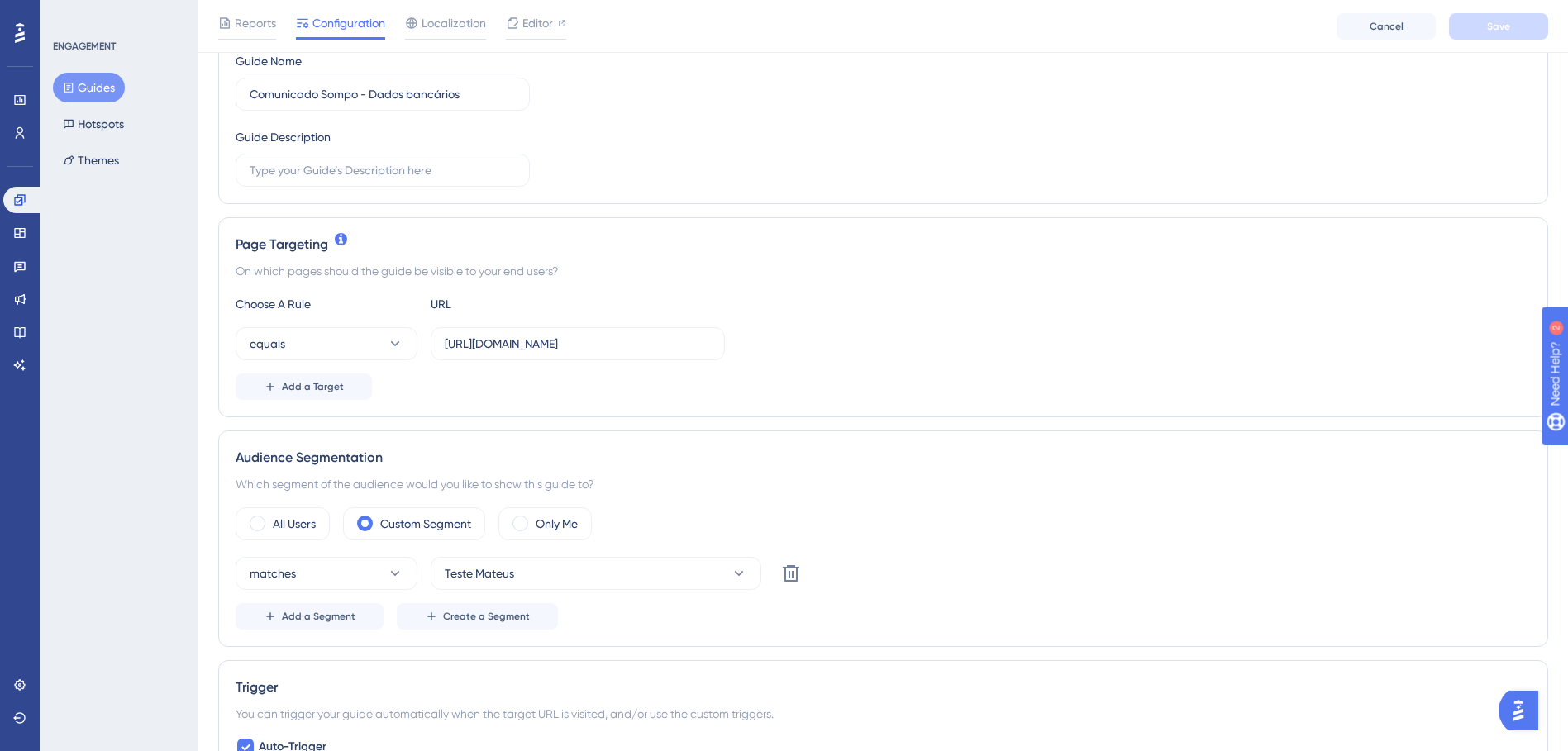
scroll to position [248, 0]
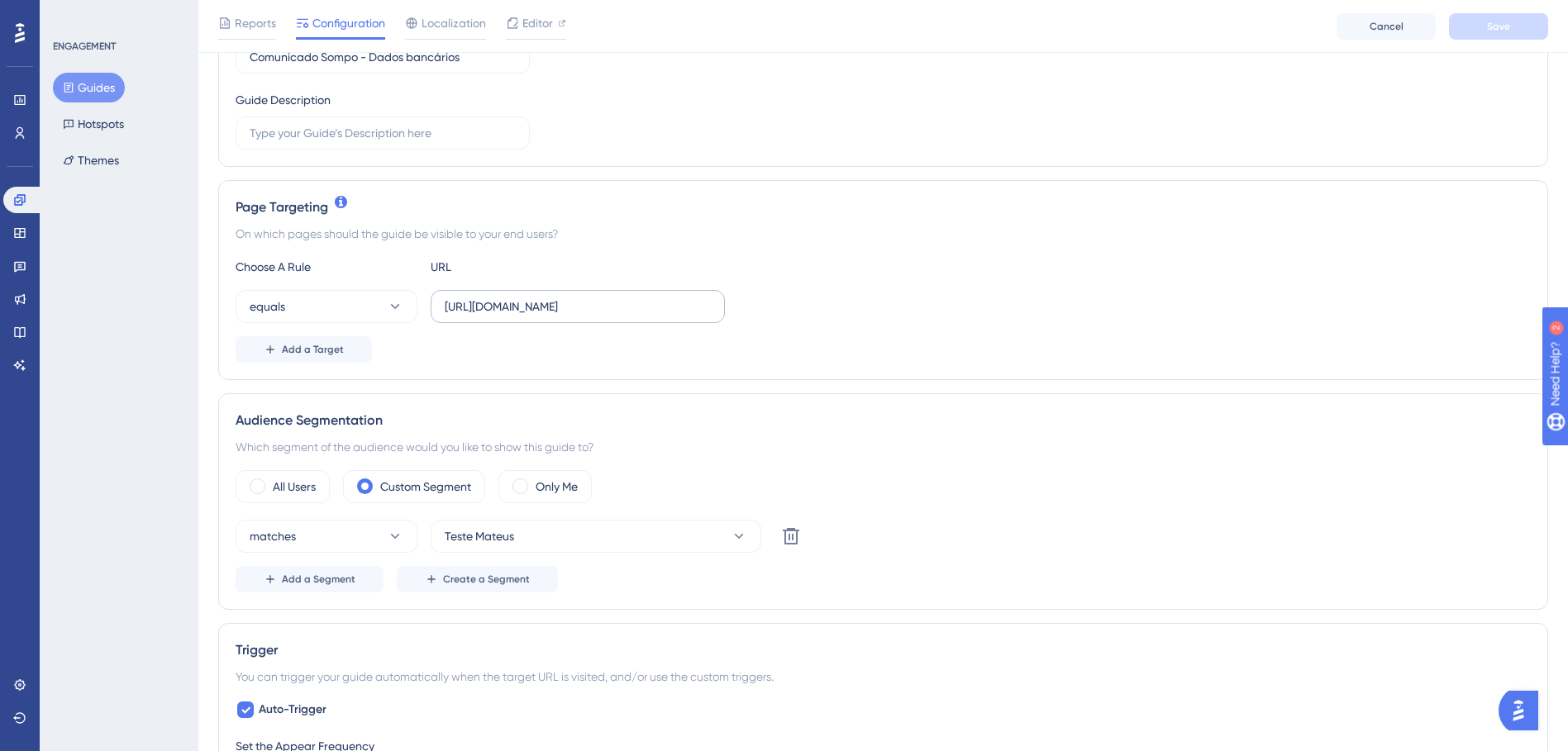
click at [691, 318] on label "https://app.paytrack.com.br/#/dashboard/colaborador" at bounding box center [578, 306] width 294 height 33
click at [691, 316] on input "https://app.paytrack.com.br/#/dashboard/colaborador" at bounding box center [577, 306] width 266 height 18
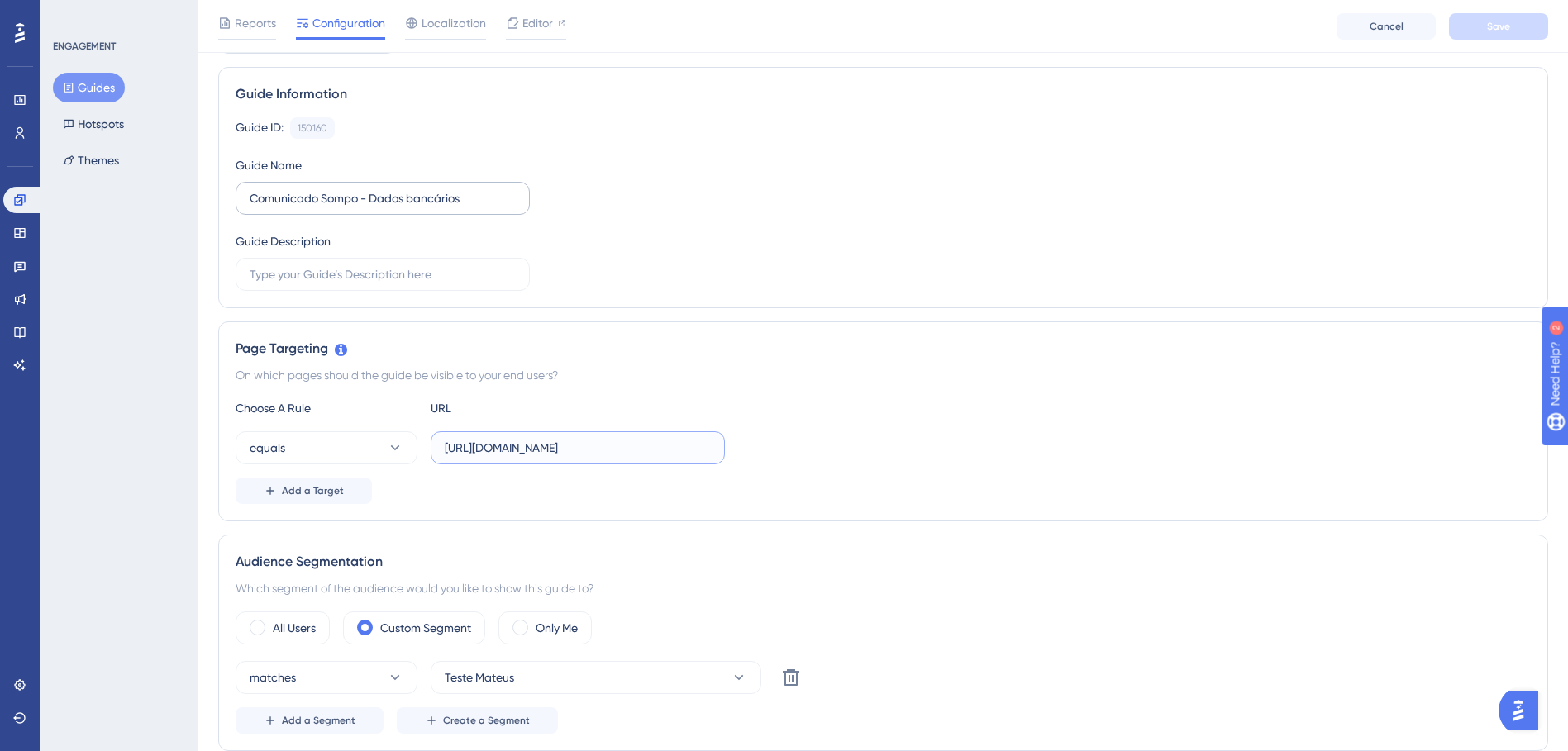
scroll to position [0, 0]
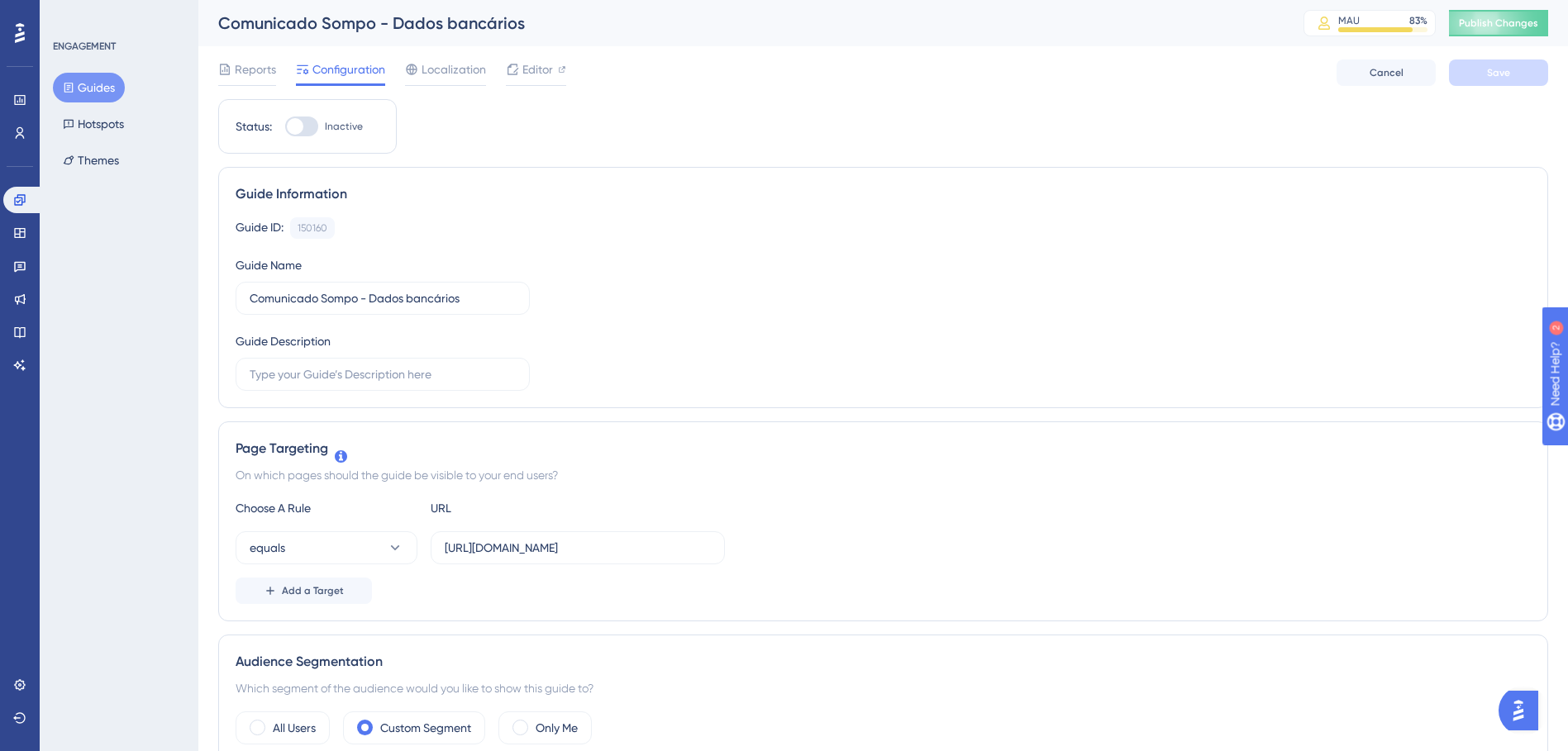
click at [293, 128] on div at bounding box center [294, 126] width 17 height 17
click at [286, 127] on input "Inactive" at bounding box center [285, 126] width 1 height 1
checkbox input "true"
click at [1485, 77] on button "Save" at bounding box center [1498, 72] width 99 height 27
click at [1306, 68] on icon at bounding box center [1309, 72] width 17 height 17
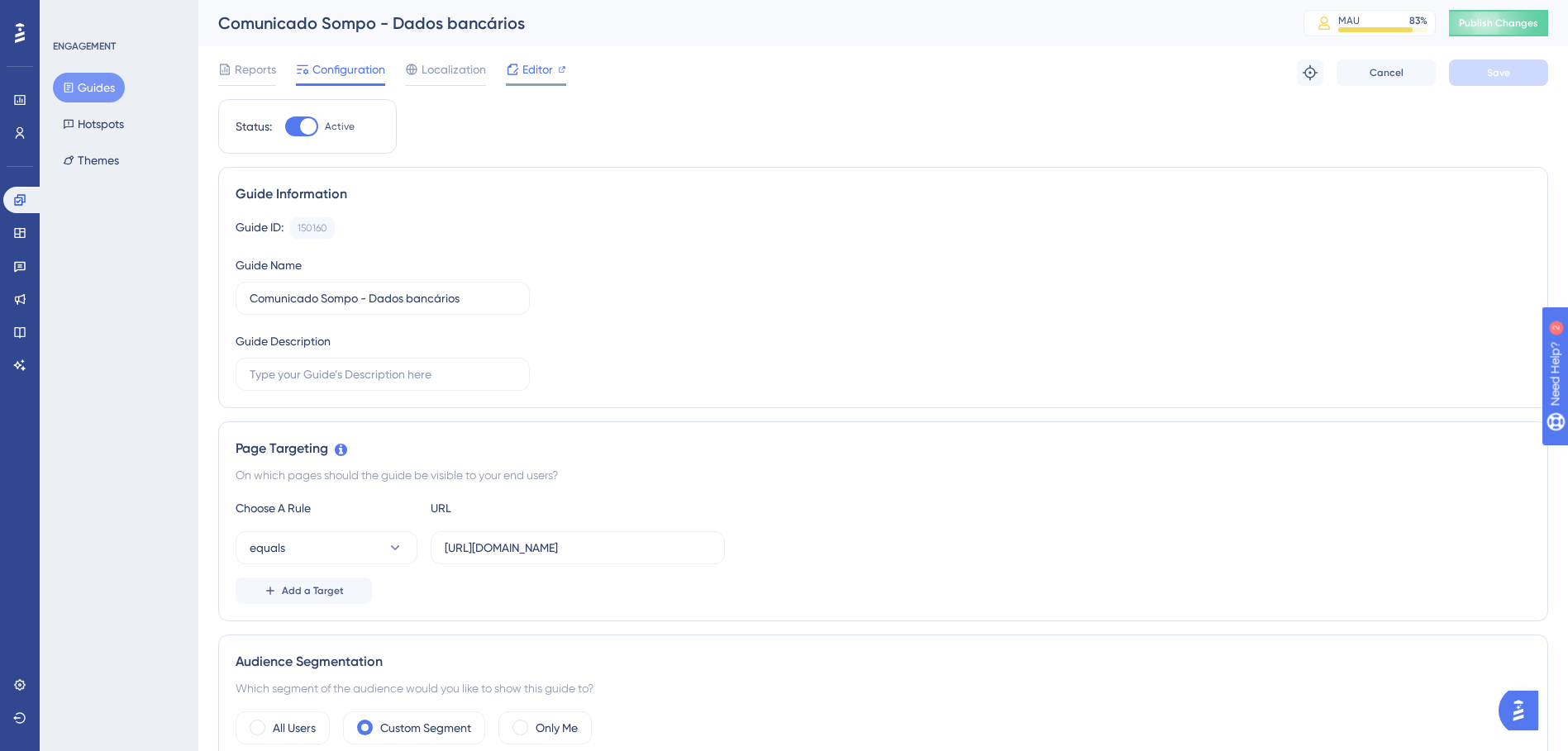
click at [533, 78] on span "Editor" at bounding box center [537, 69] width 31 height 20
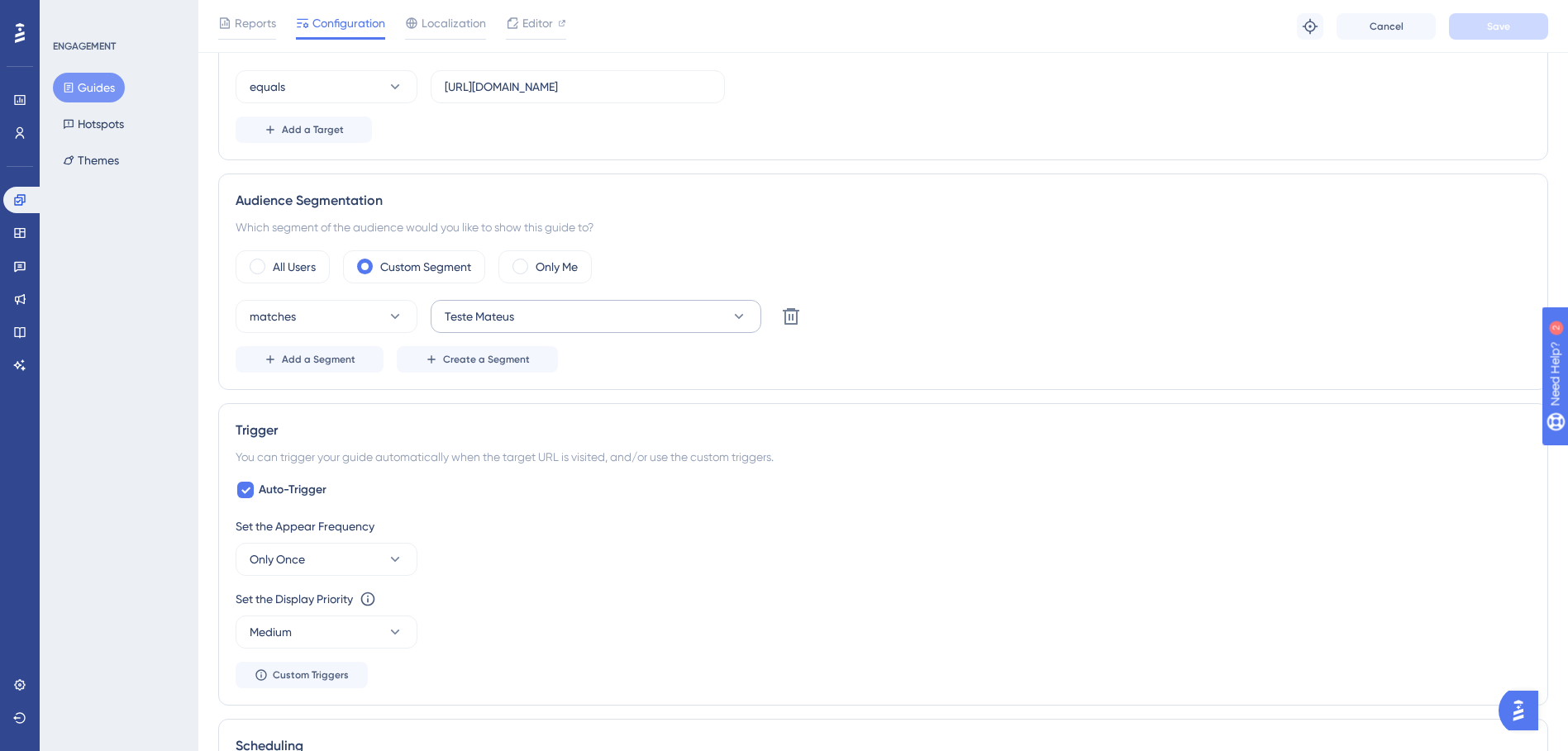
scroll to position [496, 0]
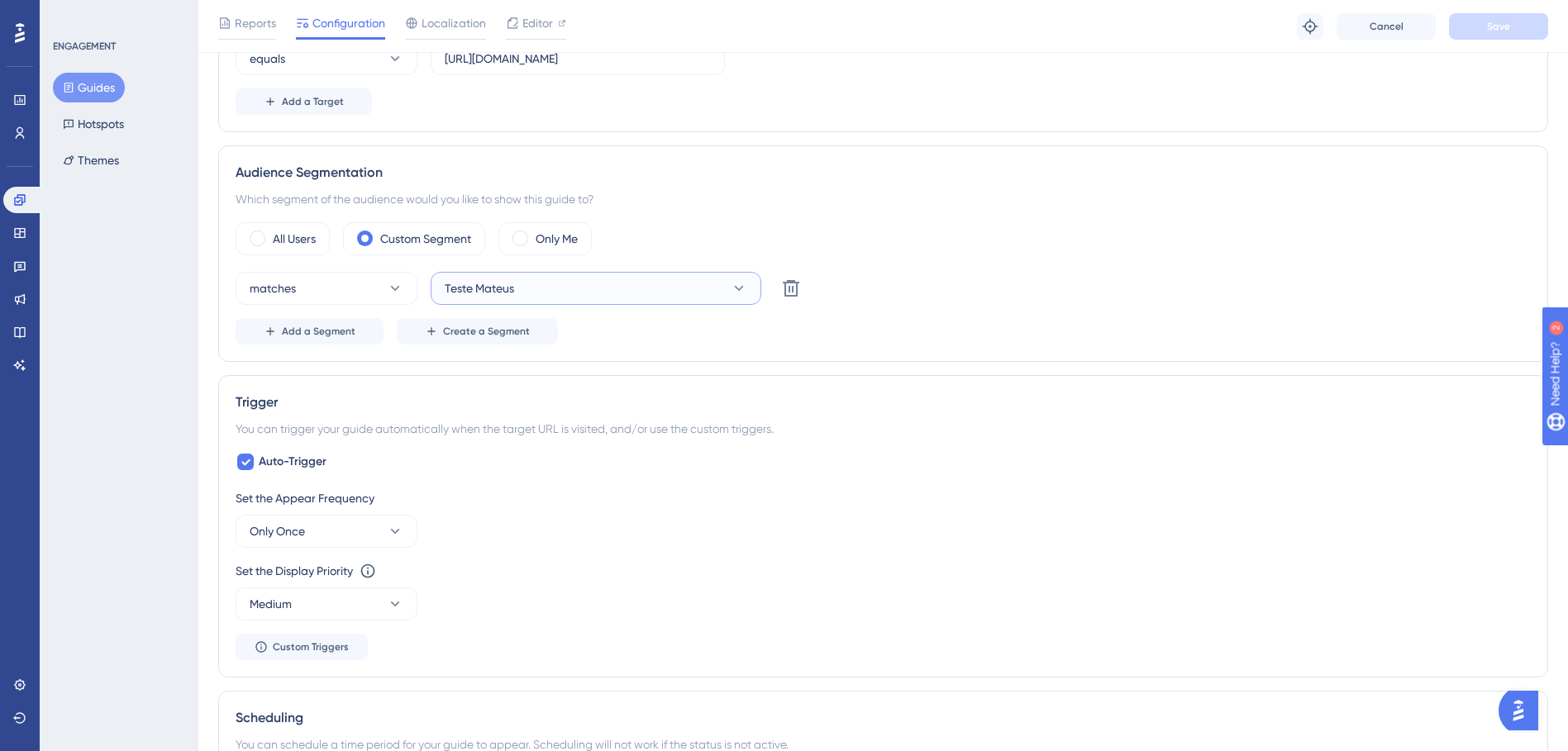
click at [729, 290] on button "Teste Mateus" at bounding box center [596, 288] width 331 height 33
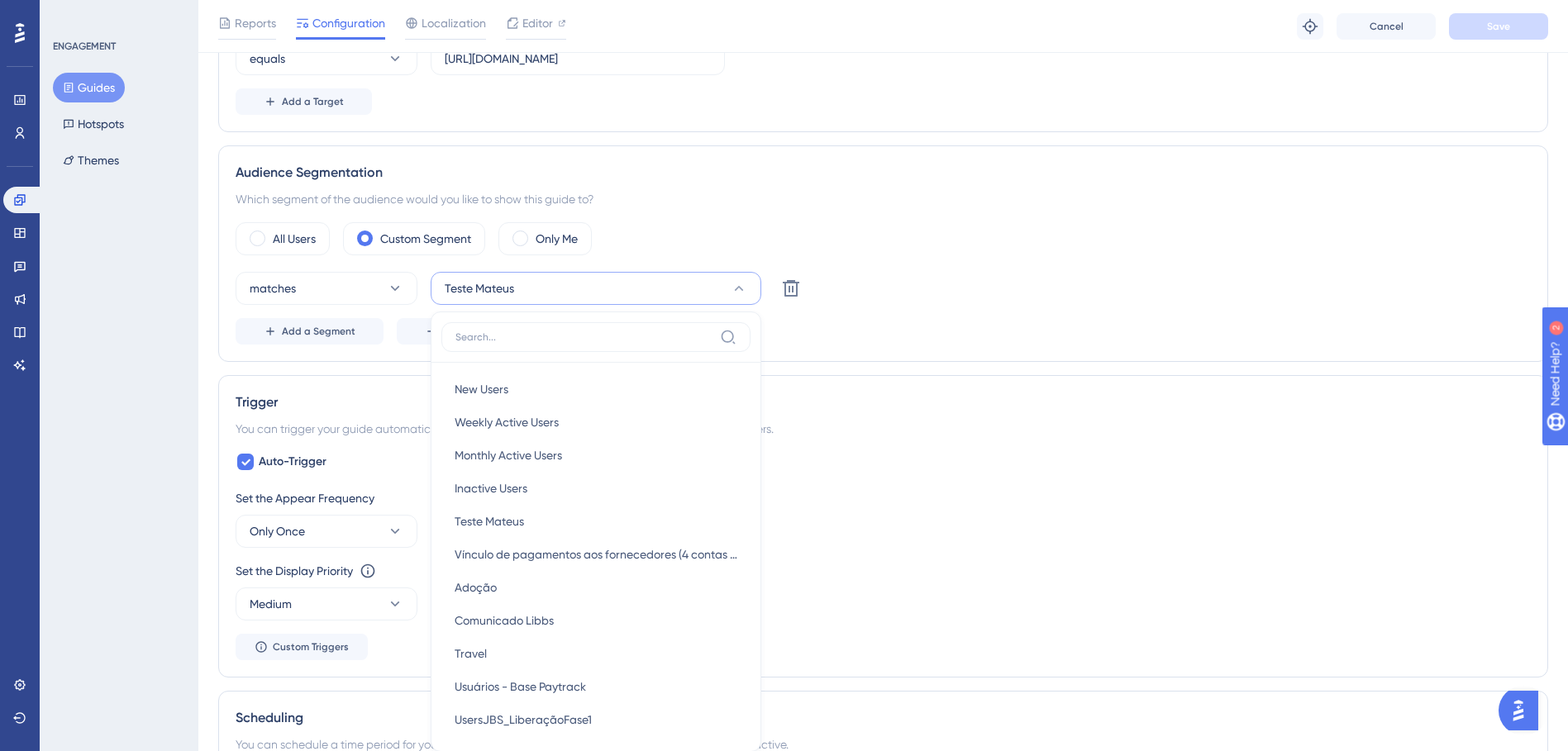
click at [728, 281] on button "Teste Mateus" at bounding box center [596, 288] width 331 height 33
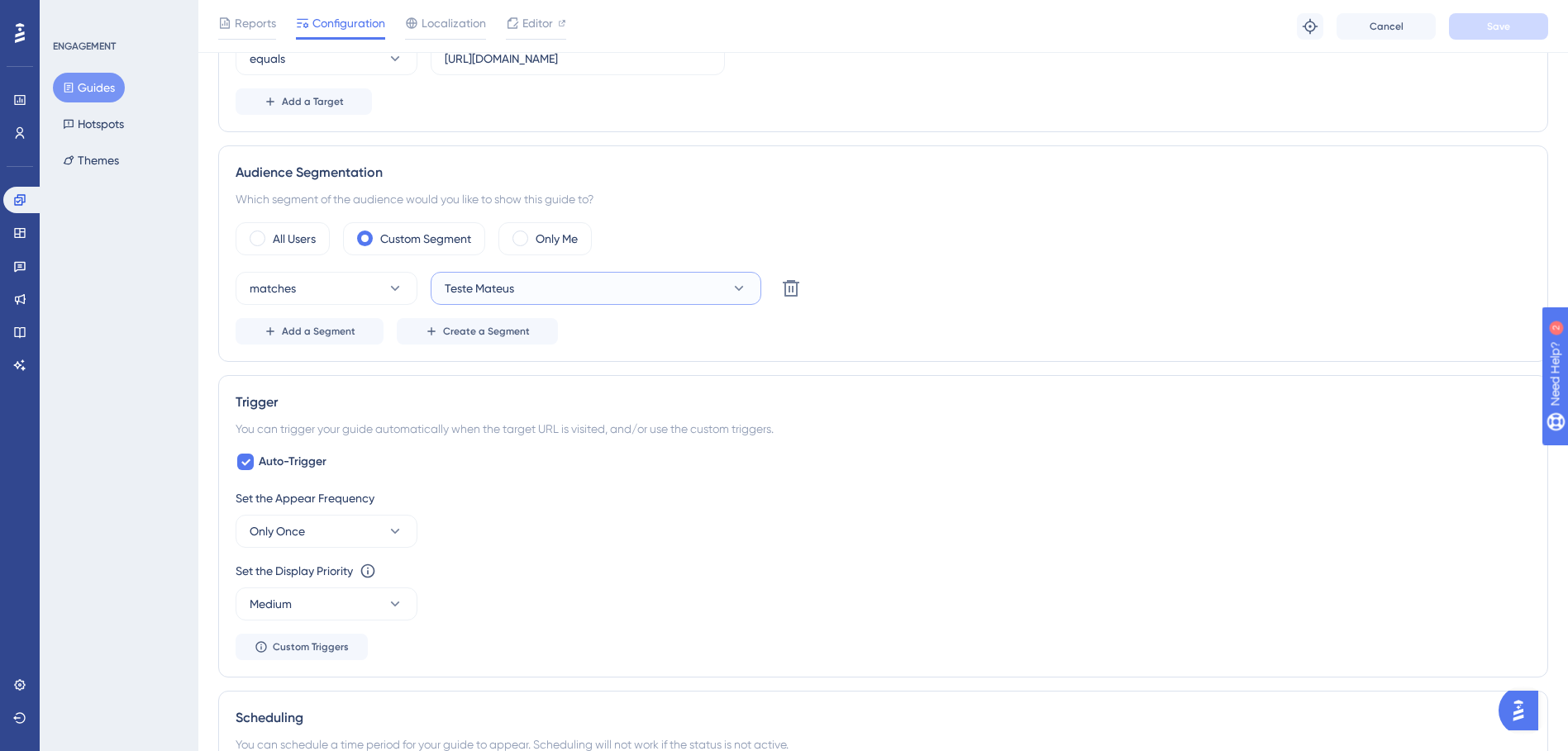
click at [728, 281] on button "Teste Mateus" at bounding box center [596, 288] width 331 height 33
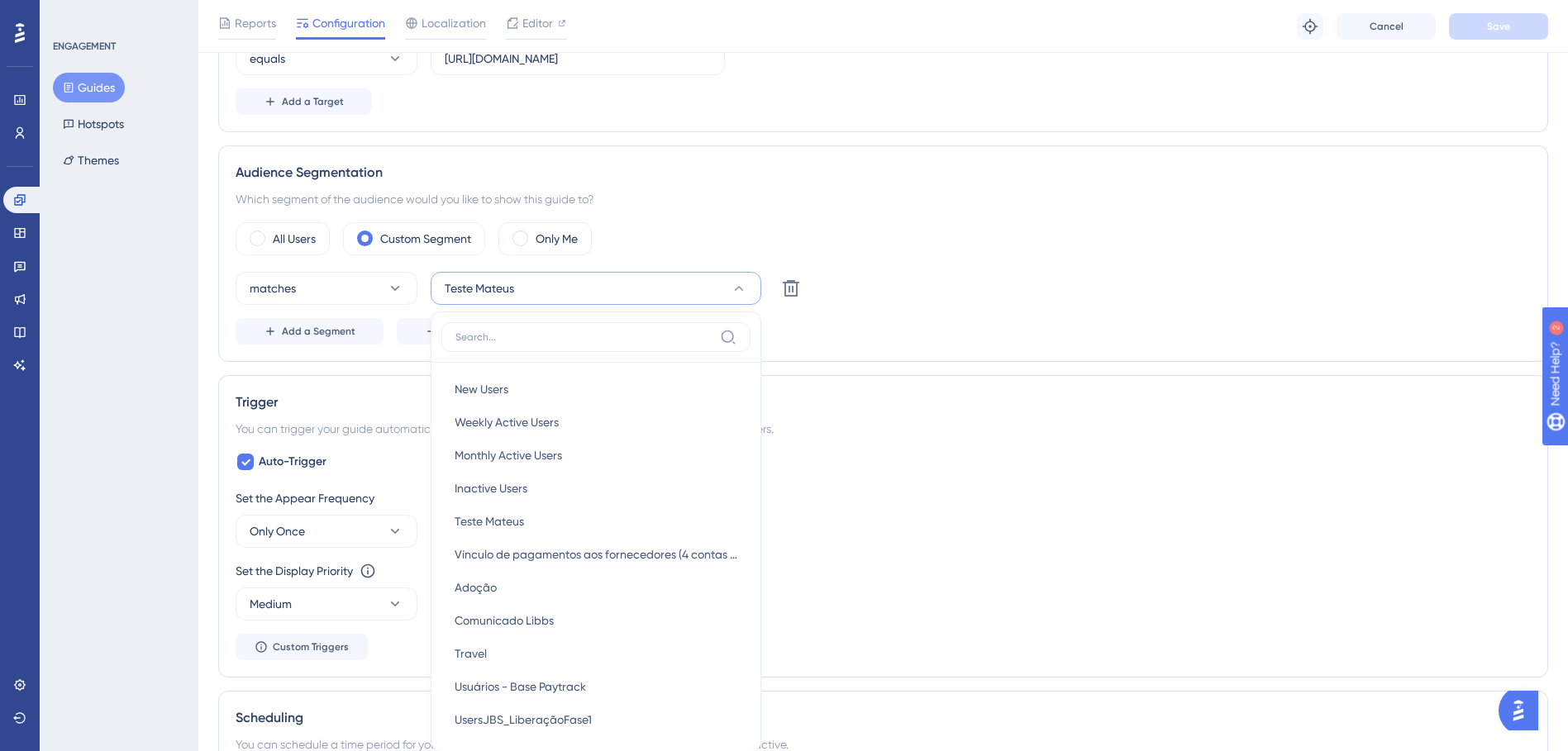
scroll to position [609, 0]
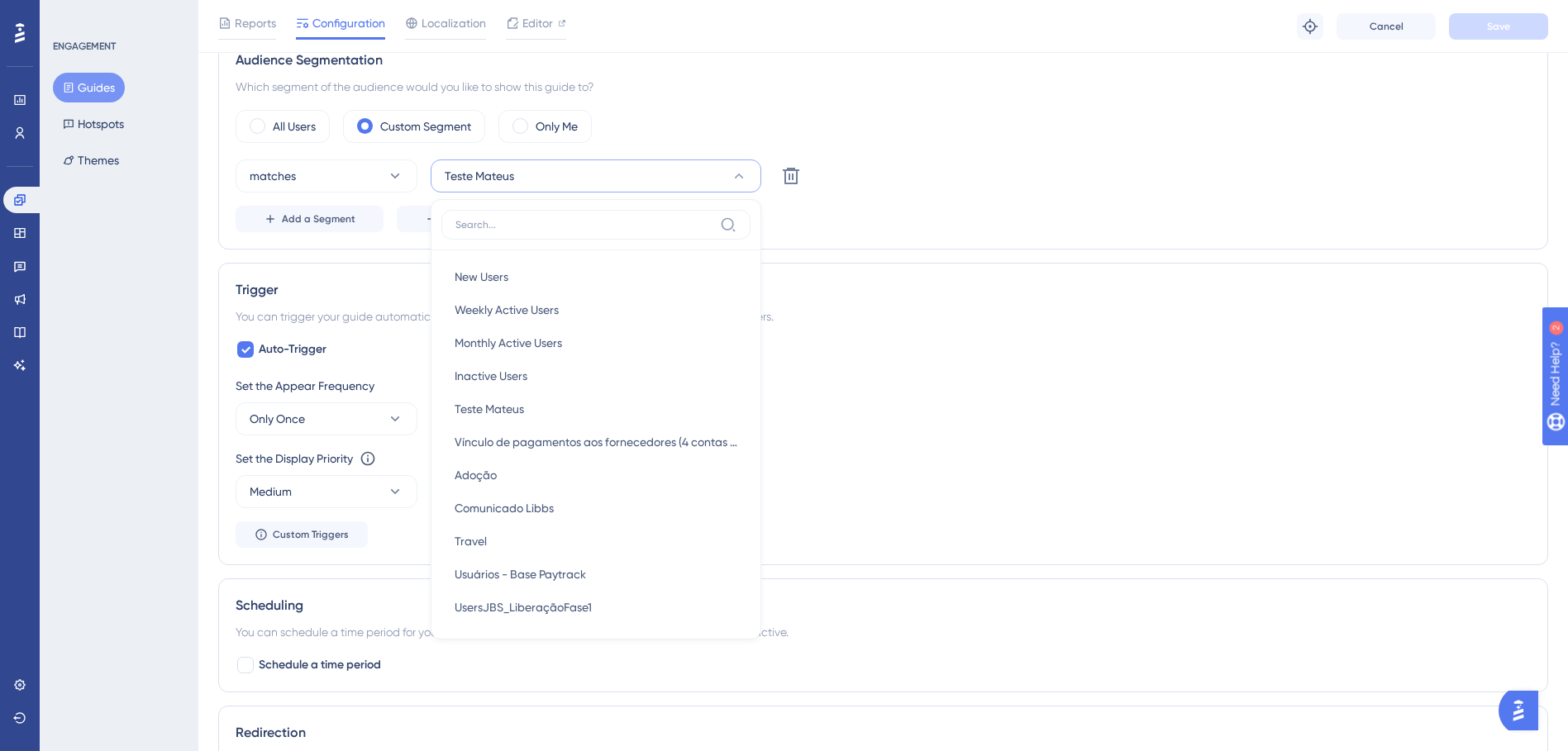
click at [710, 169] on button "Teste Mateus" at bounding box center [596, 175] width 331 height 33
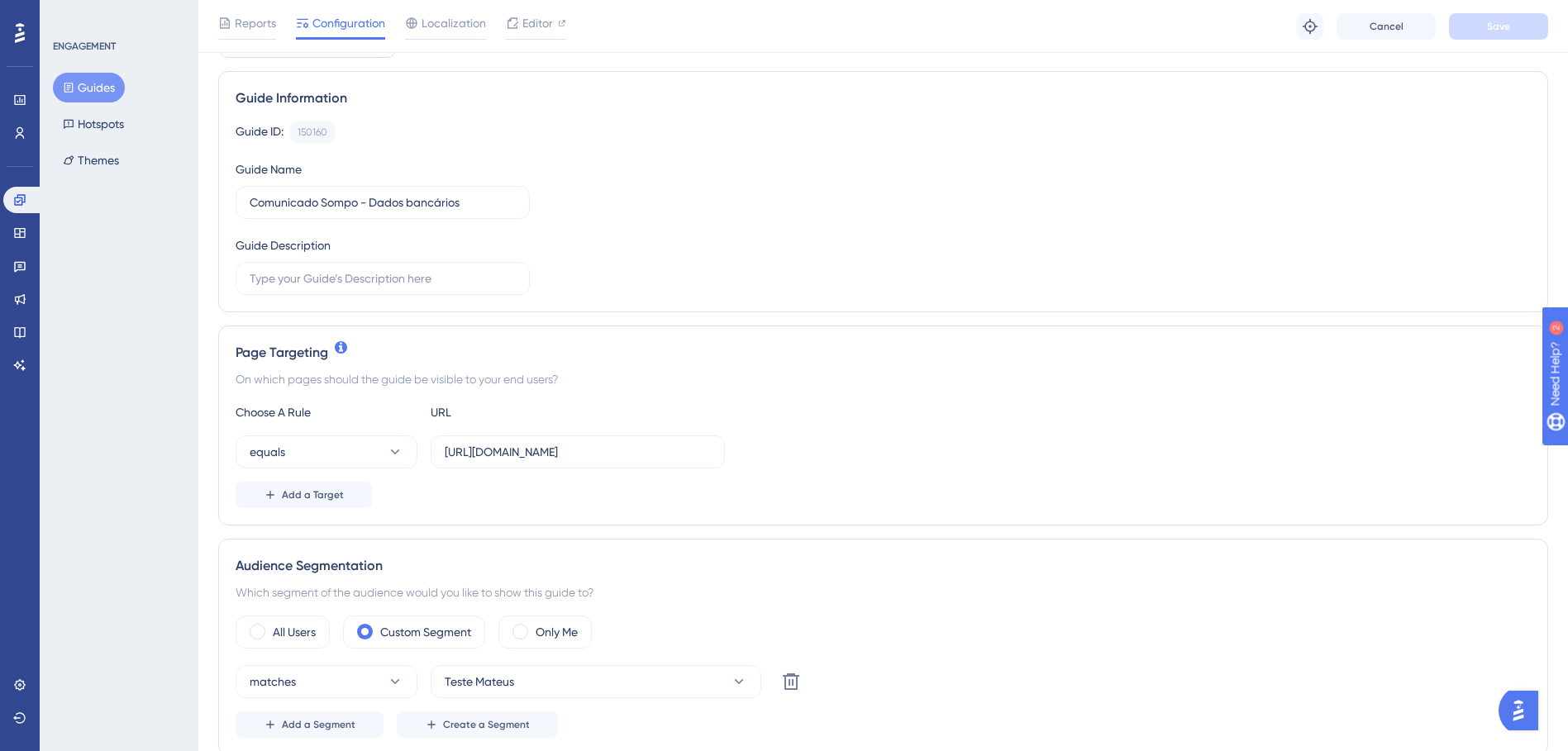
scroll to position [165, 0]
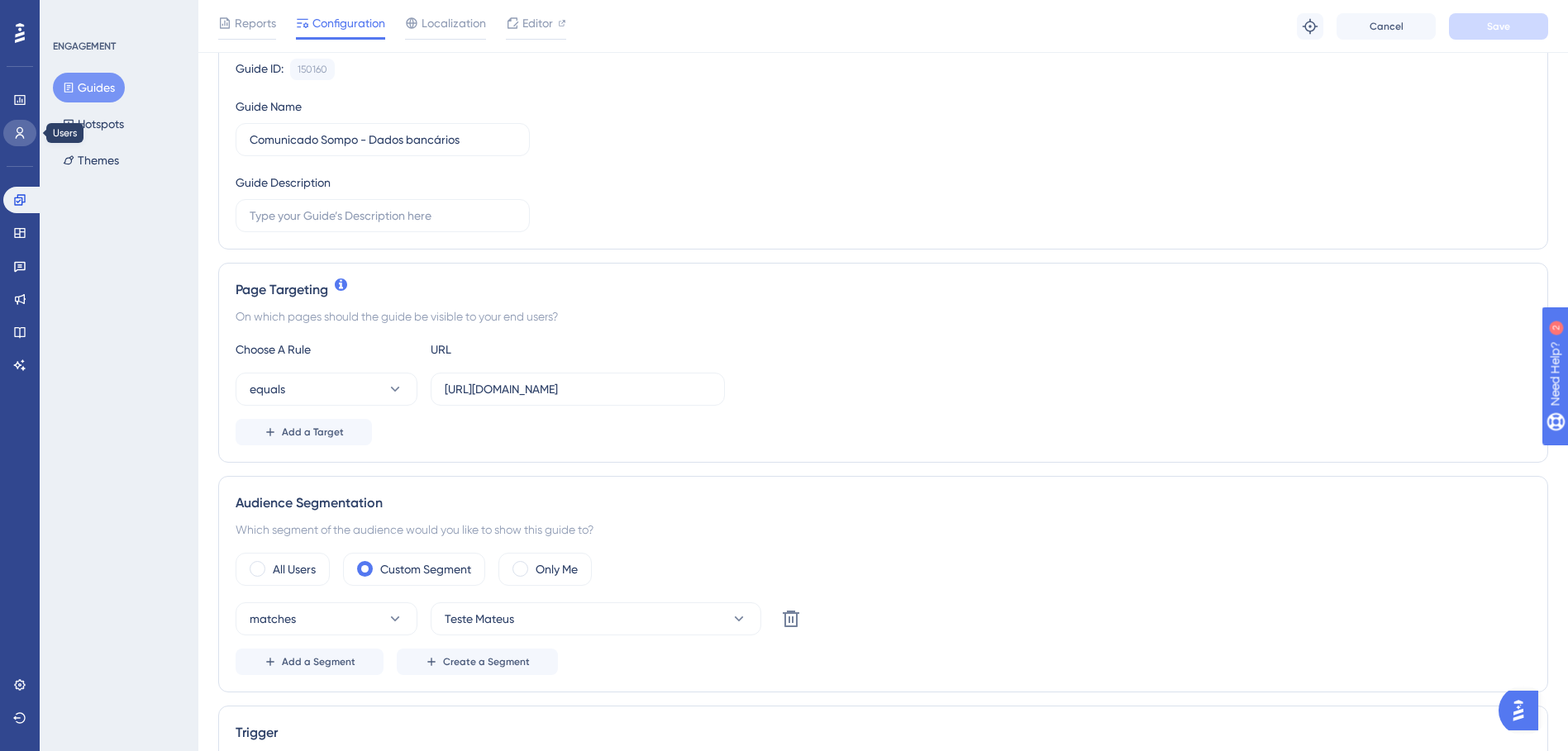
click at [22, 135] on icon at bounding box center [20, 133] width 9 height 12
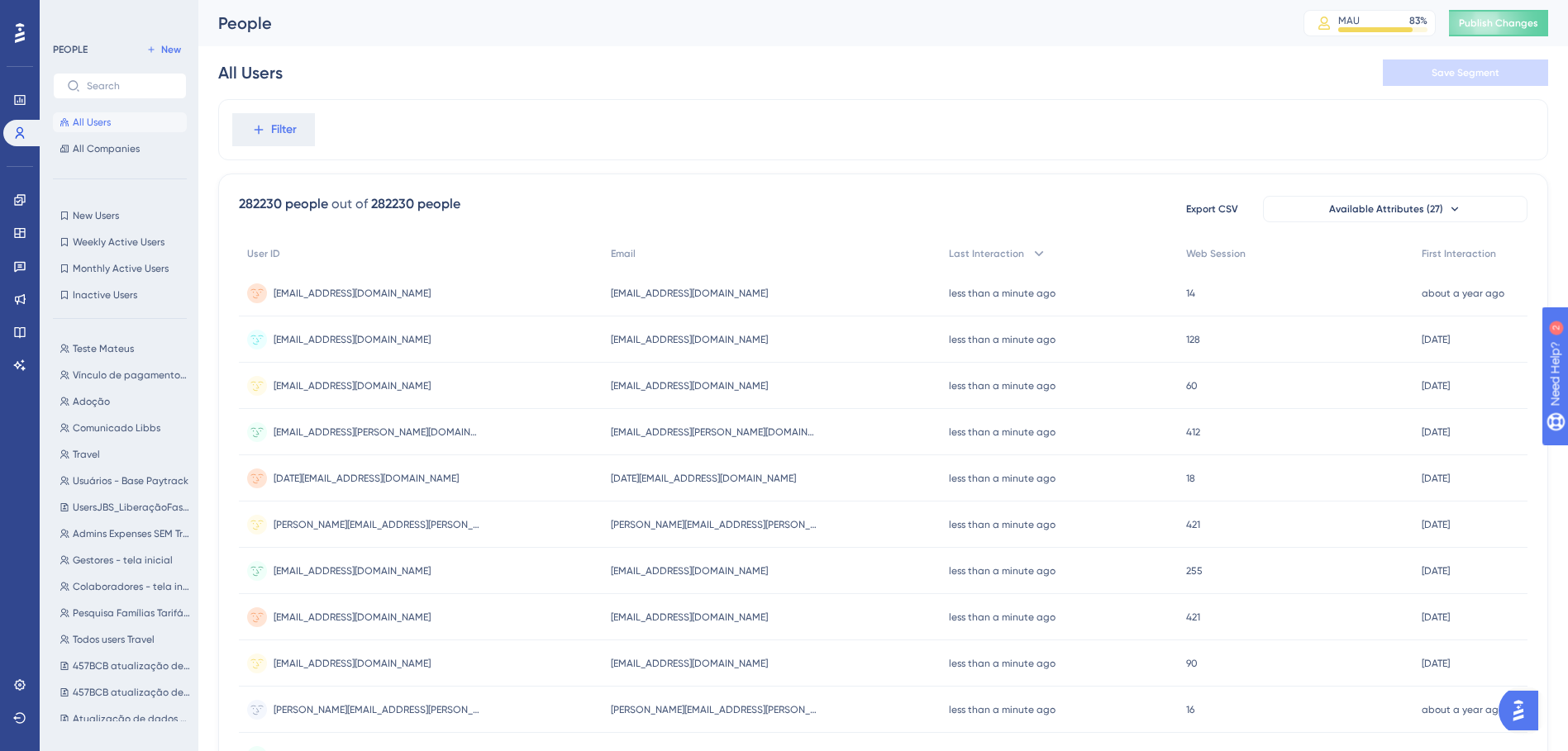
click at [99, 336] on div "Teste Mateus Teste Mateus Vínculo de pagamentos aos fornecedores (4 contas -adm…" at bounding box center [125, 527] width 144 height 389
click at [104, 341] on button "Teste Mateus Teste Mateus" at bounding box center [125, 349] width 144 height 20
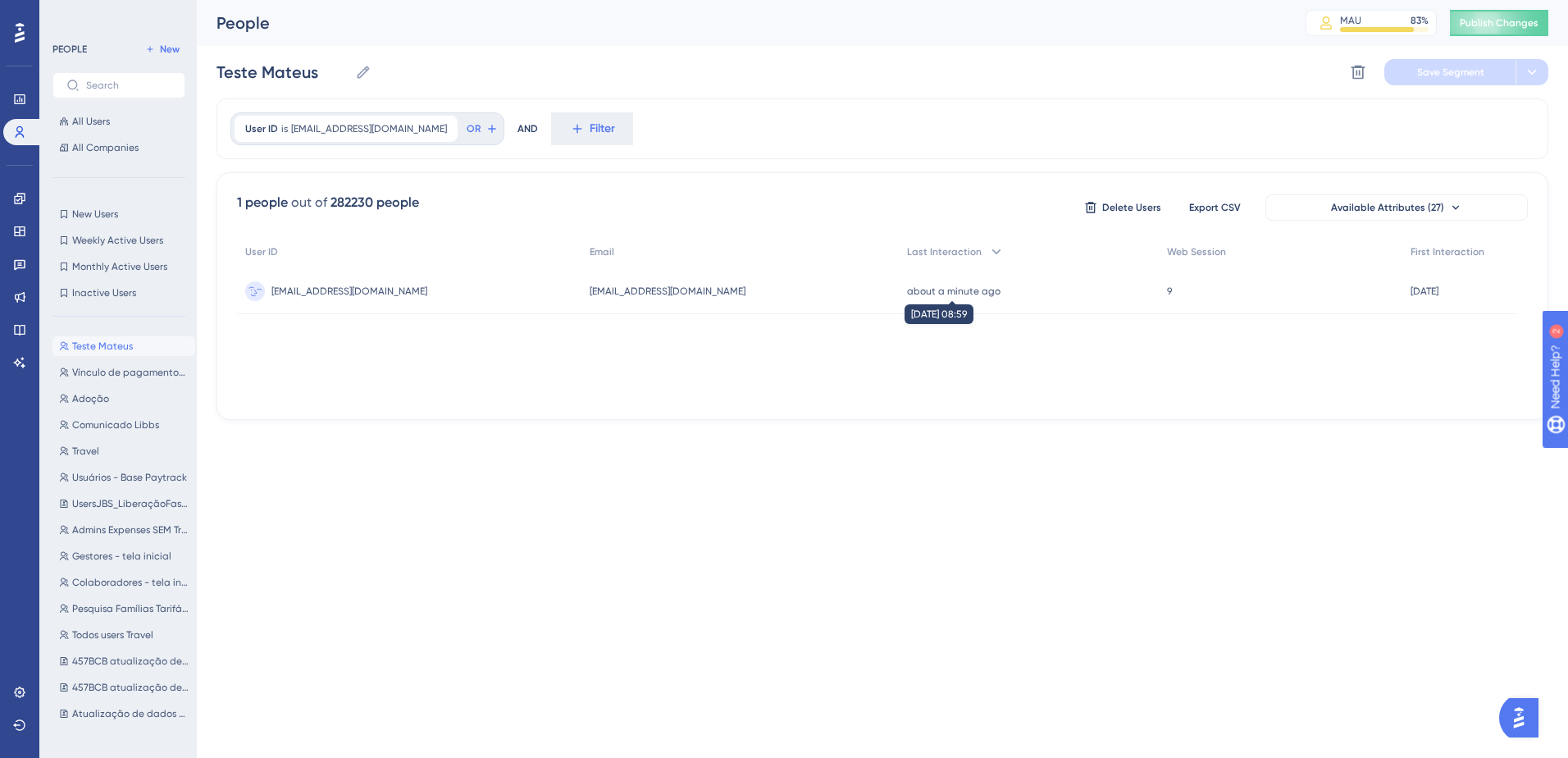
click at [978, 288] on time "about a minute ago" at bounding box center [953, 291] width 93 height 12
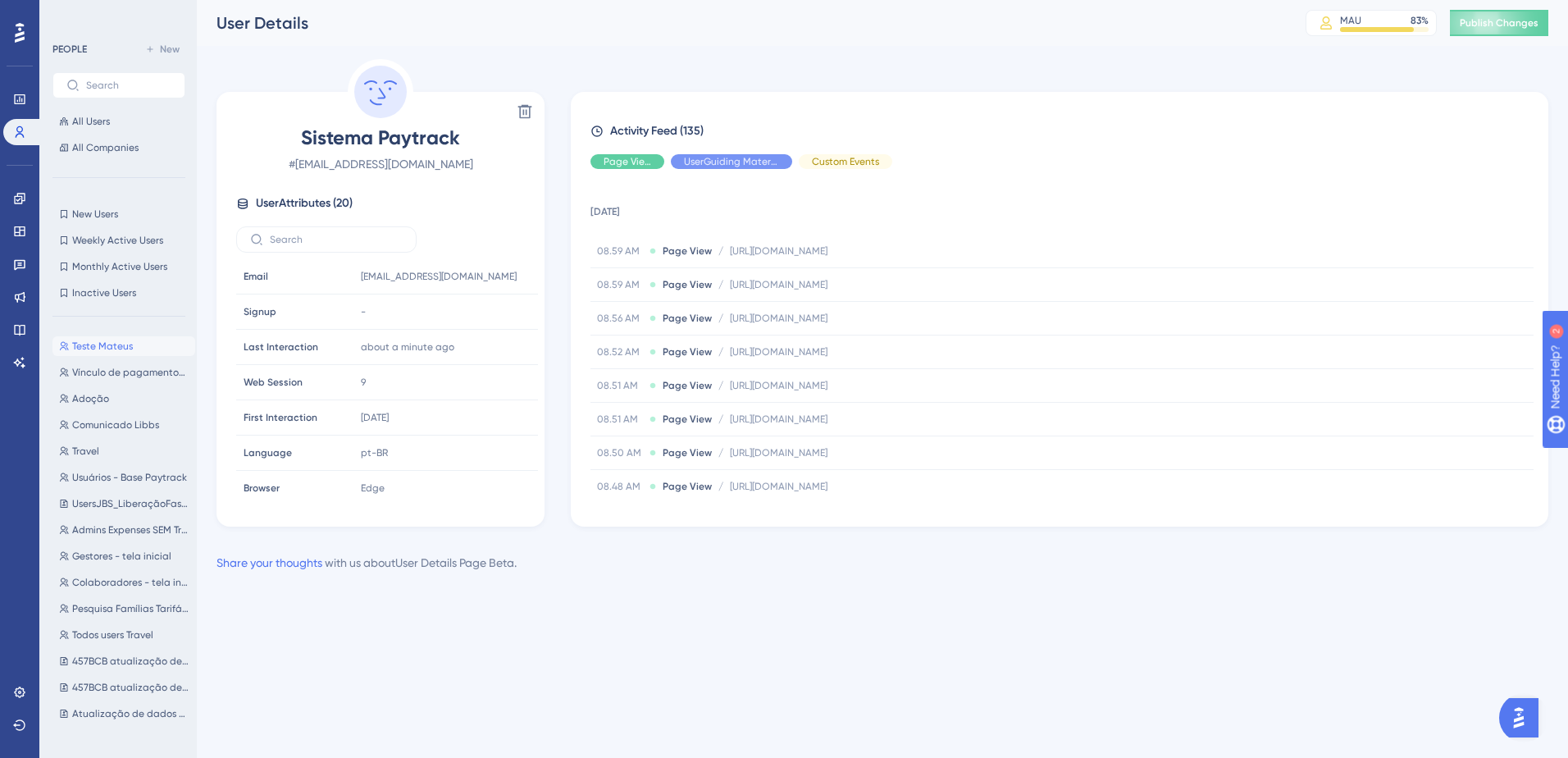
click at [118, 343] on span "Teste Mateus" at bounding box center [103, 345] width 61 height 13
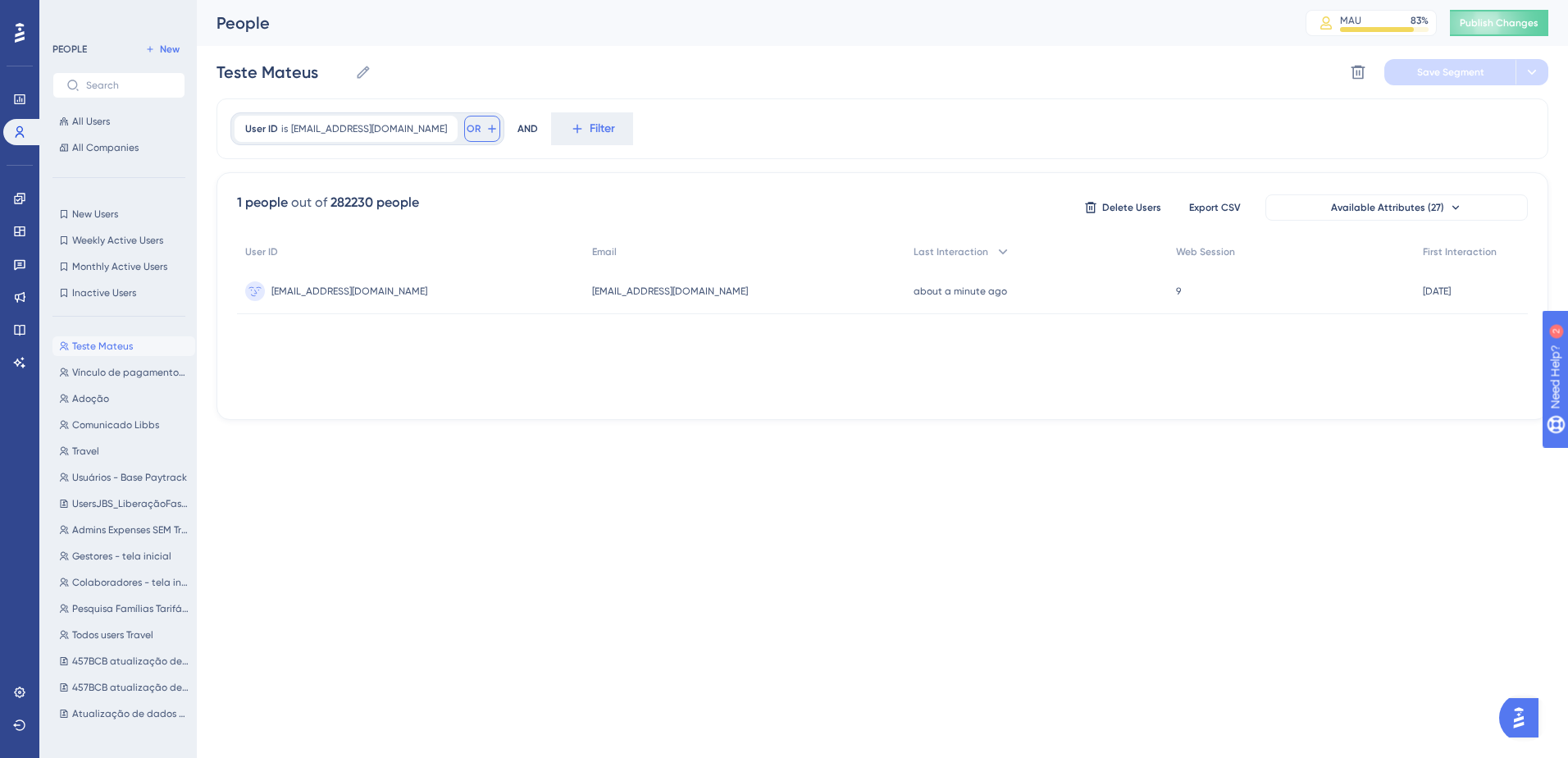
click at [499, 127] on icon at bounding box center [491, 128] width 13 height 13
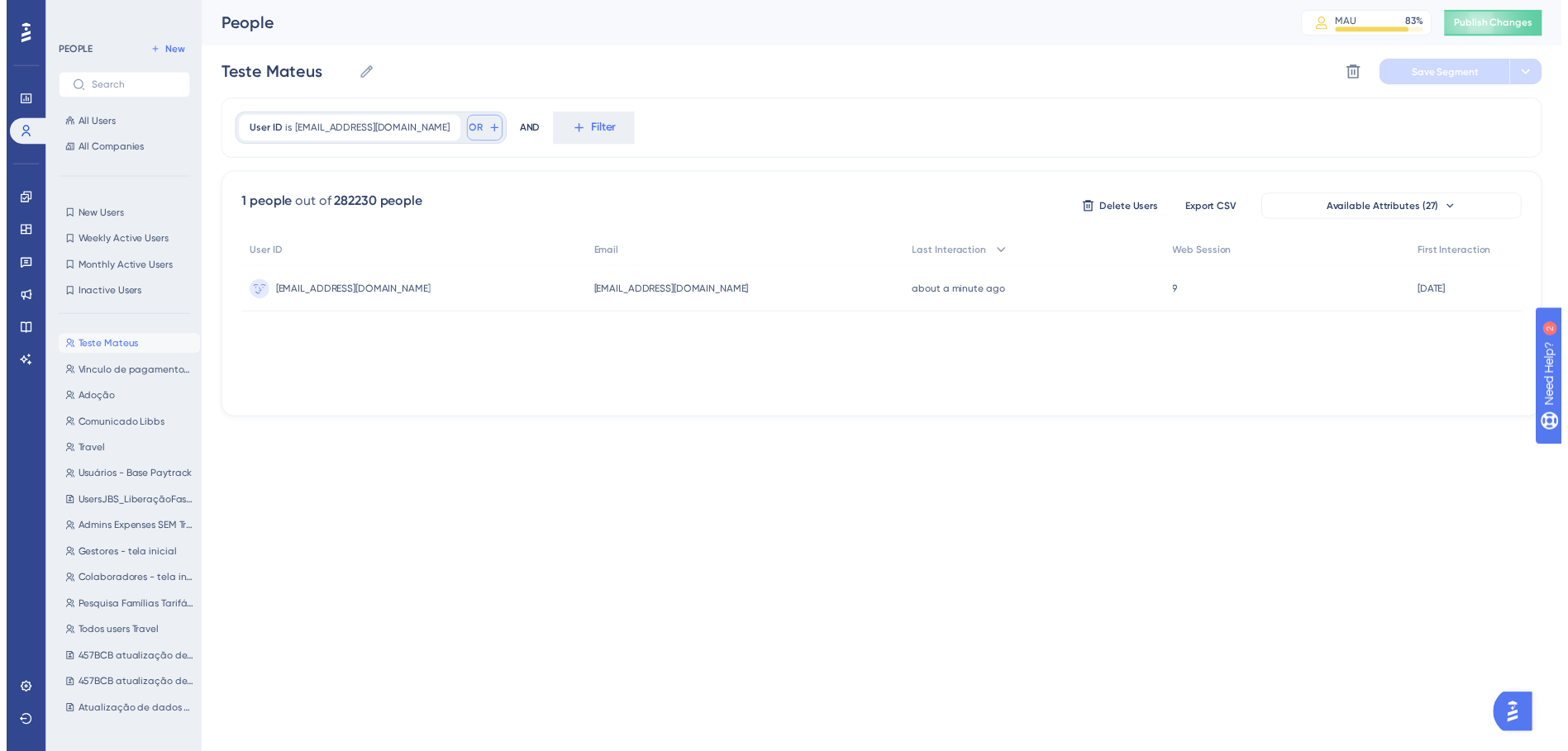
scroll to position [75, 0]
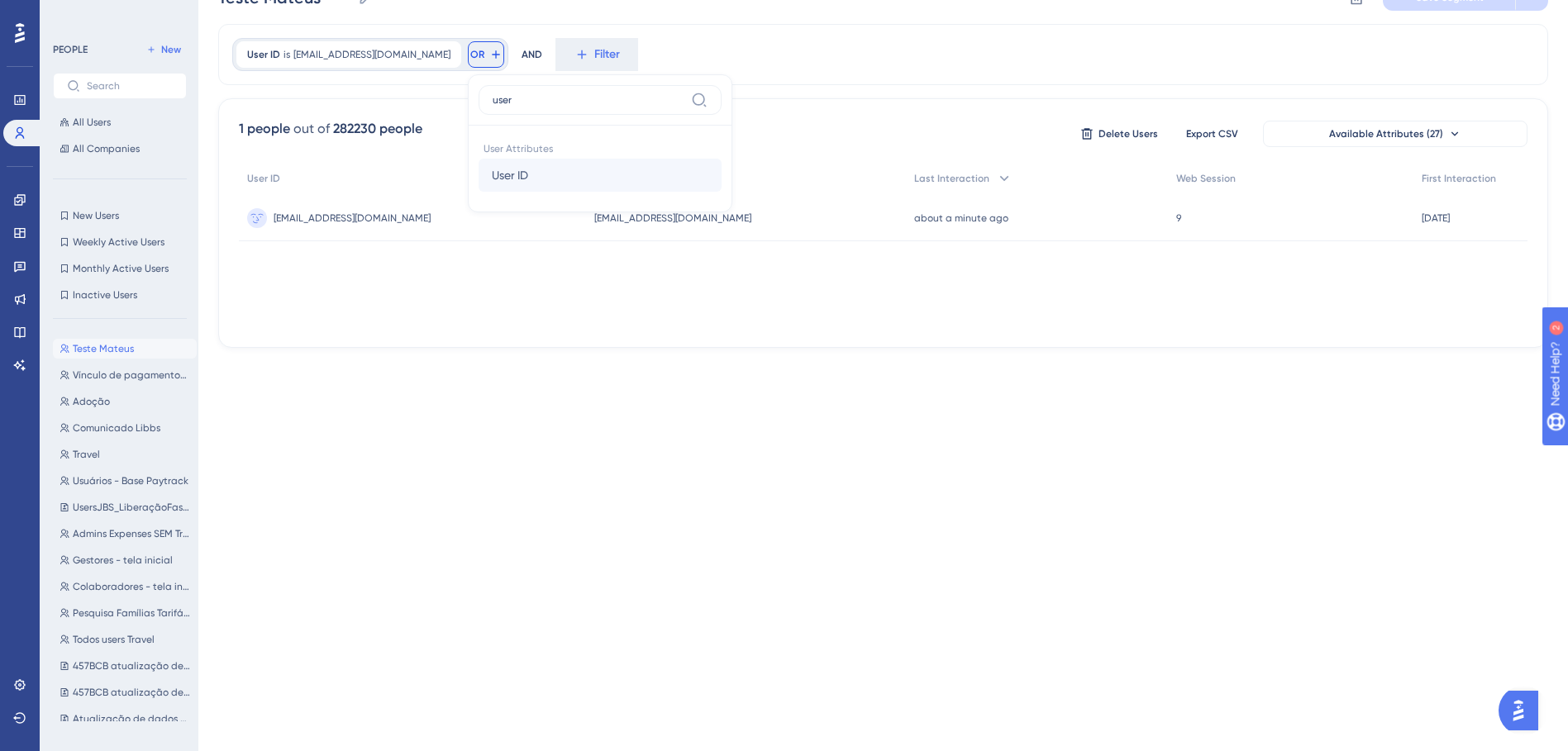
type input "user"
click at [644, 166] on button "User ID User ID" at bounding box center [600, 175] width 243 height 33
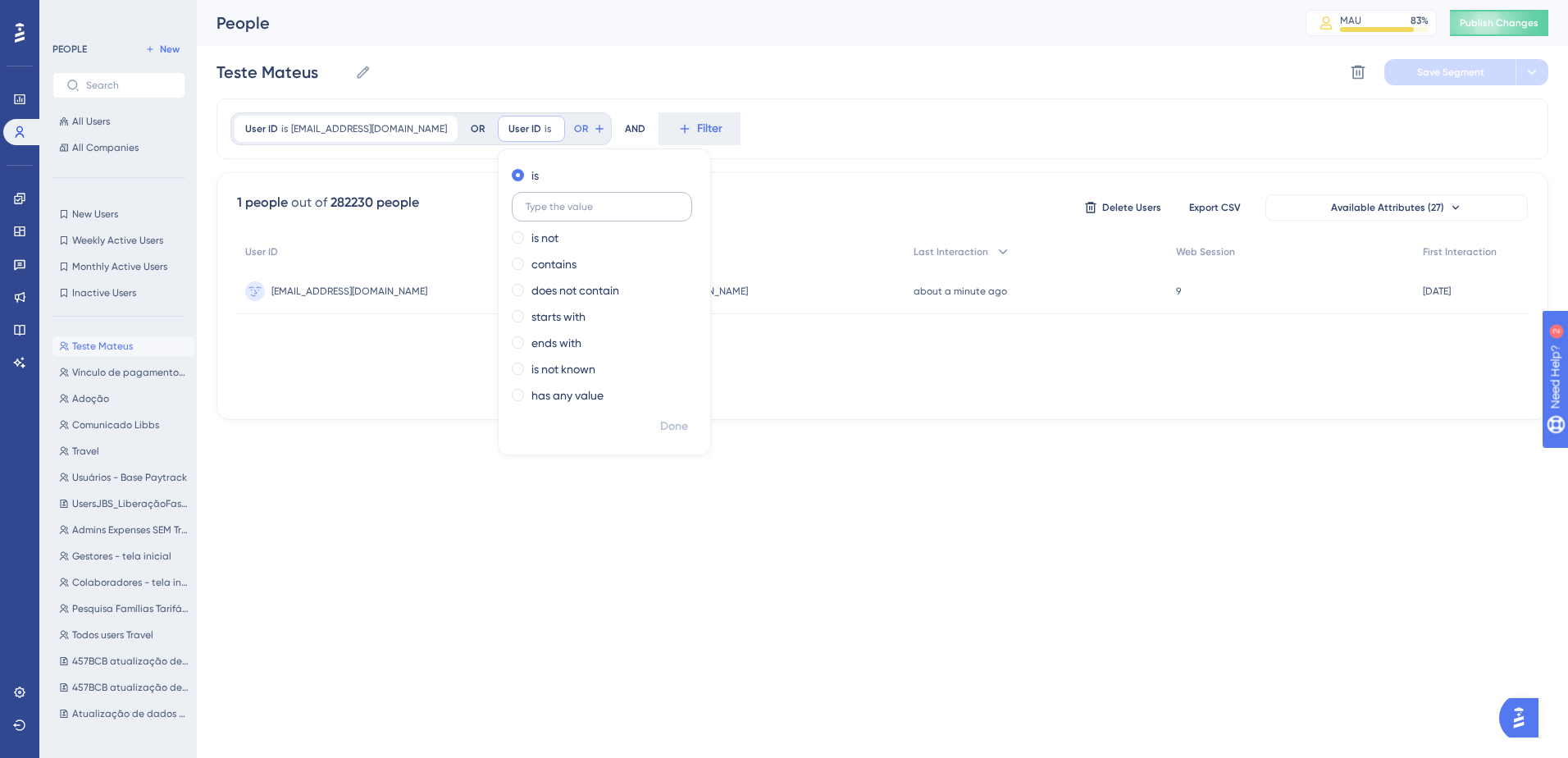
click at [679, 204] on input "text" at bounding box center [602, 207] width 153 height 12
type input "mateus.brito@paytrack.com.br"
click at [688, 423] on span "Done" at bounding box center [674, 427] width 27 height 20
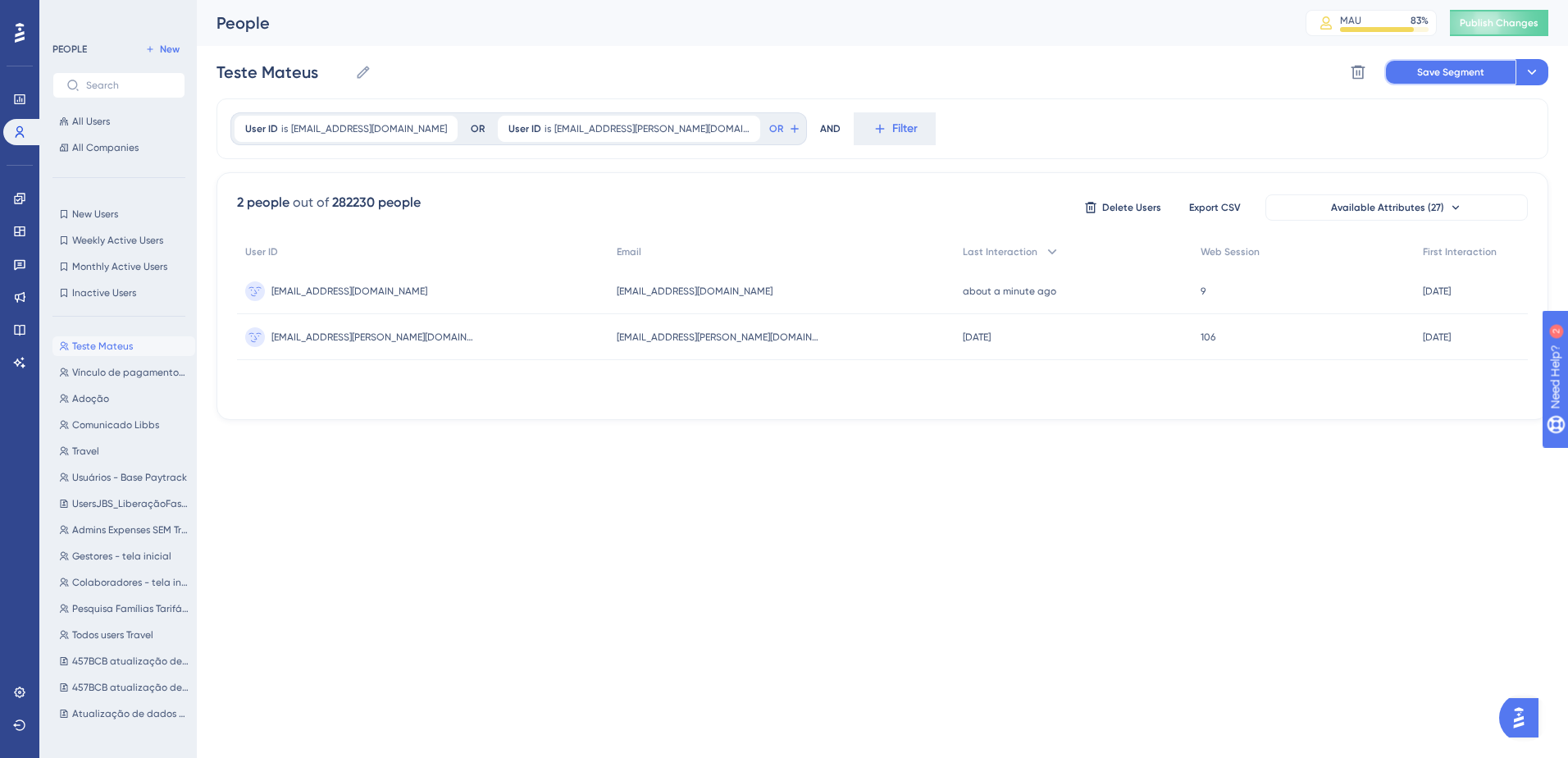
click at [1449, 73] on span "Save Segment" at bounding box center [1450, 72] width 68 height 13
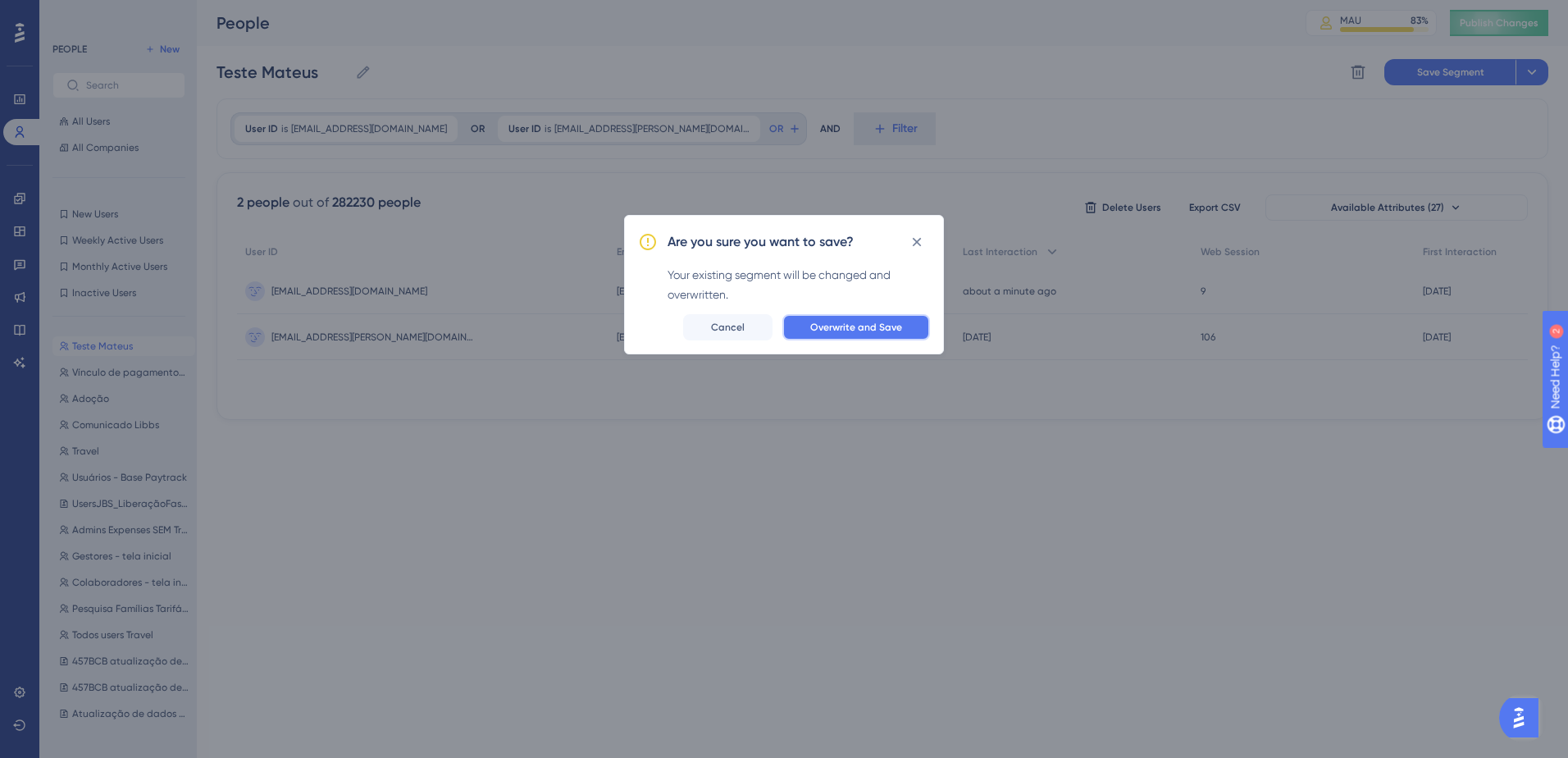
click at [845, 322] on span "Overwrite and Save" at bounding box center [856, 327] width 92 height 13
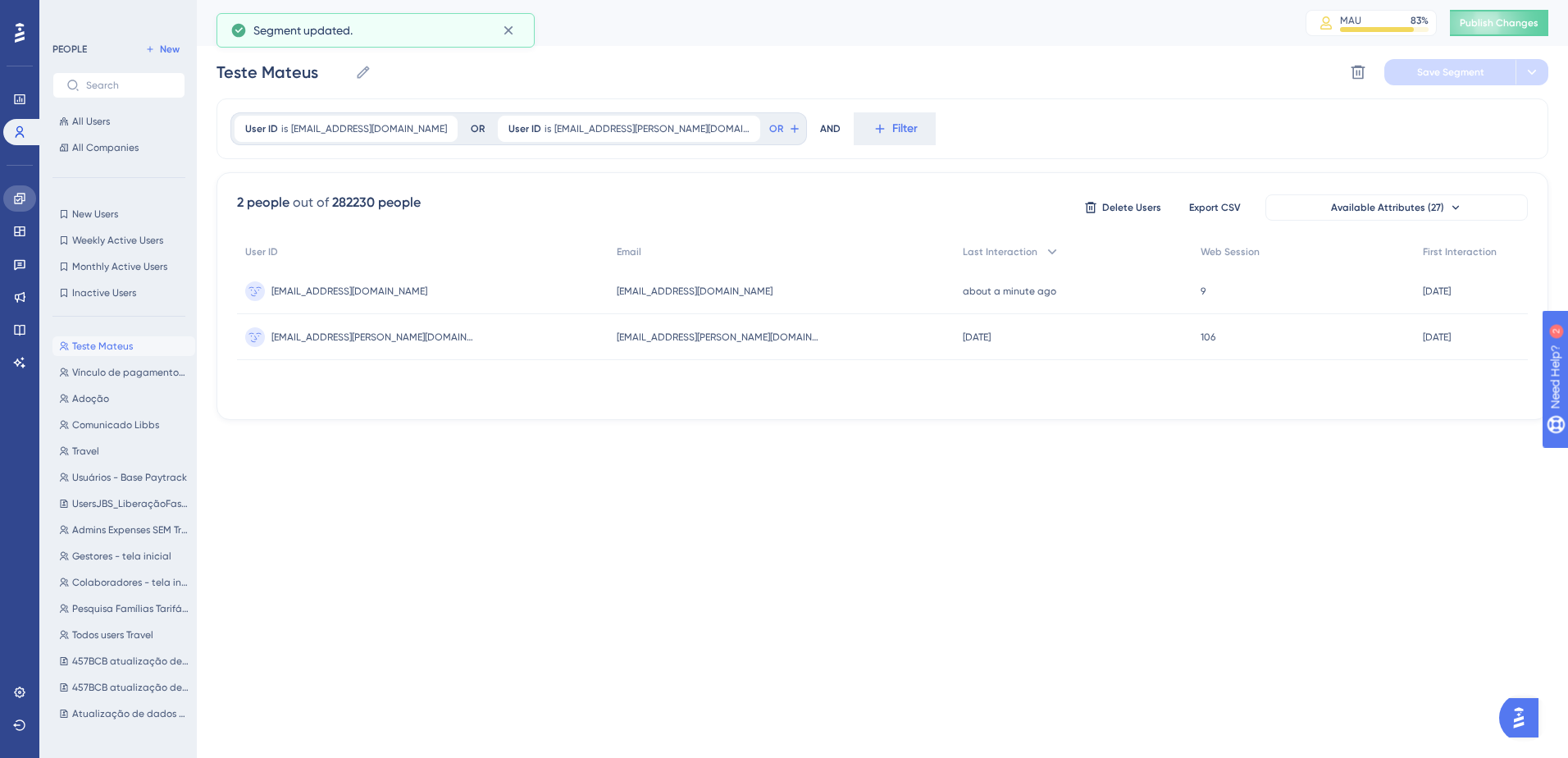
click at [13, 195] on icon at bounding box center [19, 198] width 13 height 13
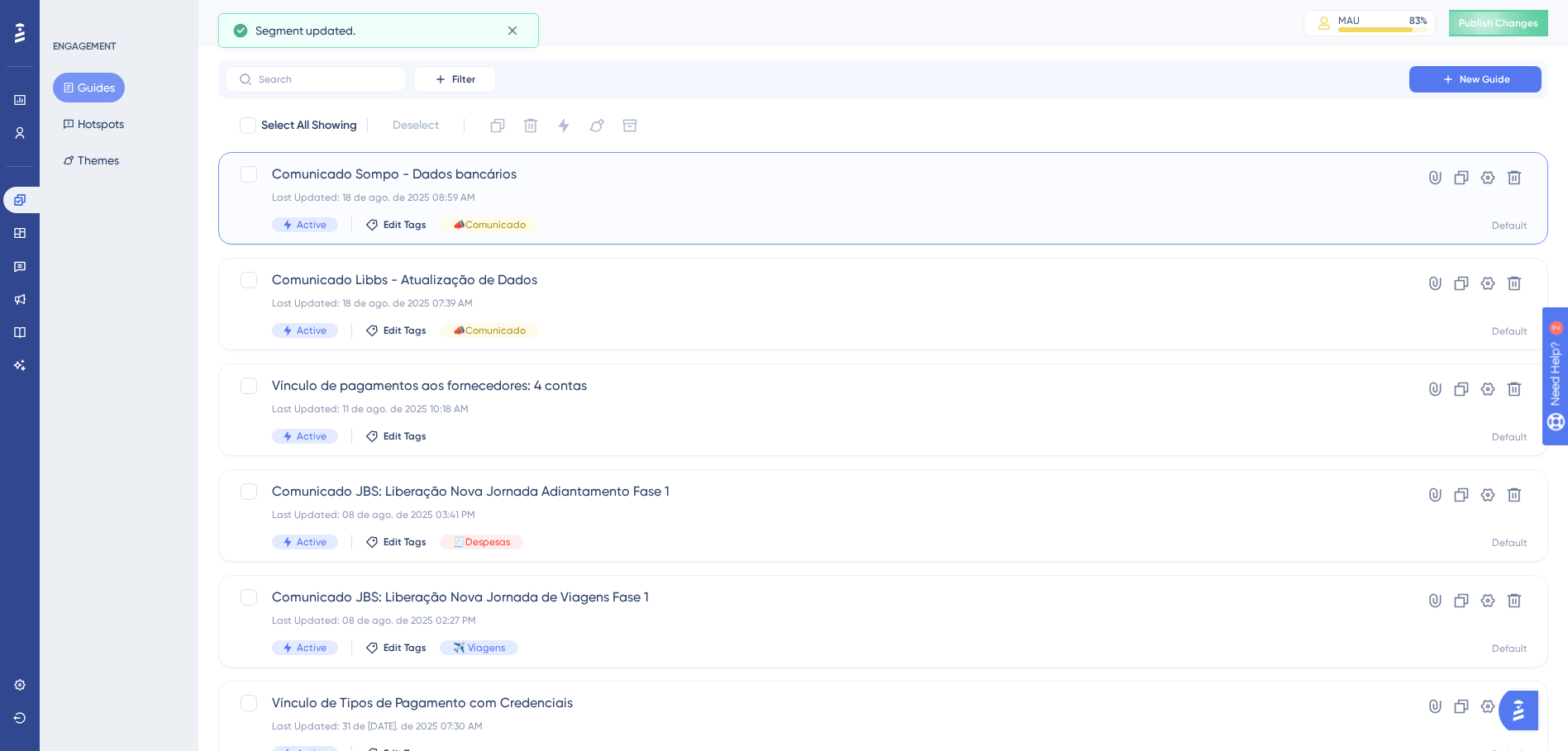
click at [587, 193] on div "Last Updated: 18 de ago. de 2025 08:59 AM" at bounding box center [816, 197] width 1090 height 13
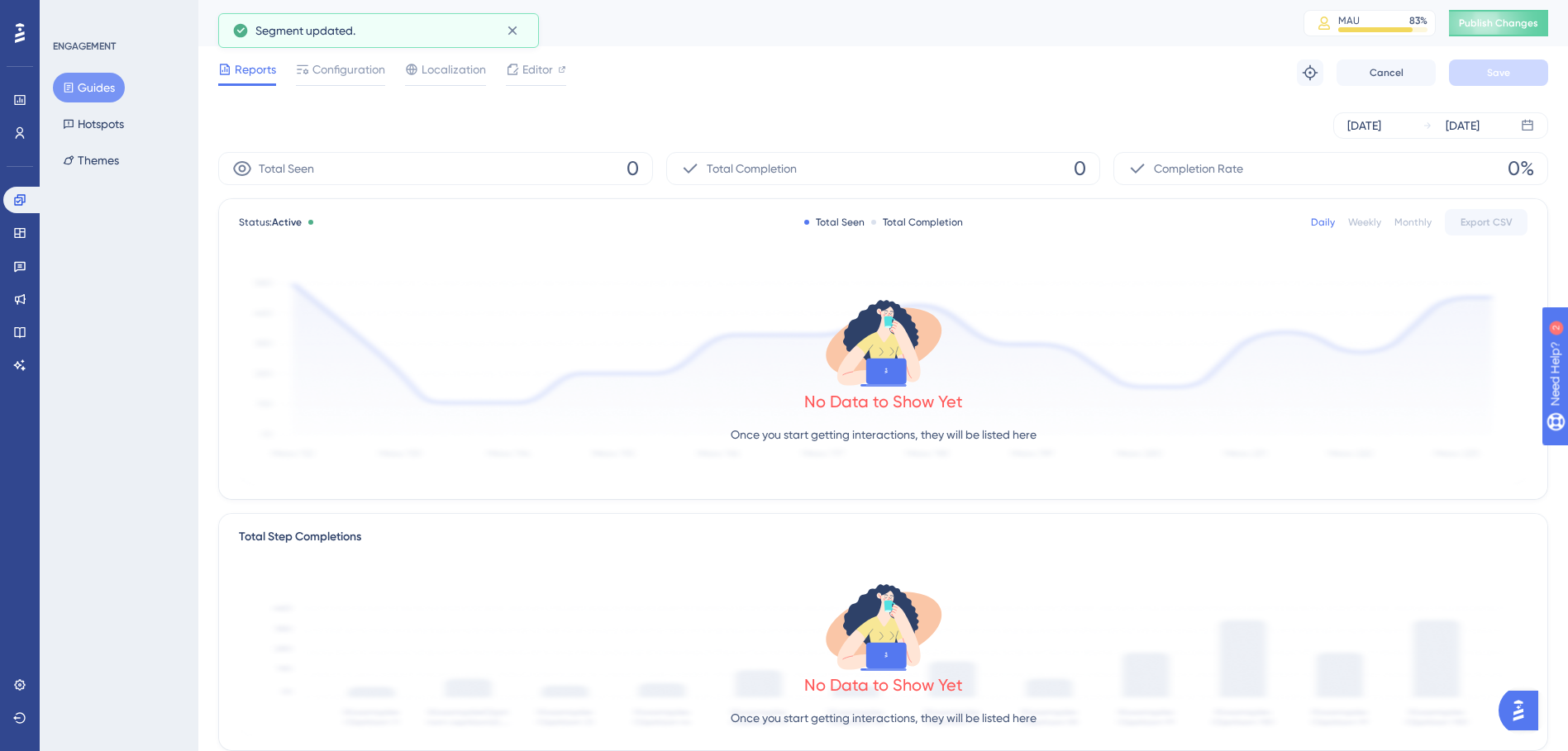
click at [331, 89] on div "Reports Configuration Localization Editor Troubleshoot Cancel Save" at bounding box center [883, 73] width 1330 height 53
click at [325, 77] on span "Configuration" at bounding box center [349, 69] width 73 height 20
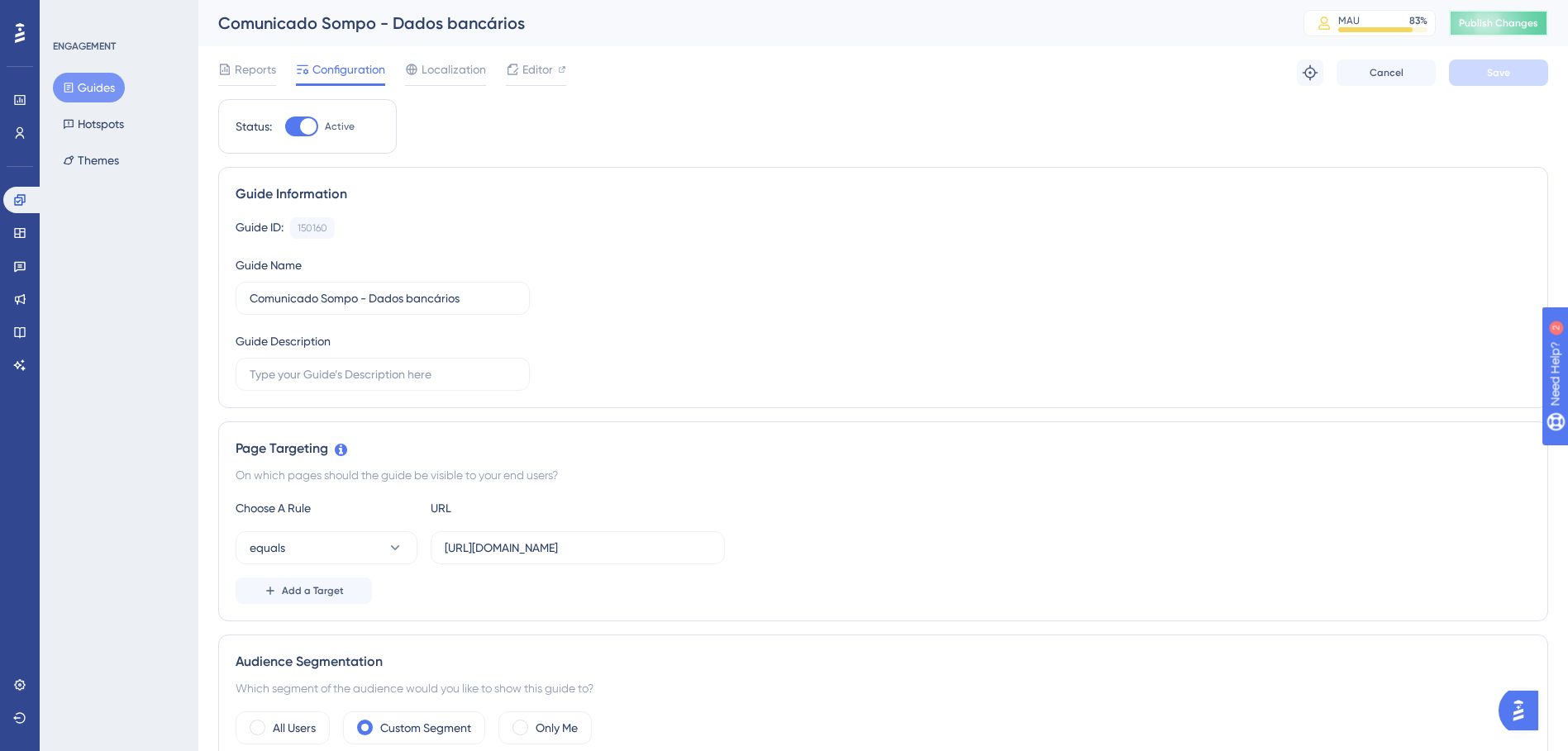
click at [1500, 17] on span "Publish Changes" at bounding box center [1498, 23] width 79 height 13
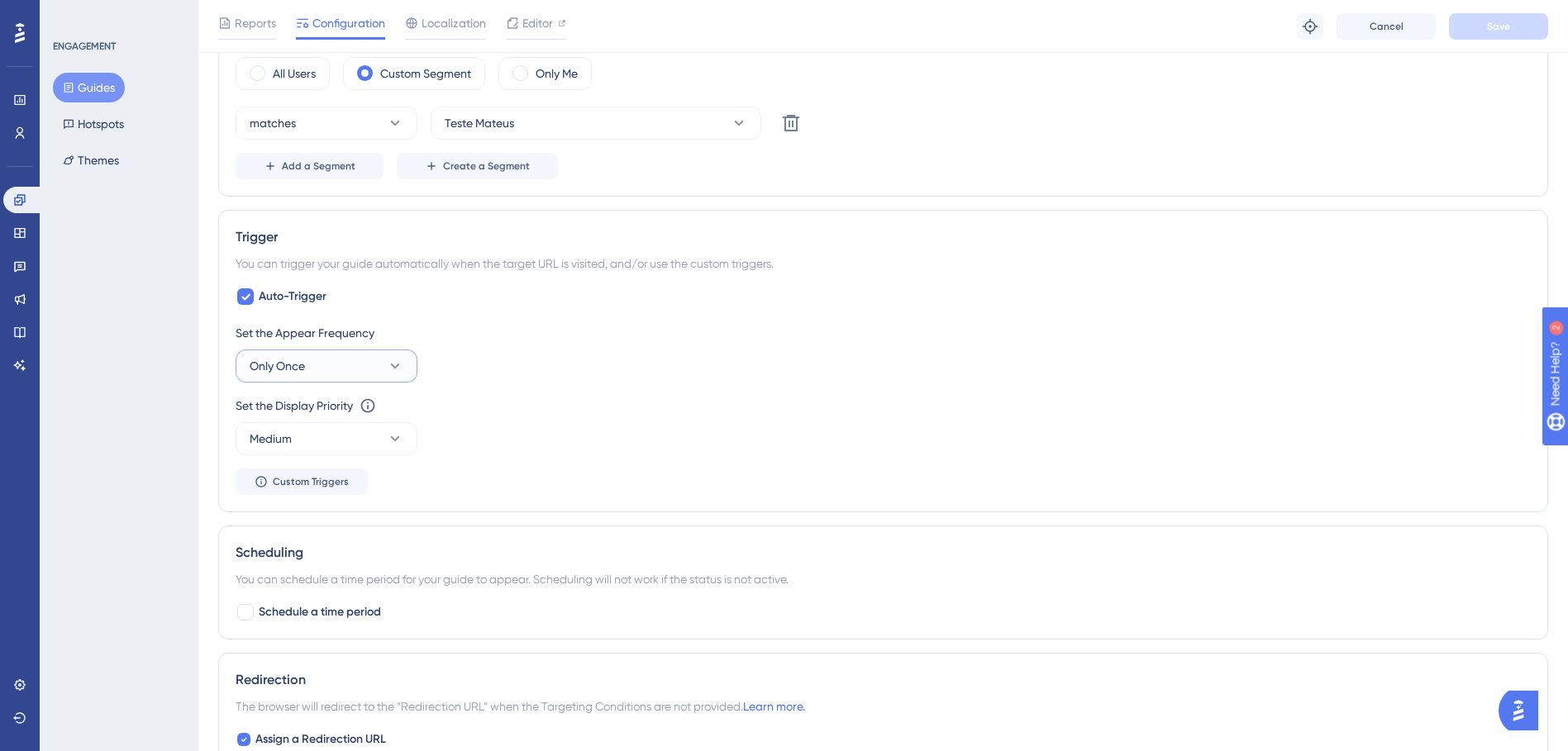
click at [381, 366] on button "Only Once" at bounding box center [326, 366] width 182 height 33
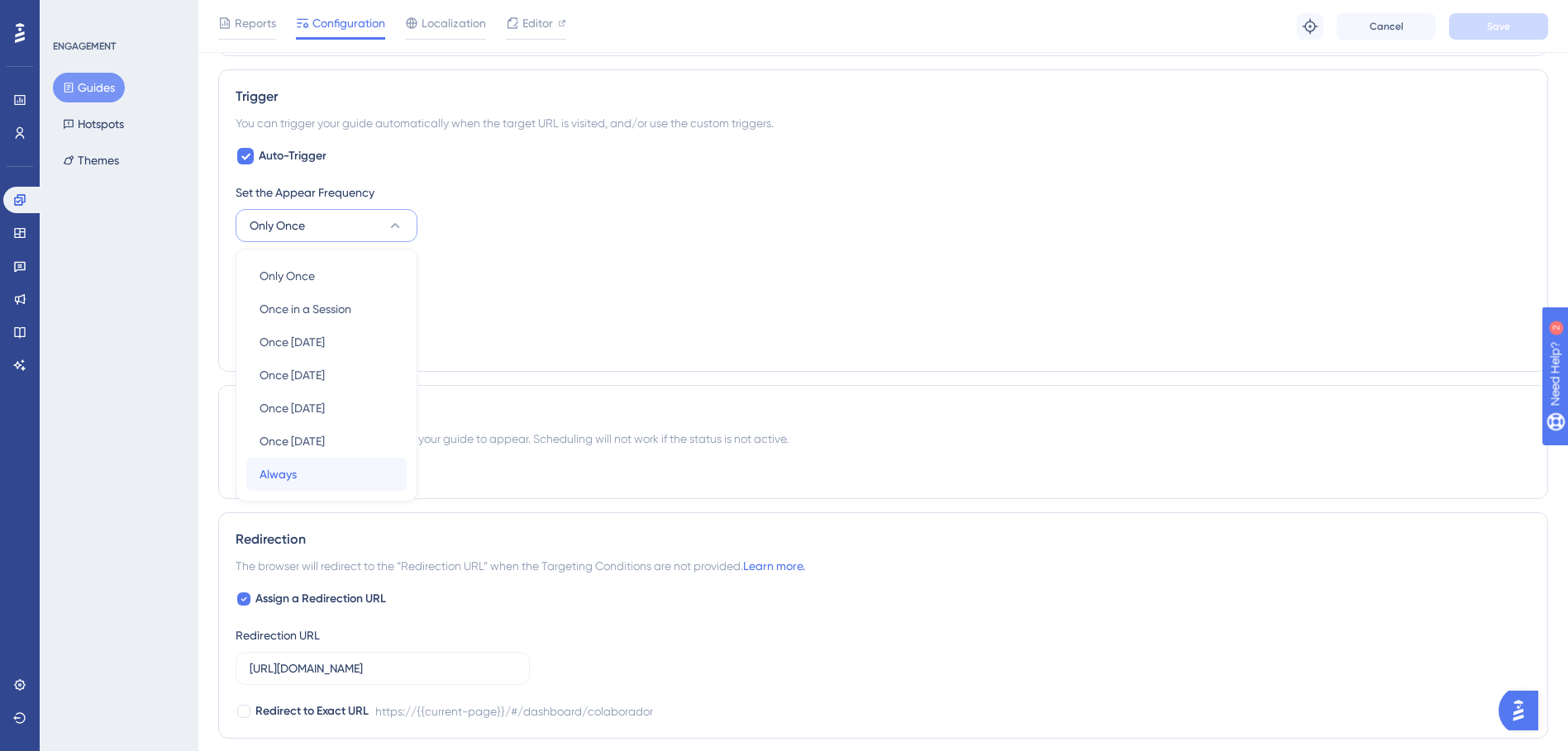
click at [358, 487] on div "Always Always" at bounding box center [327, 473] width 134 height 33
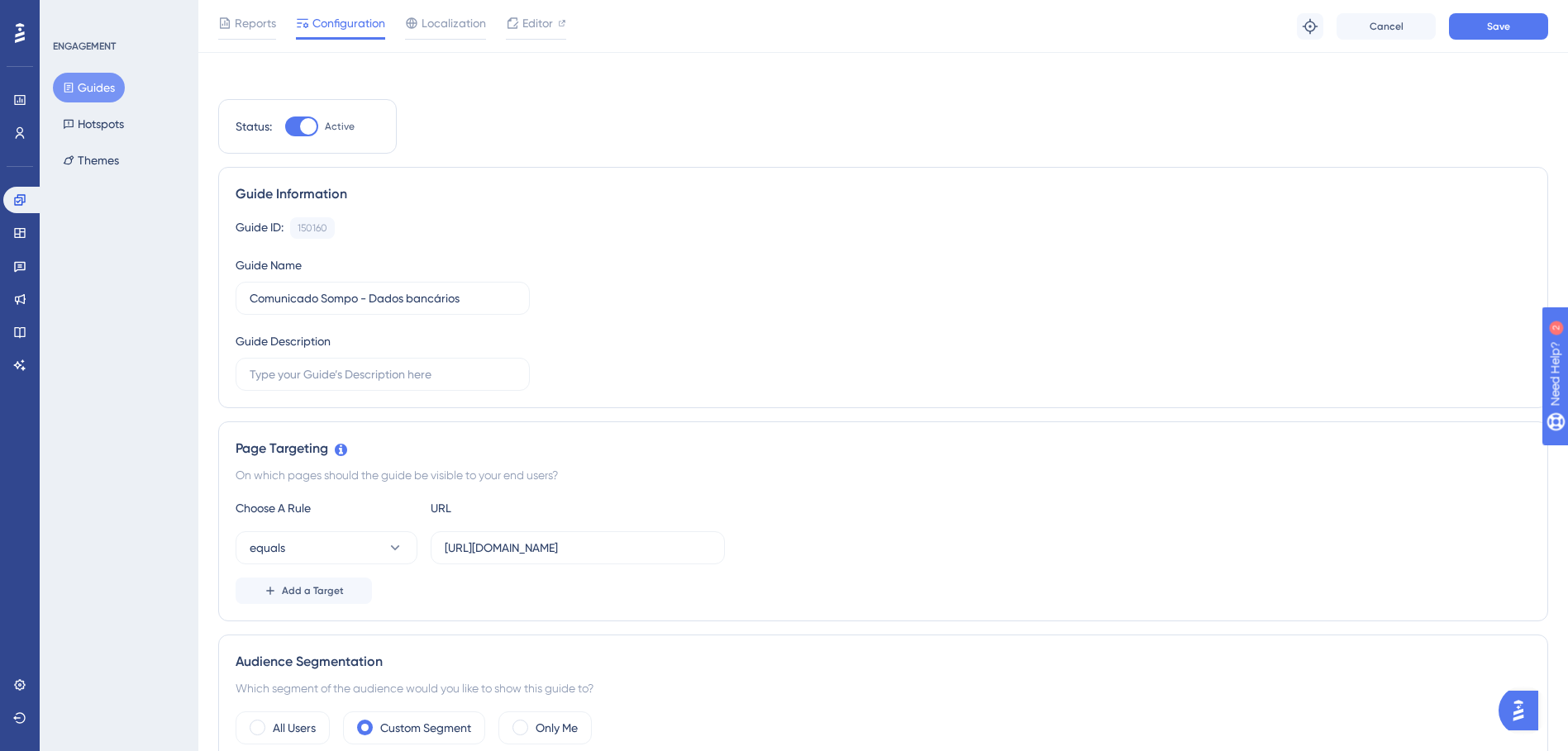
scroll to position [0, 0]
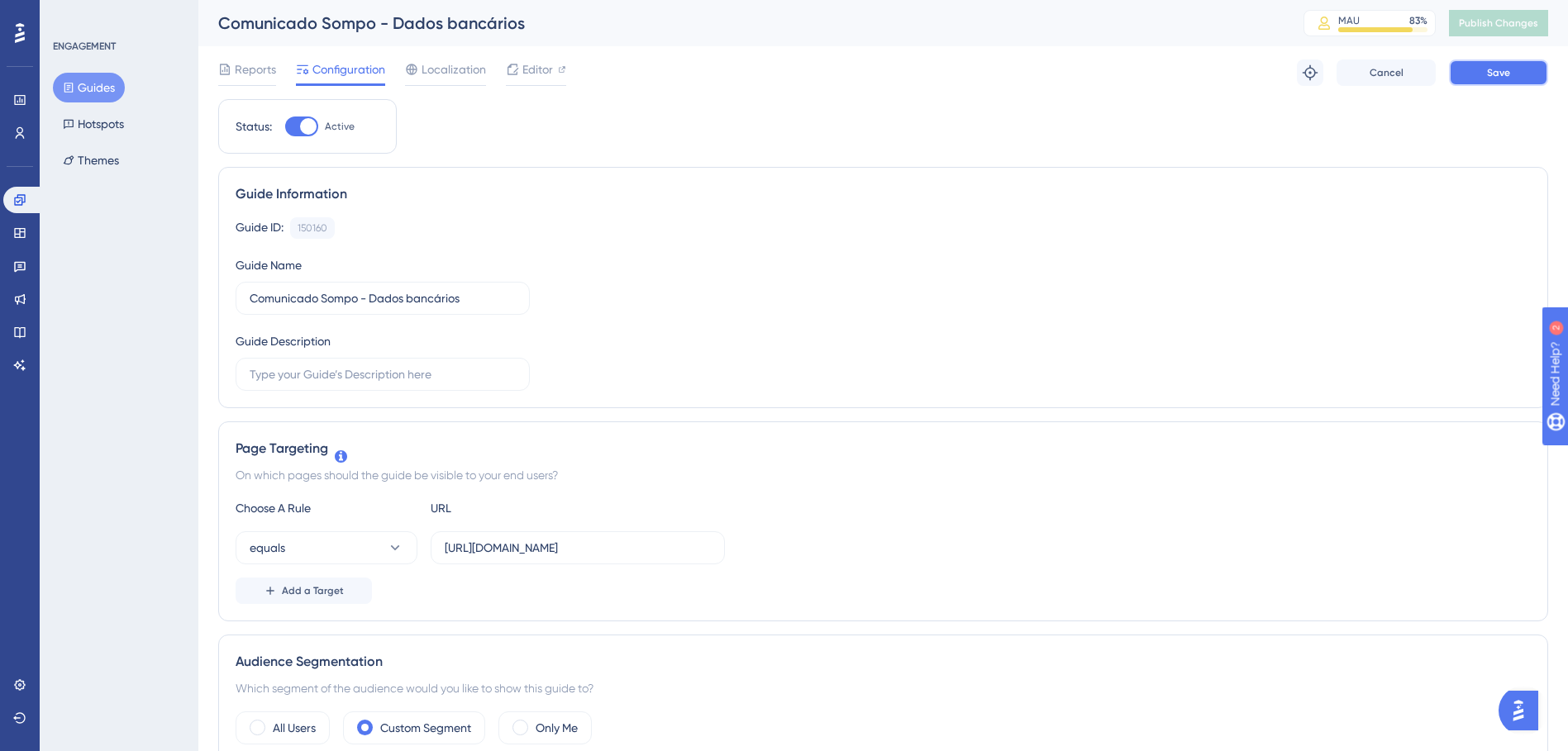
click at [1473, 70] on button "Save" at bounding box center [1498, 72] width 99 height 27
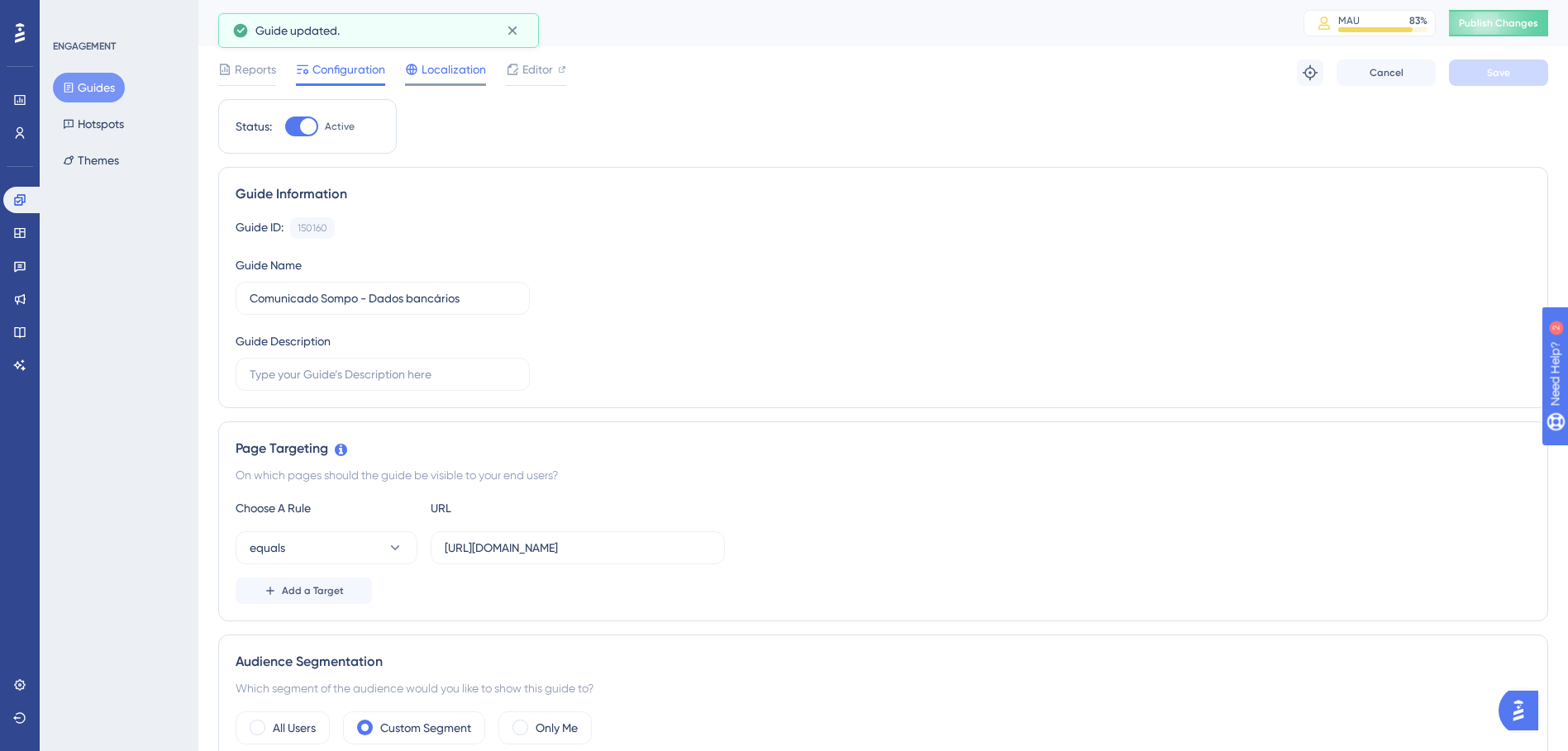
click at [443, 73] on span "Localization" at bounding box center [454, 69] width 64 height 20
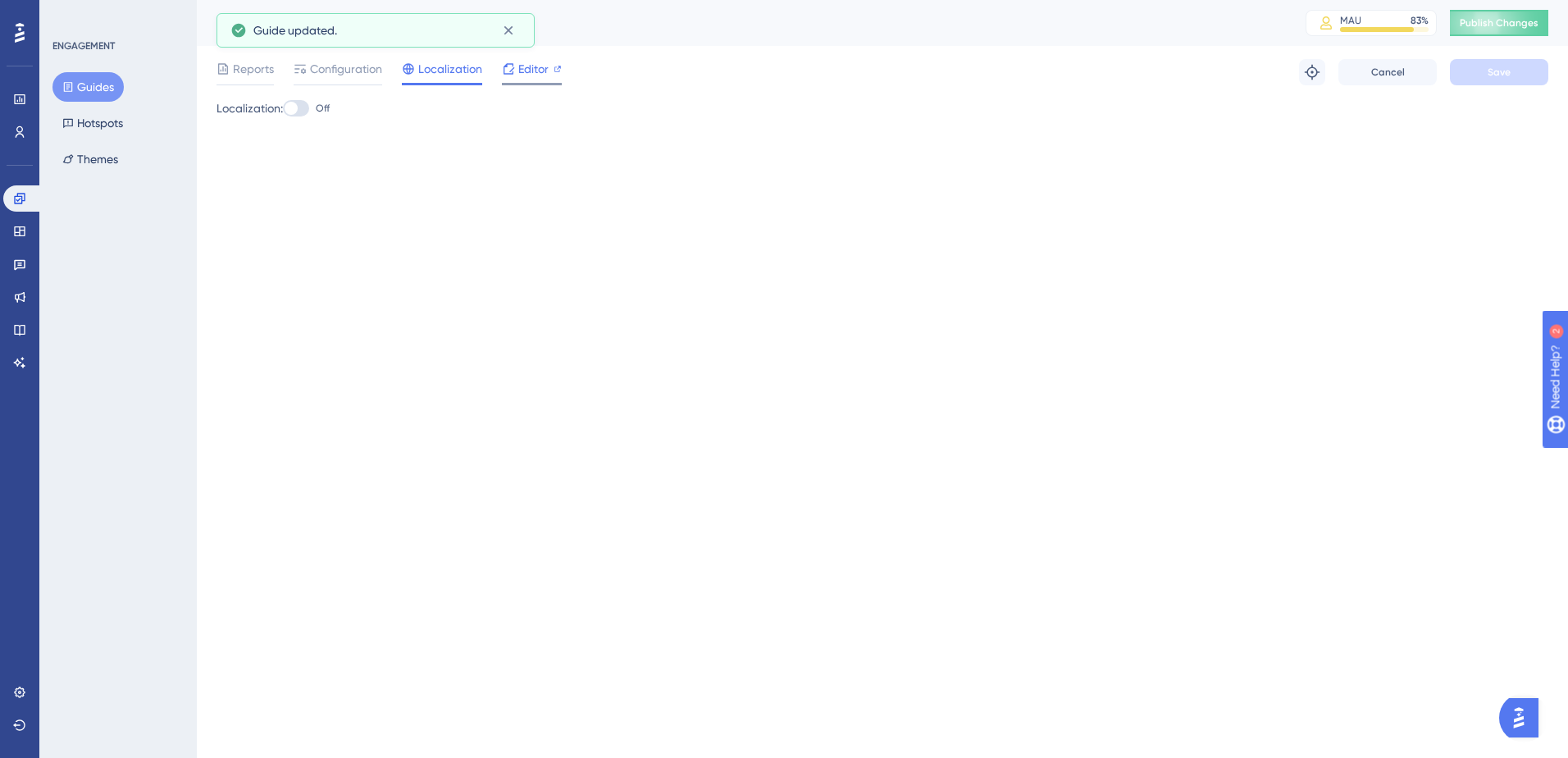
click at [530, 71] on span "Editor" at bounding box center [533, 69] width 30 height 20
click at [366, 63] on span "Configuration" at bounding box center [346, 69] width 73 height 20
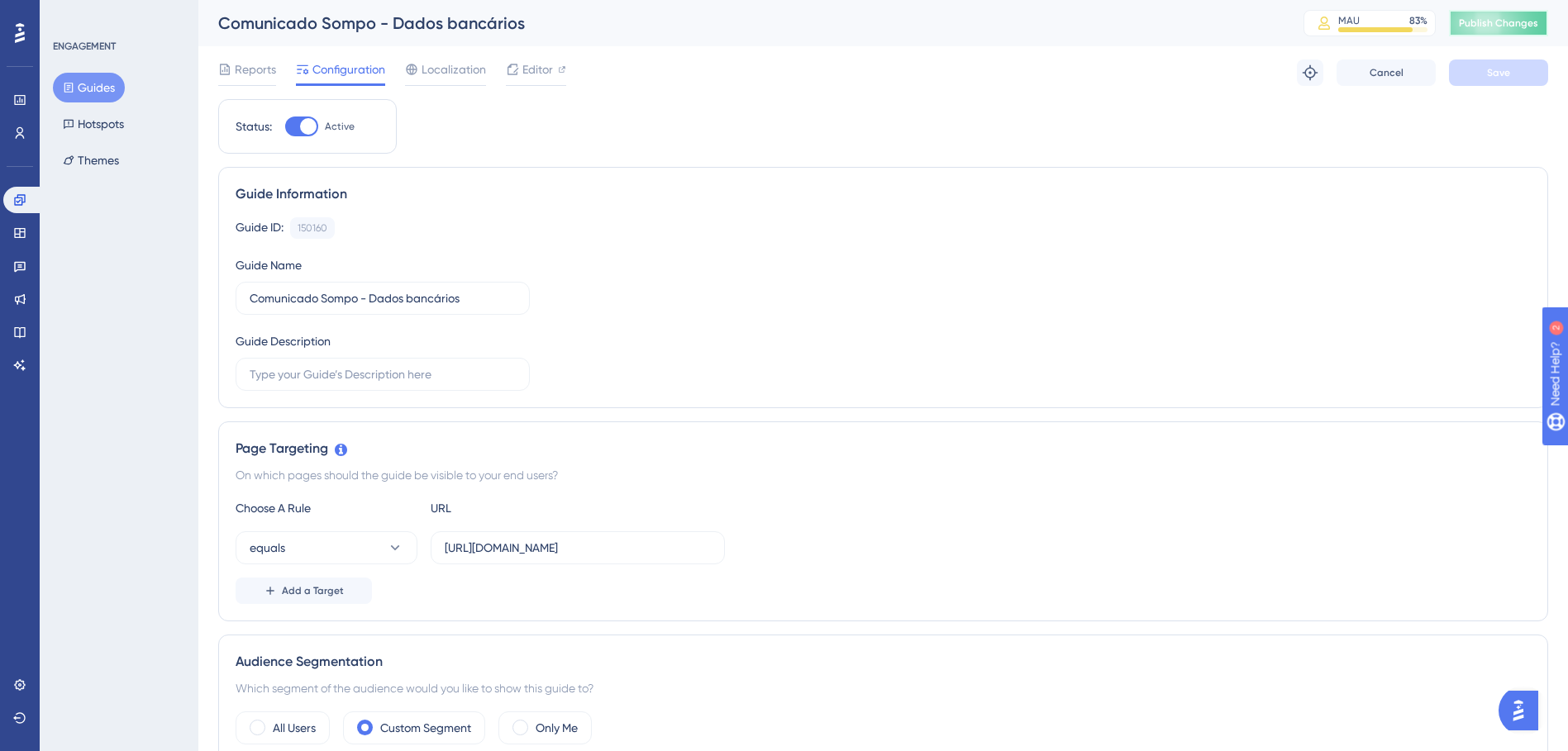
click at [1489, 23] on button "Publish Changes" at bounding box center [1498, 23] width 99 height 27
click at [422, 24] on div "Comunicado Sompo - Dados bancários" at bounding box center [740, 23] width 1043 height 23
click at [498, 25] on div "Comunicado Sompo - Dados bancários" at bounding box center [740, 23] width 1043 height 23
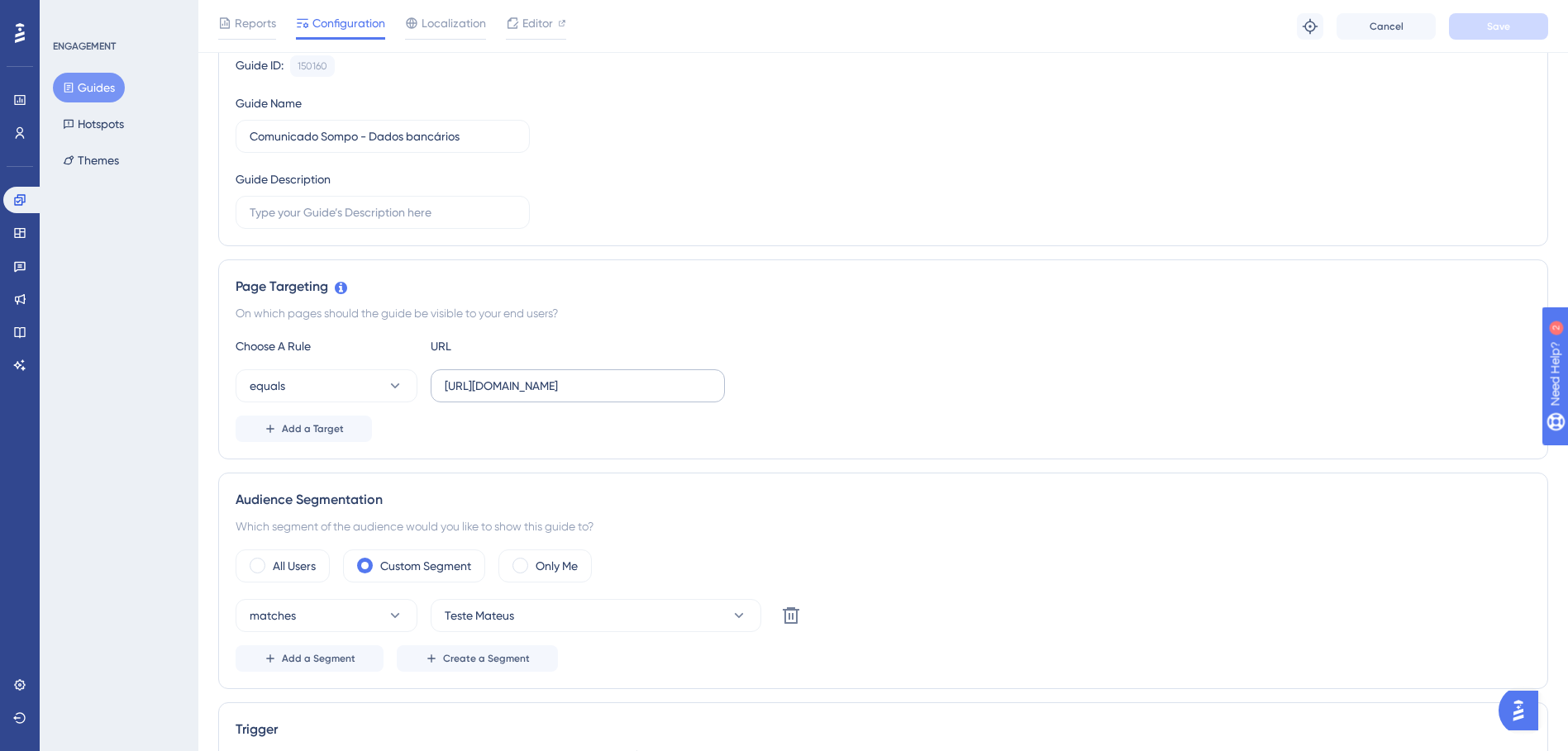
scroll to position [165, 0]
click at [695, 386] on input "https://app.paytrack.com.br/#/dashboard/colaborador" at bounding box center [577, 389] width 266 height 18
click at [709, 391] on input "https://app.paytrack.com.br/#/dashboard/colaborador" at bounding box center [577, 389] width 266 height 18
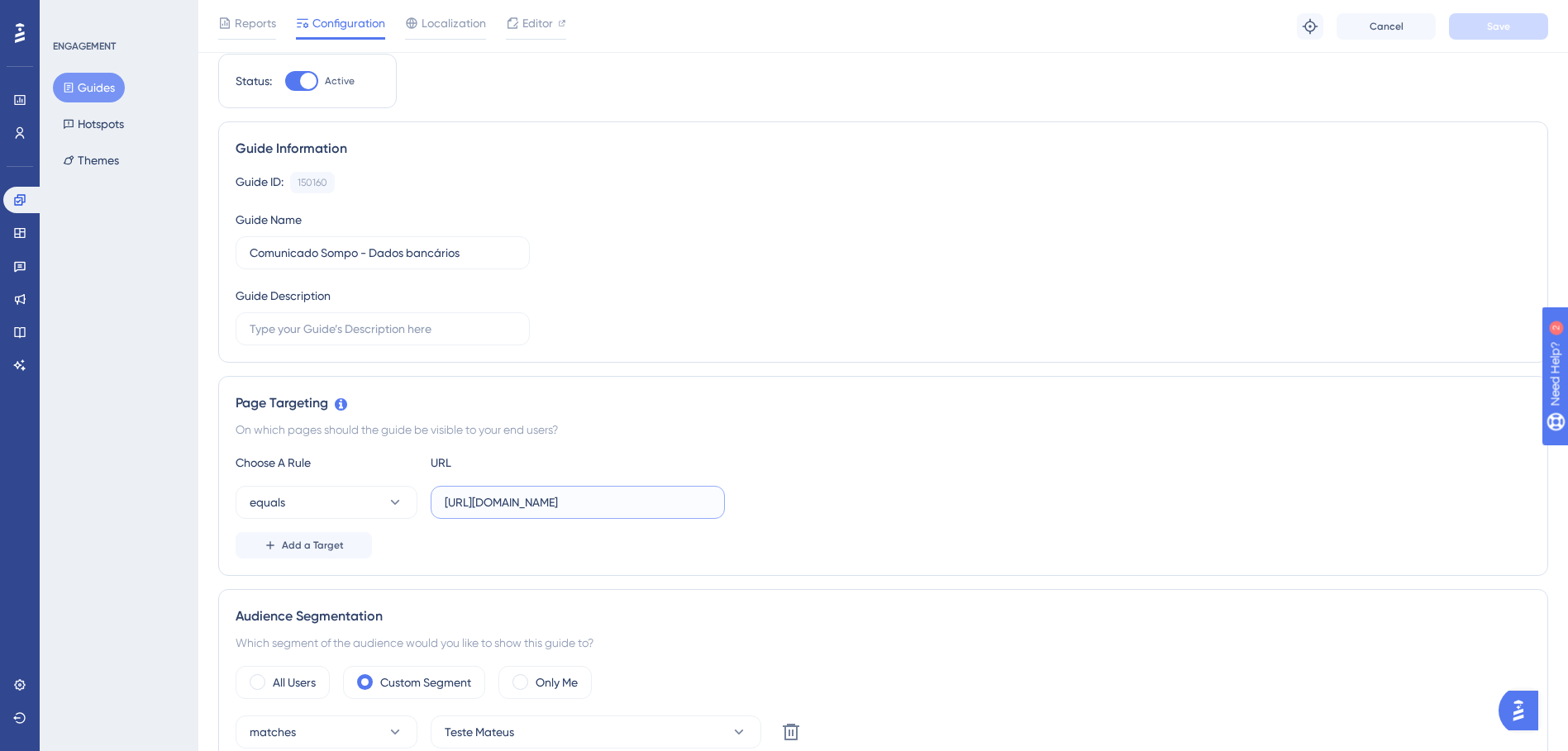
scroll to position [0, 0]
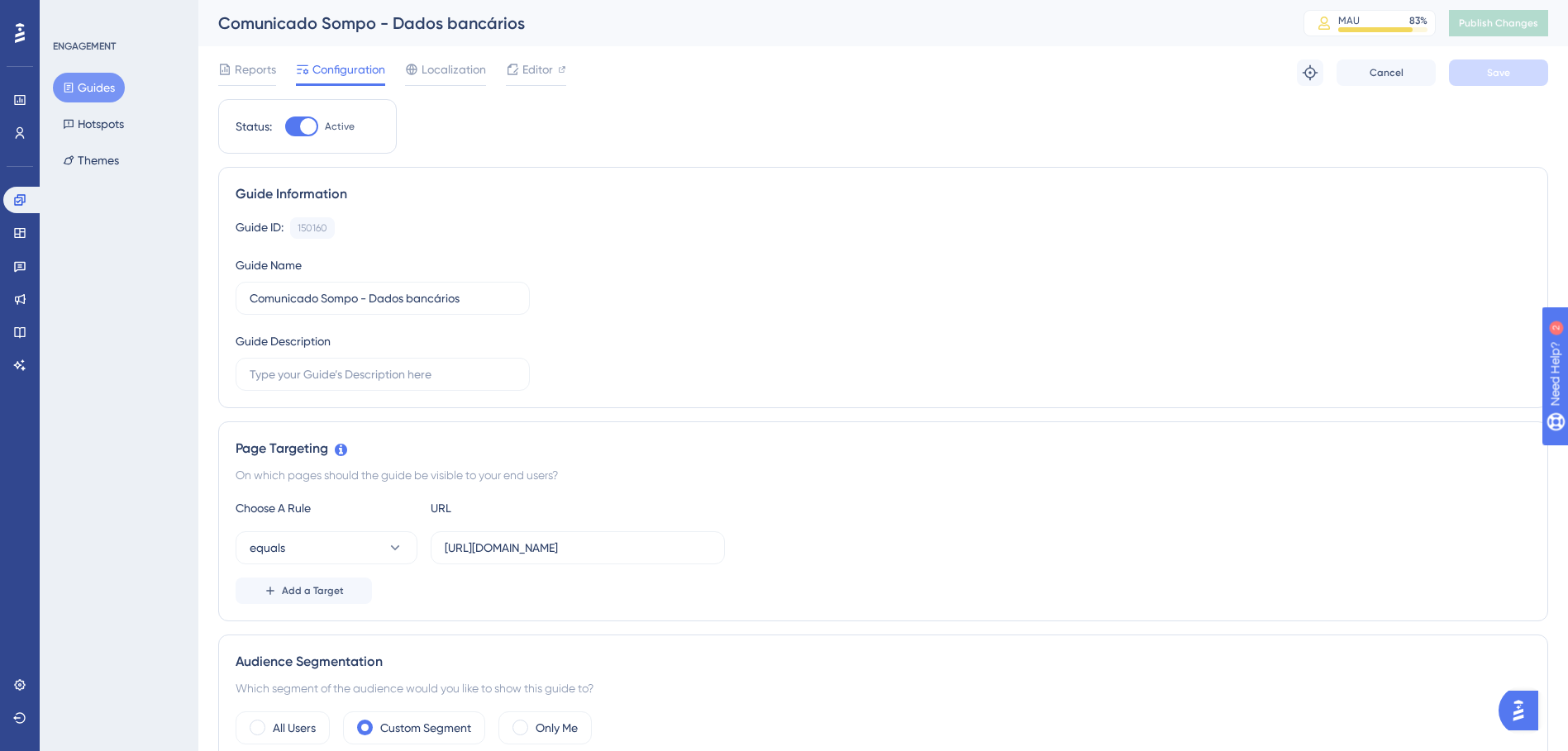
click at [464, 28] on div "Comunicado Sompo - Dados bancários" at bounding box center [740, 23] width 1043 height 23
click at [463, 27] on div "Comunicado Sompo - Dados bancários" at bounding box center [740, 23] width 1043 height 23
drag, startPoint x: 463, startPoint y: 27, endPoint x: 417, endPoint y: 66, distance: 60.3
click at [417, 66] on icon at bounding box center [411, 69] width 13 height 13
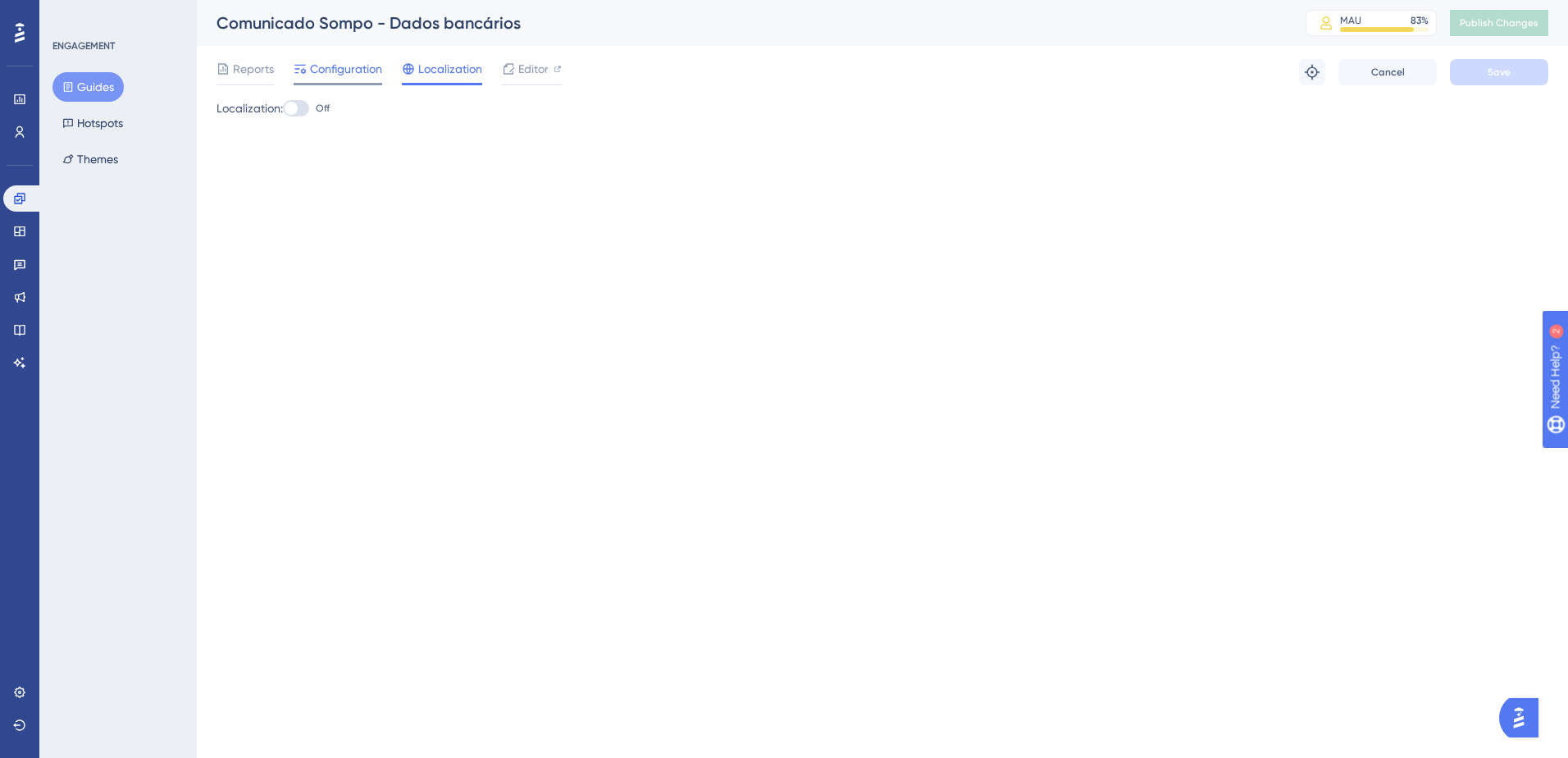
click at [298, 73] on icon at bounding box center [299, 69] width 13 height 13
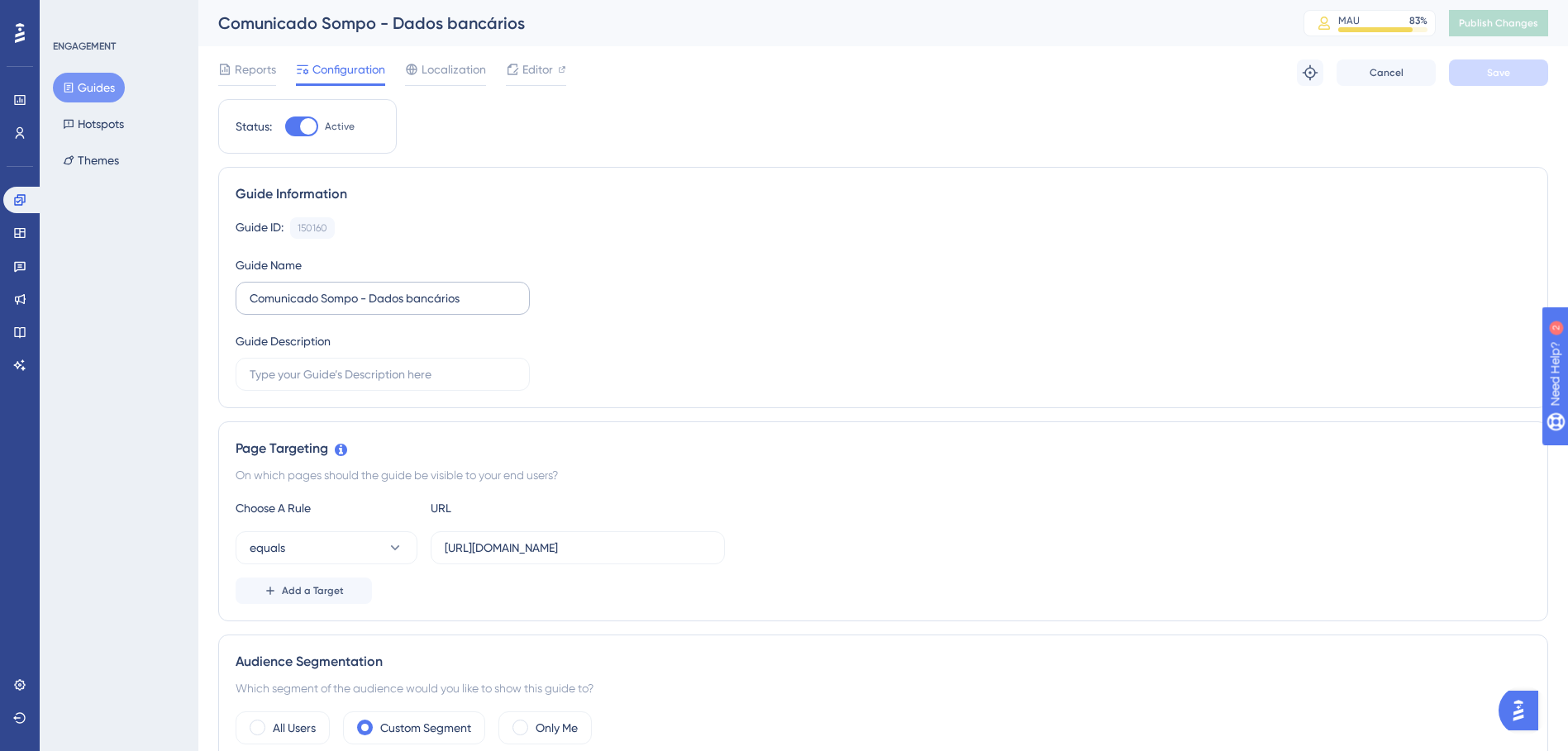
click at [478, 311] on label "Comunicado Sompo - Dados bancários" at bounding box center [382, 297] width 294 height 33
click at [478, 307] on input "Comunicado Sompo - Dados bancários" at bounding box center [382, 298] width 266 height 18
type input "Comunicado Sompo - Dados bancários (POP-UP)"
click at [1479, 81] on button "Save" at bounding box center [1498, 72] width 99 height 27
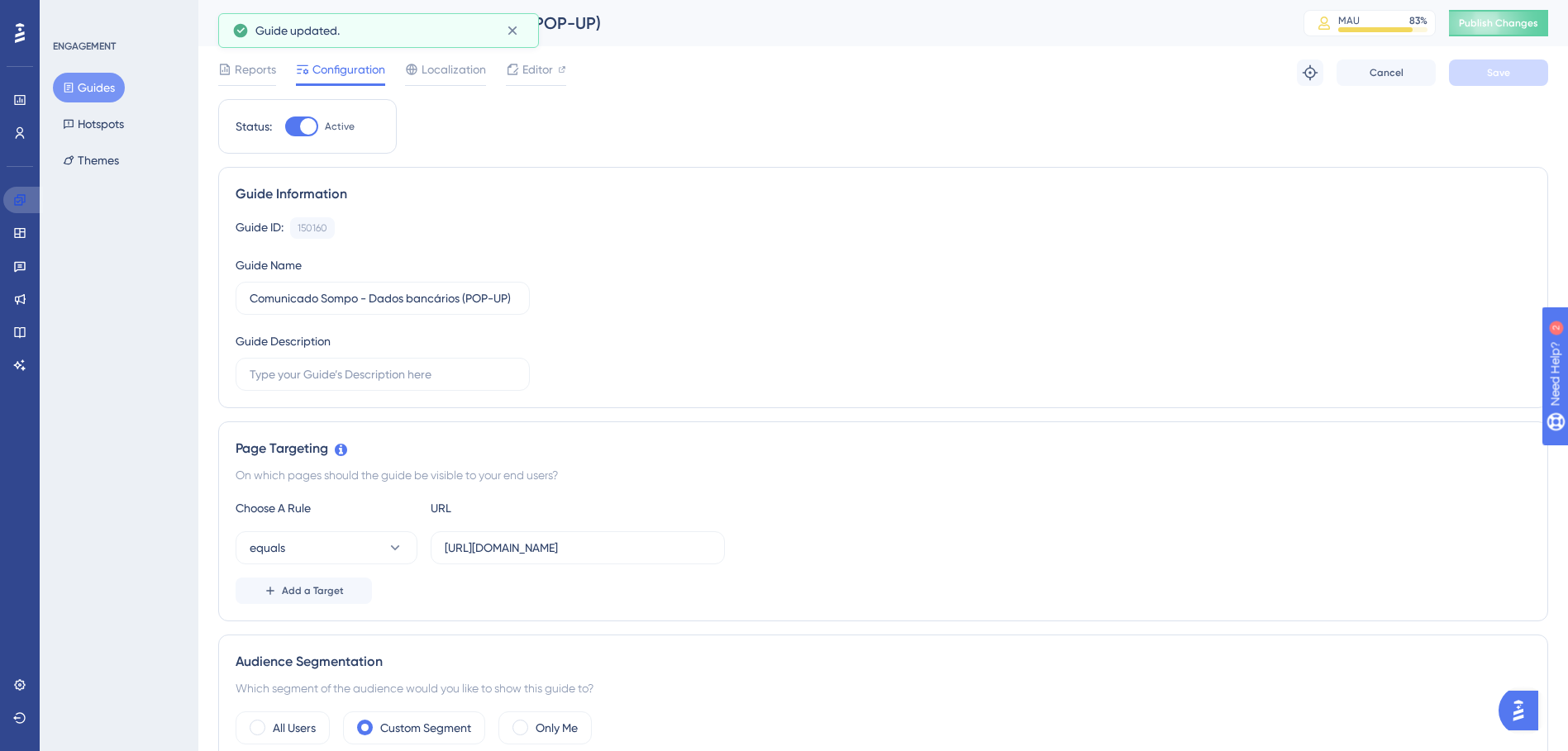
click at [9, 205] on link at bounding box center [23, 200] width 40 height 27
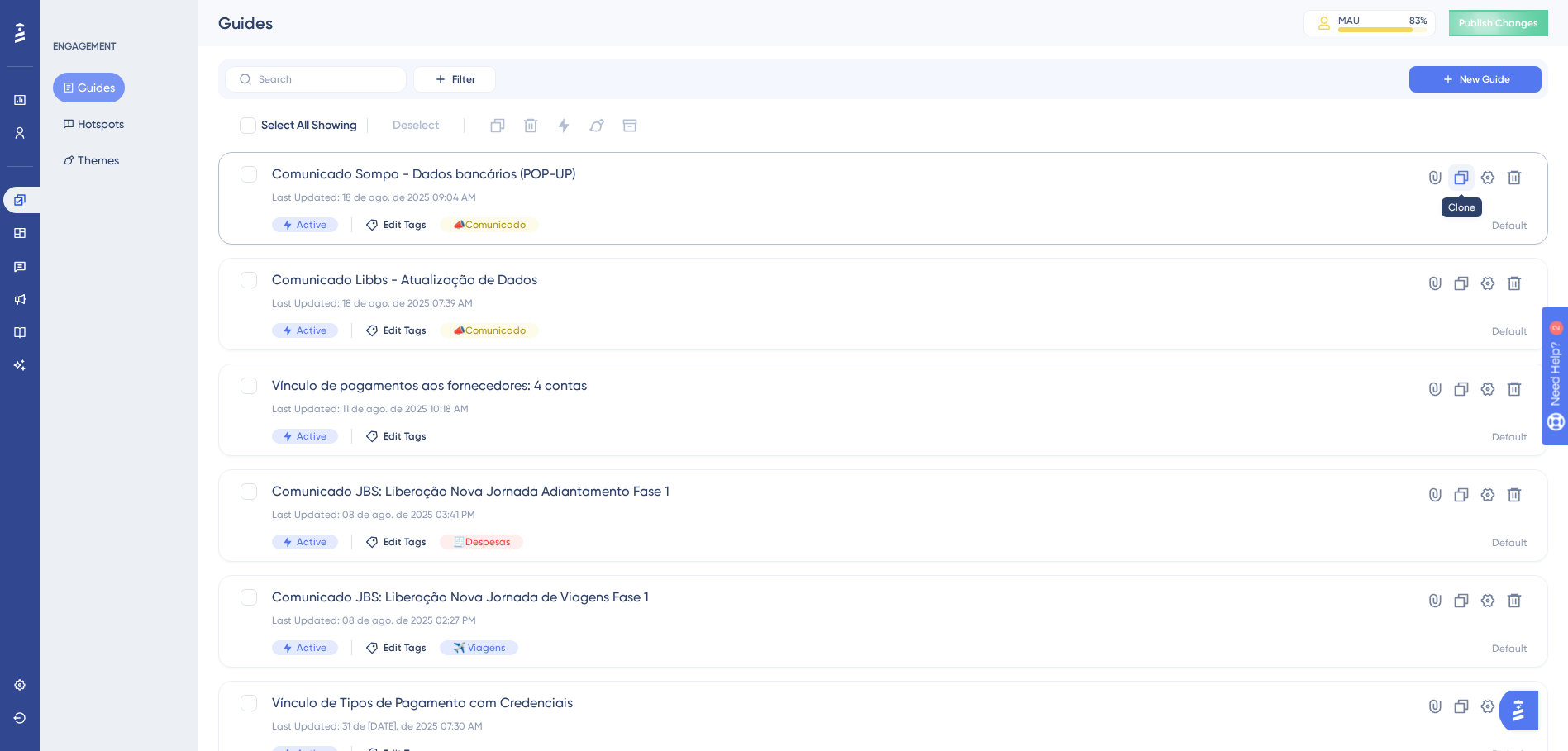
click at [1463, 172] on icon at bounding box center [1461, 178] width 14 height 14
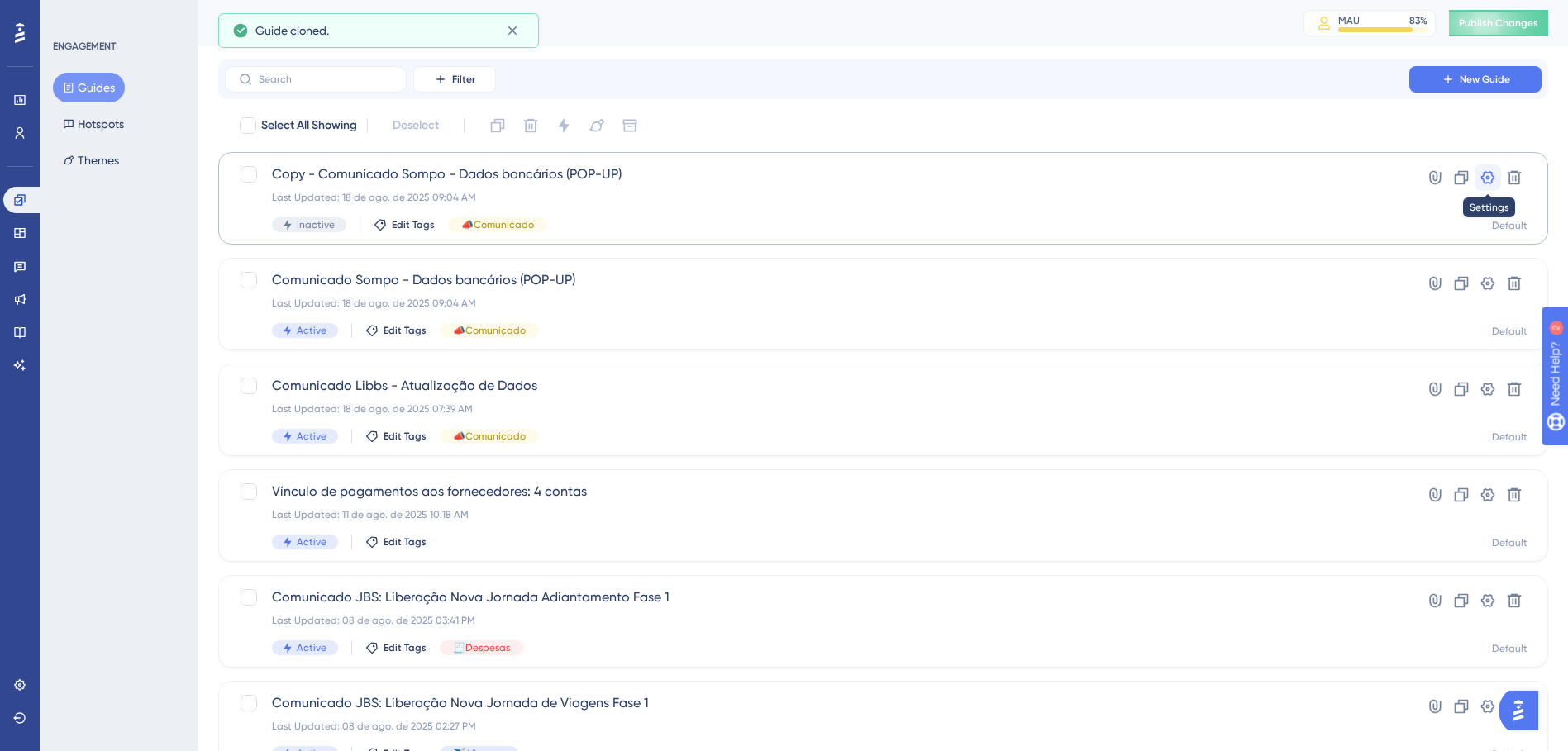
click at [1486, 178] on icon at bounding box center [1488, 177] width 14 height 13
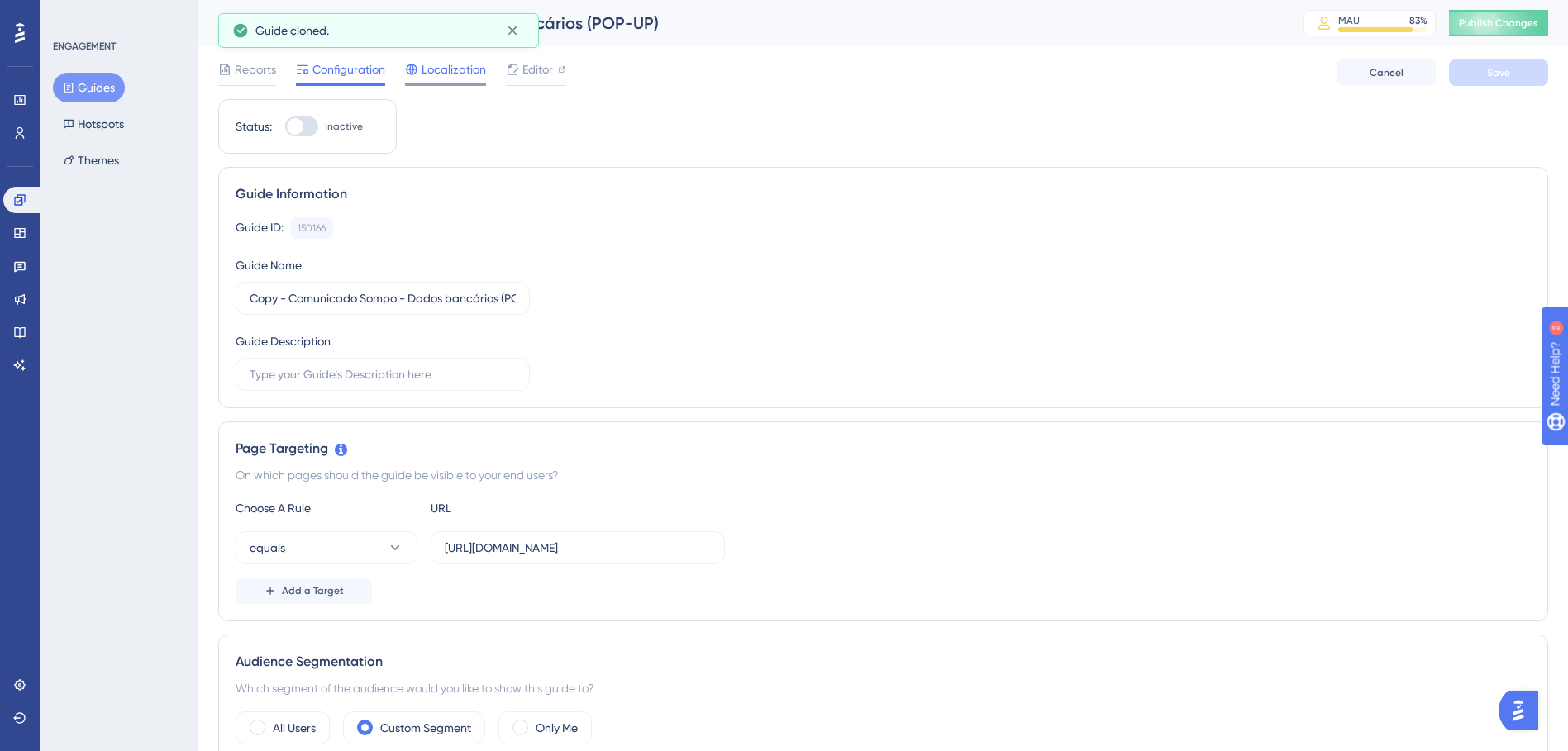
click at [431, 78] on span "Localization" at bounding box center [454, 69] width 64 height 20
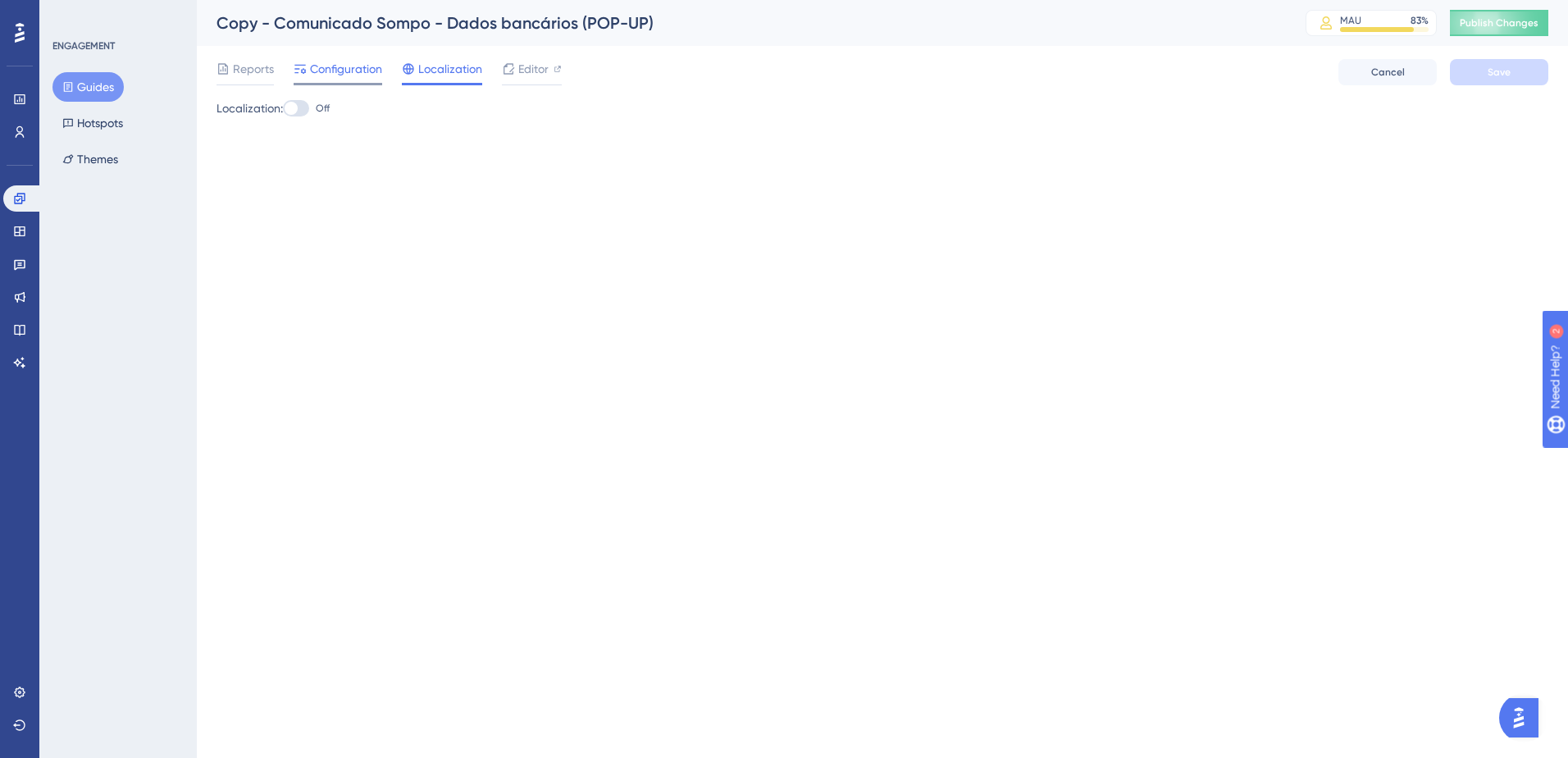
click at [349, 79] on div "Configuration" at bounding box center [337, 72] width 88 height 26
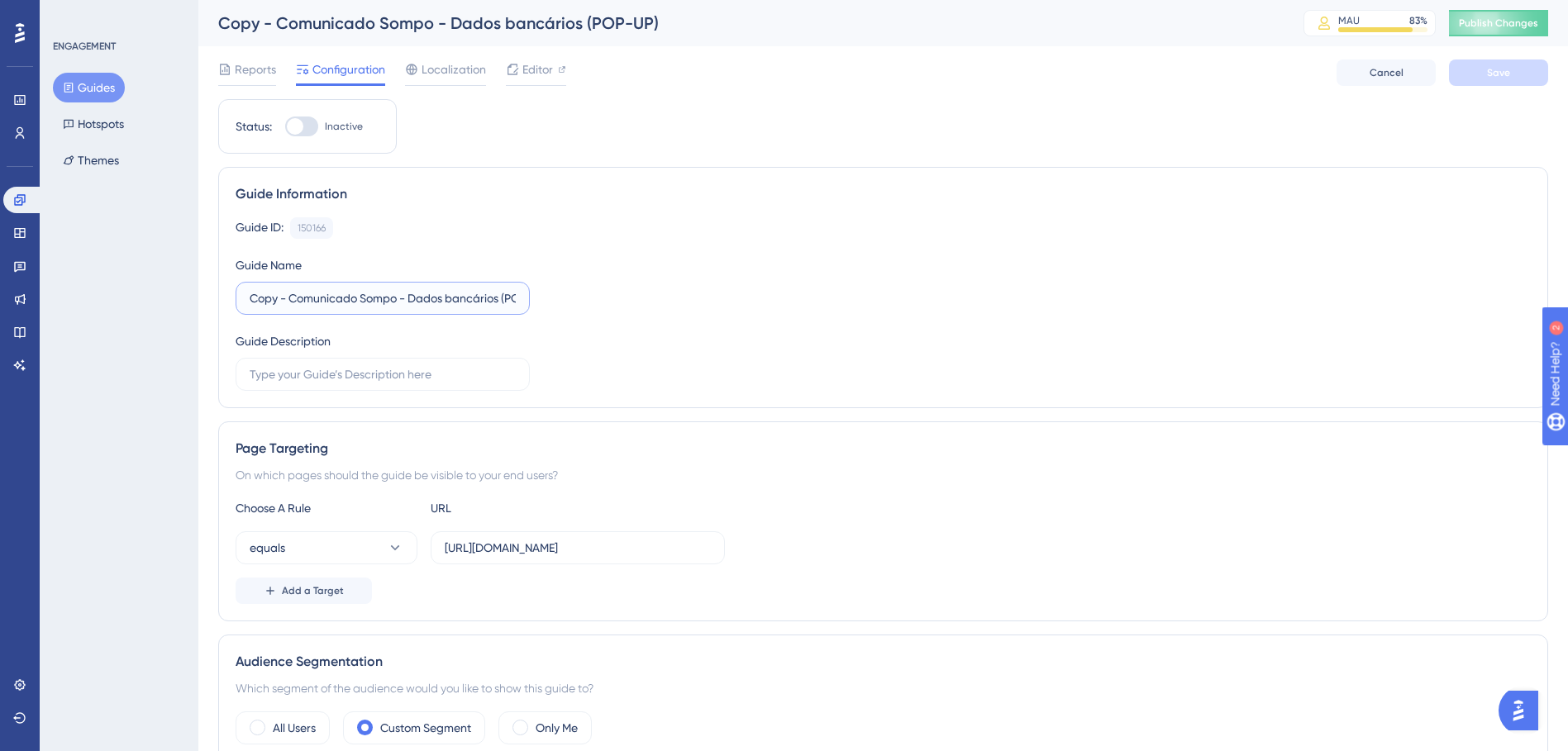
click at [469, 290] on input "Copy - Comunicado Sompo - Dados bancários (POP-UP)" at bounding box center [382, 298] width 266 height 18
click at [506, 295] on input "Copy - Comunicado Sompo - Dados bancários (POP-UP)" at bounding box center [382, 298] width 266 height 18
drag, startPoint x: 508, startPoint y: 297, endPoint x: 569, endPoint y: 294, distance: 61.1
click at [615, 303] on div "Guide ID: 150166 Copy Guide Name Copy - Comunicado Sompo - Dados bancários (POP…" at bounding box center [882, 304] width 1295 height 174
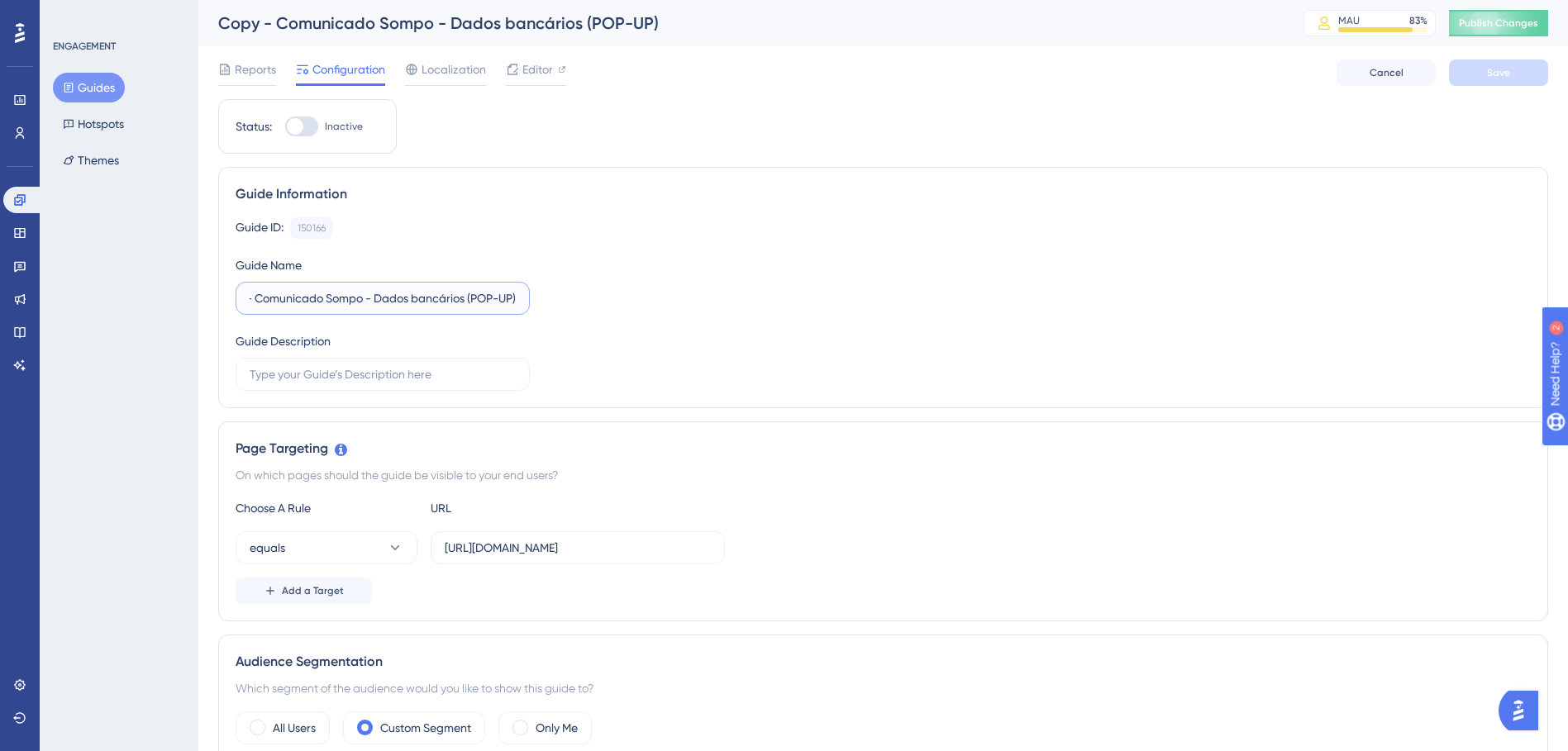
click at [498, 292] on input "Copy - Comunicado Sompo - Dados bancários (POP-UP)" at bounding box center [382, 298] width 266 height 18
click at [513, 297] on input "Copy - Comunicado Sompo - Dados bancários (POP-UP)" at bounding box center [382, 298] width 266 height 18
type input "Copy - Comunicado Sompo - Dados bancários (Tour))"
click at [1476, 69] on button "Save" at bounding box center [1498, 72] width 99 height 27
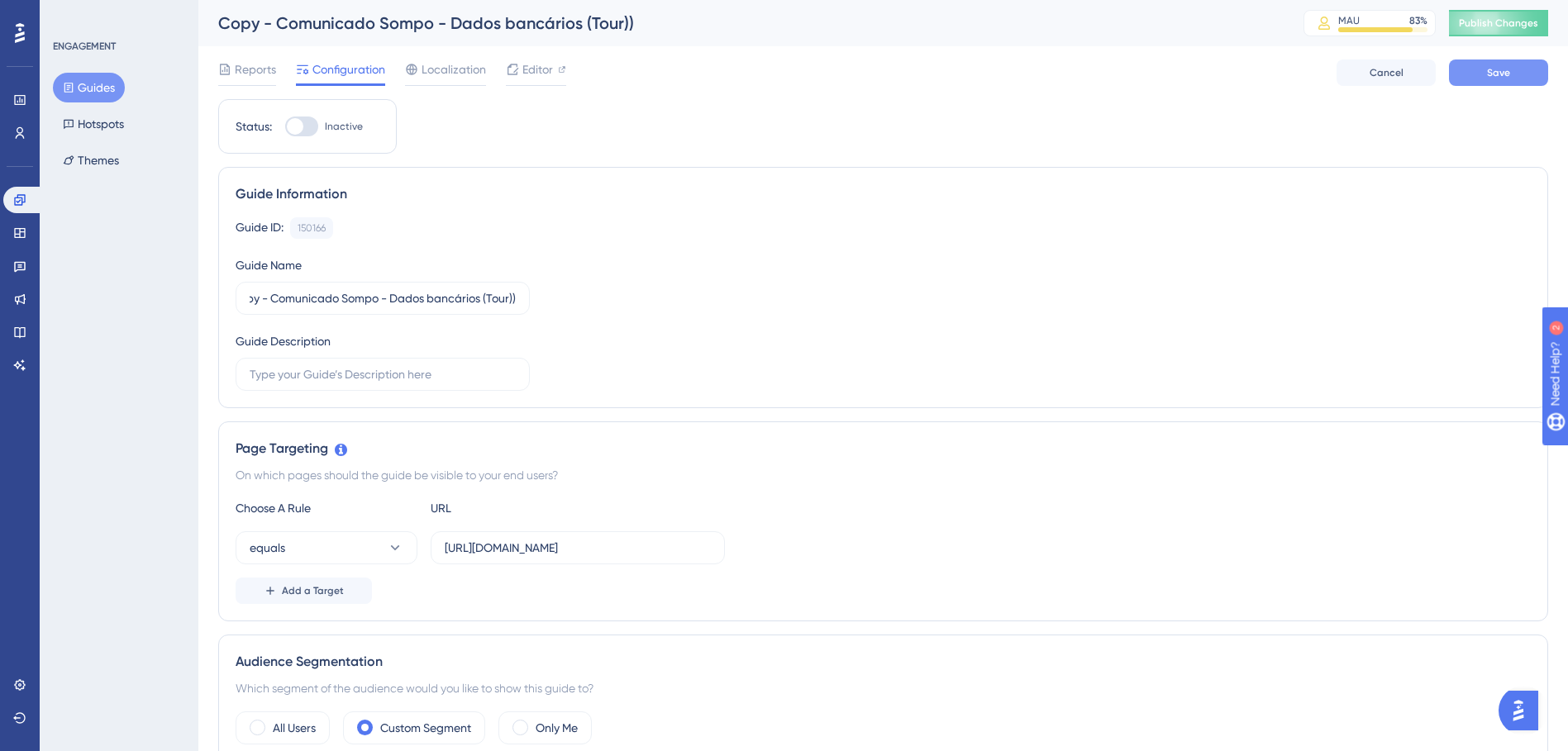
scroll to position [0, 0]
click at [601, 553] on input "https://app.paytrack.com.br/#/dashboard/colaborador" at bounding box center [577, 547] width 266 height 18
paste input "[URL][DOMAIN_NAME]"
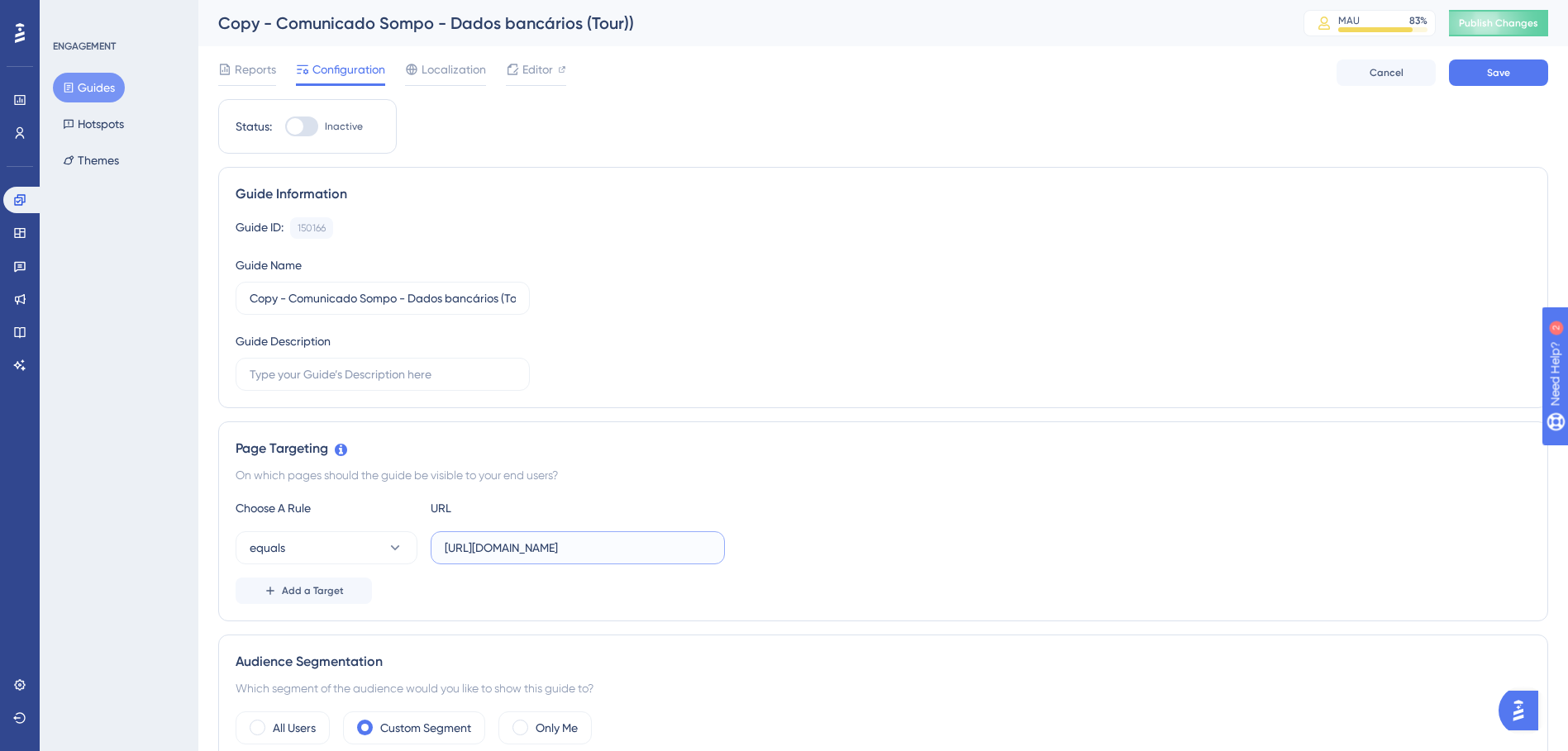
type input "[URL][DOMAIN_NAME]"
click at [1048, 542] on div "equals https://app.paytrack.com.br/#/config/perfil" at bounding box center [882, 547] width 1295 height 33
click at [286, 292] on input "Copy - Comunicado Sompo - Dados bancários (Tour))" at bounding box center [382, 298] width 266 height 18
drag, startPoint x: 293, startPoint y: 297, endPoint x: 249, endPoint y: 296, distance: 44.0
click at [249, 296] on label "Copy - Comunicado Sompo - Dados bancários (Tour))" at bounding box center [382, 297] width 294 height 33
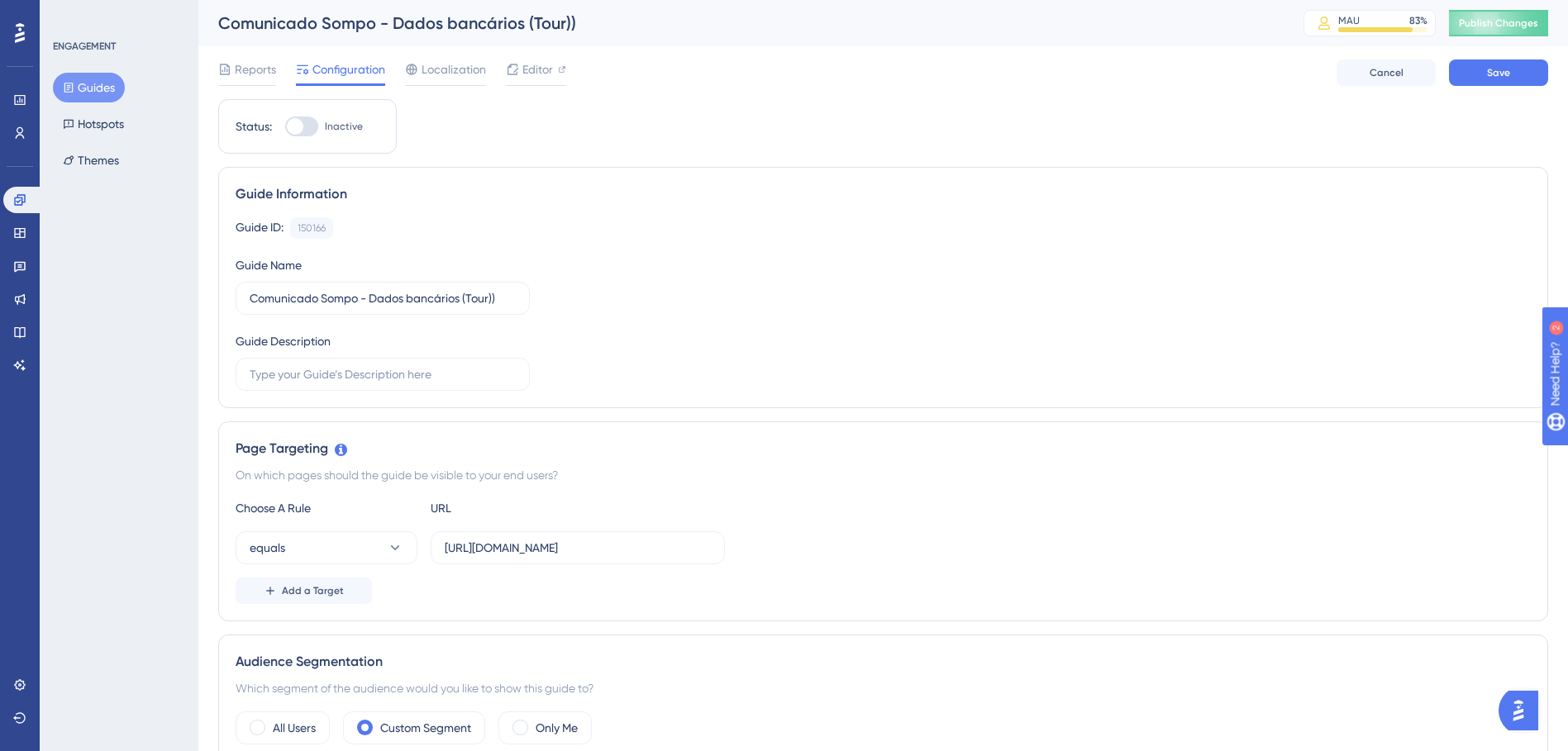
click at [503, 222] on div "Guide ID: 150166 Copy" at bounding box center [882, 228] width 1295 height 22
click at [508, 295] on input "Comunicado Sompo - Dados bancários (Tour))" at bounding box center [382, 298] width 266 height 18
type input "Comunicado Sompo - Dados bancários (Tour)"
click at [583, 209] on div "Guide Information Guide ID: 150166 Copy Guide Name Comunicado Sompo - Dados ban…" at bounding box center [883, 288] width 1330 height 241
drag, startPoint x: 457, startPoint y: 68, endPoint x: 473, endPoint y: 74, distance: 17.1
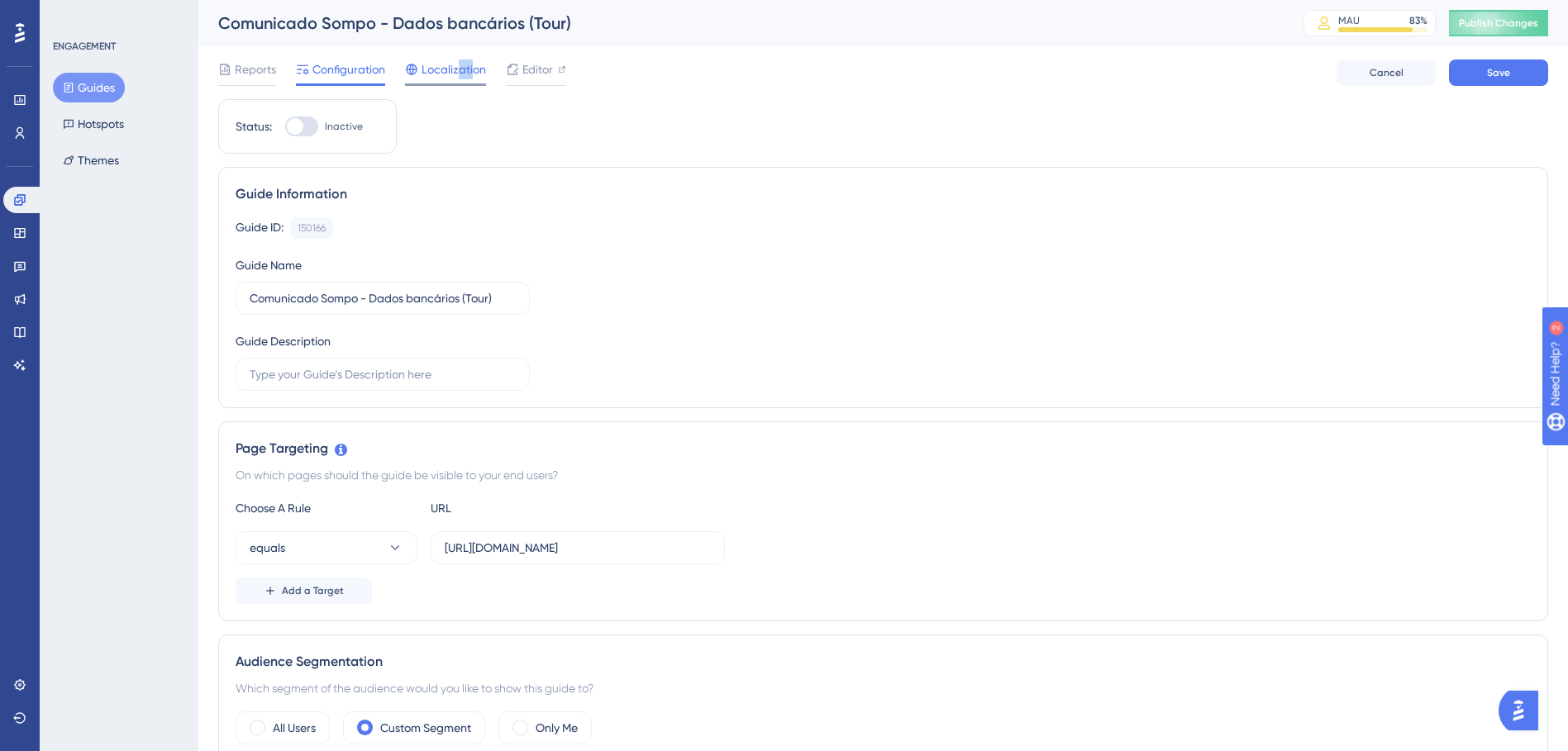
click at [473, 74] on span "Localization" at bounding box center [454, 69] width 64 height 20
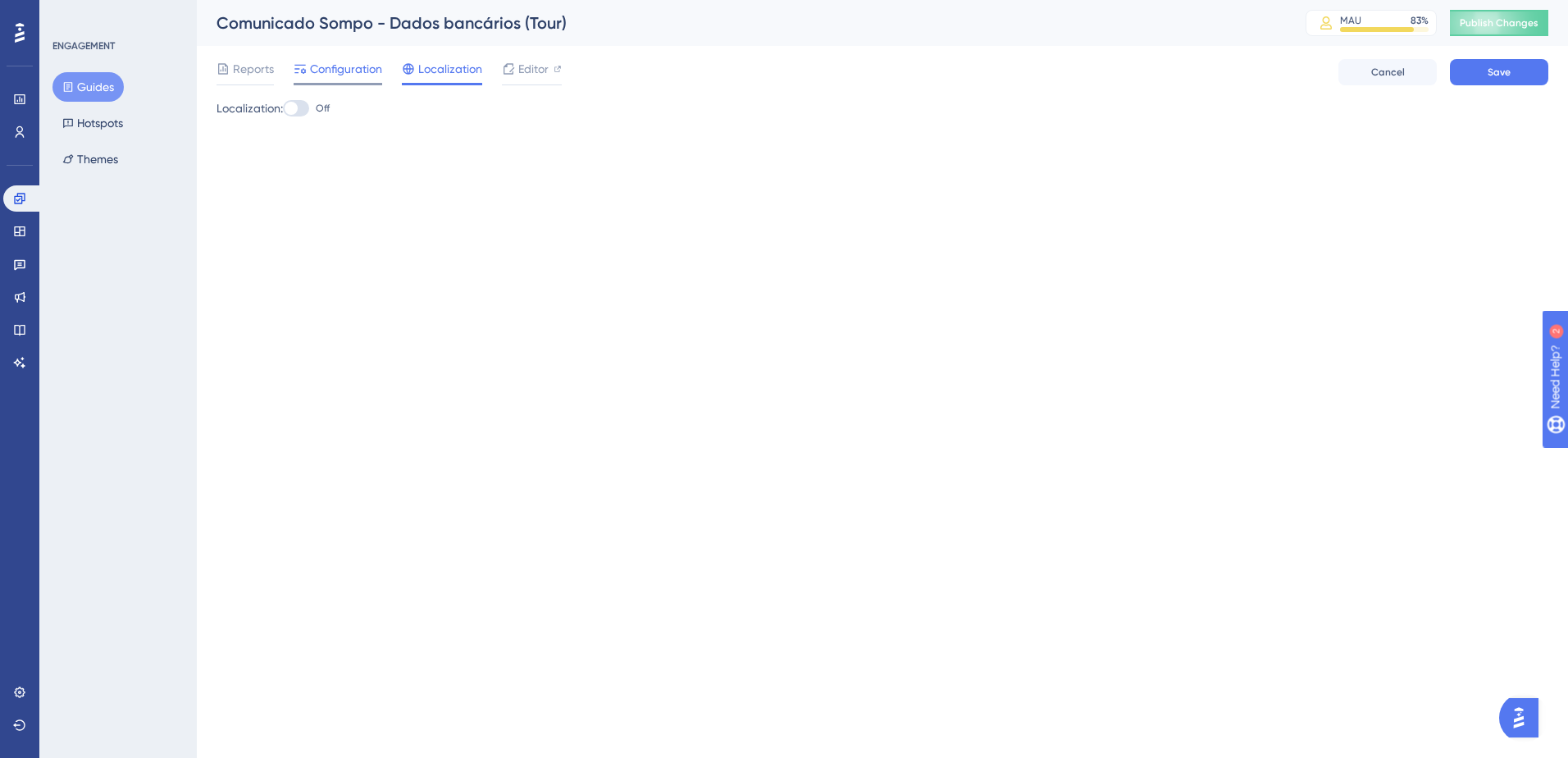
drag, startPoint x: 470, startPoint y: 74, endPoint x: 357, endPoint y: 60, distance: 113.9
click at [361, 55] on div "Reports Configuration Localization Editor Cancel Save" at bounding box center [883, 73] width 1332 height 53
click at [354, 66] on span "Configuration" at bounding box center [346, 69] width 73 height 20
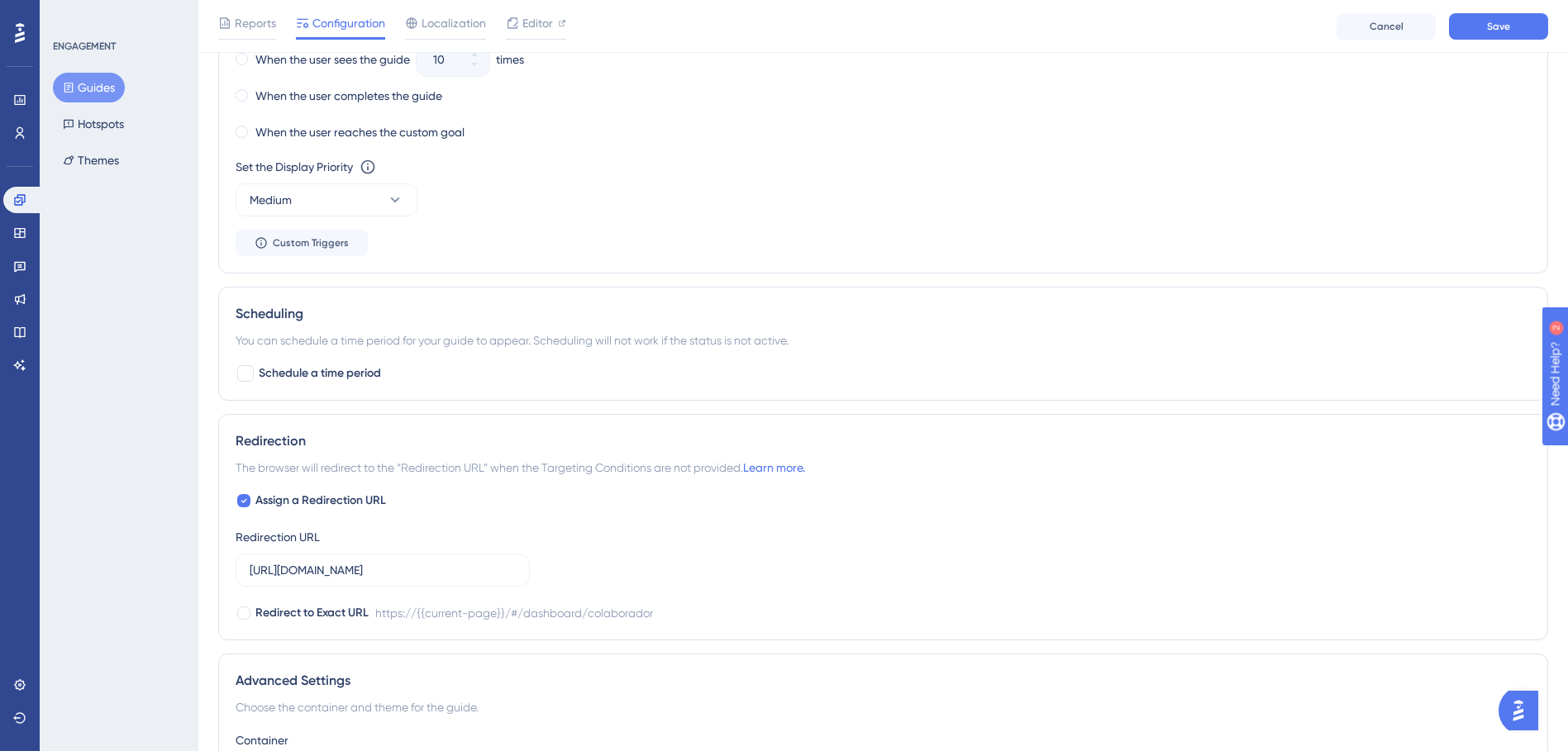
scroll to position [1271, 0]
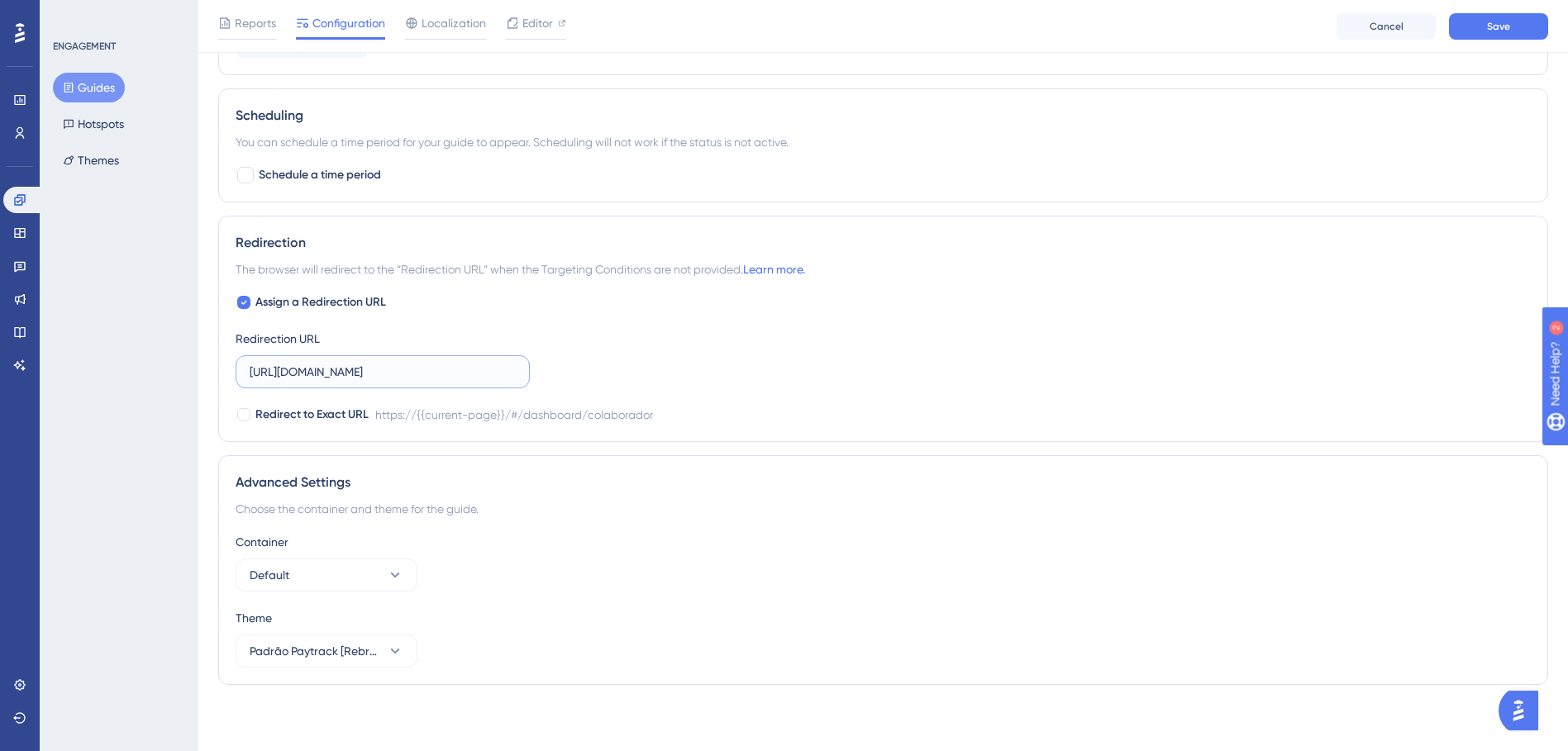
click at [494, 370] on input "https://app.paytrack.com.br/#/dashboard/colaborador" at bounding box center [382, 372] width 266 height 18
click at [493, 369] on input "https://app.paytrack.com.br/#/dashboard/colaborador" at bounding box center [382, 372] width 266 height 18
paste input "[URL][DOMAIN_NAME]"
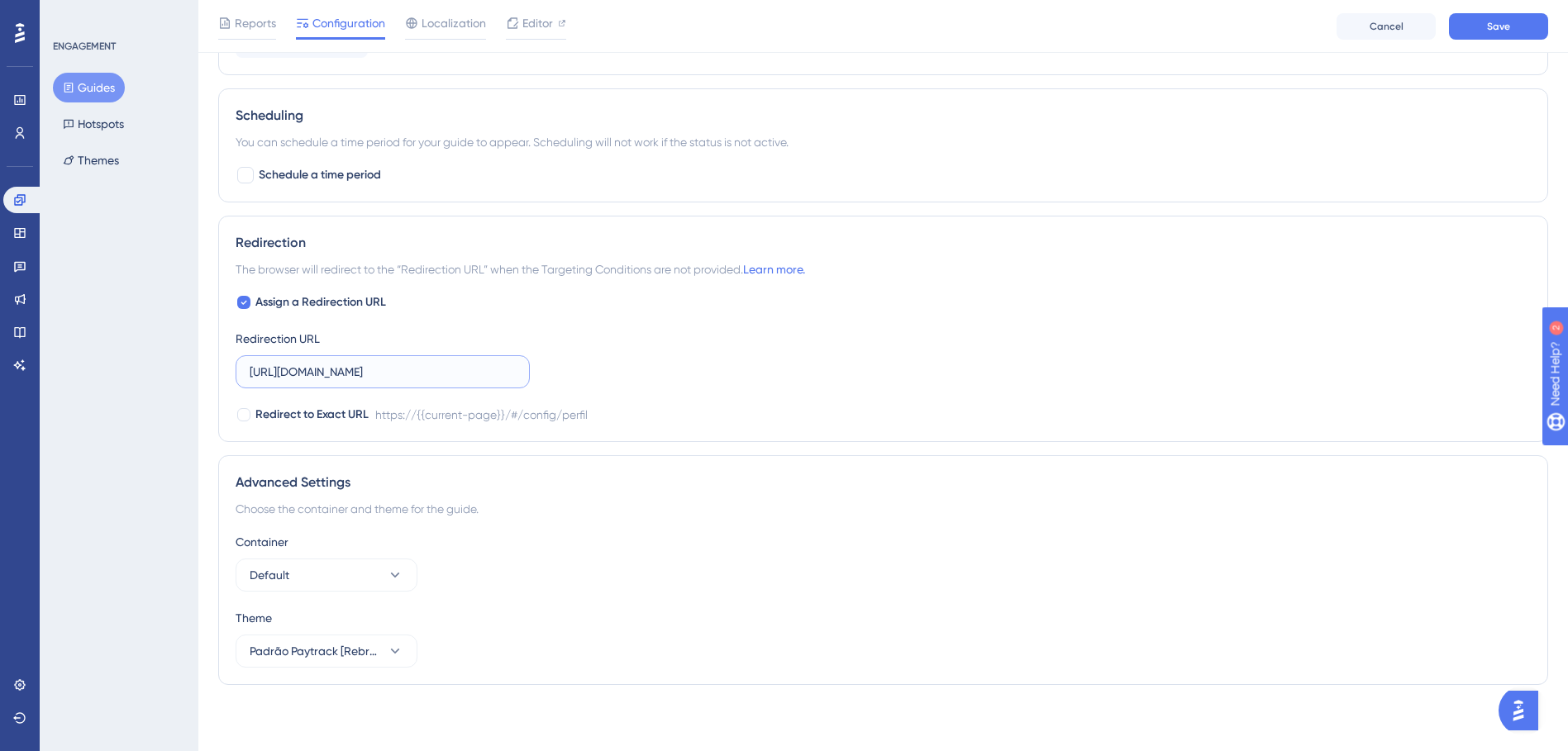
type input "[URL][DOMAIN_NAME]"
click at [777, 412] on div "Redirect to Exact URL https://{{current-page}}/#/config/perfil" at bounding box center [882, 415] width 1295 height 20
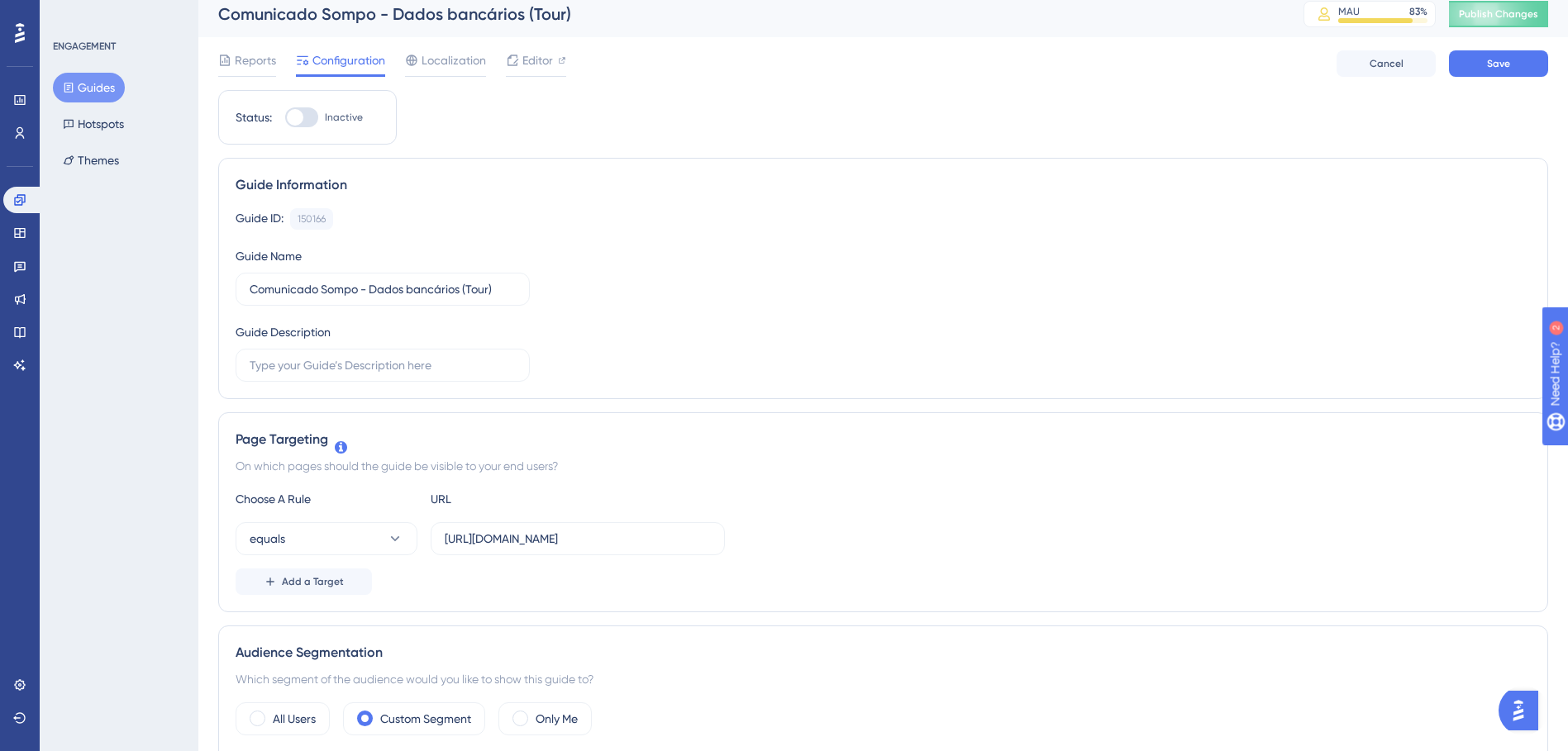
scroll to position [0, 0]
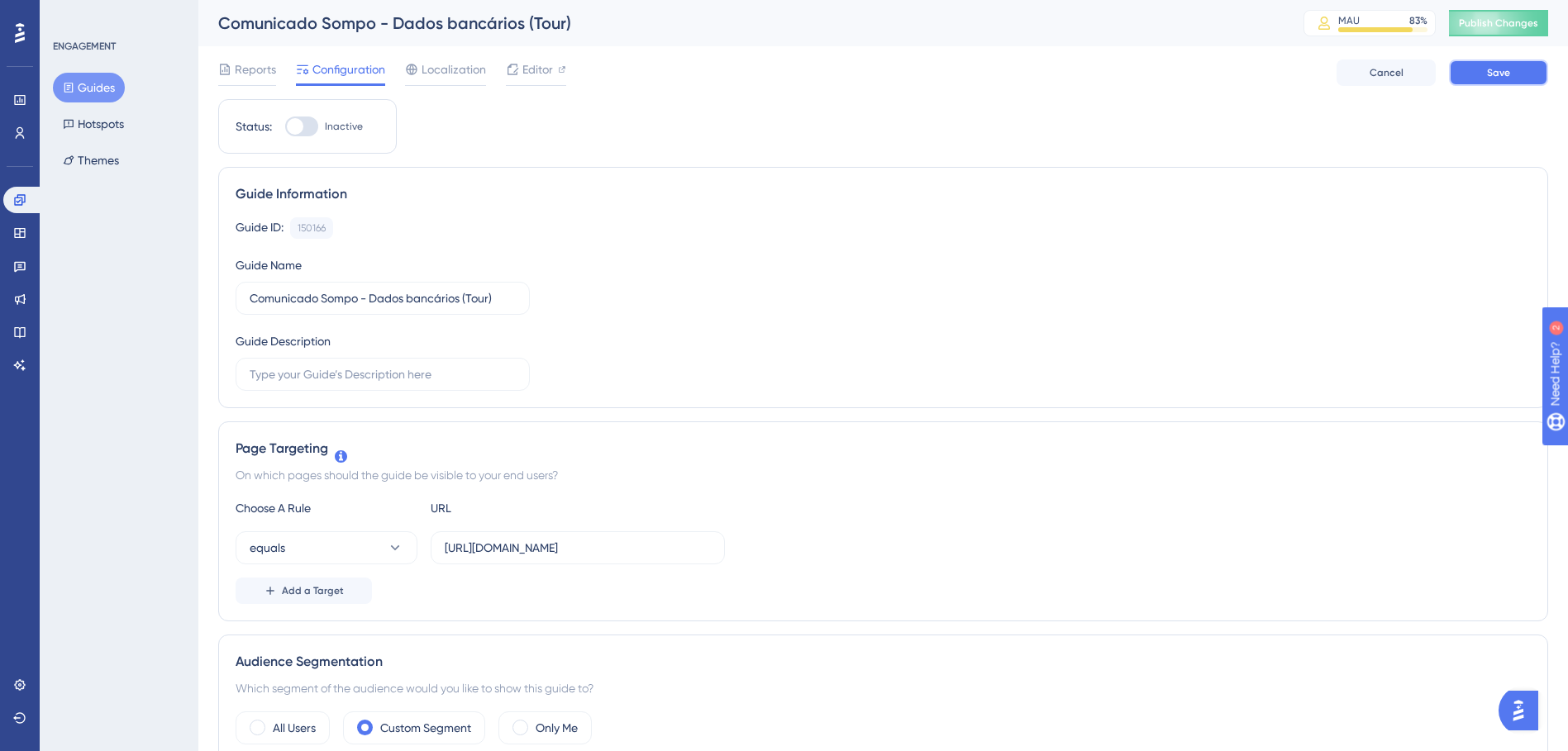
click at [1500, 64] on button "Save" at bounding box center [1498, 72] width 99 height 27
click at [521, 68] on div "Editor" at bounding box center [536, 69] width 60 height 20
click at [518, 83] on div at bounding box center [536, 84] width 60 height 3
click at [314, 131] on div at bounding box center [301, 126] width 33 height 20
click at [286, 127] on input "Inactive" at bounding box center [285, 126] width 1 height 1
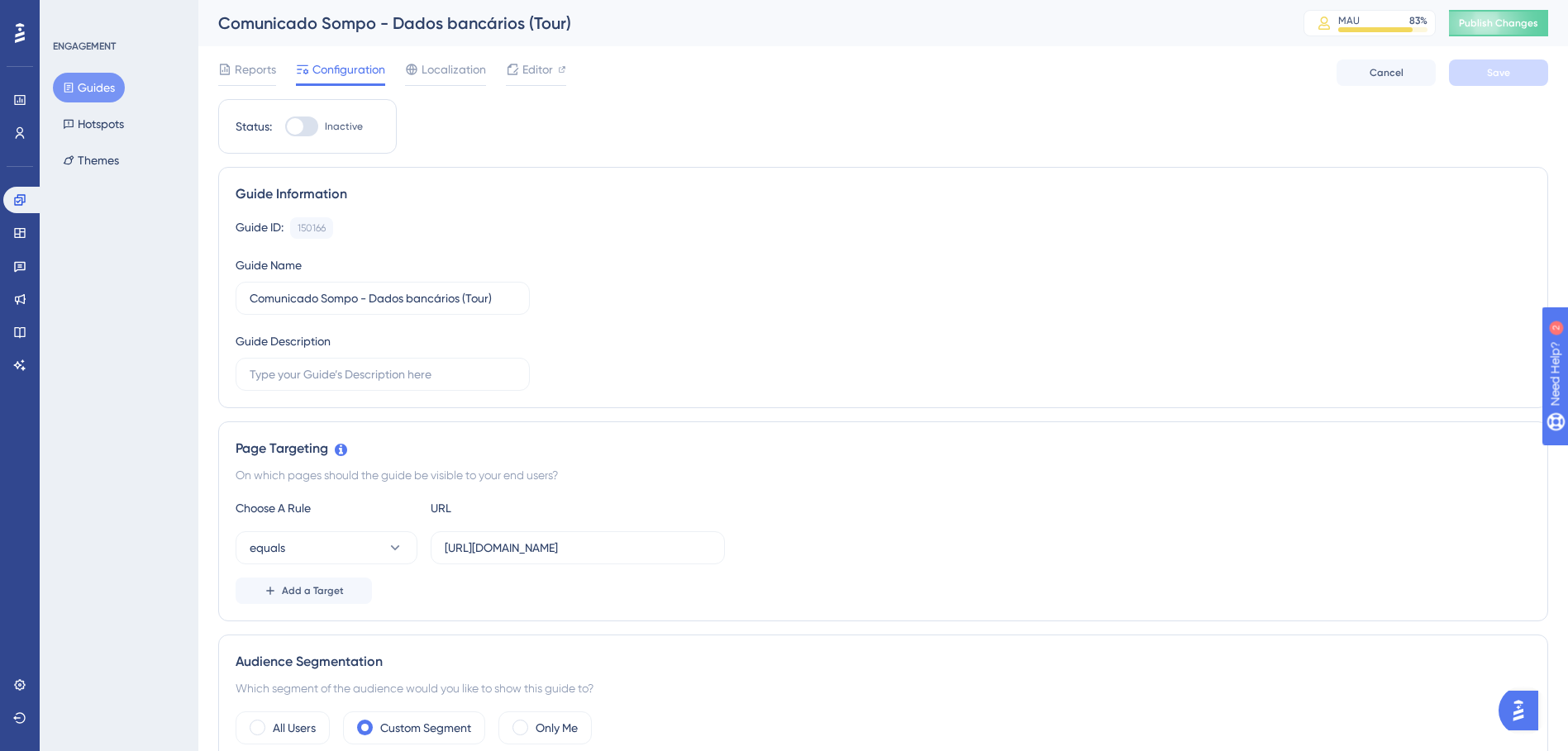
checkbox input "true"
click at [1494, 78] on span "Save" at bounding box center [1498, 72] width 23 height 13
click at [1520, 34] on button "Publish Changes" at bounding box center [1498, 23] width 99 height 27
click at [529, 70] on span "Editor" at bounding box center [537, 69] width 31 height 20
click at [1498, 21] on span "Publish Changes" at bounding box center [1498, 23] width 79 height 13
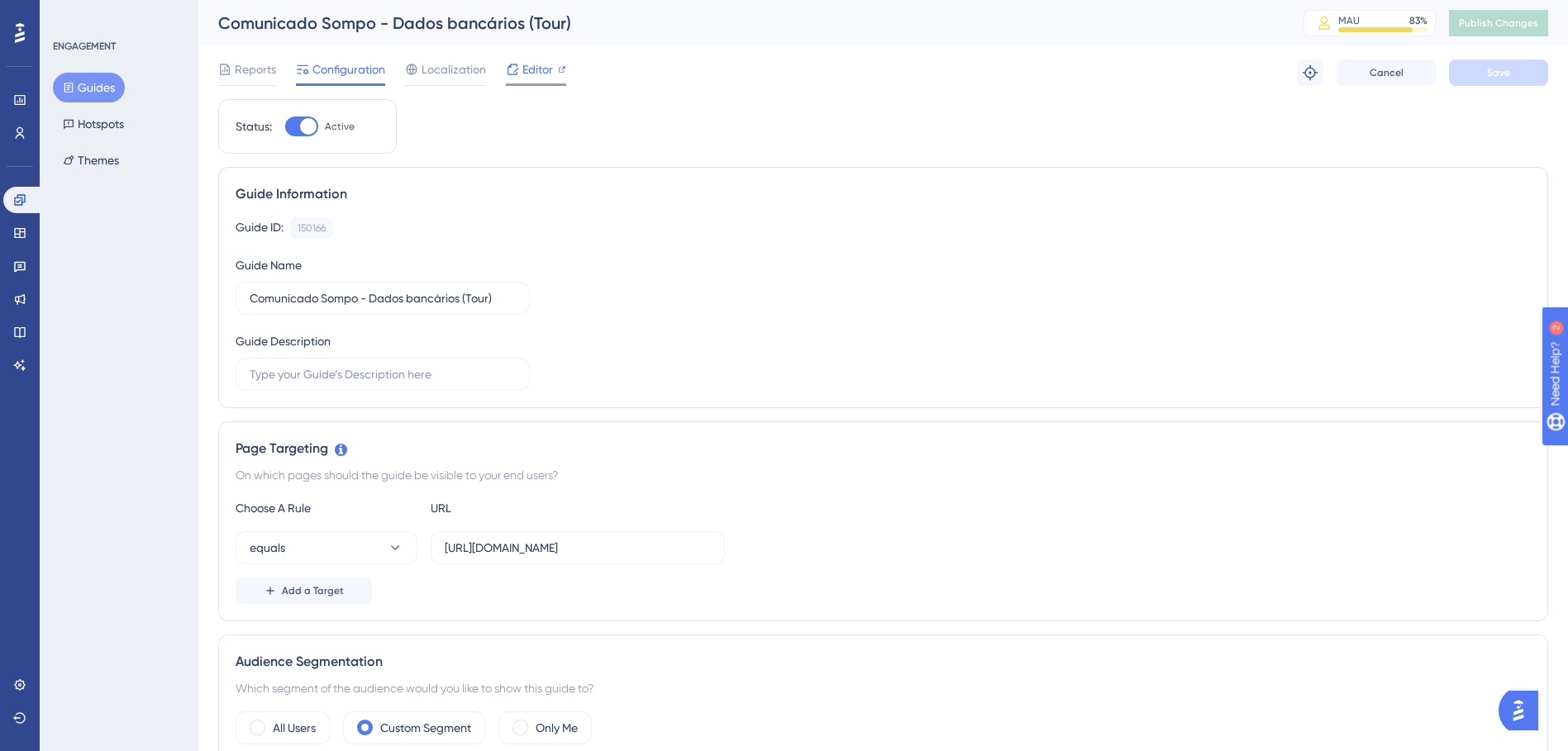
click at [529, 74] on span "Editor" at bounding box center [537, 69] width 31 height 20
click at [1480, 18] on span "Publish Changes" at bounding box center [1498, 23] width 79 height 13
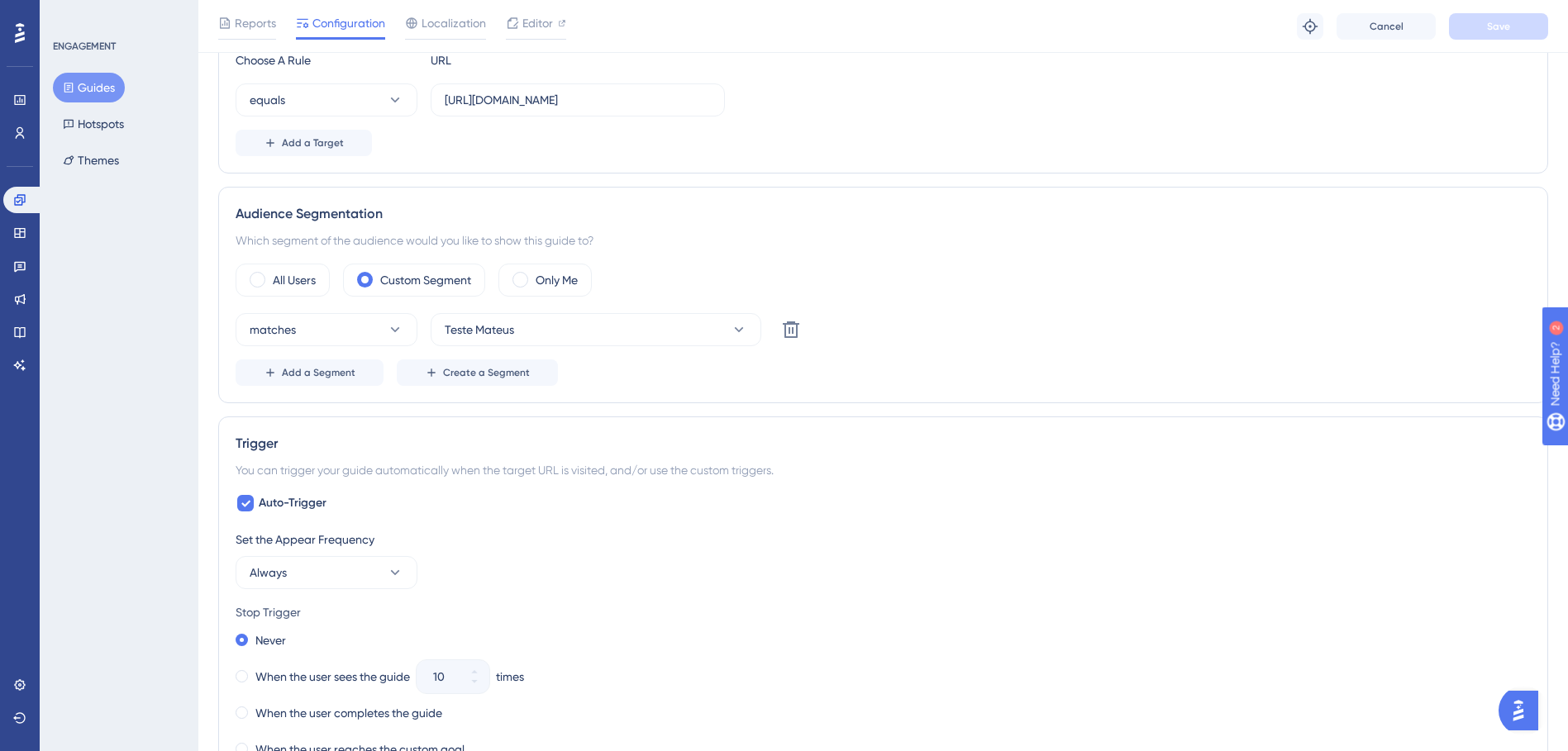
scroll to position [496, 0]
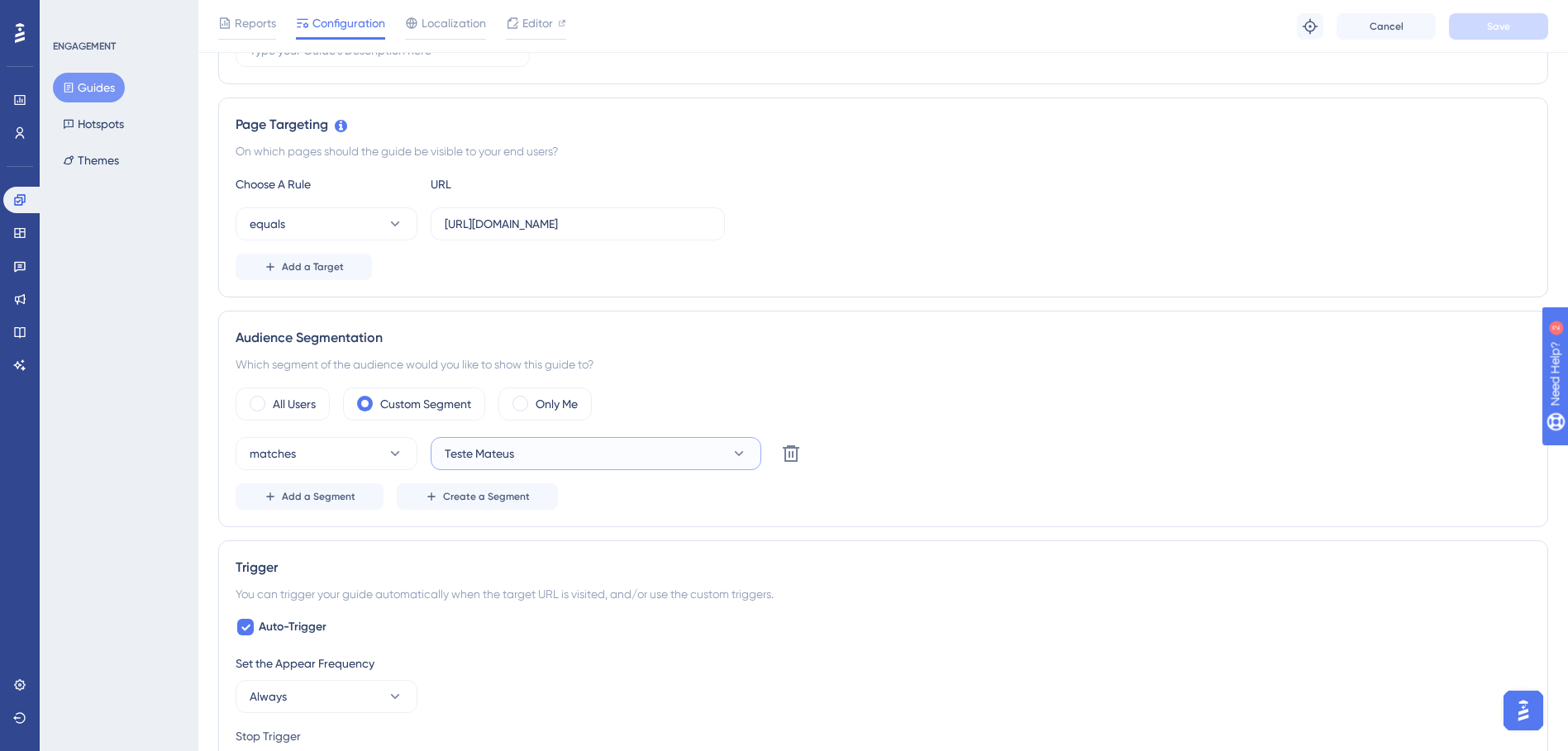
click at [653, 454] on button "Teste Mateus" at bounding box center [596, 454] width 331 height 33
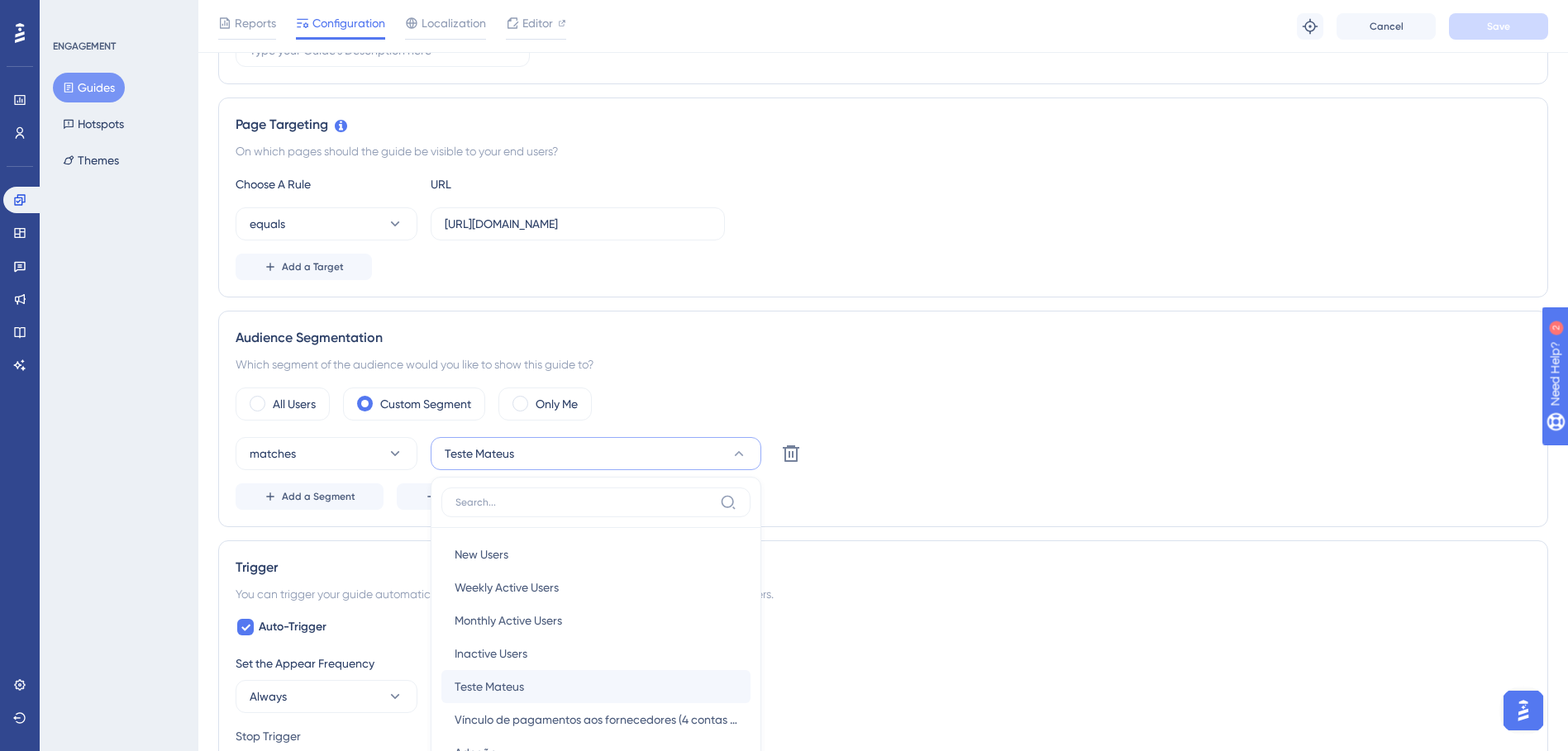
scroll to position [565, 0]
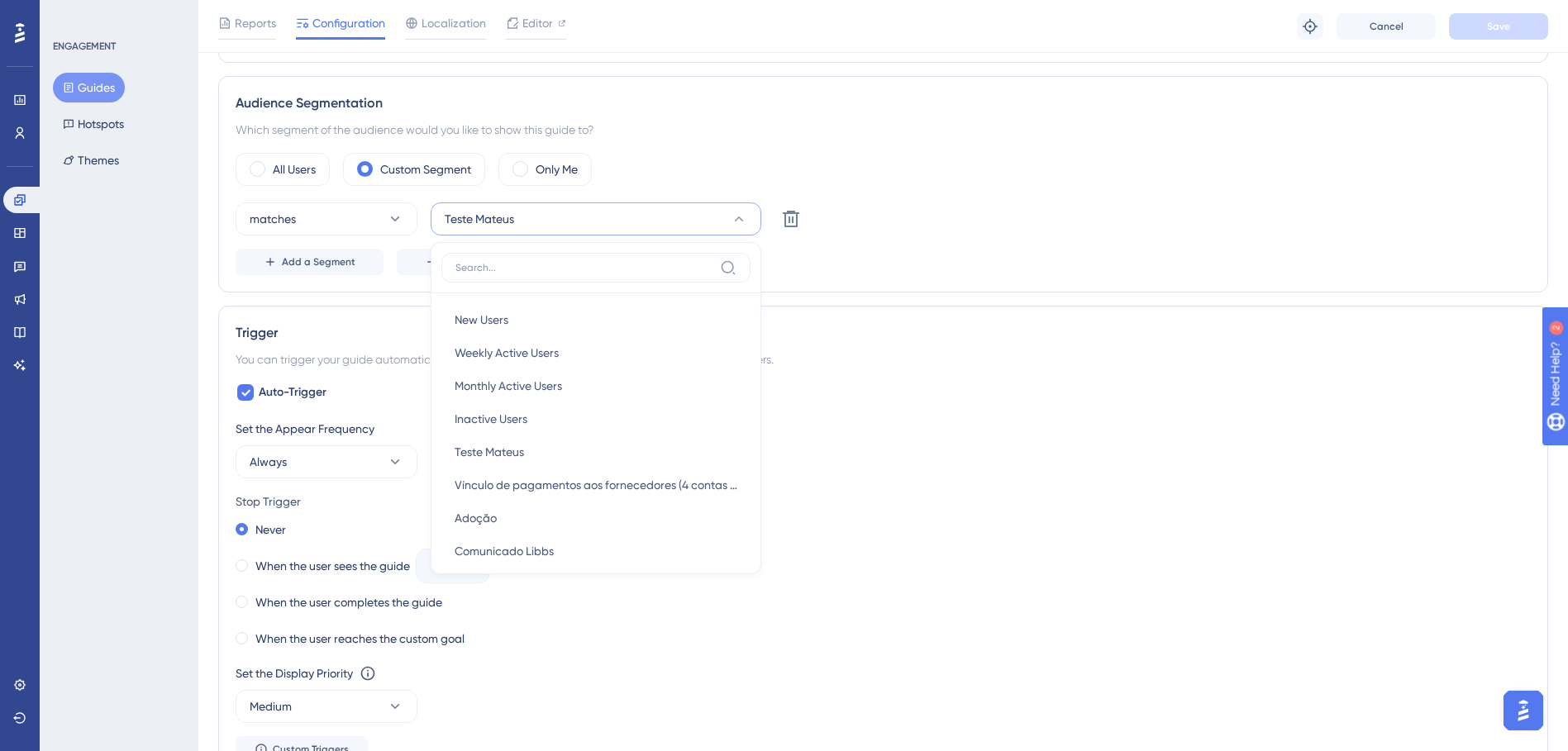
click at [689, 171] on div "All Users Custom Segment Only Me" at bounding box center [882, 169] width 1295 height 33
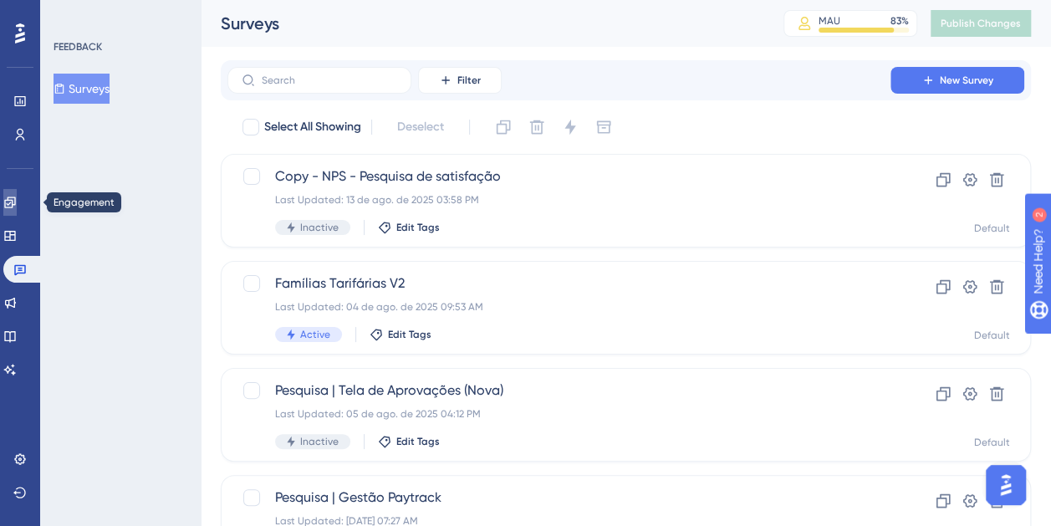
click at [11, 201] on link at bounding box center [9, 202] width 13 height 27
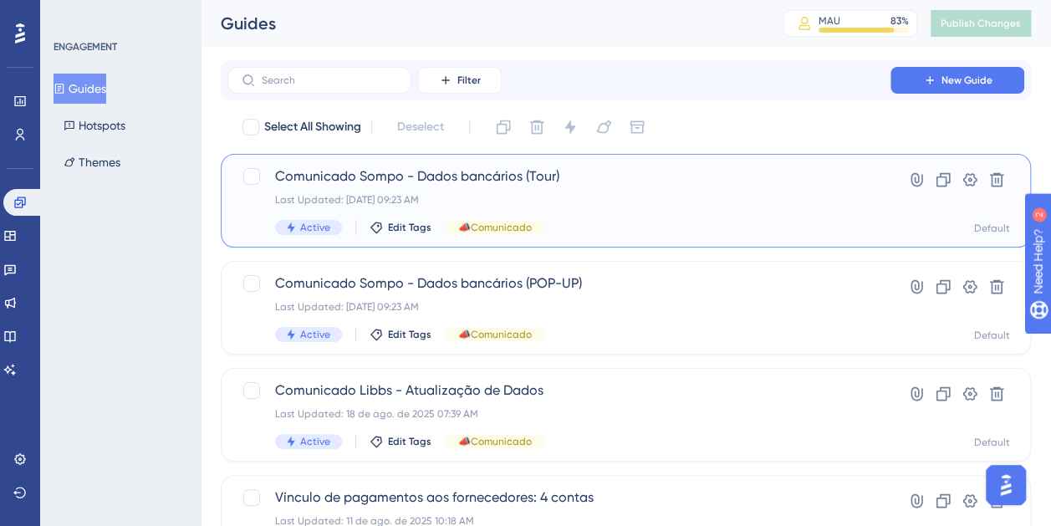
click at [623, 191] on div "Comunicado Sompo - Dados bancários (Tour) Last Updated: [DATE] 09:23 AM Active …" at bounding box center [559, 200] width 568 height 69
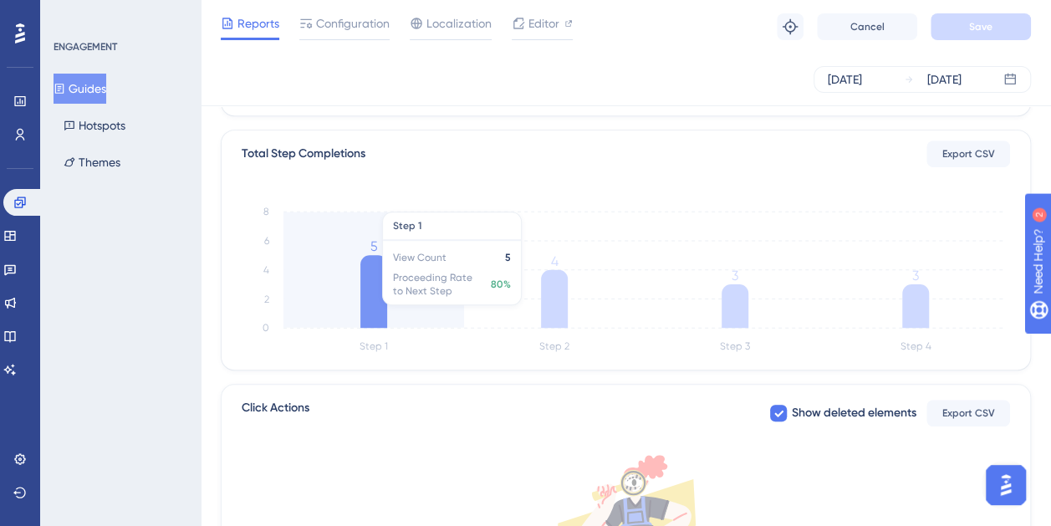
scroll to position [390, 0]
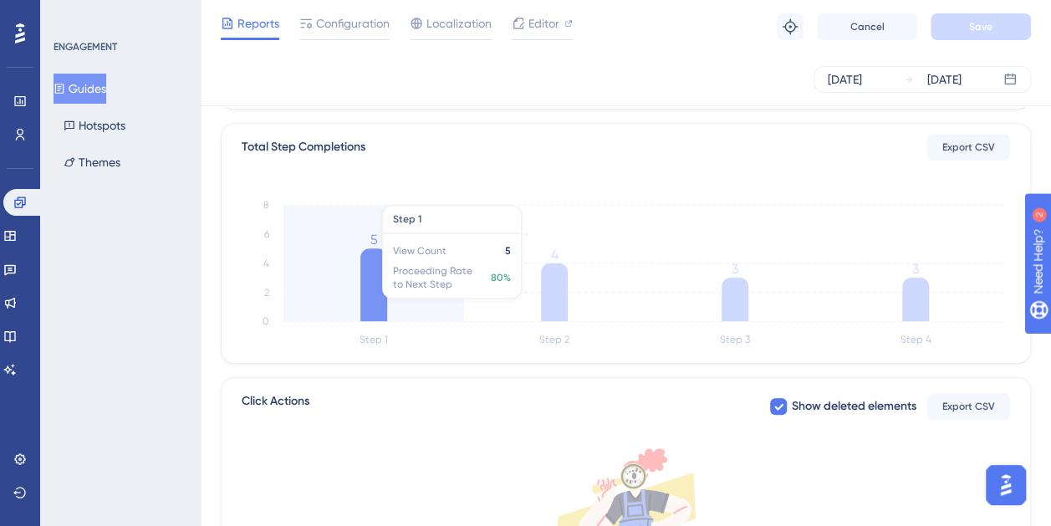
click at [375, 301] on icon at bounding box center [374, 284] width 27 height 73
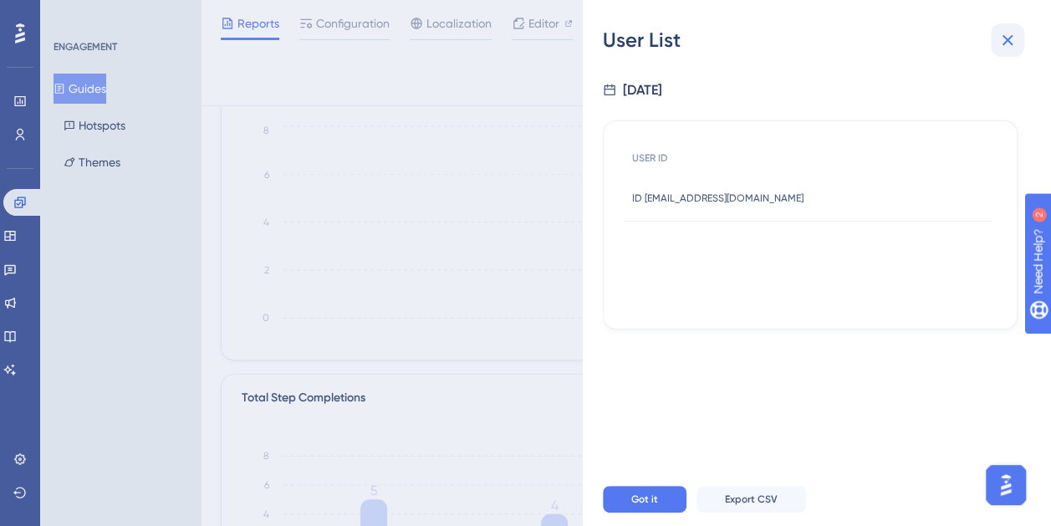
click at [1008, 45] on icon at bounding box center [1008, 40] width 20 height 20
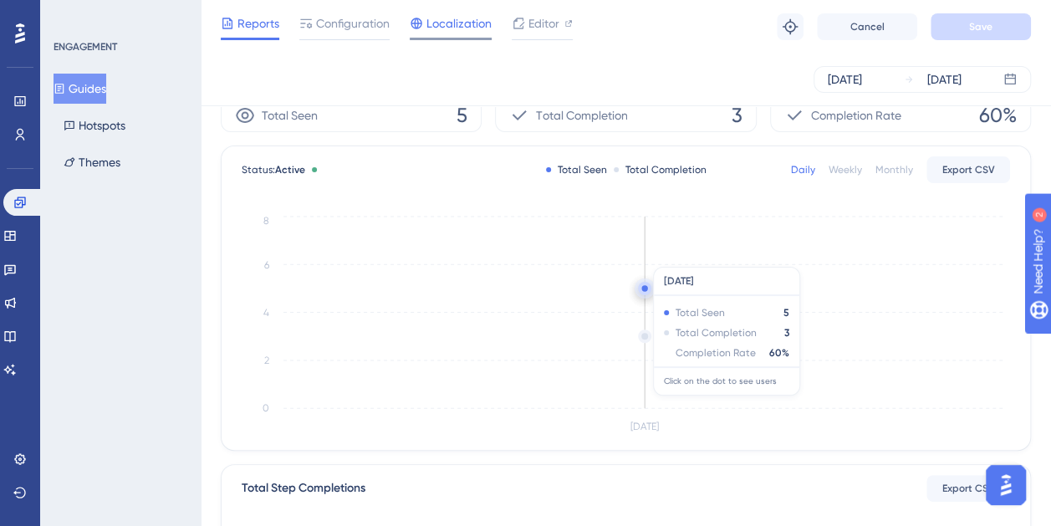
scroll to position [0, 0]
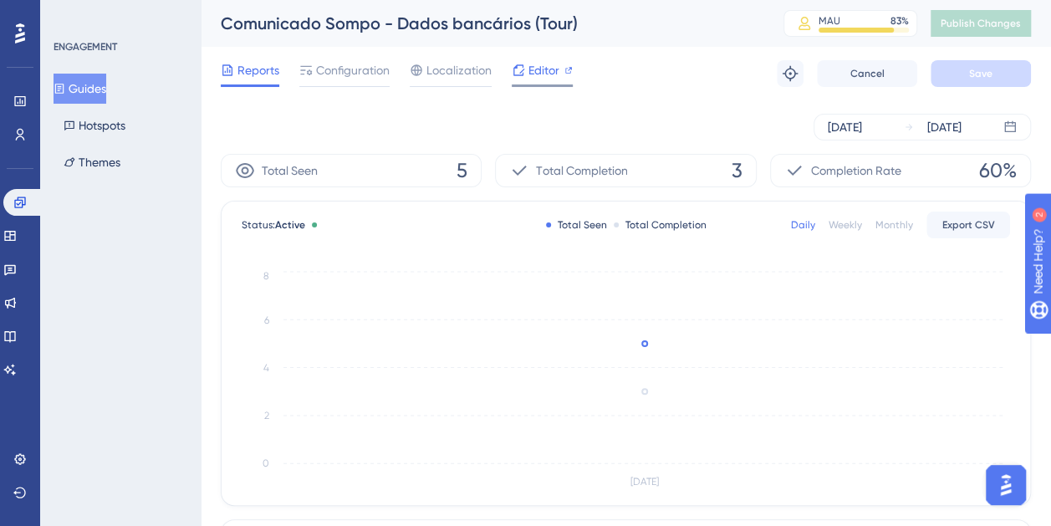
click at [520, 78] on div at bounding box center [518, 70] width 13 height 20
click at [989, 22] on button "Publish Changes" at bounding box center [981, 23] width 100 height 27
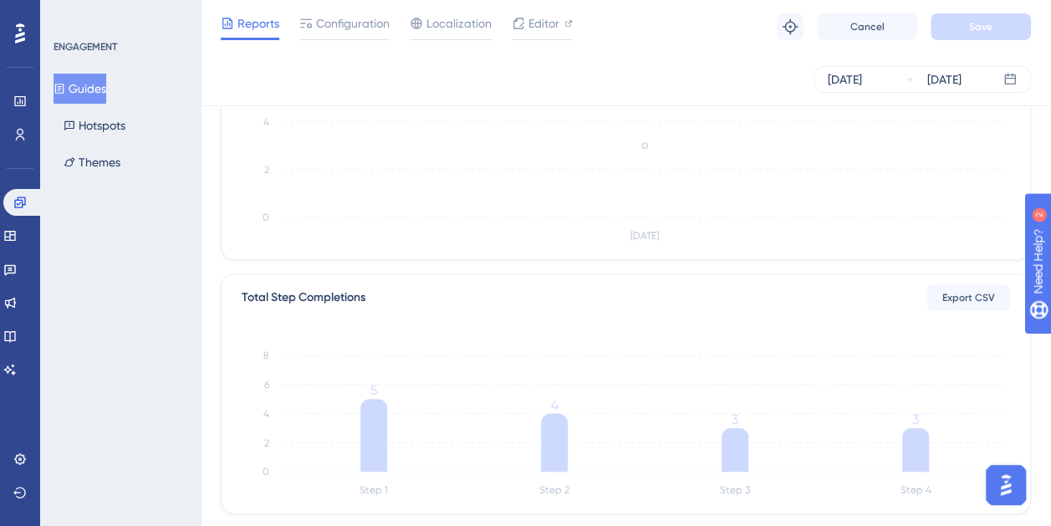
scroll to position [418, 0]
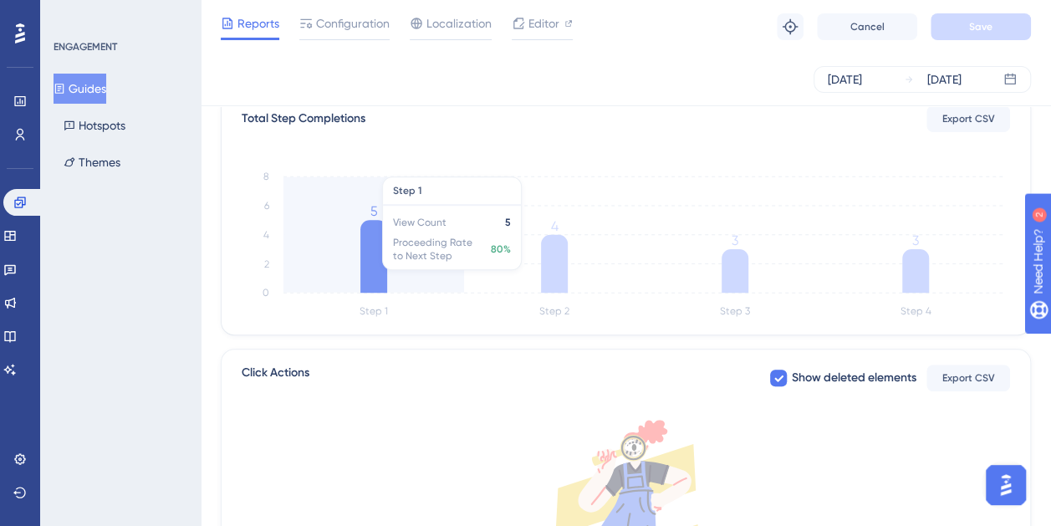
click at [359, 273] on icon "Step 1 Step 2 Step 3 Step 4 0 2 4 6 8 5 4 3 3" at bounding box center [626, 241] width 769 height 161
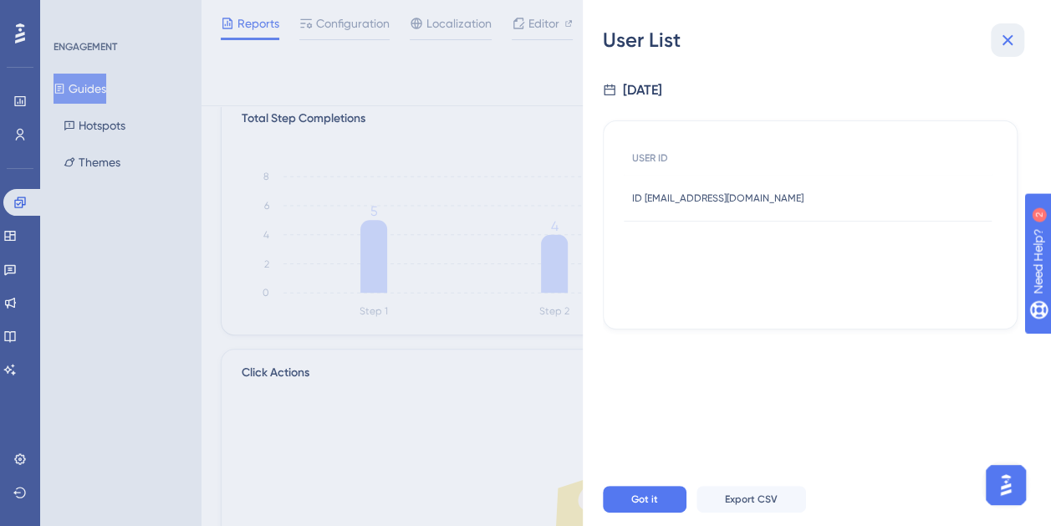
click at [1009, 37] on icon at bounding box center [1008, 40] width 11 height 11
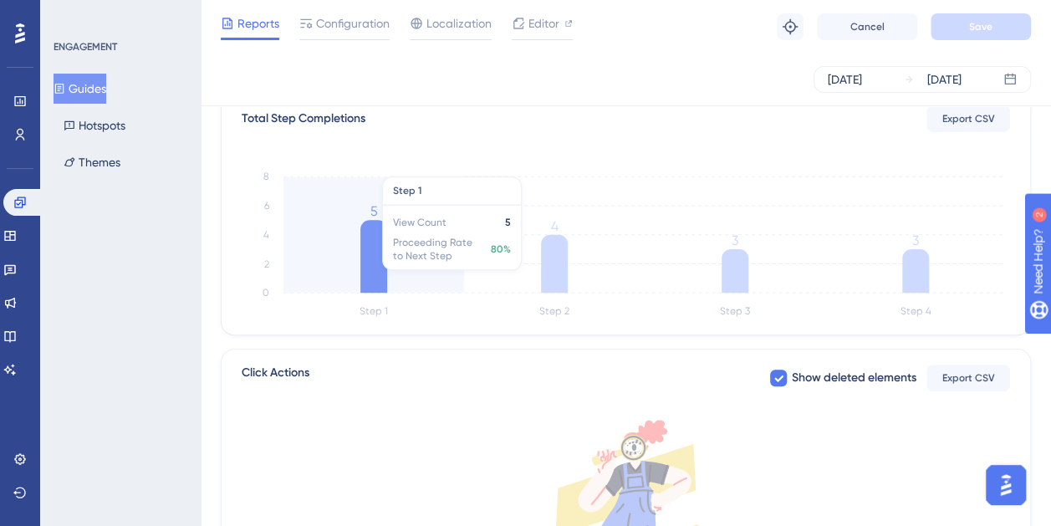
click at [383, 289] on icon at bounding box center [374, 256] width 27 height 73
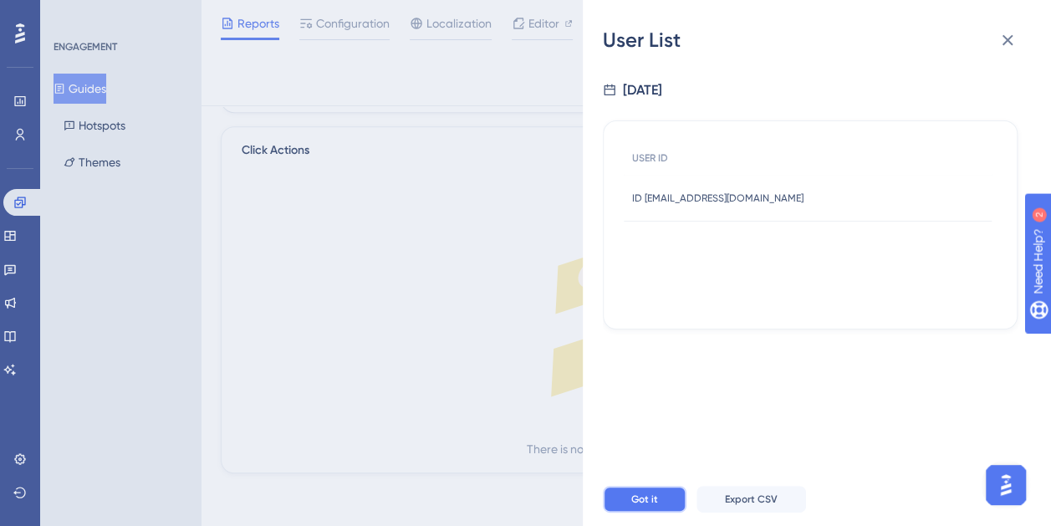
click at [651, 503] on button "Got it" at bounding box center [645, 499] width 84 height 27
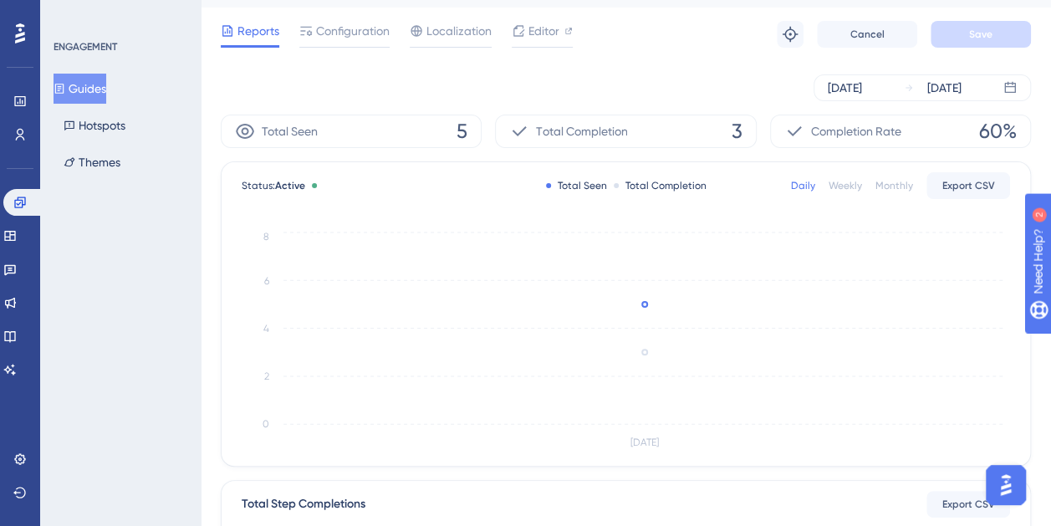
scroll to position [0, 0]
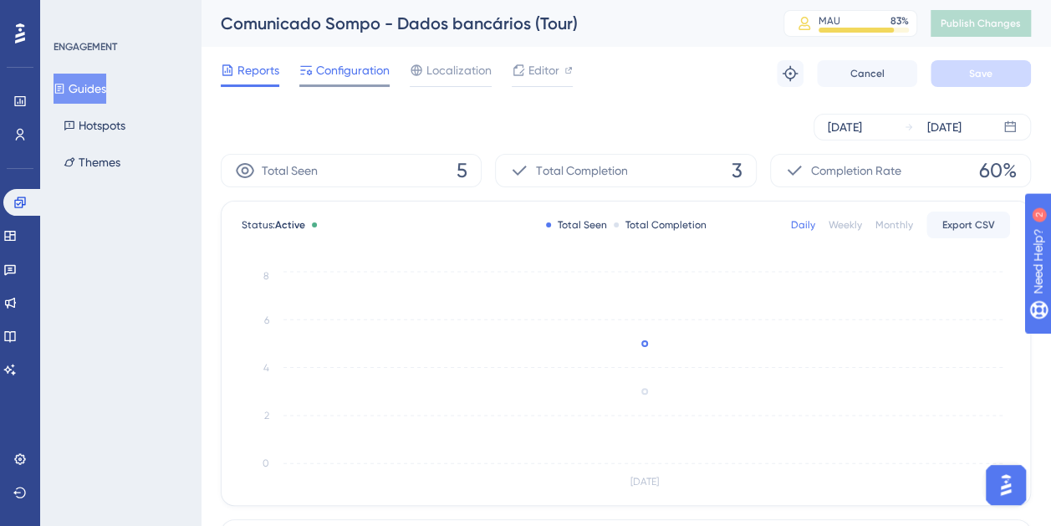
click at [385, 79] on span "Configuration" at bounding box center [353, 70] width 74 height 20
